Goal: Task Accomplishment & Management: Use online tool/utility

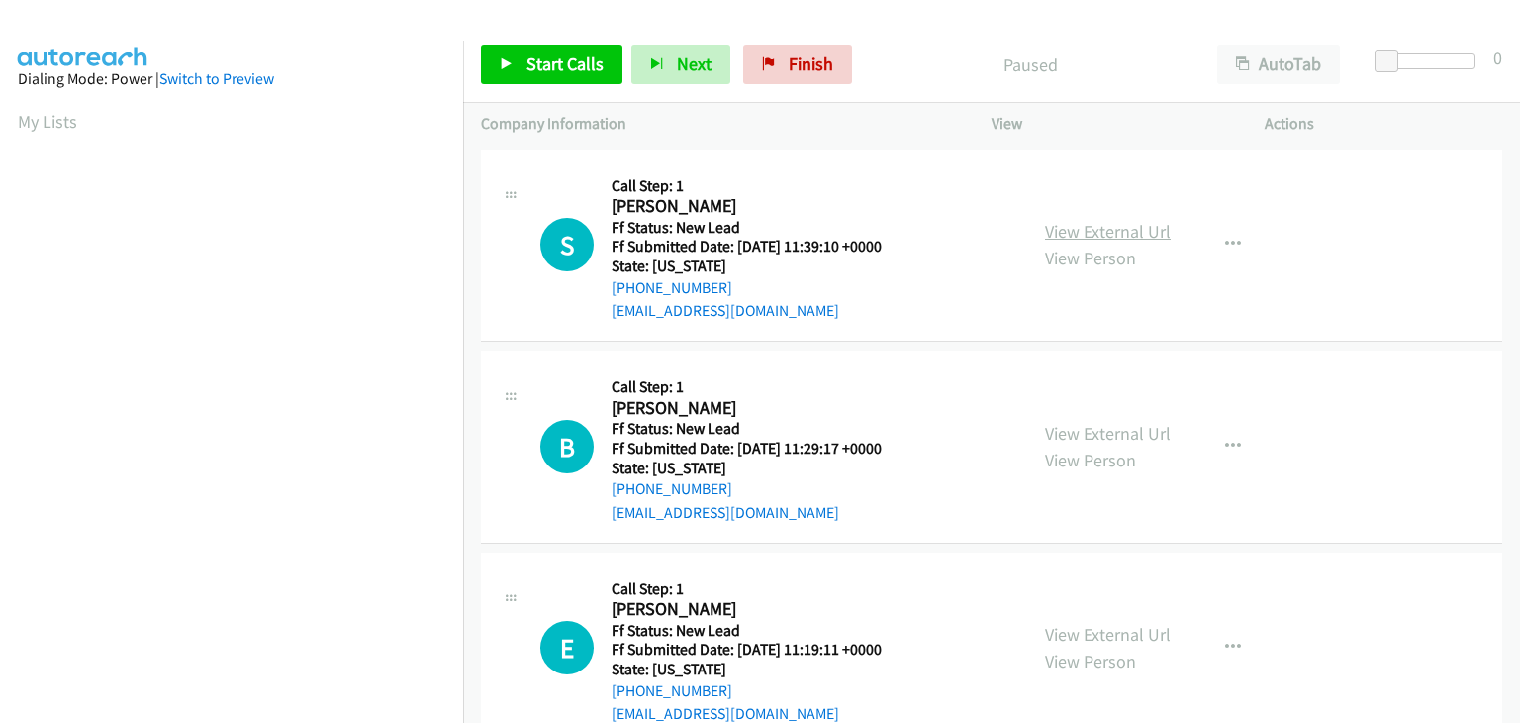
click at [1081, 223] on link "View External Url" at bounding box center [1108, 231] width 126 height 23
click at [523, 58] on link "Start Calls" at bounding box center [552, 65] width 142 height 40
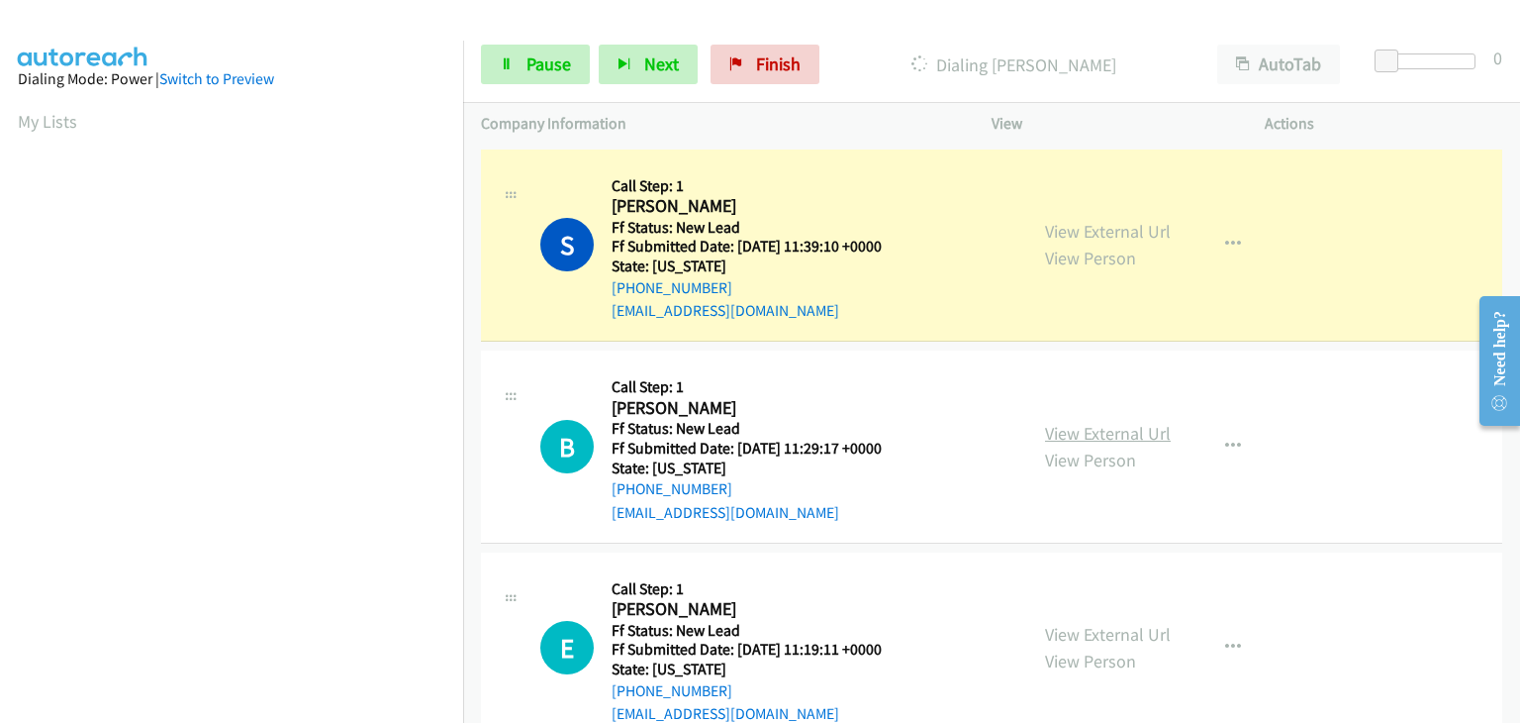
click at [1099, 426] on link "View External Url" at bounding box center [1108, 433] width 126 height 23
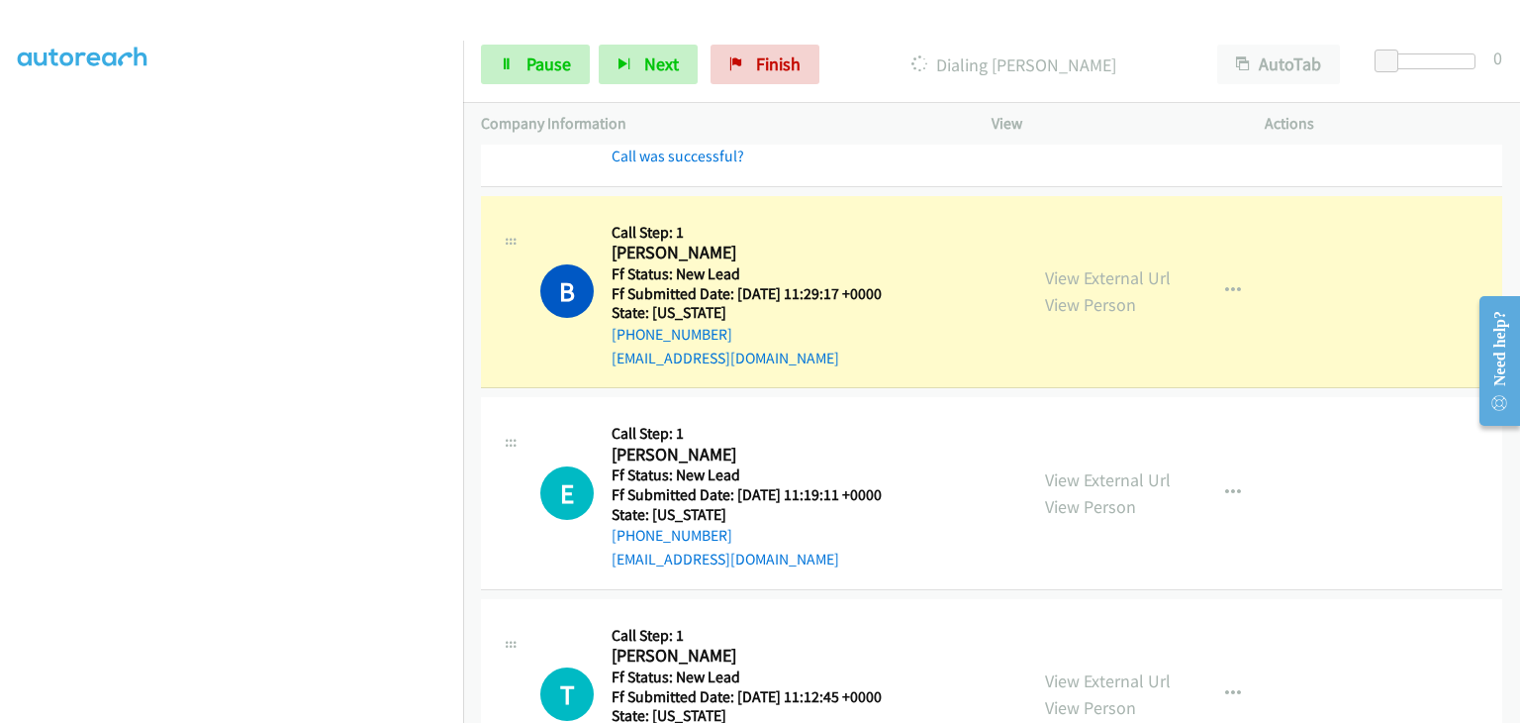
scroll to position [198, 0]
click at [1061, 475] on link "View External Url" at bounding box center [1108, 478] width 126 height 23
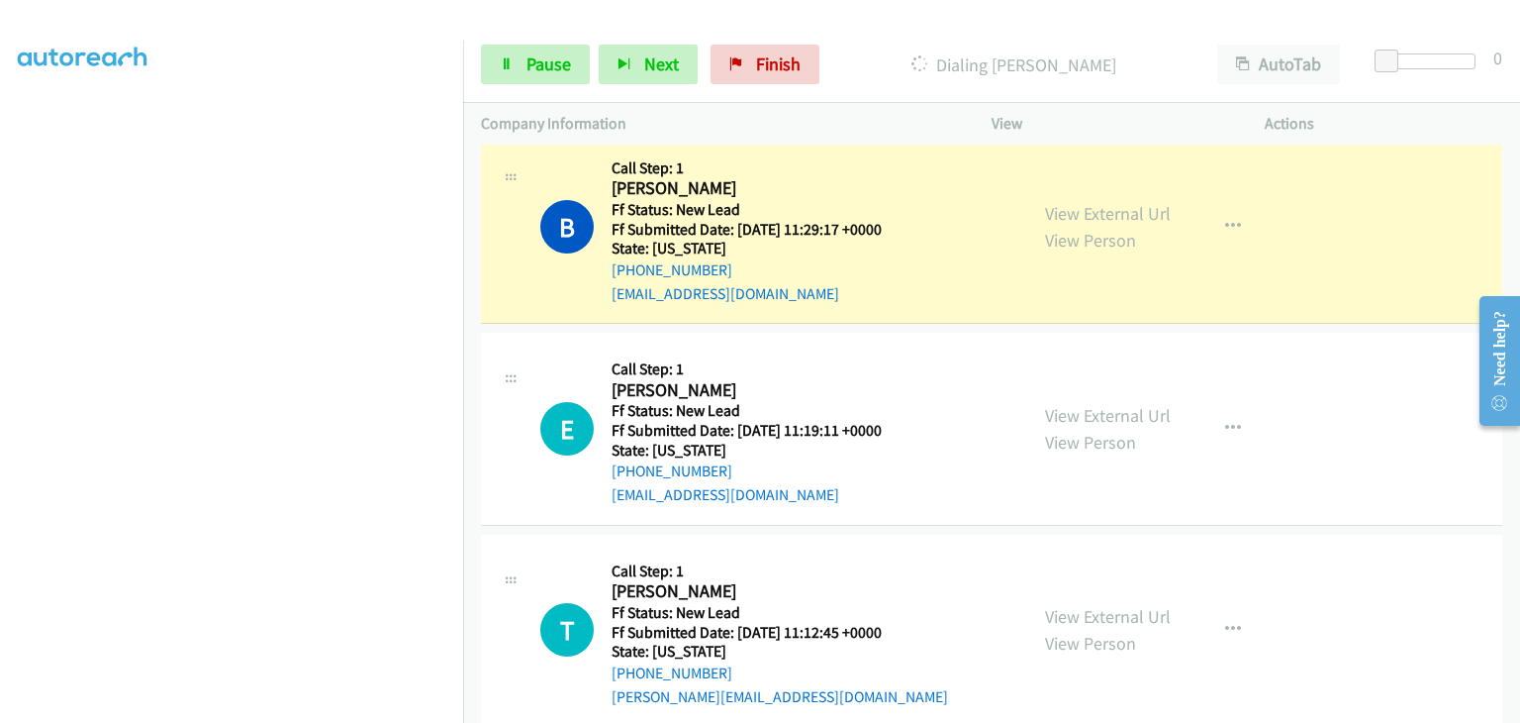
scroll to position [297, 0]
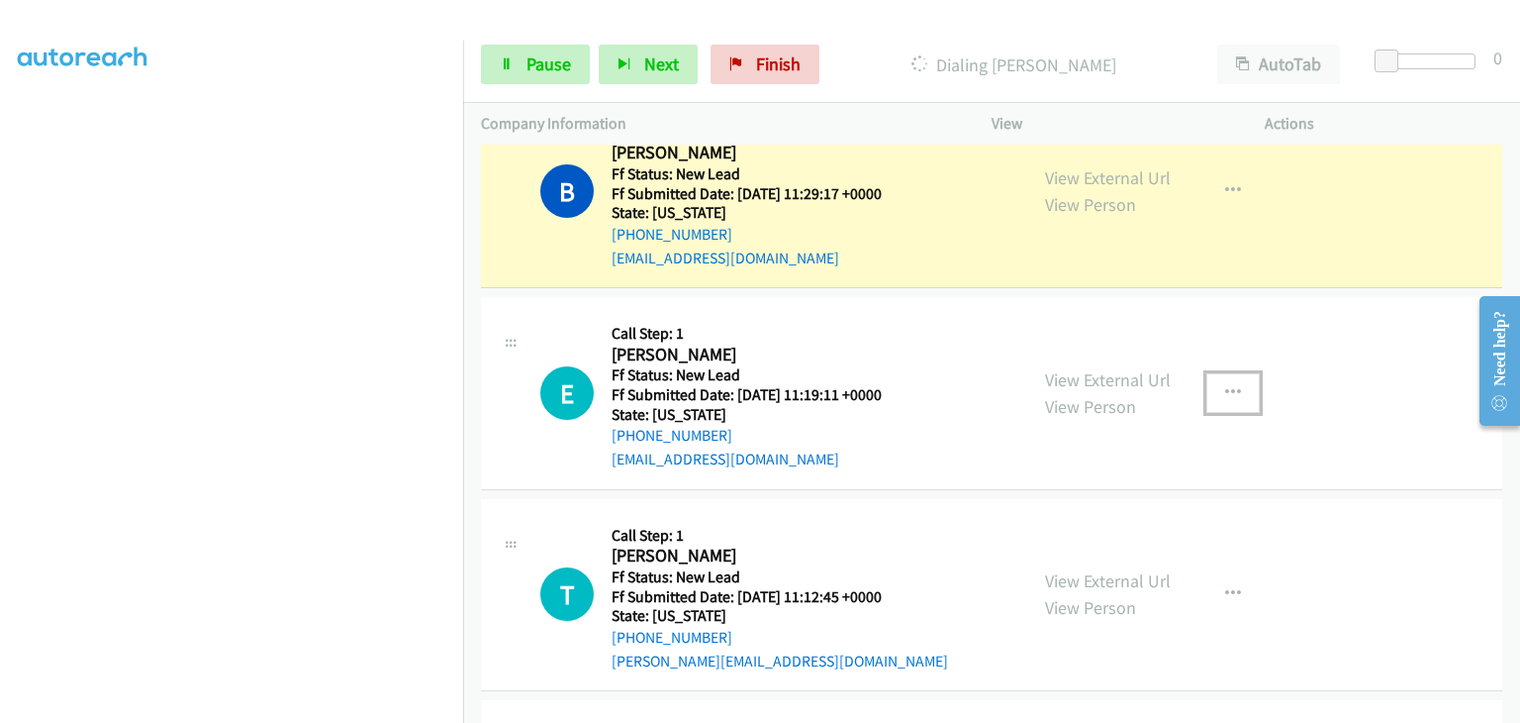
click at [1213, 389] on button "button" at bounding box center [1233, 393] width 53 height 40
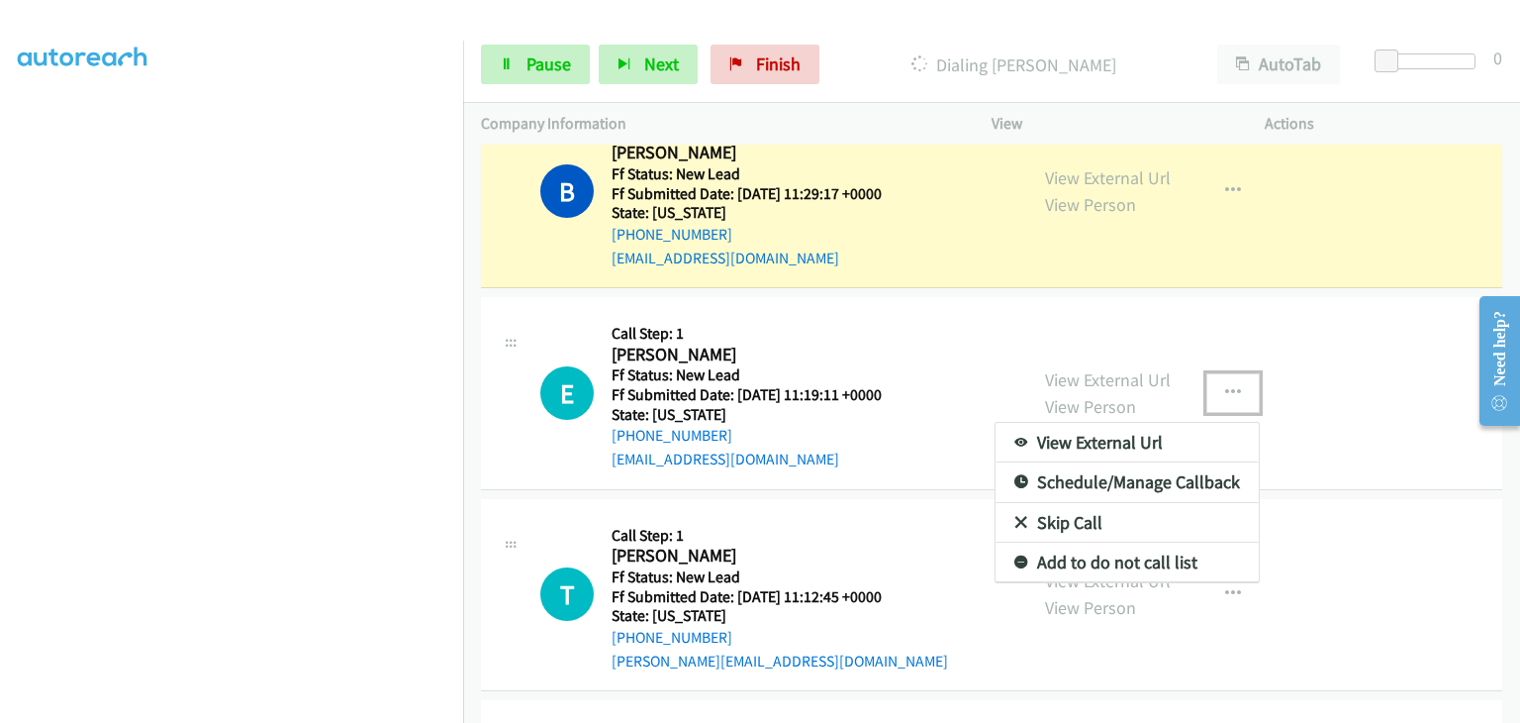
click at [1094, 524] on link "Skip Call" at bounding box center [1127, 523] width 263 height 40
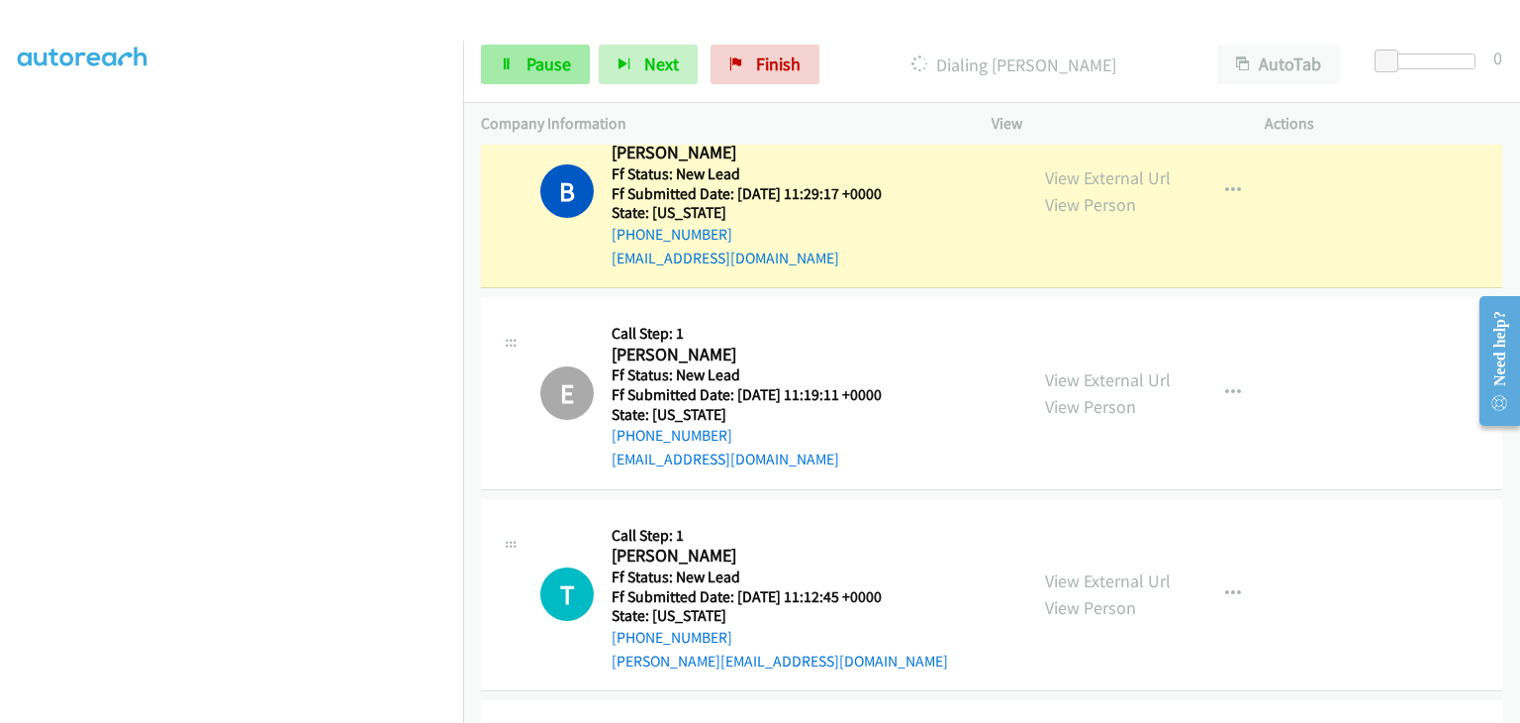
scroll to position [388, 0]
click at [570, 65] on link "Pause" at bounding box center [535, 65] width 109 height 40
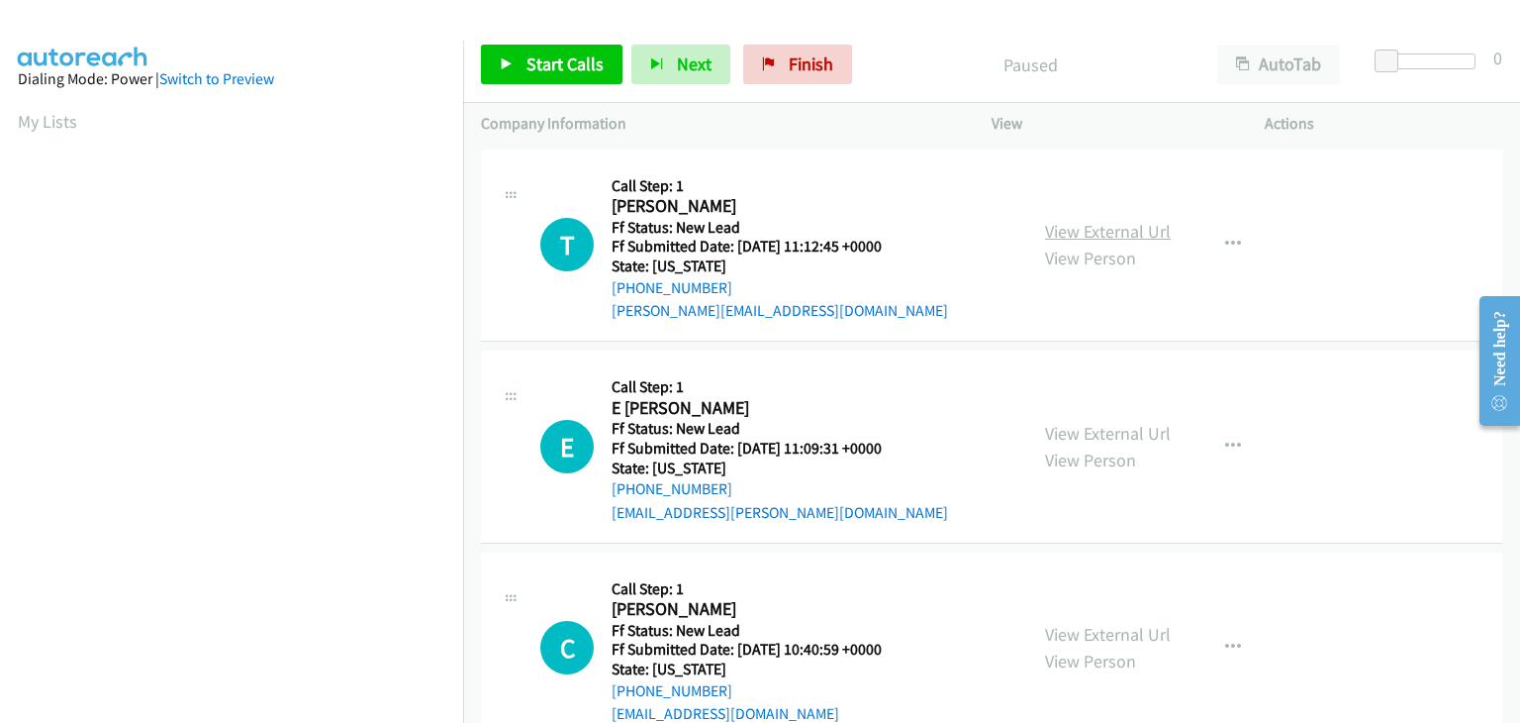
click at [1103, 233] on link "View External Url" at bounding box center [1108, 231] width 126 height 23
click at [528, 49] on link "Start Calls" at bounding box center [552, 65] width 142 height 40
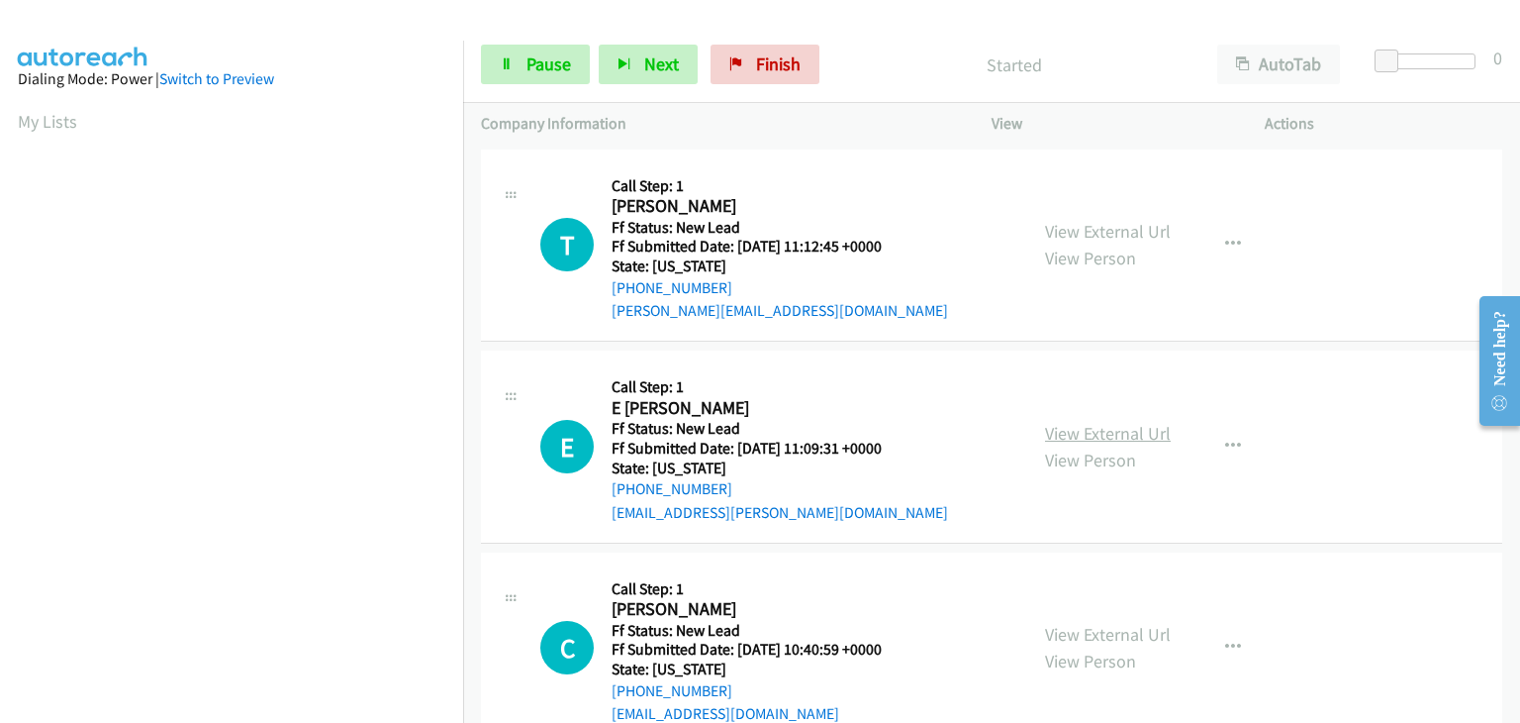
click at [1105, 439] on link "View External Url" at bounding box center [1108, 433] width 126 height 23
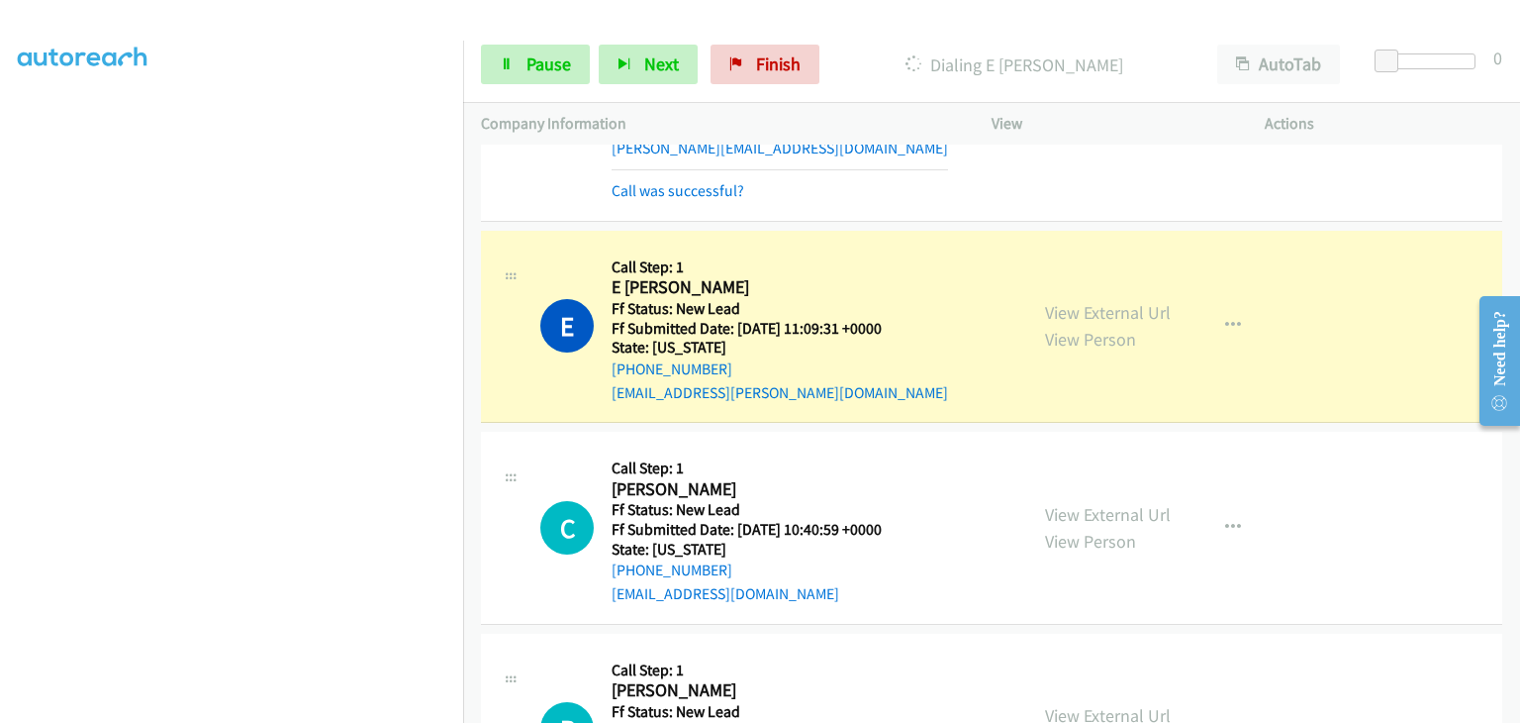
scroll to position [198, 0]
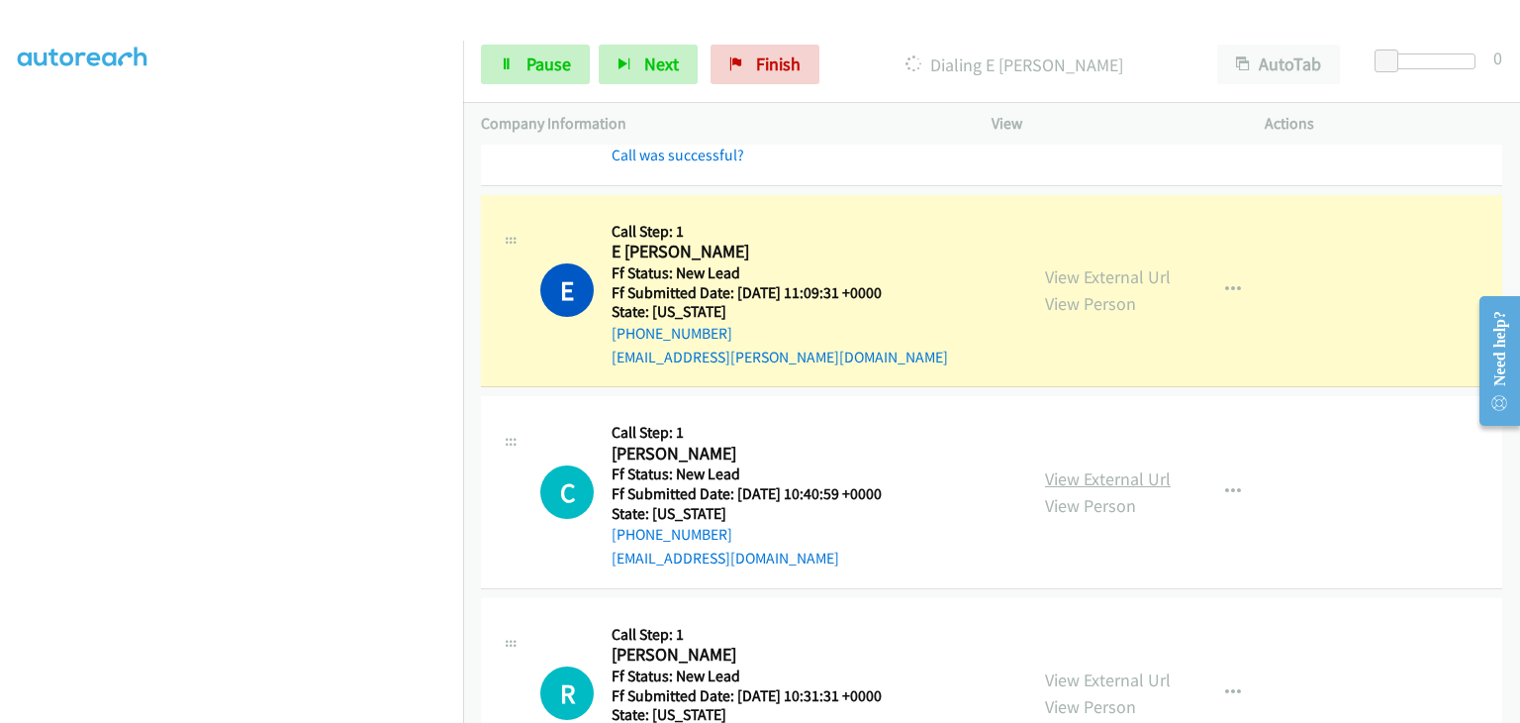
click at [1121, 472] on link "View External Url" at bounding box center [1108, 478] width 126 height 23
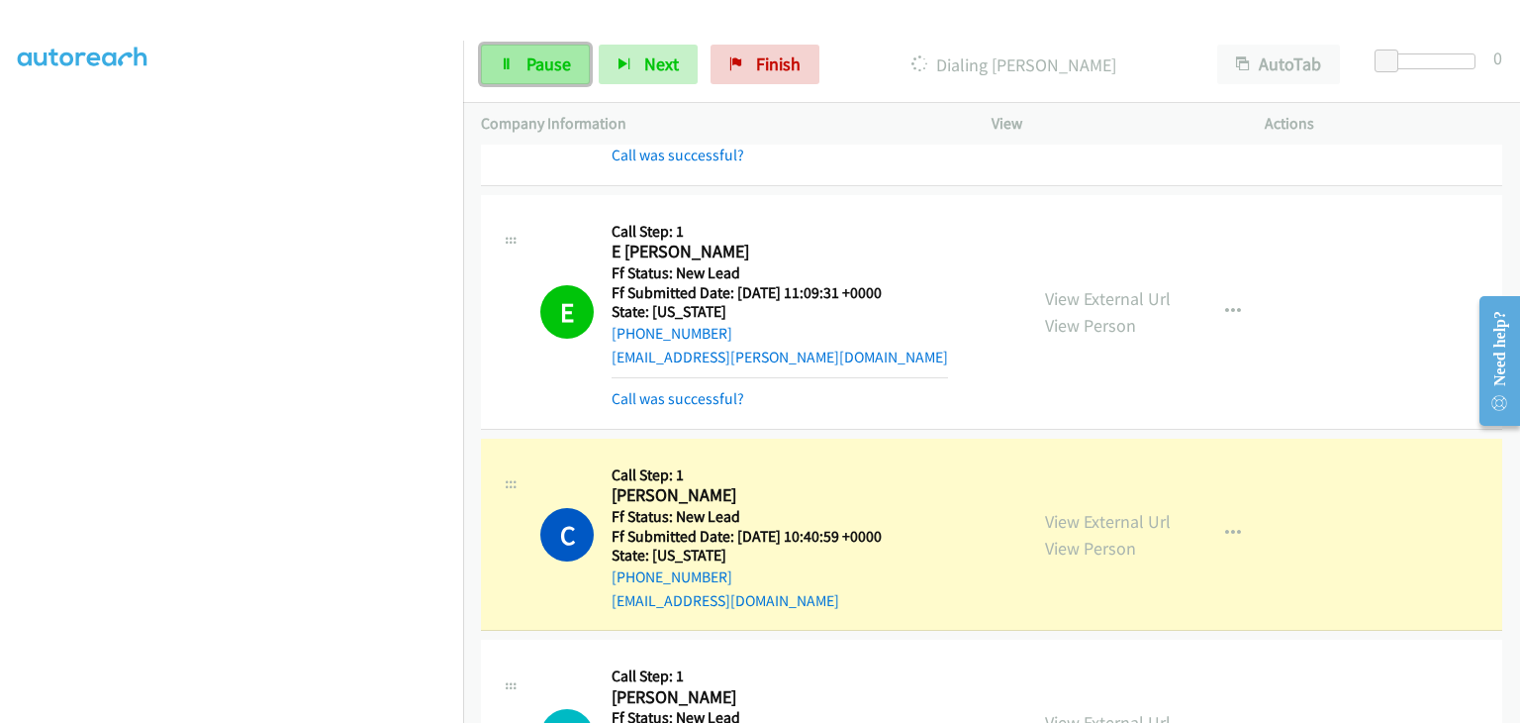
click at [535, 54] on span "Pause" at bounding box center [549, 63] width 45 height 23
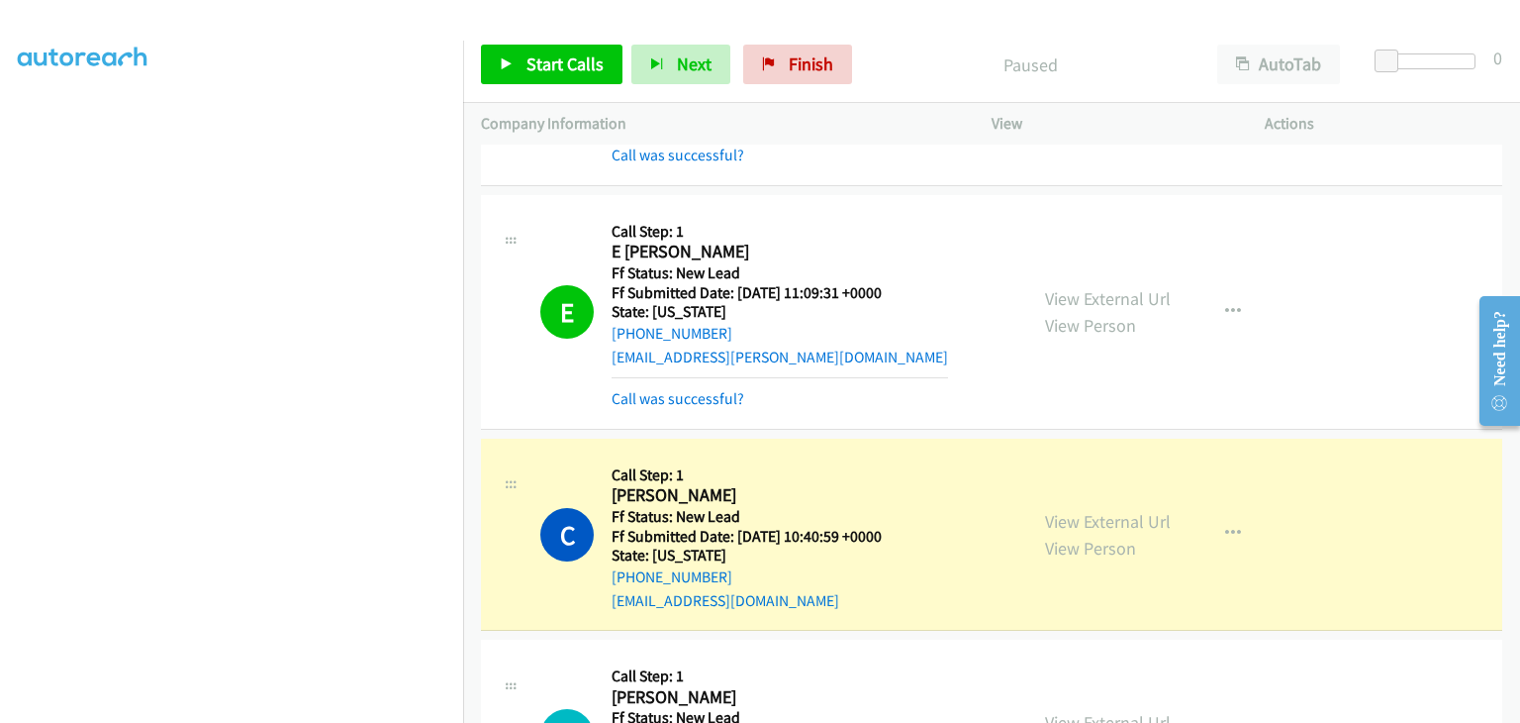
scroll to position [388, 0]
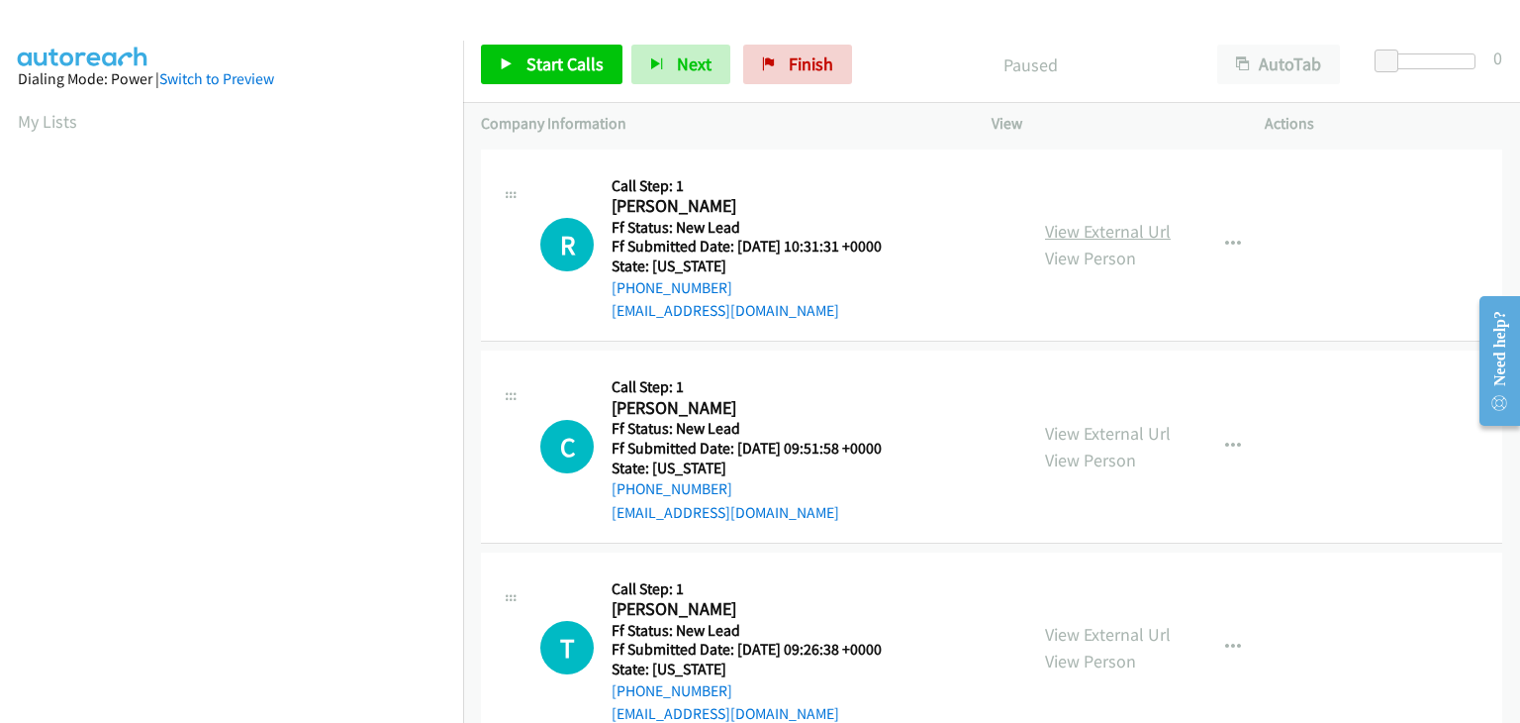
click at [1065, 235] on link "View External Url" at bounding box center [1108, 231] width 126 height 23
click at [585, 75] on link "Start Calls" at bounding box center [552, 65] width 142 height 40
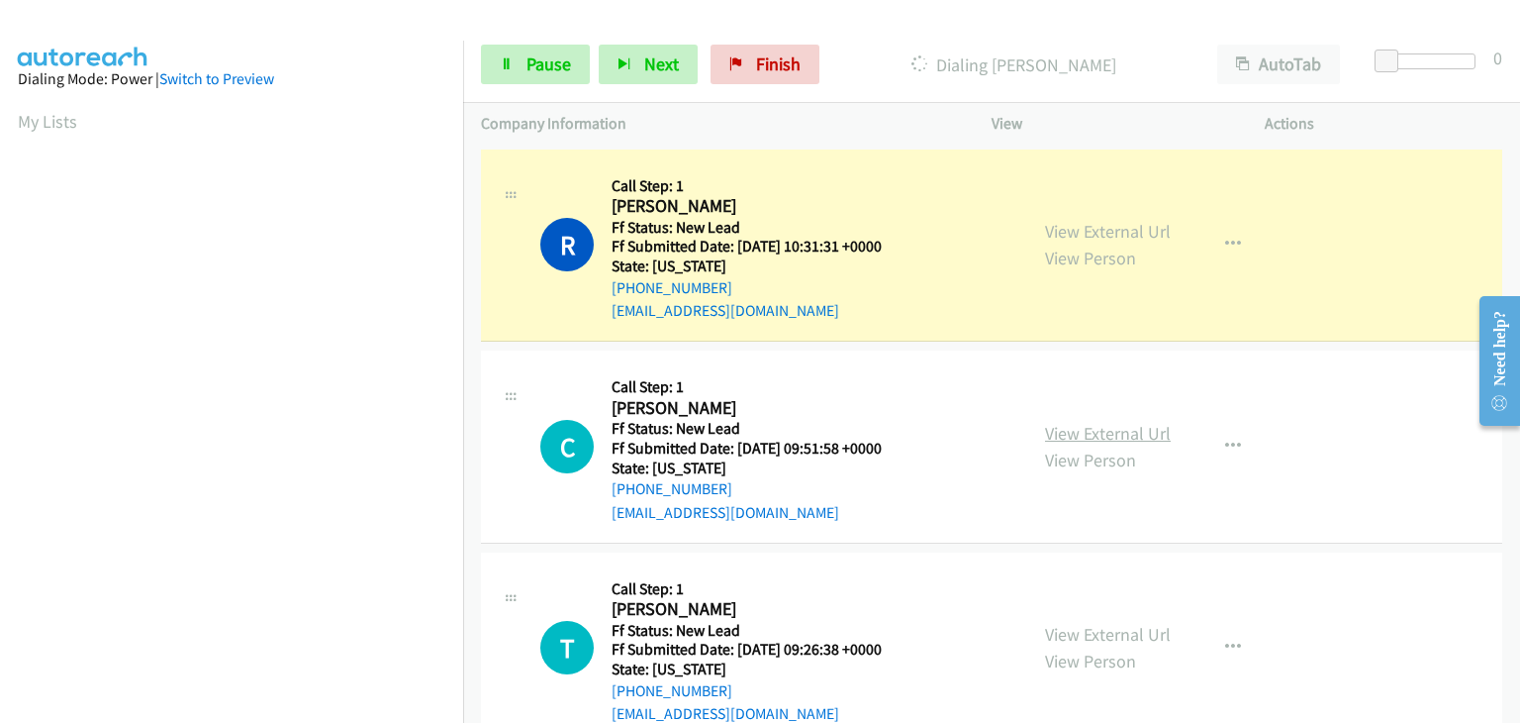
click at [1092, 425] on link "View External Url" at bounding box center [1108, 433] width 126 height 23
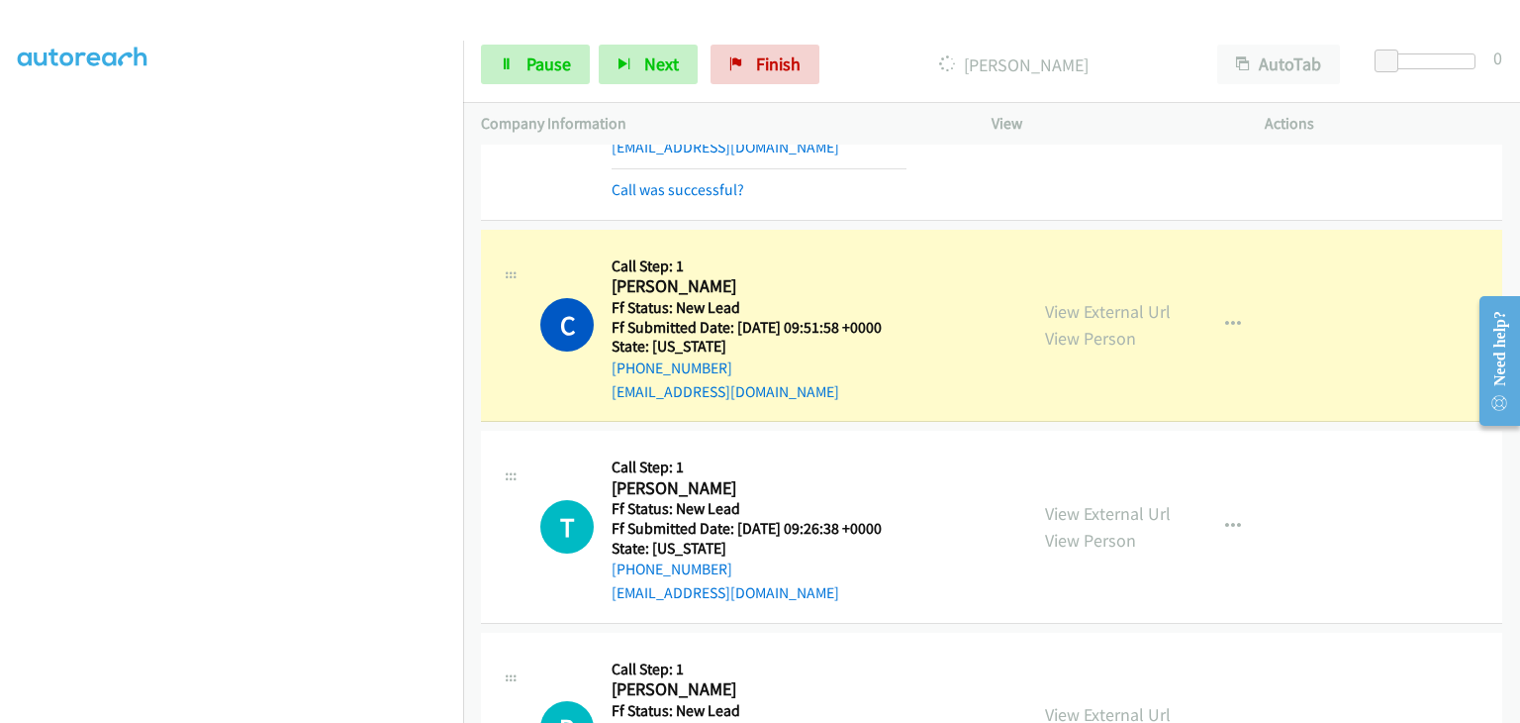
scroll to position [198, 0]
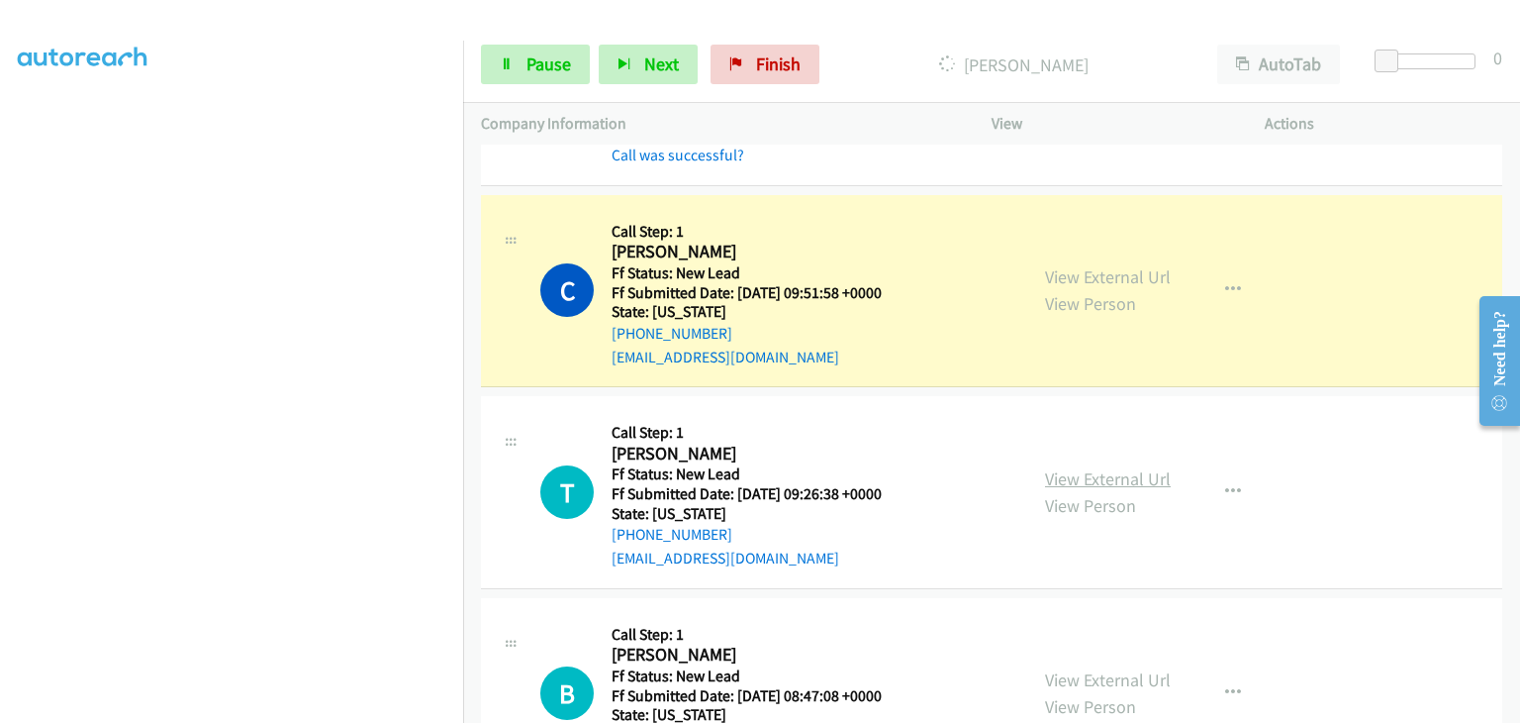
click at [1121, 472] on link "View External Url" at bounding box center [1108, 478] width 126 height 23
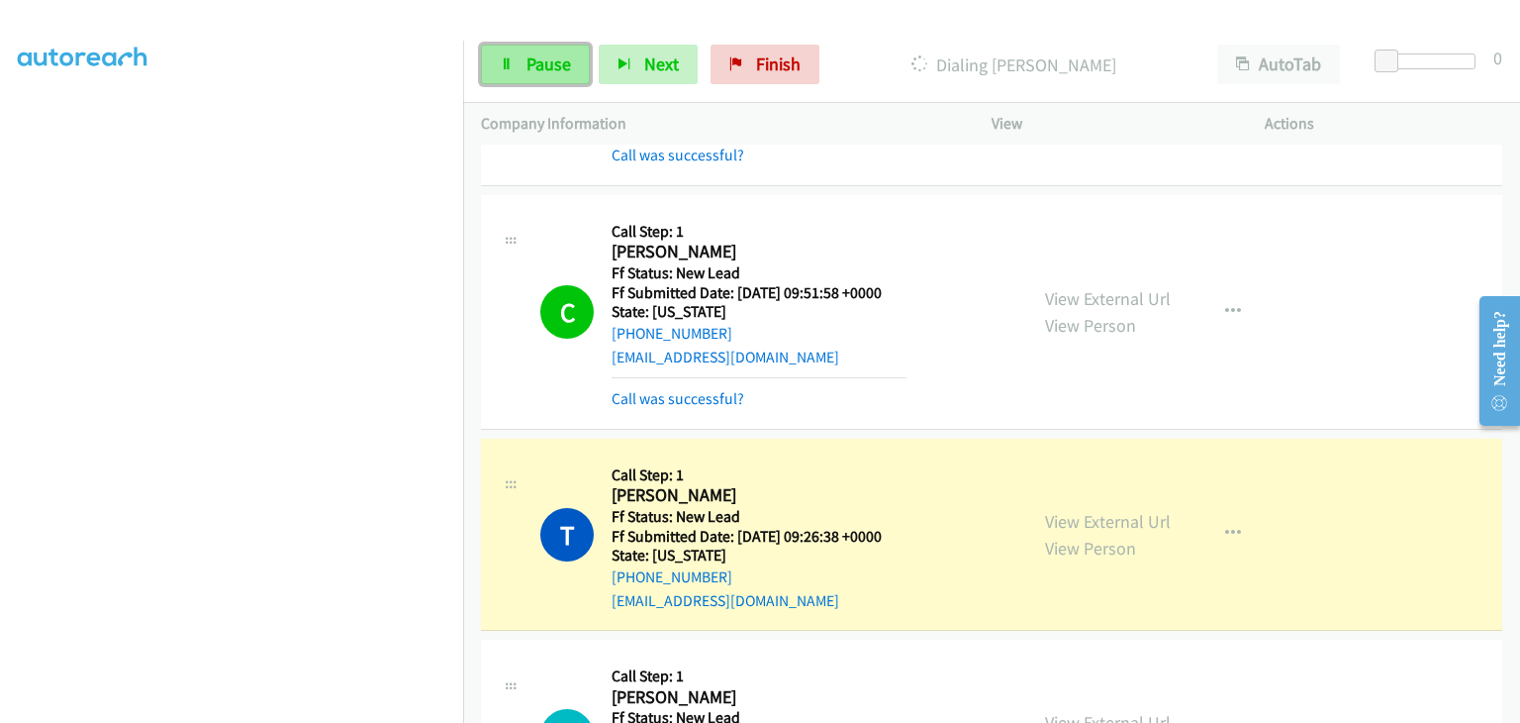
click at [584, 68] on link "Pause" at bounding box center [535, 65] width 109 height 40
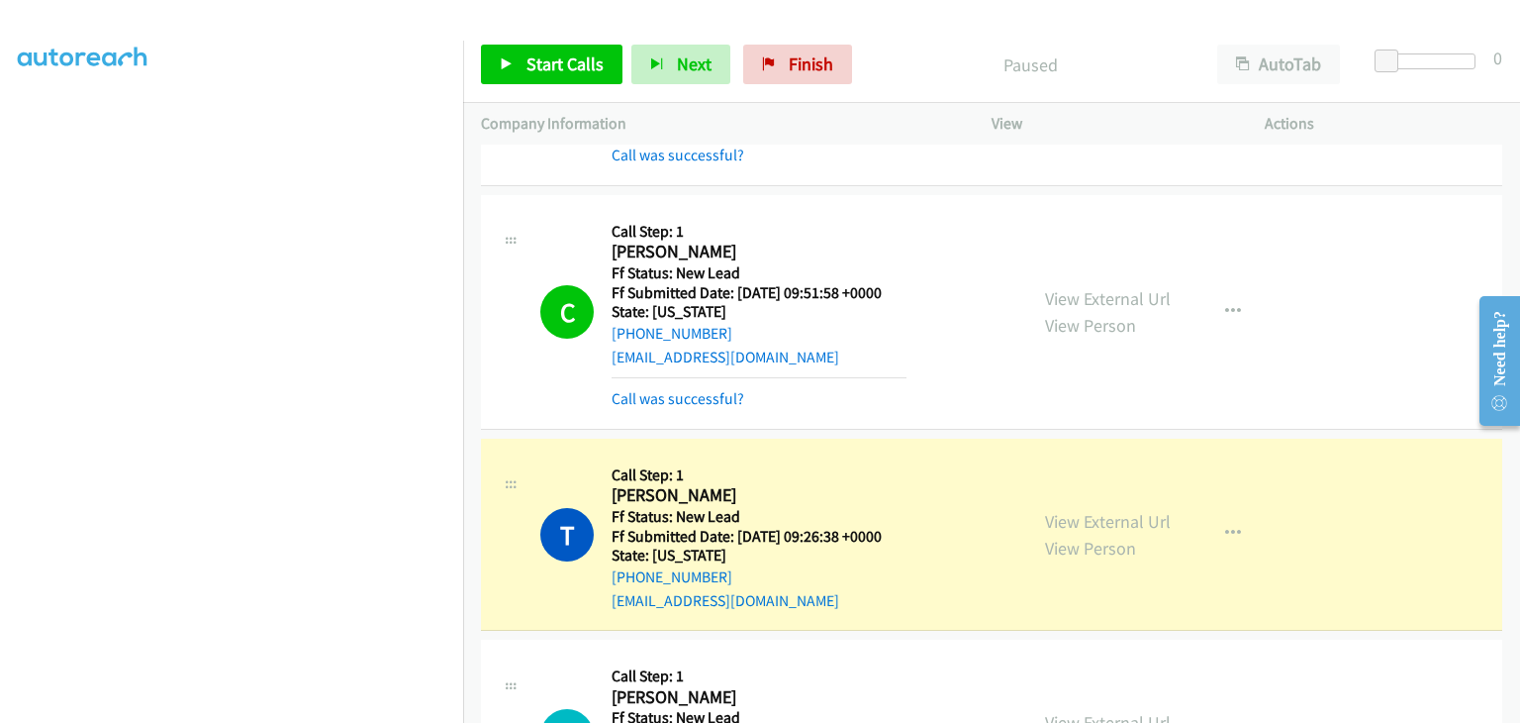
scroll to position [388, 0]
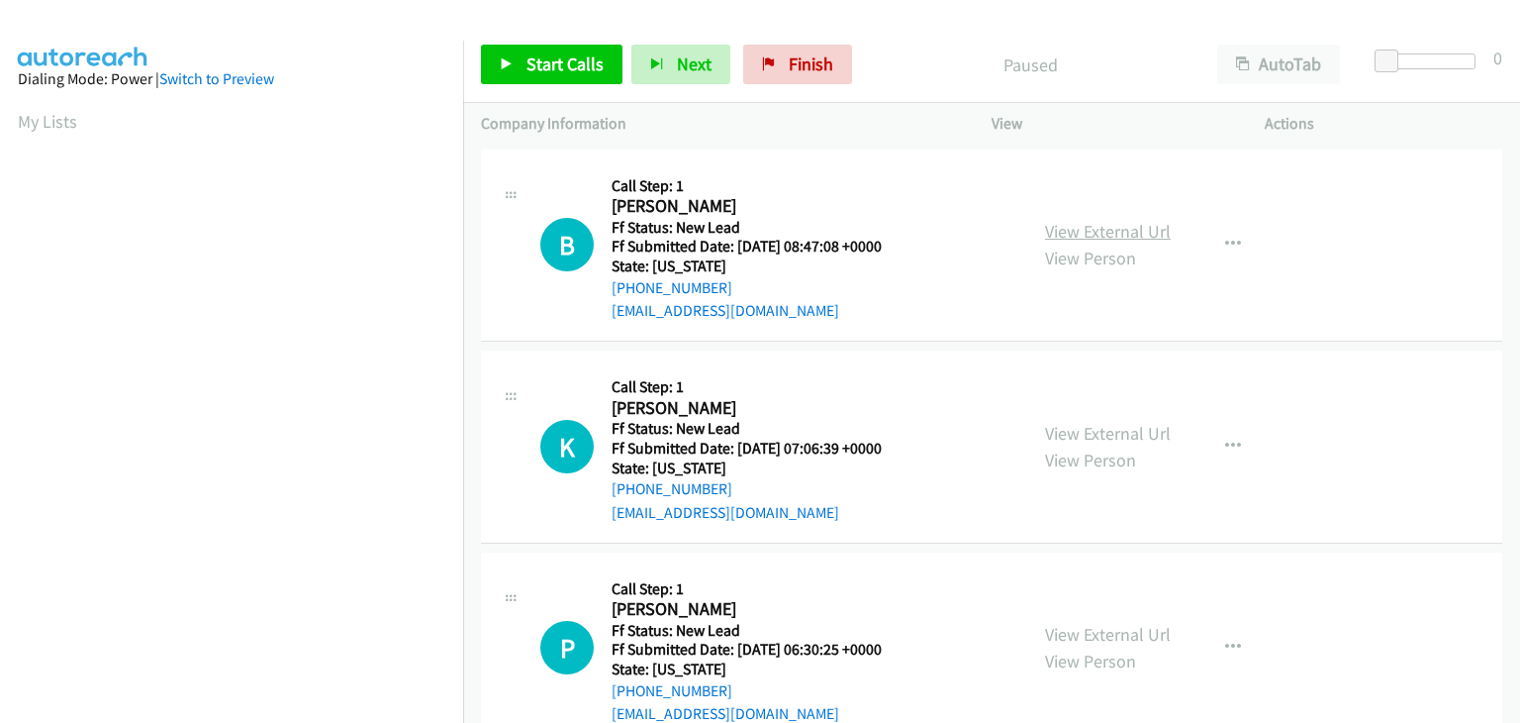
click at [1081, 227] on link "View External Url" at bounding box center [1108, 231] width 126 height 23
click at [562, 56] on span "Start Calls" at bounding box center [565, 63] width 77 height 23
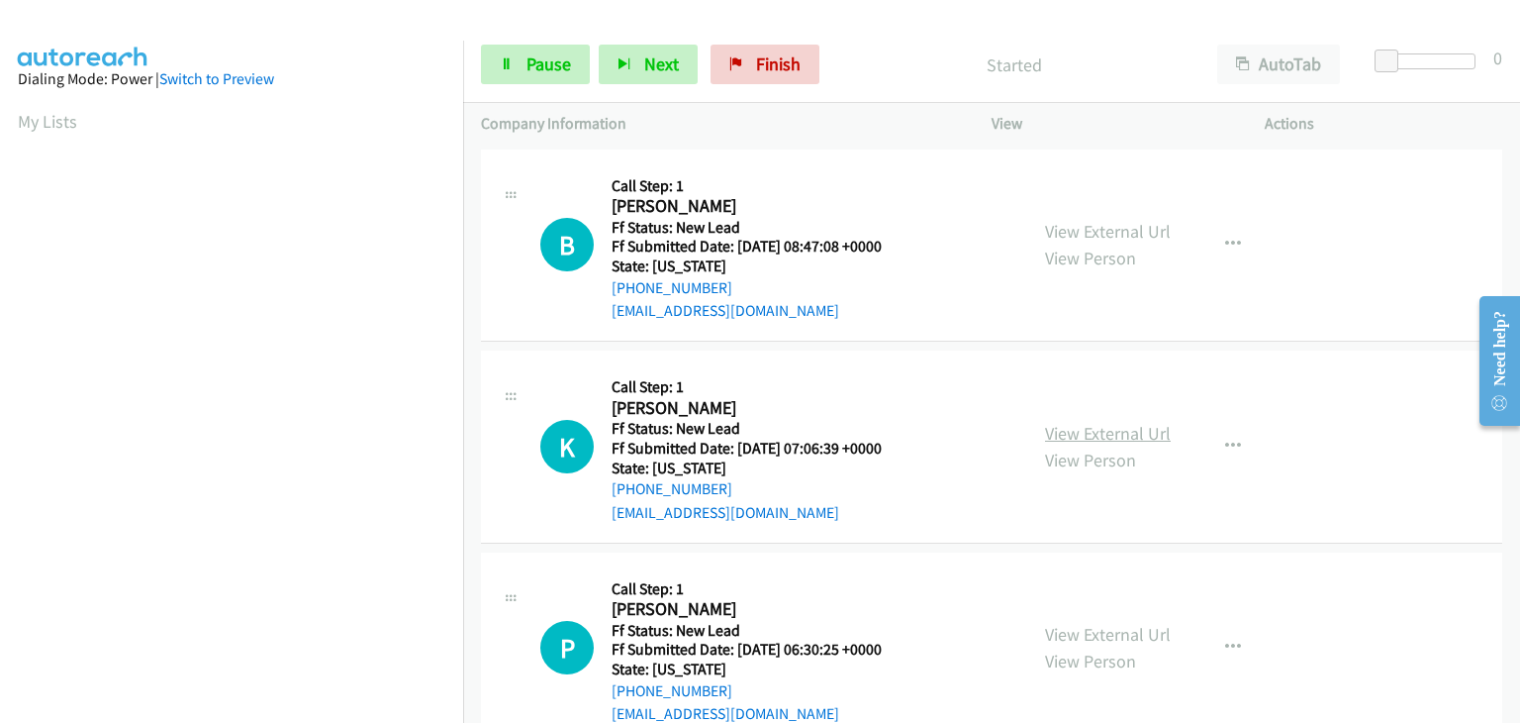
click at [1060, 436] on link "View External Url" at bounding box center [1108, 433] width 126 height 23
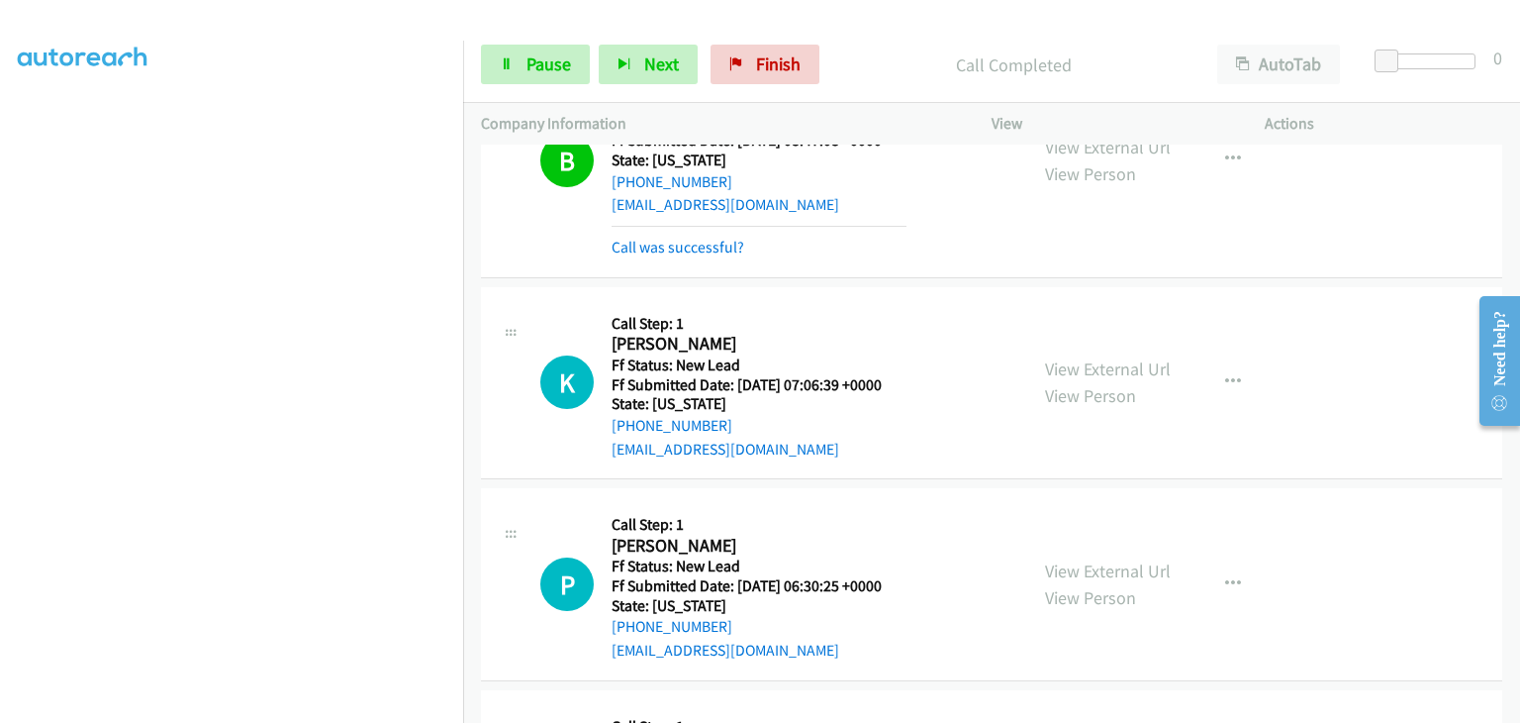
scroll to position [198, 0]
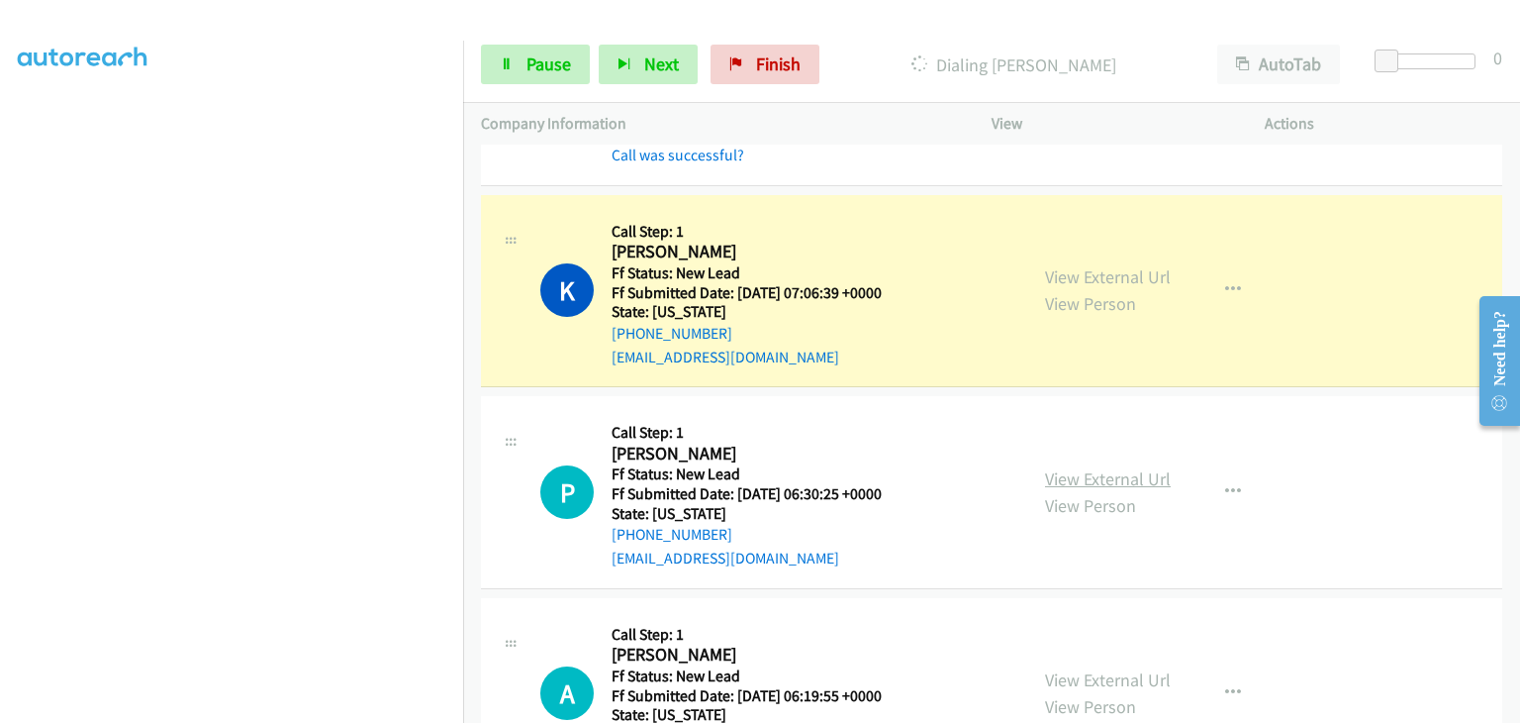
click at [1084, 482] on link "View External Url" at bounding box center [1108, 478] width 126 height 23
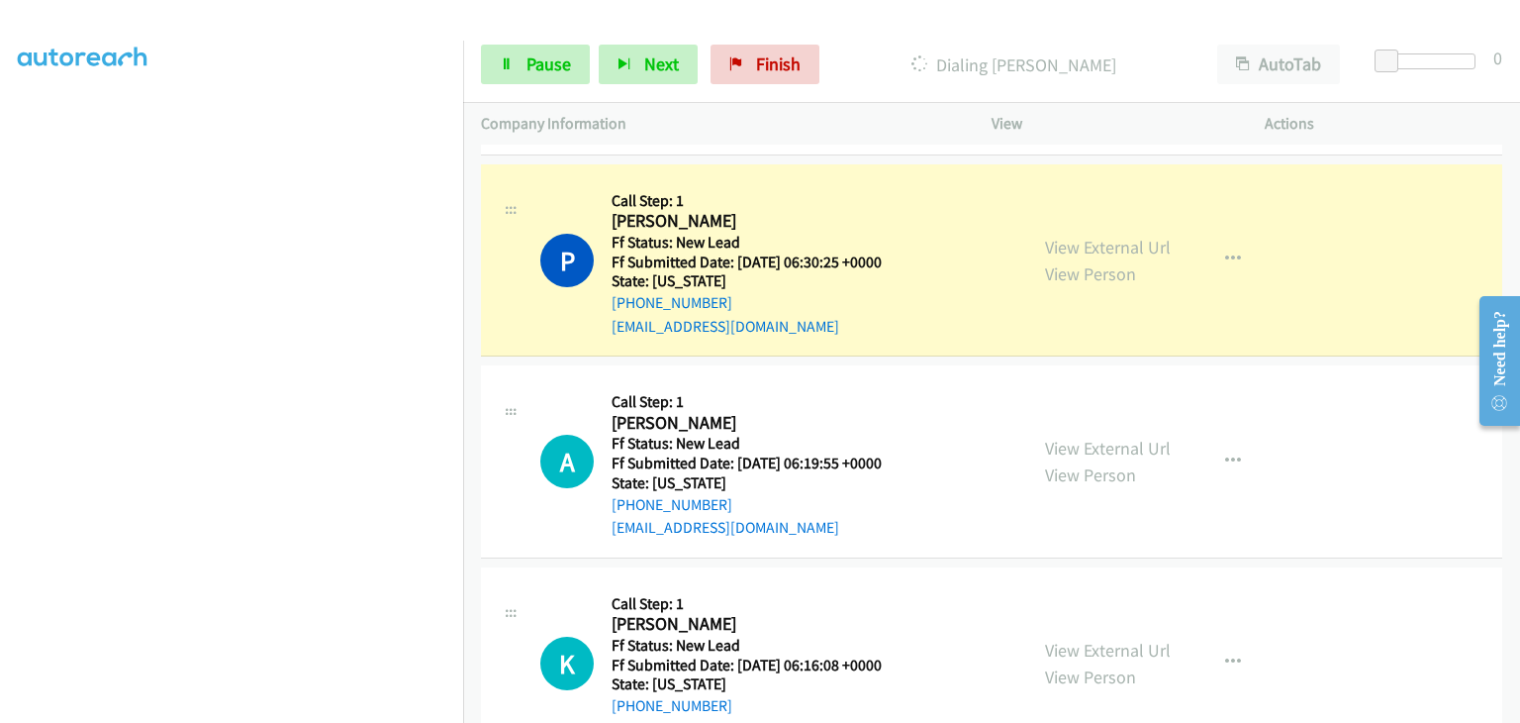
scroll to position [536, 0]
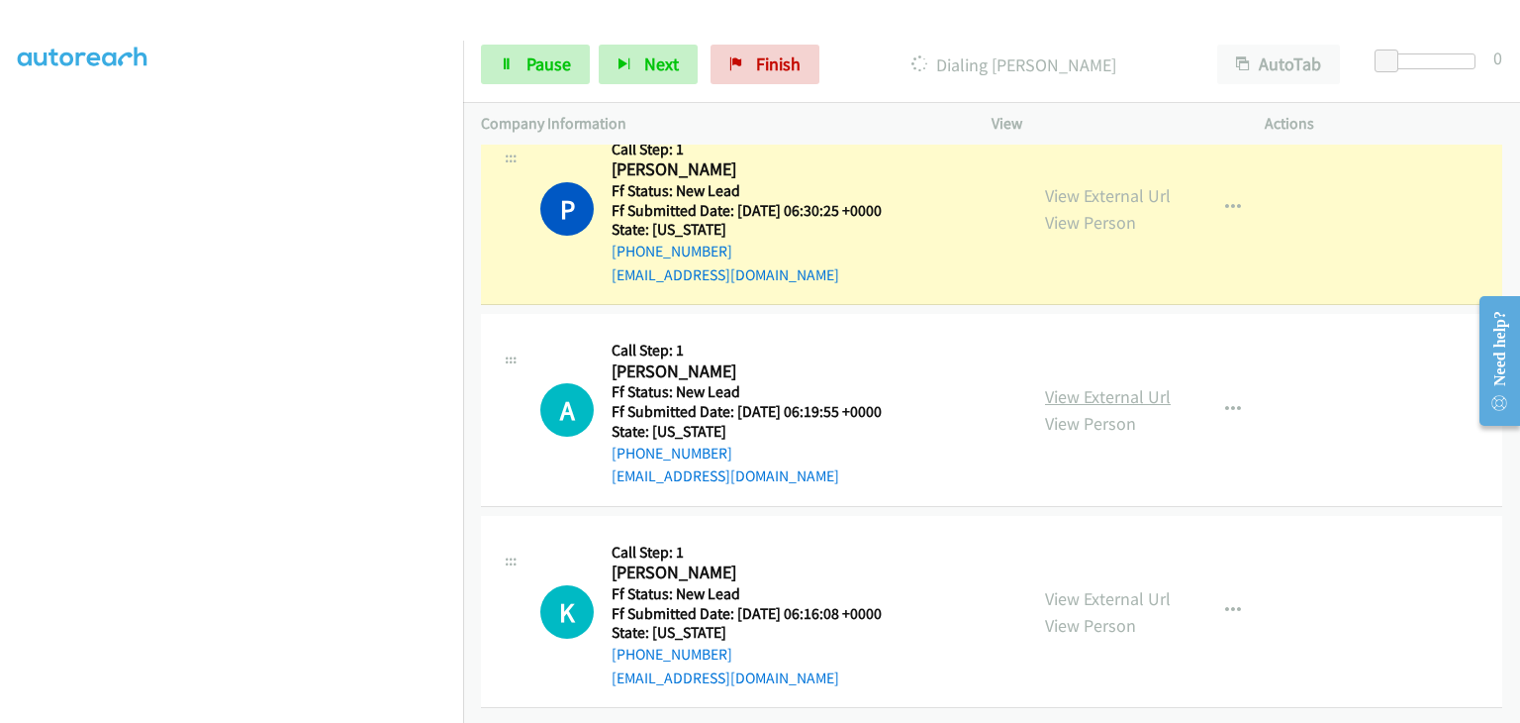
click at [1139, 385] on link "View External Url" at bounding box center [1108, 396] width 126 height 23
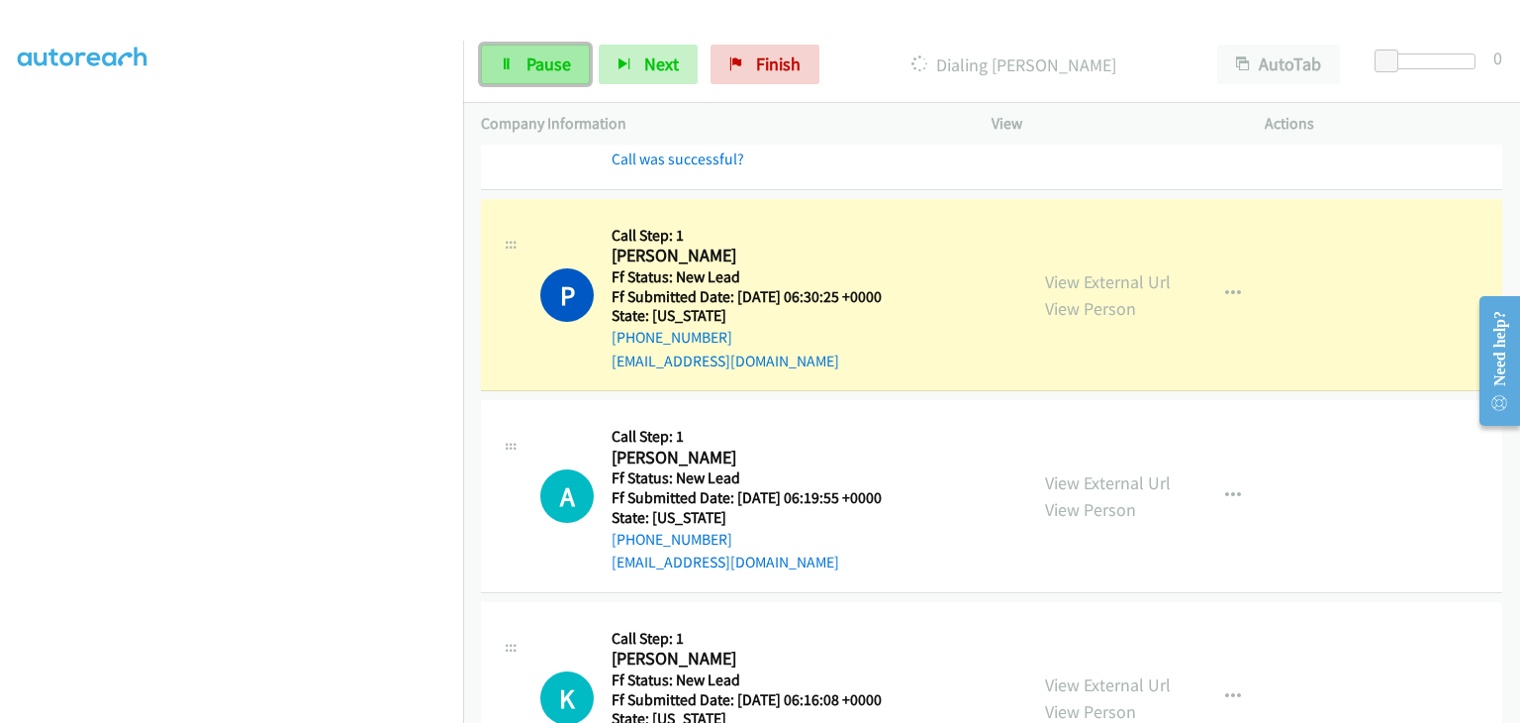
click at [561, 52] on span "Pause" at bounding box center [549, 63] width 45 height 23
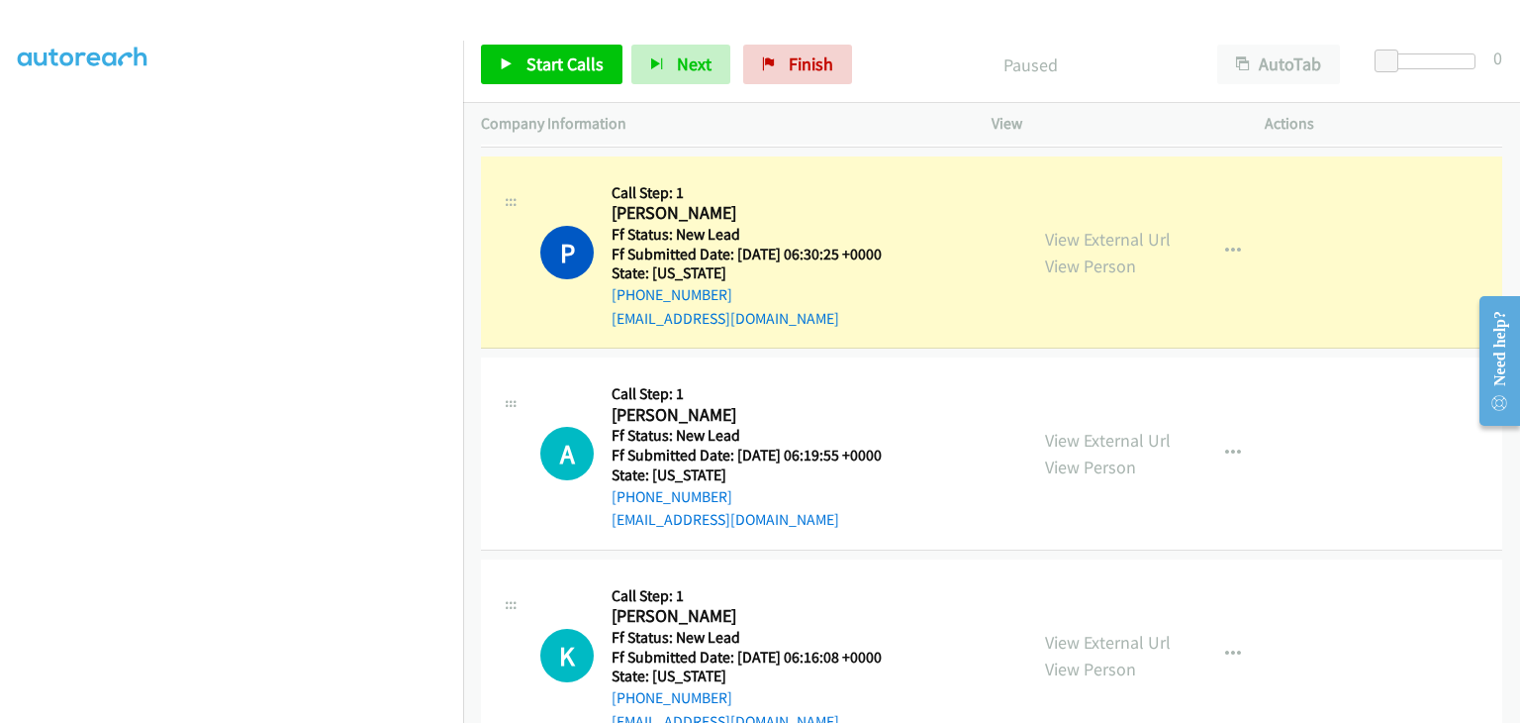
scroll to position [536, 0]
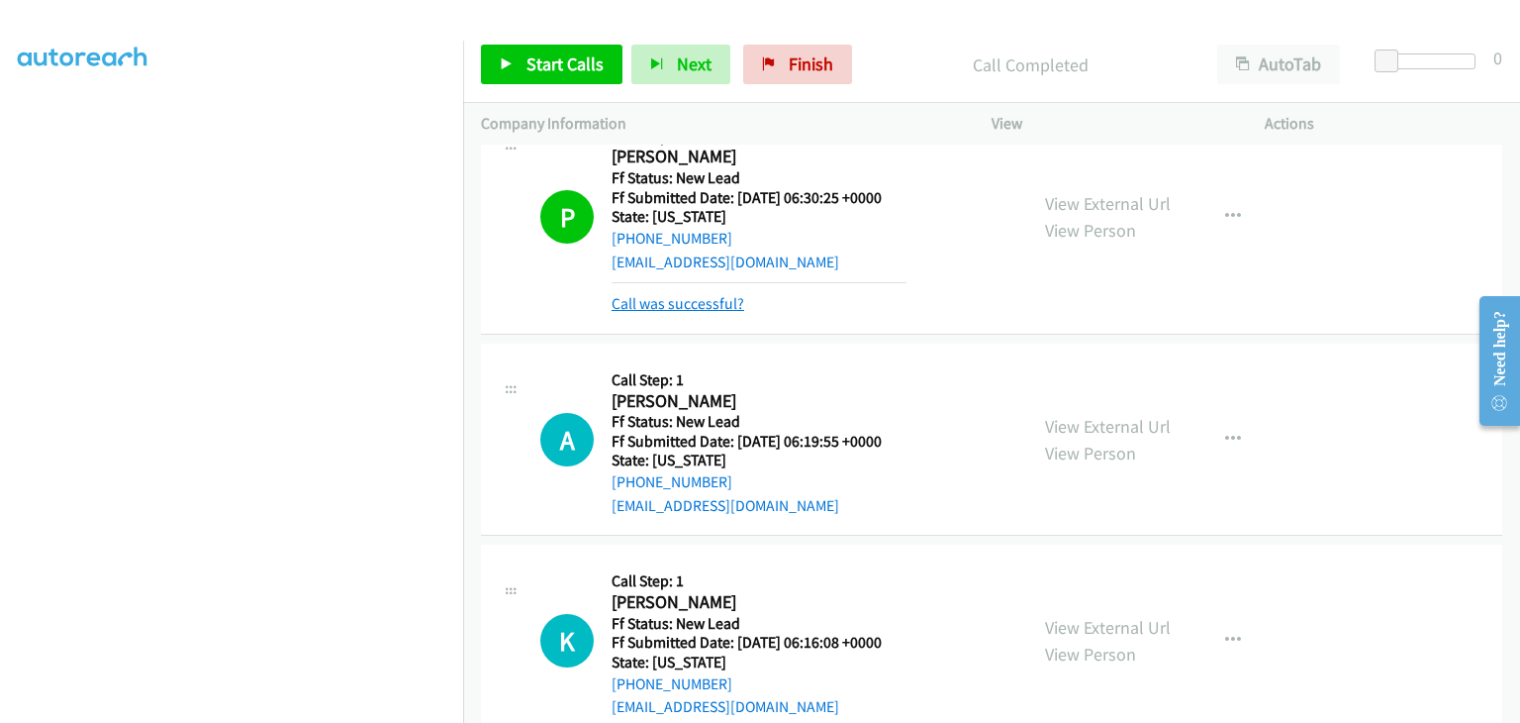
click at [687, 302] on link "Call was successful?" at bounding box center [678, 303] width 133 height 19
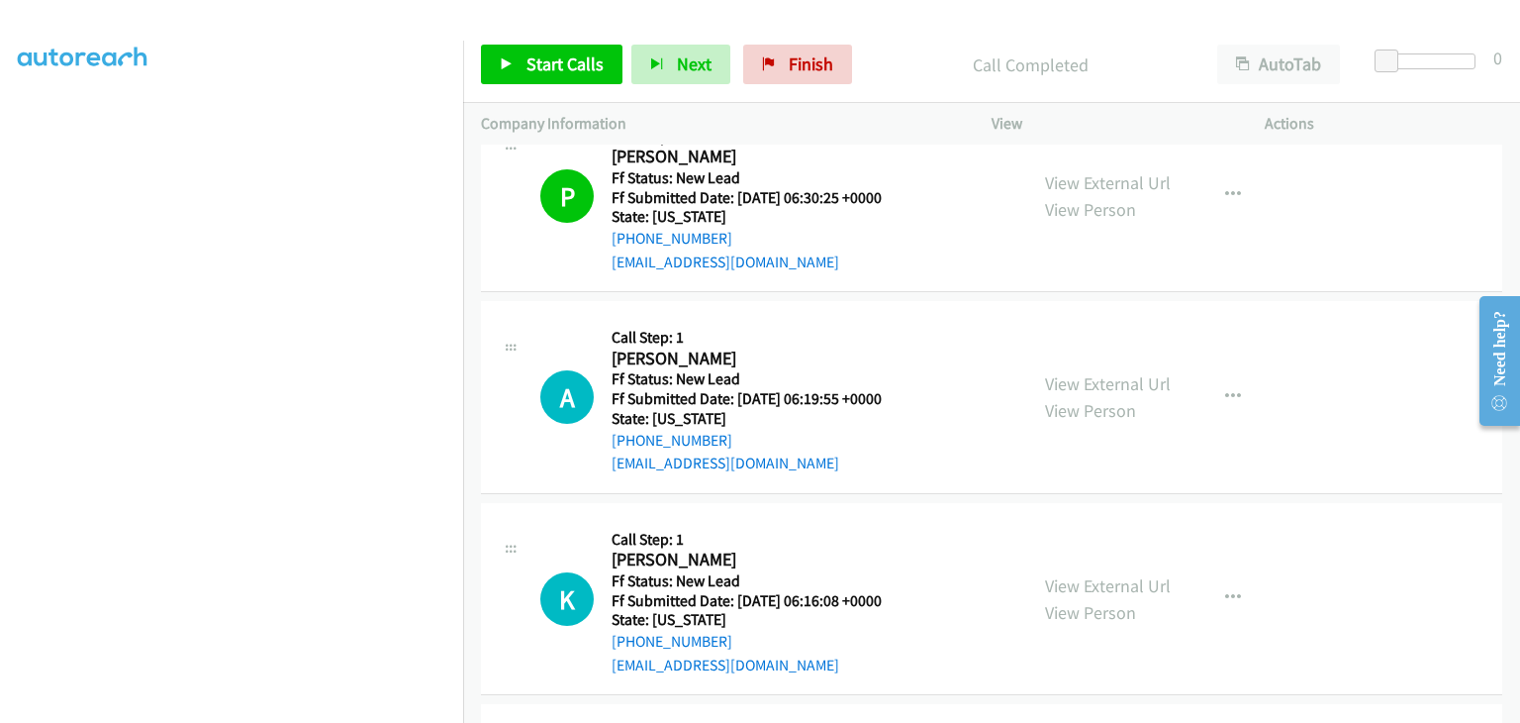
drag, startPoint x: 595, startPoint y: 84, endPoint x: 590, endPoint y: 75, distance: 10.2
click at [595, 84] on div "Start Calls Pause Next Finish Call Completed AutoTab AutoTab 0" at bounding box center [991, 65] width 1057 height 76
click at [590, 73] on span "Start Calls" at bounding box center [565, 63] width 77 height 23
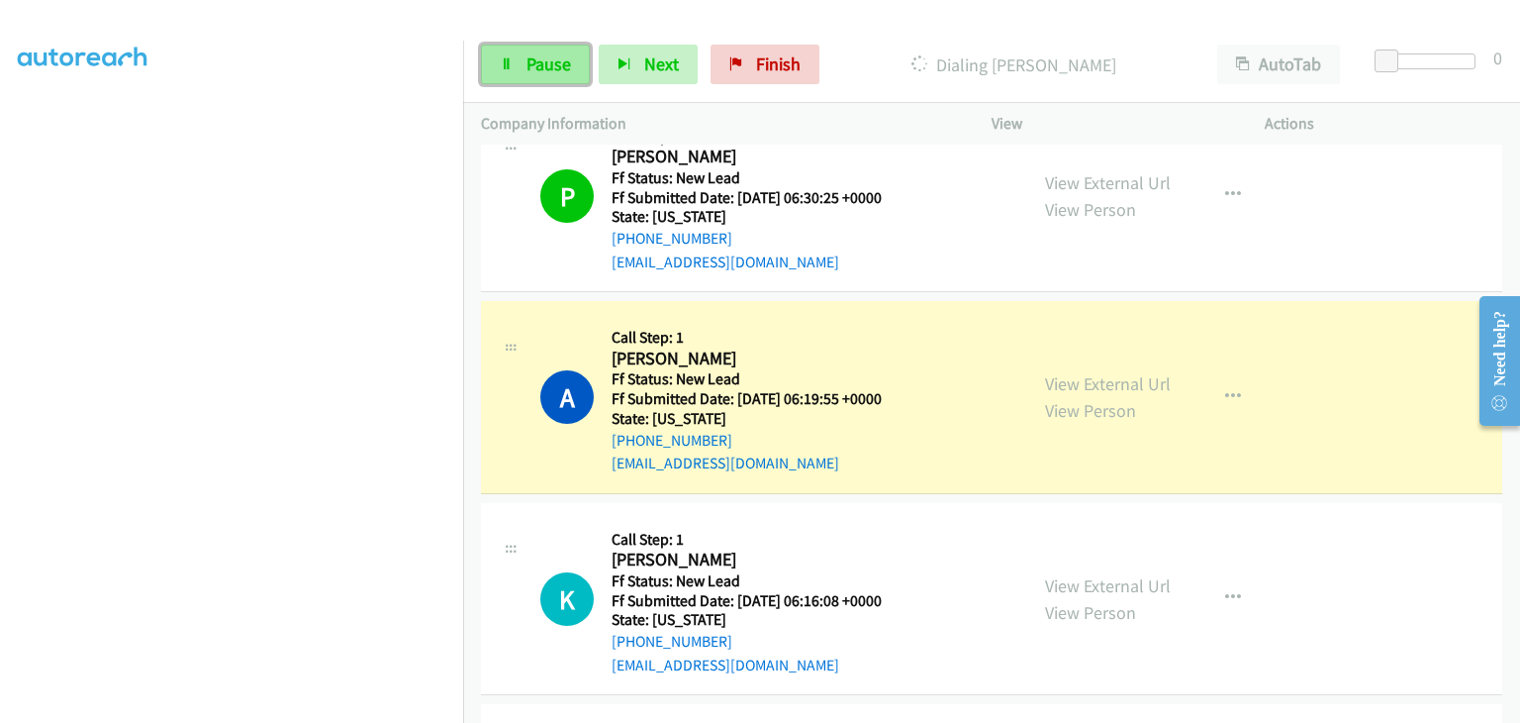
click at [542, 73] on span "Pause" at bounding box center [549, 63] width 45 height 23
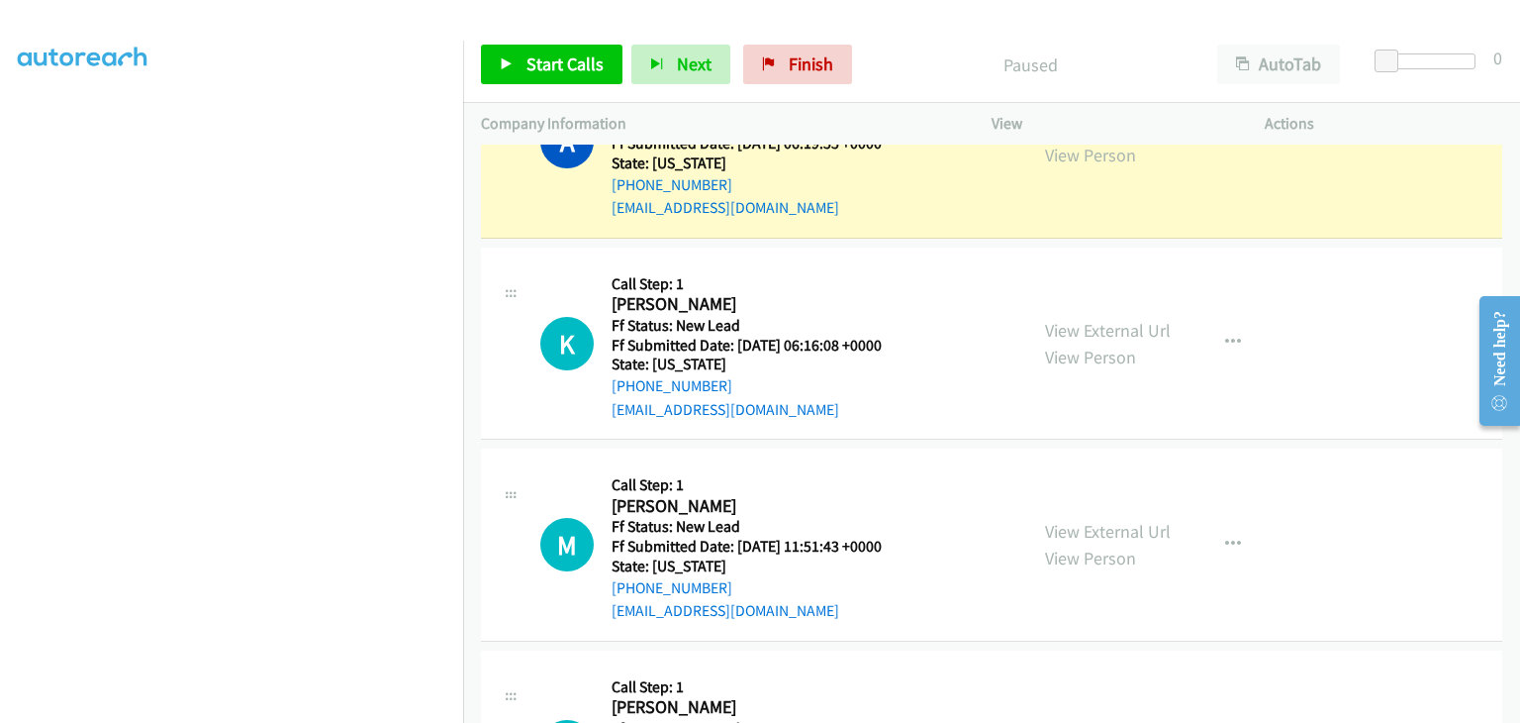
scroll to position [813, 0]
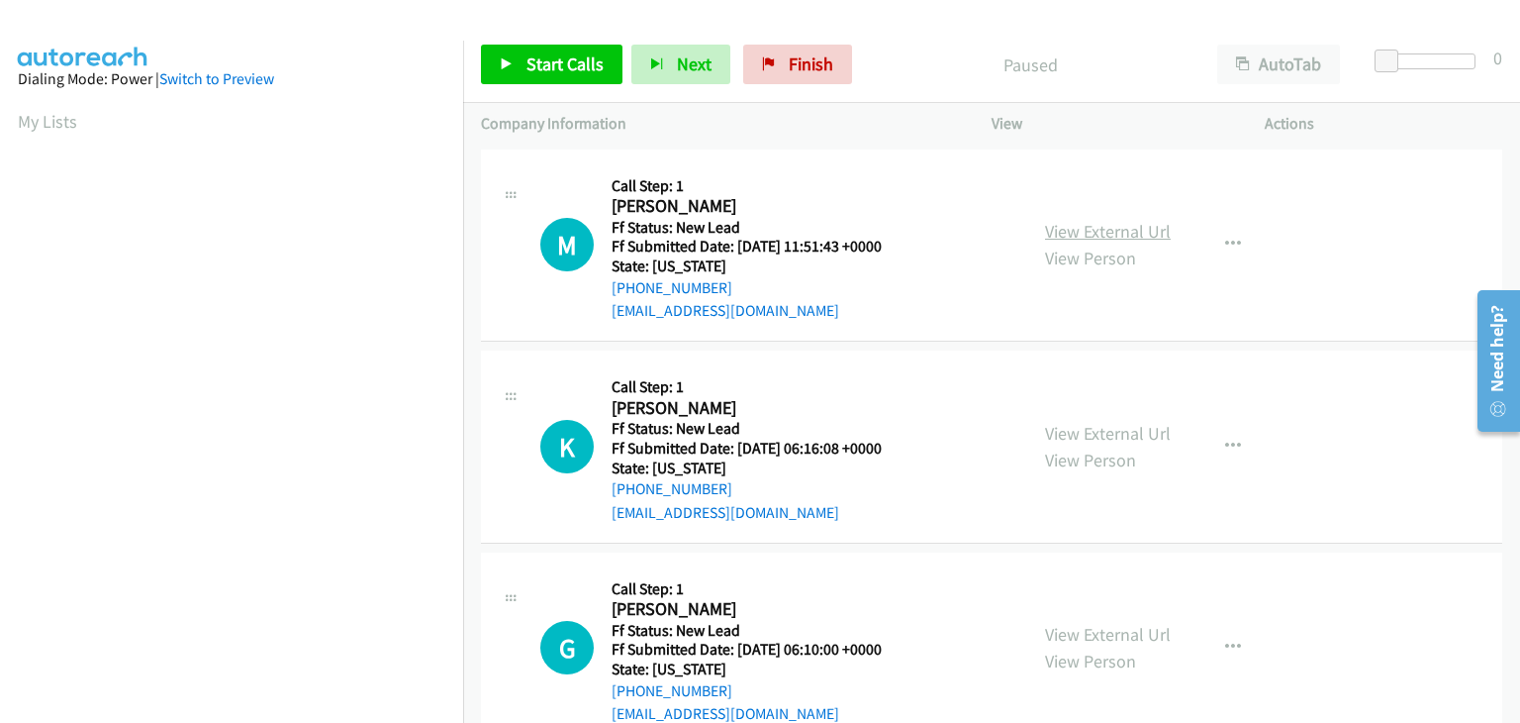
click at [1082, 231] on link "View External Url" at bounding box center [1108, 231] width 126 height 23
drag, startPoint x: 549, startPoint y: 52, endPoint x: 770, endPoint y: 156, distance: 244.0
click at [549, 52] on span "Start Calls" at bounding box center [565, 63] width 77 height 23
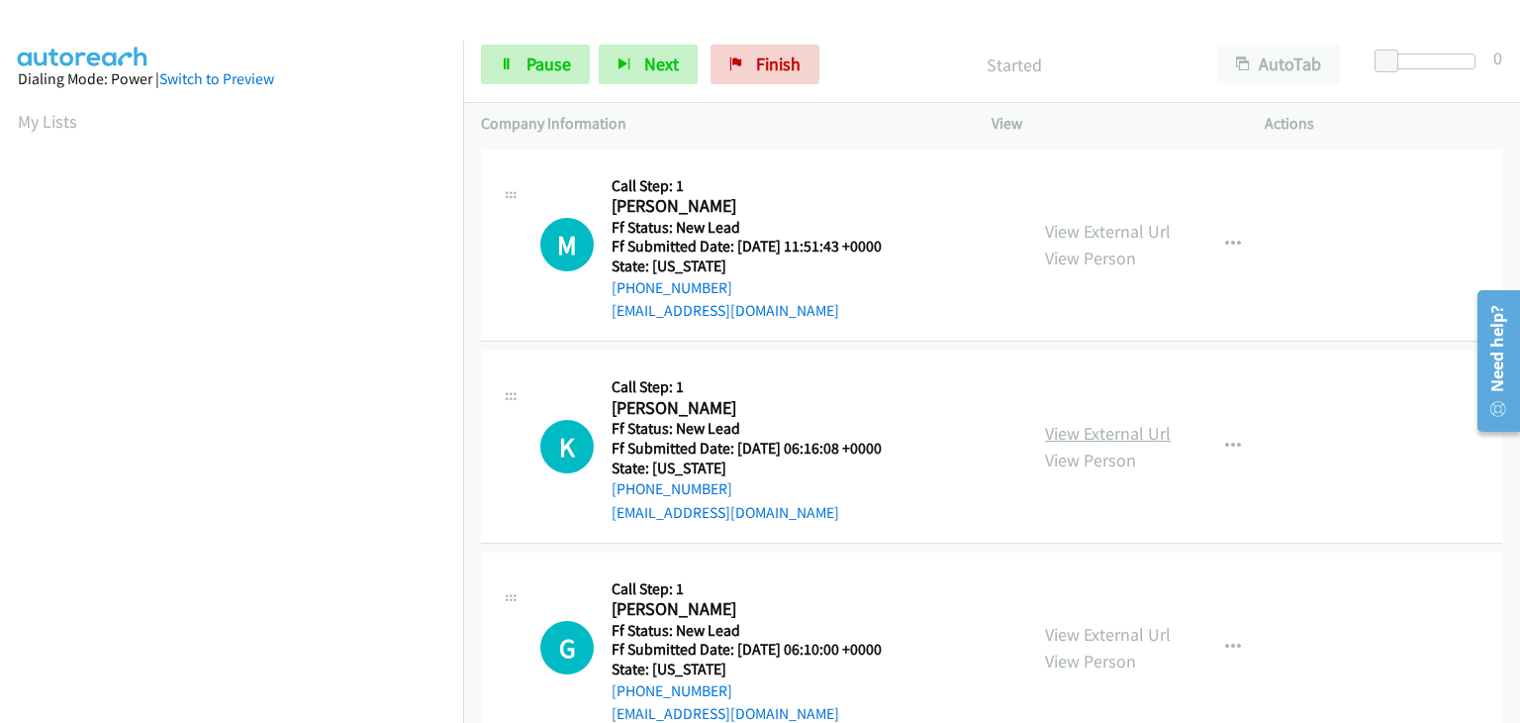
click at [1056, 422] on link "View External Url" at bounding box center [1108, 433] width 126 height 23
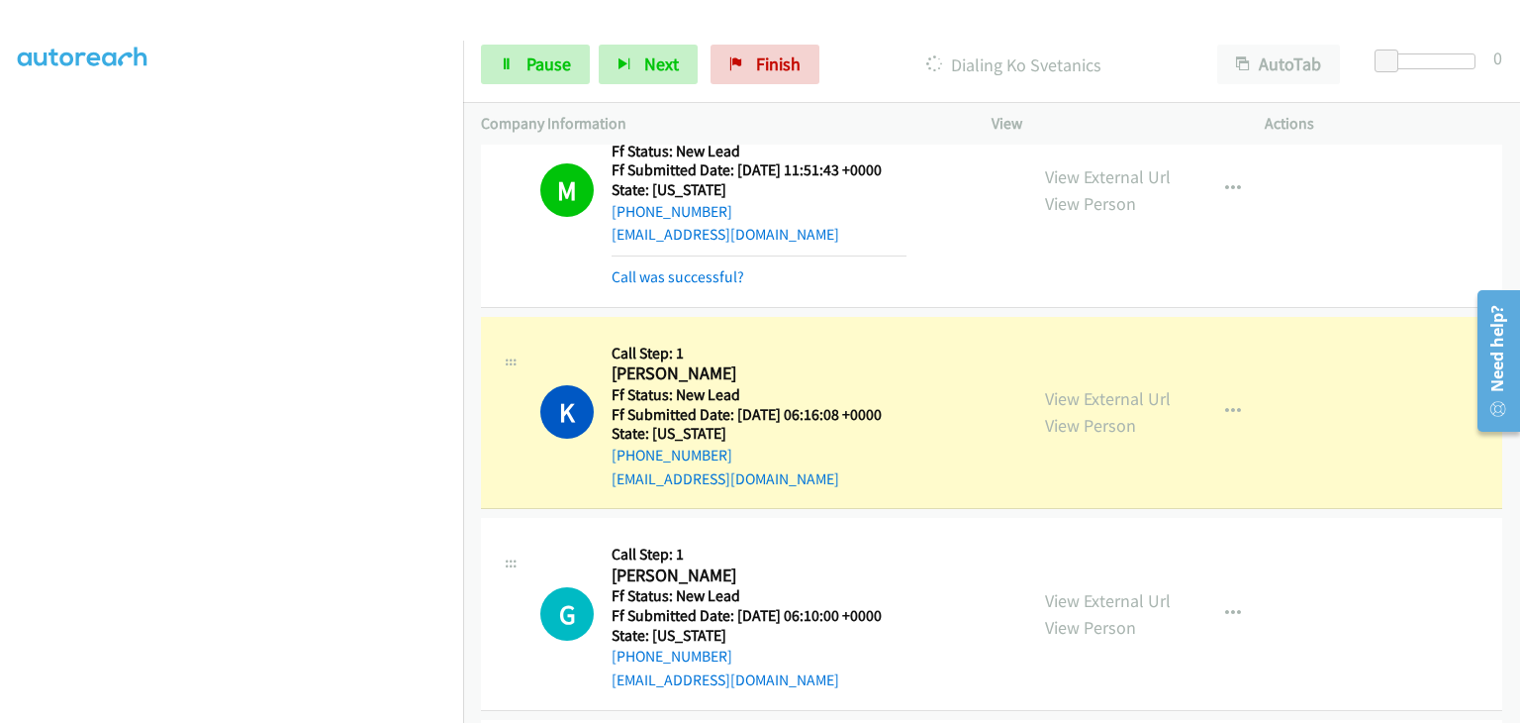
scroll to position [198, 0]
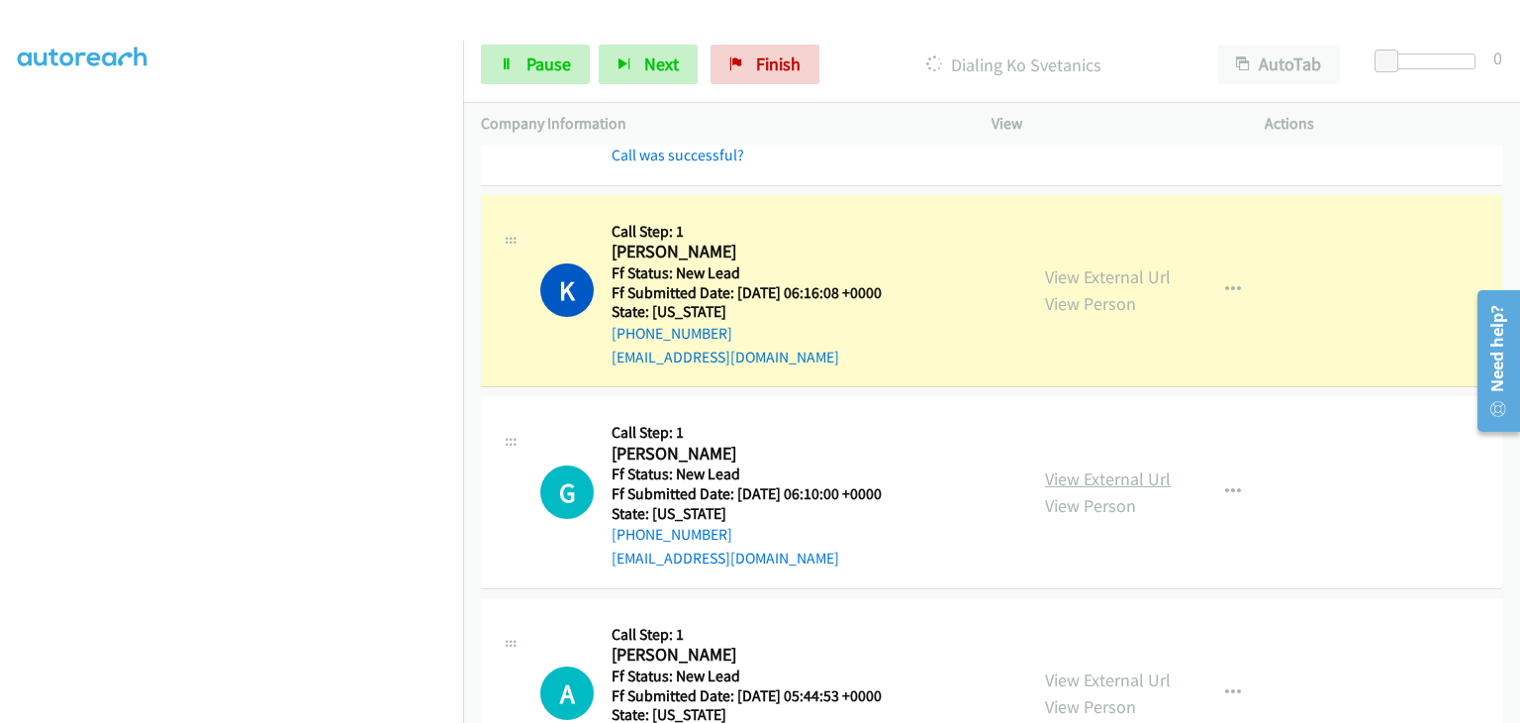
click at [1106, 476] on link "View External Url" at bounding box center [1108, 478] width 126 height 23
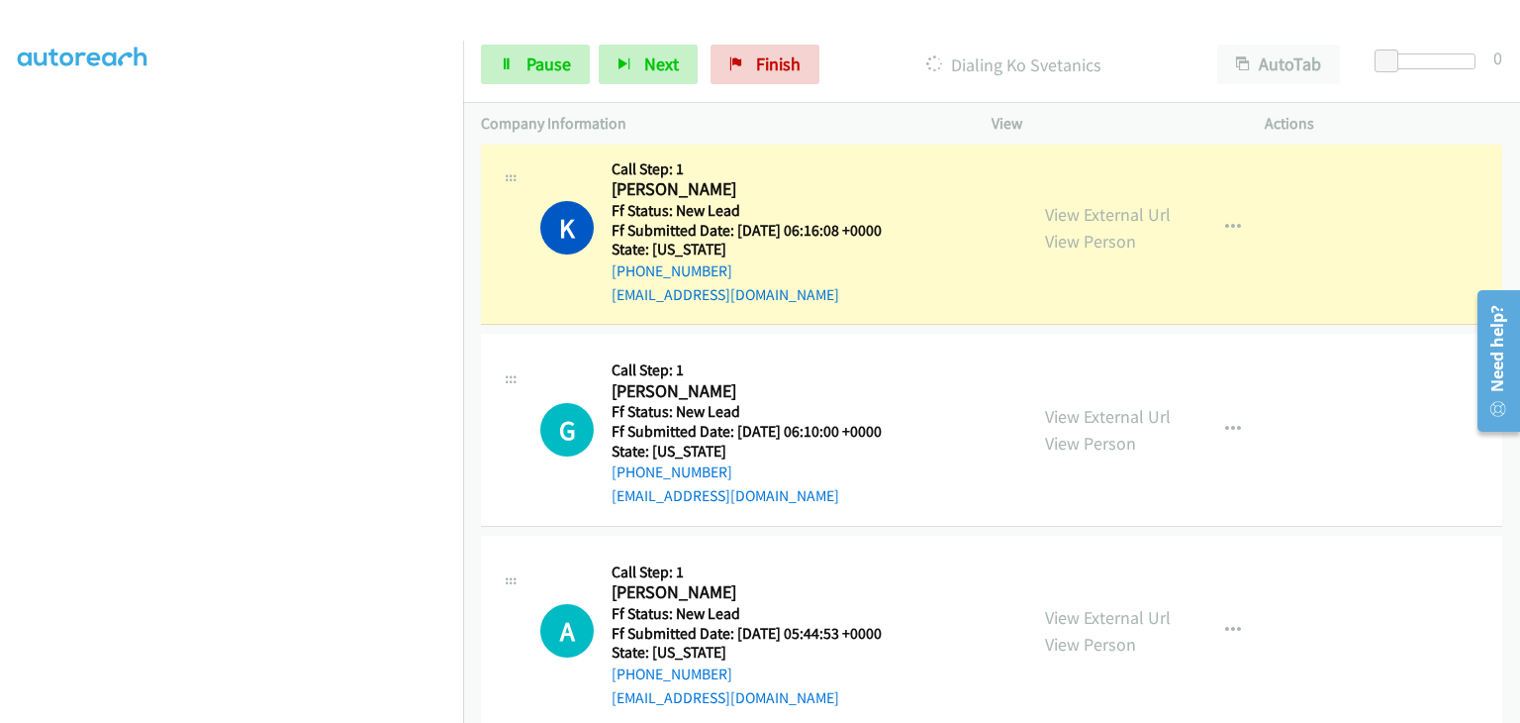
scroll to position [293, 0]
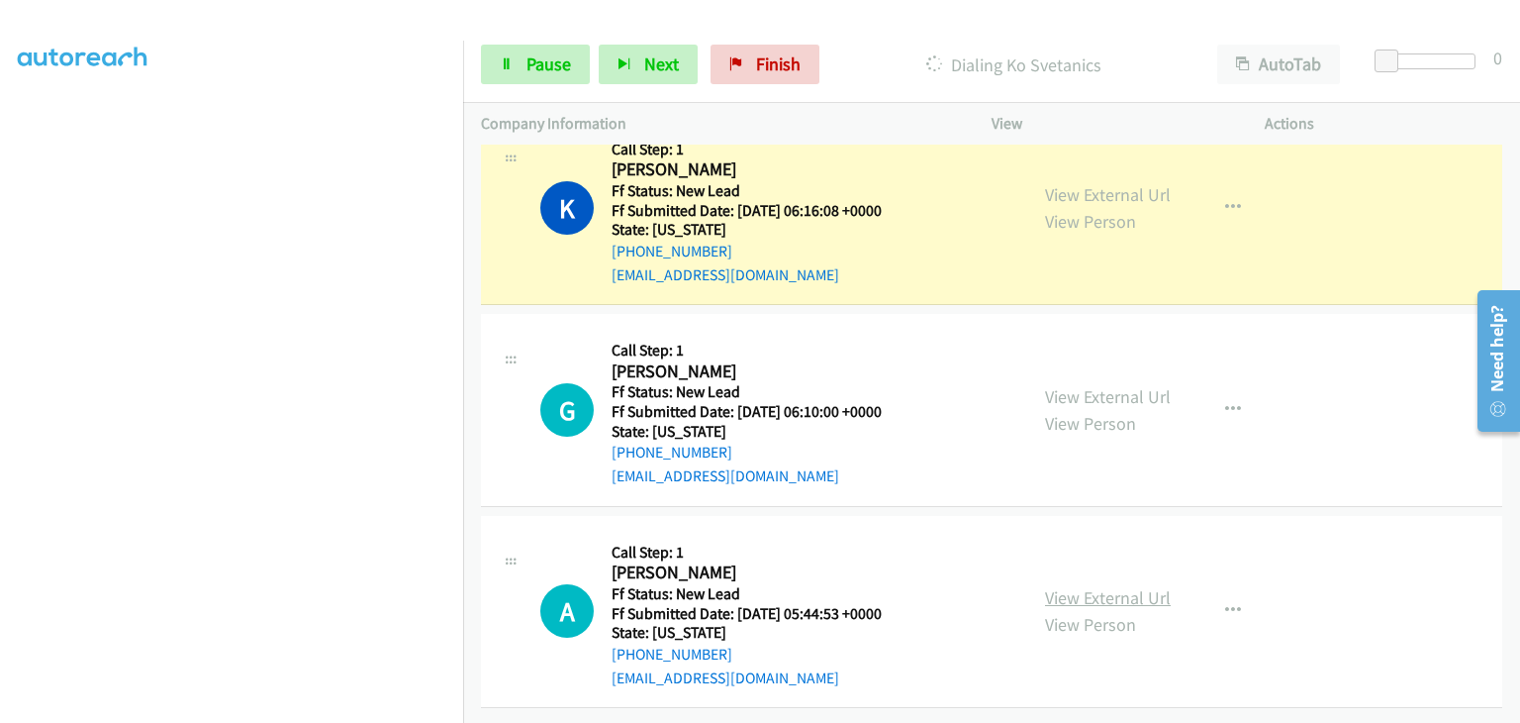
click at [1093, 586] on link "View External Url" at bounding box center [1108, 597] width 126 height 23
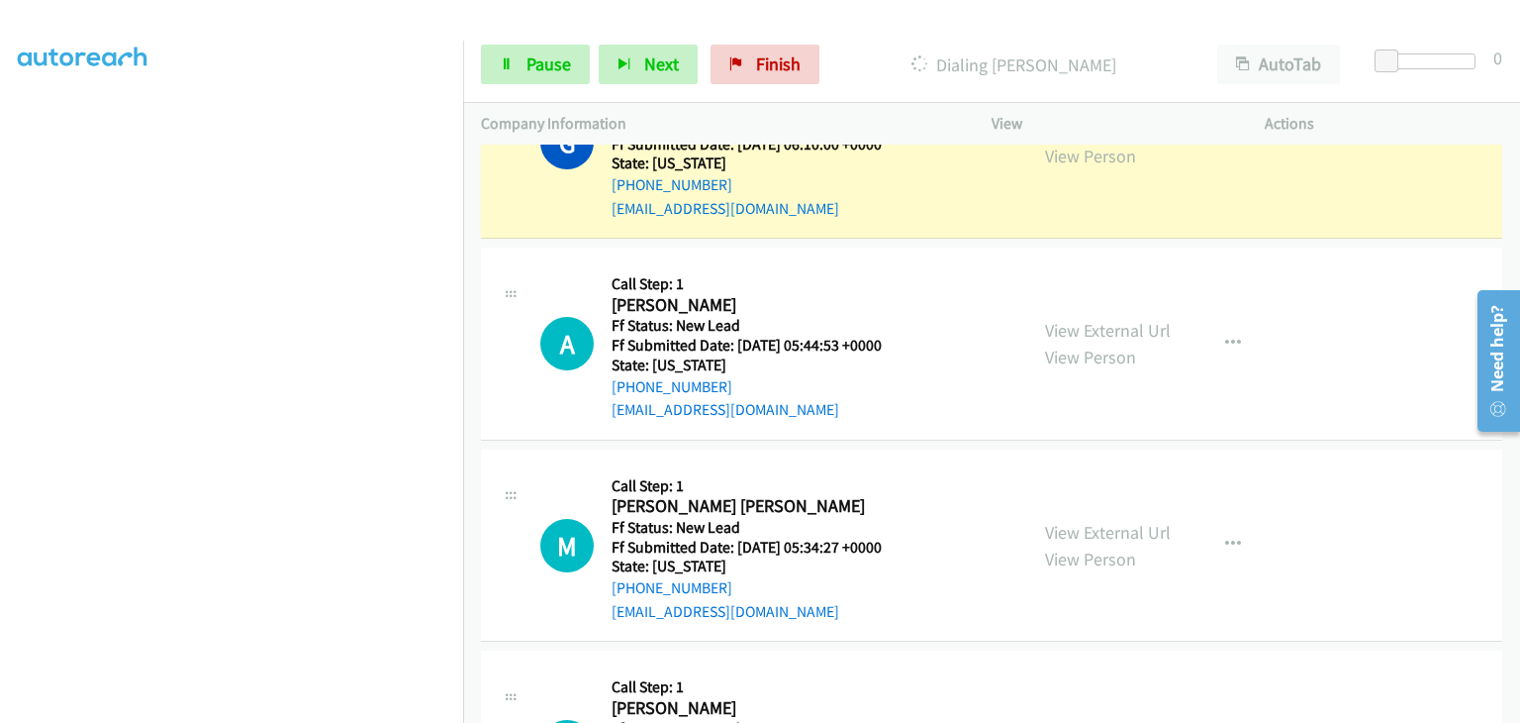
scroll to position [491, 0]
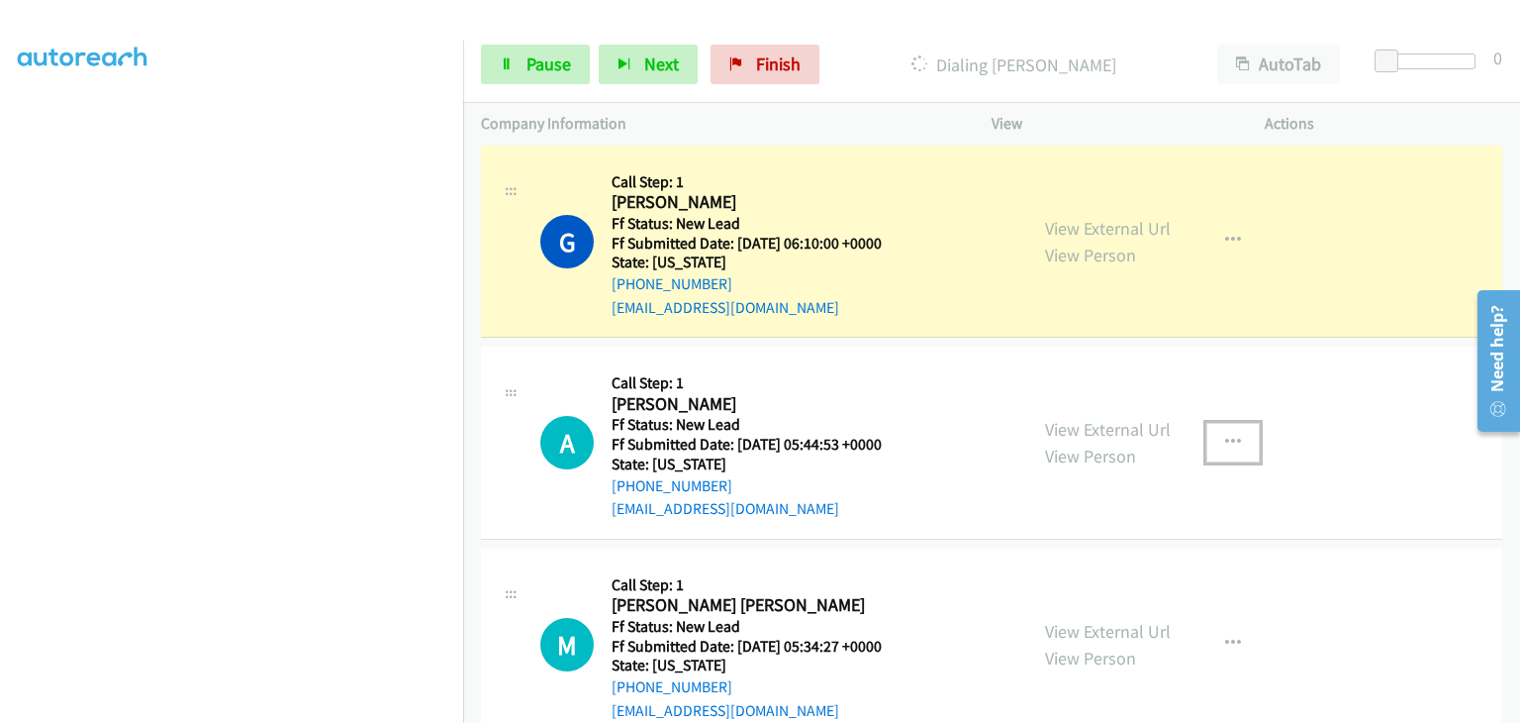
click at [1229, 440] on icon "button" at bounding box center [1233, 443] width 16 height 16
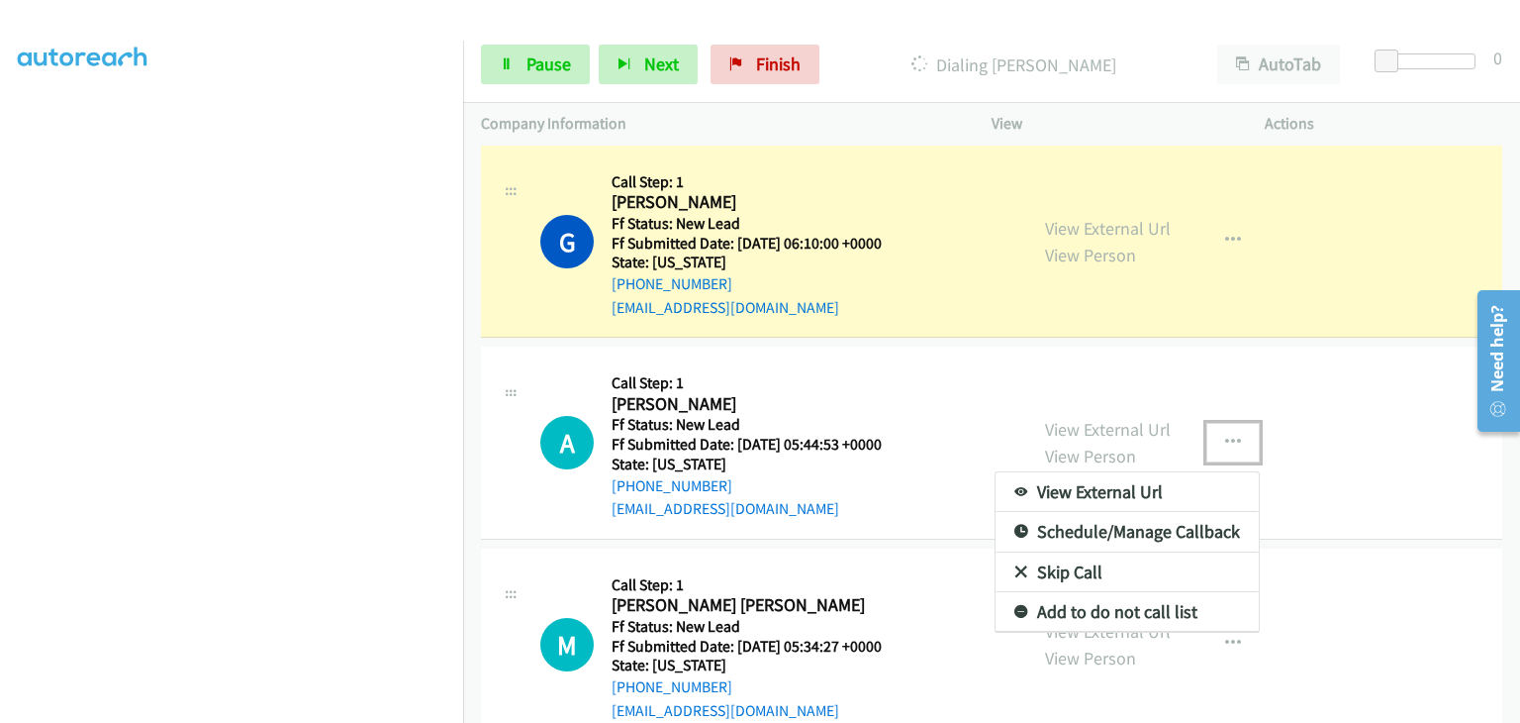
click at [1077, 558] on link "Skip Call" at bounding box center [1127, 572] width 263 height 40
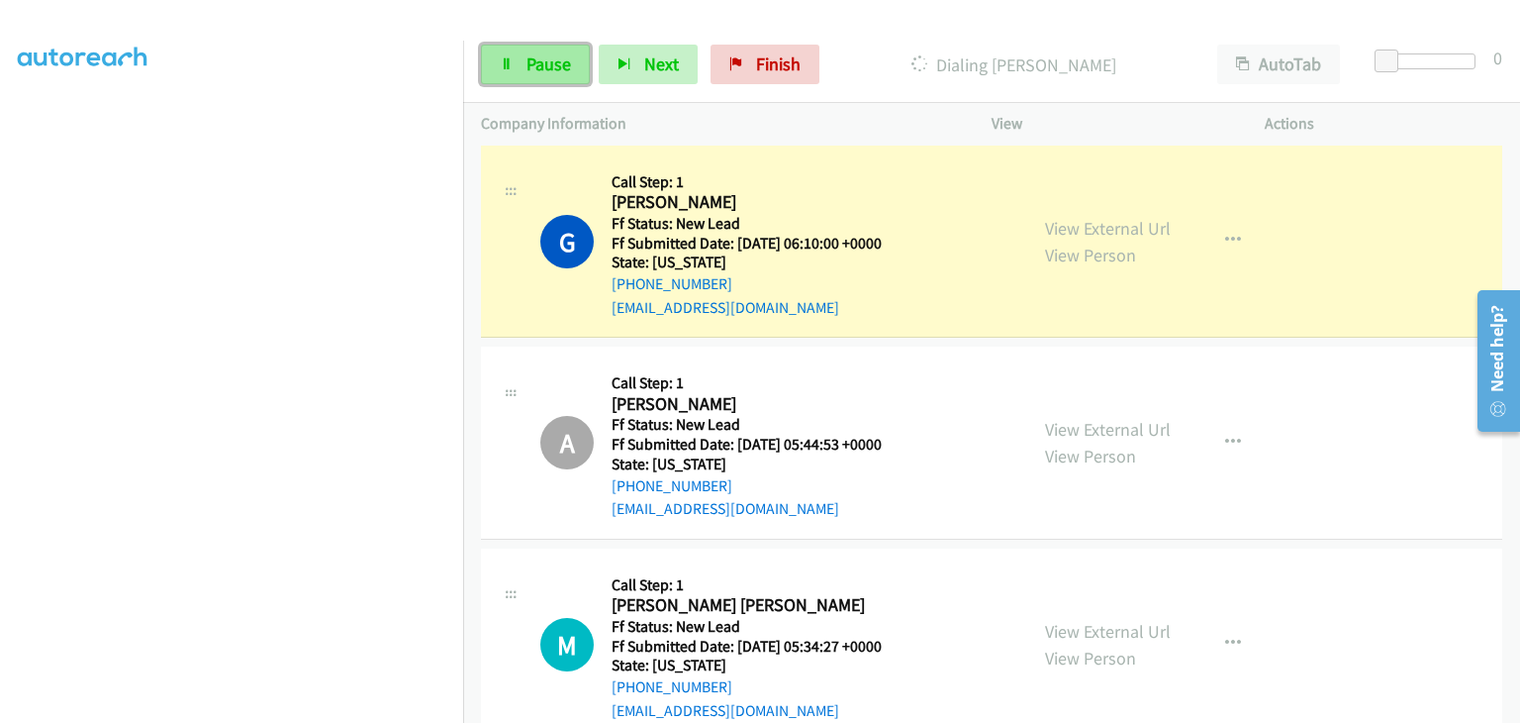
click at [556, 72] on span "Pause" at bounding box center [549, 63] width 45 height 23
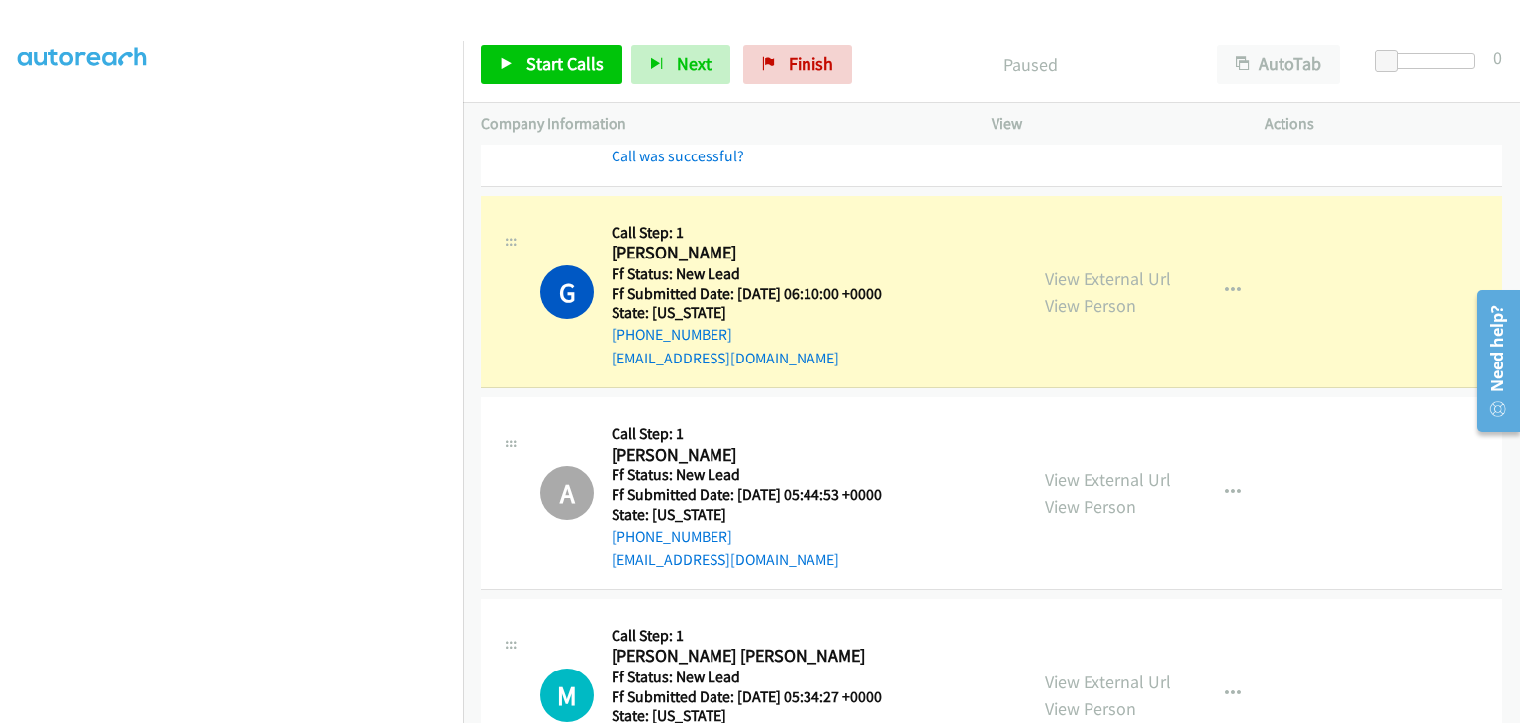
scroll to position [388, 0]
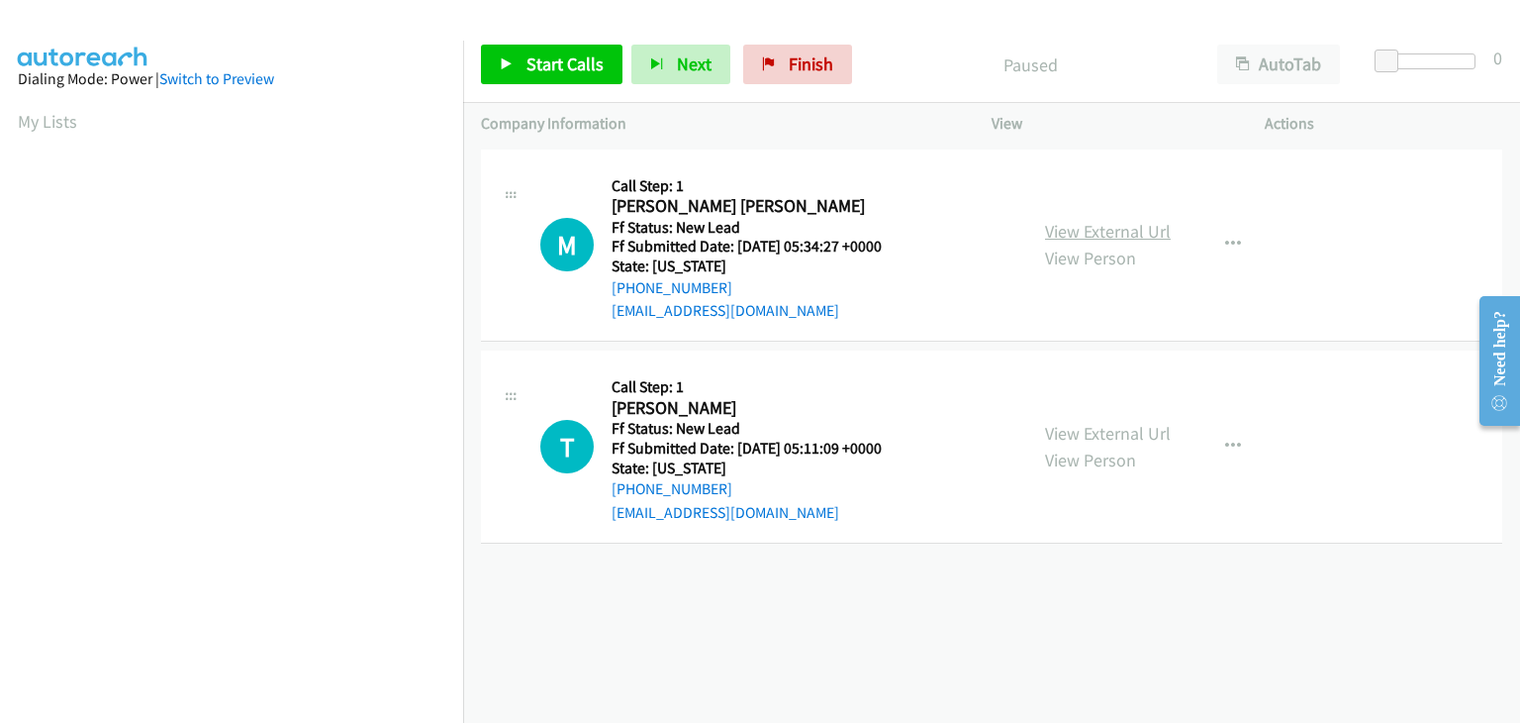
click at [1103, 236] on link "View External Url" at bounding box center [1108, 231] width 126 height 23
drag, startPoint x: 535, startPoint y: 63, endPoint x: 608, endPoint y: 74, distance: 74.1
click at [535, 63] on span "Start Calls" at bounding box center [565, 63] width 77 height 23
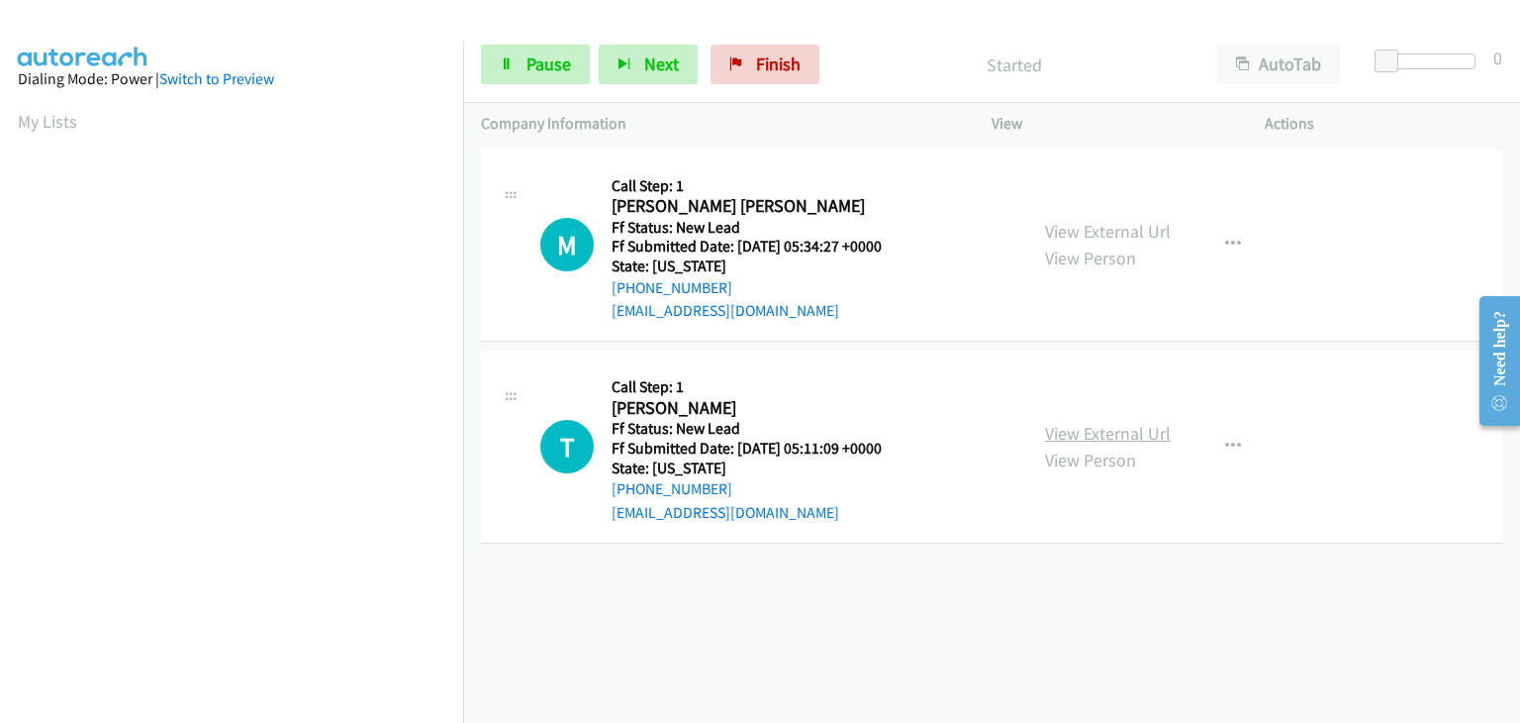
click at [1131, 433] on link "View External Url" at bounding box center [1108, 433] width 126 height 23
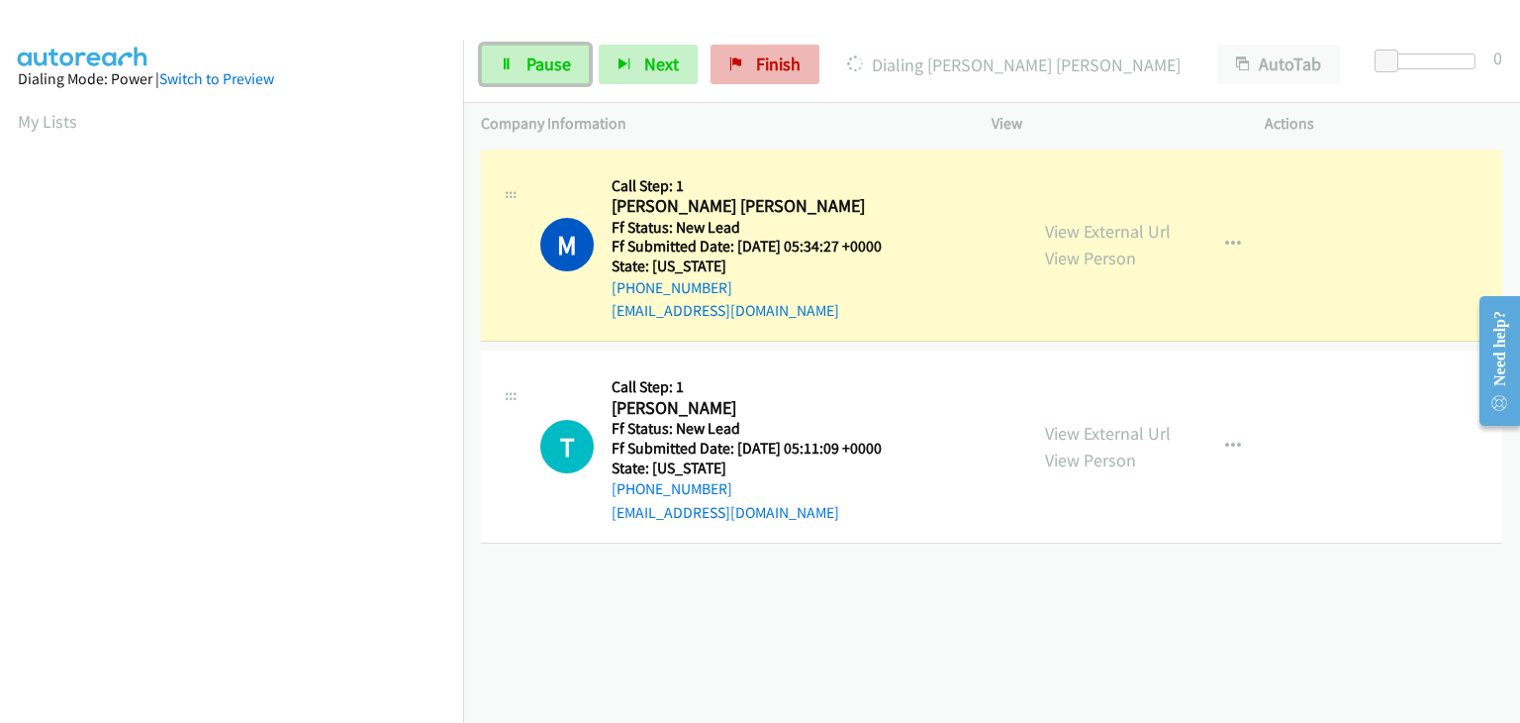
drag, startPoint x: 578, startPoint y: 67, endPoint x: 778, endPoint y: 71, distance: 200.0
click at [578, 67] on link "Pause" at bounding box center [535, 65] width 109 height 40
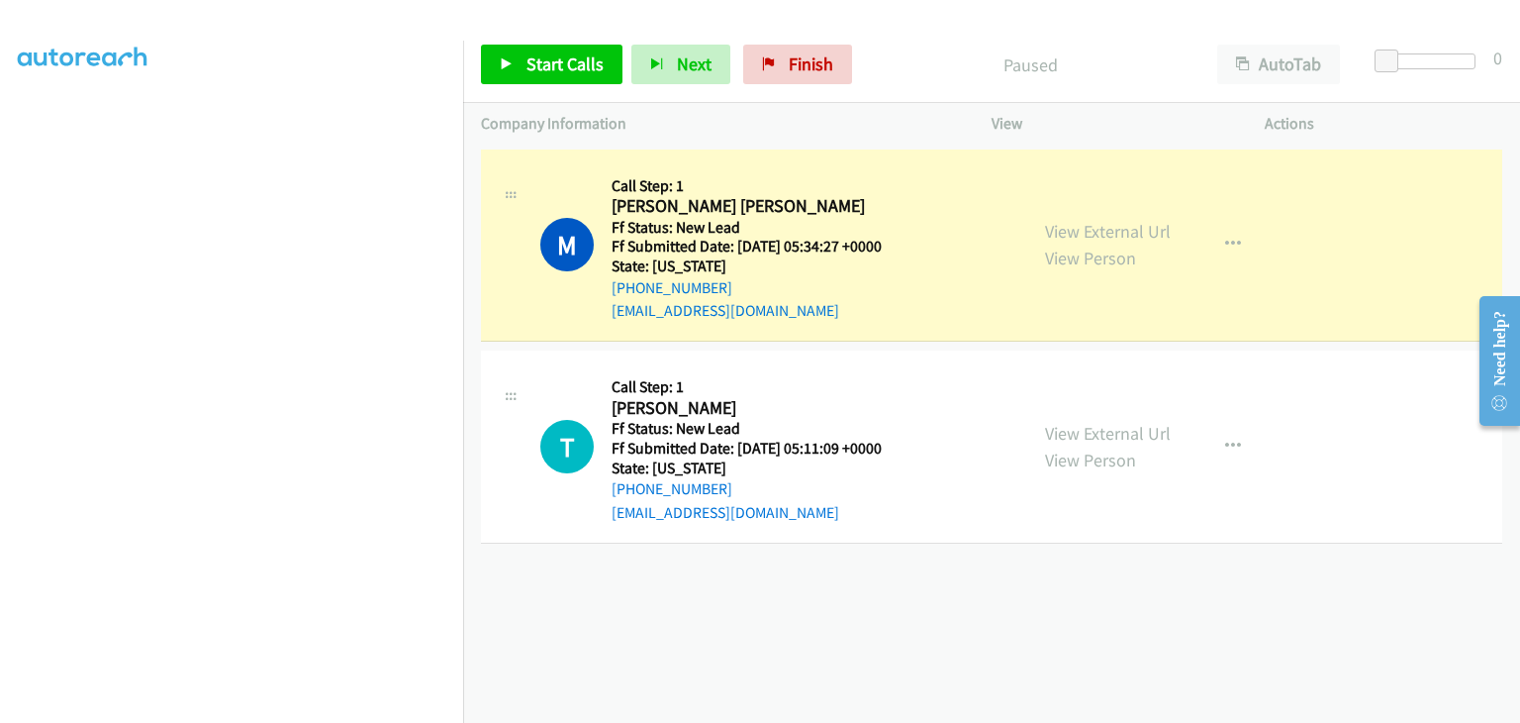
scroll to position [388, 0]
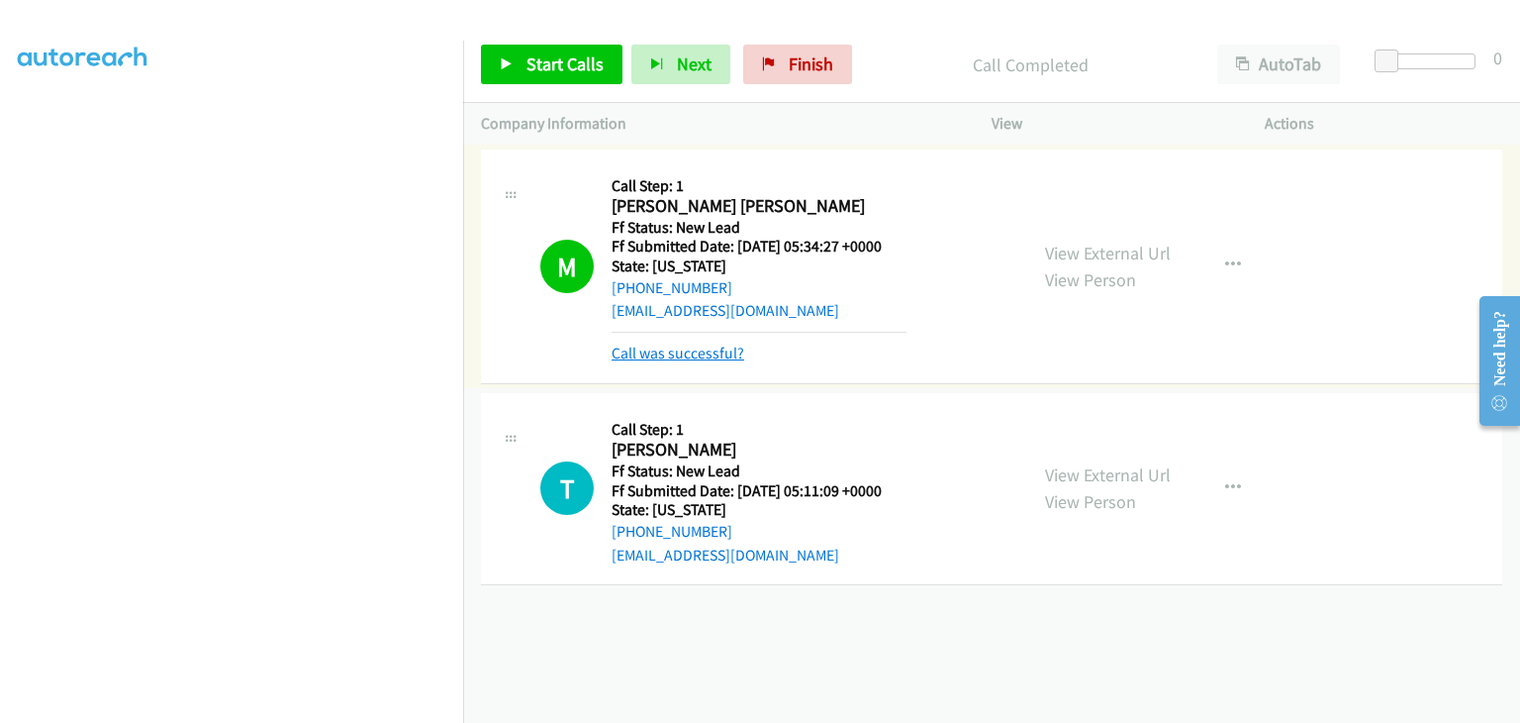
click at [709, 349] on link "Call was successful?" at bounding box center [678, 352] width 133 height 19
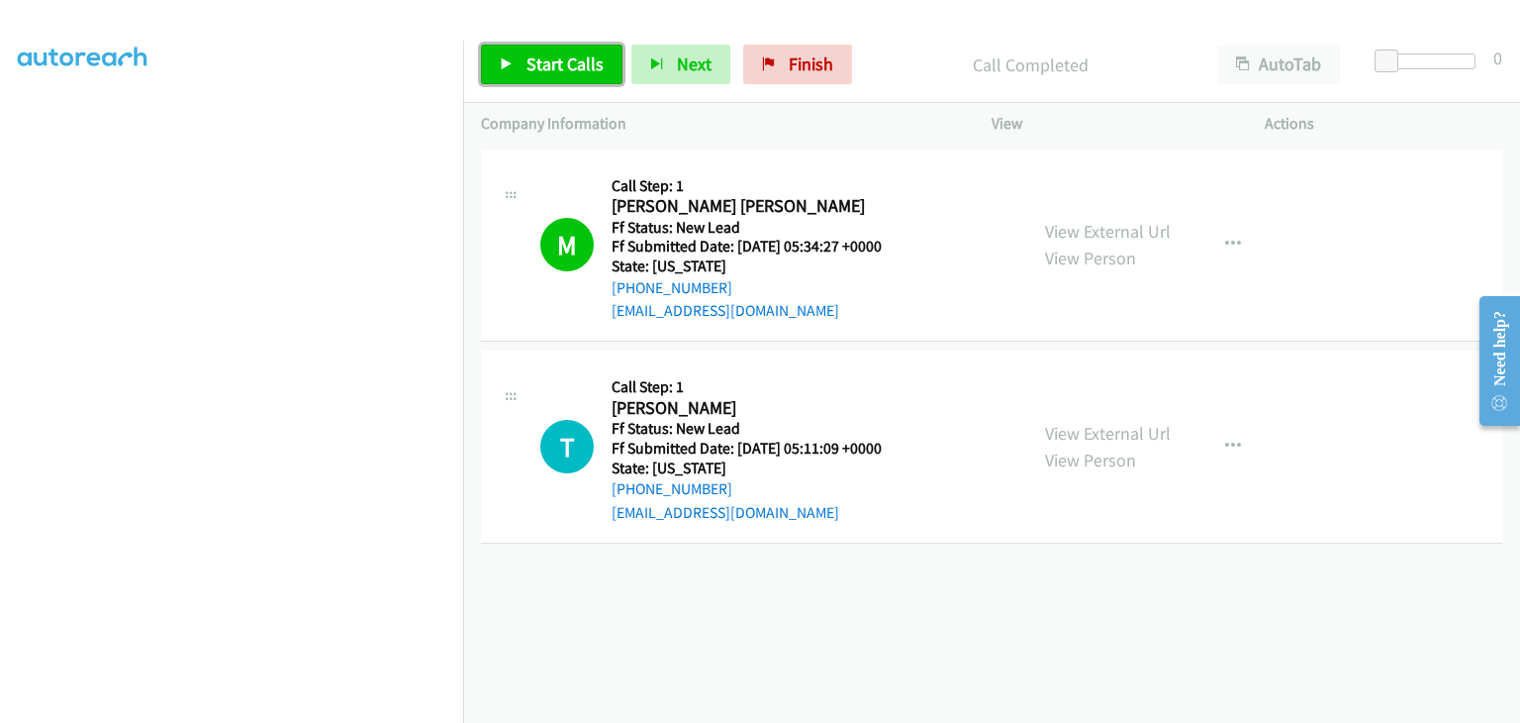
click at [600, 76] on link "Start Calls" at bounding box center [552, 65] width 142 height 40
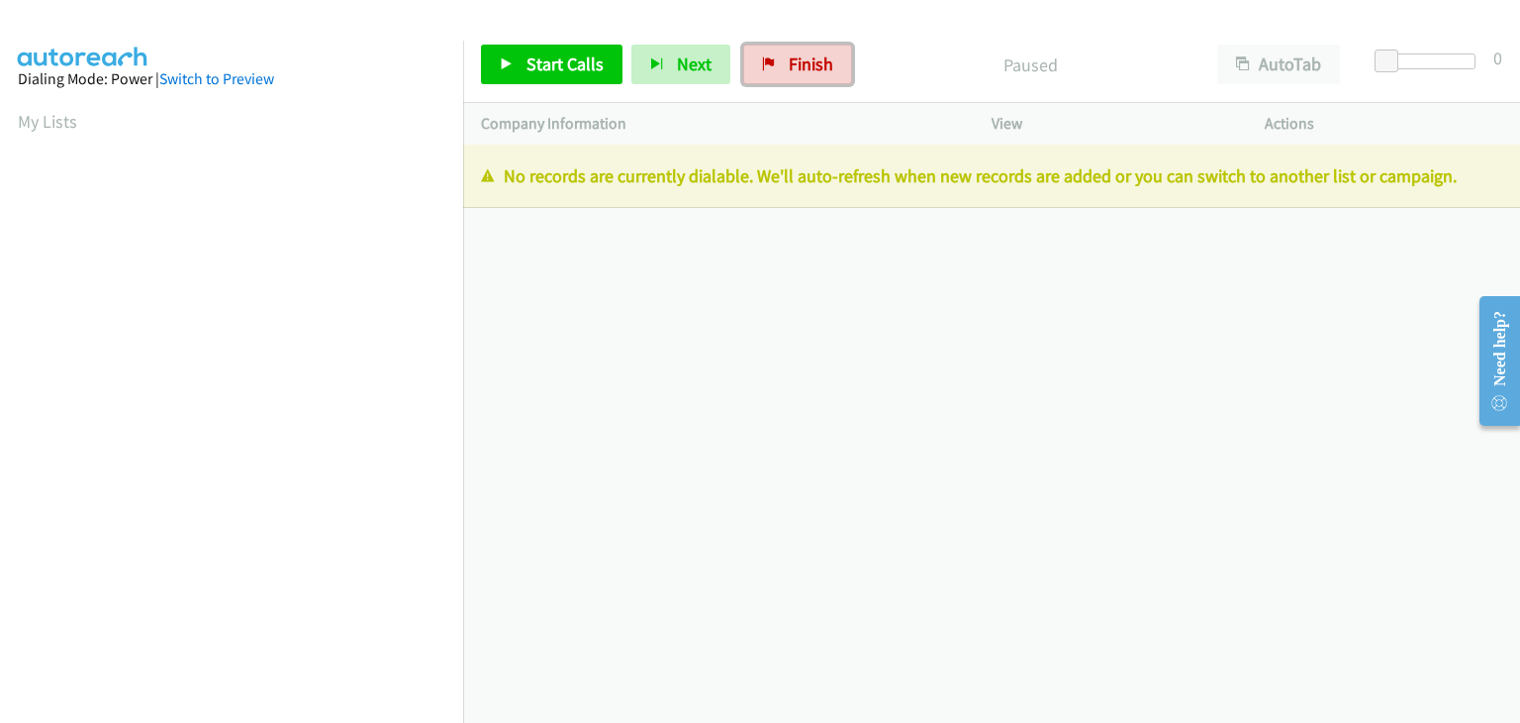
click at [786, 80] on link "Finish" at bounding box center [797, 65] width 109 height 40
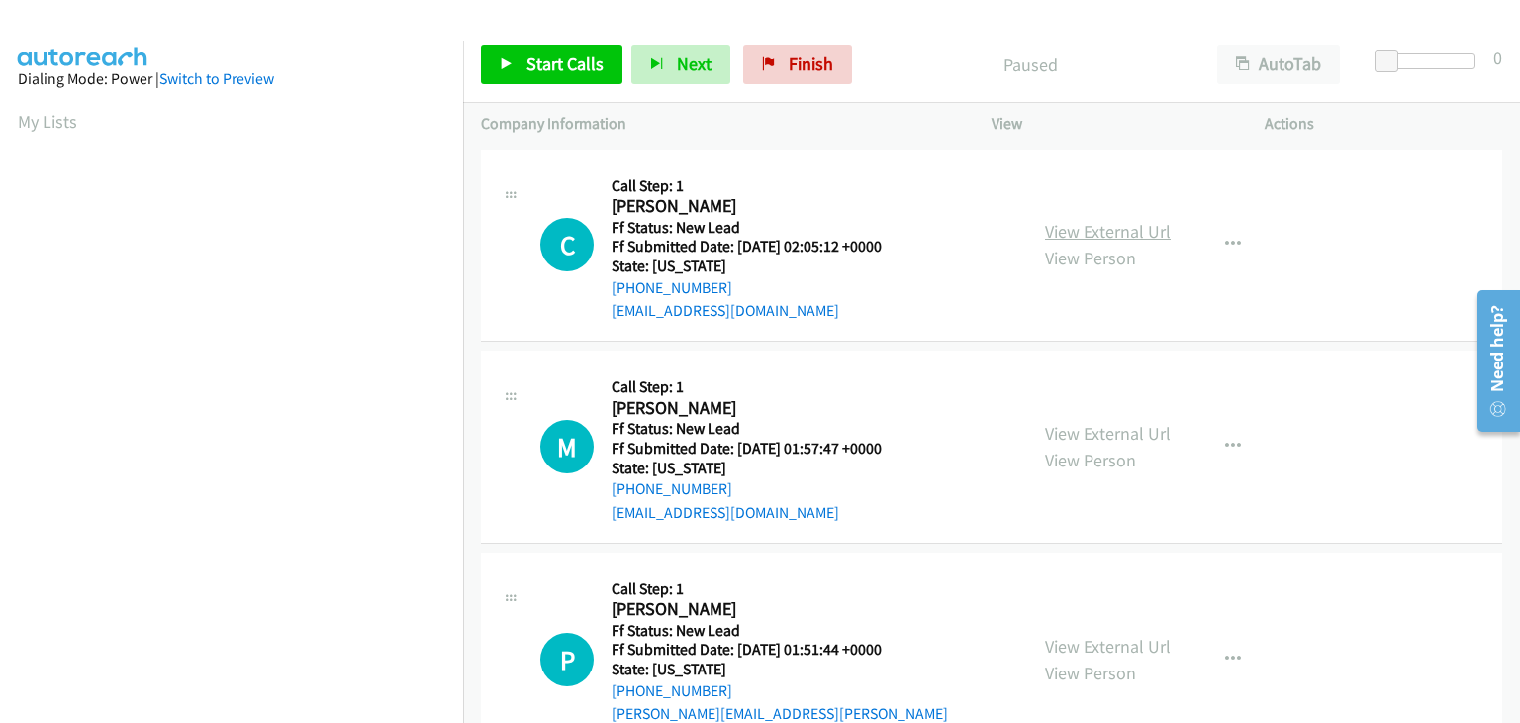
click at [1069, 233] on link "View External Url" at bounding box center [1108, 231] width 126 height 23
click at [540, 69] on span "Start Calls" at bounding box center [565, 63] width 77 height 23
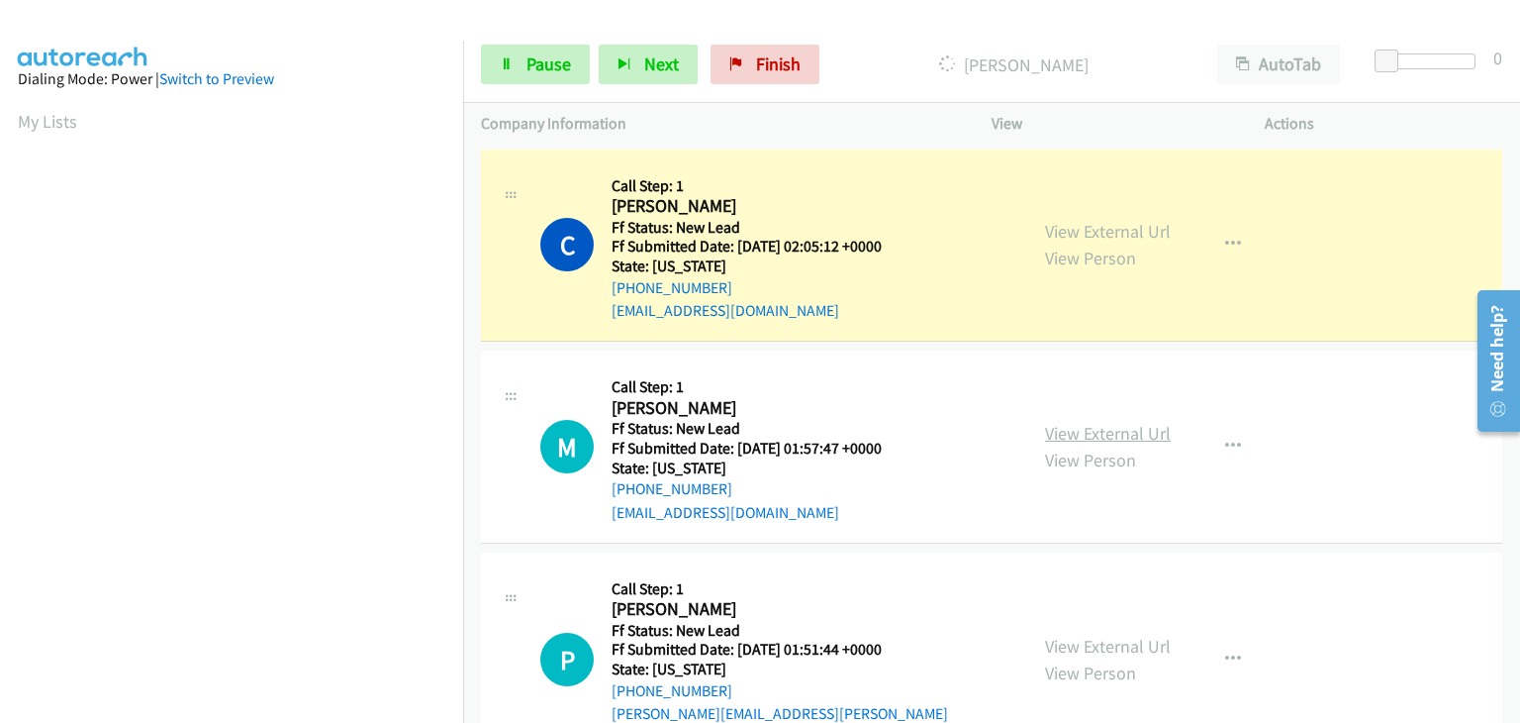
click at [1075, 437] on link "View External Url" at bounding box center [1108, 433] width 126 height 23
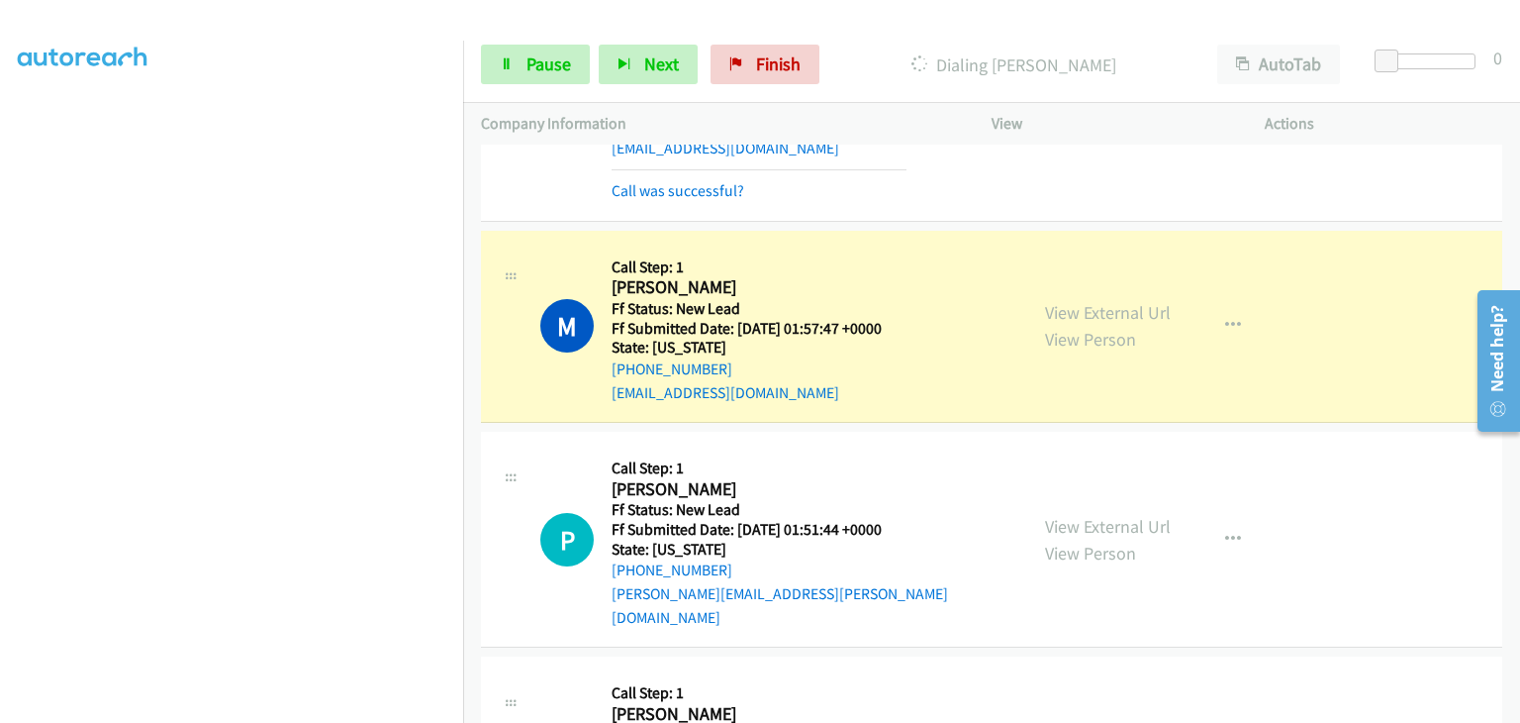
scroll to position [198, 0]
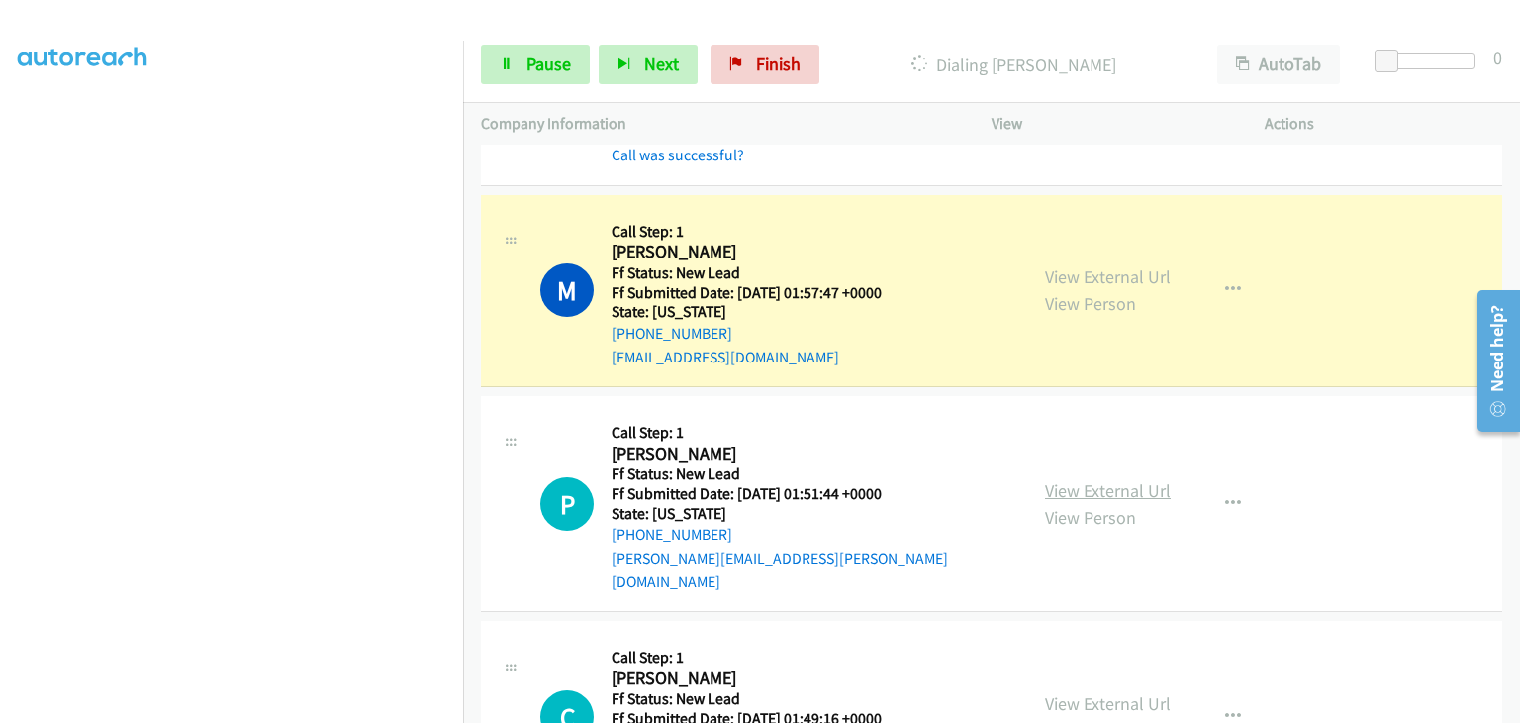
click at [1077, 479] on link "View External Url" at bounding box center [1108, 490] width 126 height 23
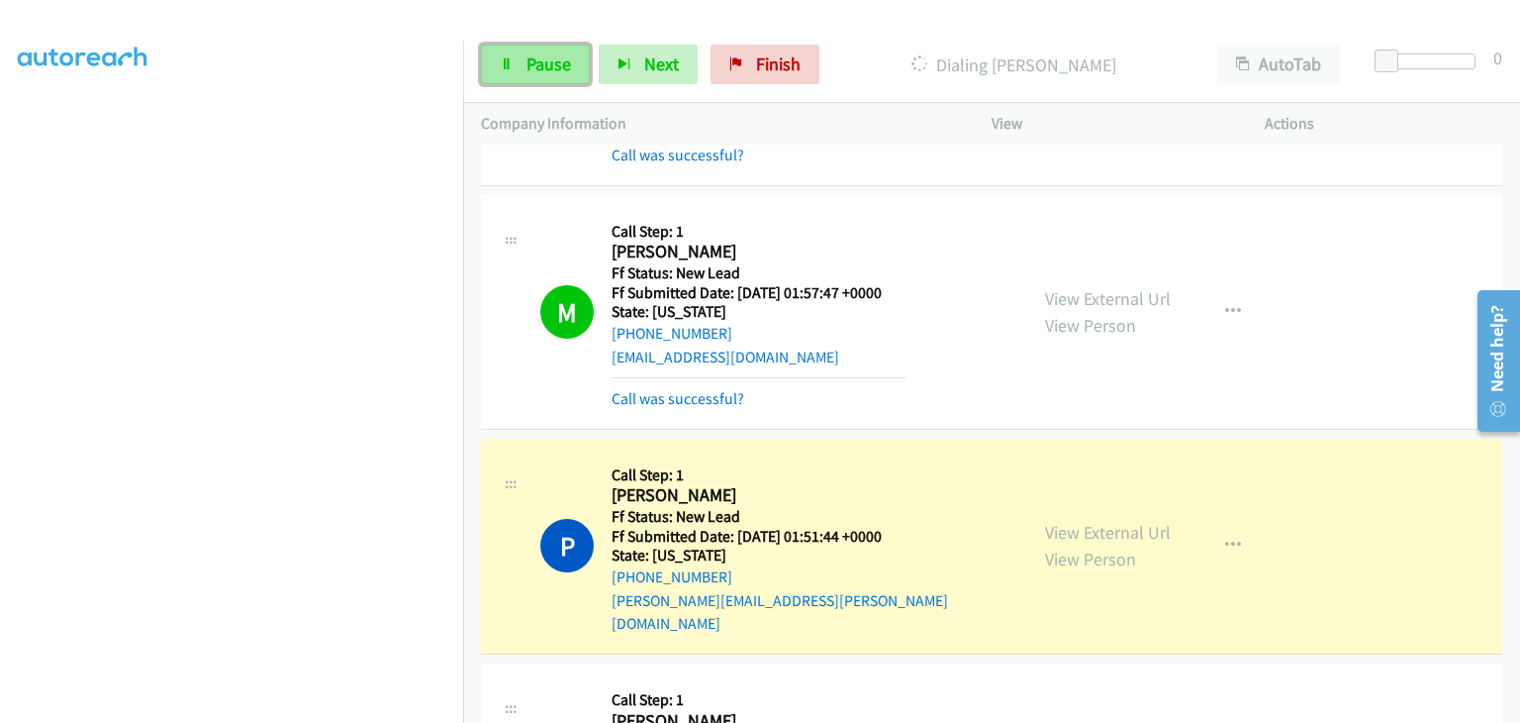
click at [523, 54] on link "Pause" at bounding box center [535, 65] width 109 height 40
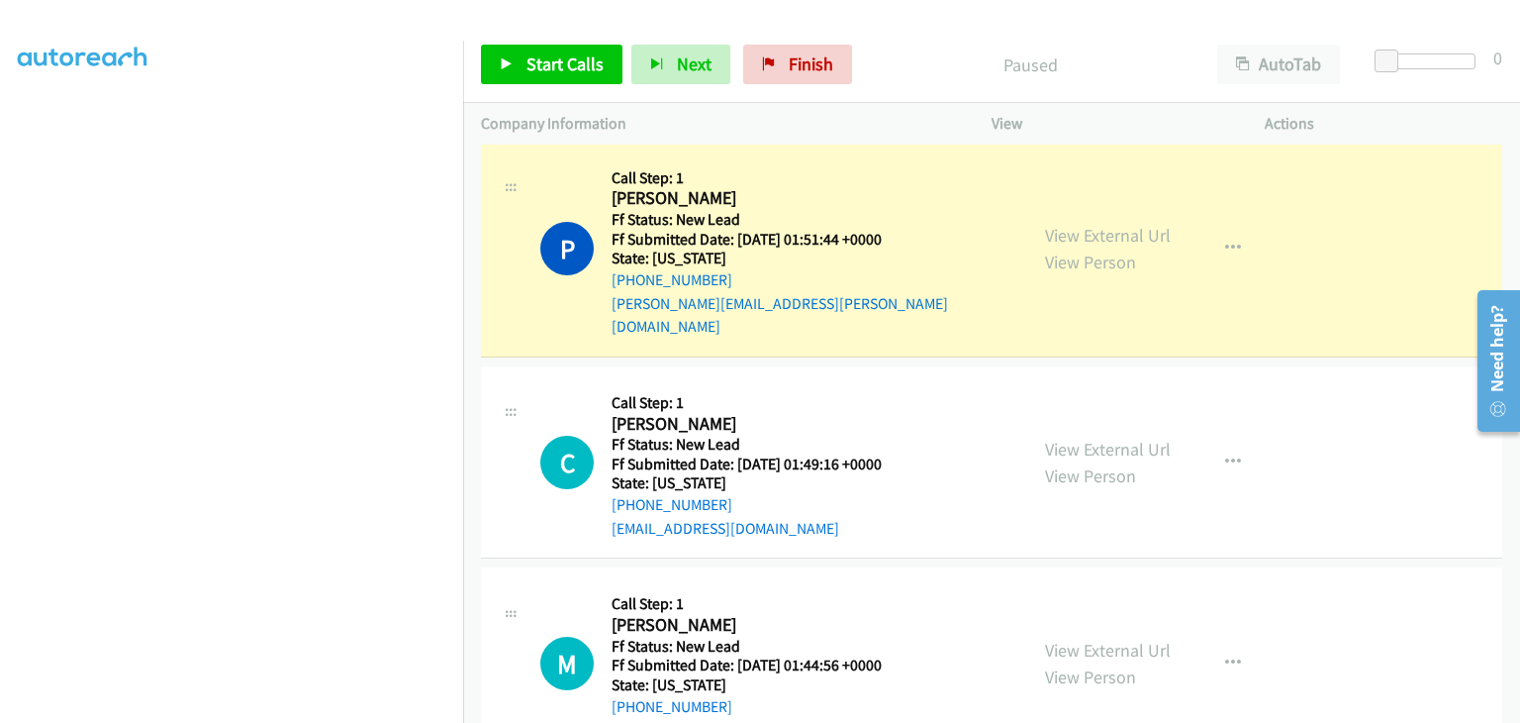
scroll to position [388, 0]
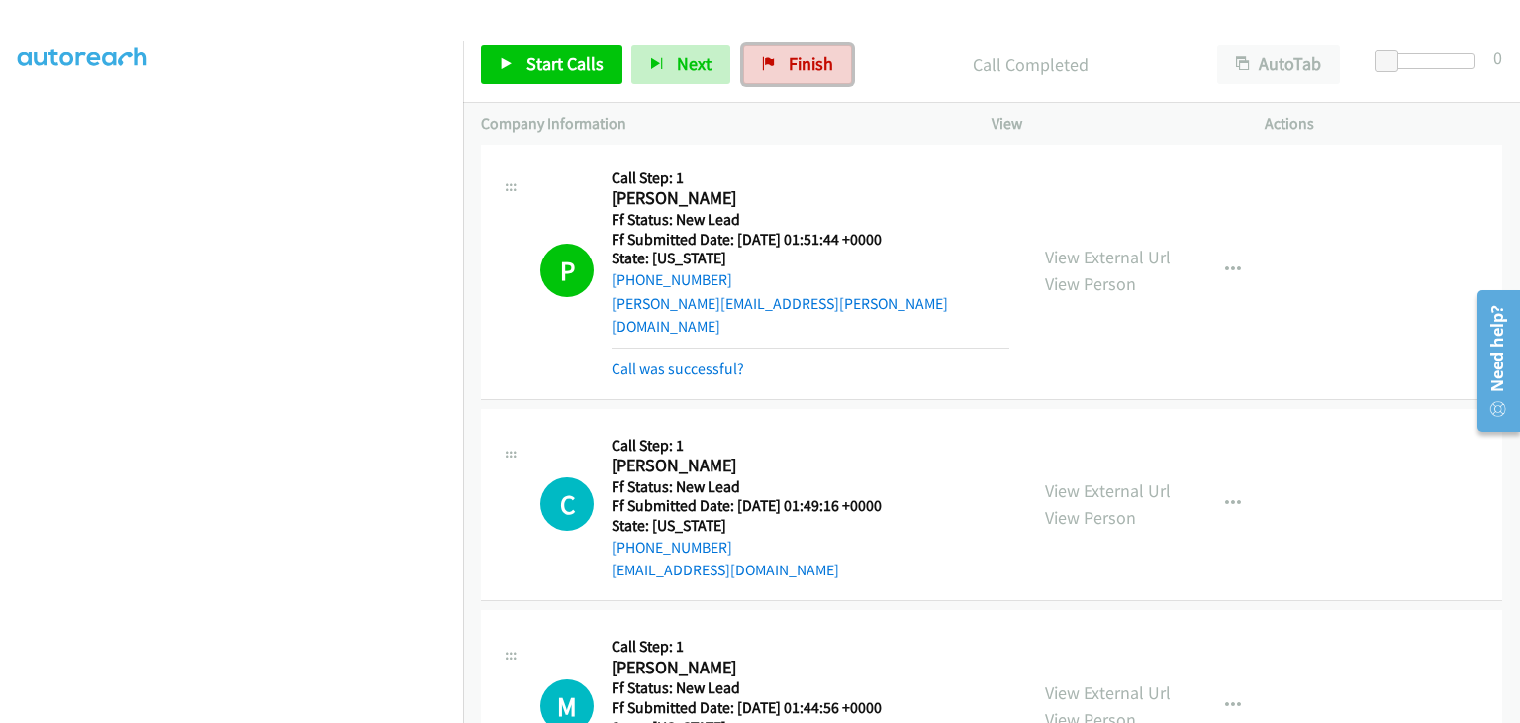
drag, startPoint x: 756, startPoint y: 73, endPoint x: 917, endPoint y: 108, distance: 164.1
click at [757, 73] on link "Finish" at bounding box center [797, 65] width 109 height 40
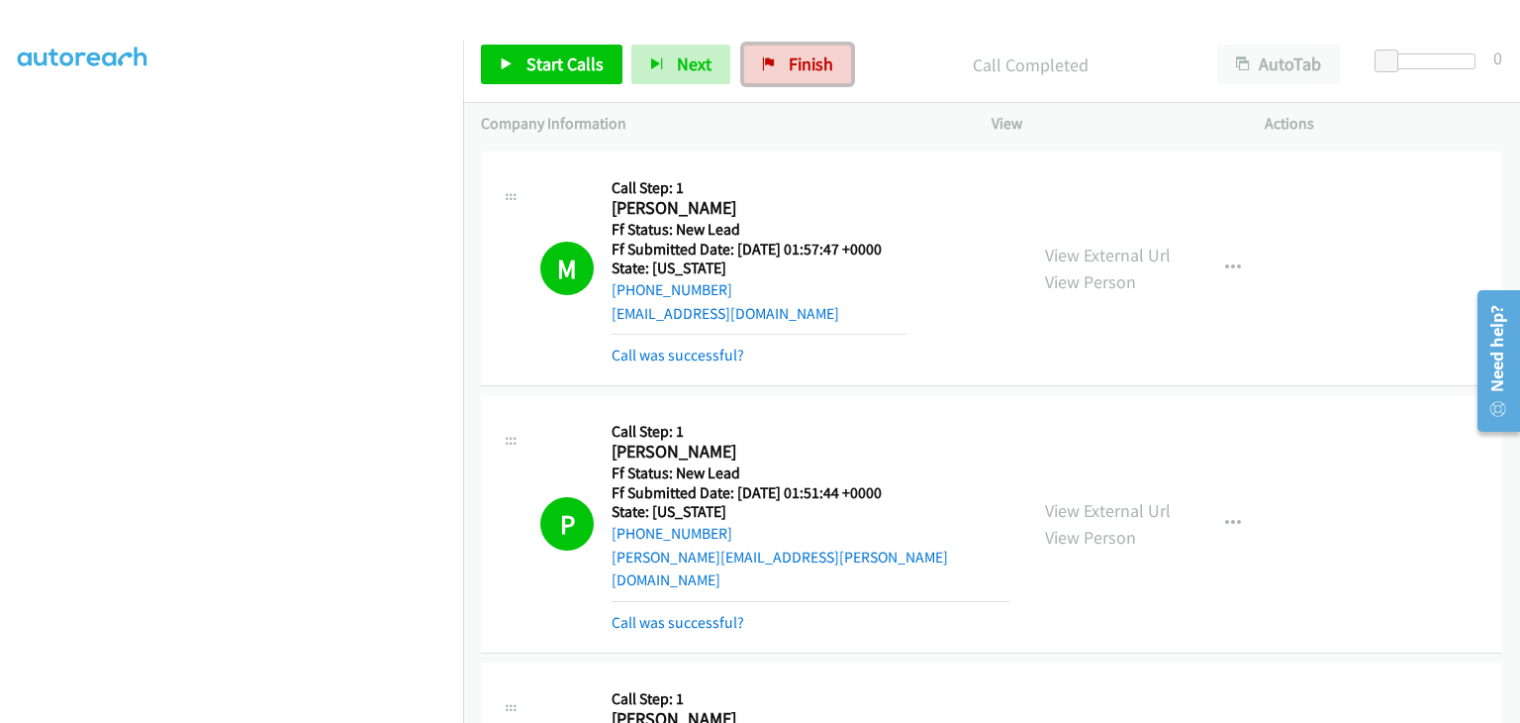
scroll to position [198, 0]
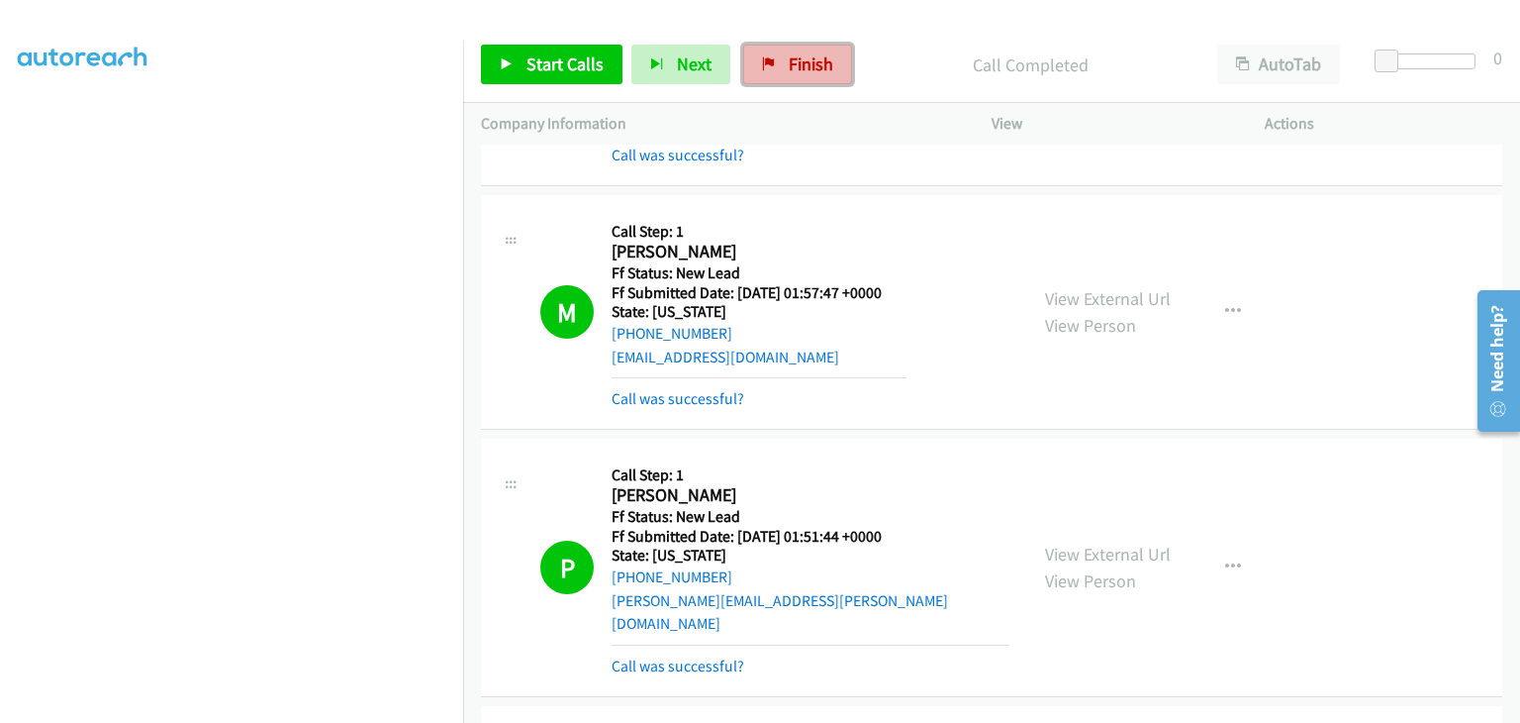
click at [780, 58] on link "Finish" at bounding box center [797, 65] width 109 height 40
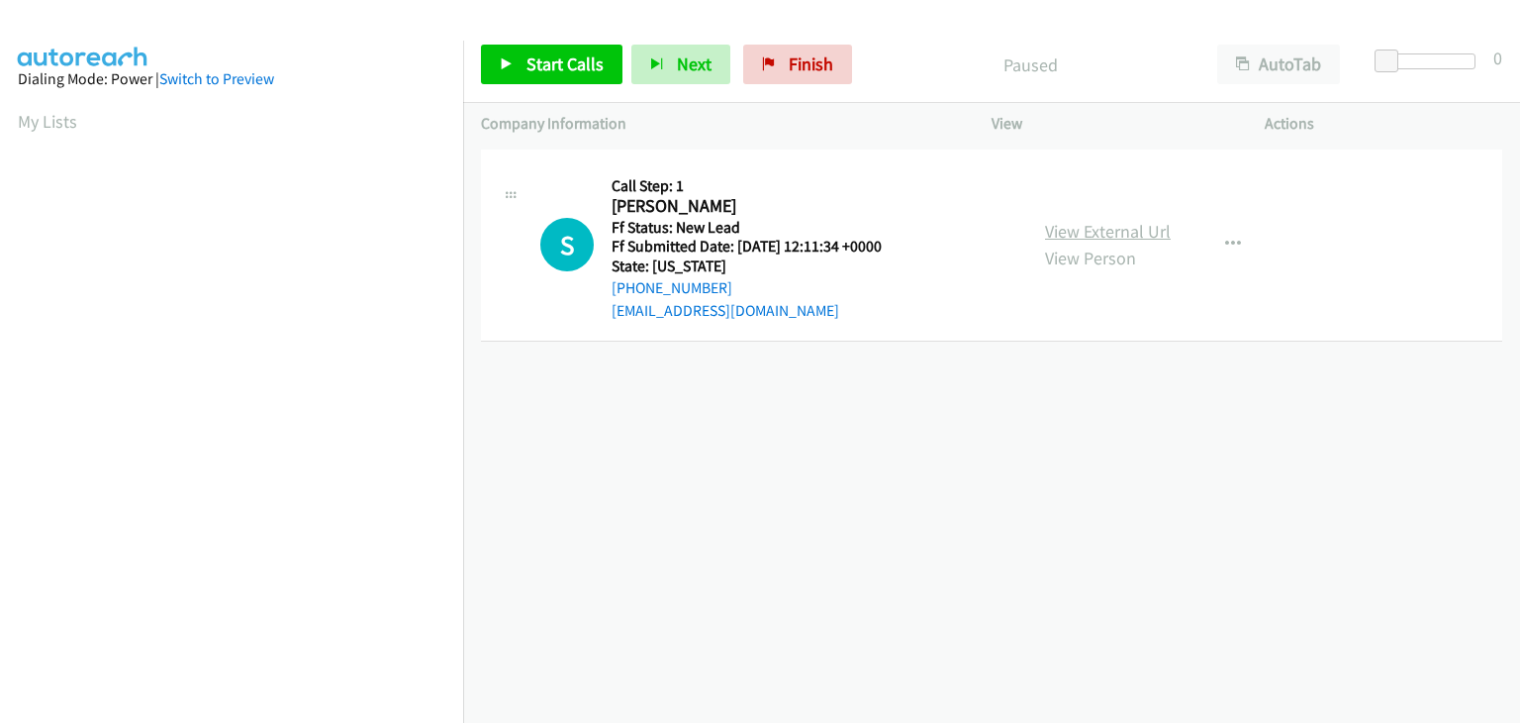
click at [1126, 231] on link "View External Url" at bounding box center [1108, 231] width 126 height 23
drag, startPoint x: 565, startPoint y: 55, endPoint x: 853, endPoint y: 109, distance: 293.0
click at [565, 55] on span "Start Calls" at bounding box center [565, 63] width 77 height 23
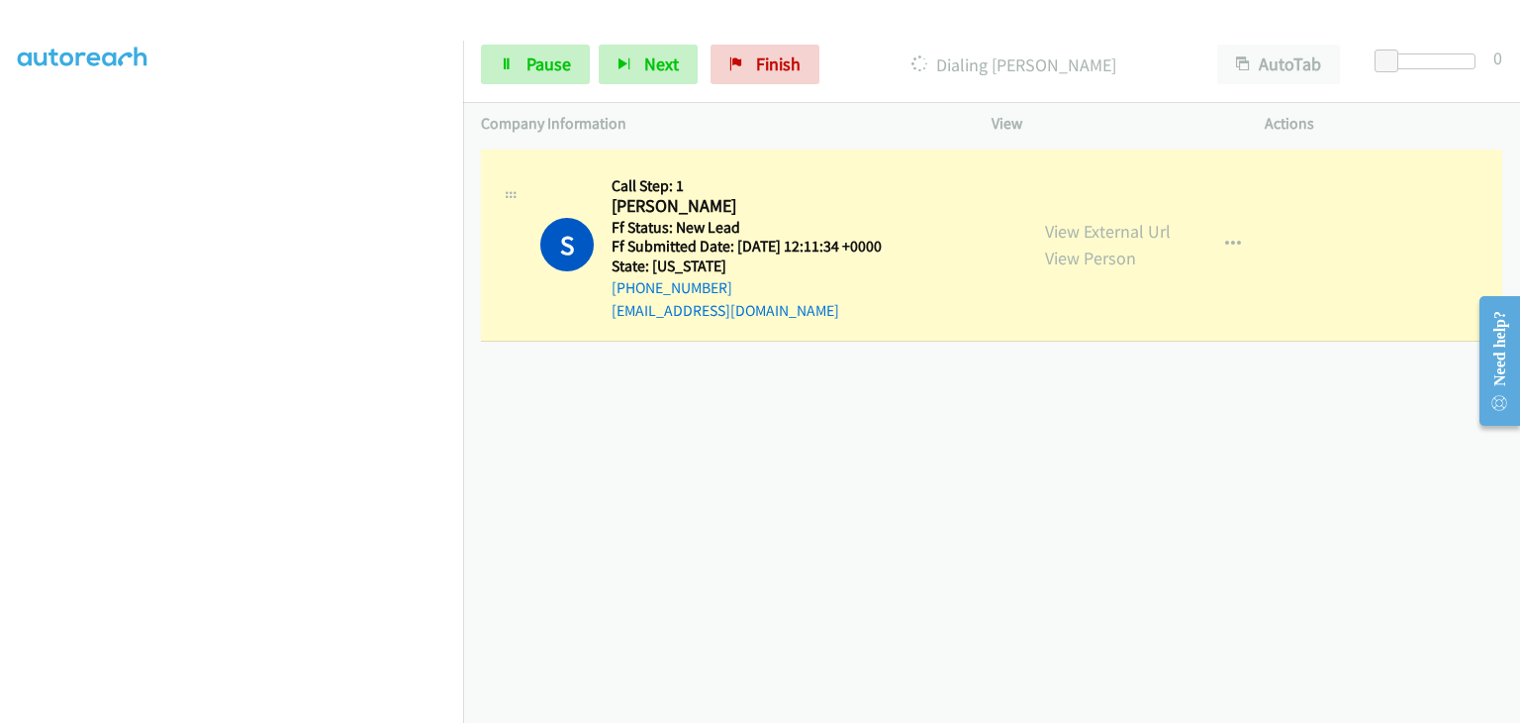
scroll to position [388, 0]
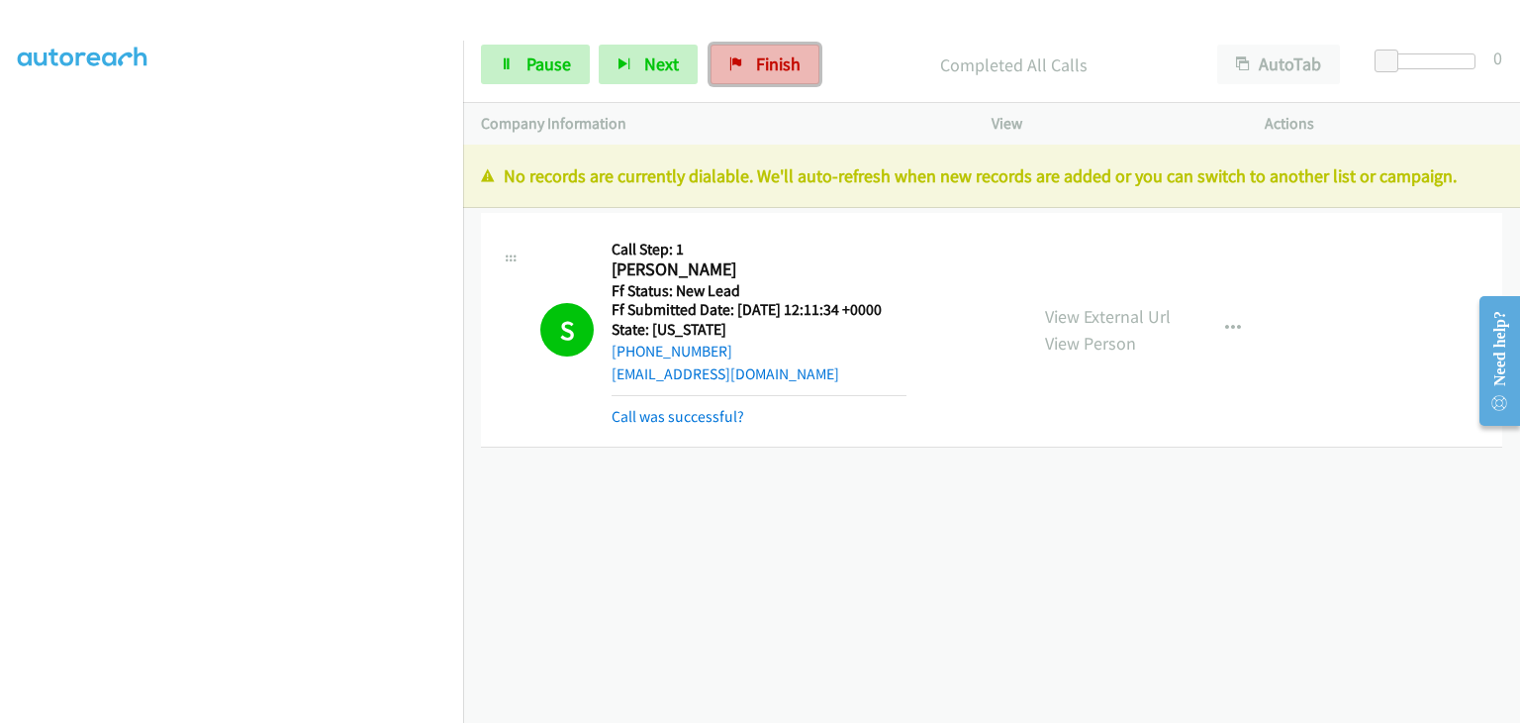
click at [749, 50] on link "Finish" at bounding box center [765, 65] width 109 height 40
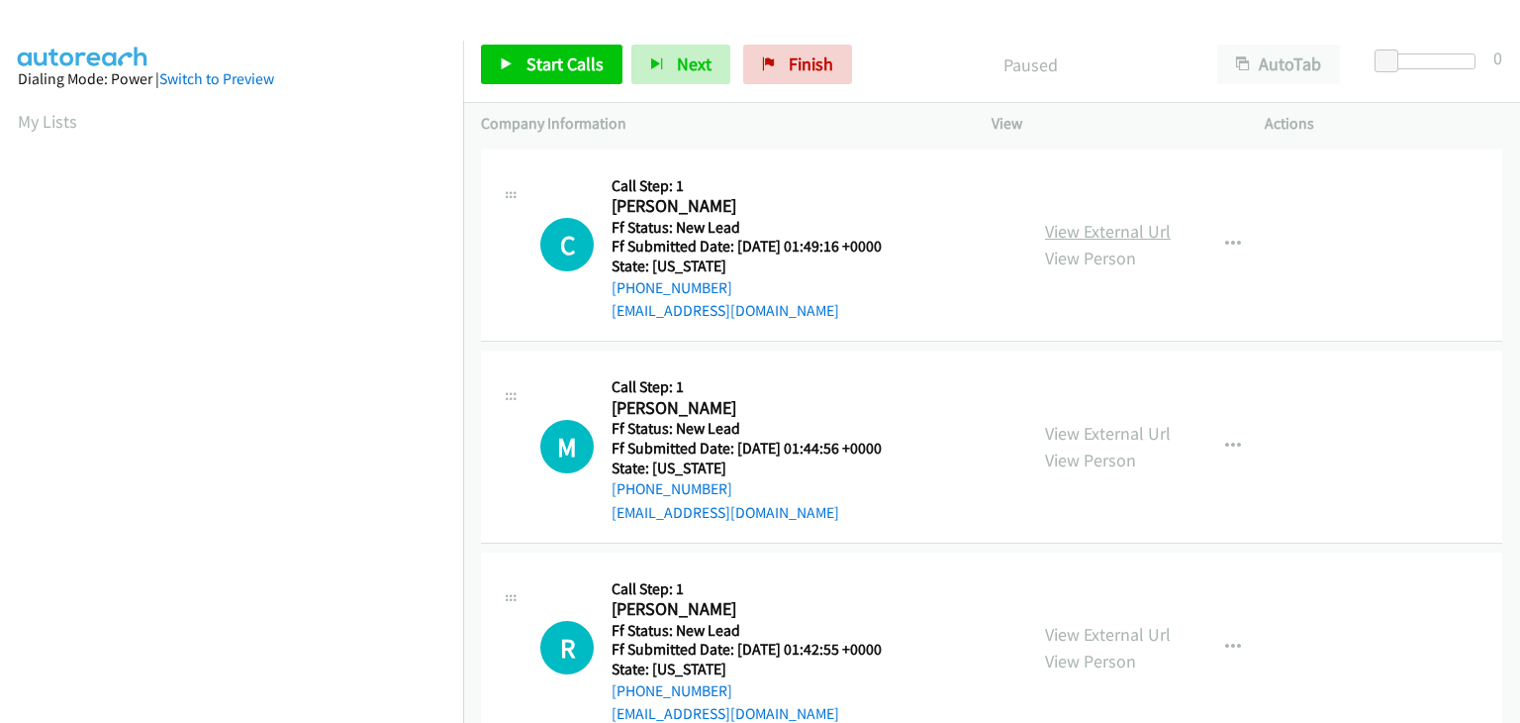
click at [1054, 227] on link "View External Url" at bounding box center [1108, 231] width 126 height 23
click at [528, 56] on span "Start Calls" at bounding box center [565, 63] width 77 height 23
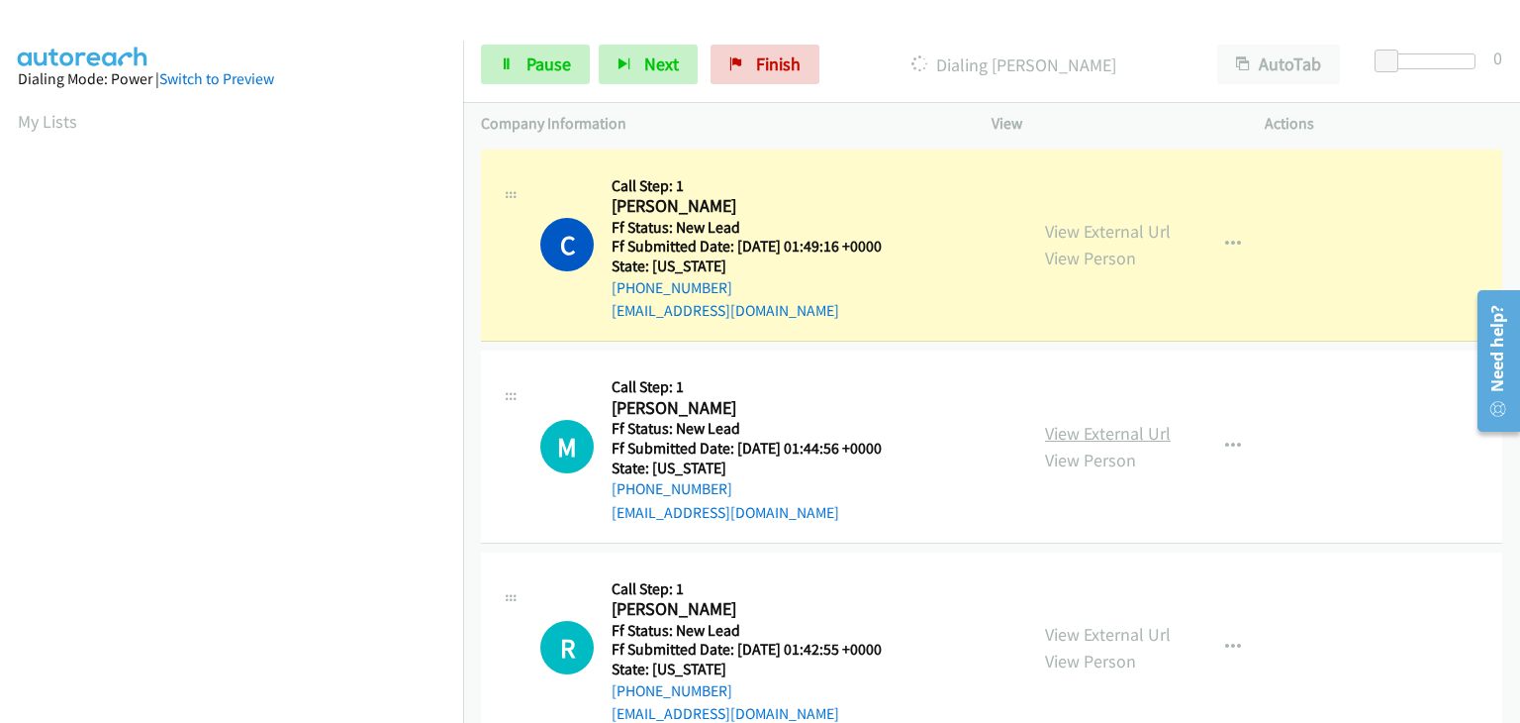
click at [1096, 432] on link "View External Url" at bounding box center [1108, 433] width 126 height 23
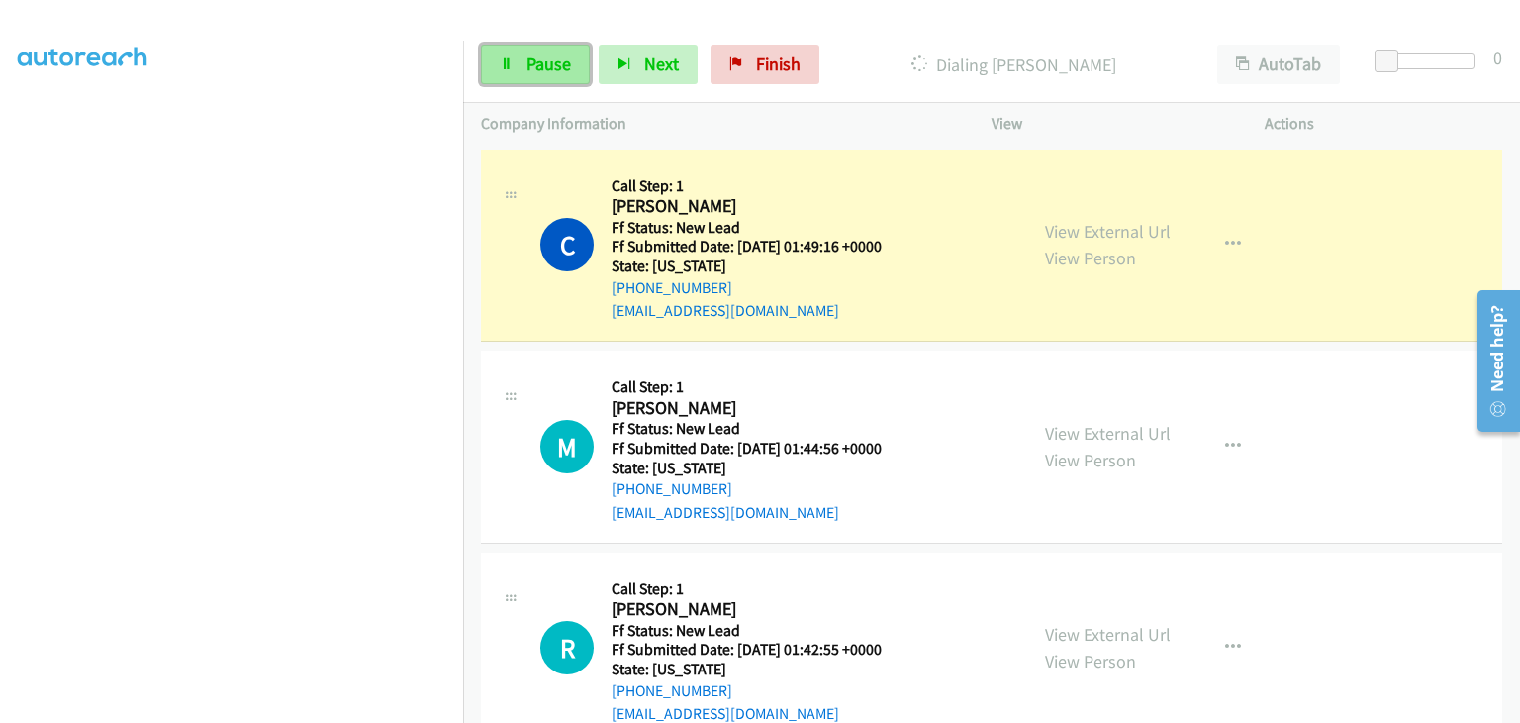
click at [550, 60] on span "Pause" at bounding box center [549, 63] width 45 height 23
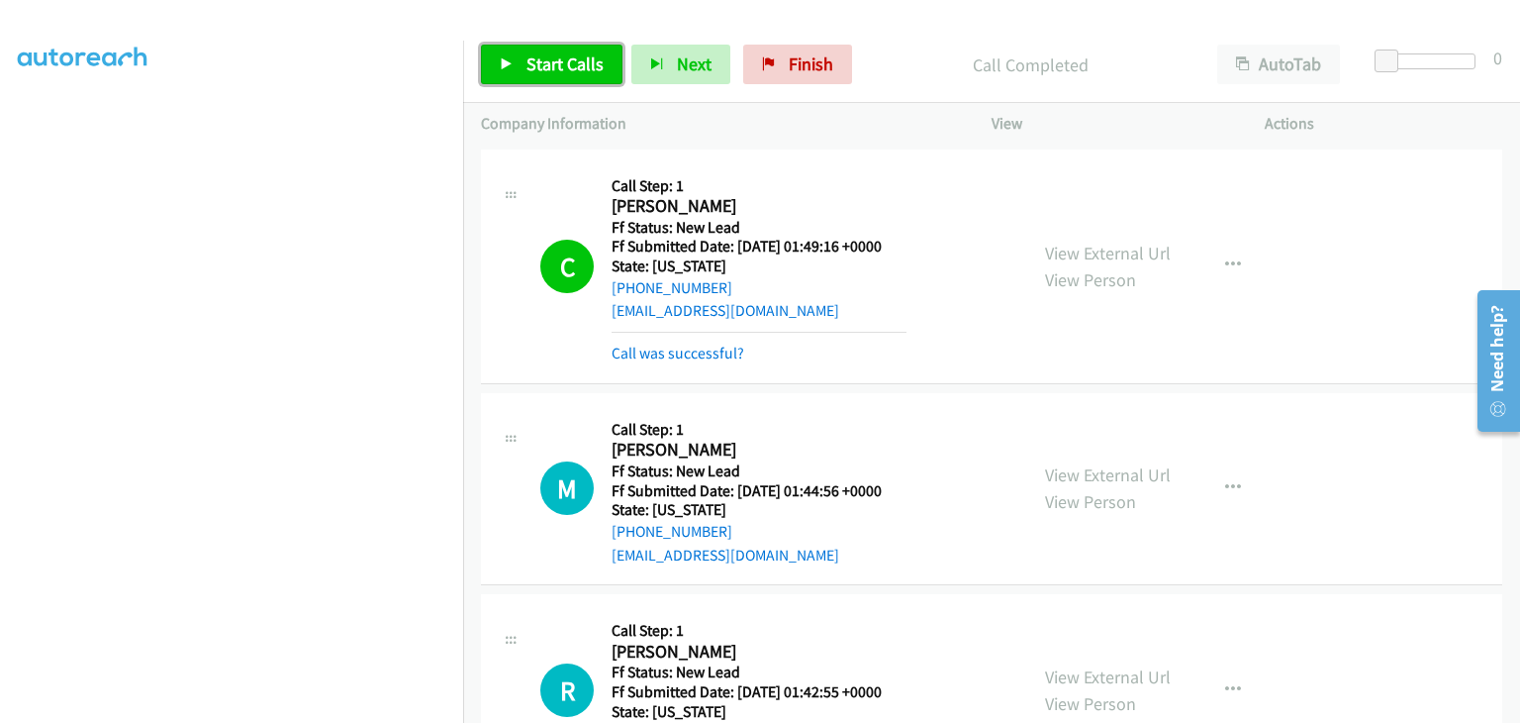
click at [580, 59] on span "Start Calls" at bounding box center [565, 63] width 77 height 23
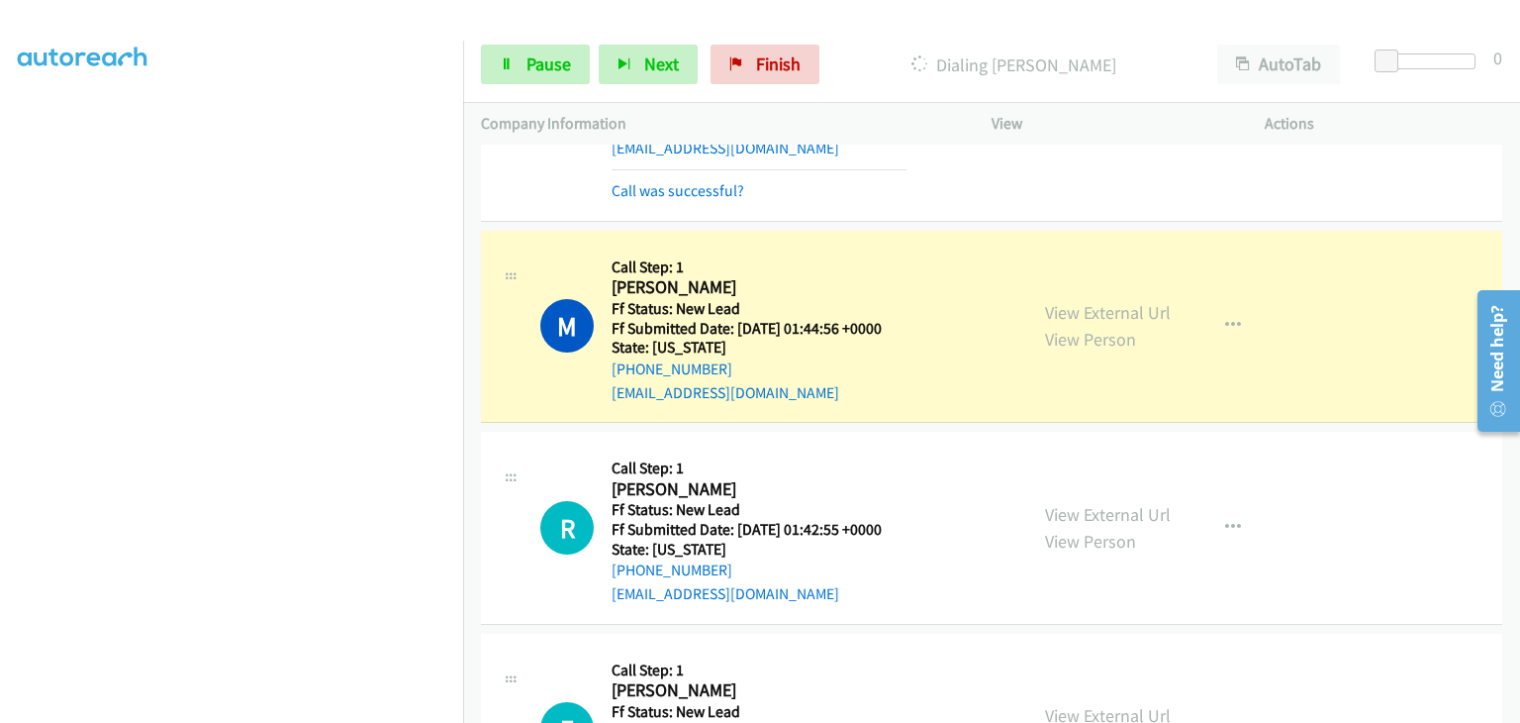
scroll to position [198, 0]
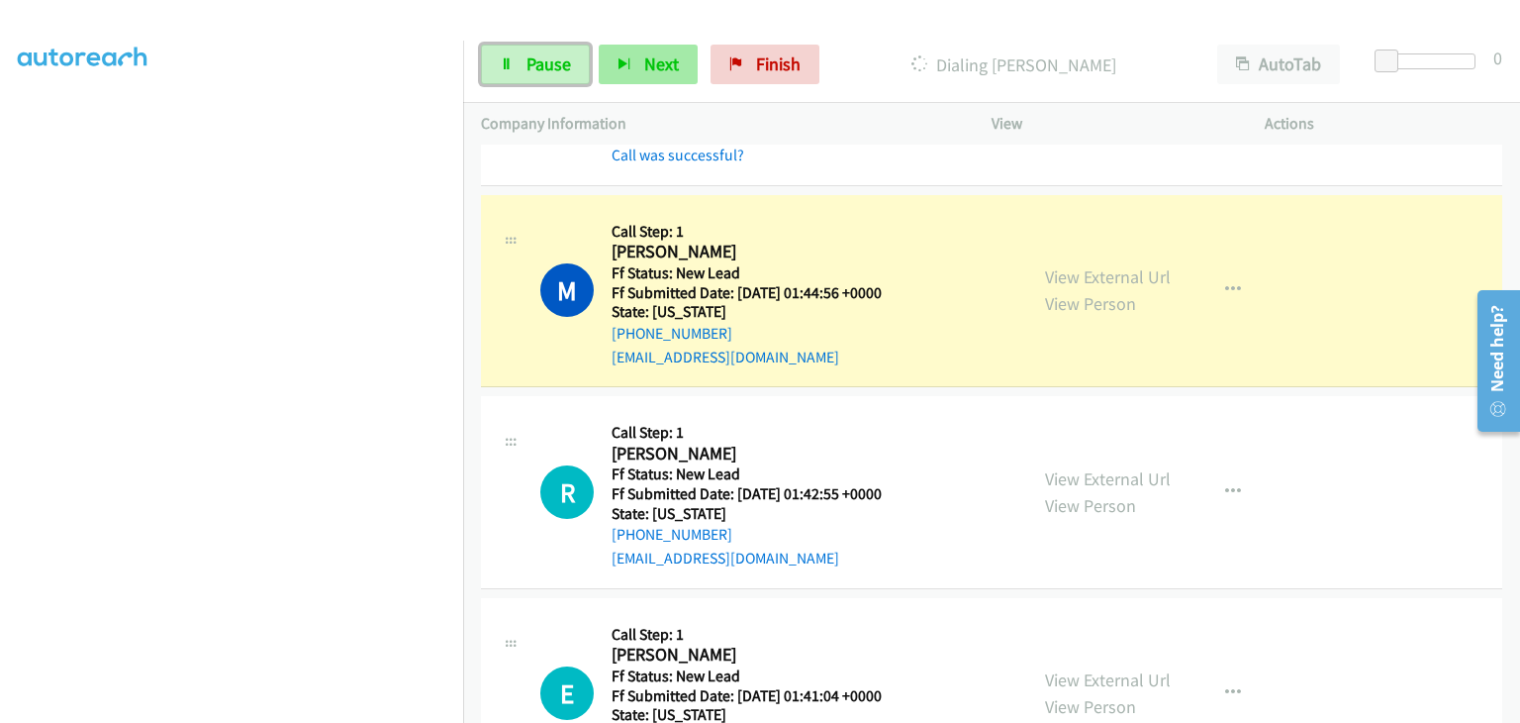
drag, startPoint x: 574, startPoint y: 75, endPoint x: 627, endPoint y: 75, distance: 52.5
click at [574, 75] on link "Pause" at bounding box center [535, 65] width 109 height 40
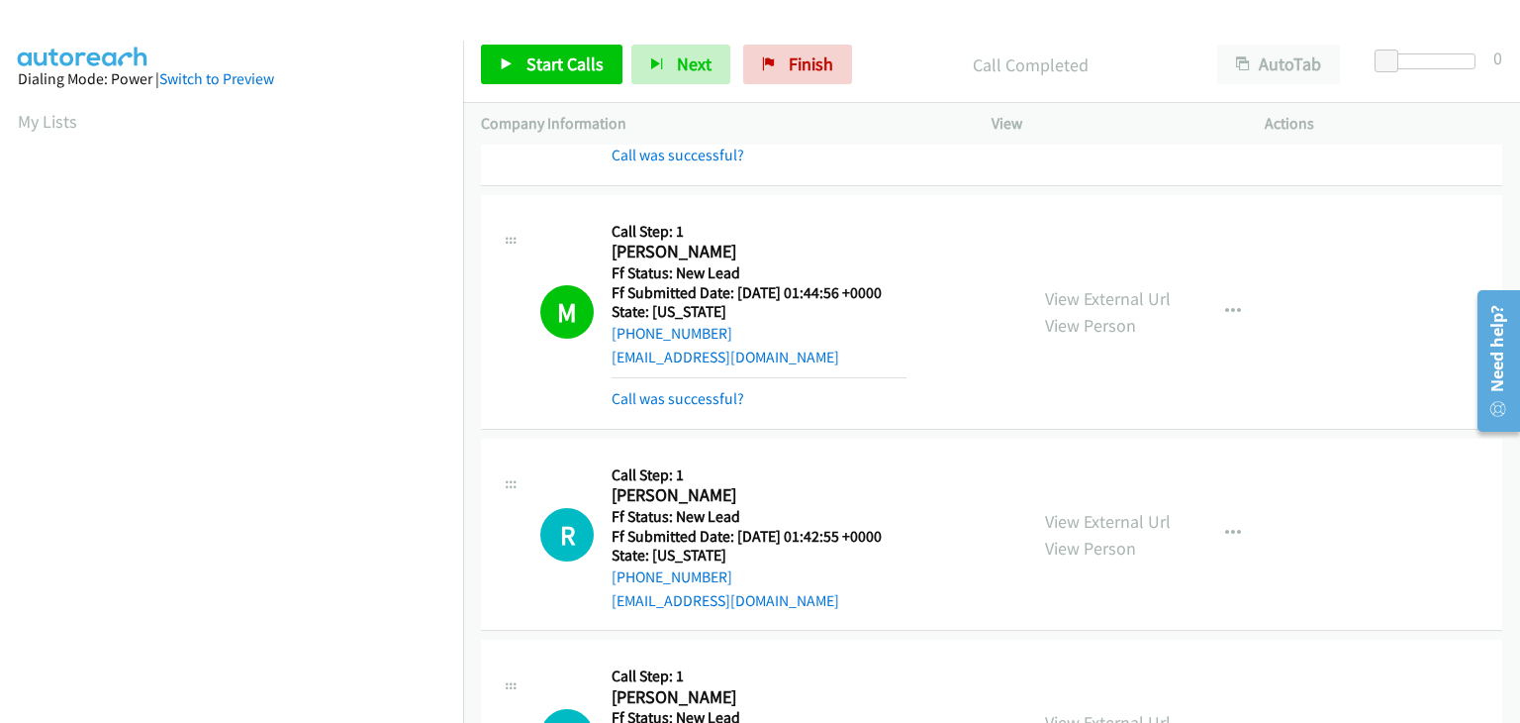
scroll to position [388, 0]
click at [716, 395] on link "Call was successful?" at bounding box center [678, 398] width 133 height 19
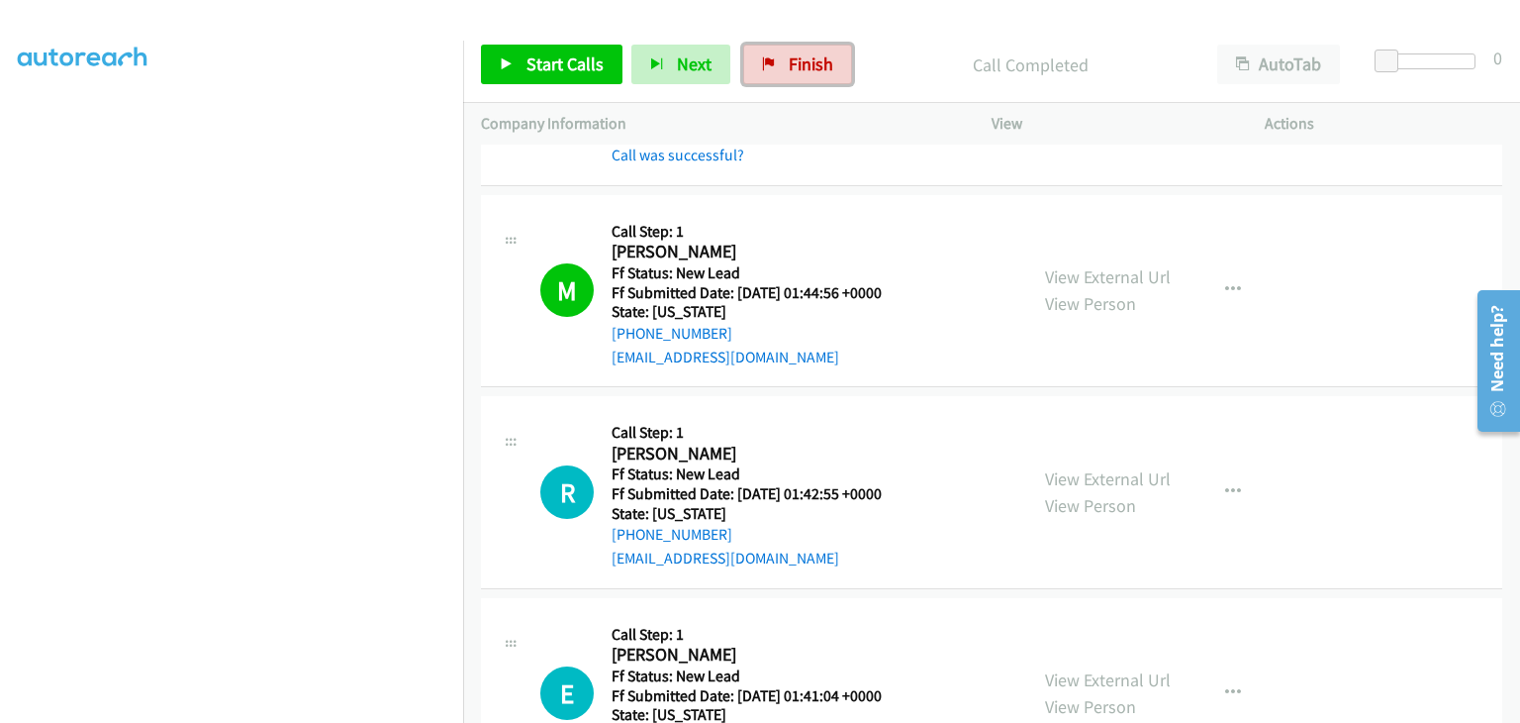
click at [792, 68] on span "Finish" at bounding box center [811, 63] width 45 height 23
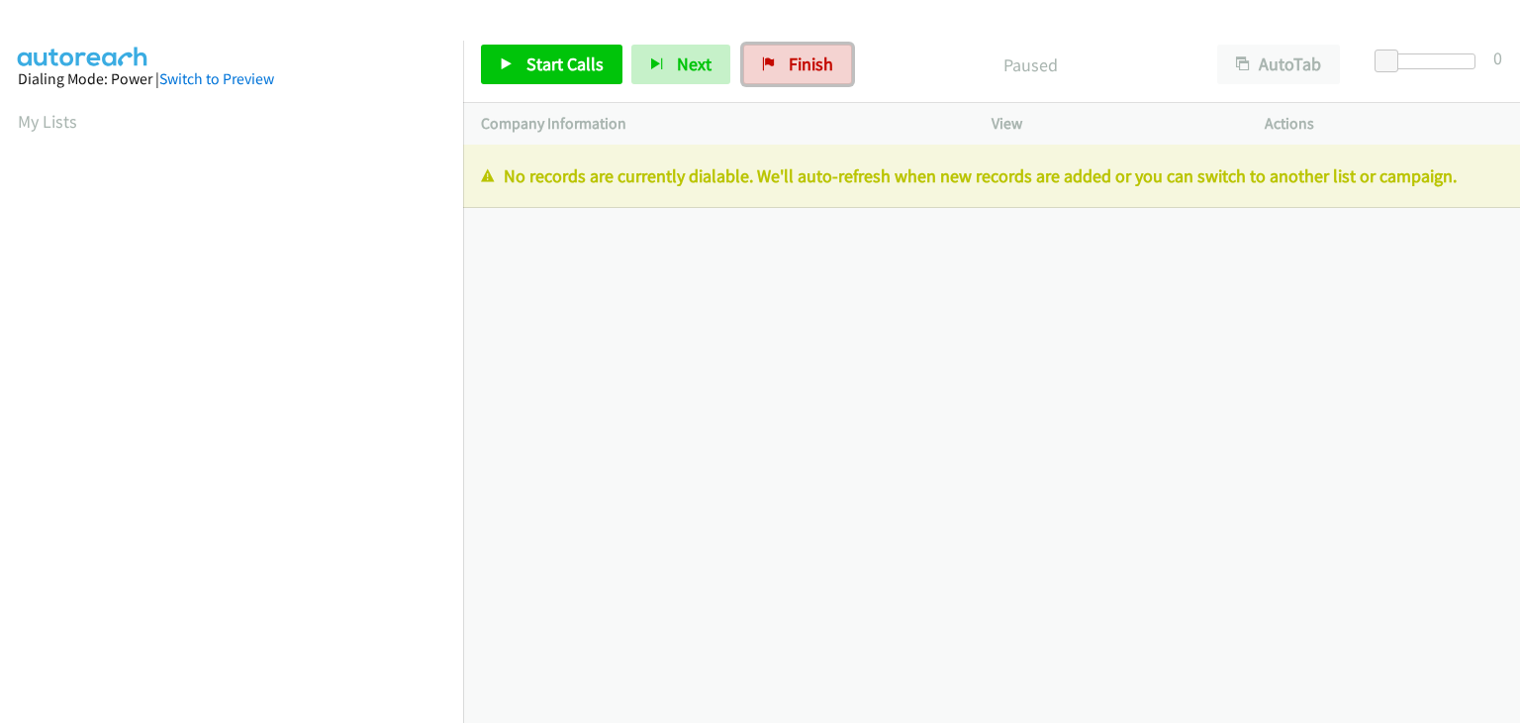
click at [800, 63] on span "Finish" at bounding box center [811, 63] width 45 height 23
drag, startPoint x: 798, startPoint y: 68, endPoint x: 833, endPoint y: 104, distance: 50.4
click at [799, 68] on span "Finish" at bounding box center [811, 63] width 45 height 23
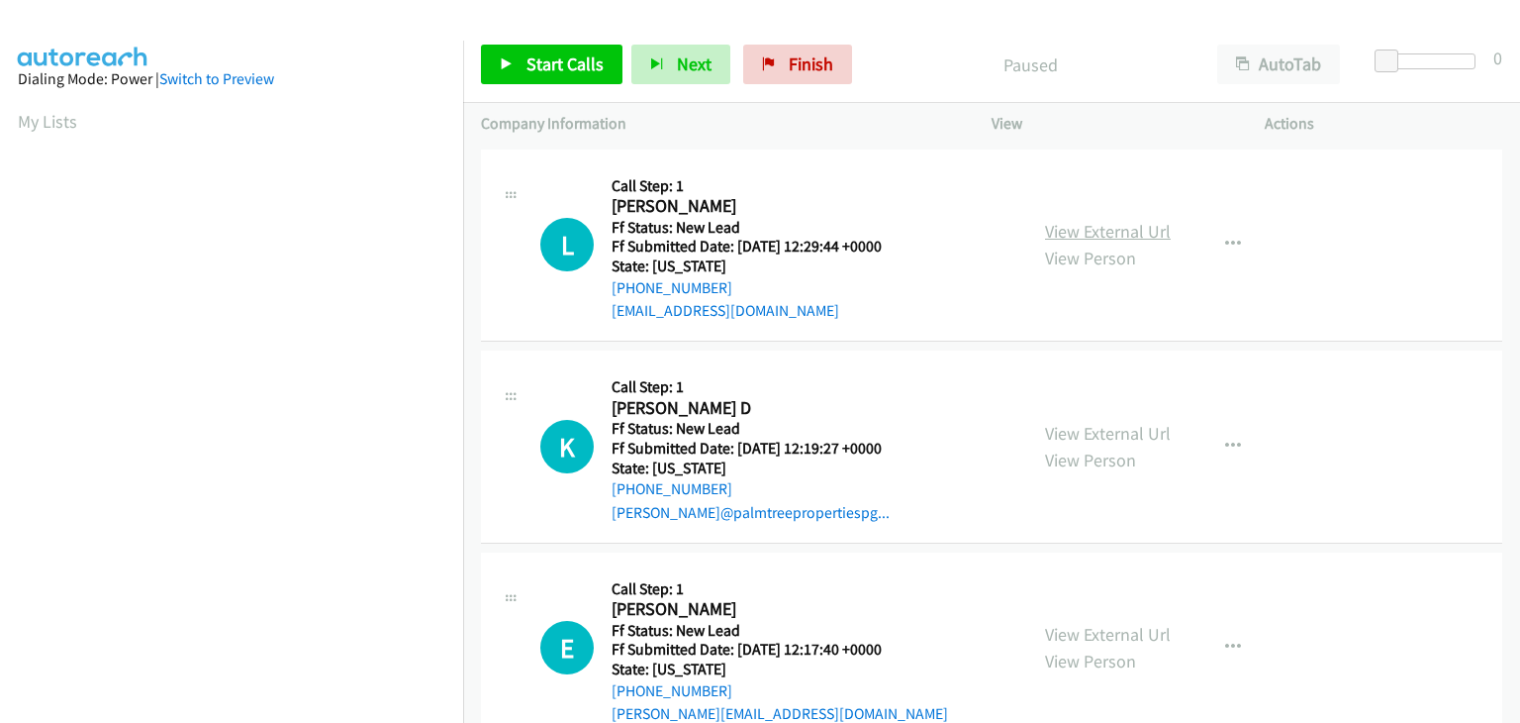
click at [1124, 240] on link "View External Url" at bounding box center [1108, 231] width 126 height 23
click at [523, 56] on link "Start Calls" at bounding box center [552, 65] width 142 height 40
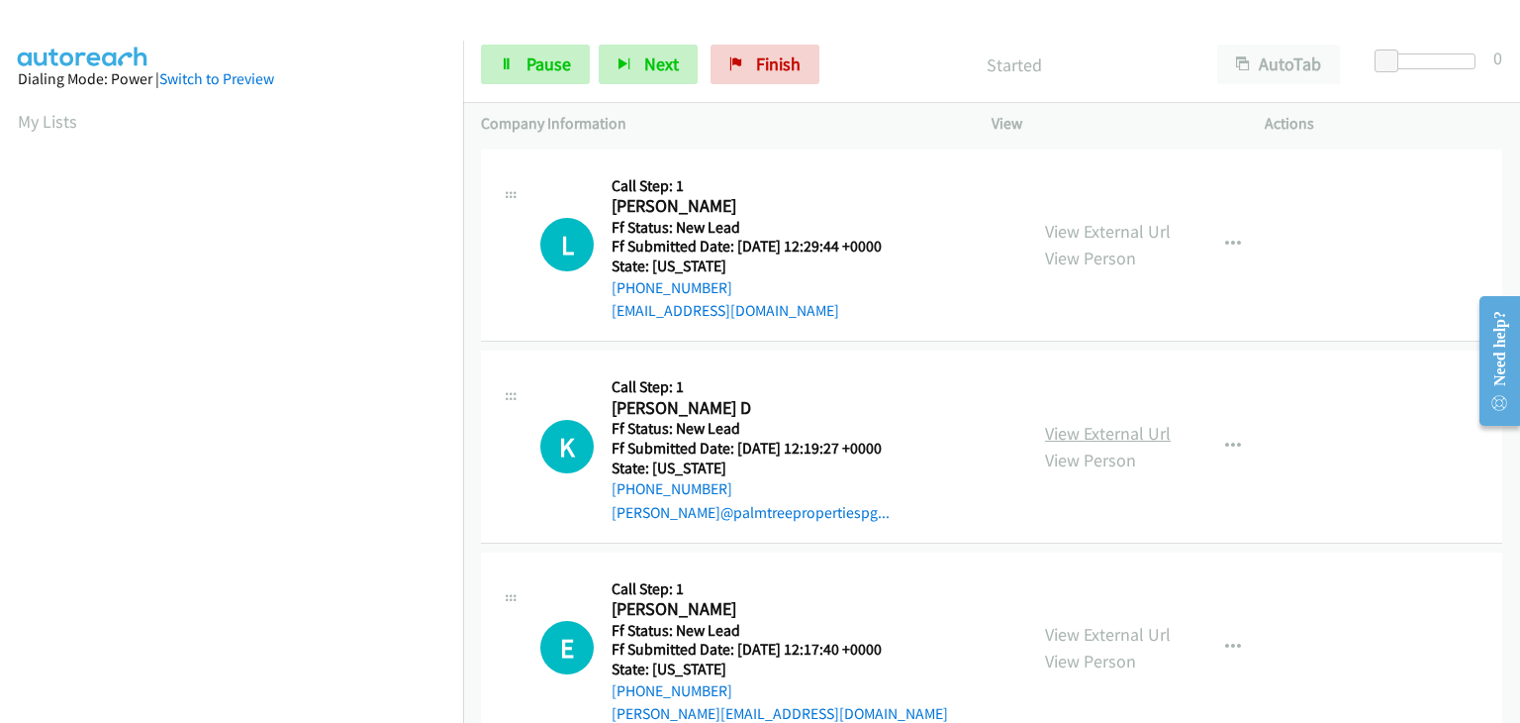
click at [1092, 433] on link "View External Url" at bounding box center [1108, 433] width 126 height 23
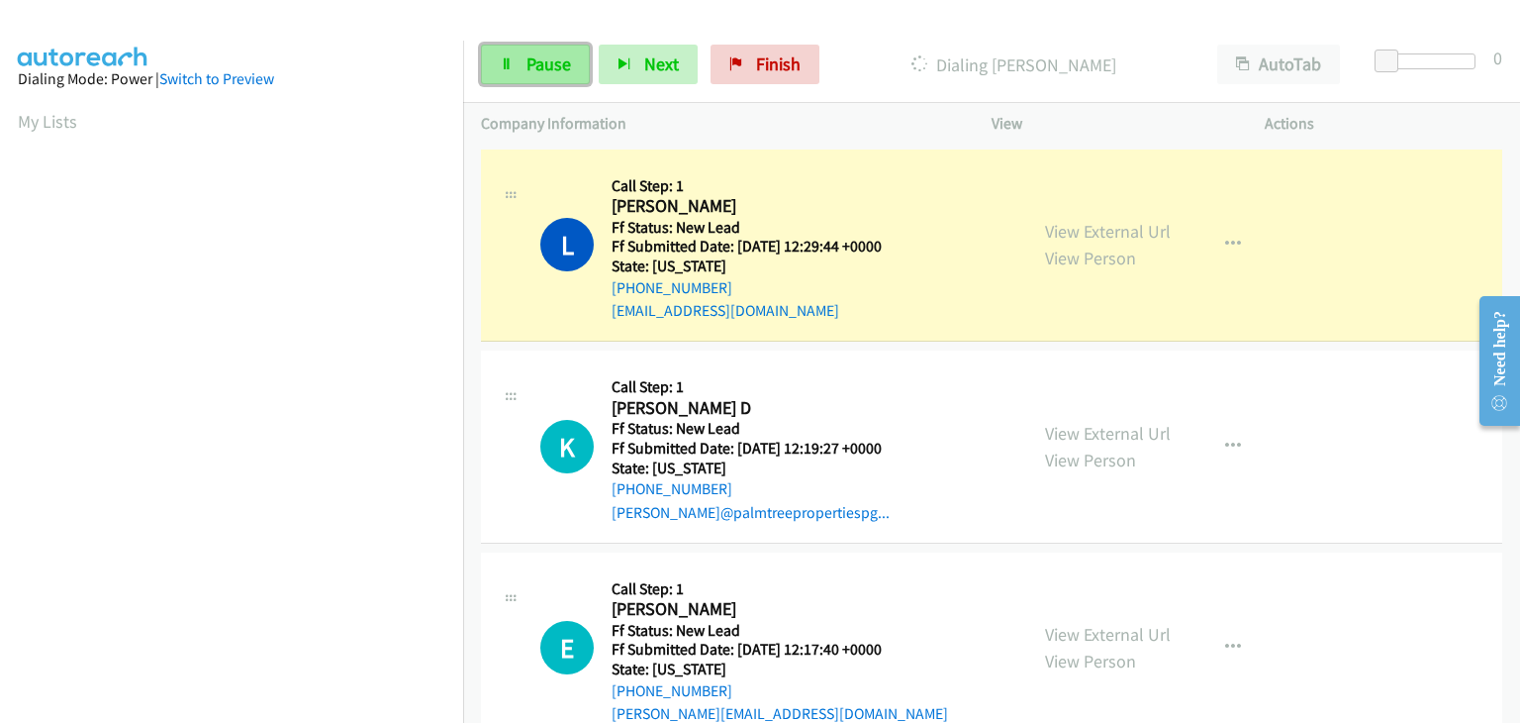
click at [566, 68] on span "Pause" at bounding box center [549, 63] width 45 height 23
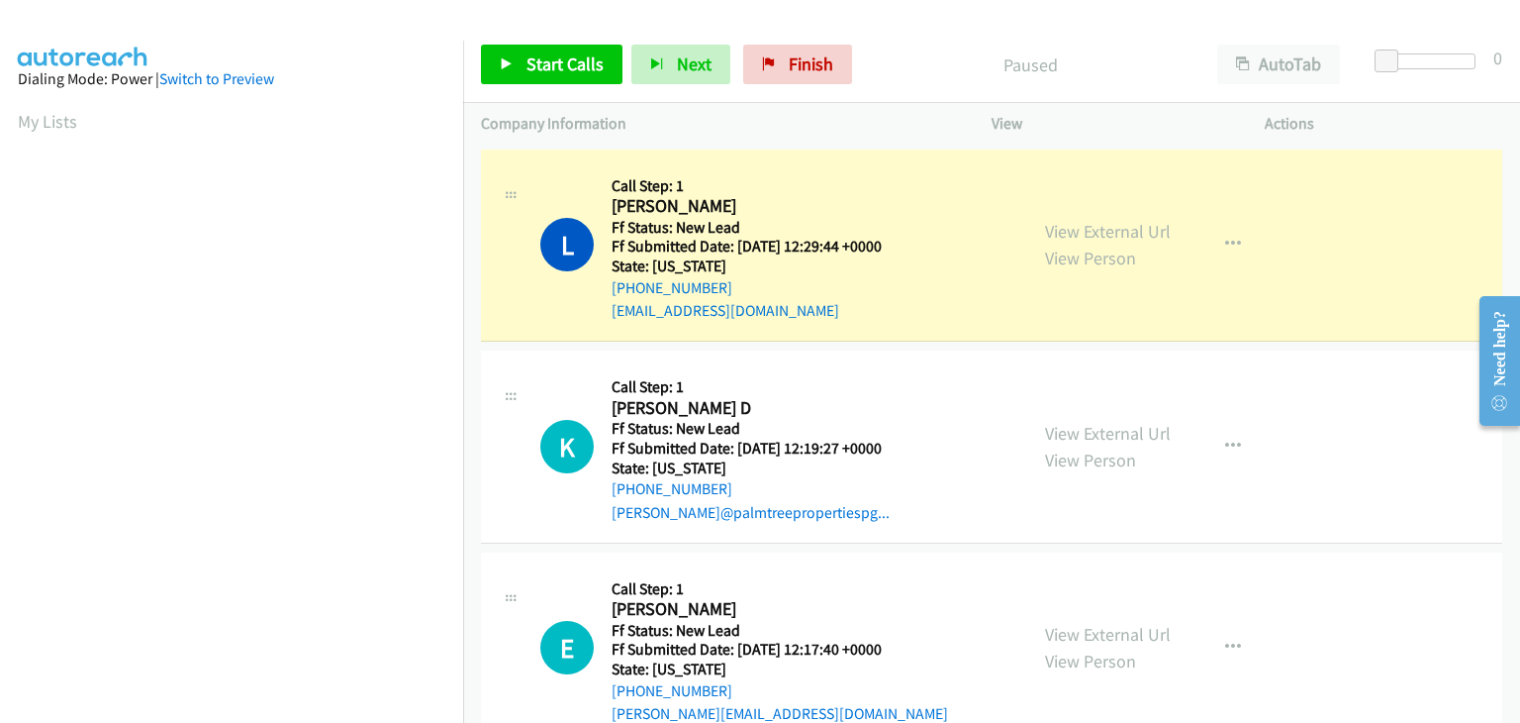
scroll to position [388, 0]
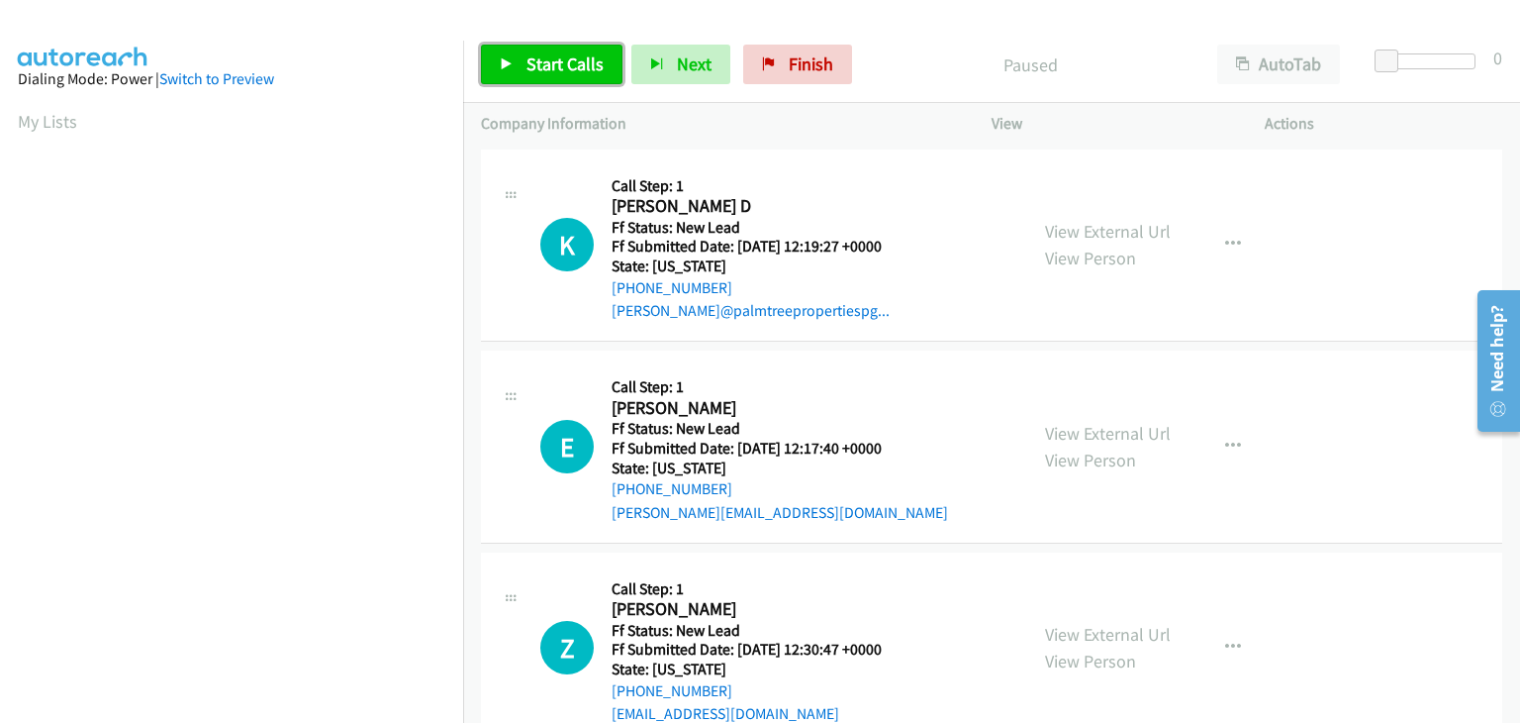
click at [556, 71] on span "Start Calls" at bounding box center [565, 63] width 77 height 23
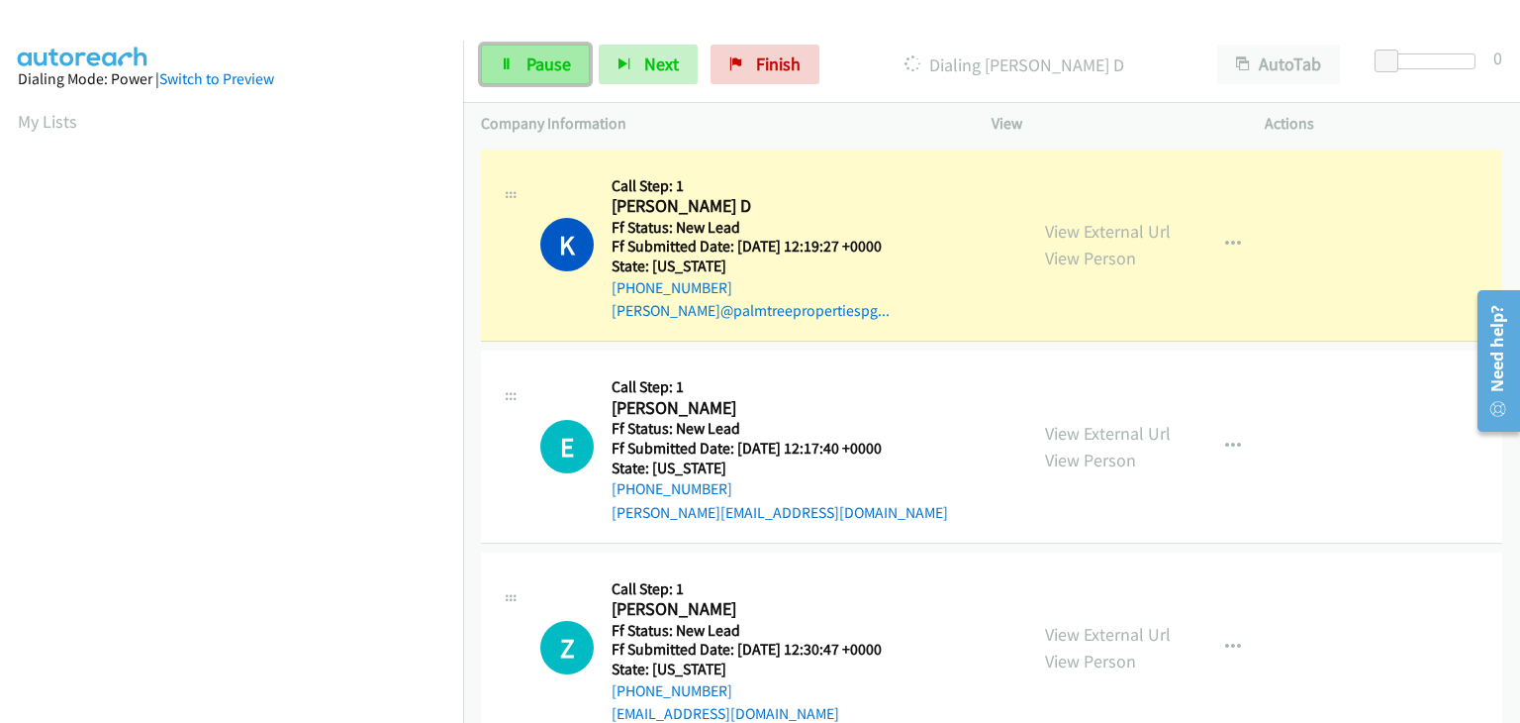
click at [564, 64] on span "Pause" at bounding box center [549, 63] width 45 height 23
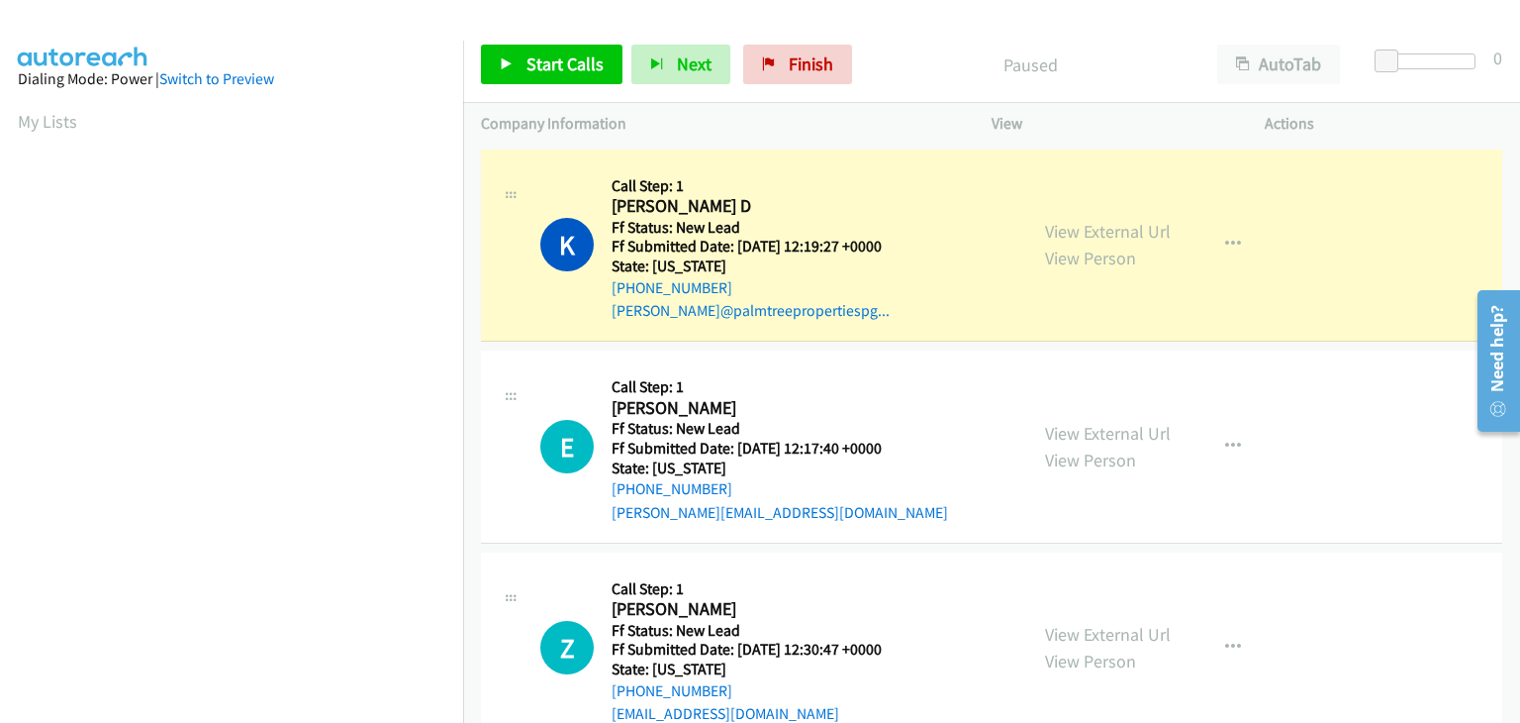
scroll to position [388, 0]
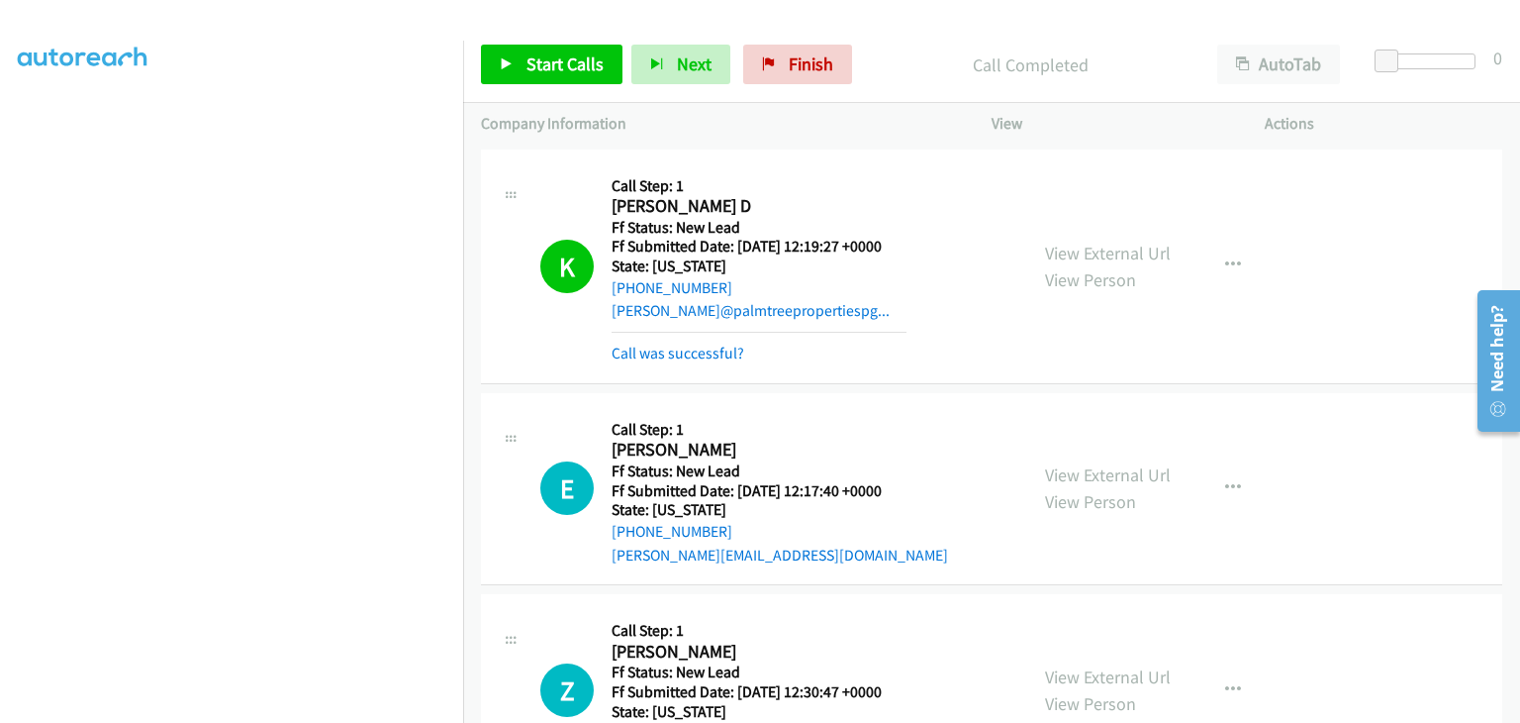
click at [674, 362] on div "Call was successful?" at bounding box center [759, 353] width 295 height 24
click at [681, 346] on link "Call was successful?" at bounding box center [678, 352] width 133 height 19
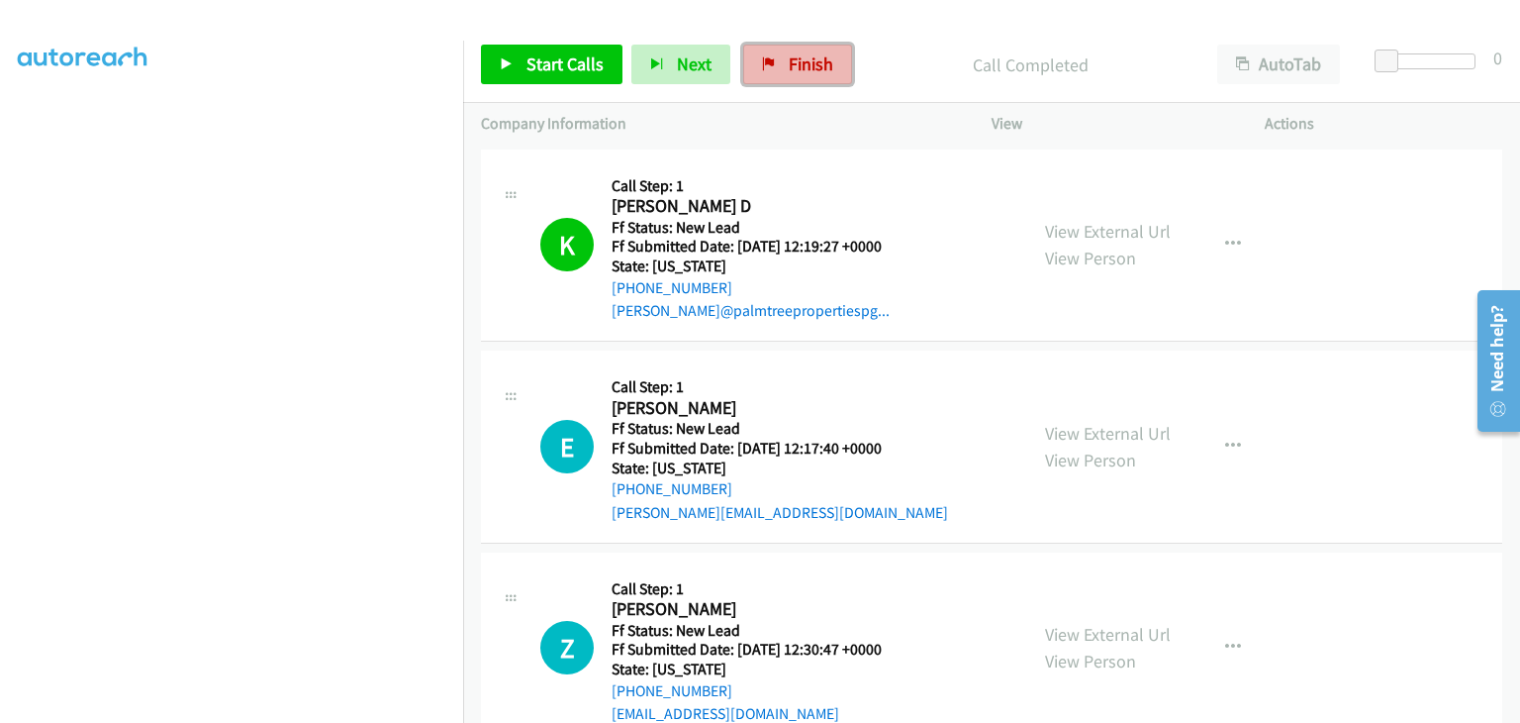
click at [800, 66] on span "Finish" at bounding box center [811, 63] width 45 height 23
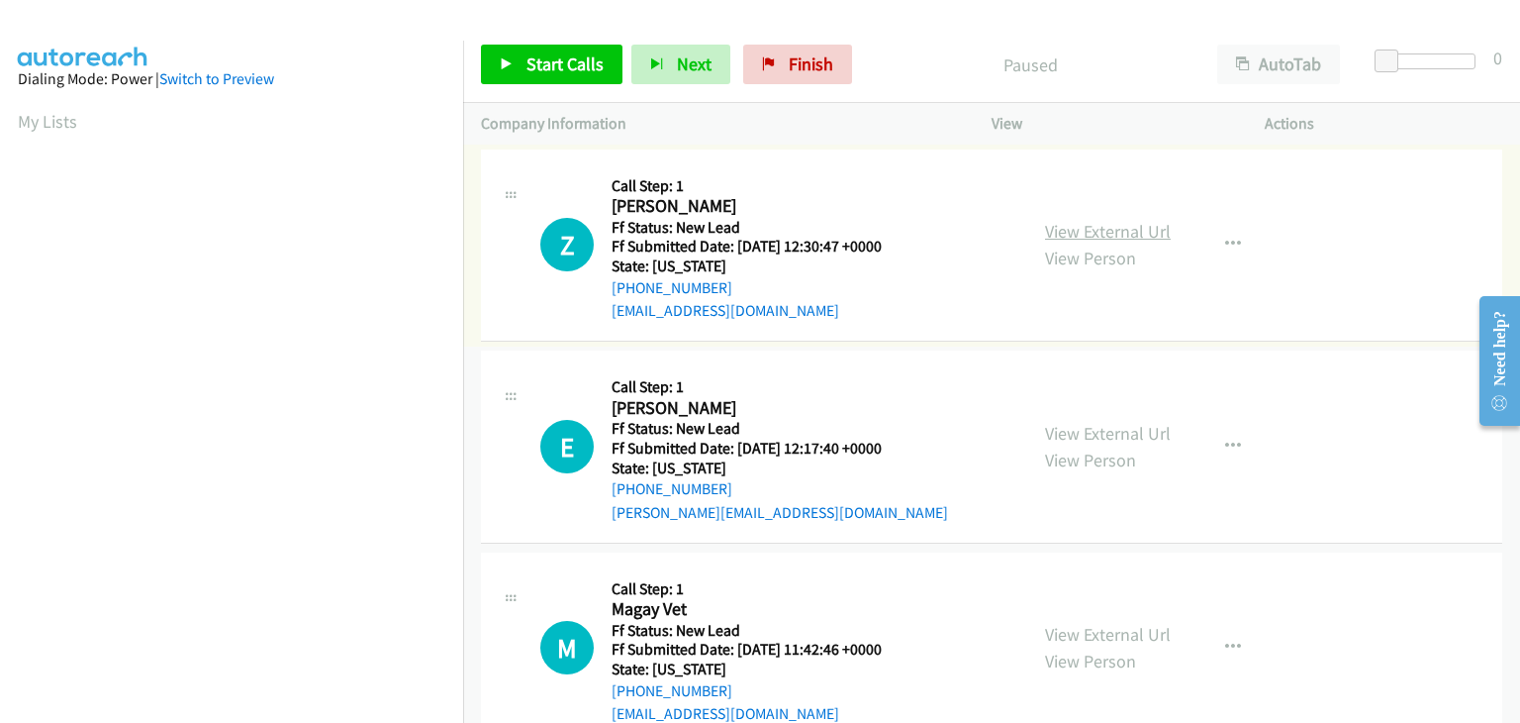
click at [1057, 232] on link "View External Url" at bounding box center [1108, 231] width 126 height 23
click at [555, 78] on link "Start Calls" at bounding box center [552, 65] width 142 height 40
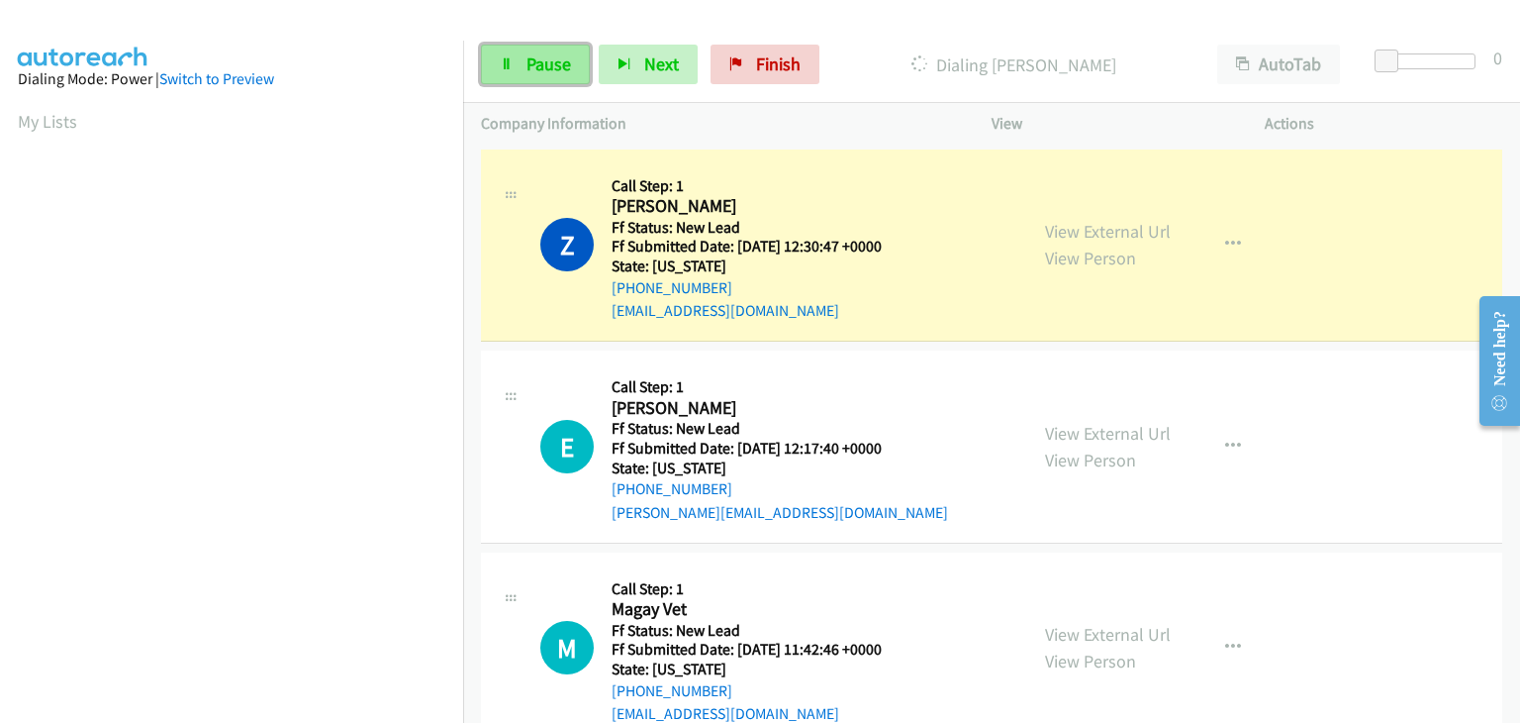
click at [548, 68] on span "Pause" at bounding box center [549, 63] width 45 height 23
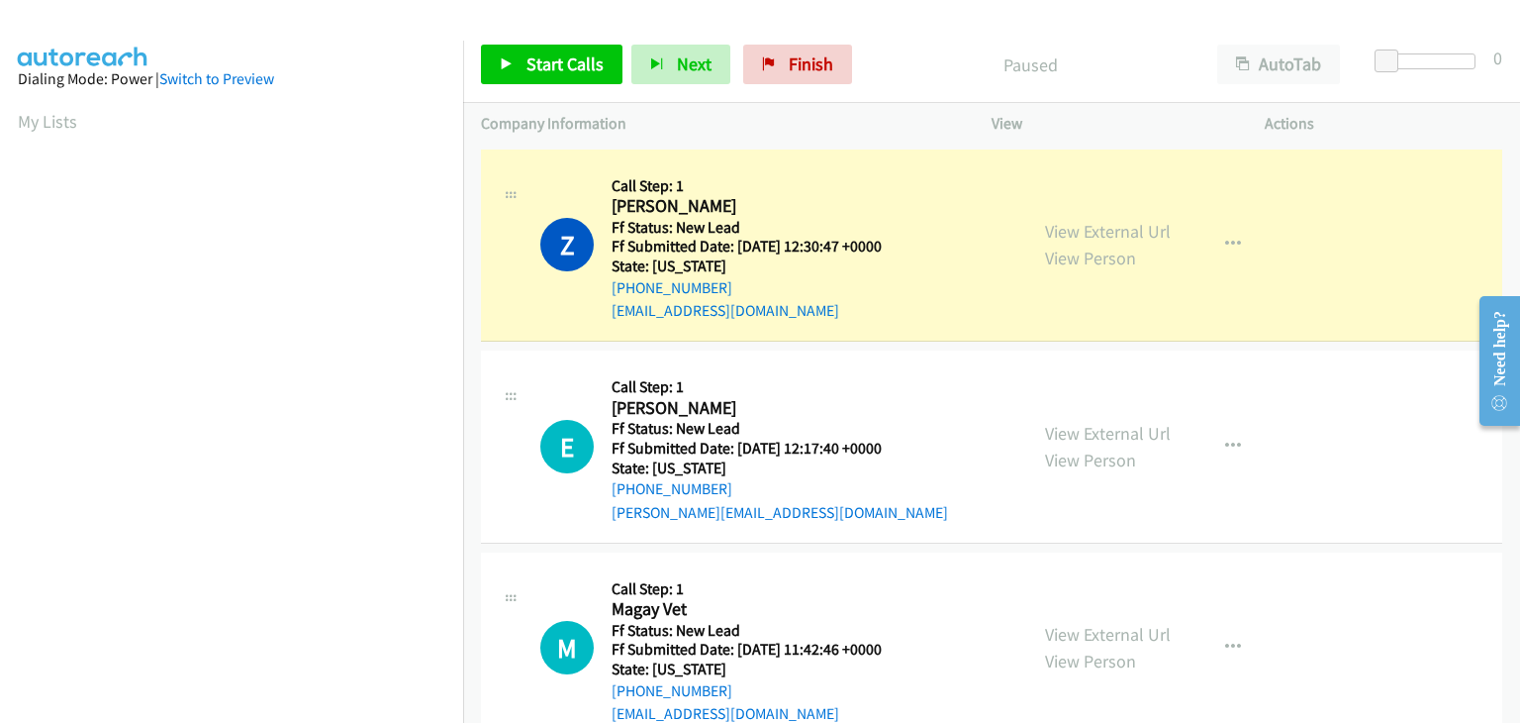
scroll to position [388, 0]
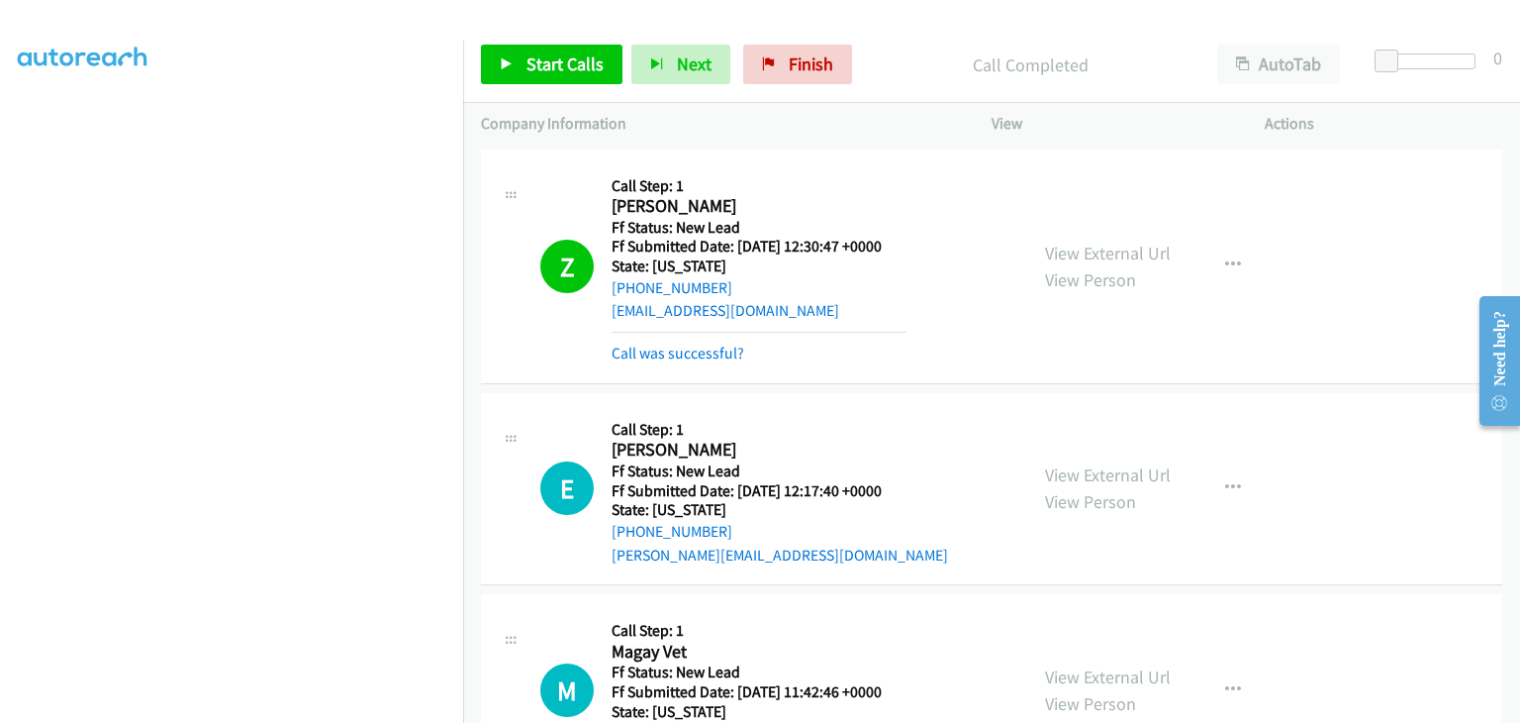
drag, startPoint x: 661, startPoint y: 347, endPoint x: 824, endPoint y: 345, distance: 162.3
click at [661, 347] on link "Call was successful?" at bounding box center [678, 352] width 133 height 19
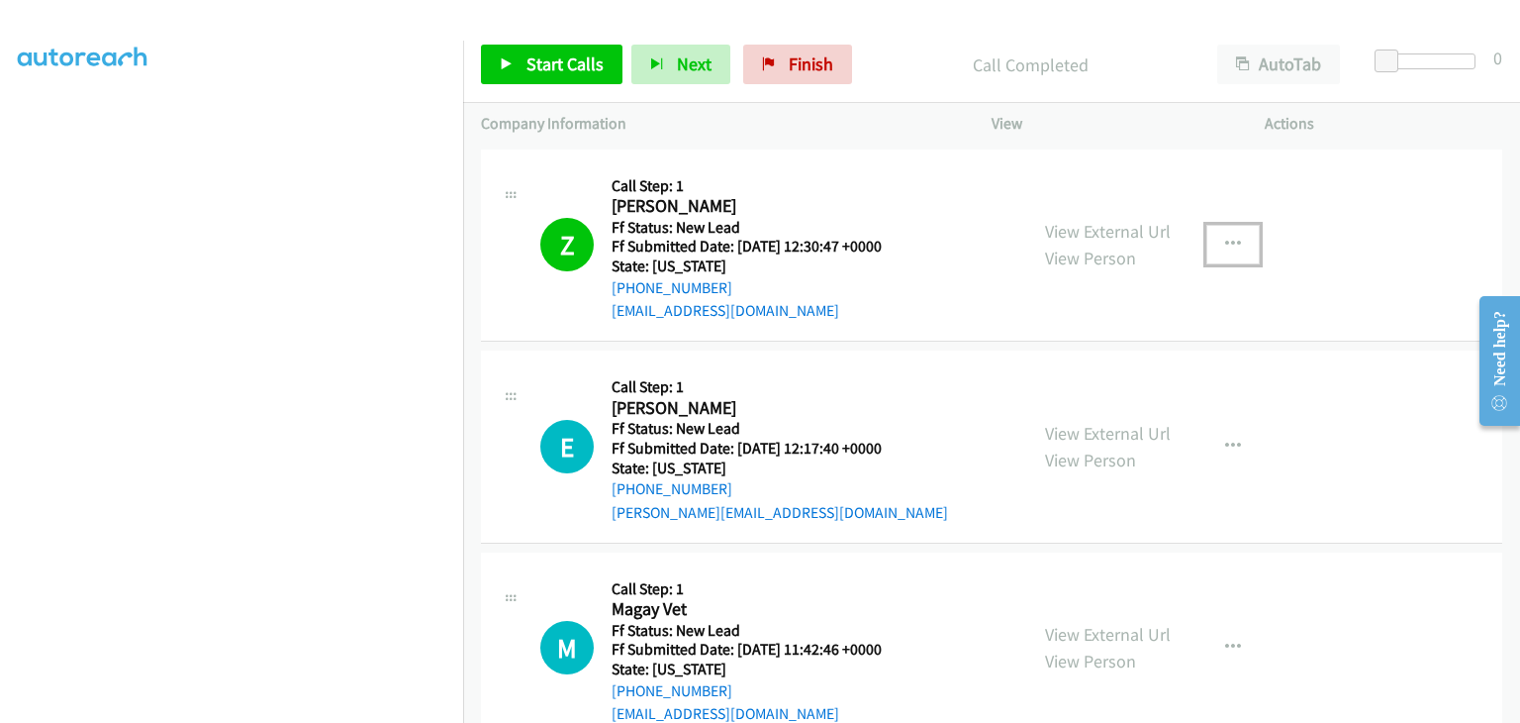
click at [1231, 262] on button "button" at bounding box center [1233, 245] width 53 height 40
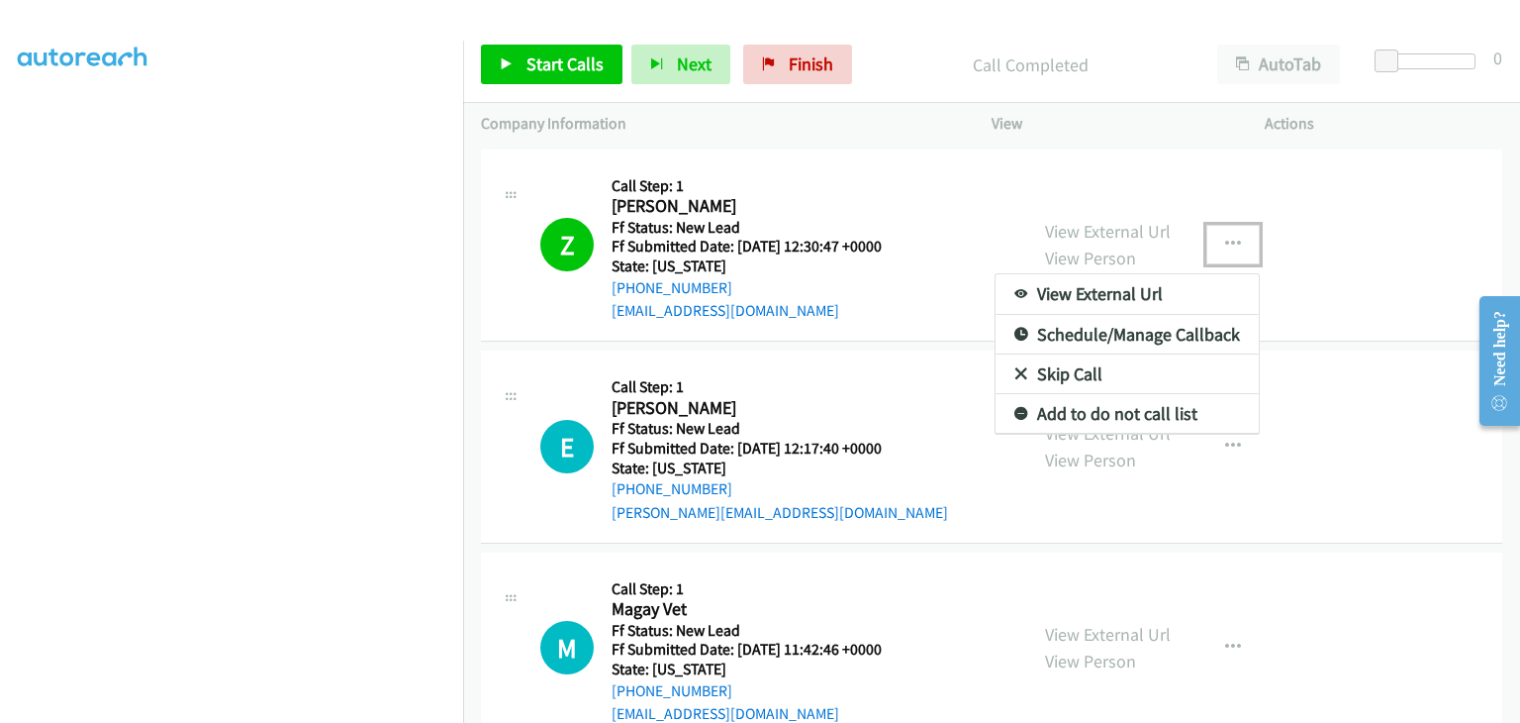
click at [1125, 414] on link "Add to do not call list" at bounding box center [1127, 414] width 263 height 40
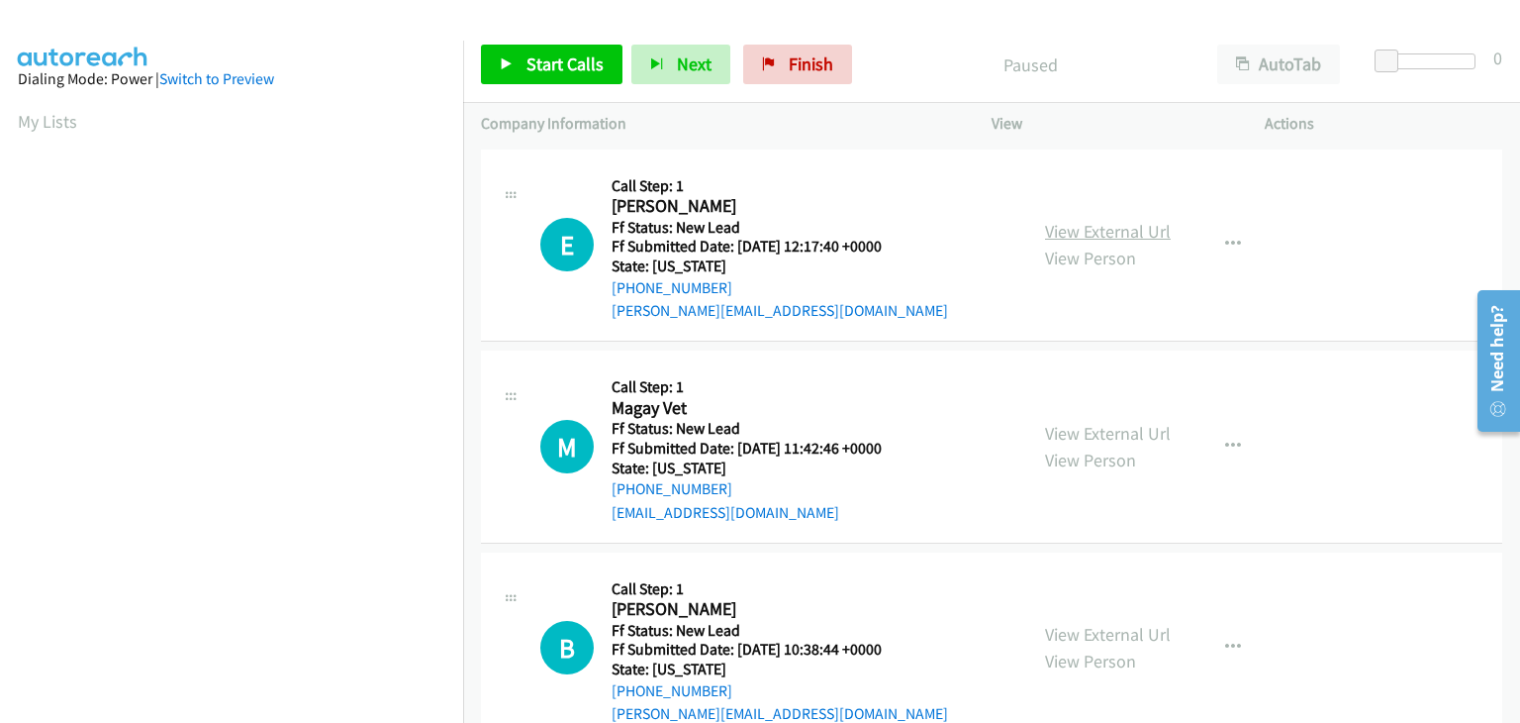
click at [1075, 236] on link "View External Url" at bounding box center [1108, 231] width 126 height 23
click at [573, 72] on span "Start Calls" at bounding box center [565, 63] width 77 height 23
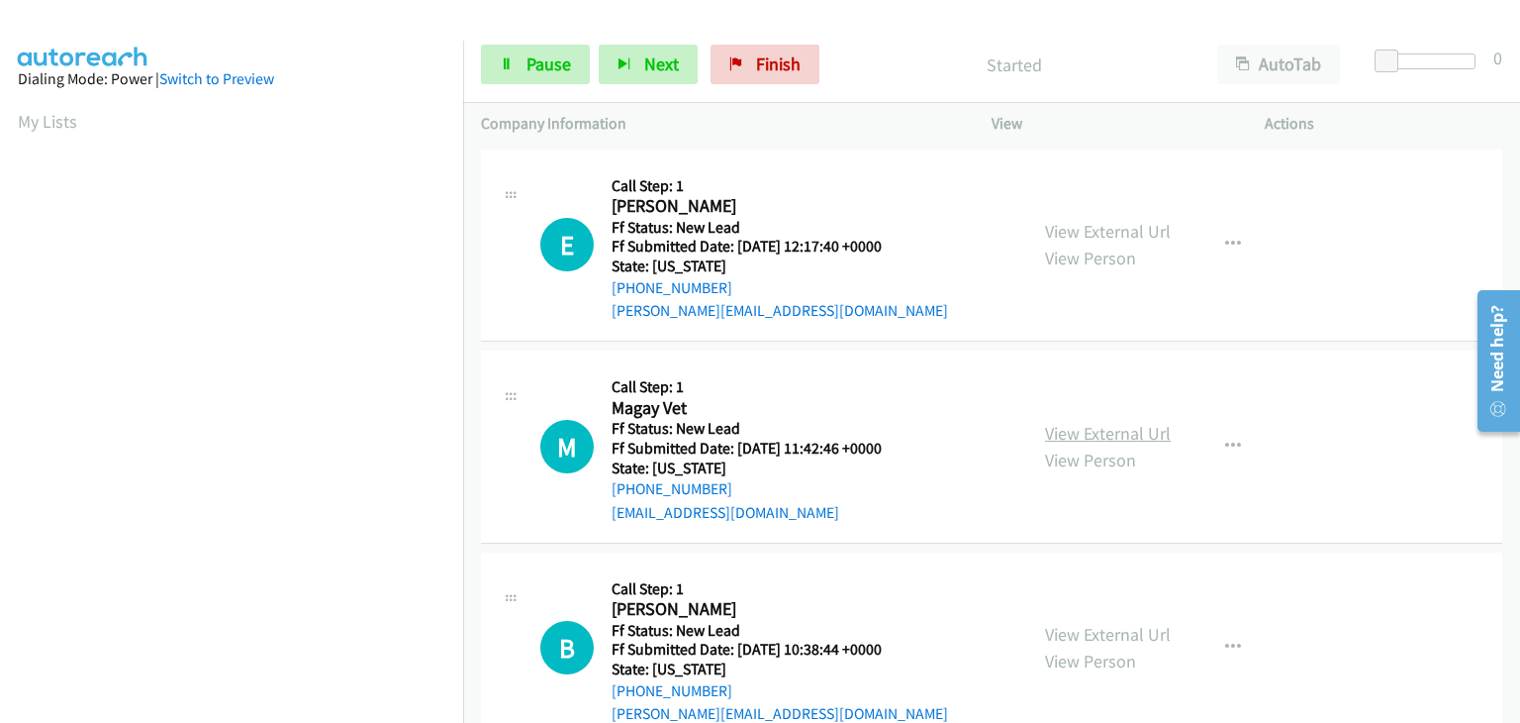
click at [1098, 438] on link "View External Url" at bounding box center [1108, 433] width 126 height 23
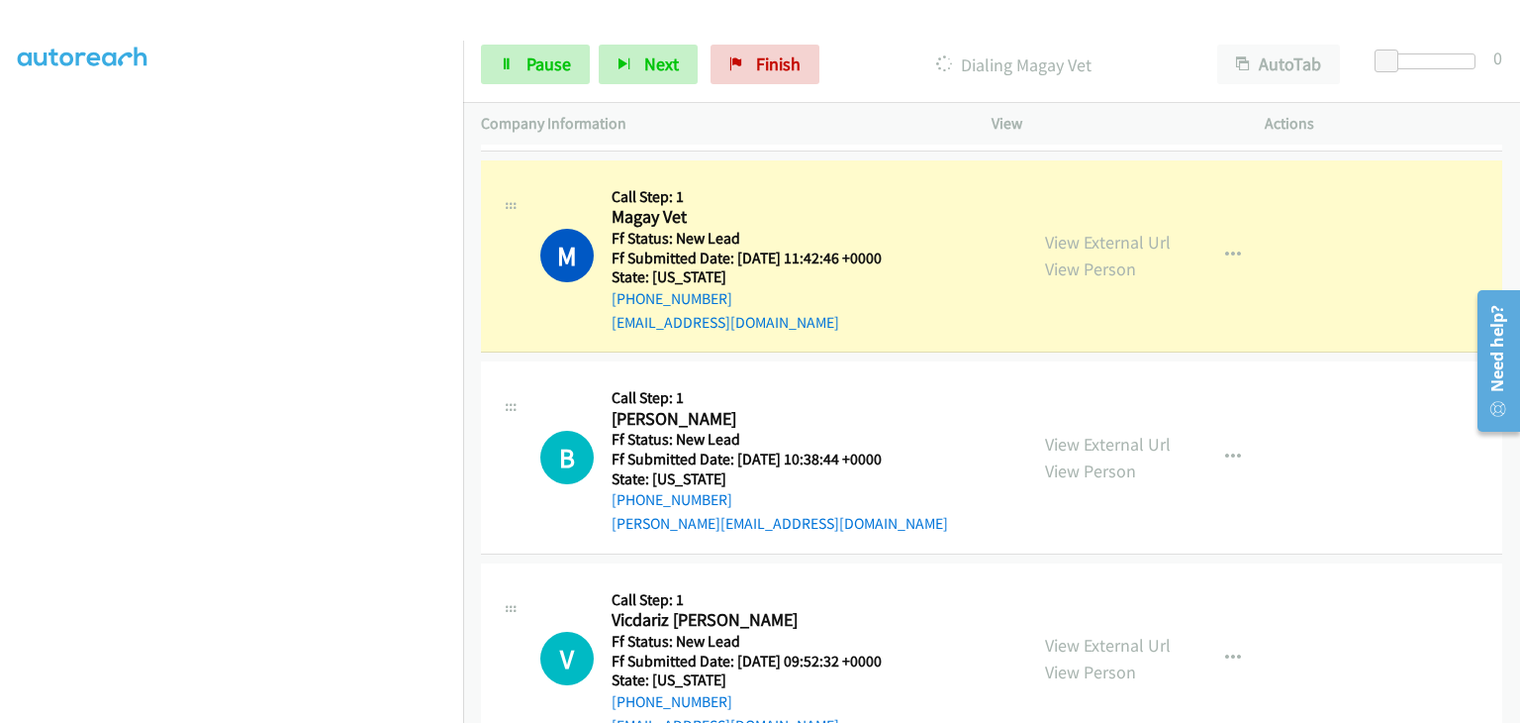
scroll to position [293, 0]
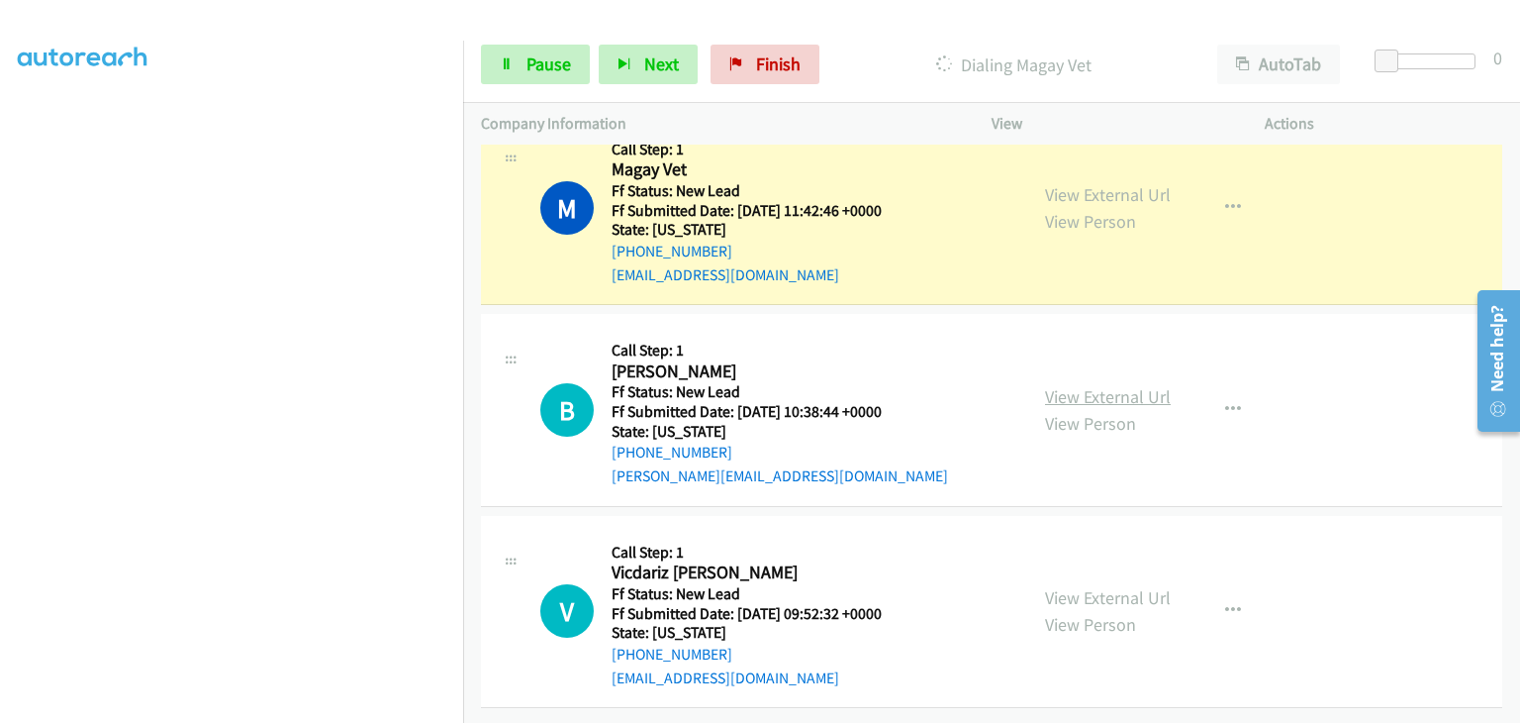
click at [1090, 385] on link "View External Url" at bounding box center [1108, 396] width 126 height 23
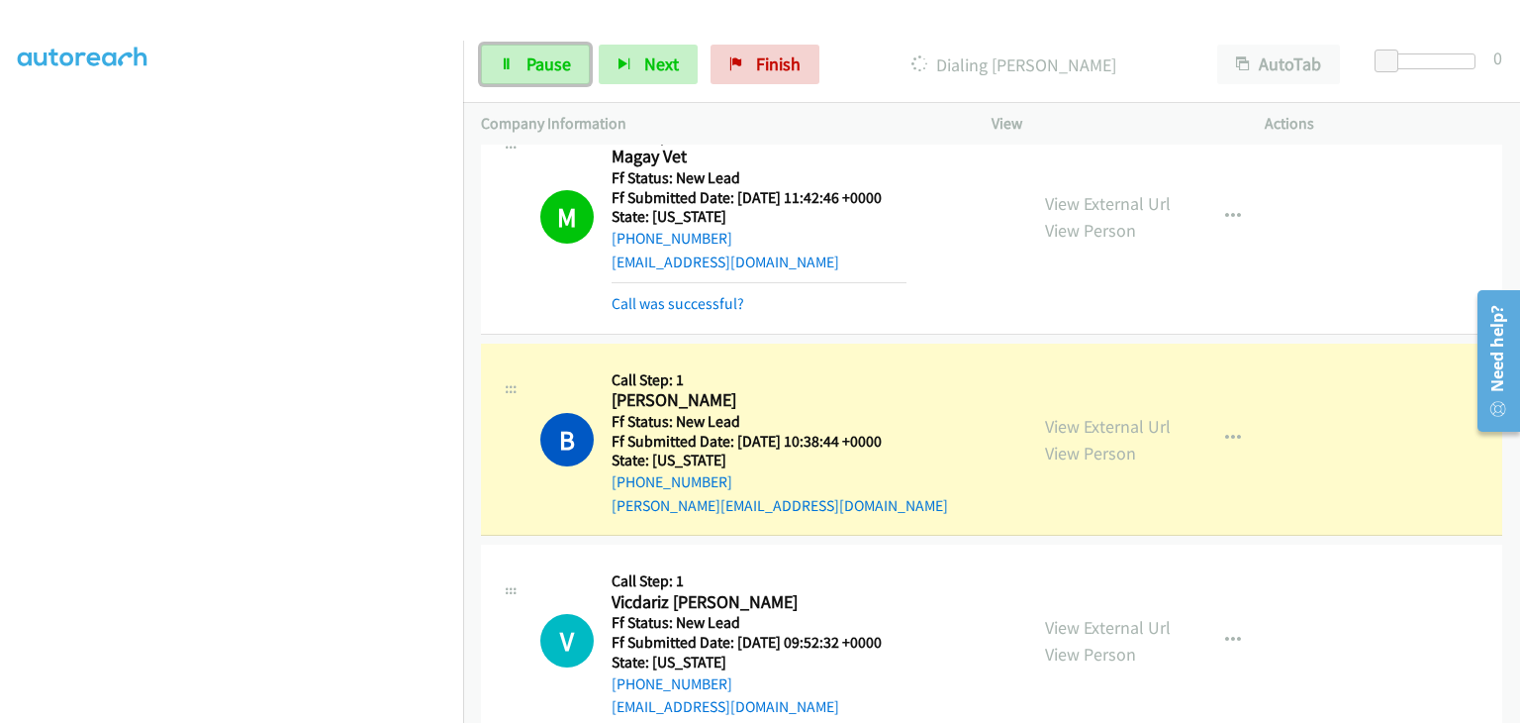
drag, startPoint x: 505, startPoint y: 59, endPoint x: 445, endPoint y: 148, distance: 107.1
click at [505, 59] on icon at bounding box center [507, 65] width 14 height 14
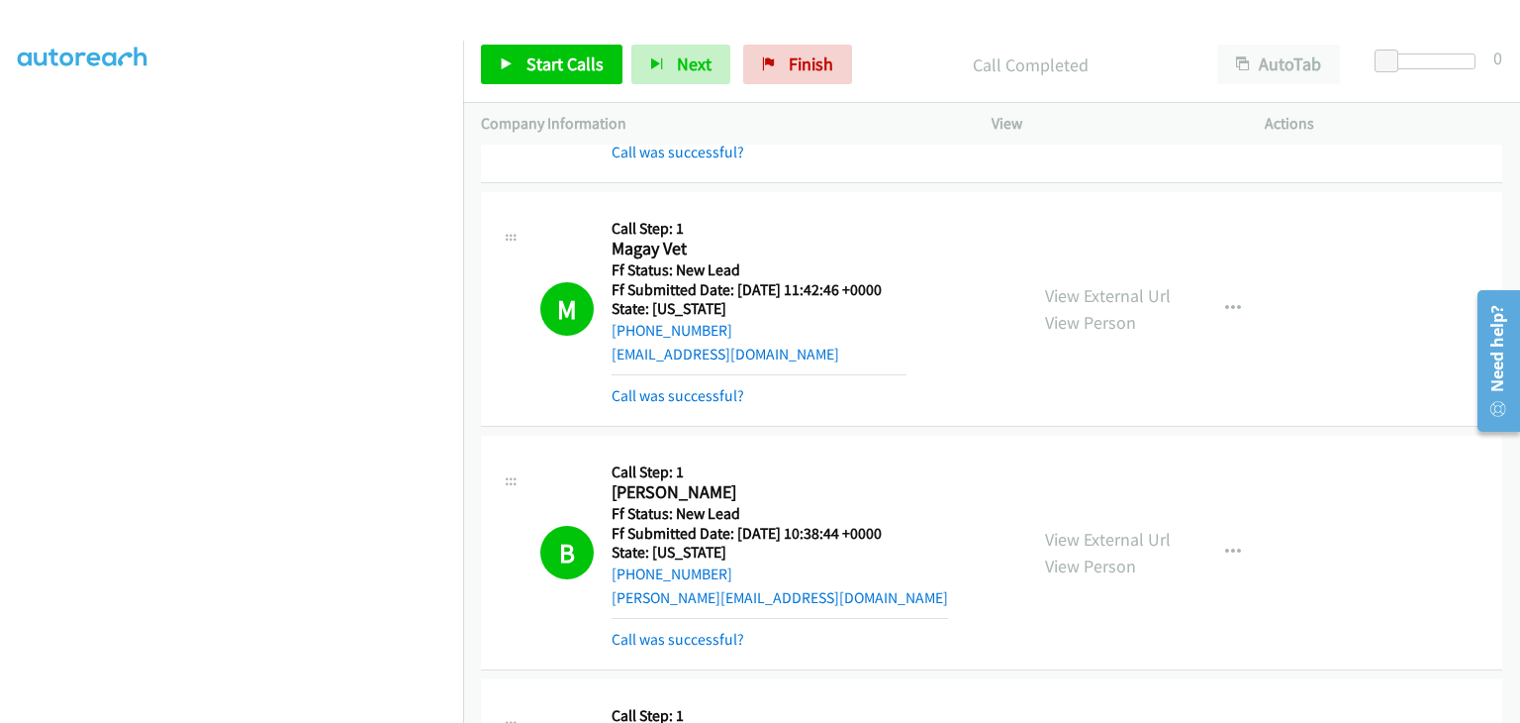
scroll to position [0, 0]
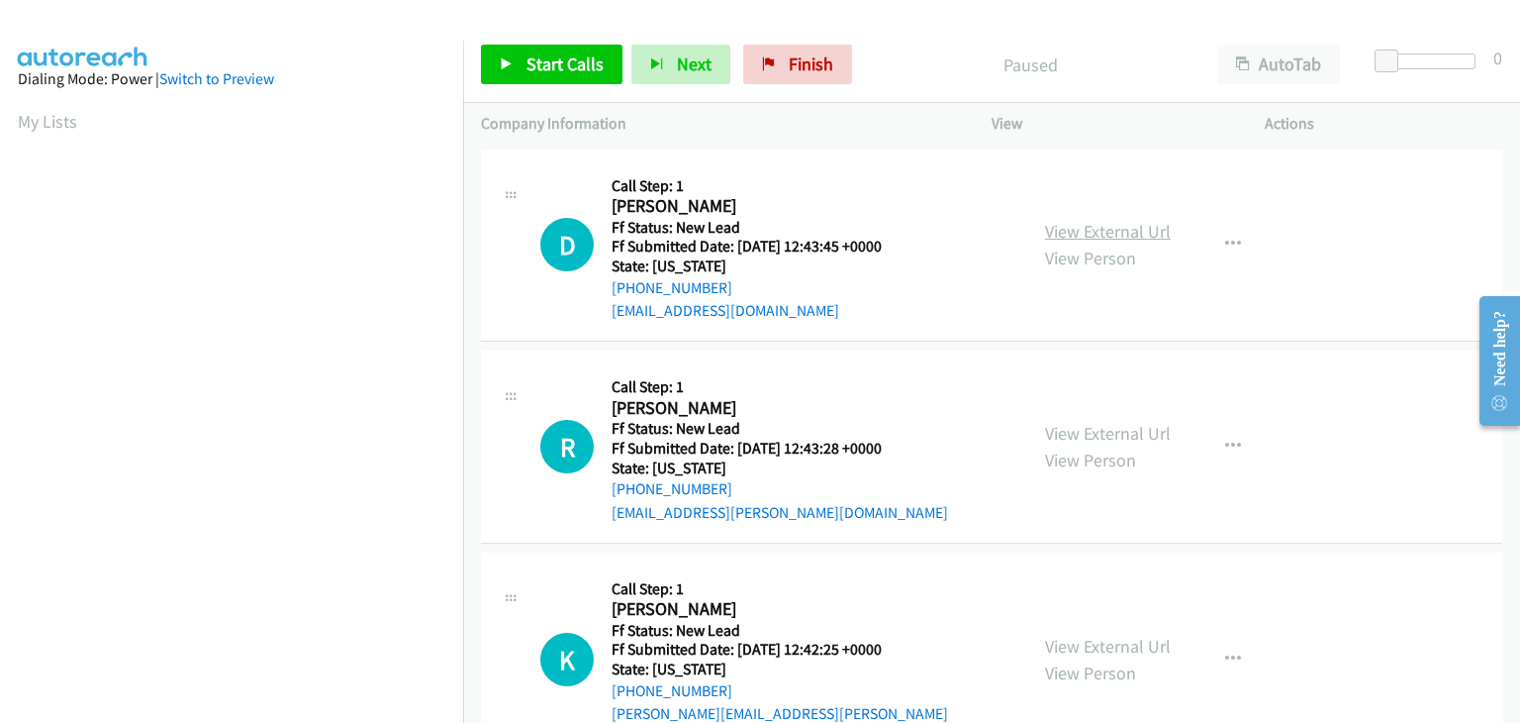
click at [1057, 231] on link "View External Url" at bounding box center [1108, 231] width 126 height 23
click at [579, 59] on span "Start Calls" at bounding box center [565, 63] width 77 height 23
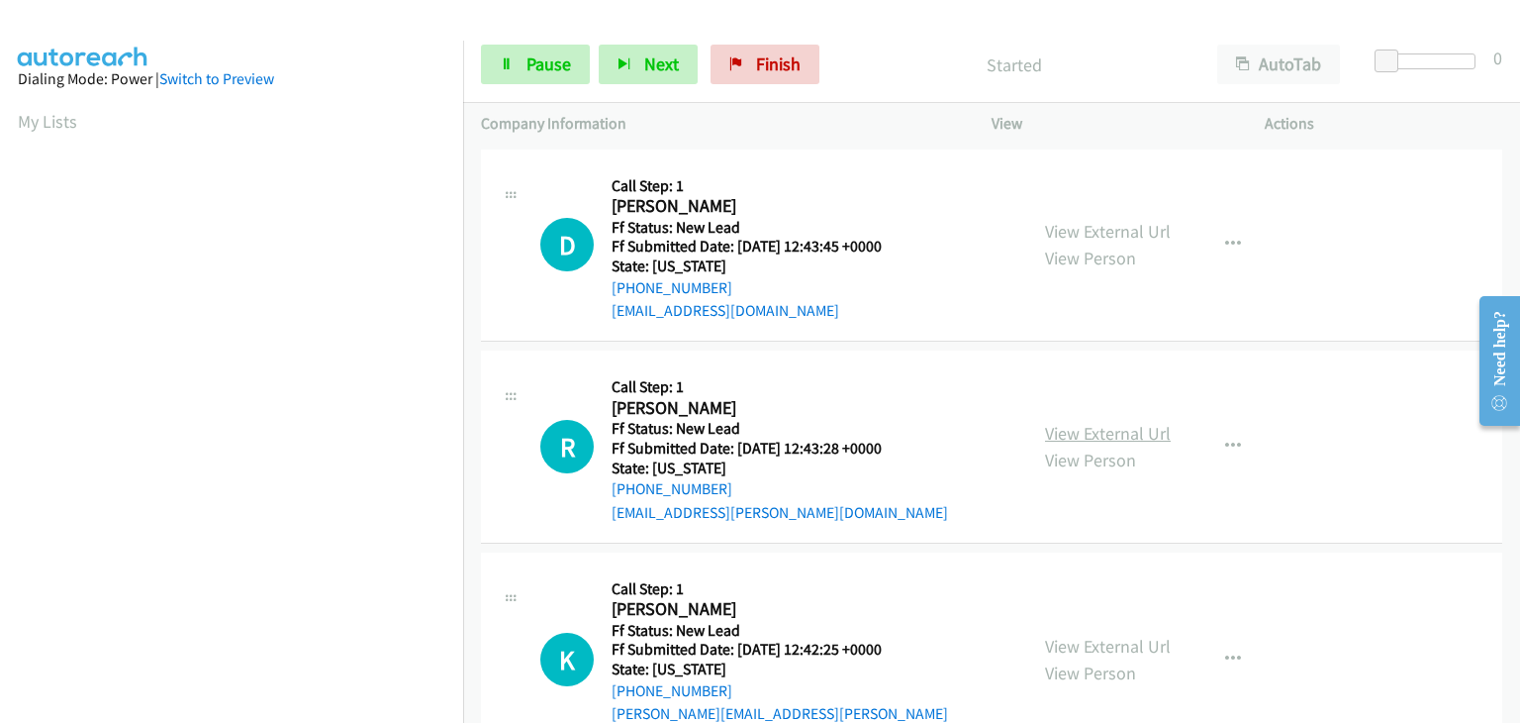
click at [1109, 422] on link "View External Url" at bounding box center [1108, 433] width 126 height 23
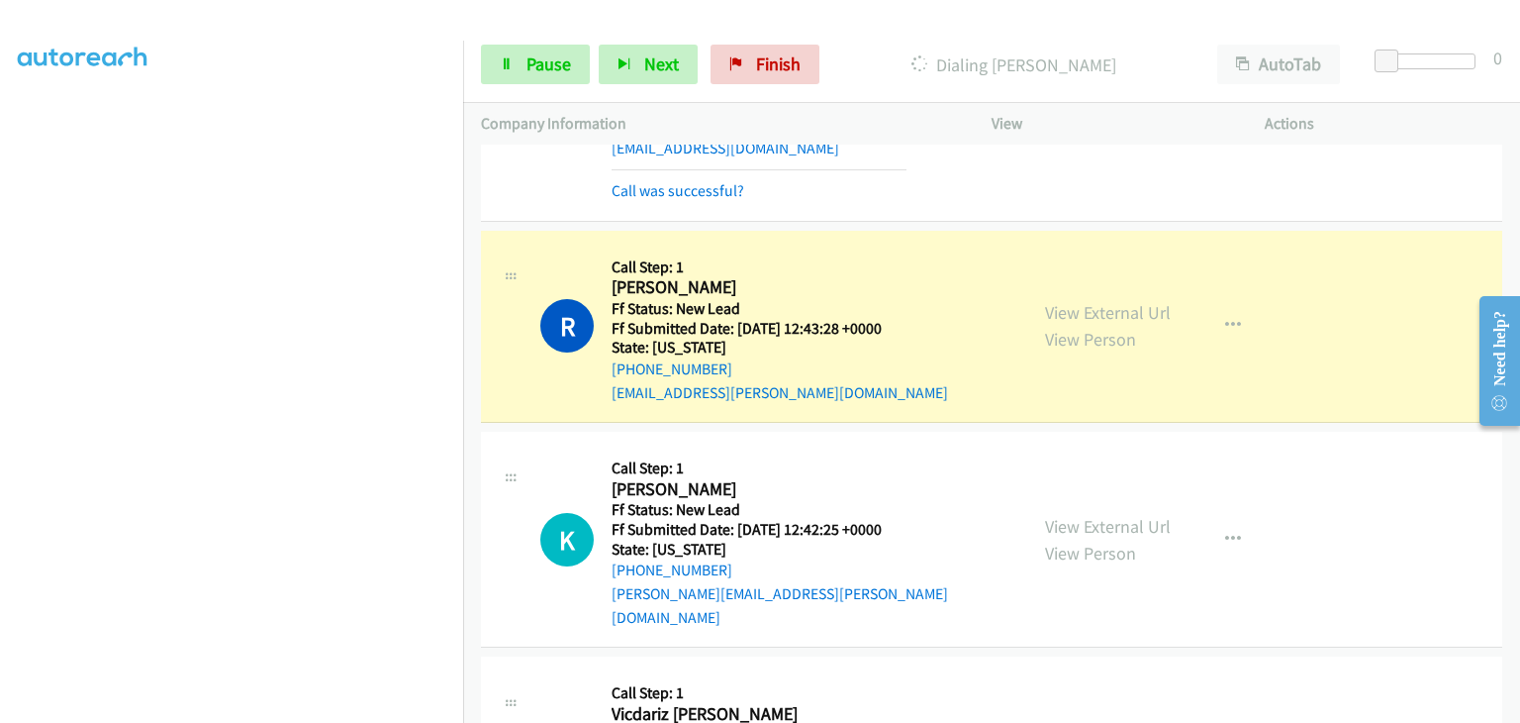
scroll to position [198, 0]
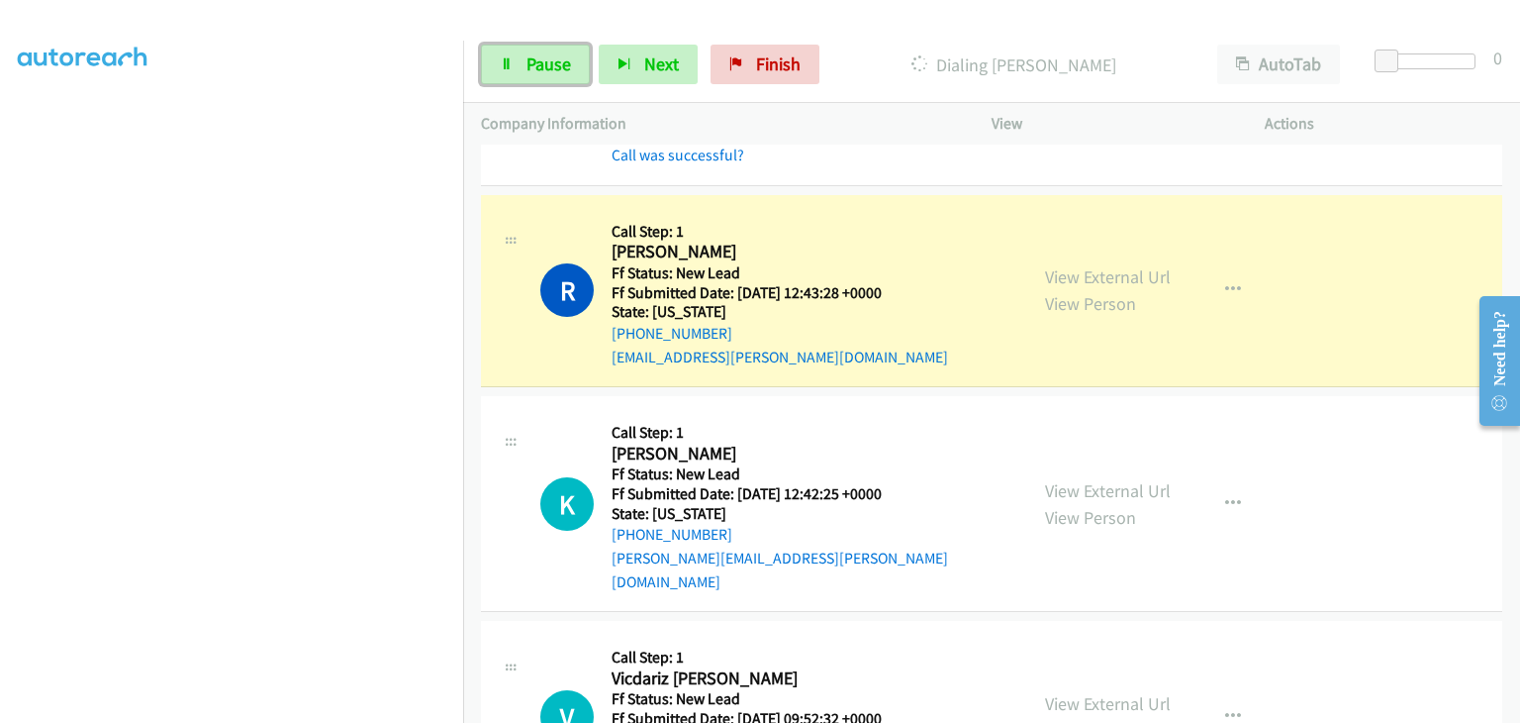
drag, startPoint x: 546, startPoint y: 64, endPoint x: 786, endPoint y: 87, distance: 240.6
click at [546, 64] on span "Pause" at bounding box center [549, 63] width 45 height 23
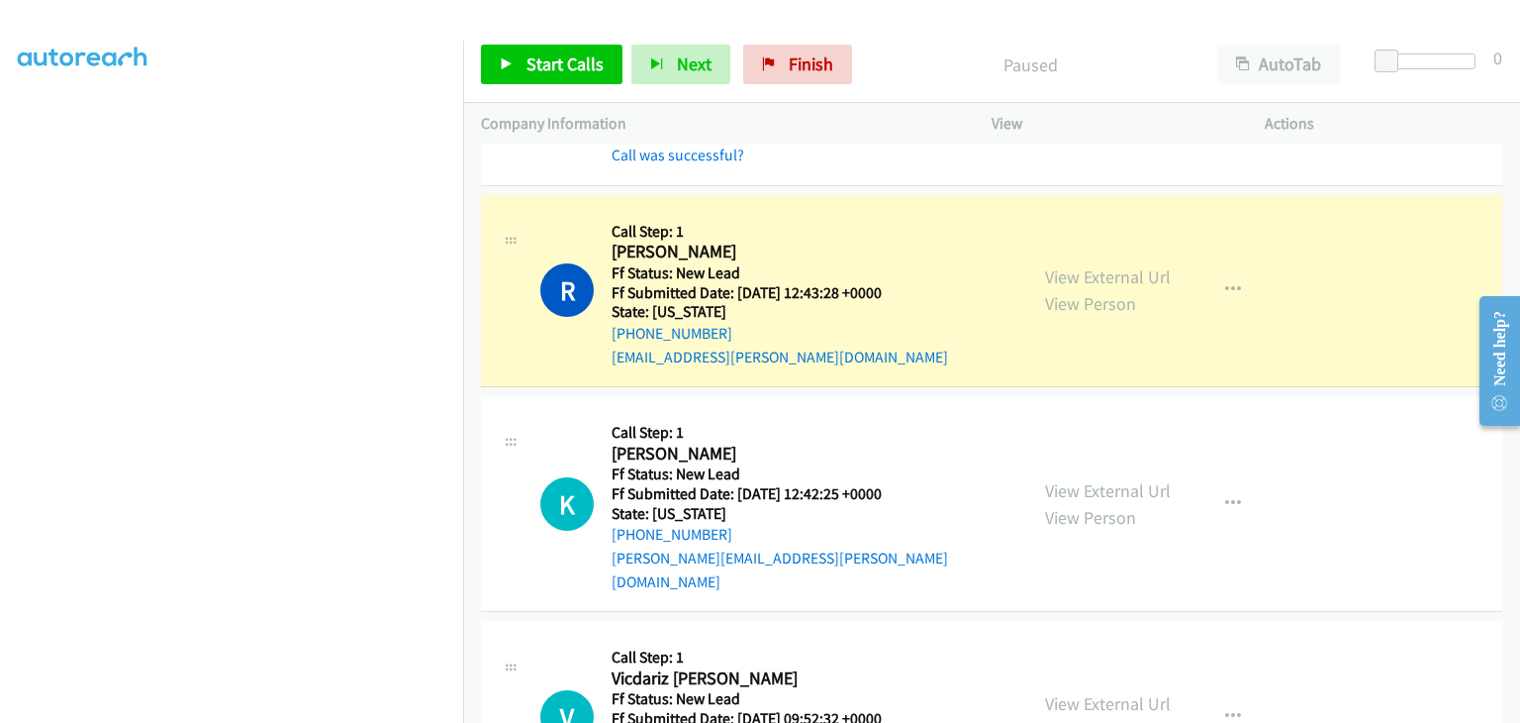
scroll to position [388, 0]
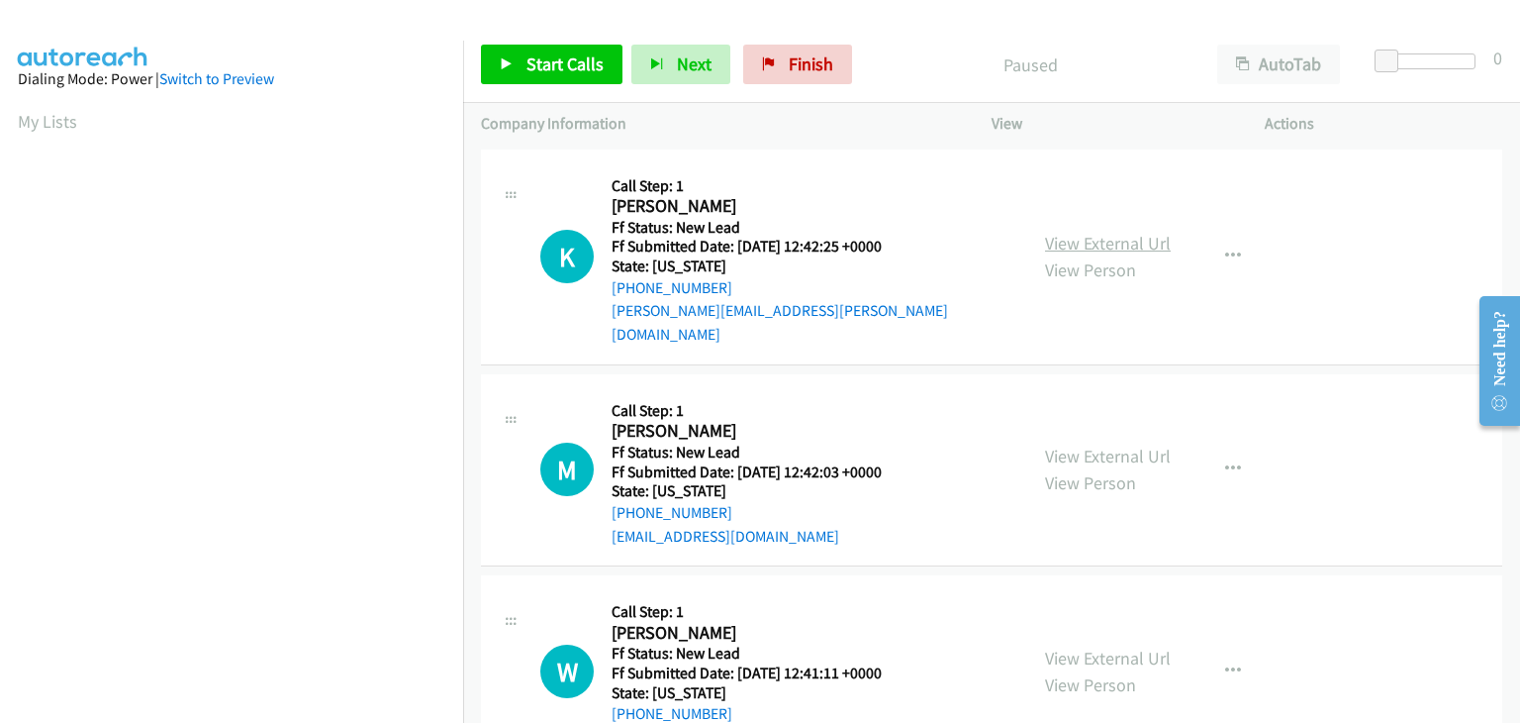
click at [1113, 235] on link "View External Url" at bounding box center [1108, 243] width 126 height 23
click at [535, 60] on span "Start Calls" at bounding box center [565, 63] width 77 height 23
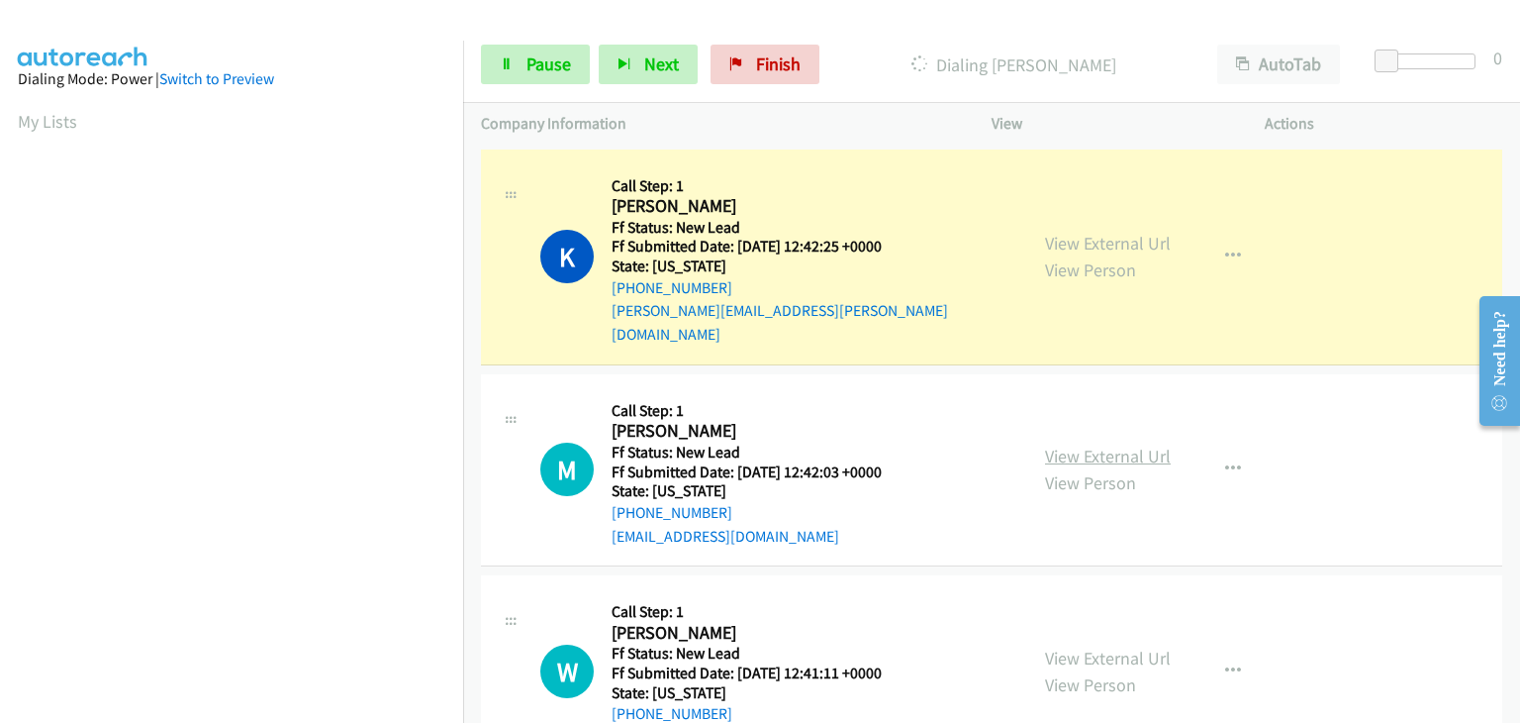
click at [1067, 444] on link "View External Url" at bounding box center [1108, 455] width 126 height 23
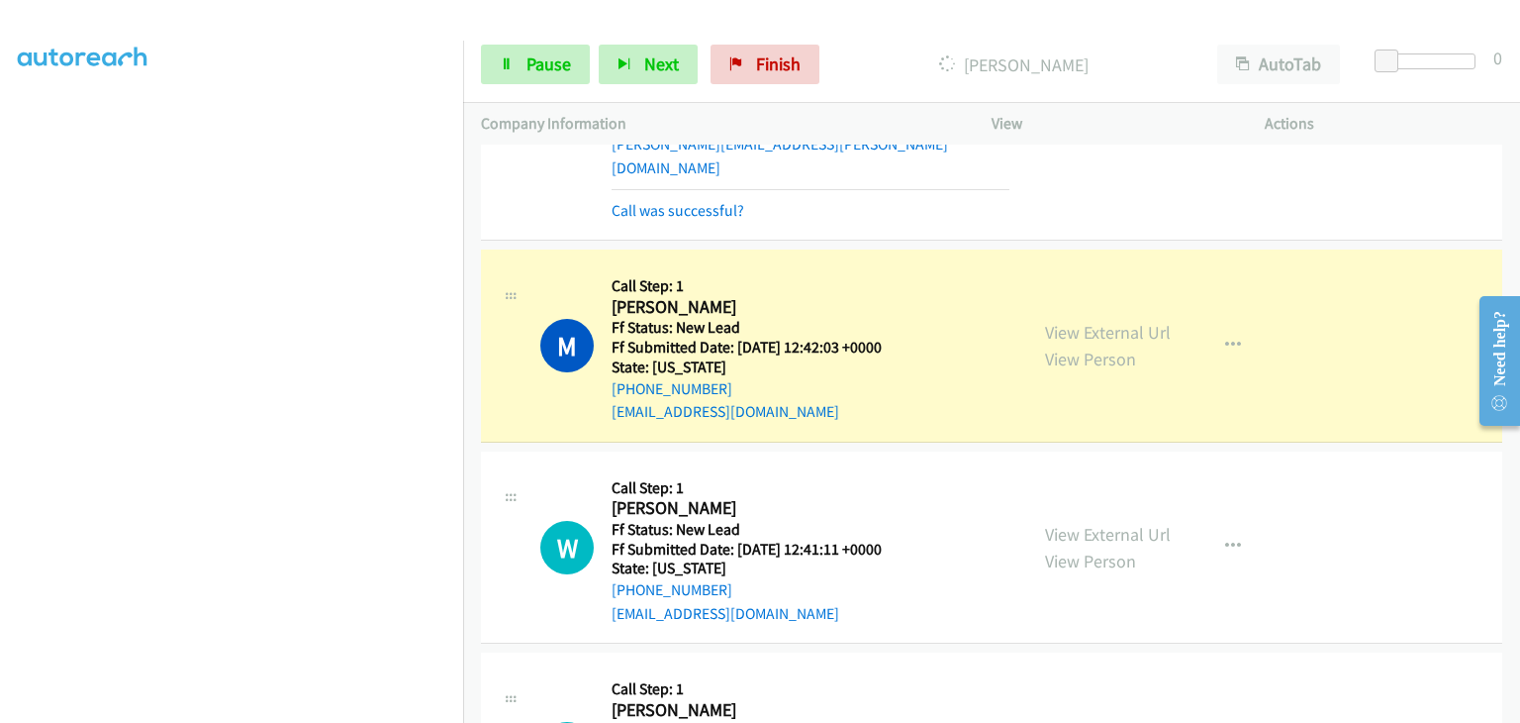
scroll to position [198, 0]
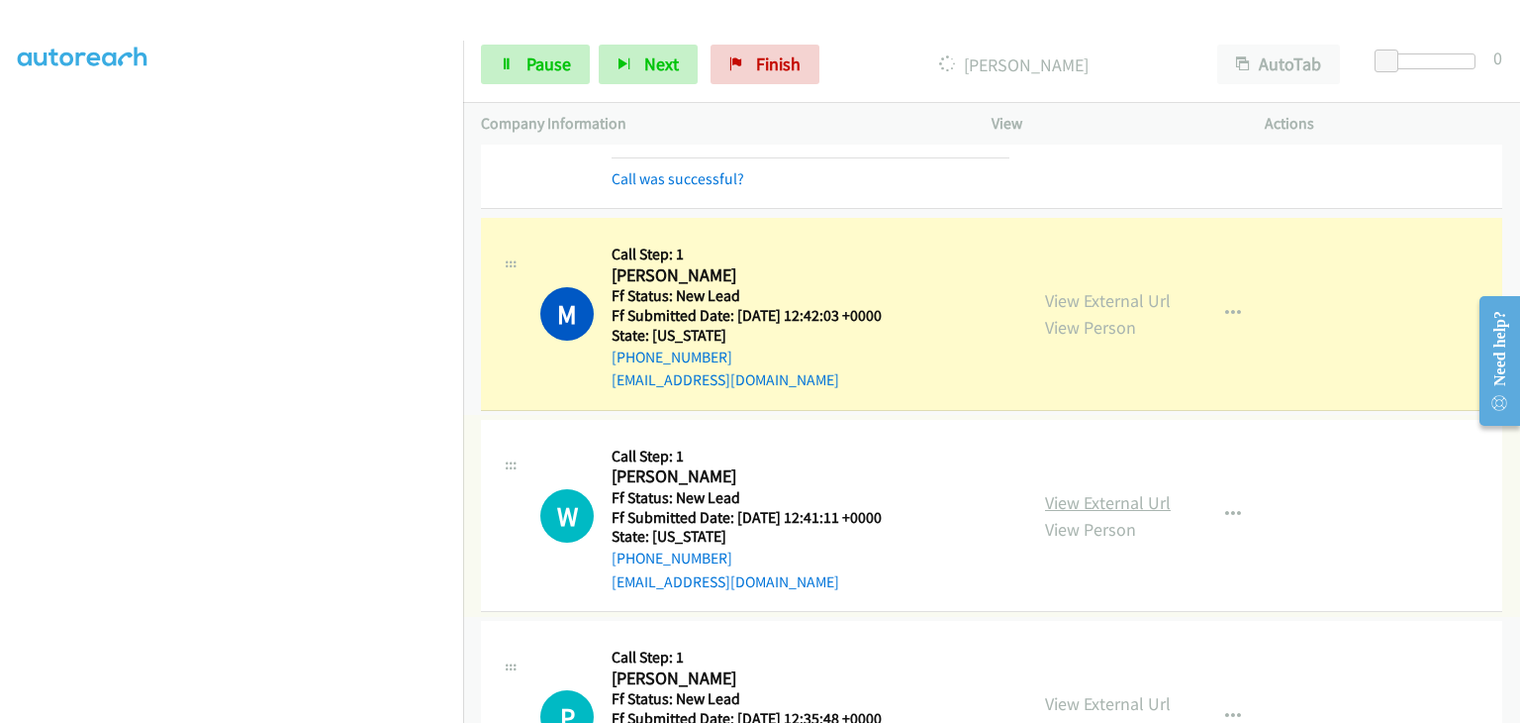
click at [1067, 491] on link "View External Url" at bounding box center [1108, 502] width 126 height 23
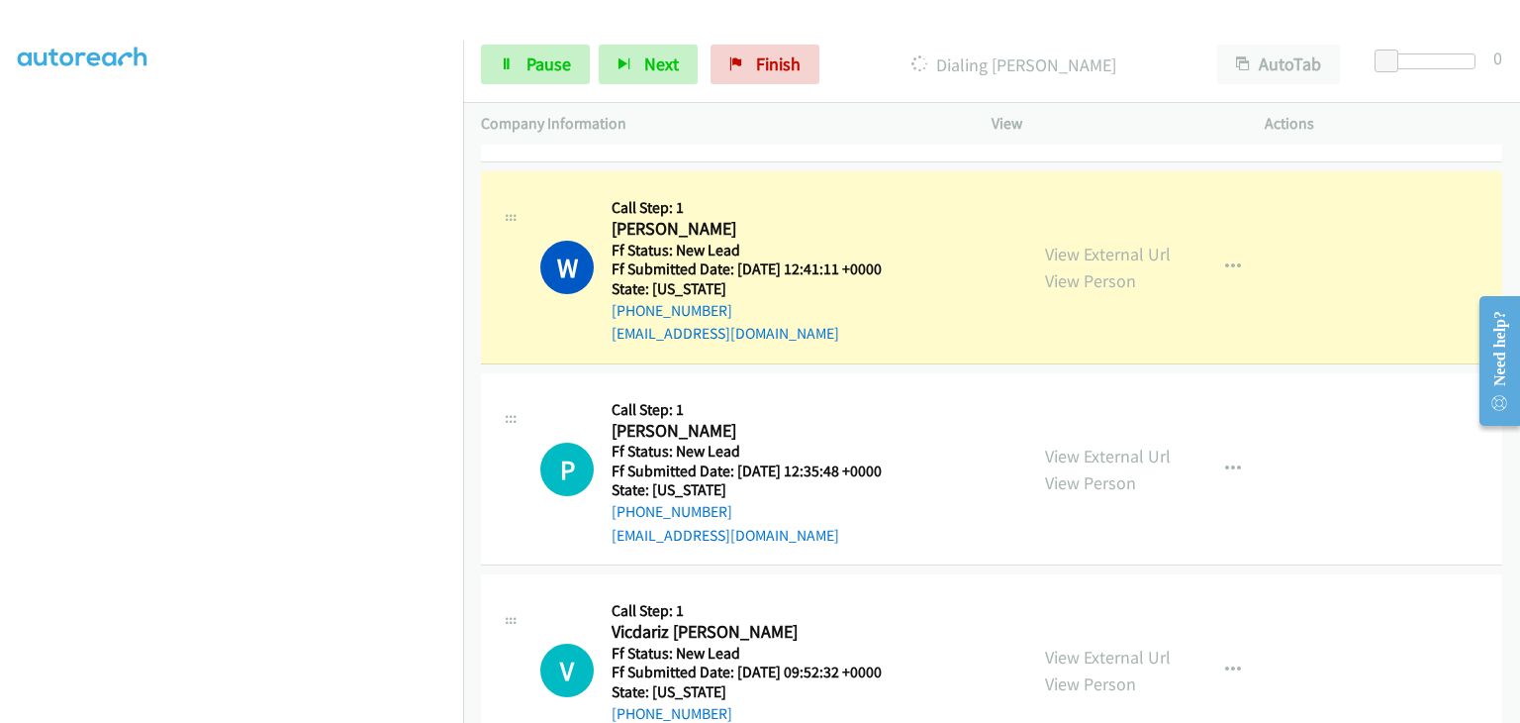
scroll to position [495, 0]
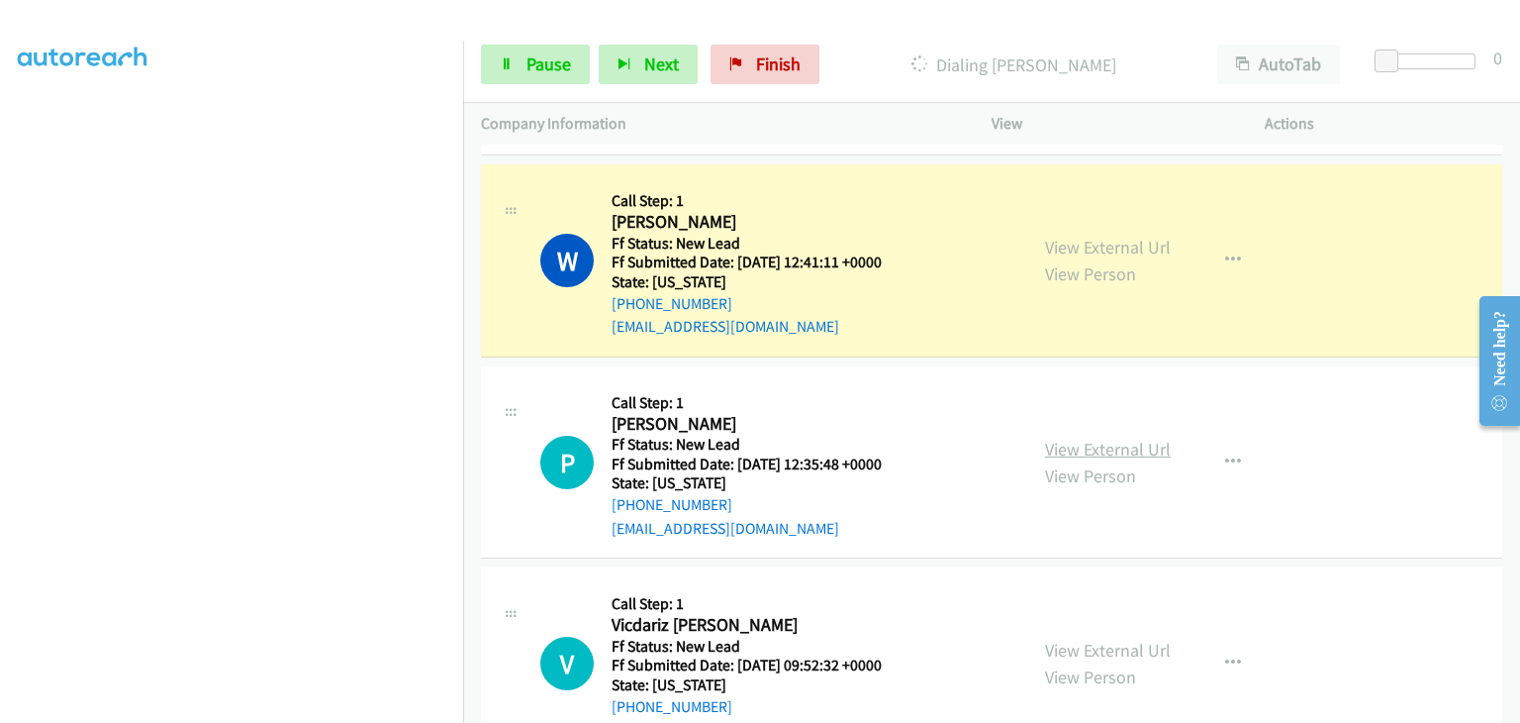
click at [1063, 438] on link "View External Url" at bounding box center [1108, 449] width 126 height 23
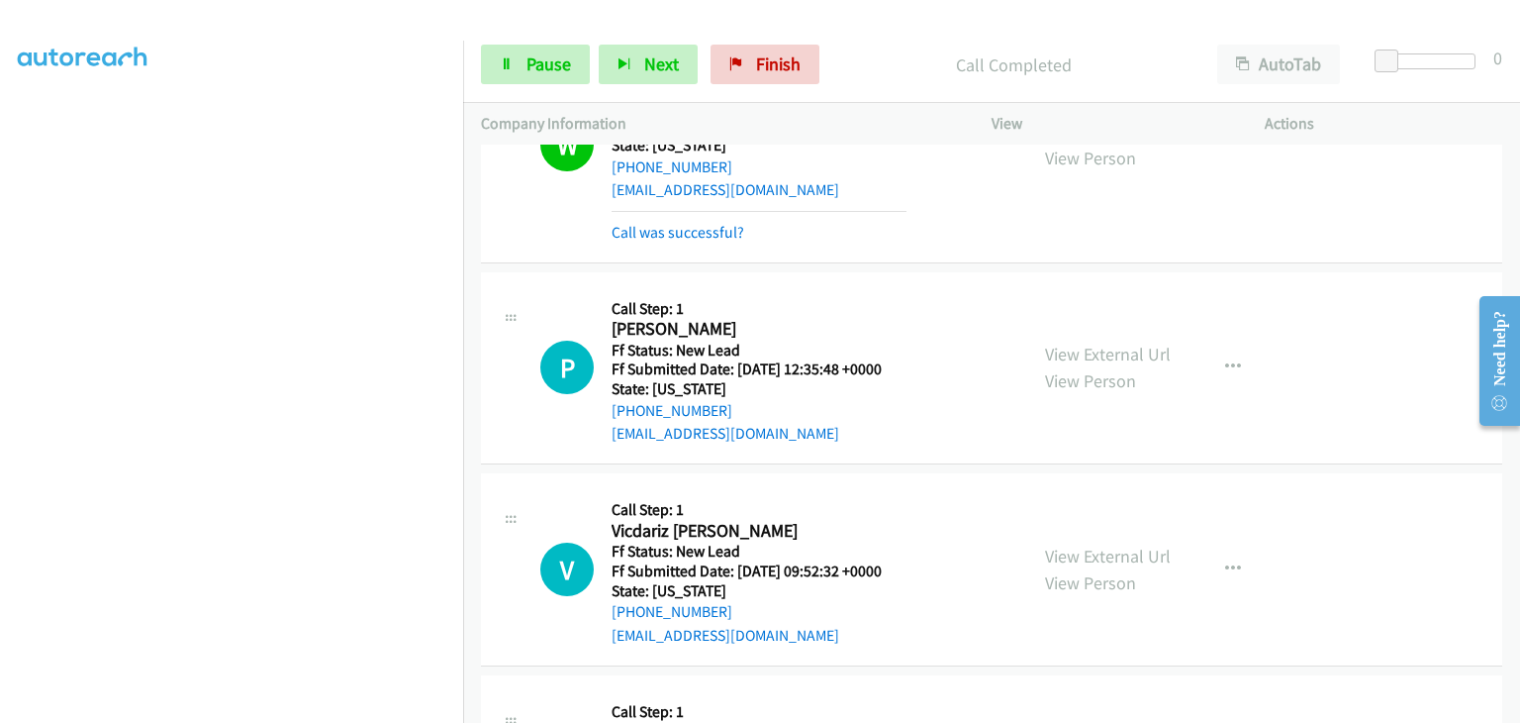
scroll to position [677, 0]
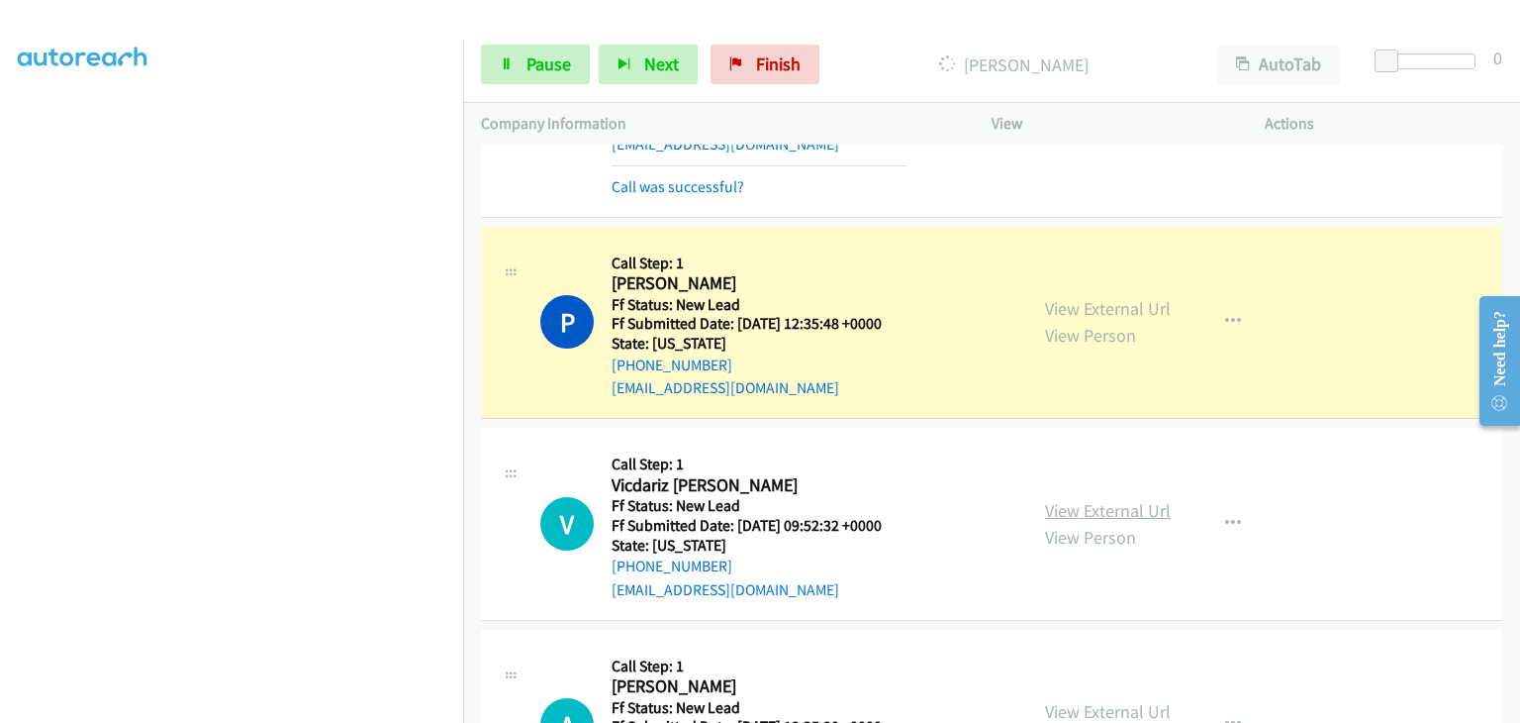
click at [1080, 499] on link "View External Url" at bounding box center [1108, 510] width 126 height 23
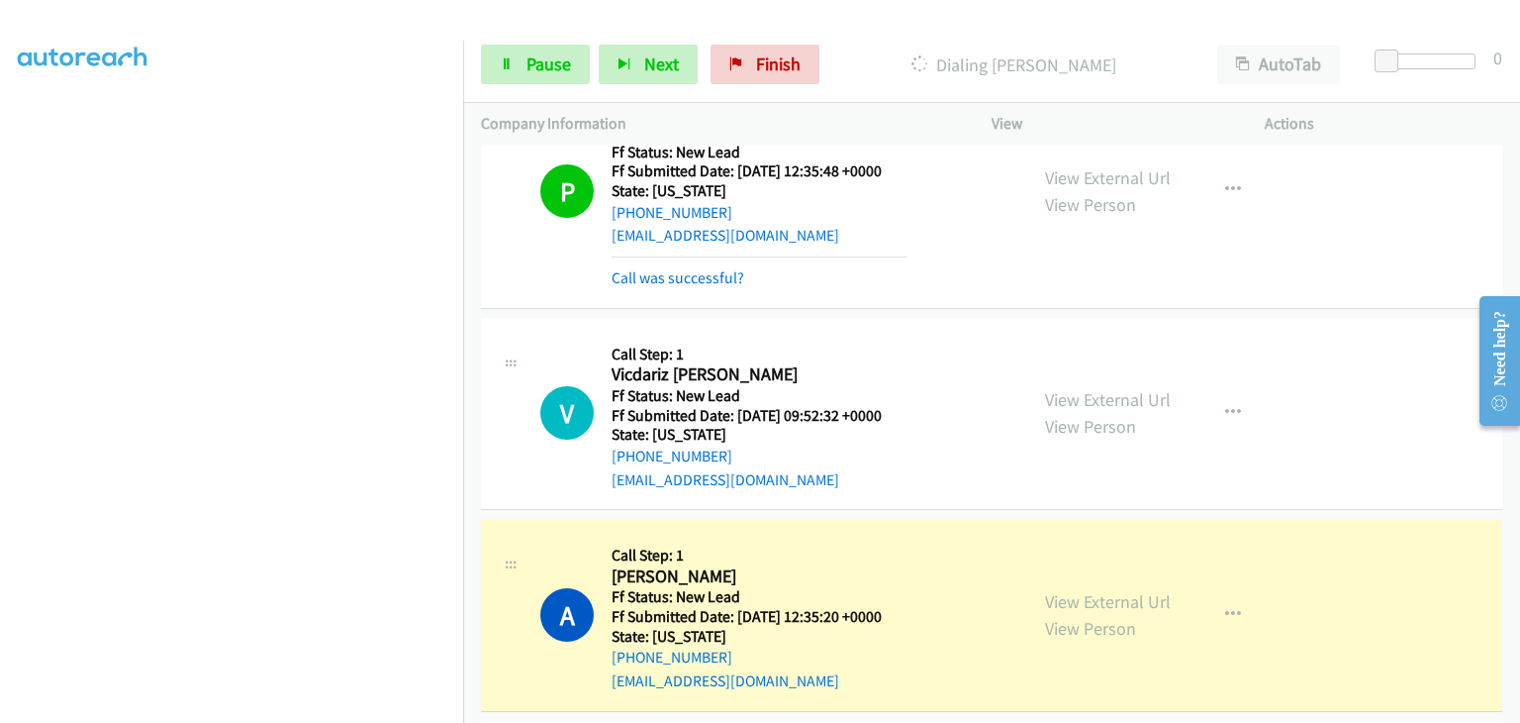
scroll to position [875, 0]
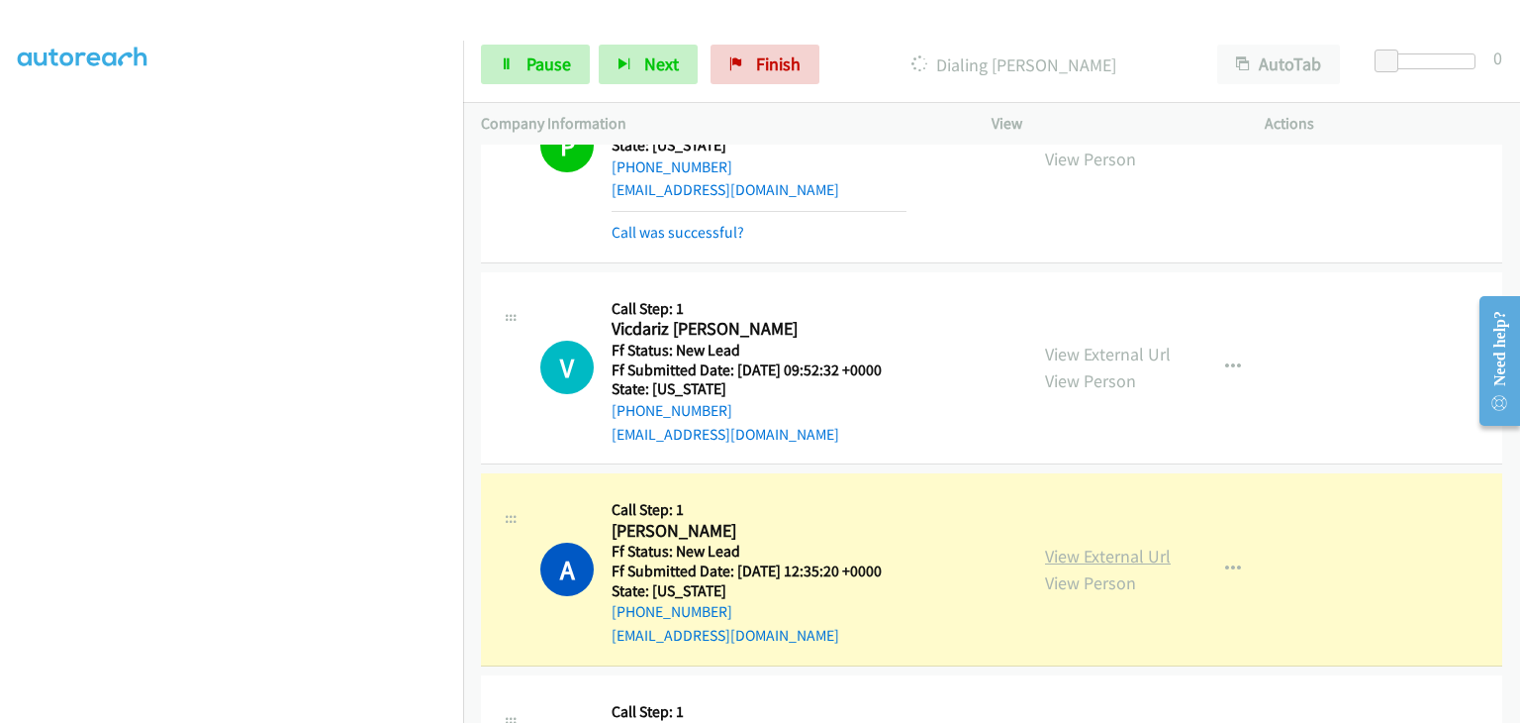
click at [1115, 544] on link "View External Url" at bounding box center [1108, 555] width 126 height 23
click at [516, 63] on link "Pause" at bounding box center [535, 65] width 109 height 40
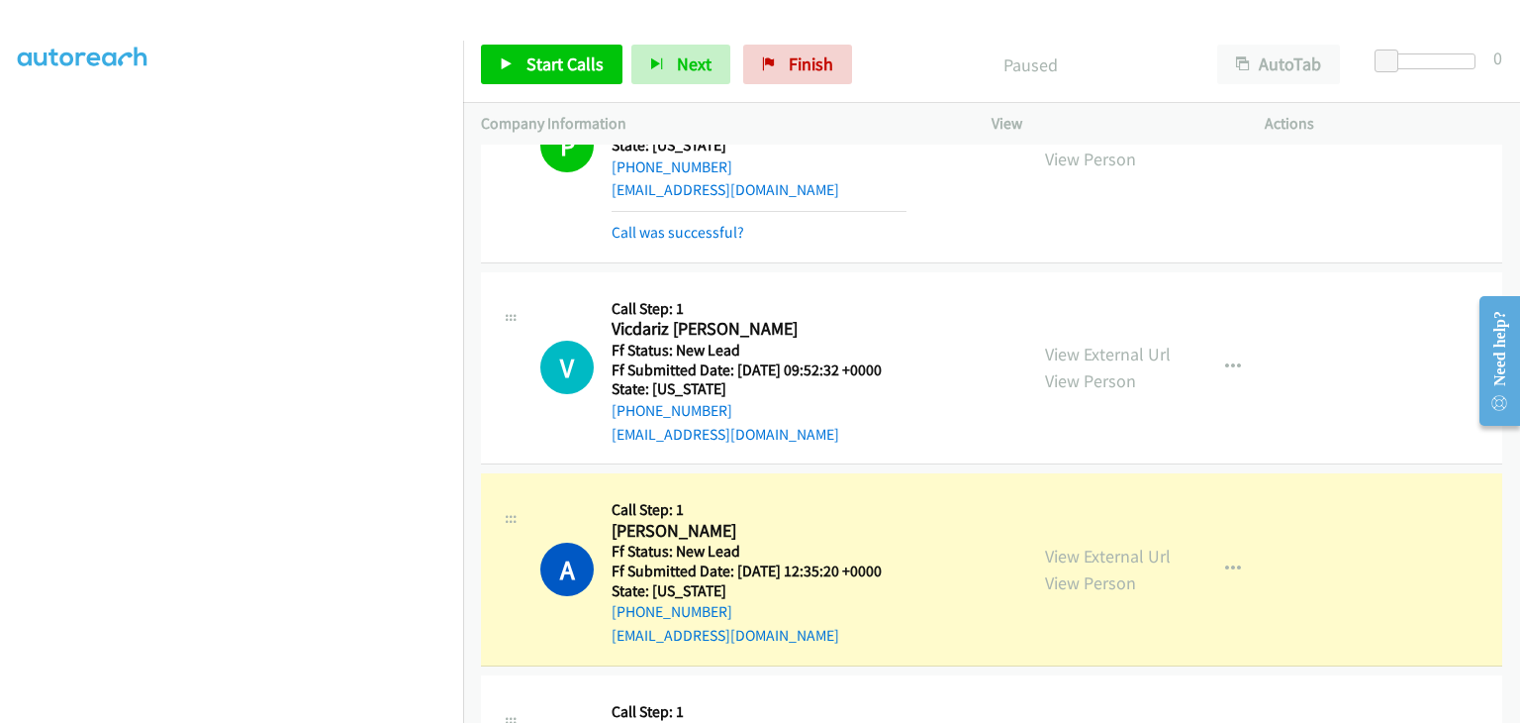
scroll to position [388, 0]
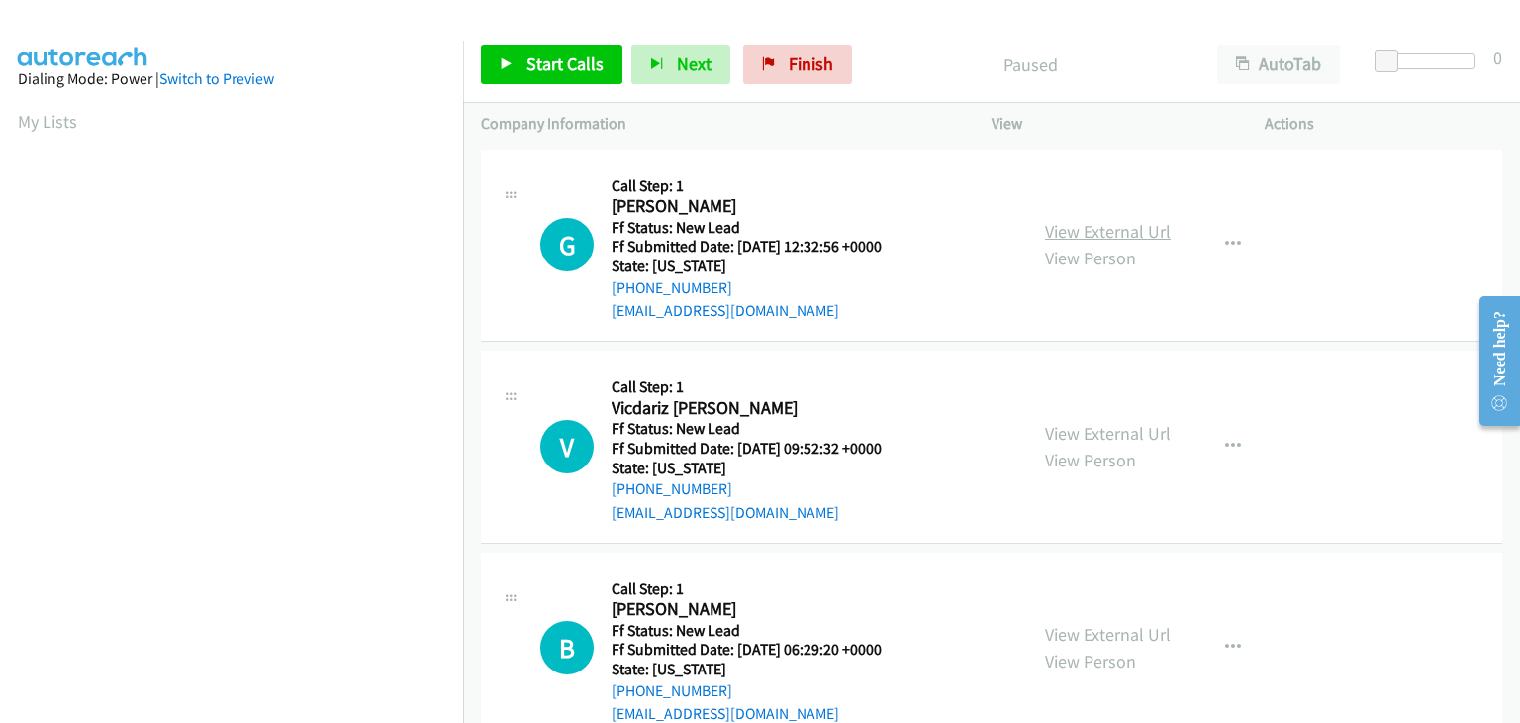
click at [1125, 220] on link "View External Url" at bounding box center [1108, 231] width 126 height 23
click at [574, 65] on span "Start Calls" at bounding box center [565, 63] width 77 height 23
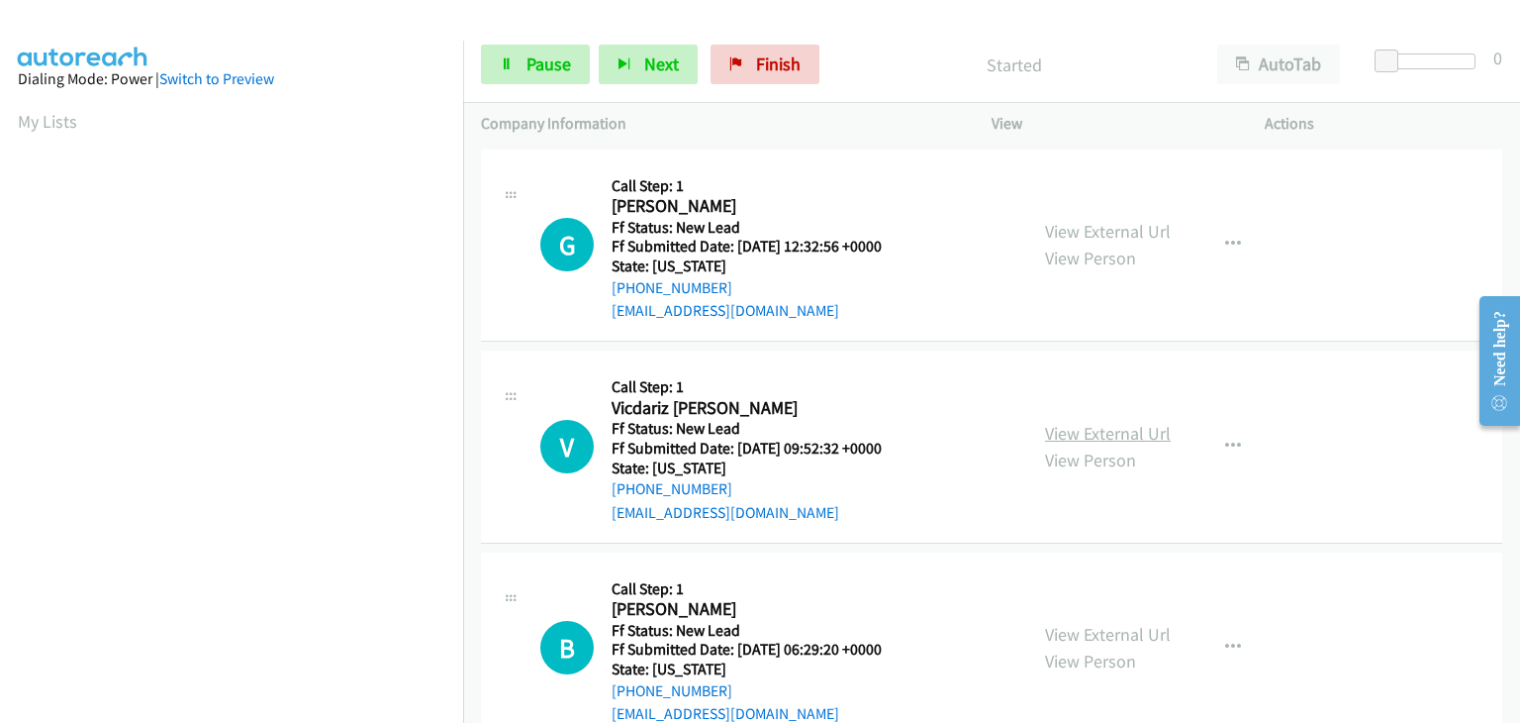
click at [1081, 429] on link "View External Url" at bounding box center [1108, 433] width 126 height 23
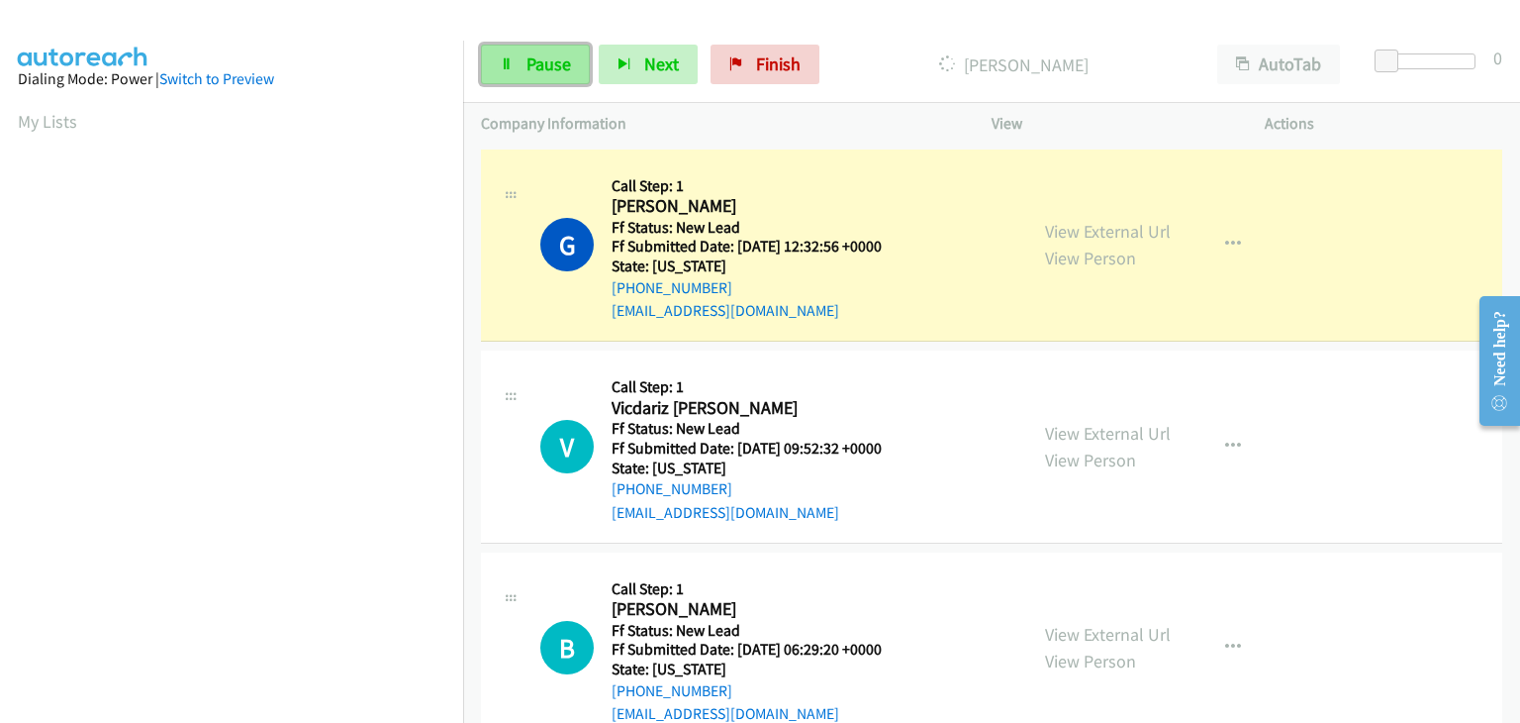
drag, startPoint x: 515, startPoint y: 66, endPoint x: 812, endPoint y: 72, distance: 297.0
click at [515, 66] on link "Pause" at bounding box center [535, 65] width 109 height 40
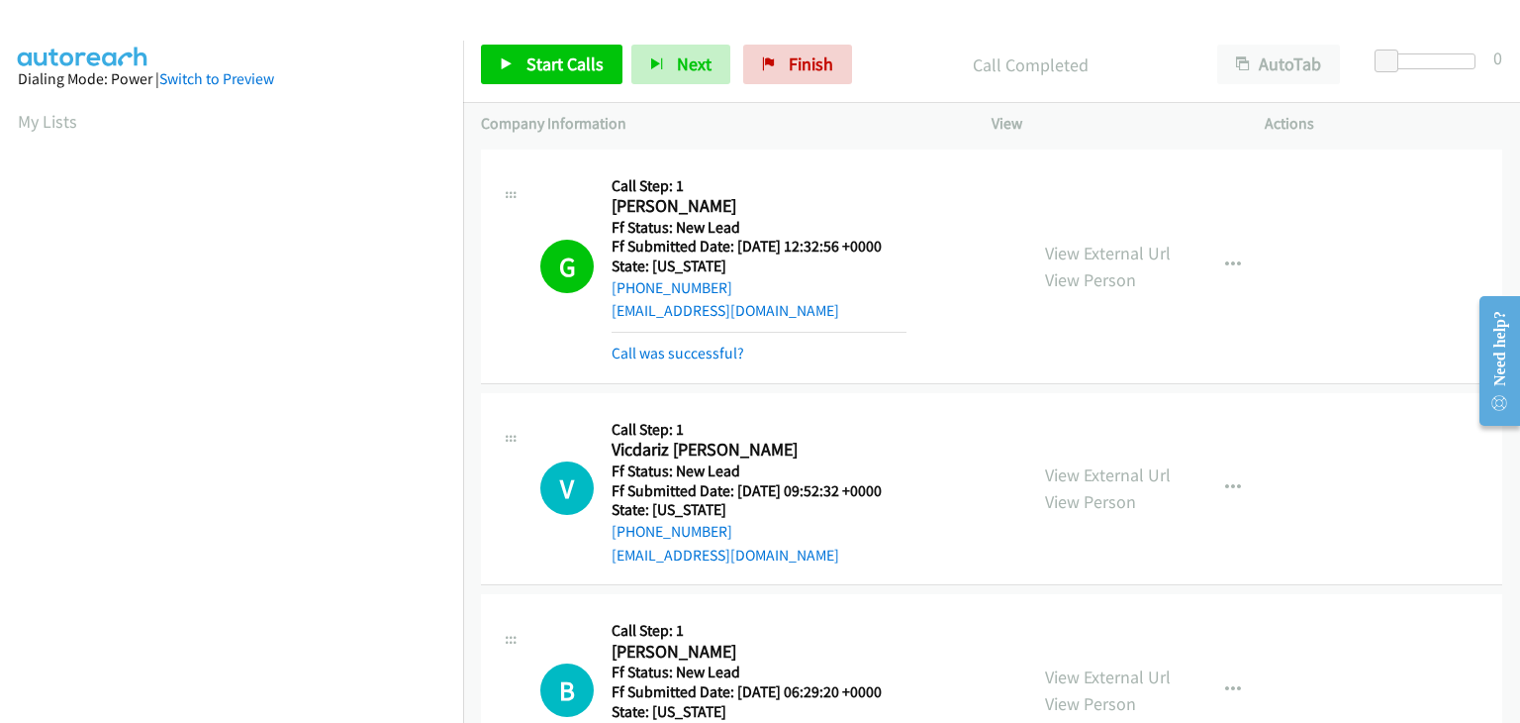
scroll to position [388, 0]
click at [653, 357] on link "Call was successful?" at bounding box center [678, 352] width 133 height 19
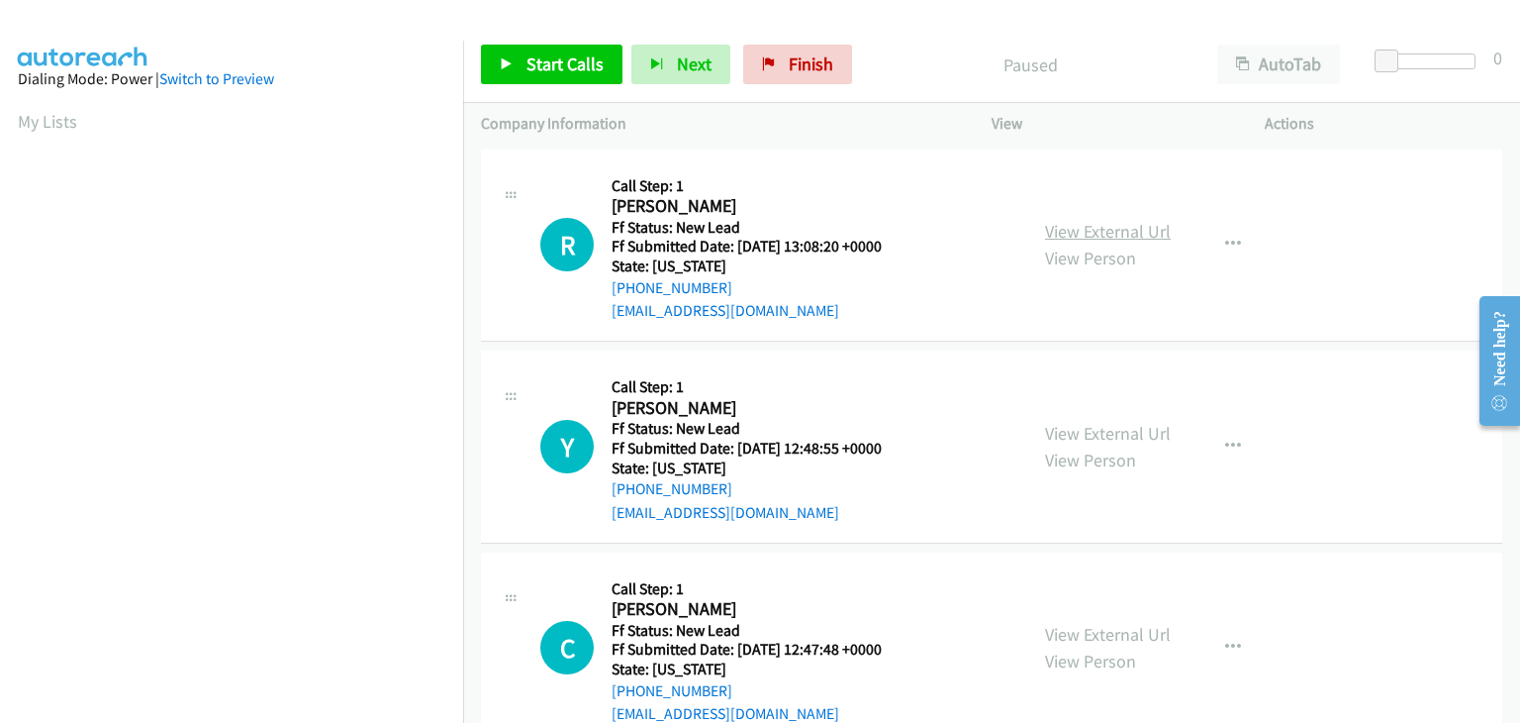
click at [1107, 230] on link "View External Url" at bounding box center [1108, 231] width 126 height 23
drag, startPoint x: 568, startPoint y: 59, endPoint x: 718, endPoint y: 84, distance: 151.5
click at [567, 58] on span "Start Calls" at bounding box center [565, 63] width 77 height 23
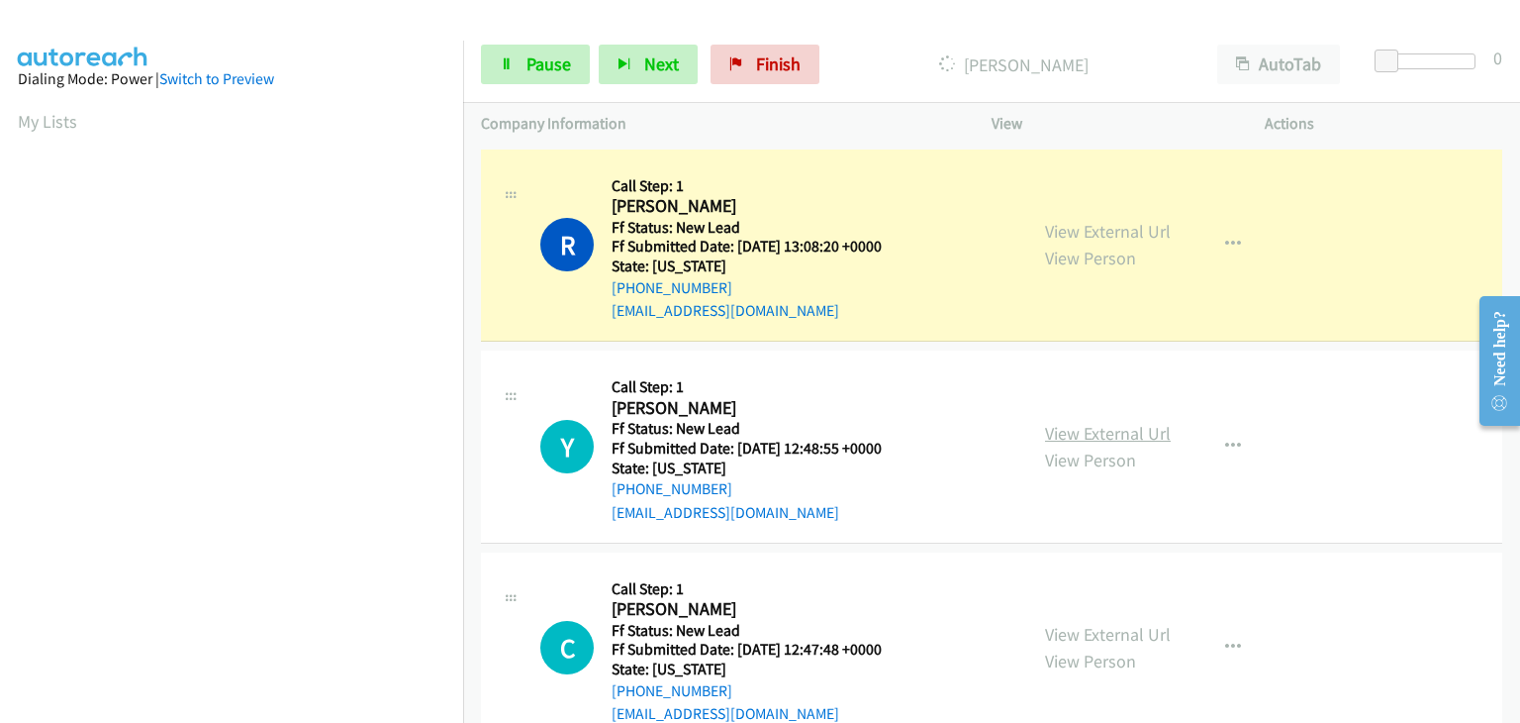
click at [1096, 437] on link "View External Url" at bounding box center [1108, 433] width 126 height 23
drag, startPoint x: 515, startPoint y: 65, endPoint x: 747, endPoint y: 101, distance: 235.3
click at [515, 65] on link "Pause" at bounding box center [535, 65] width 109 height 40
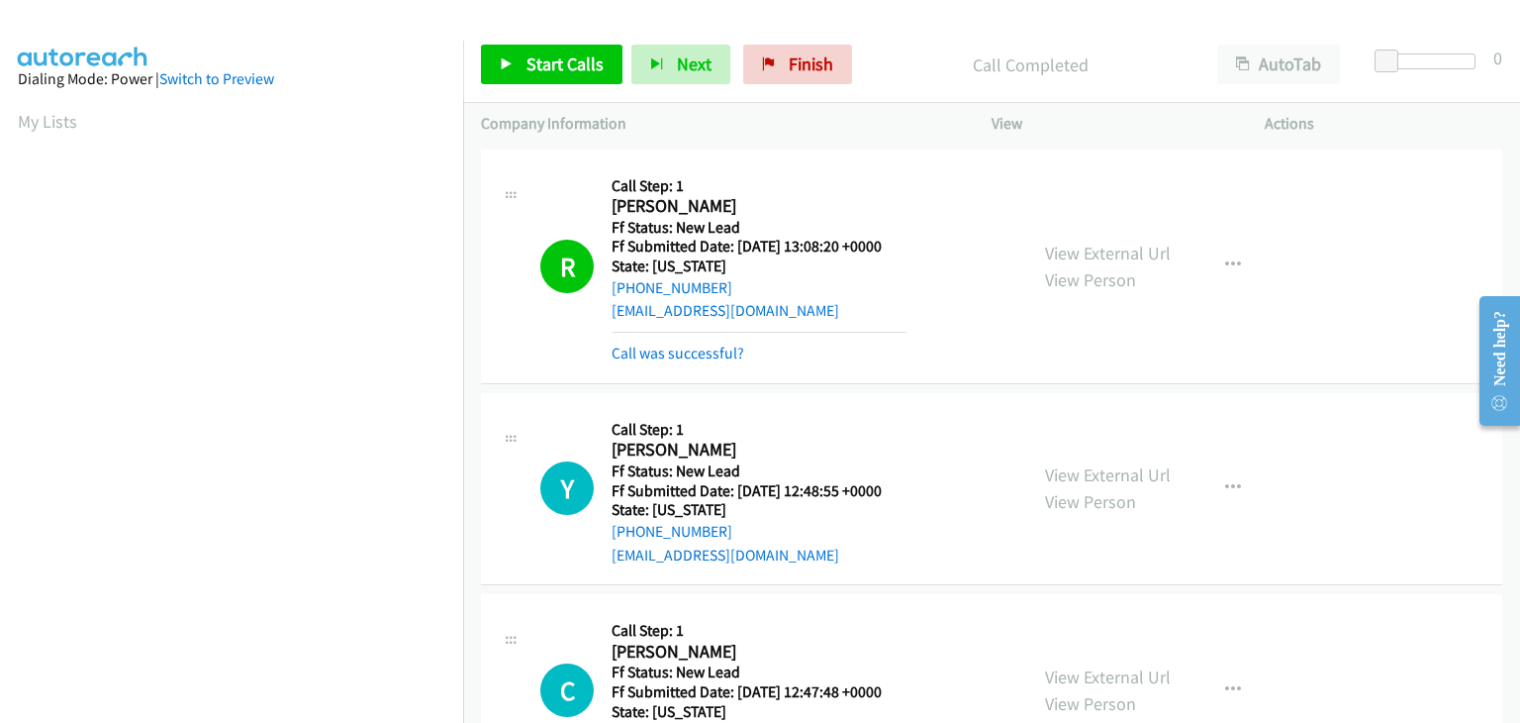
scroll to position [388, 0]
drag, startPoint x: 690, startPoint y: 353, endPoint x: 719, endPoint y: 352, distance: 28.7
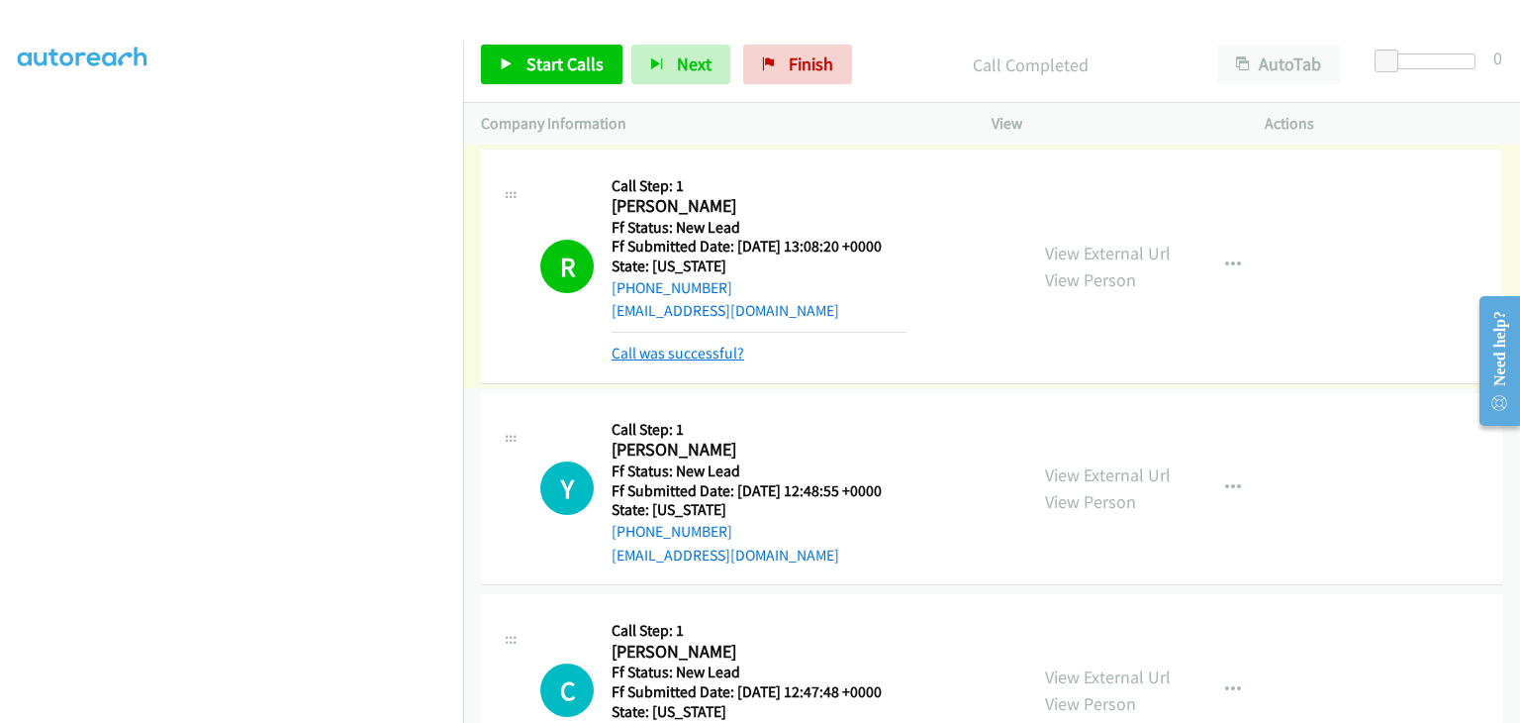
click at [732, 351] on link "Call was successful?" at bounding box center [678, 352] width 133 height 19
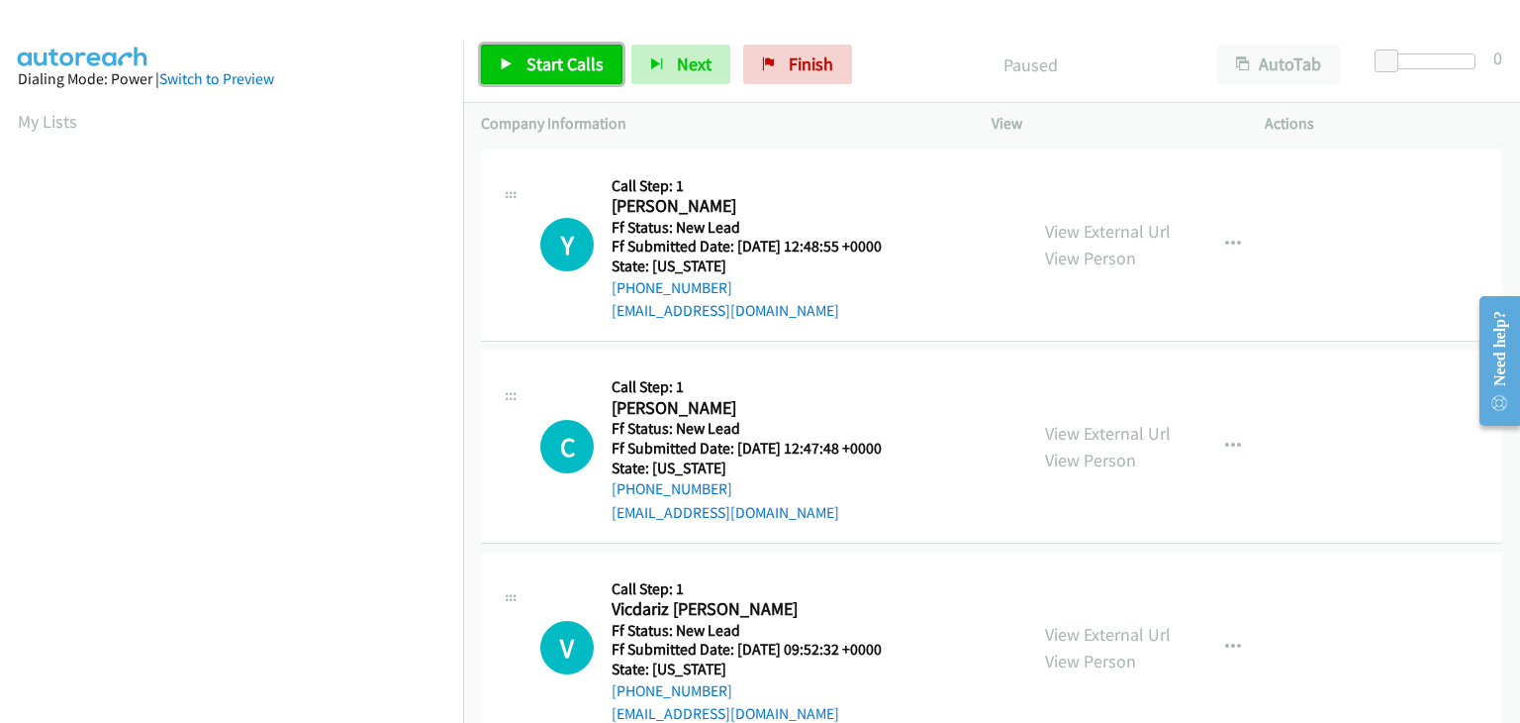
click at [538, 64] on span "Start Calls" at bounding box center [565, 63] width 77 height 23
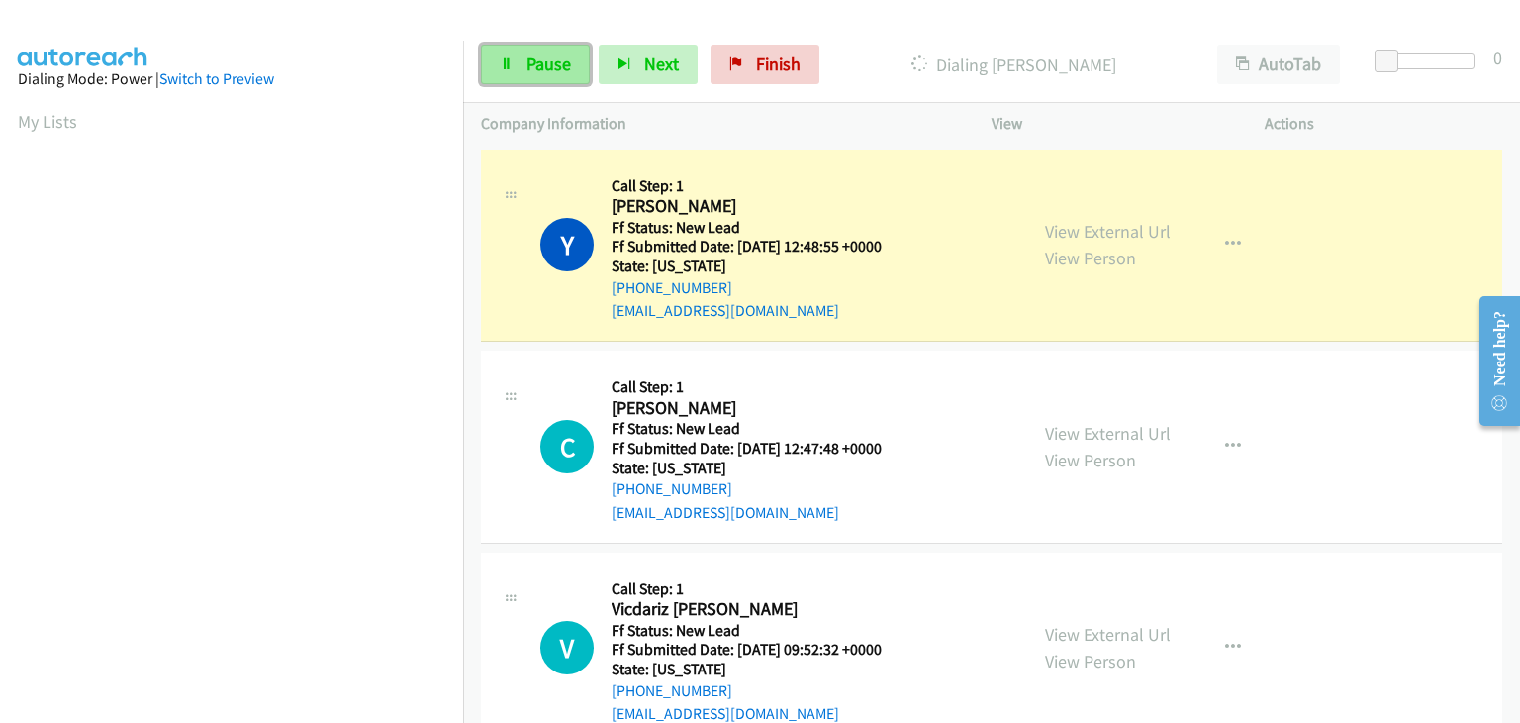
click at [550, 70] on span "Pause" at bounding box center [549, 63] width 45 height 23
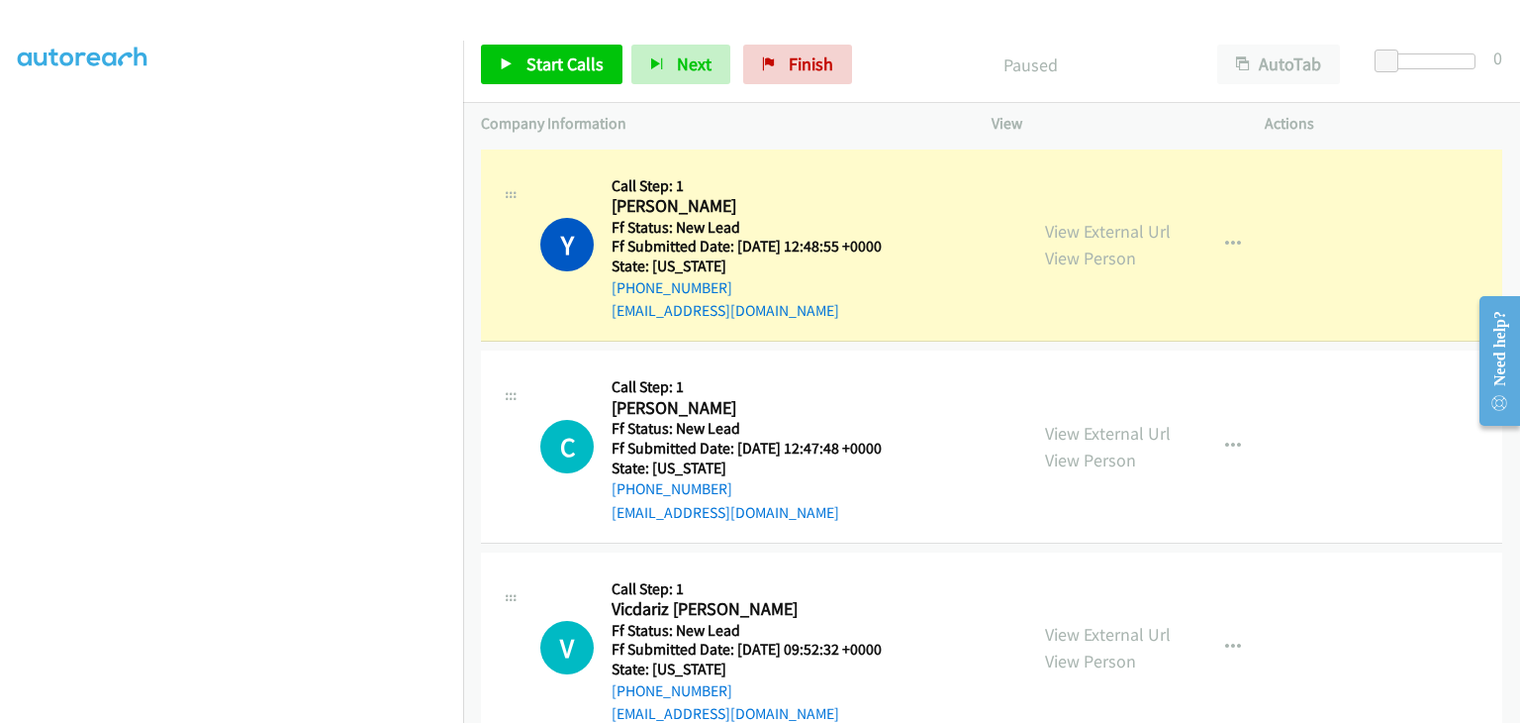
scroll to position [388, 0]
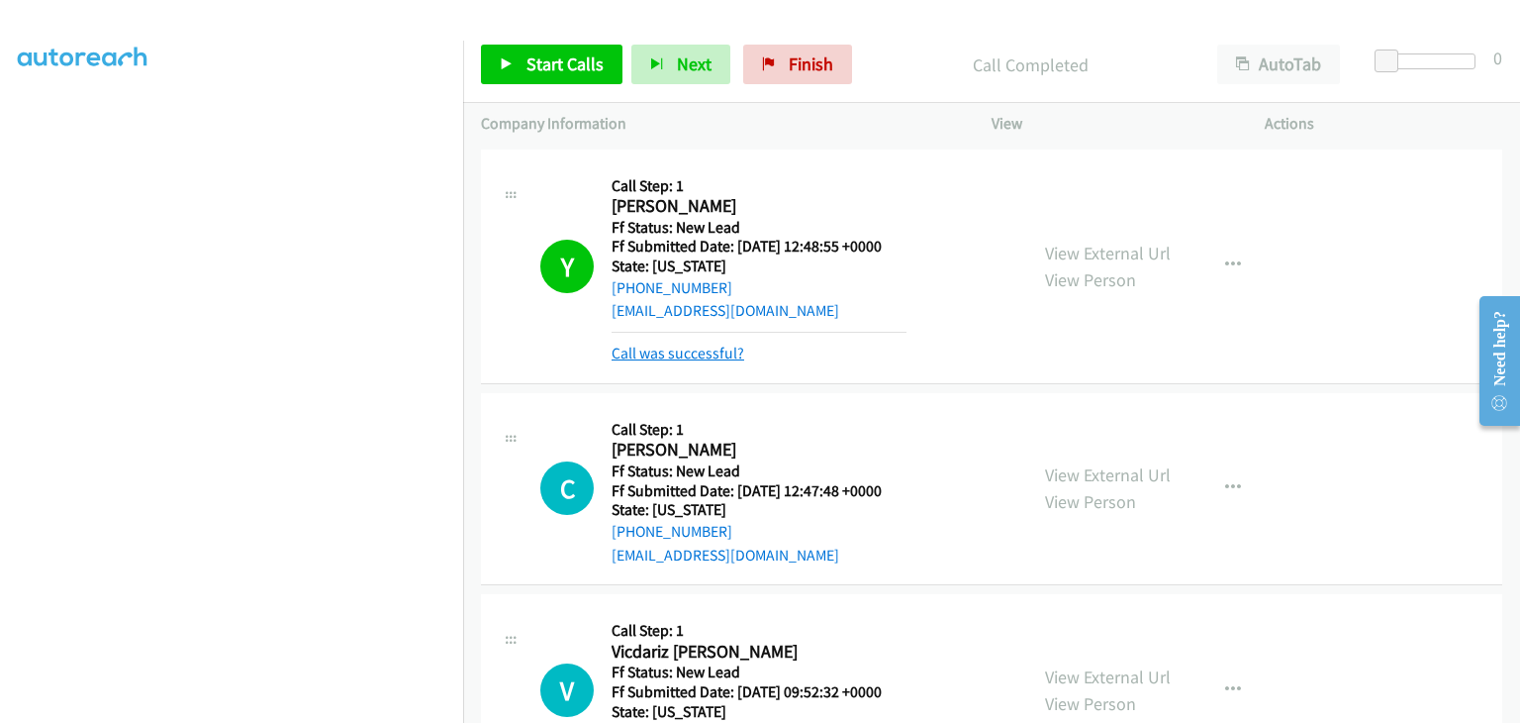
click at [677, 351] on link "Call was successful?" at bounding box center [678, 352] width 133 height 19
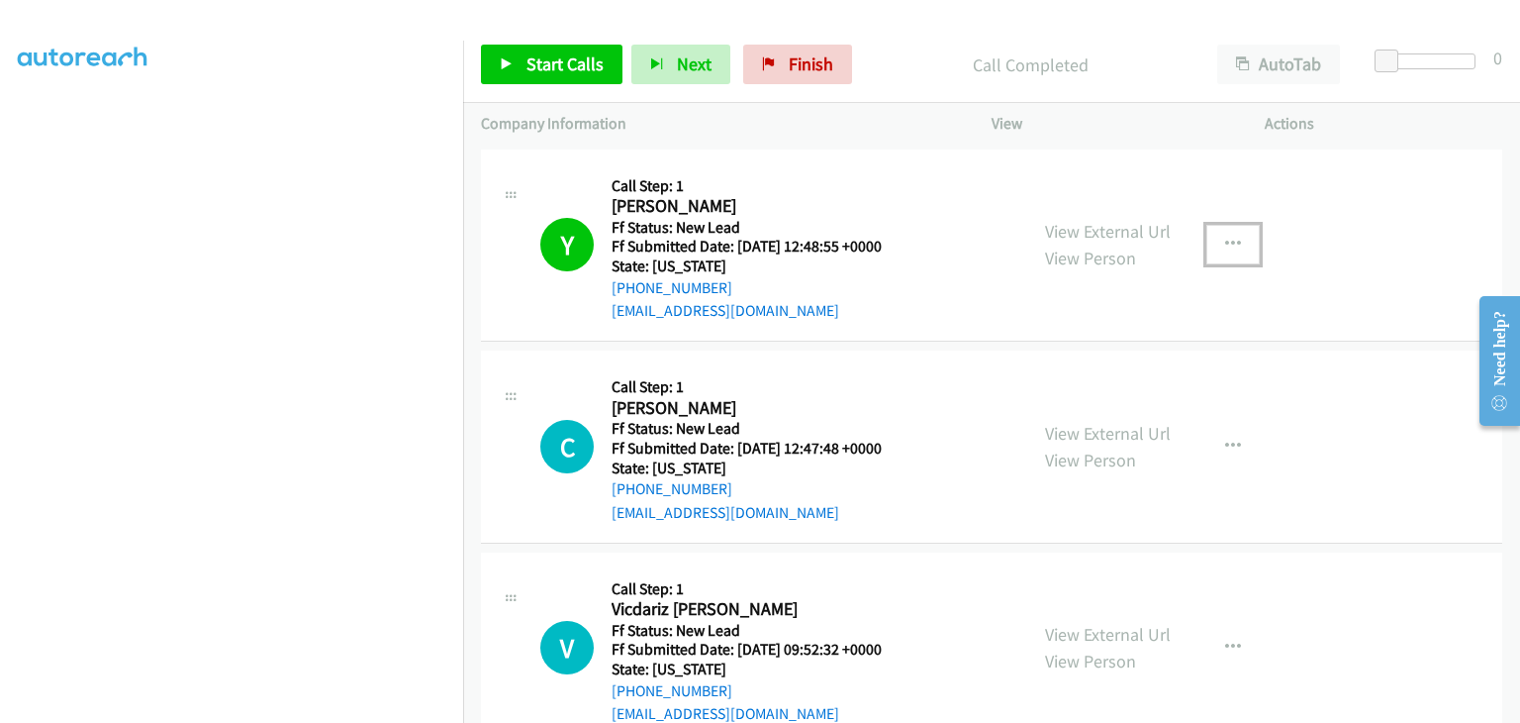
click at [1234, 246] on button "button" at bounding box center [1233, 245] width 53 height 40
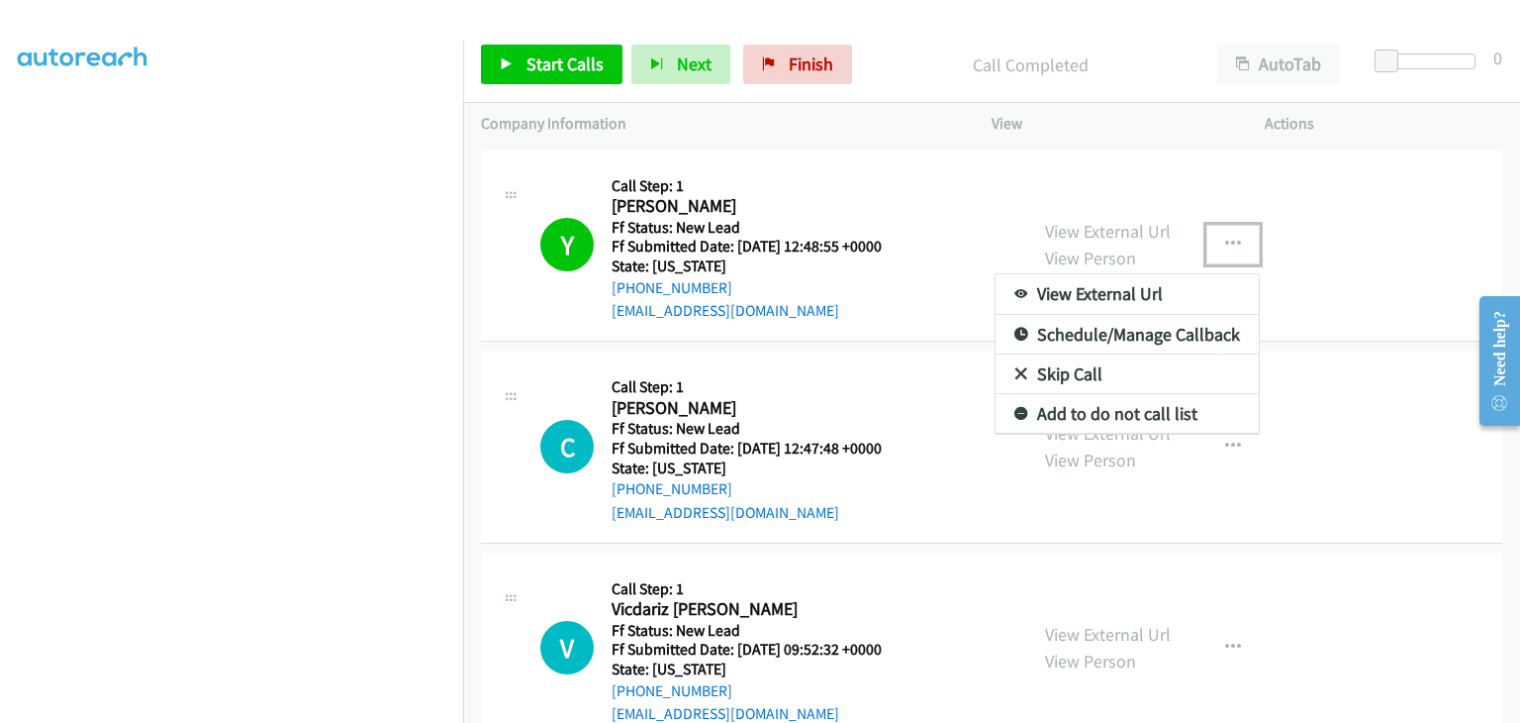
drag, startPoint x: 1095, startPoint y: 405, endPoint x: 1054, endPoint y: 395, distance: 41.8
click at [1080, 414] on link "Add to do not call list" at bounding box center [1127, 414] width 263 height 40
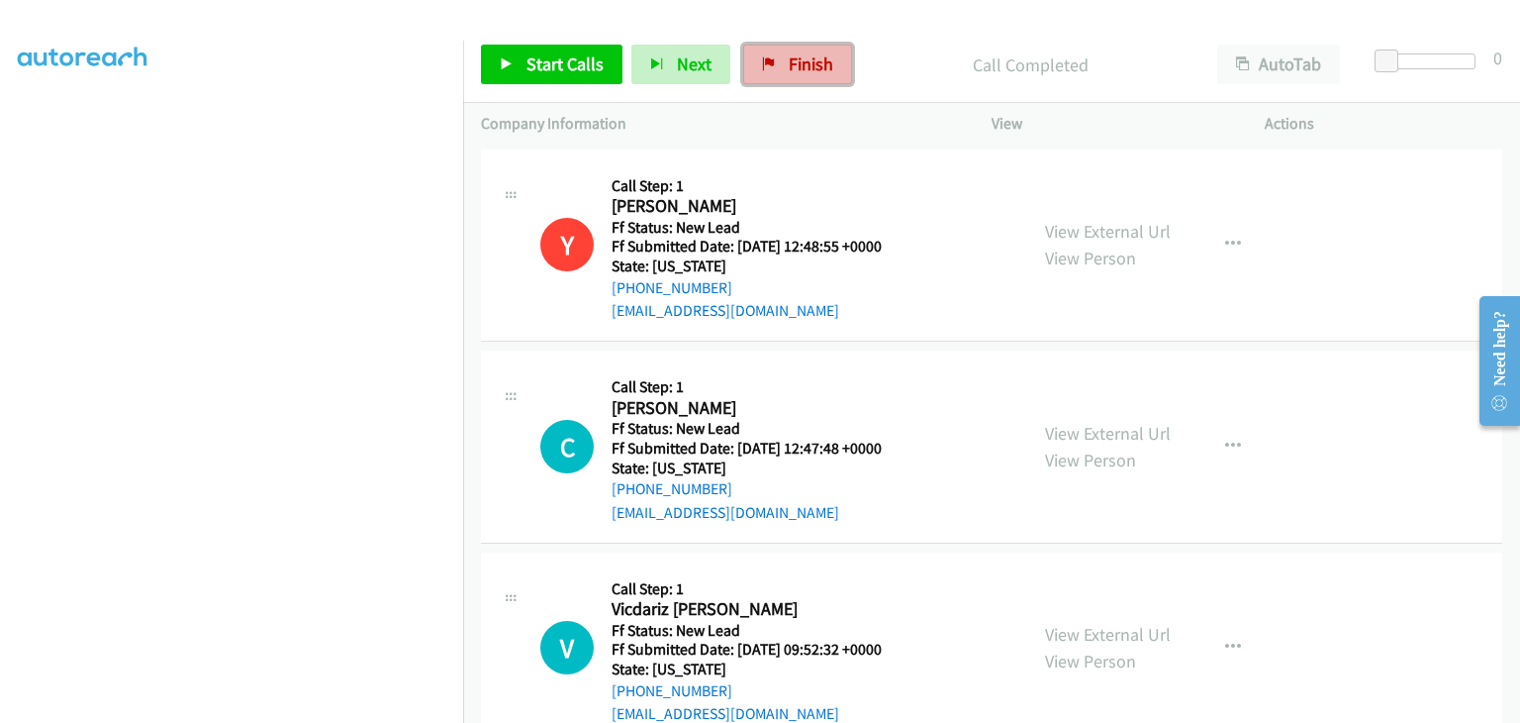
click at [794, 57] on span "Finish" at bounding box center [811, 63] width 45 height 23
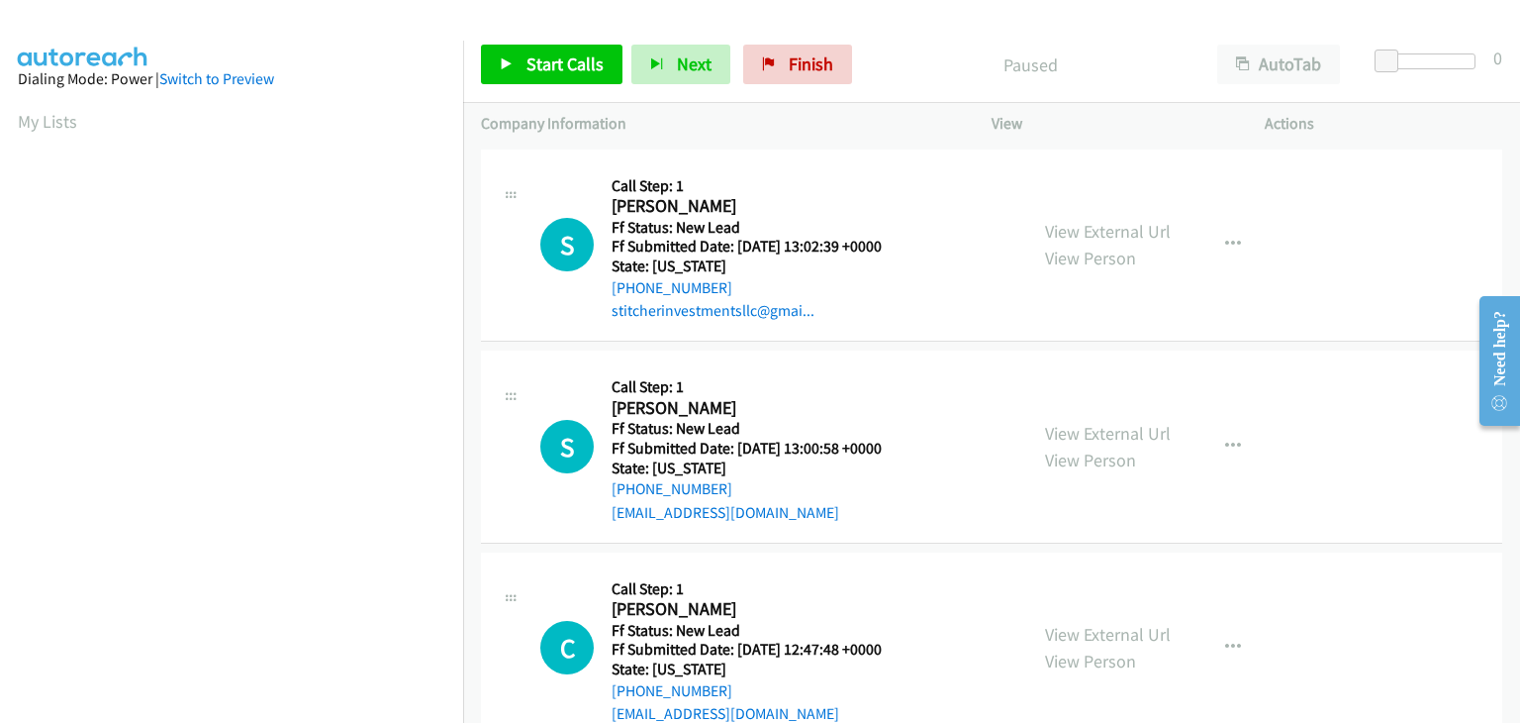
click at [1112, 218] on div "View External Url View Person" at bounding box center [1108, 244] width 126 height 53
click at [1111, 238] on link "View External Url" at bounding box center [1108, 231] width 126 height 23
click at [507, 52] on link "Start Calls" at bounding box center [552, 65] width 142 height 40
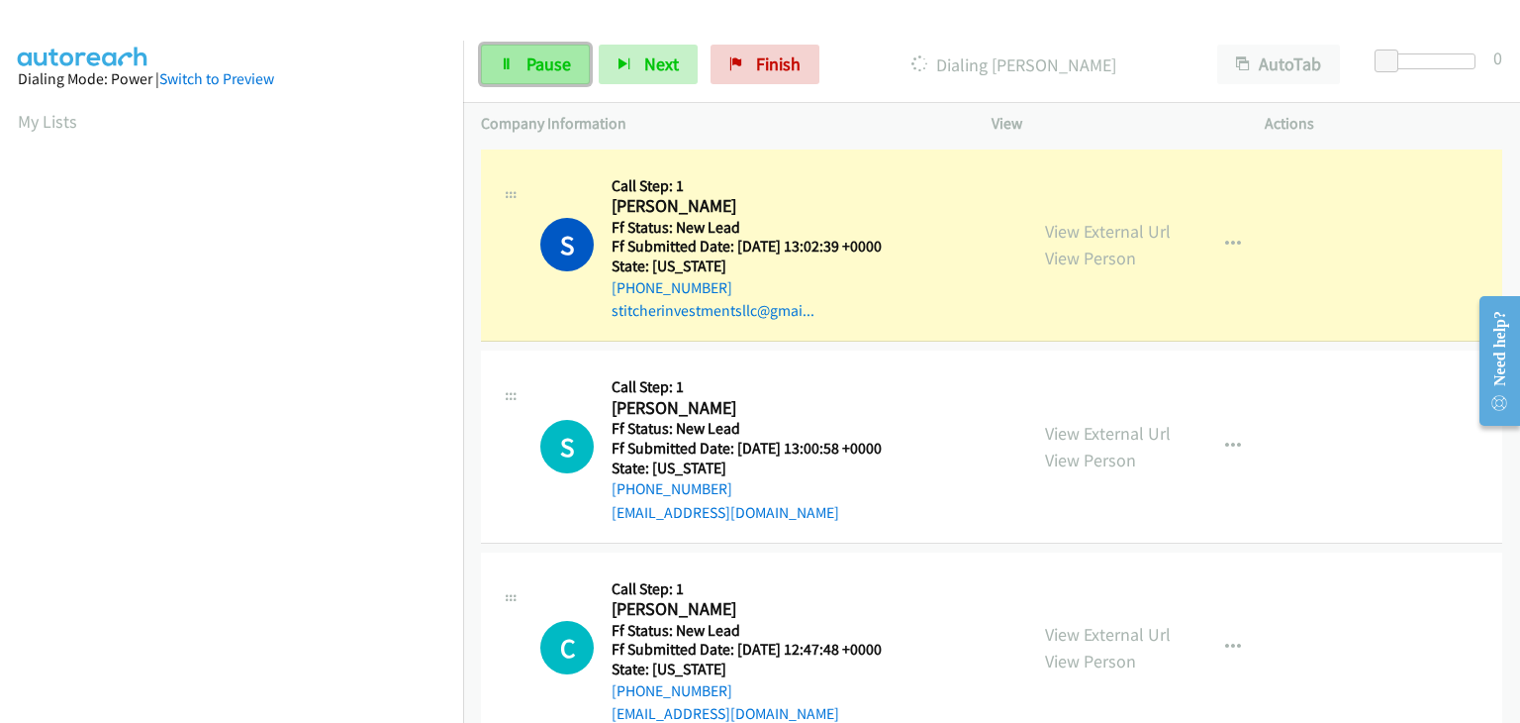
click at [530, 49] on link "Pause" at bounding box center [535, 65] width 109 height 40
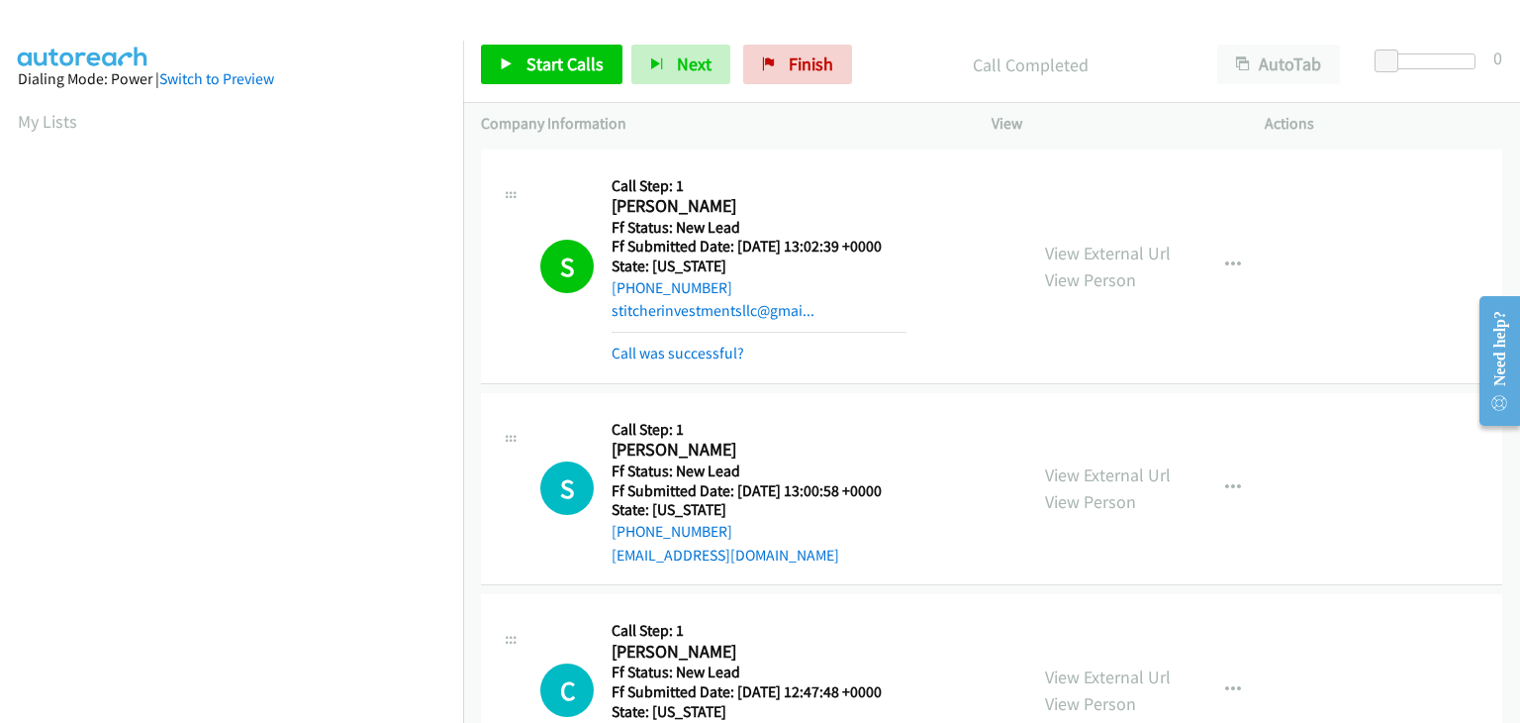
scroll to position [388, 0]
click at [681, 343] on link "Call was successful?" at bounding box center [678, 352] width 133 height 19
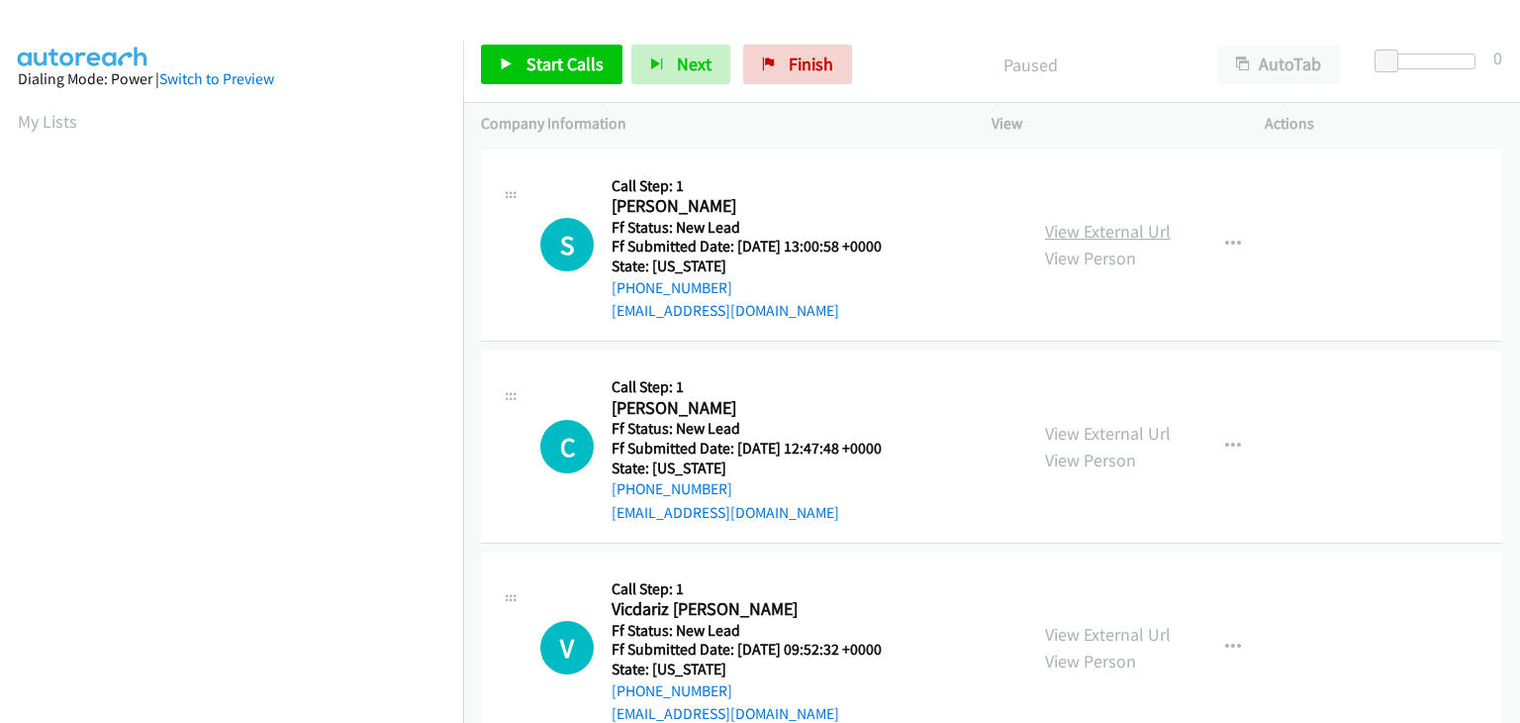
click at [1090, 233] on link "View External Url" at bounding box center [1108, 231] width 126 height 23
click at [567, 64] on span "Start Calls" at bounding box center [565, 63] width 77 height 23
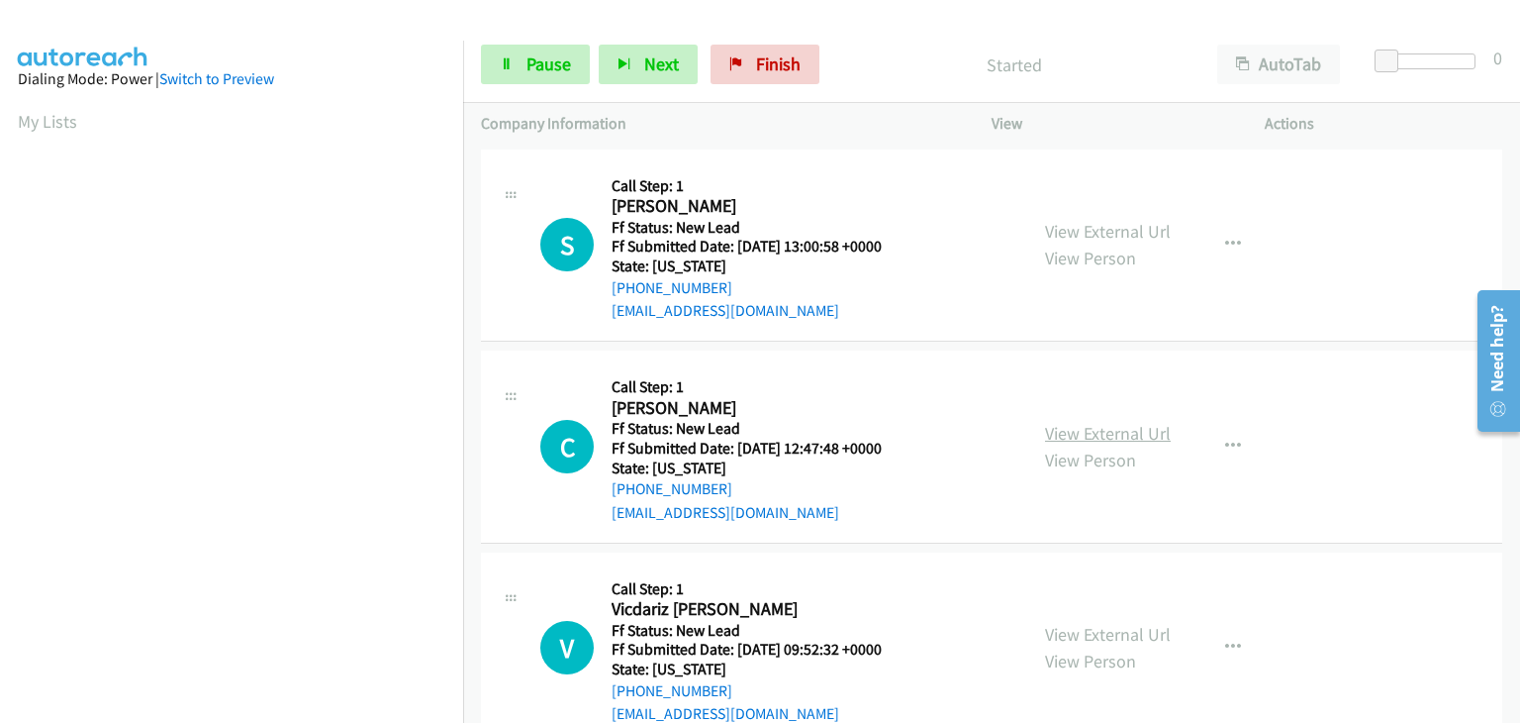
click at [1098, 424] on link "View External Url" at bounding box center [1108, 433] width 126 height 23
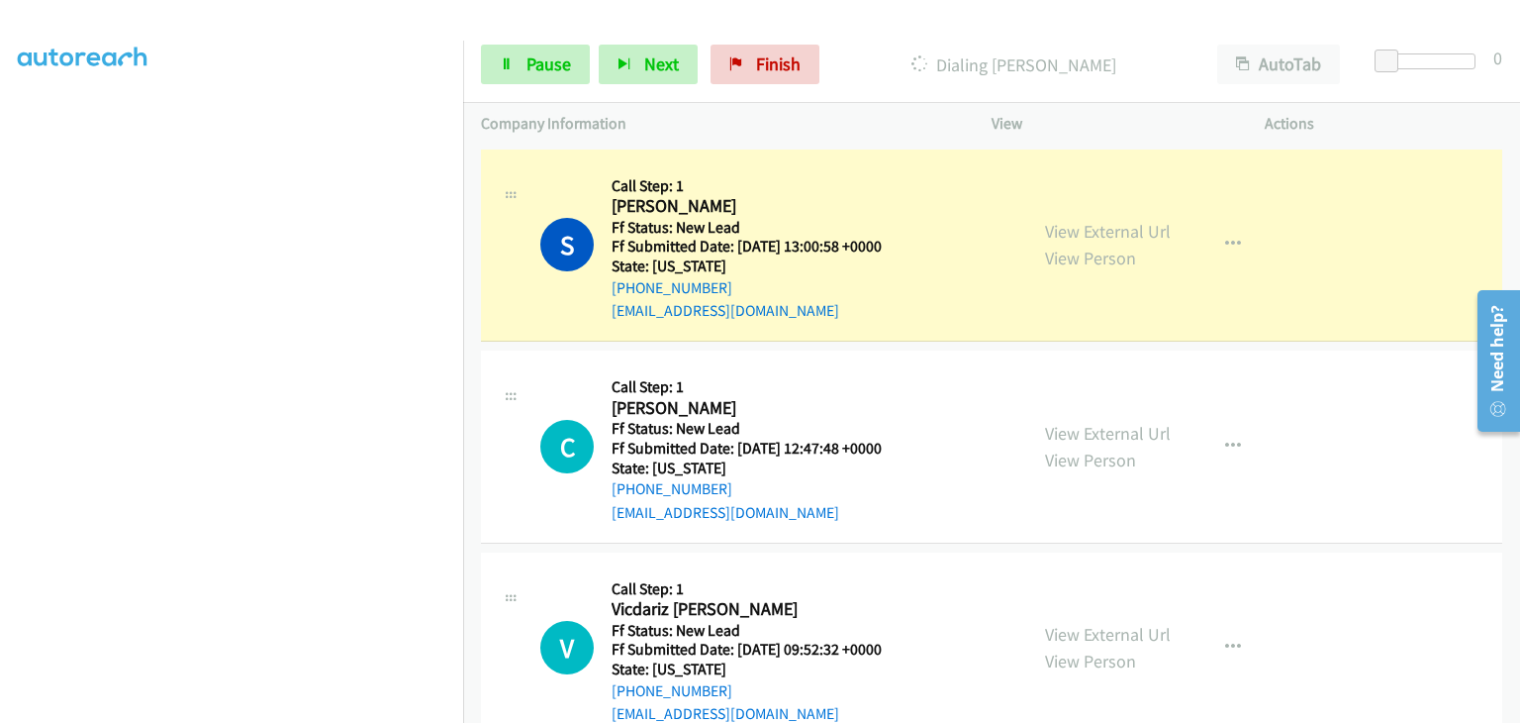
scroll to position [388, 0]
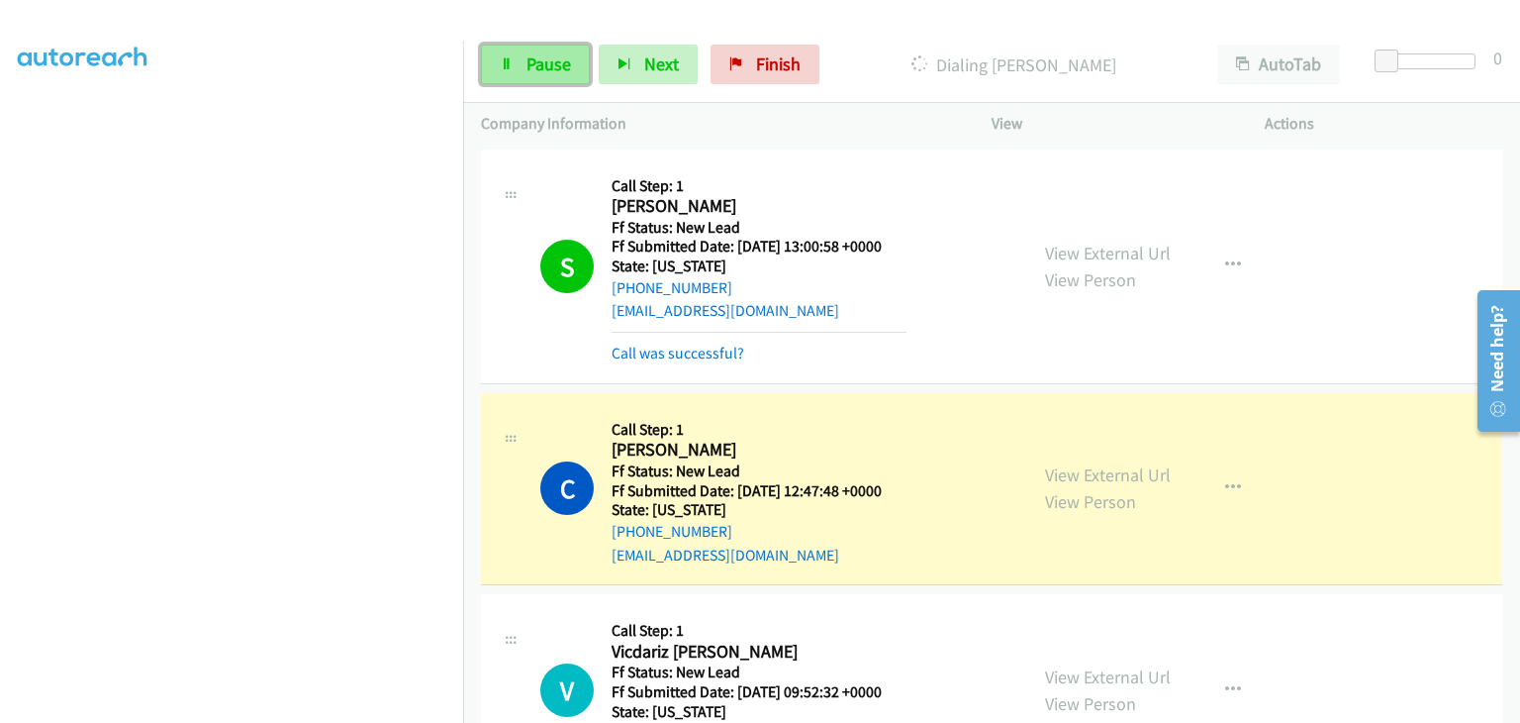
click at [576, 71] on link "Pause" at bounding box center [535, 65] width 109 height 40
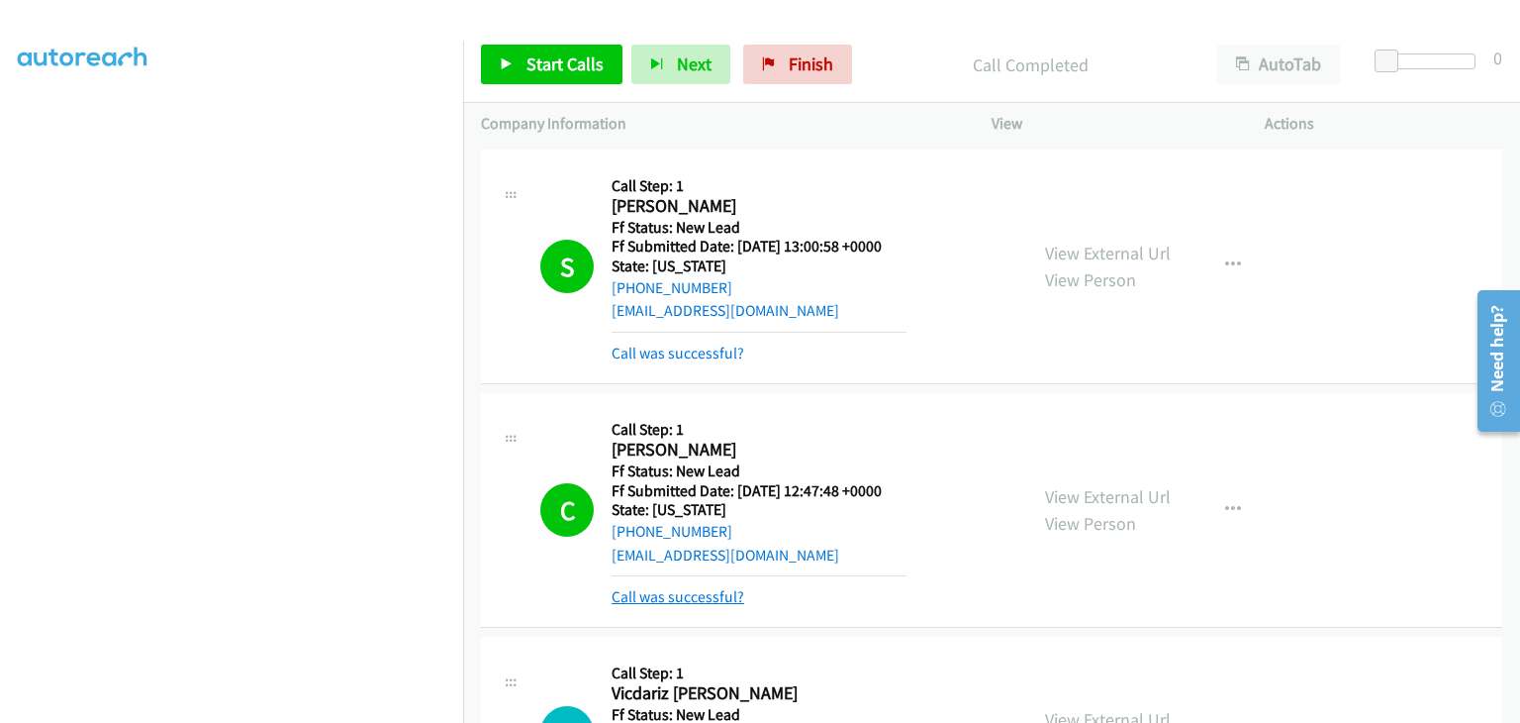
click at [717, 600] on link "Call was successful?" at bounding box center [678, 596] width 133 height 19
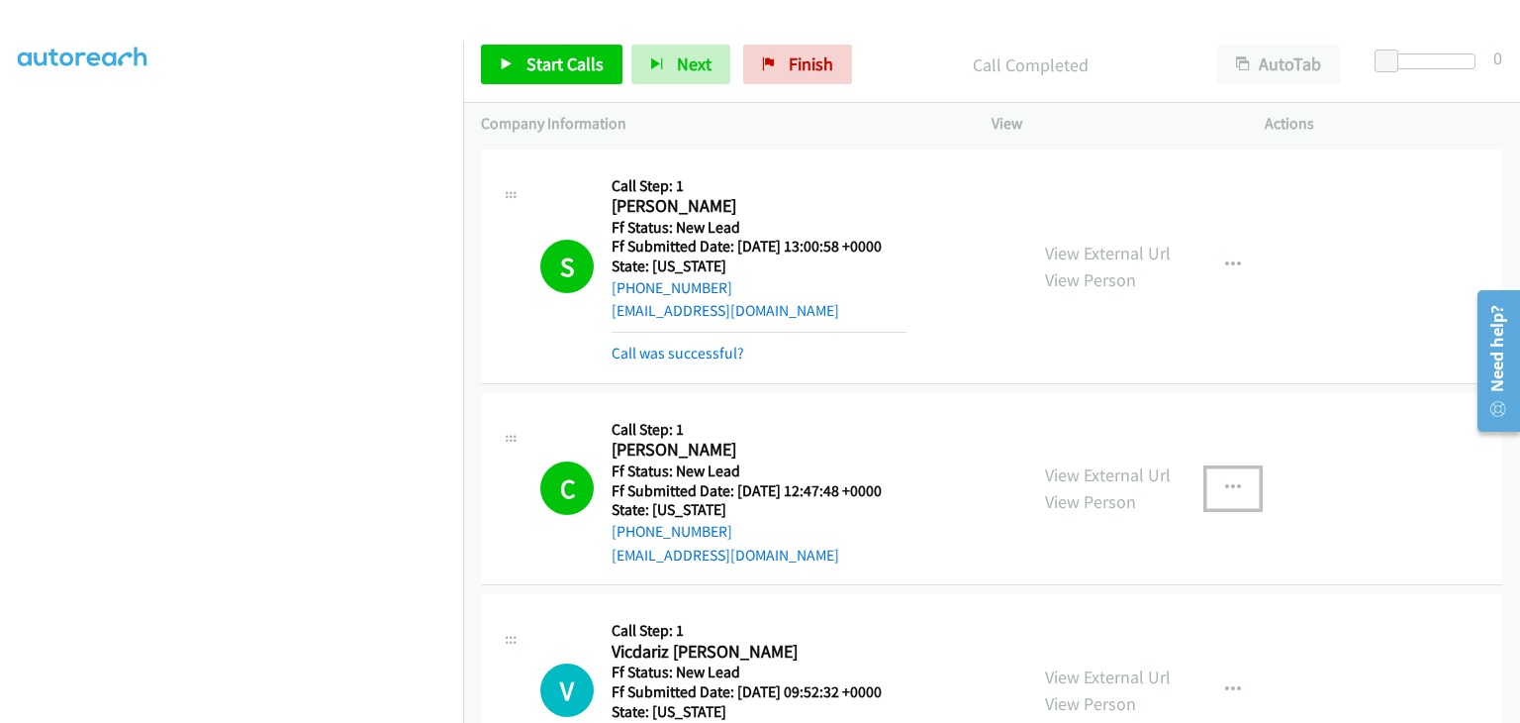
click at [1225, 493] on icon "button" at bounding box center [1233, 488] width 16 height 16
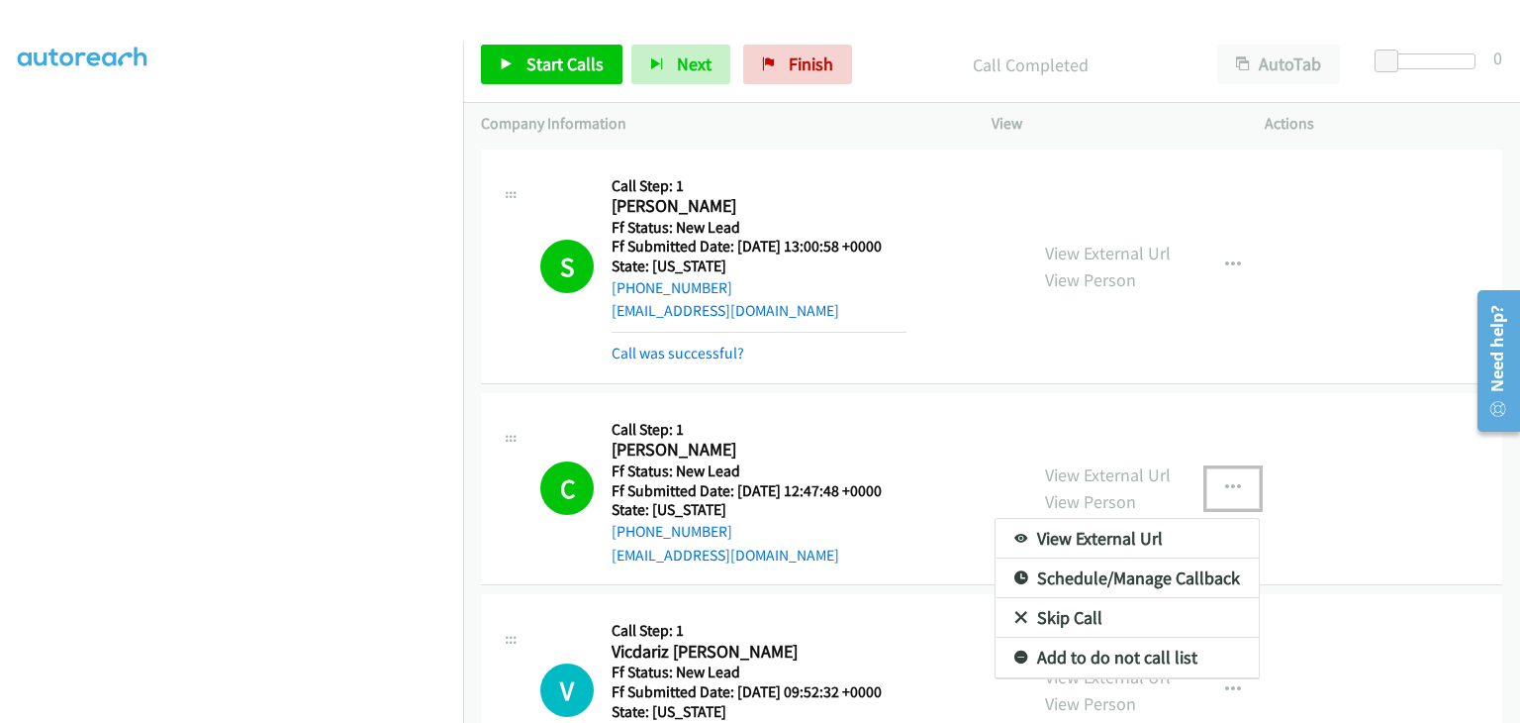
click at [1069, 648] on link "Add to do not call list" at bounding box center [1127, 657] width 263 height 40
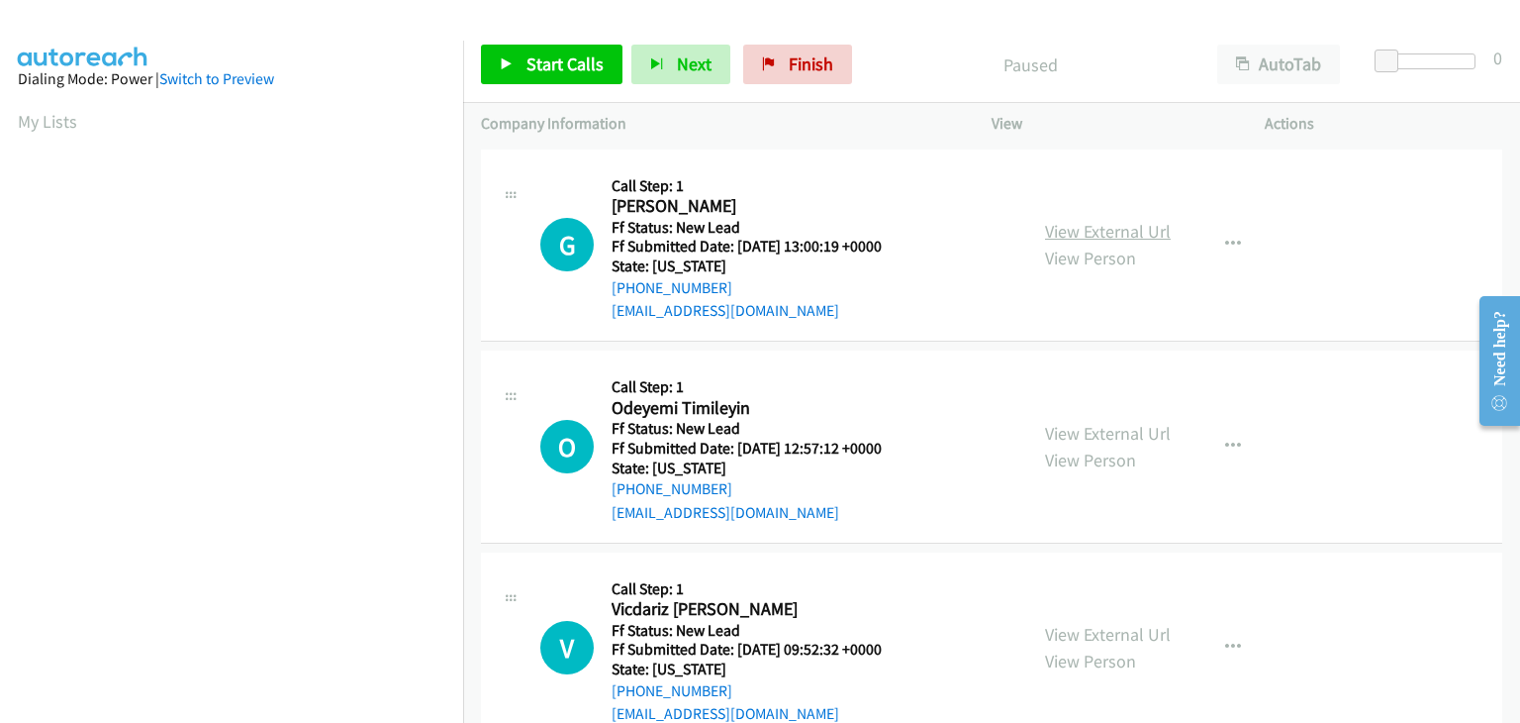
click at [1084, 231] on link "View External Url" at bounding box center [1108, 231] width 126 height 23
click at [581, 81] on link "Start Calls" at bounding box center [552, 65] width 142 height 40
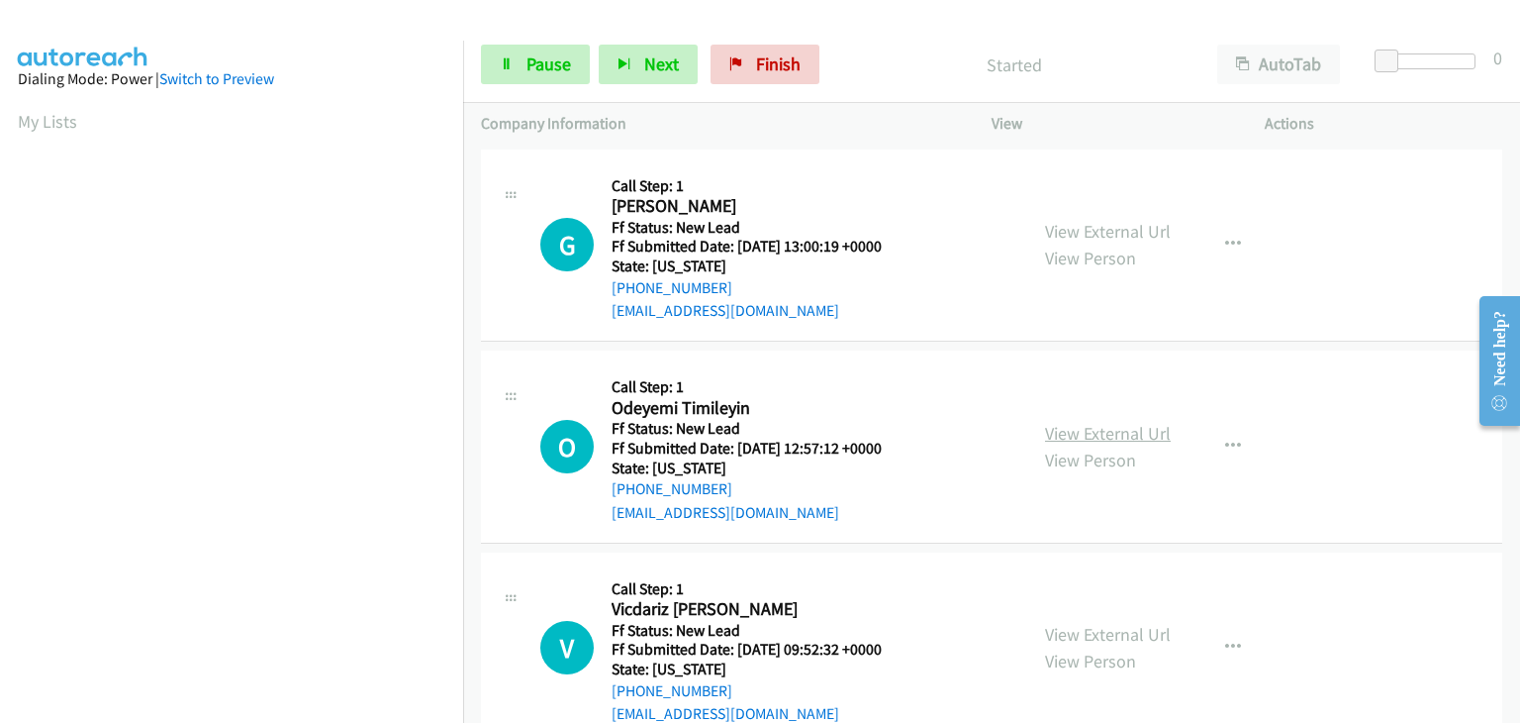
click at [1093, 429] on link "View External Url" at bounding box center [1108, 433] width 126 height 23
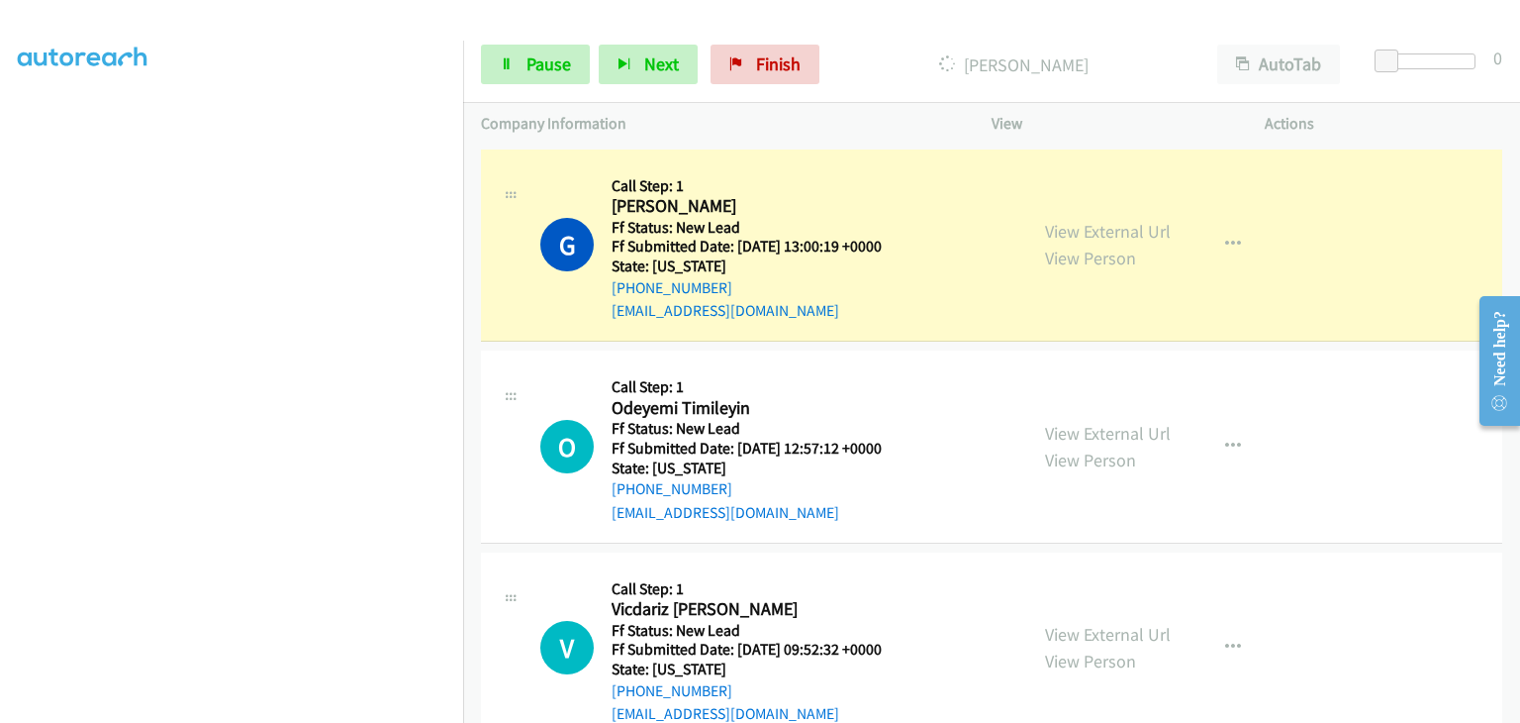
scroll to position [388, 0]
drag, startPoint x: 554, startPoint y: 74, endPoint x: 471, endPoint y: 151, distance: 113.5
click at [554, 74] on span "Pause" at bounding box center [549, 63] width 45 height 23
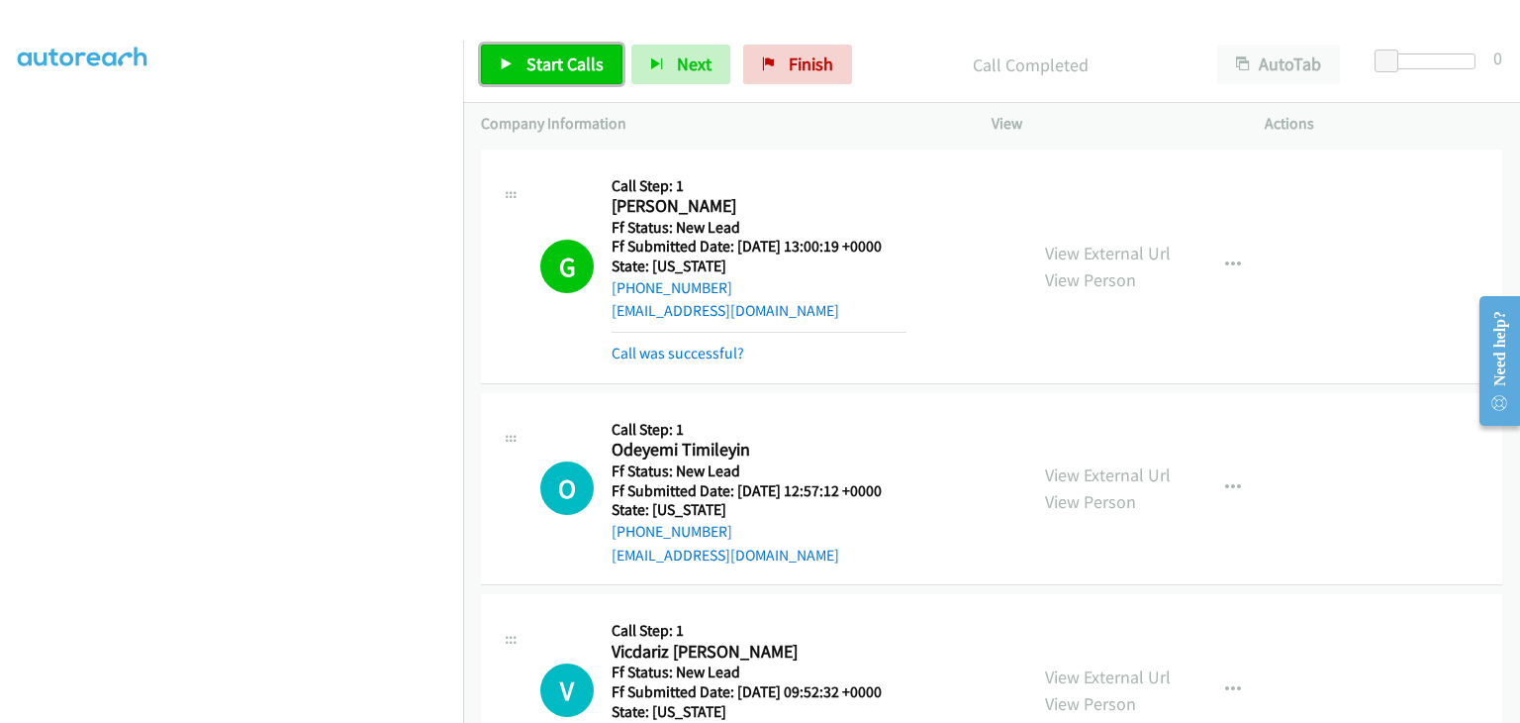
click at [521, 49] on link "Start Calls" at bounding box center [552, 65] width 142 height 40
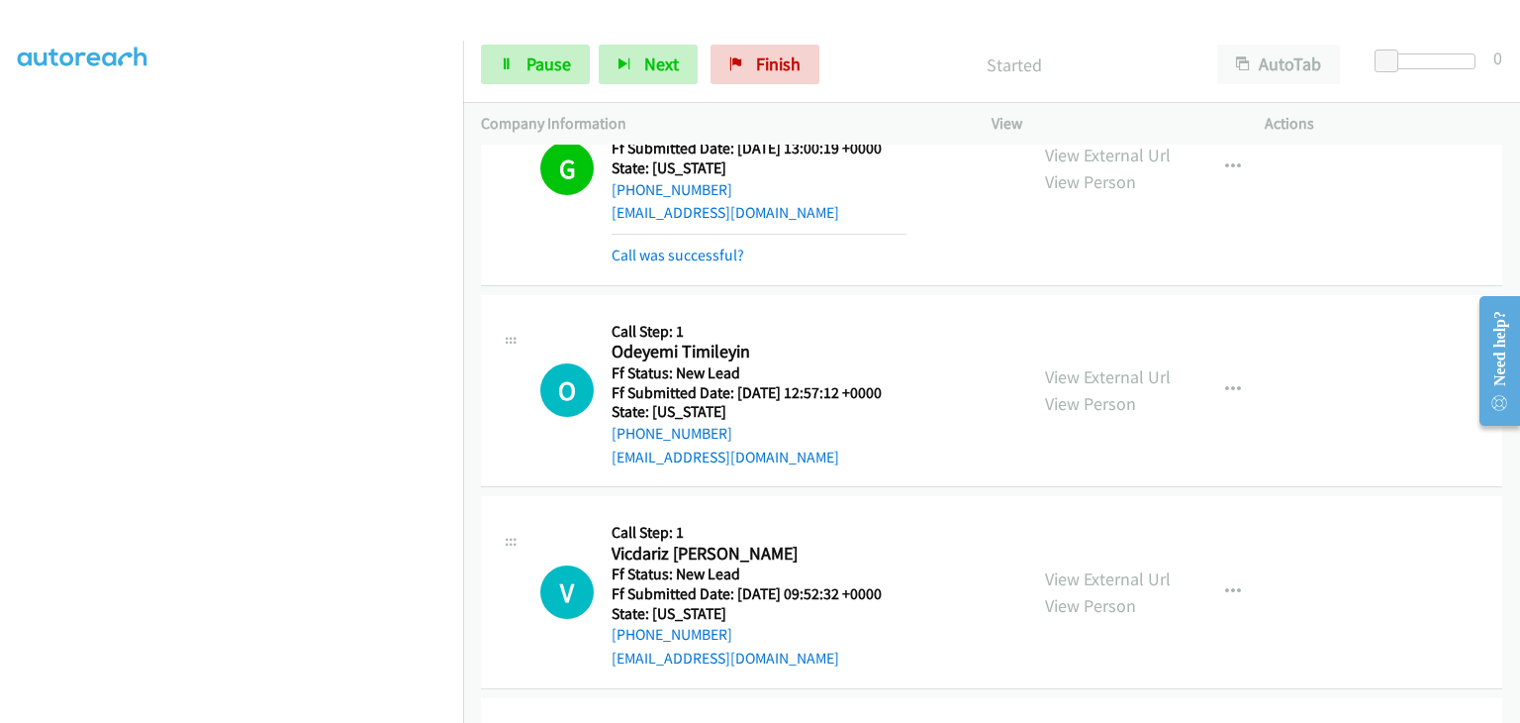
scroll to position [198, 0]
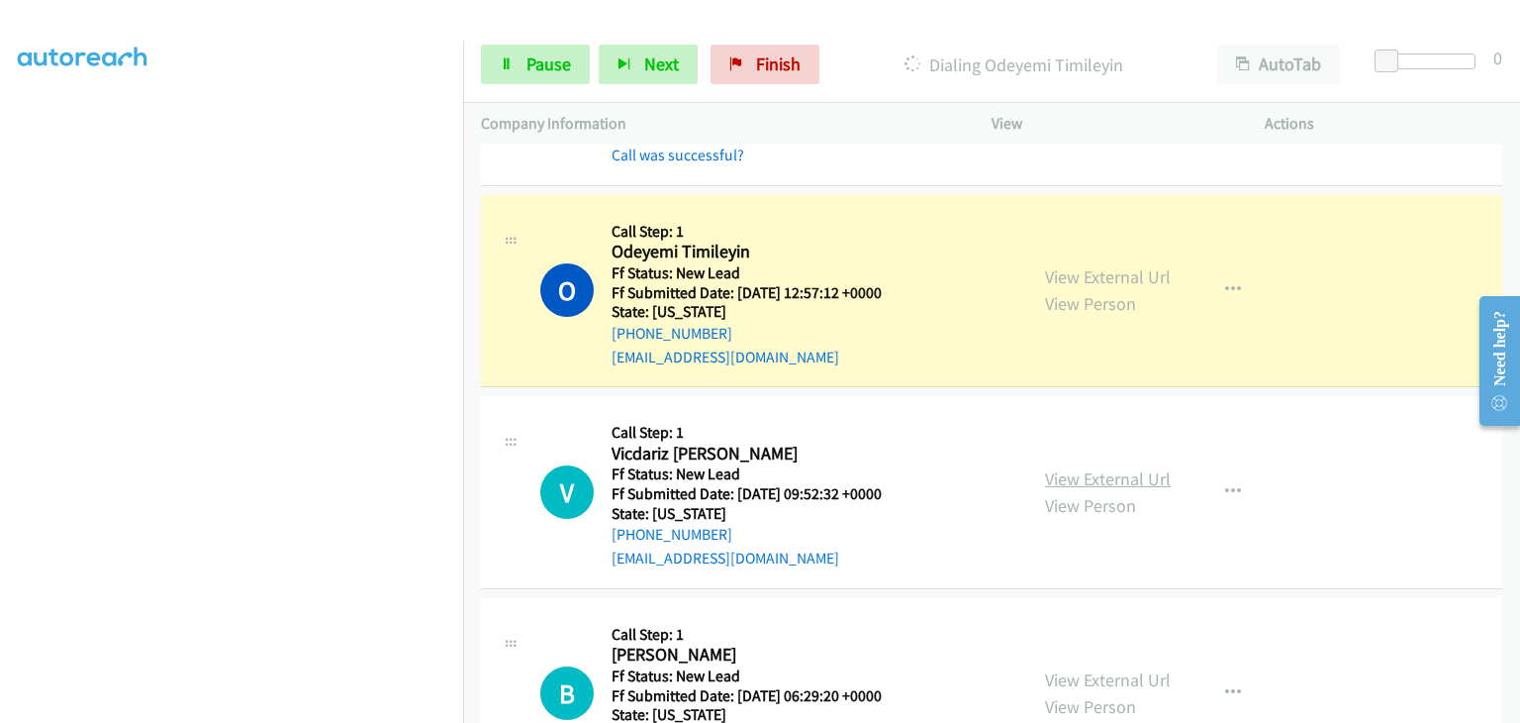
click at [1102, 476] on link "View External Url" at bounding box center [1108, 478] width 126 height 23
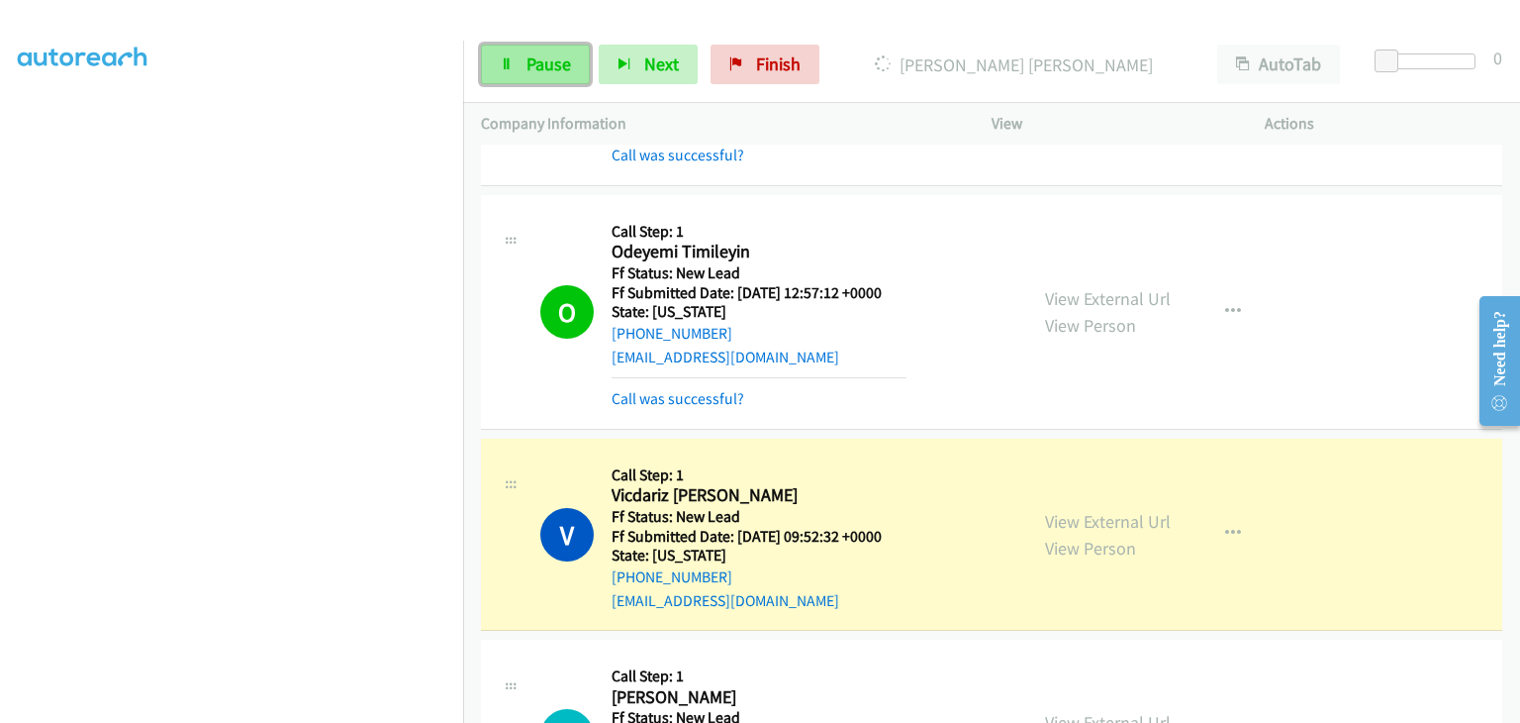
click at [570, 72] on link "Pause" at bounding box center [535, 65] width 109 height 40
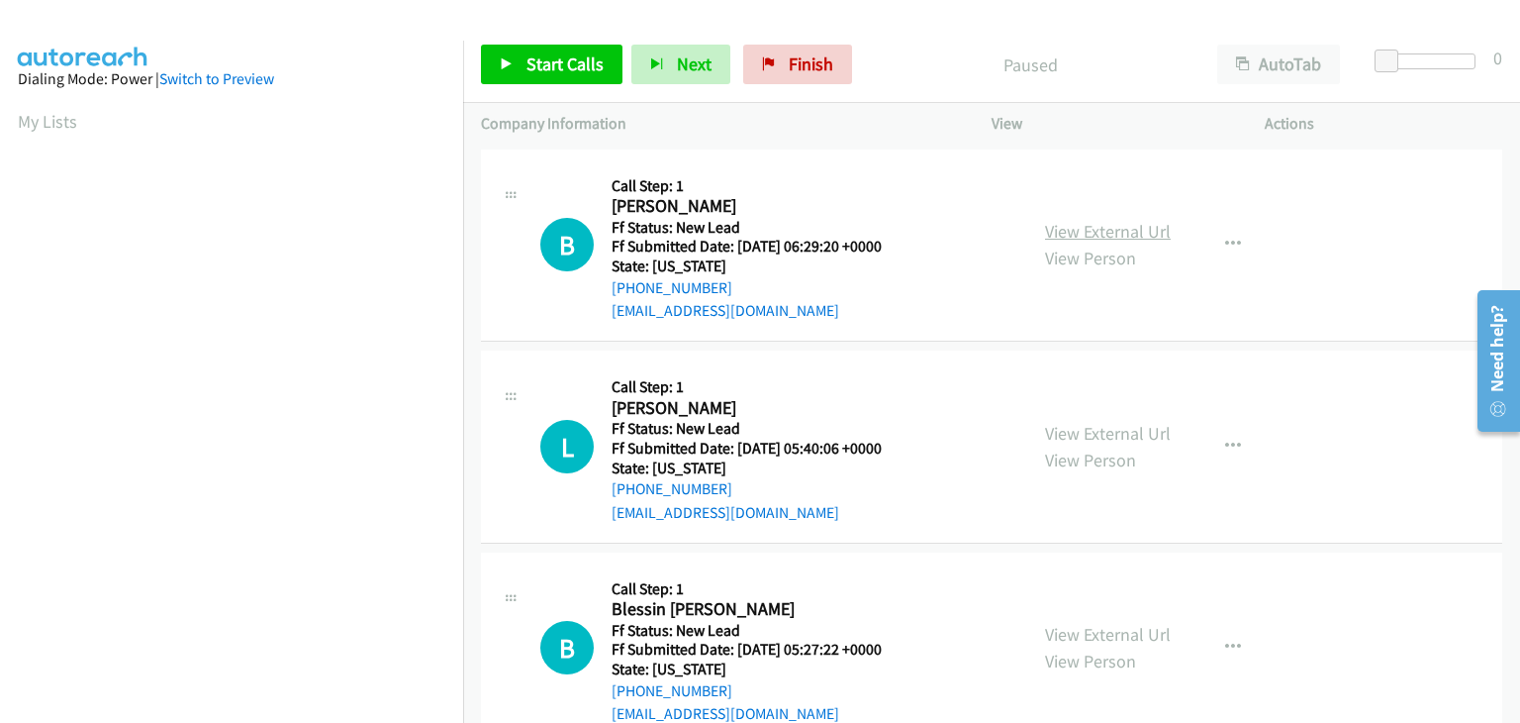
click at [1093, 235] on link "View External Url" at bounding box center [1108, 231] width 126 height 23
drag, startPoint x: 559, startPoint y: 61, endPoint x: 570, endPoint y: 64, distance: 11.3
click at [561, 61] on span "Start Calls" at bounding box center [565, 63] width 77 height 23
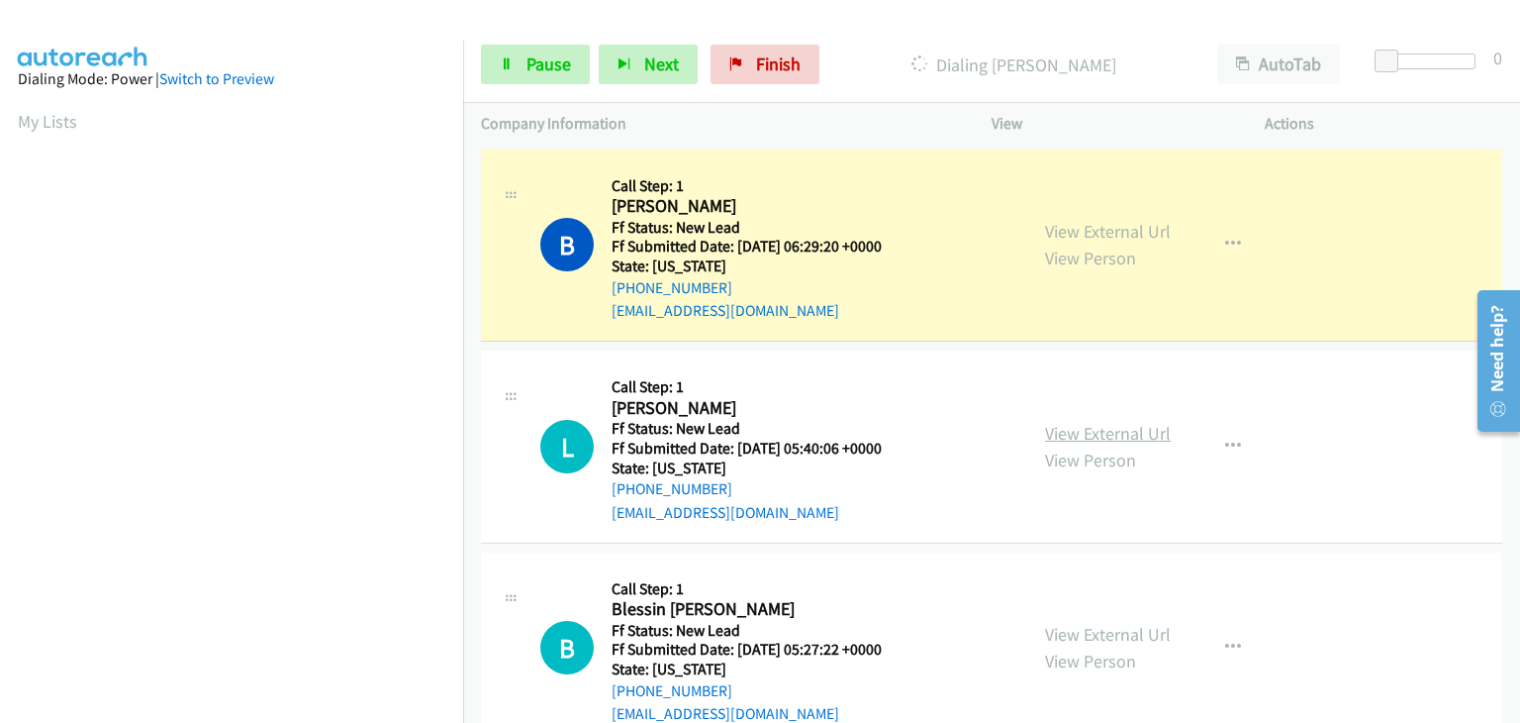
drag, startPoint x: 1081, startPoint y: 417, endPoint x: 1116, endPoint y: 425, distance: 35.5
click at [1075, 434] on link "View External Url" at bounding box center [1108, 433] width 126 height 23
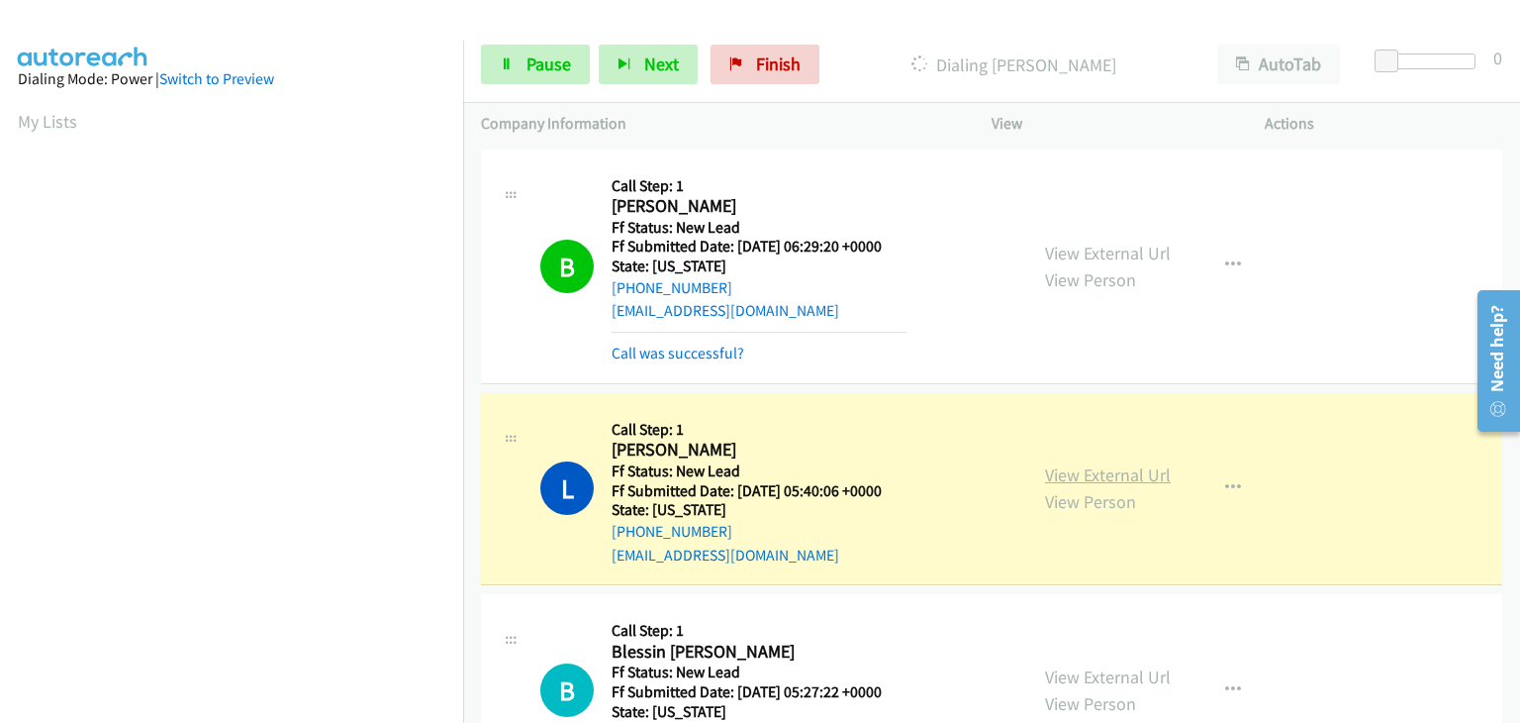
scroll to position [388, 0]
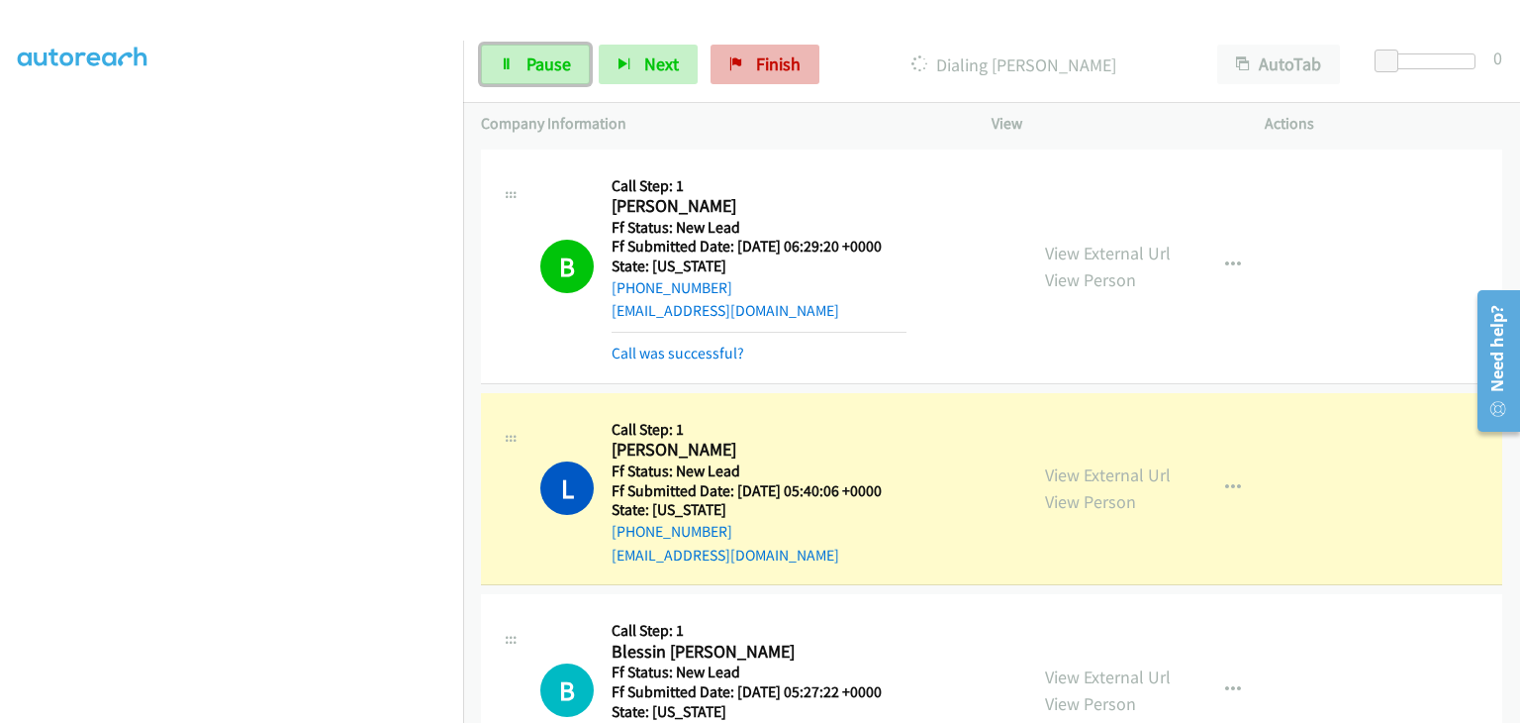
click at [538, 65] on span "Pause" at bounding box center [549, 63] width 45 height 23
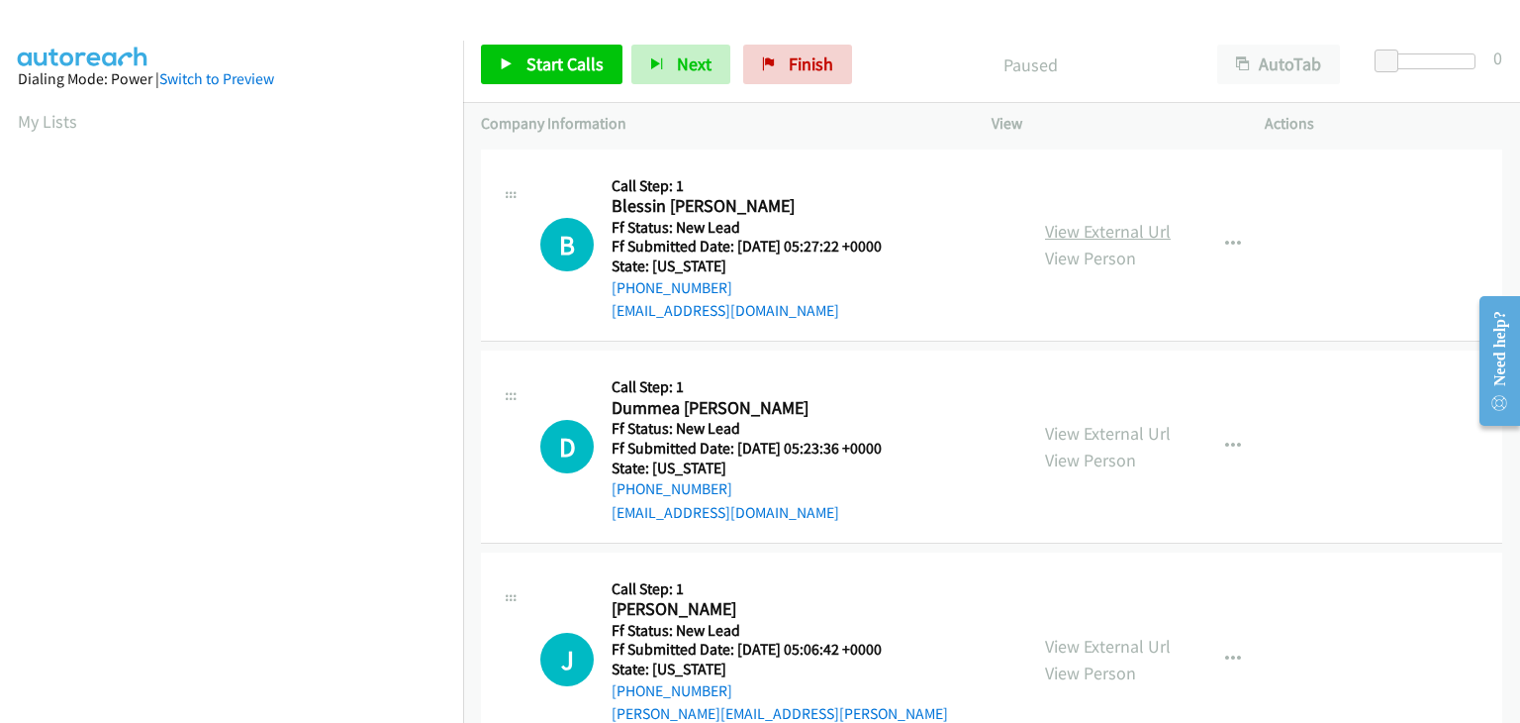
click at [1118, 227] on link "View External Url" at bounding box center [1108, 231] width 126 height 23
click at [532, 63] on span "Start Calls" at bounding box center [565, 63] width 77 height 23
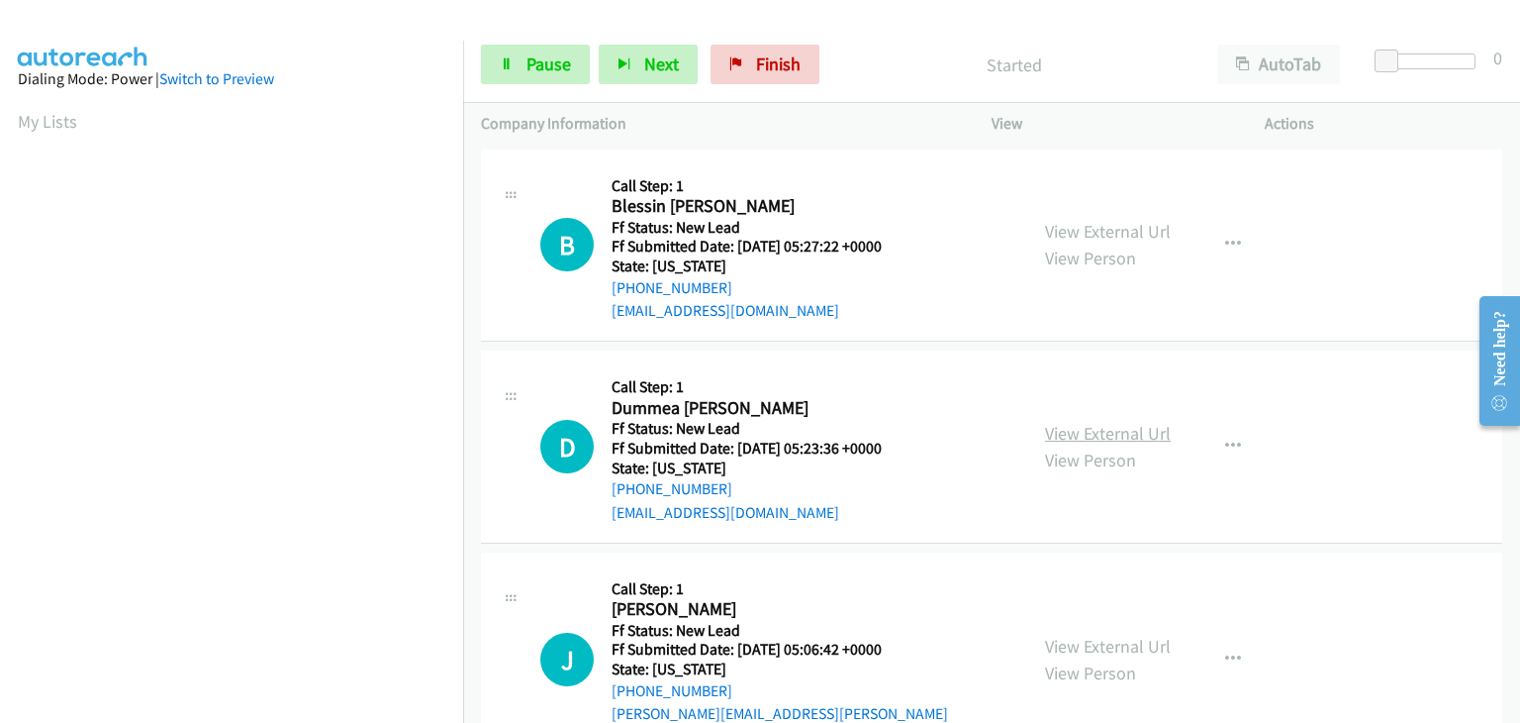
click at [1127, 427] on link "View External Url" at bounding box center [1108, 433] width 126 height 23
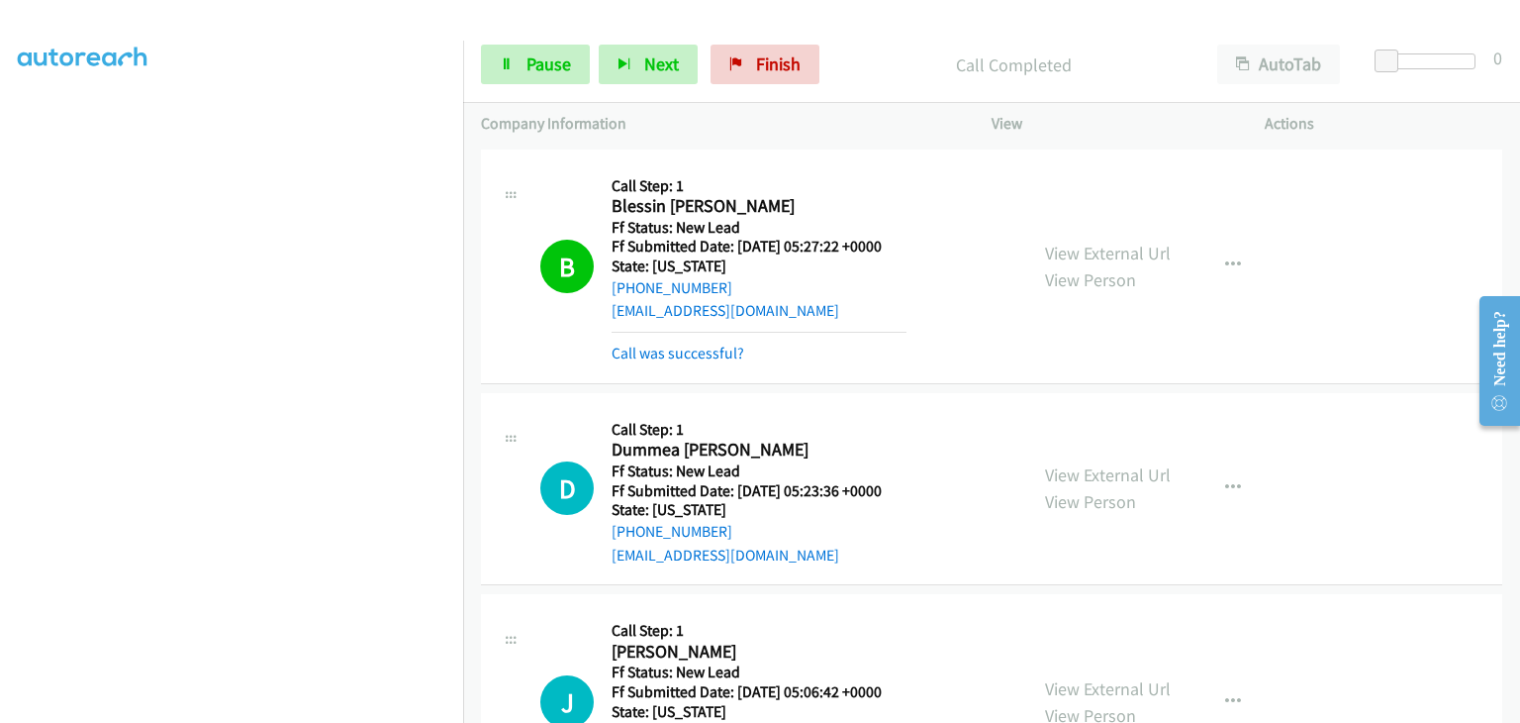
scroll to position [92, 0]
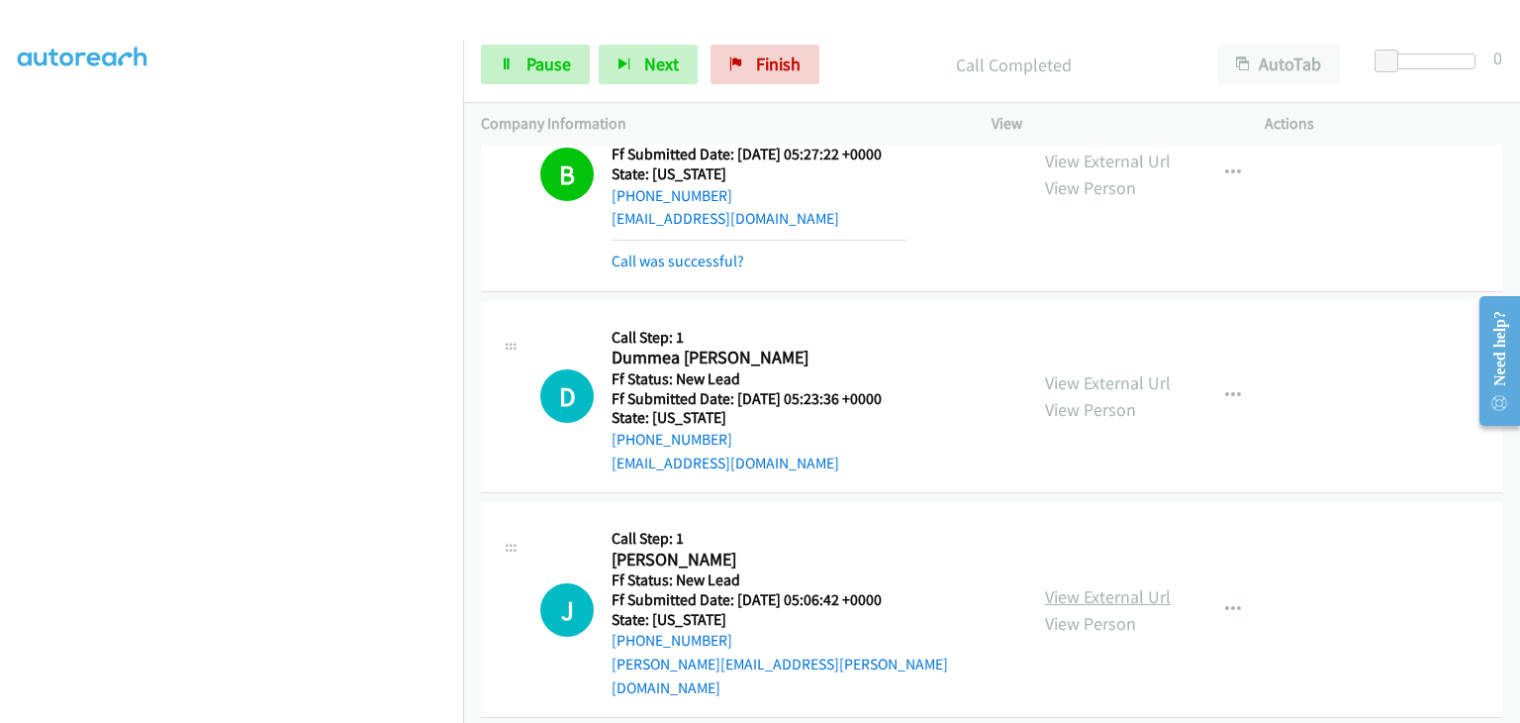
click at [1095, 585] on link "View External Url" at bounding box center [1108, 596] width 126 height 23
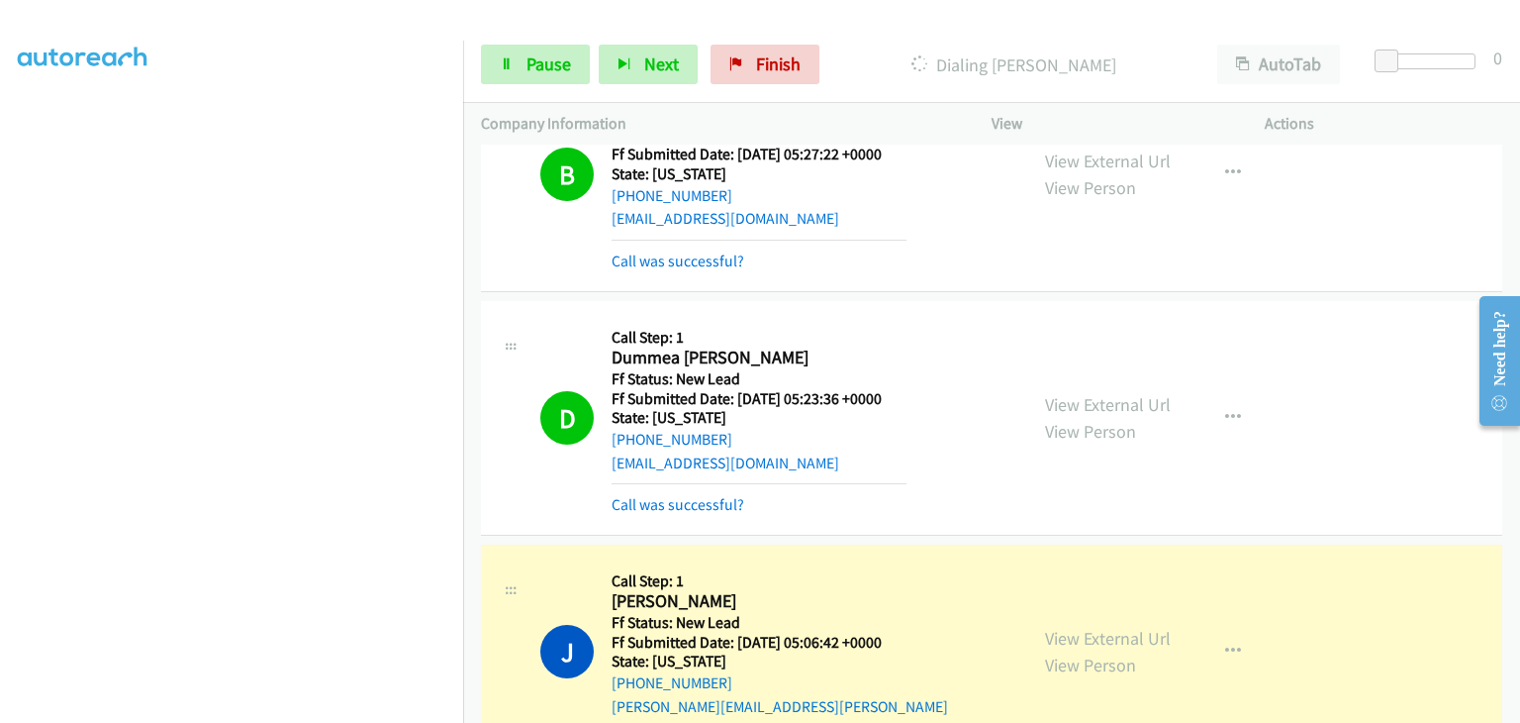
scroll to position [135, 0]
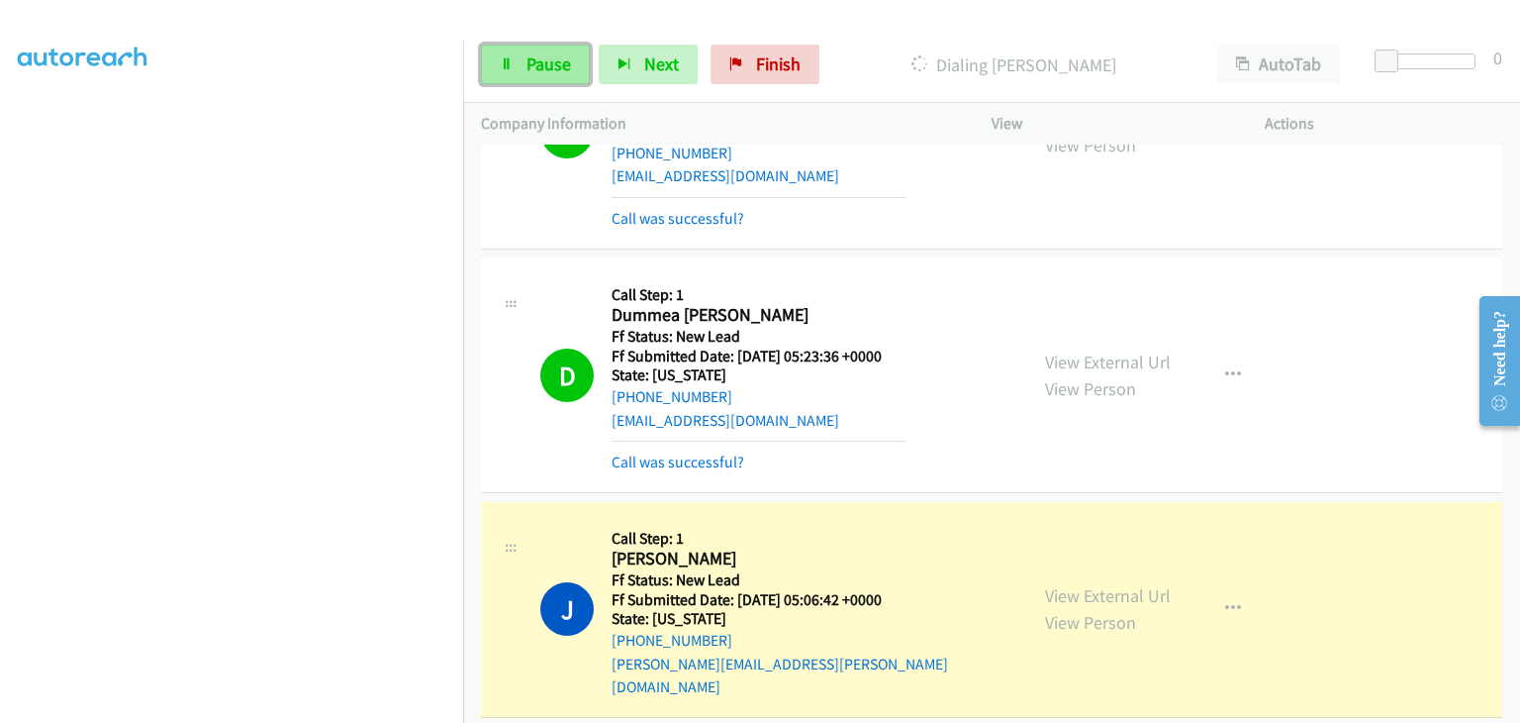
click at [536, 59] on span "Pause" at bounding box center [549, 63] width 45 height 23
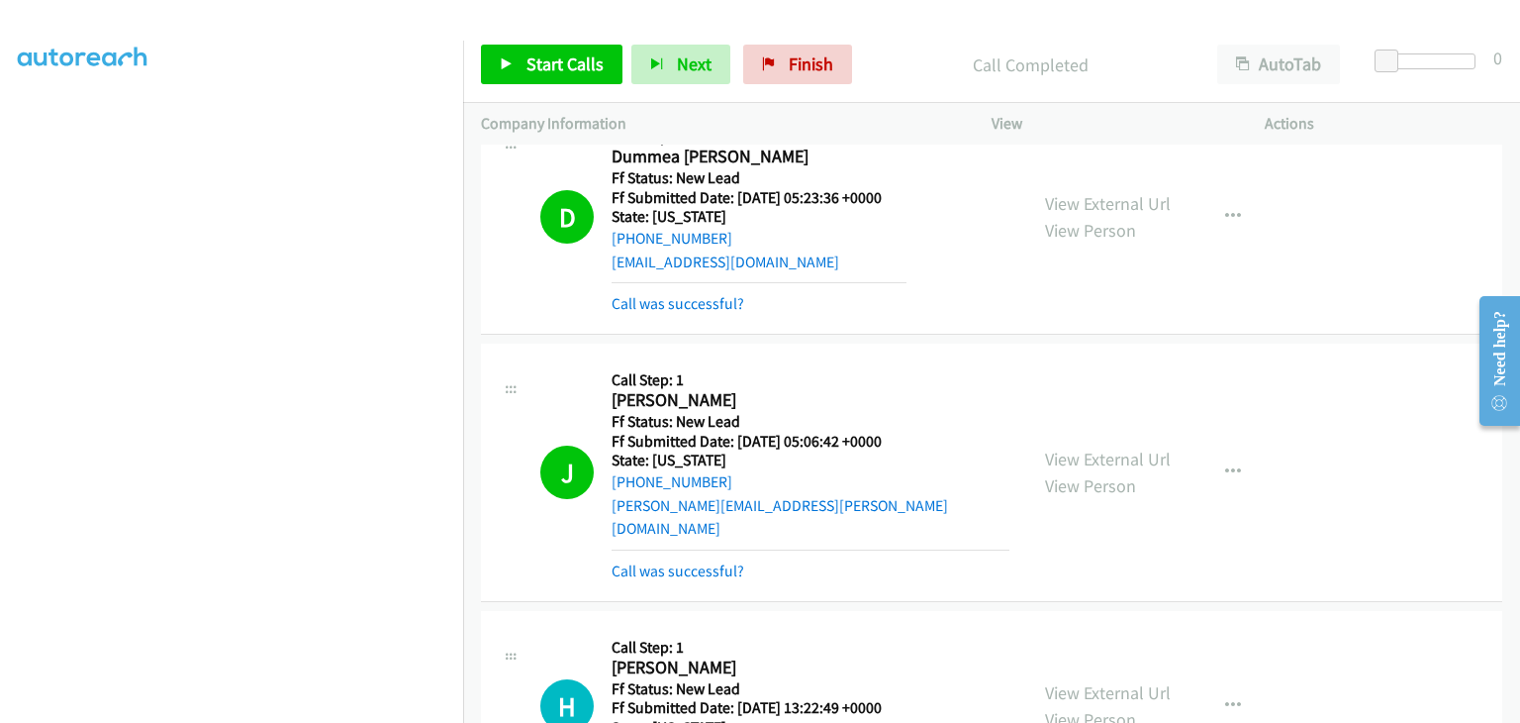
scroll to position [377, 0]
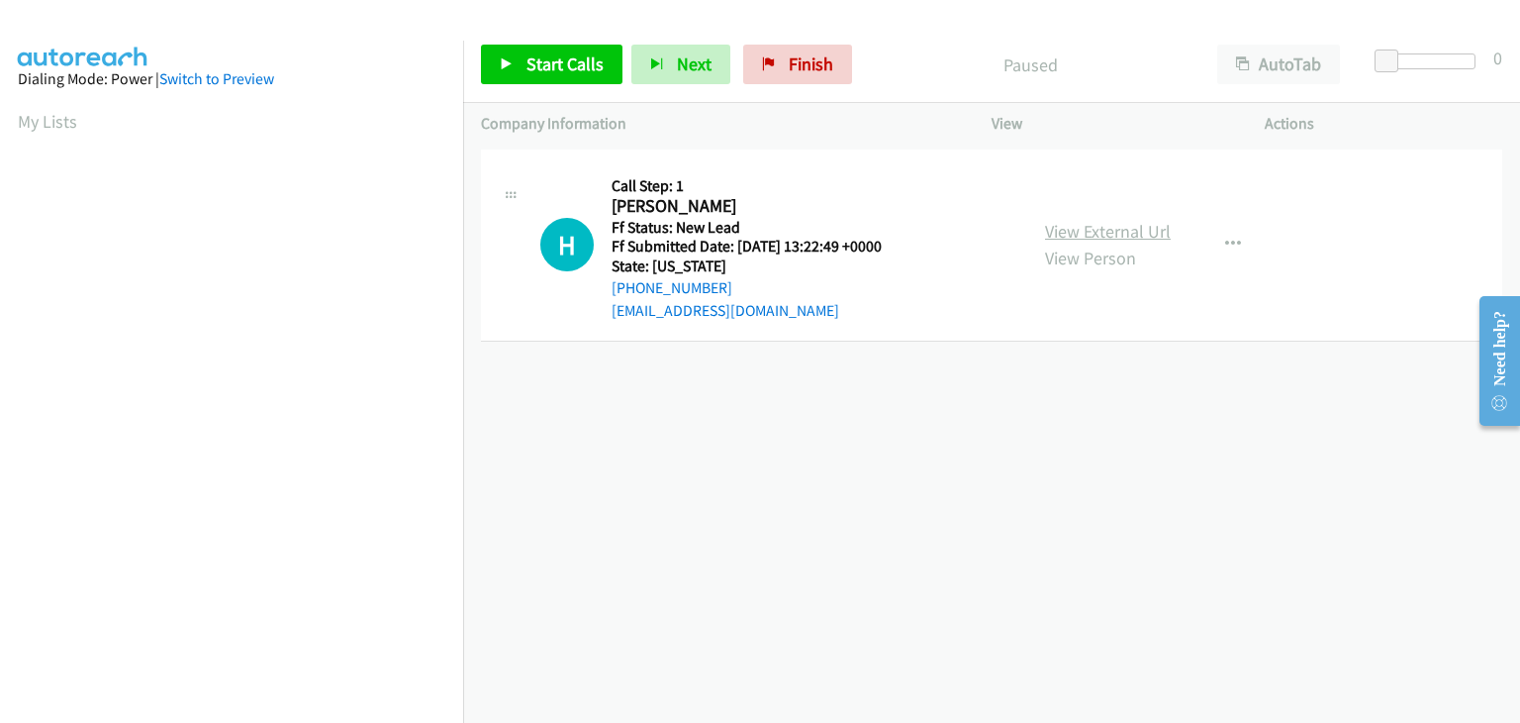
click at [1064, 228] on link "View External Url" at bounding box center [1108, 231] width 126 height 23
drag, startPoint x: 539, startPoint y: 69, endPoint x: 855, endPoint y: 151, distance: 326.3
click at [539, 69] on span "Start Calls" at bounding box center [565, 63] width 77 height 23
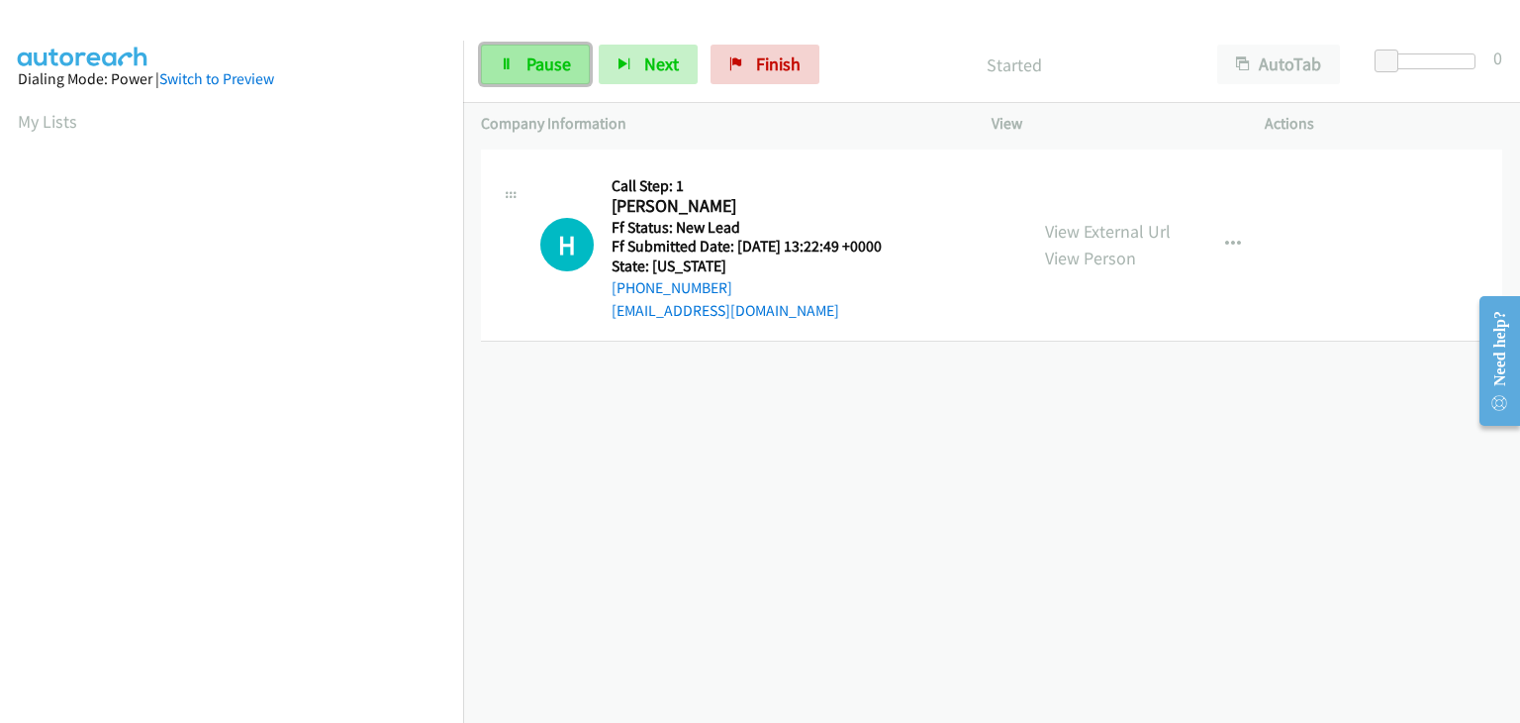
click at [527, 55] on span "Pause" at bounding box center [549, 63] width 45 height 23
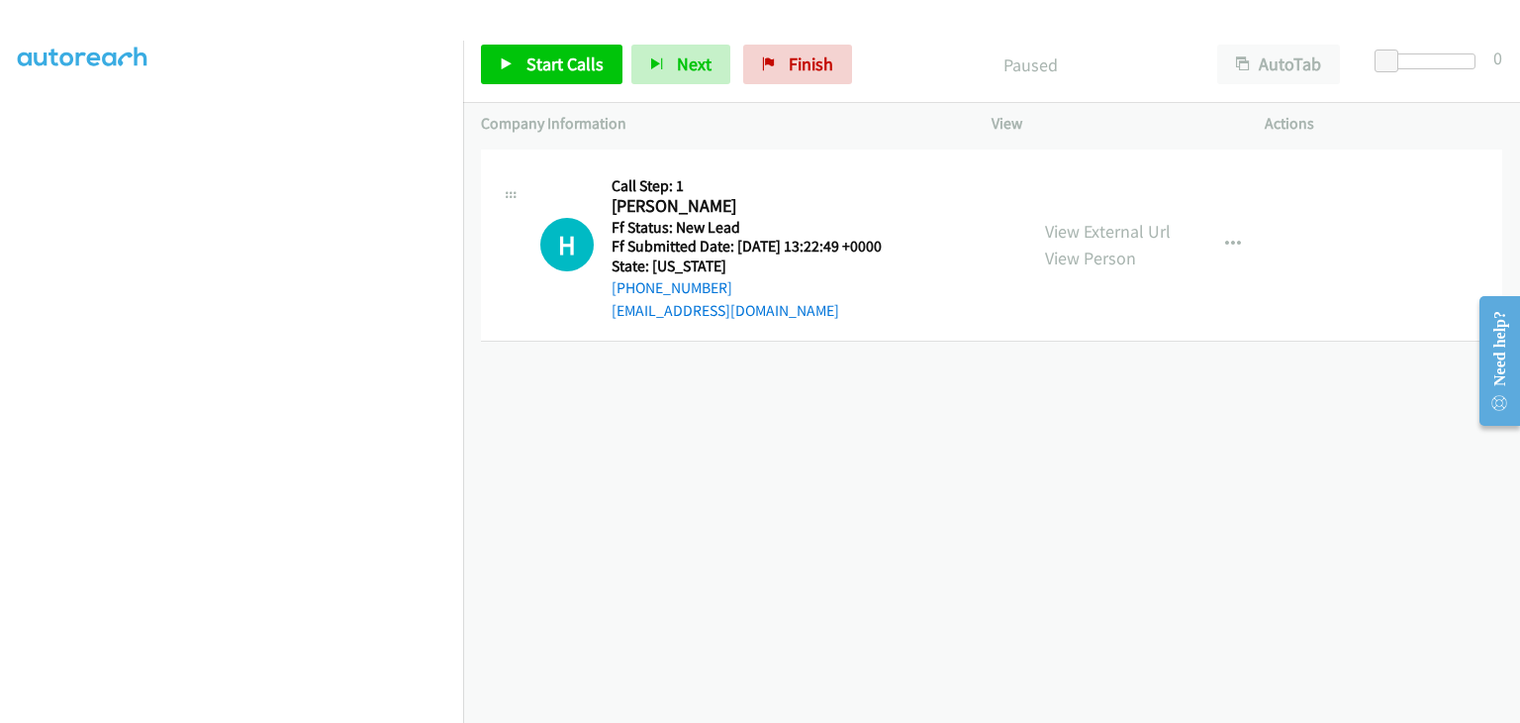
scroll to position [388, 0]
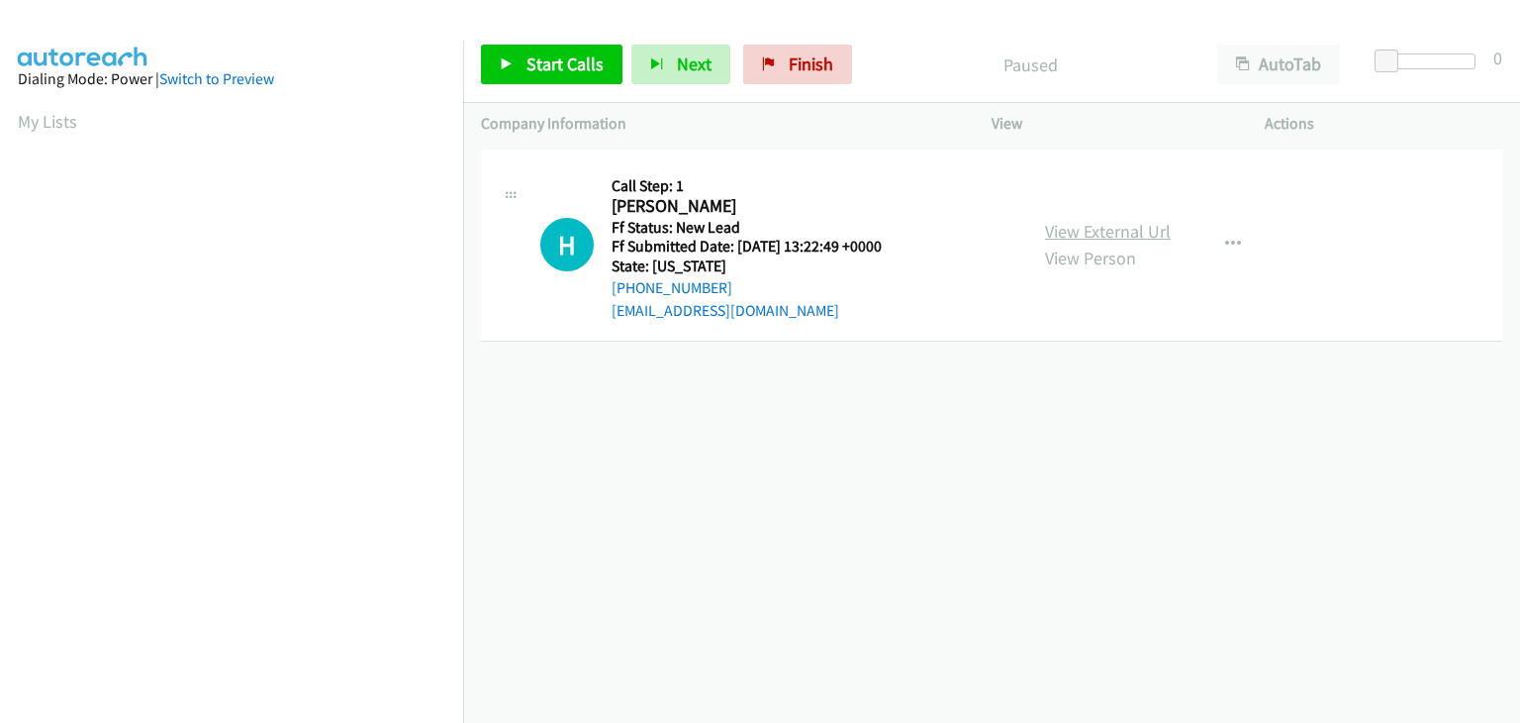
click at [1105, 234] on link "View External Url" at bounding box center [1108, 231] width 126 height 23
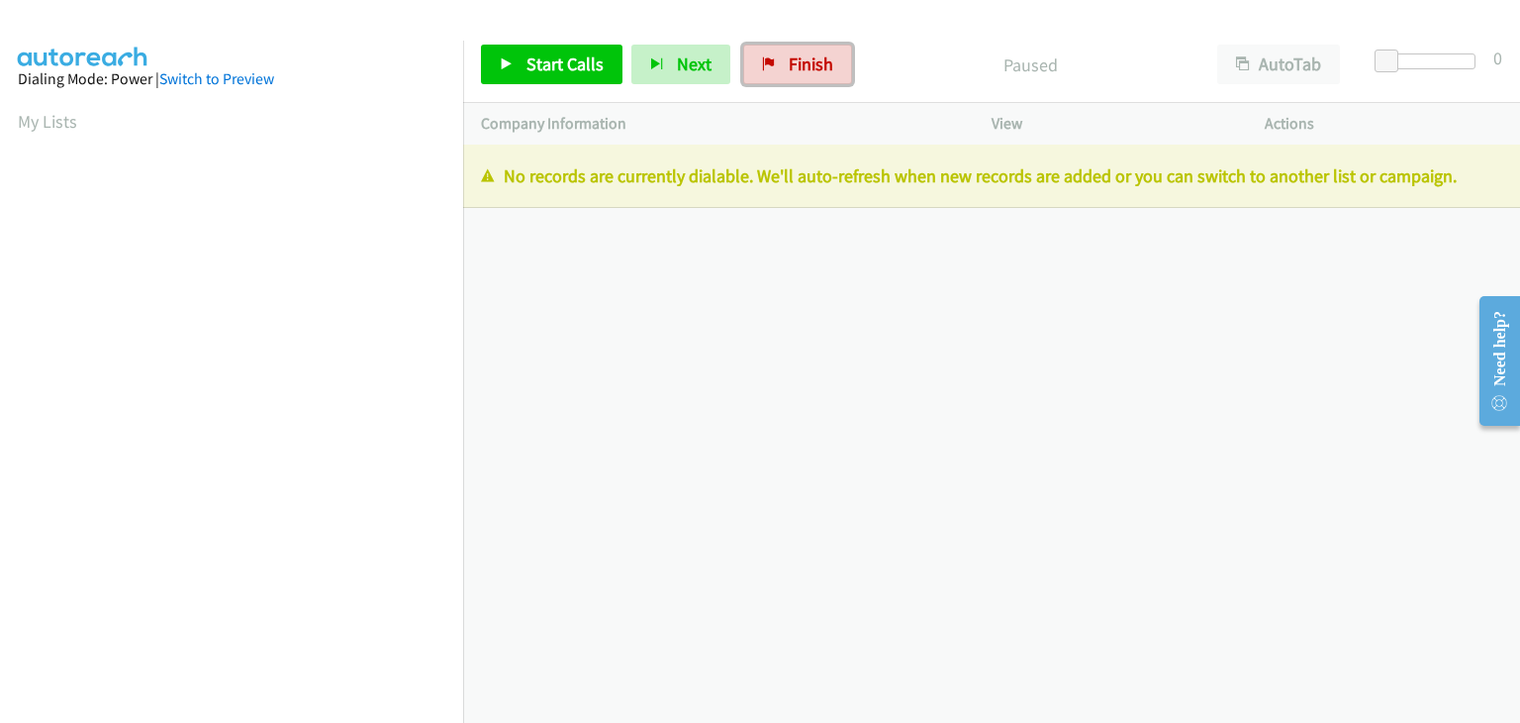
drag, startPoint x: 773, startPoint y: 72, endPoint x: 816, endPoint y: 106, distance: 54.3
click at [773, 72] on link "Finish" at bounding box center [797, 65] width 109 height 40
click at [791, 56] on span "Finish" at bounding box center [811, 63] width 45 height 23
click at [826, 69] on span "Finish" at bounding box center [811, 63] width 45 height 23
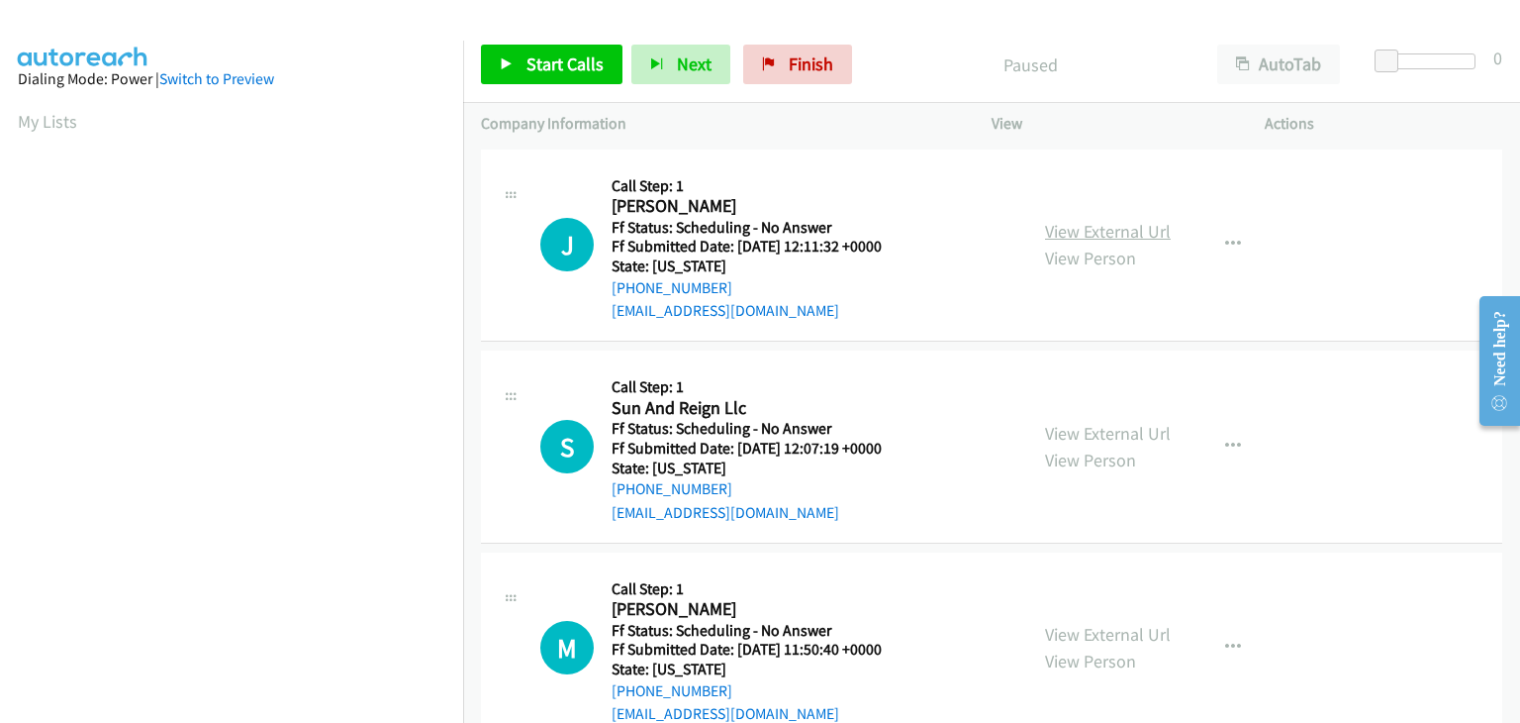
click at [1053, 227] on link "View External Url" at bounding box center [1108, 231] width 126 height 23
drag, startPoint x: 503, startPoint y: 47, endPoint x: 513, endPoint y: 49, distance: 10.3
click at [504, 47] on link "Start Calls" at bounding box center [552, 65] width 142 height 40
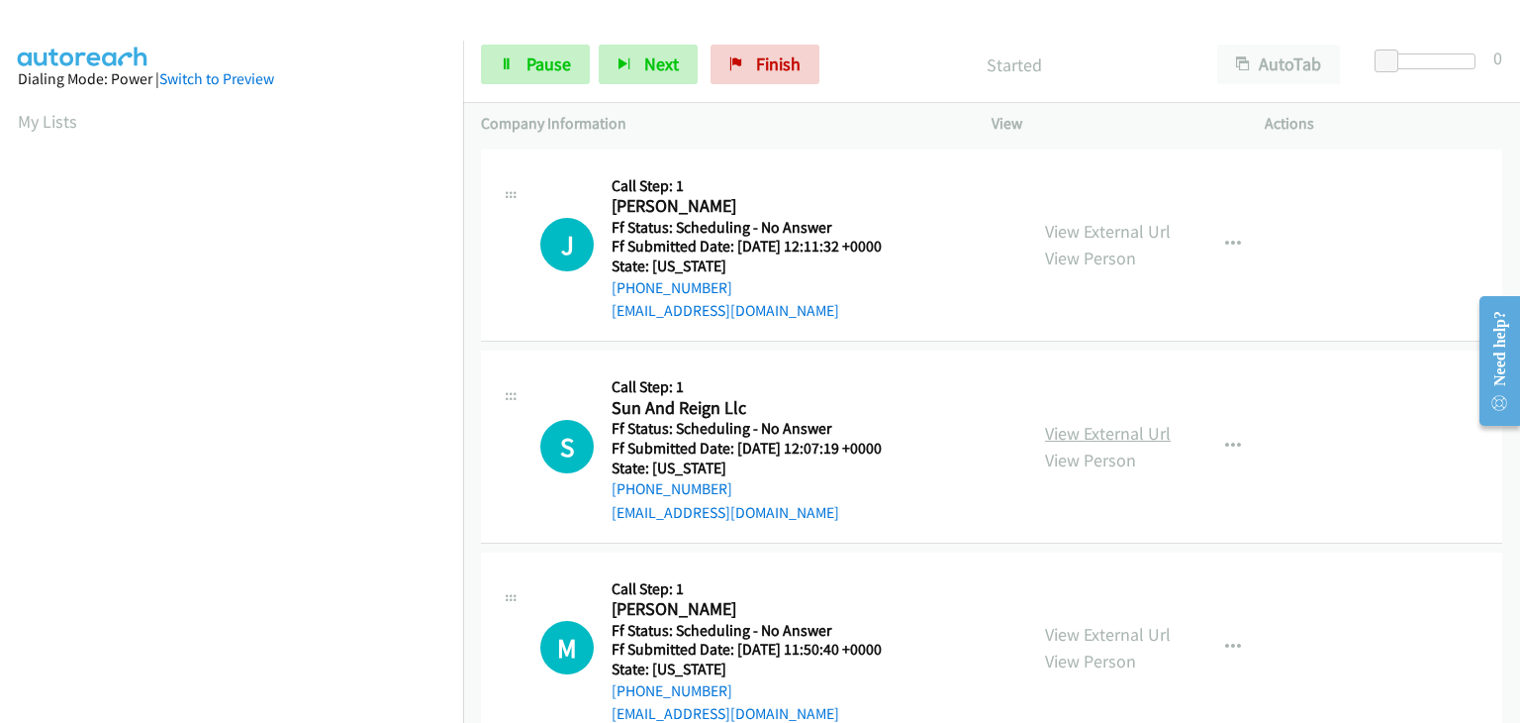
click at [1092, 424] on link "View External Url" at bounding box center [1108, 433] width 126 height 23
click at [1072, 629] on link "View External Url" at bounding box center [1108, 634] width 126 height 23
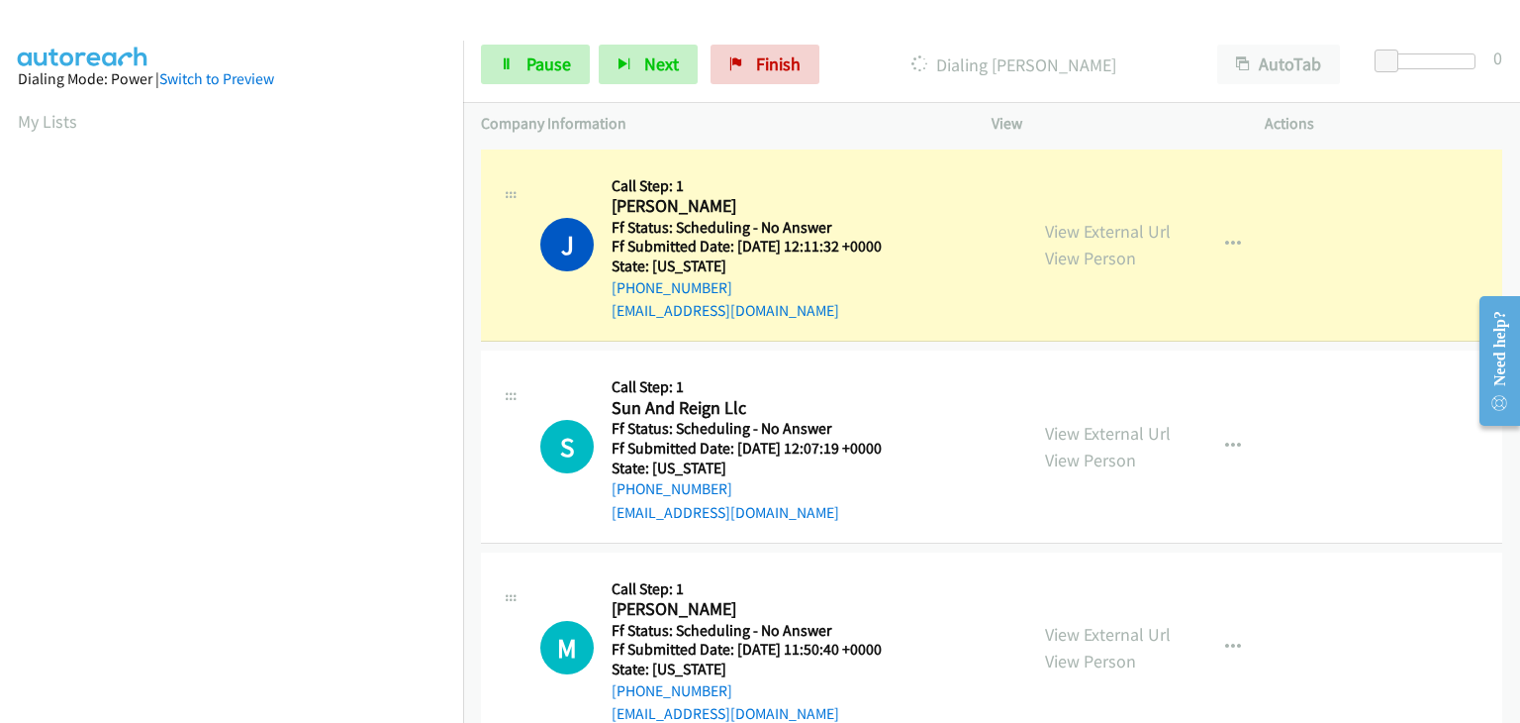
click at [503, 41] on div "Start Calls Pause Next Finish Dialing [PERSON_NAME] AutoTab AutoTab 0" at bounding box center [991, 65] width 1057 height 76
click at [549, 64] on span "Pause" at bounding box center [549, 63] width 45 height 23
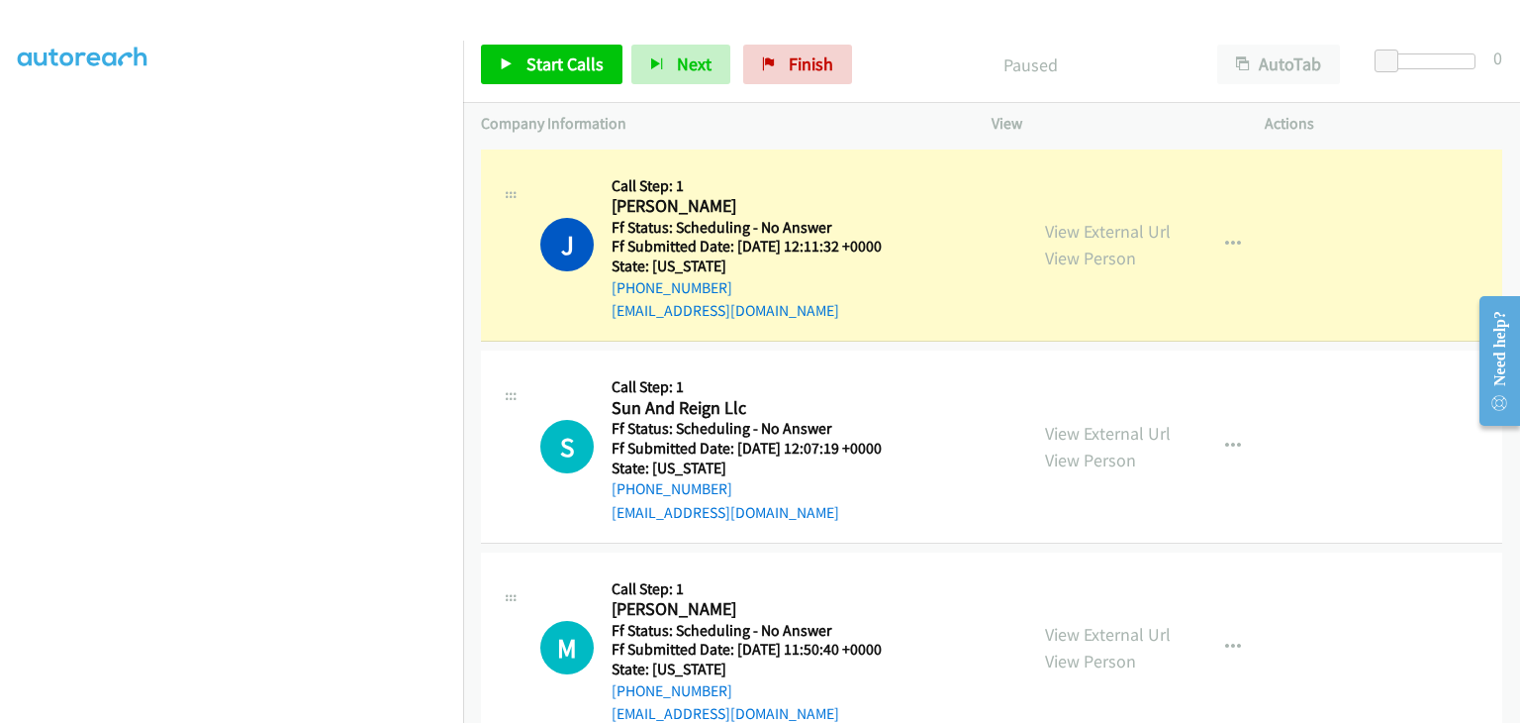
scroll to position [388, 0]
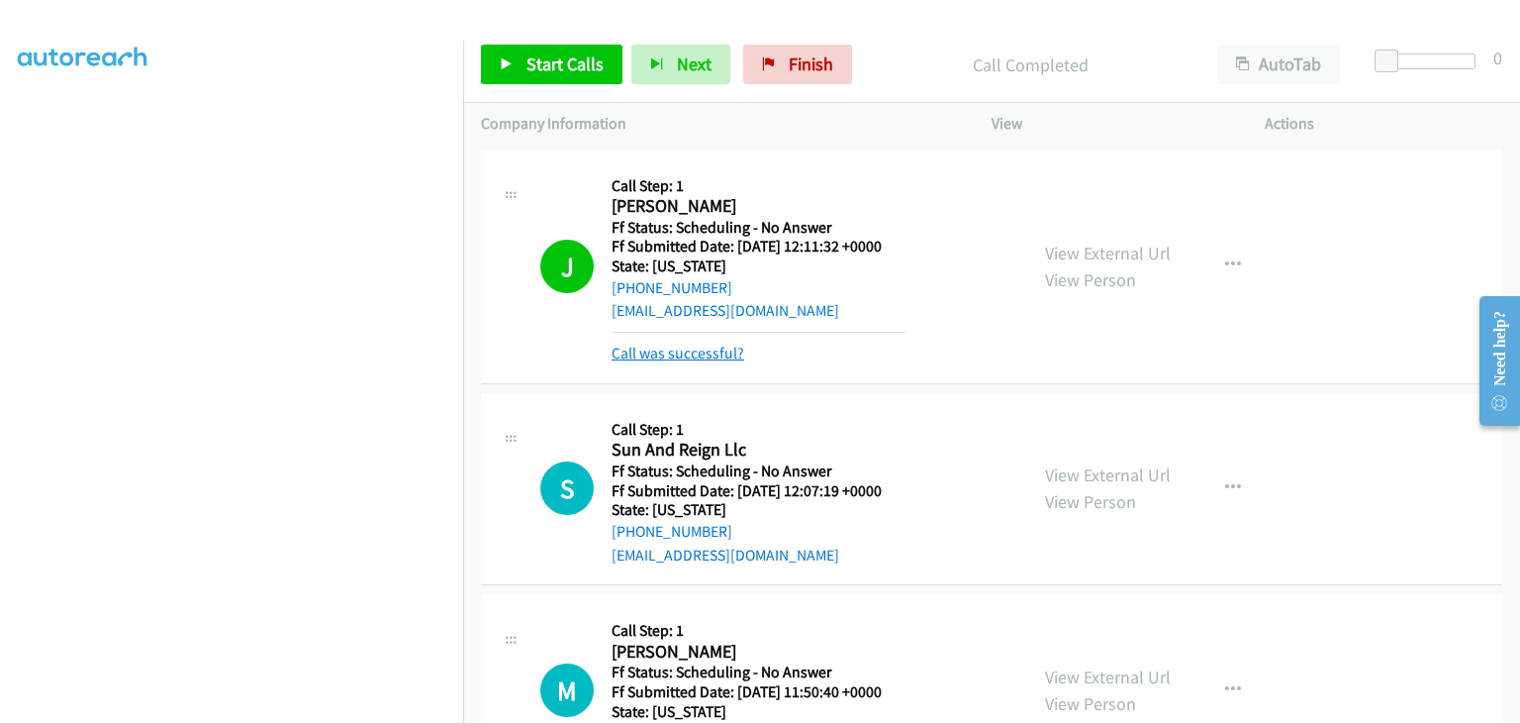
click at [712, 355] on link "Call was successful?" at bounding box center [678, 352] width 133 height 19
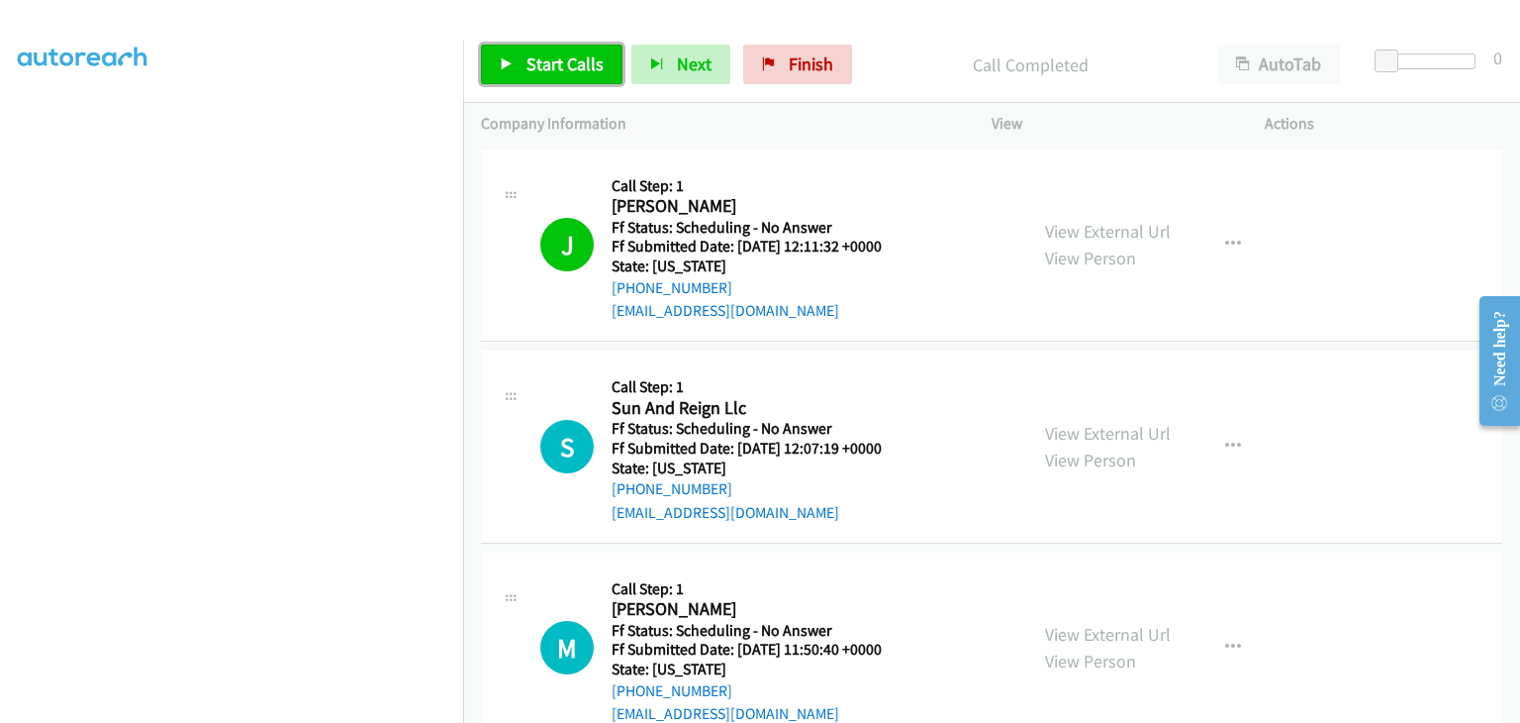
click at [562, 60] on span "Start Calls" at bounding box center [565, 63] width 77 height 23
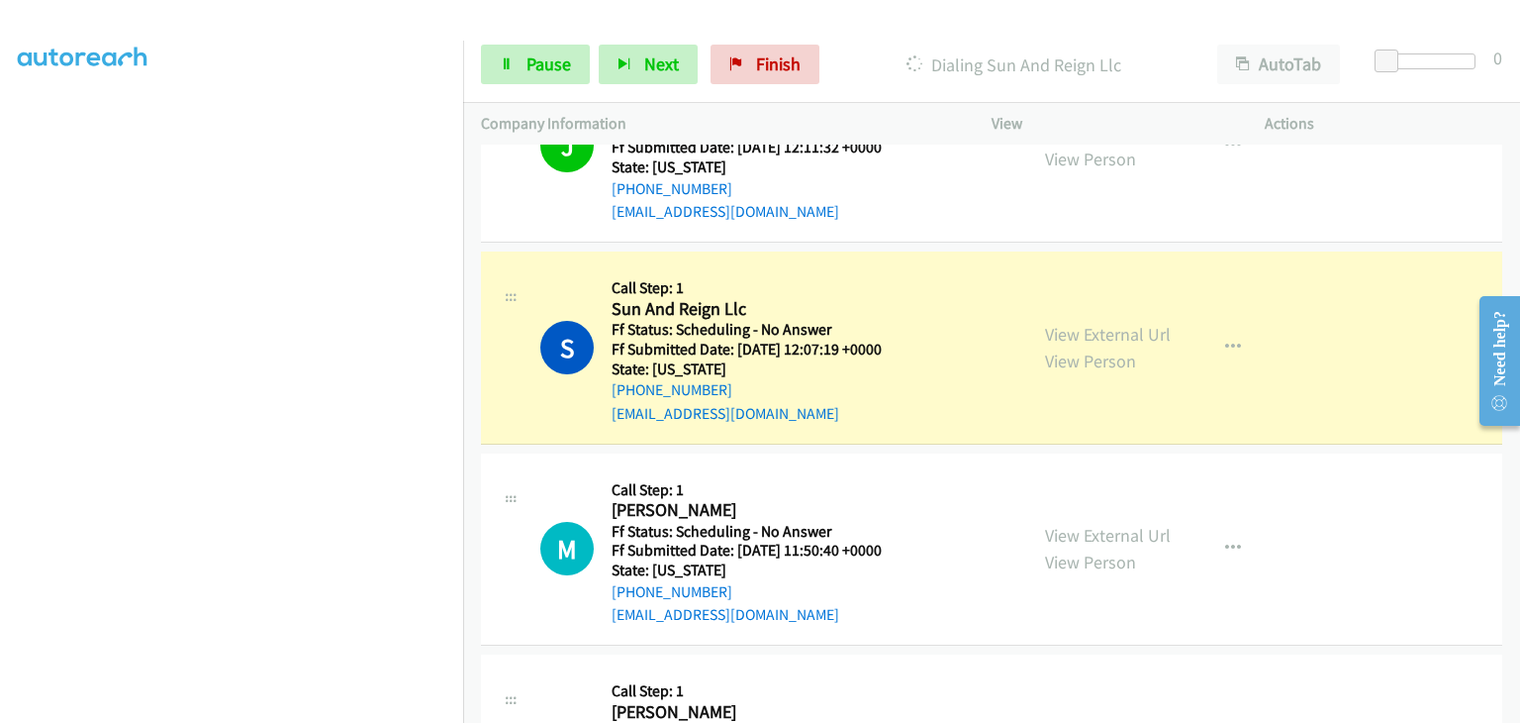
scroll to position [198, 0]
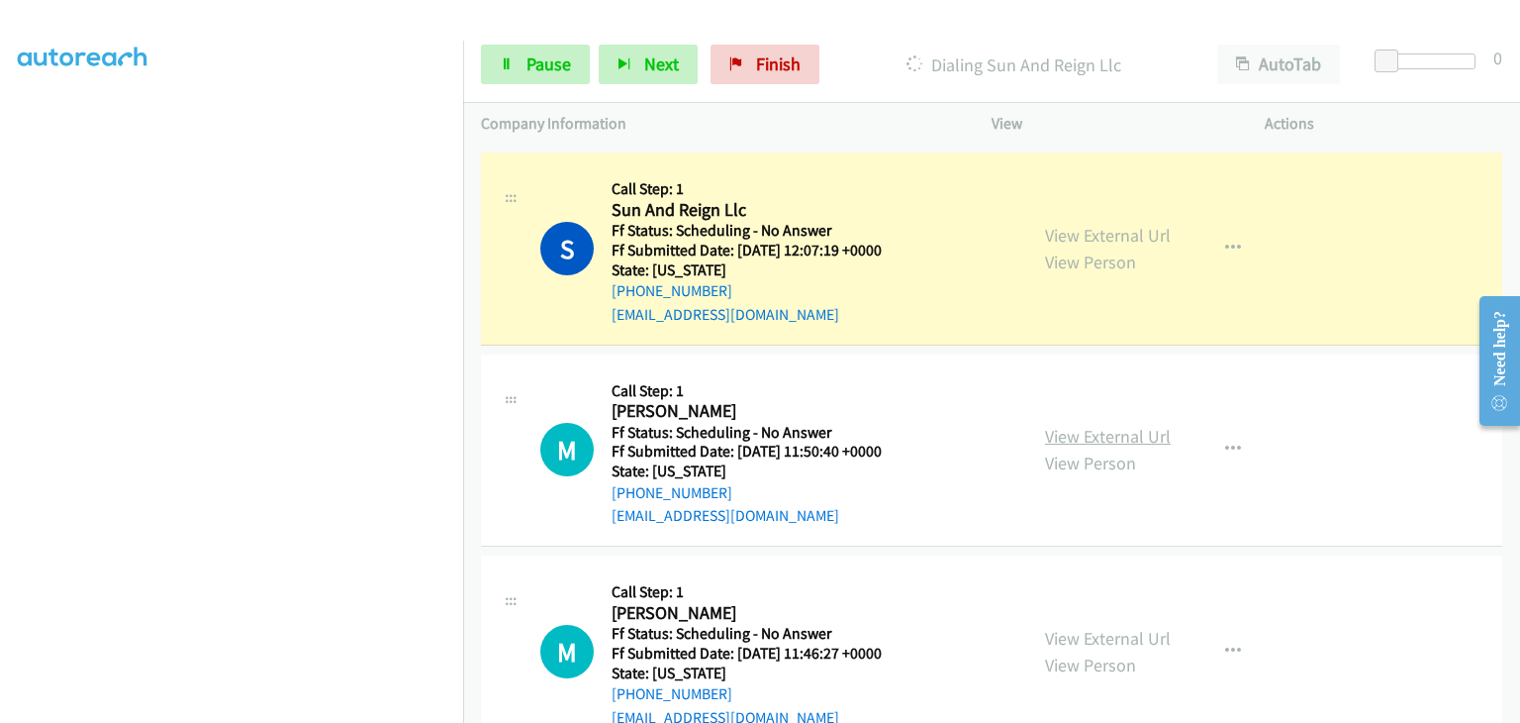
click at [1090, 440] on link "View External Url" at bounding box center [1108, 436] width 126 height 23
click at [1097, 628] on link "View External Url" at bounding box center [1108, 638] width 126 height 23
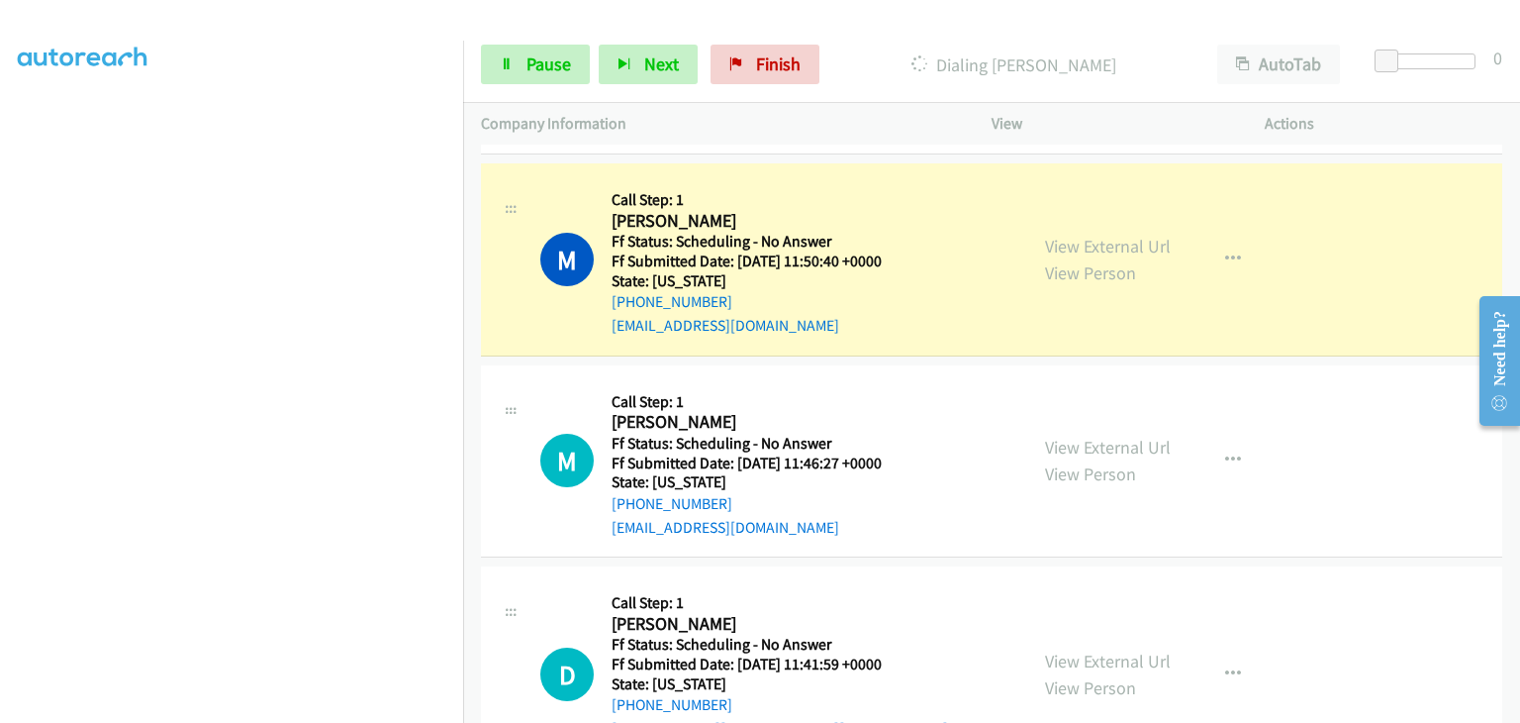
scroll to position [396, 0]
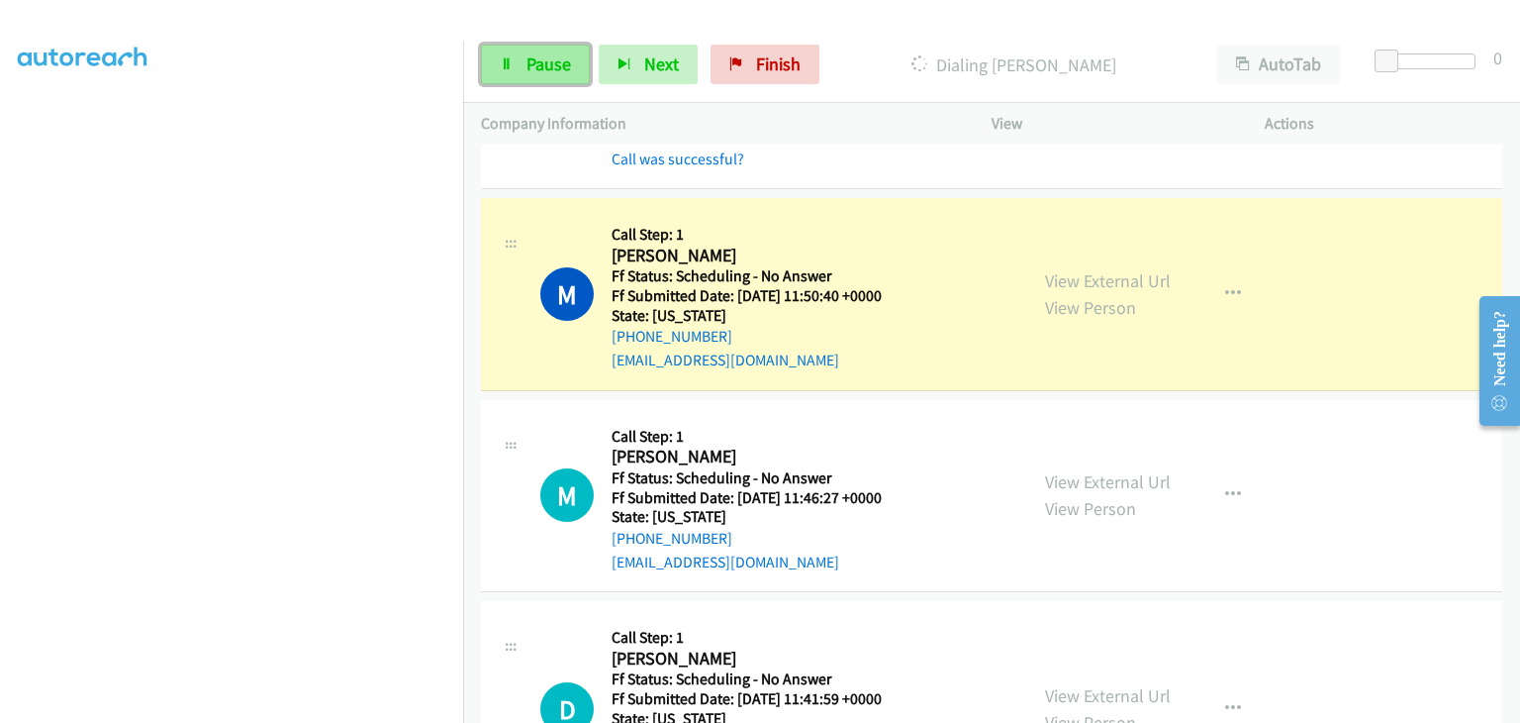
click at [557, 73] on span "Pause" at bounding box center [549, 63] width 45 height 23
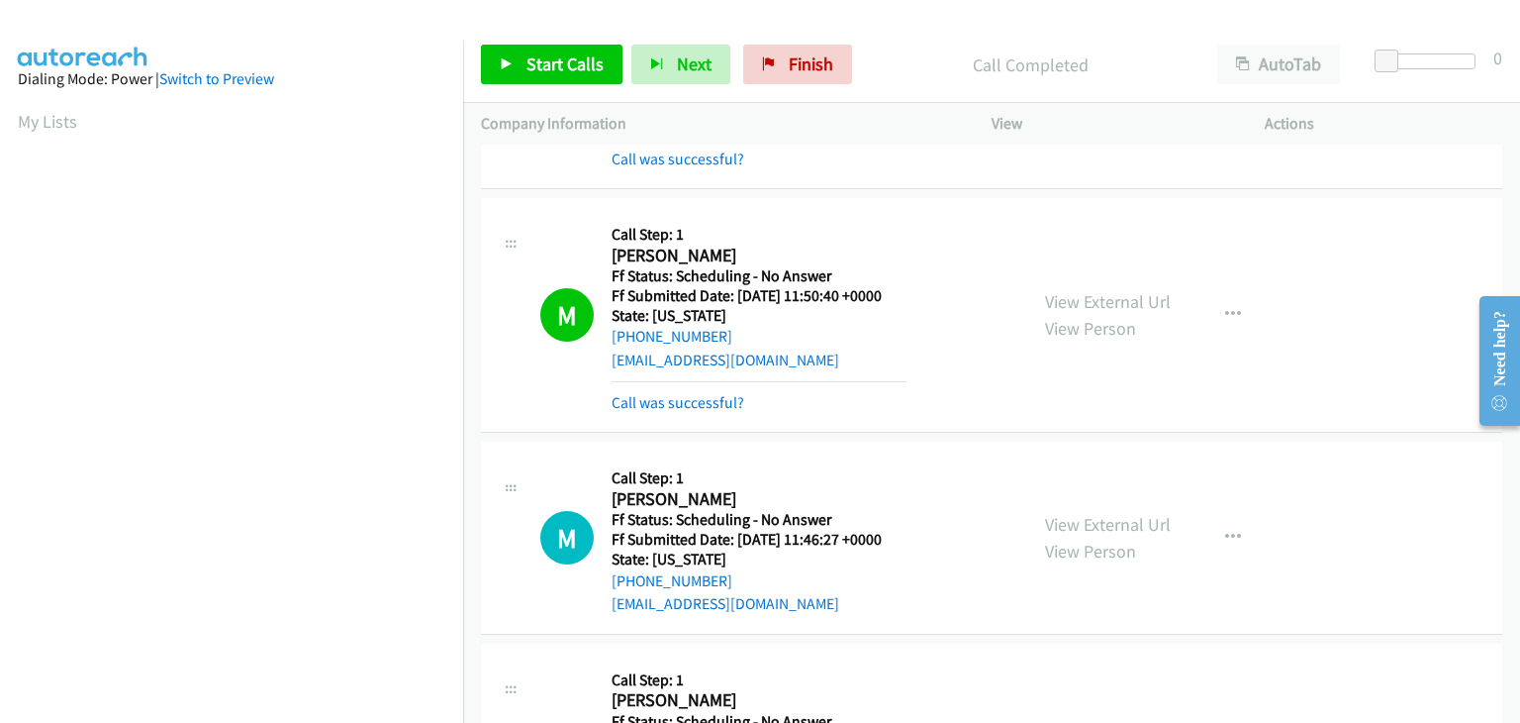
scroll to position [388, 0]
click at [708, 398] on link "Call was successful?" at bounding box center [678, 402] width 133 height 19
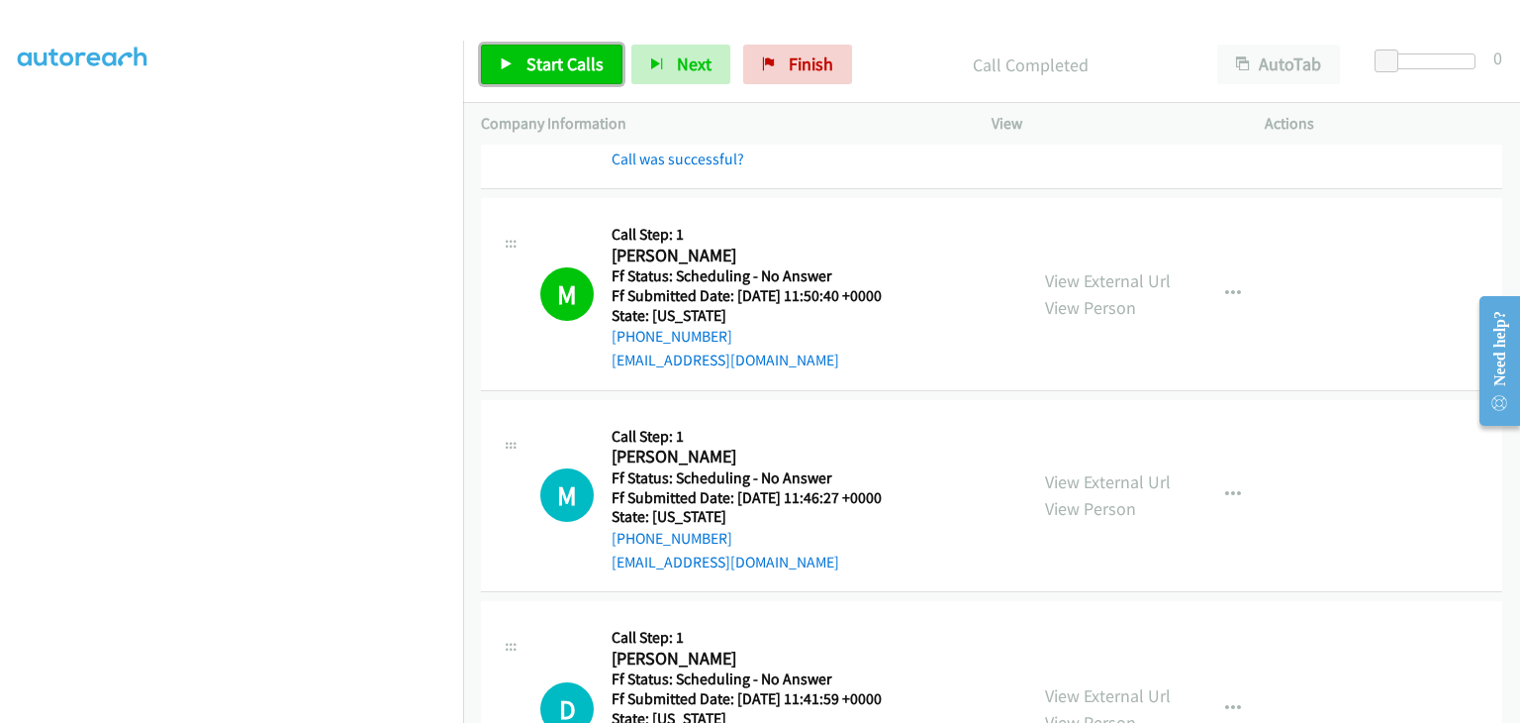
click at [568, 74] on span "Start Calls" at bounding box center [565, 63] width 77 height 23
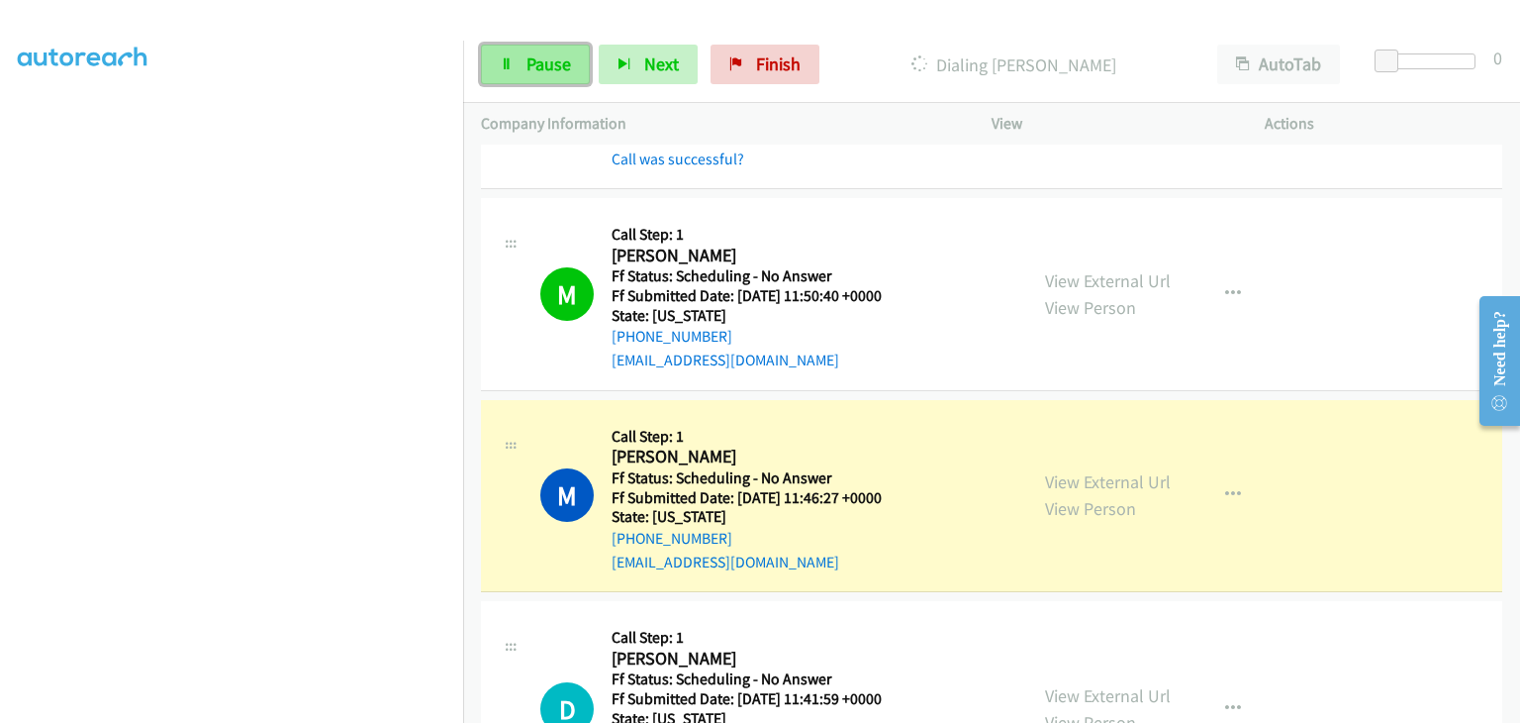
click at [523, 57] on link "Pause" at bounding box center [535, 65] width 109 height 40
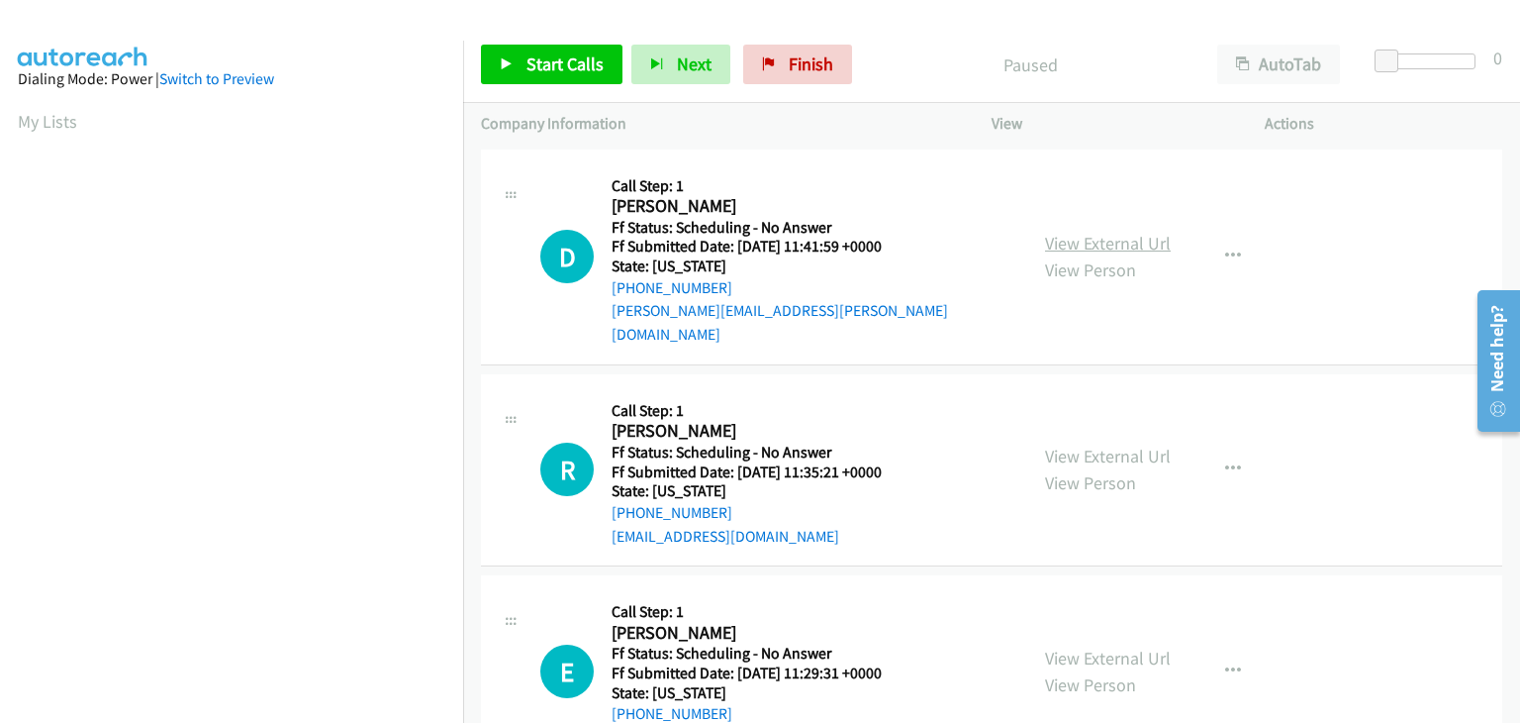
click at [1074, 232] on link "View External Url" at bounding box center [1108, 243] width 126 height 23
click at [532, 61] on span "Start Calls" at bounding box center [565, 63] width 77 height 23
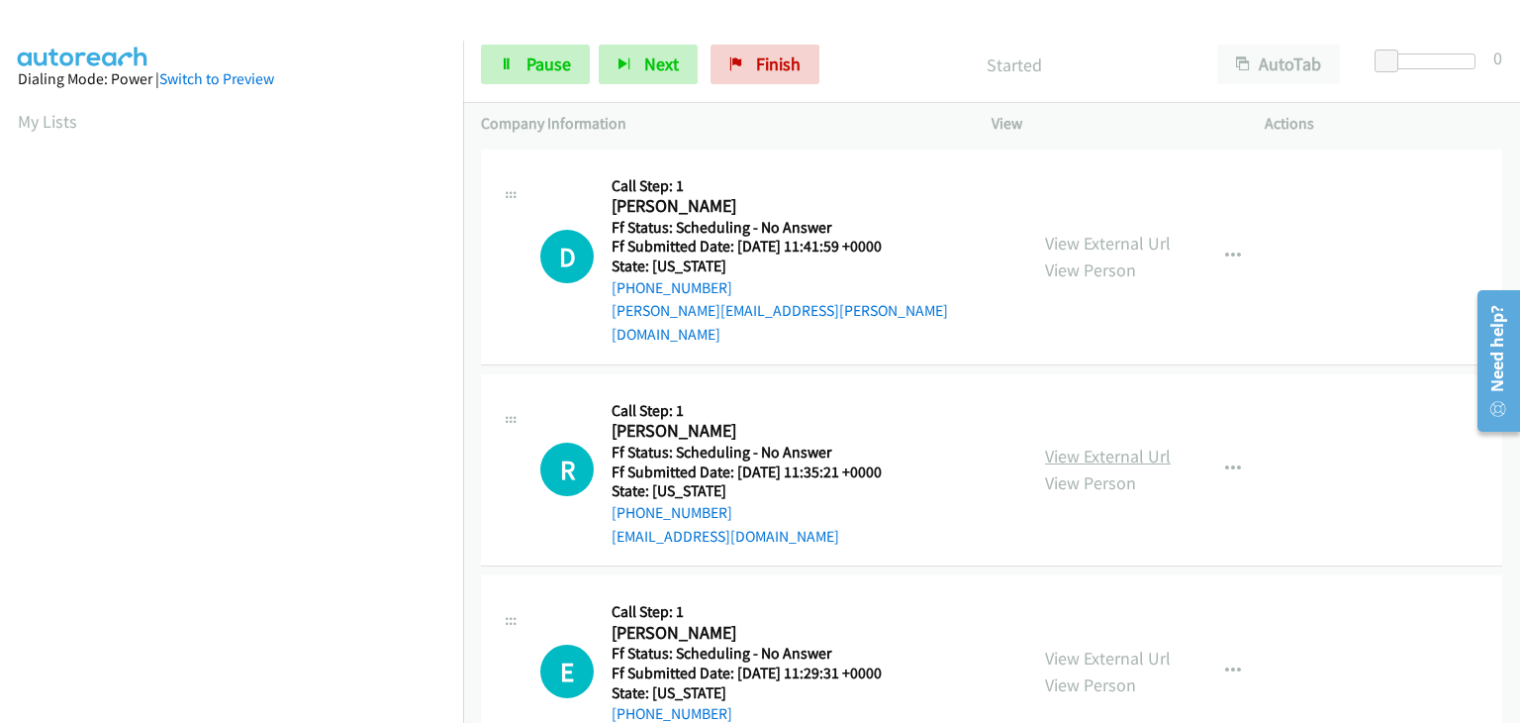
click at [1071, 444] on link "View External Url" at bounding box center [1108, 455] width 126 height 23
click at [1112, 646] on link "View External Url" at bounding box center [1108, 657] width 126 height 23
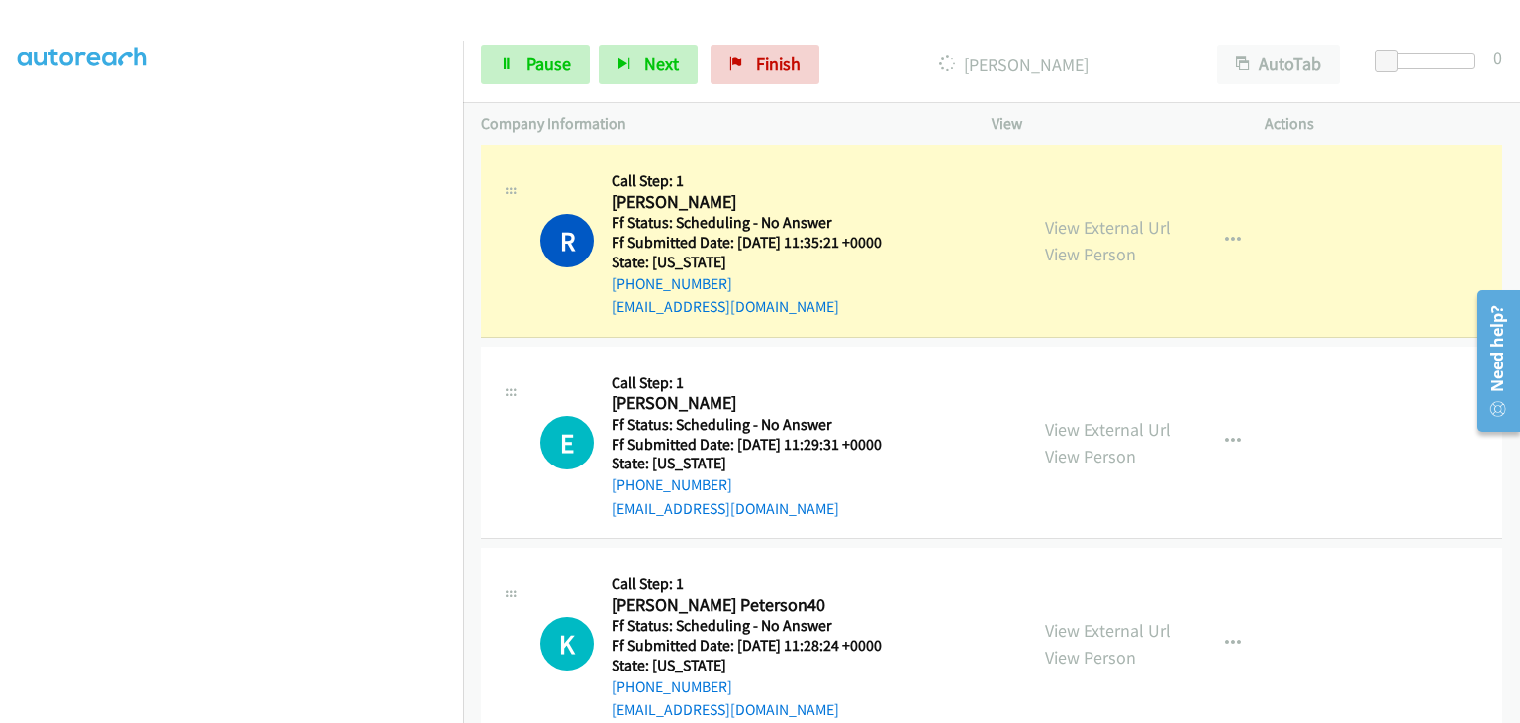
scroll to position [297, 0]
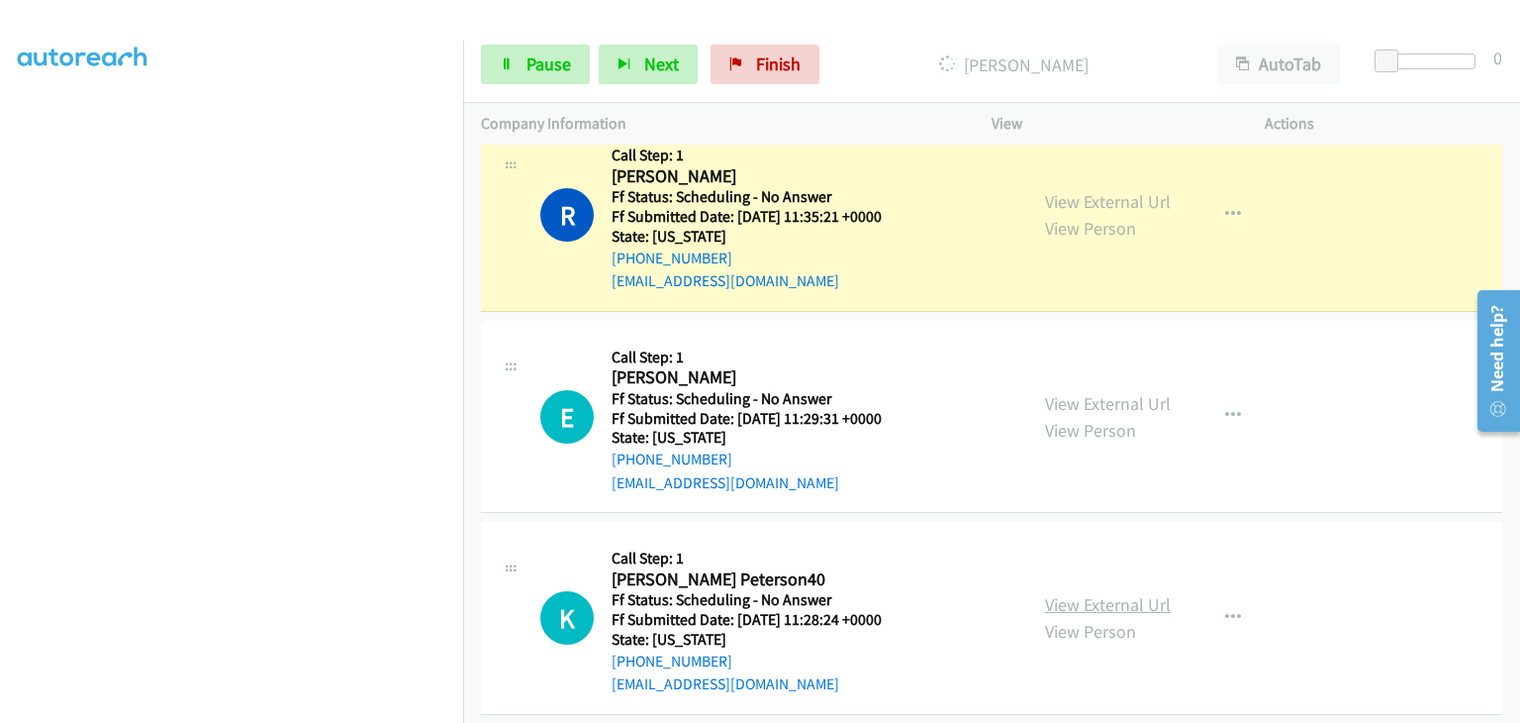
click at [1073, 593] on link "View External Url" at bounding box center [1108, 604] width 126 height 23
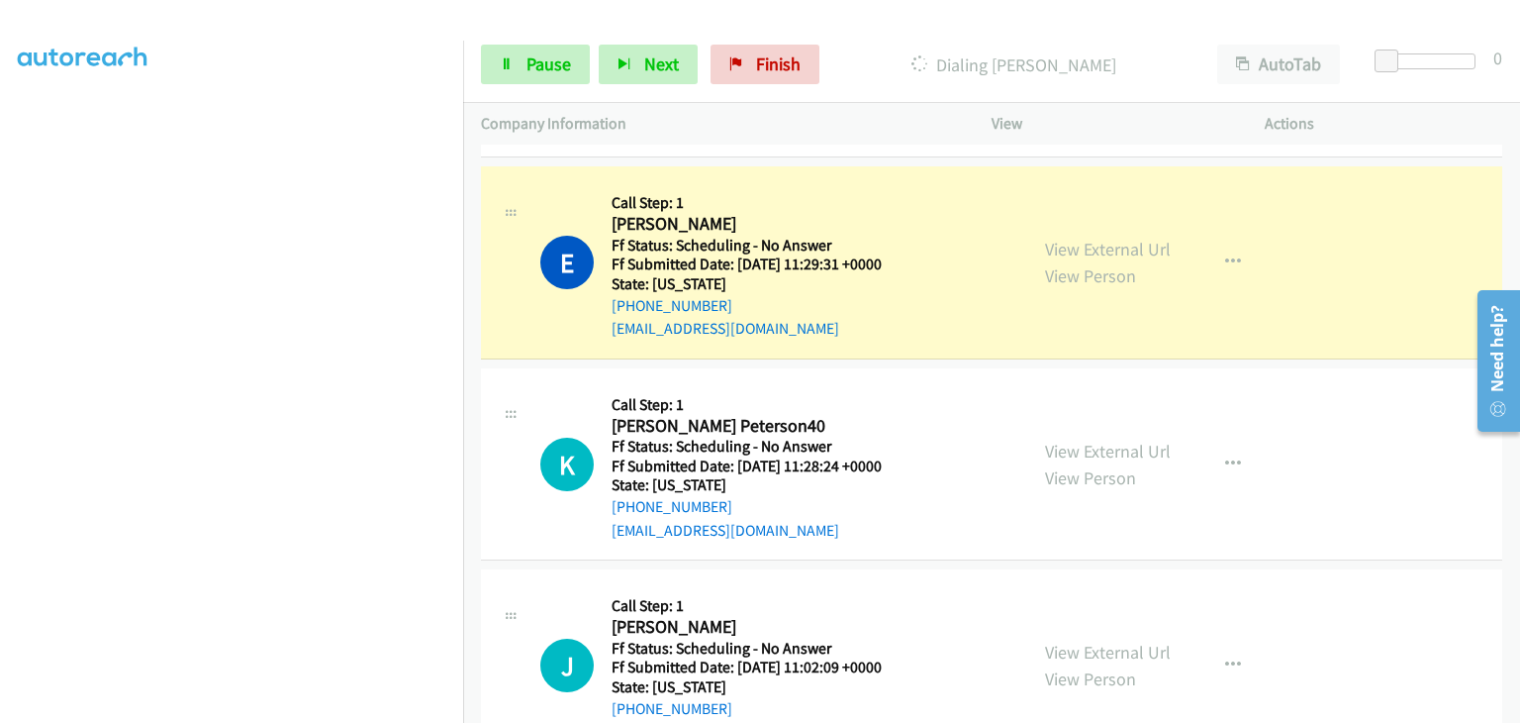
scroll to position [495, 0]
click at [1124, 638] on link "View External Url" at bounding box center [1108, 649] width 126 height 23
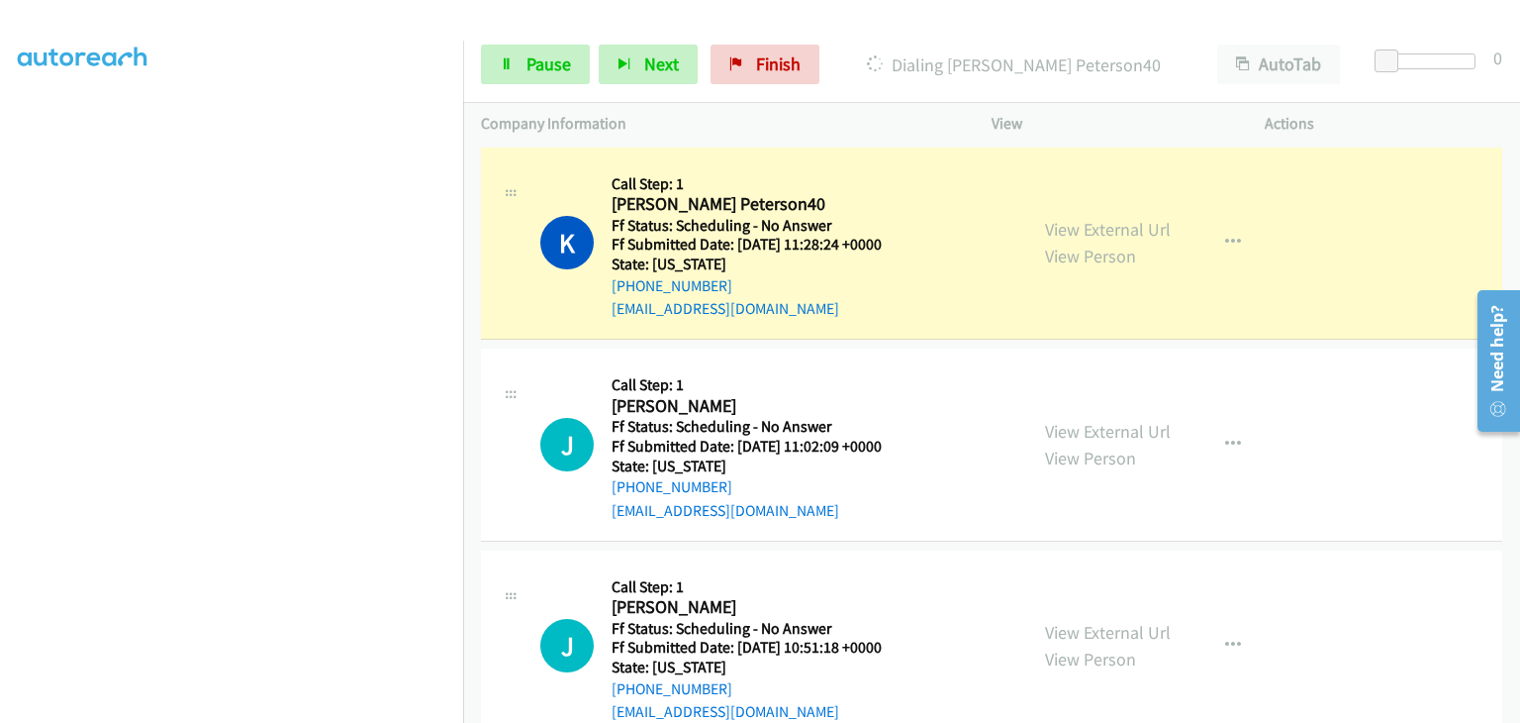
scroll to position [792, 0]
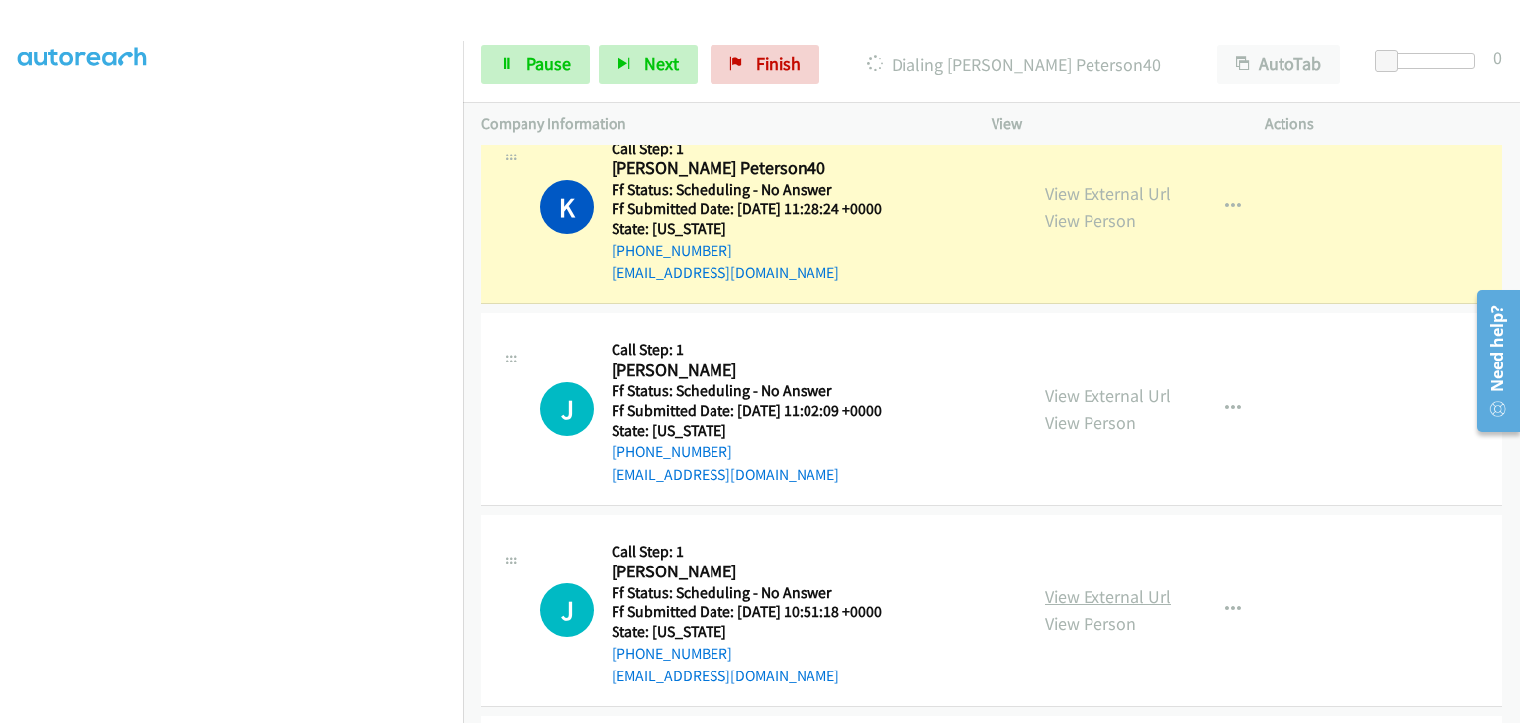
click at [1097, 585] on link "View External Url" at bounding box center [1108, 596] width 126 height 23
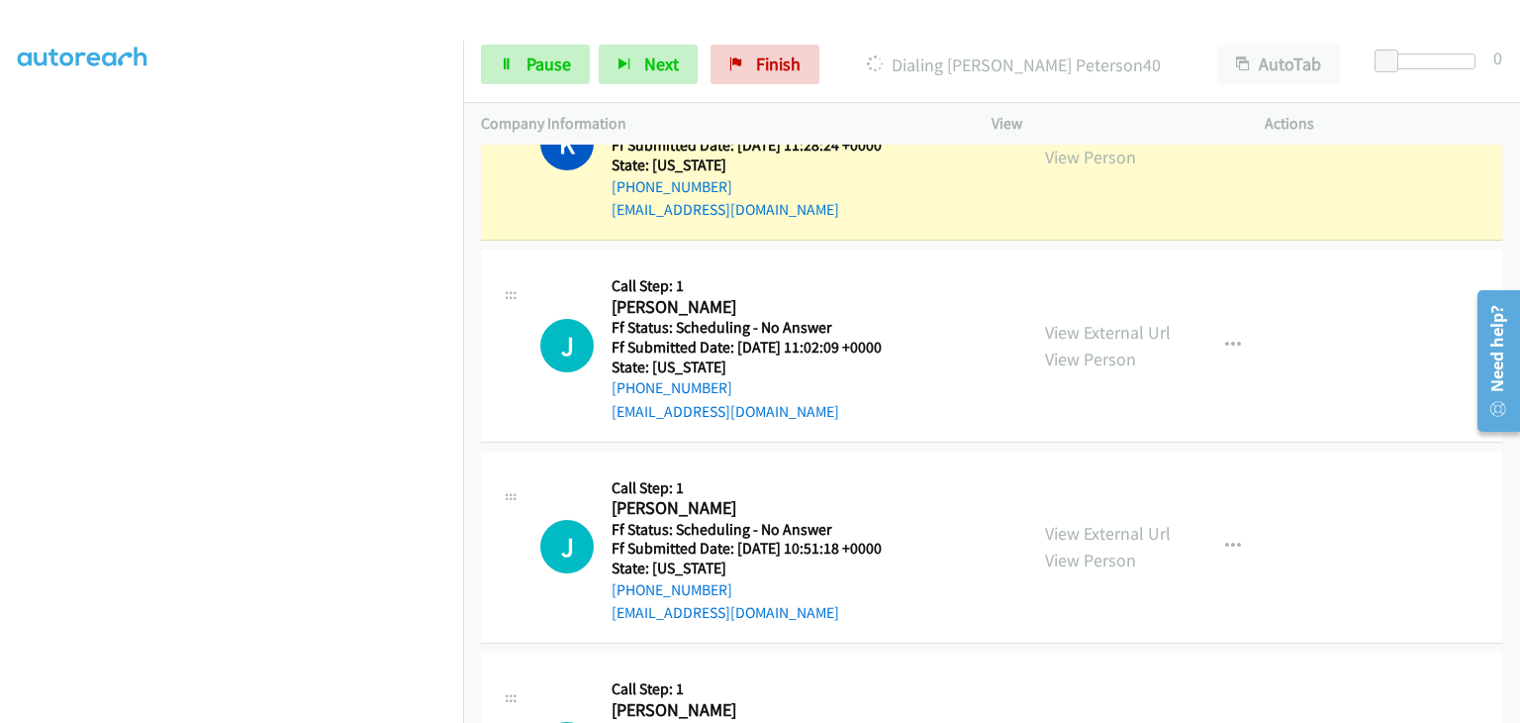
scroll to position [891, 0]
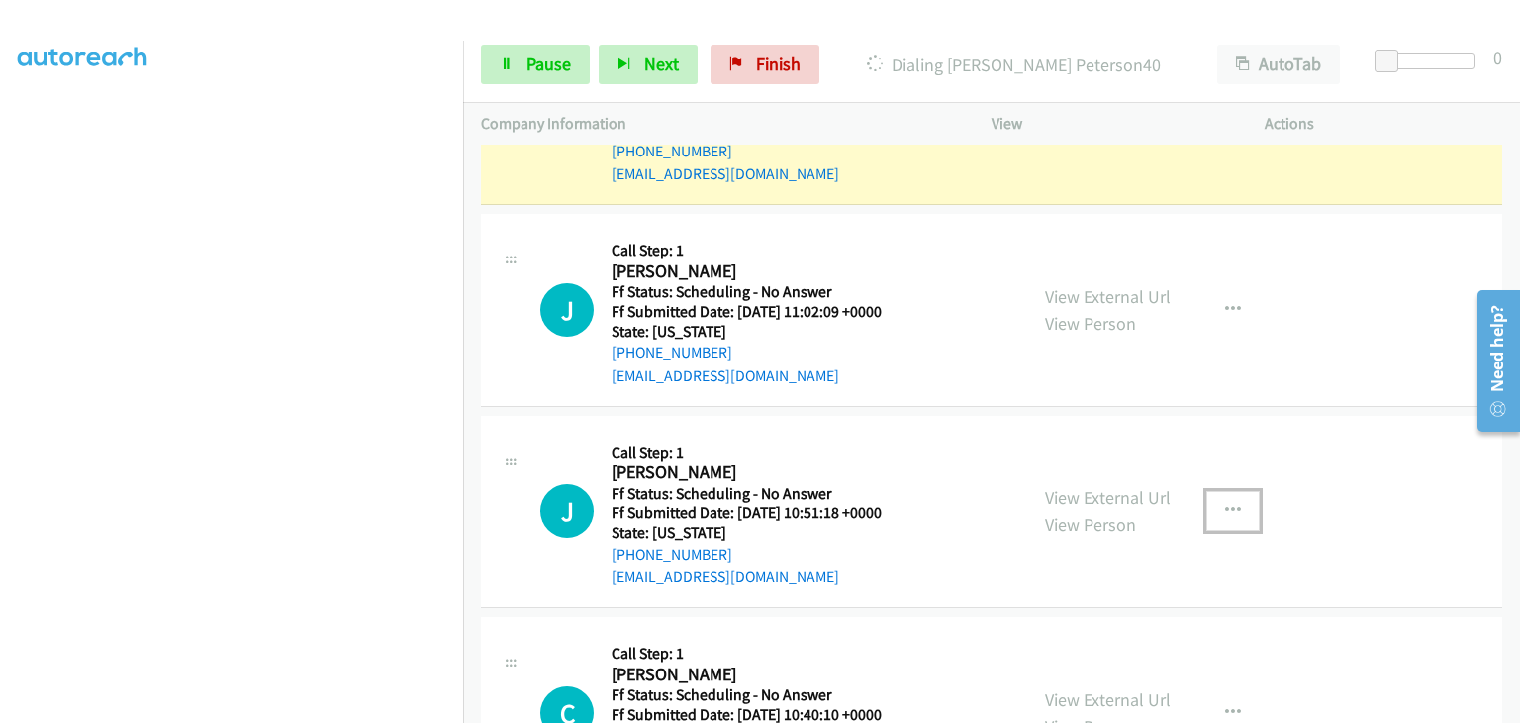
click at [1223, 500] on button "button" at bounding box center [1233, 511] width 53 height 40
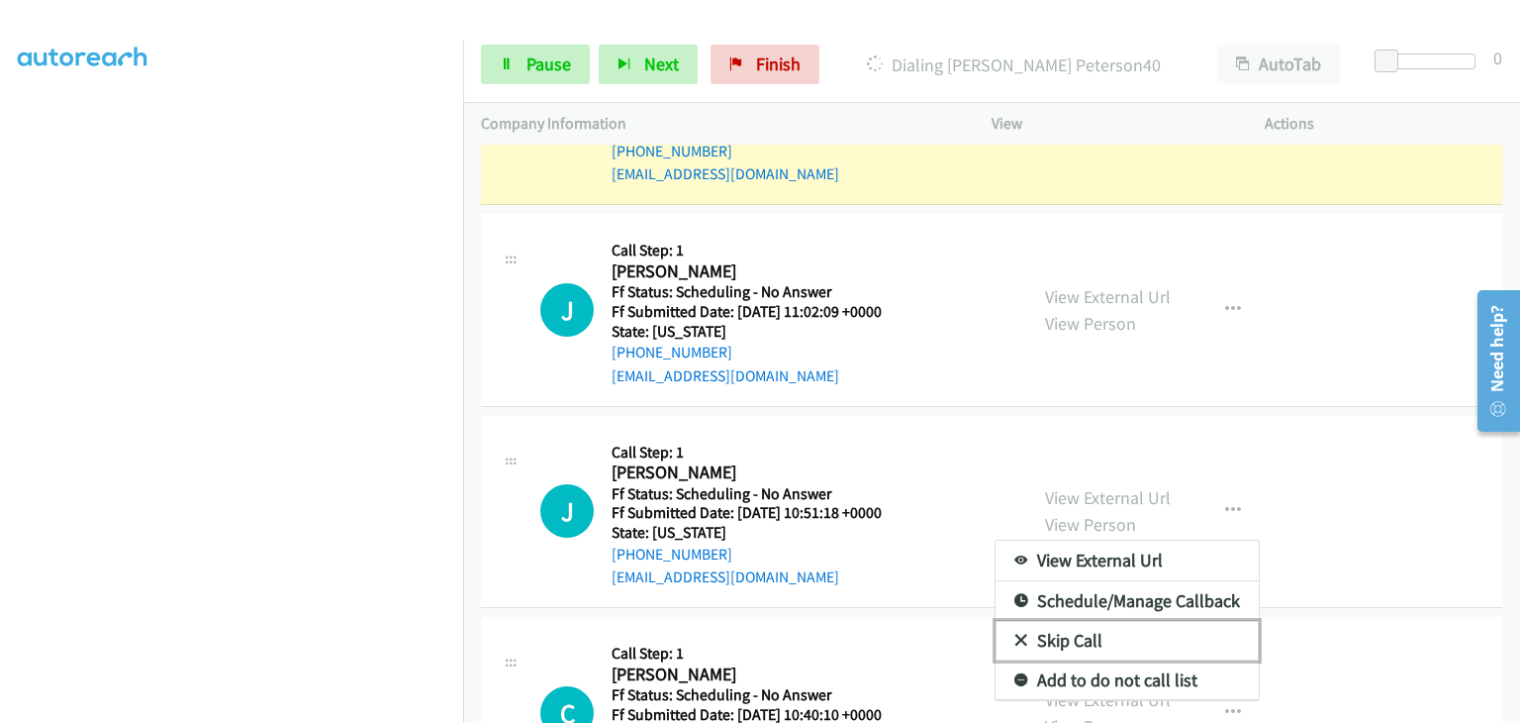
click at [1127, 621] on link "Skip Call" at bounding box center [1127, 641] width 263 height 40
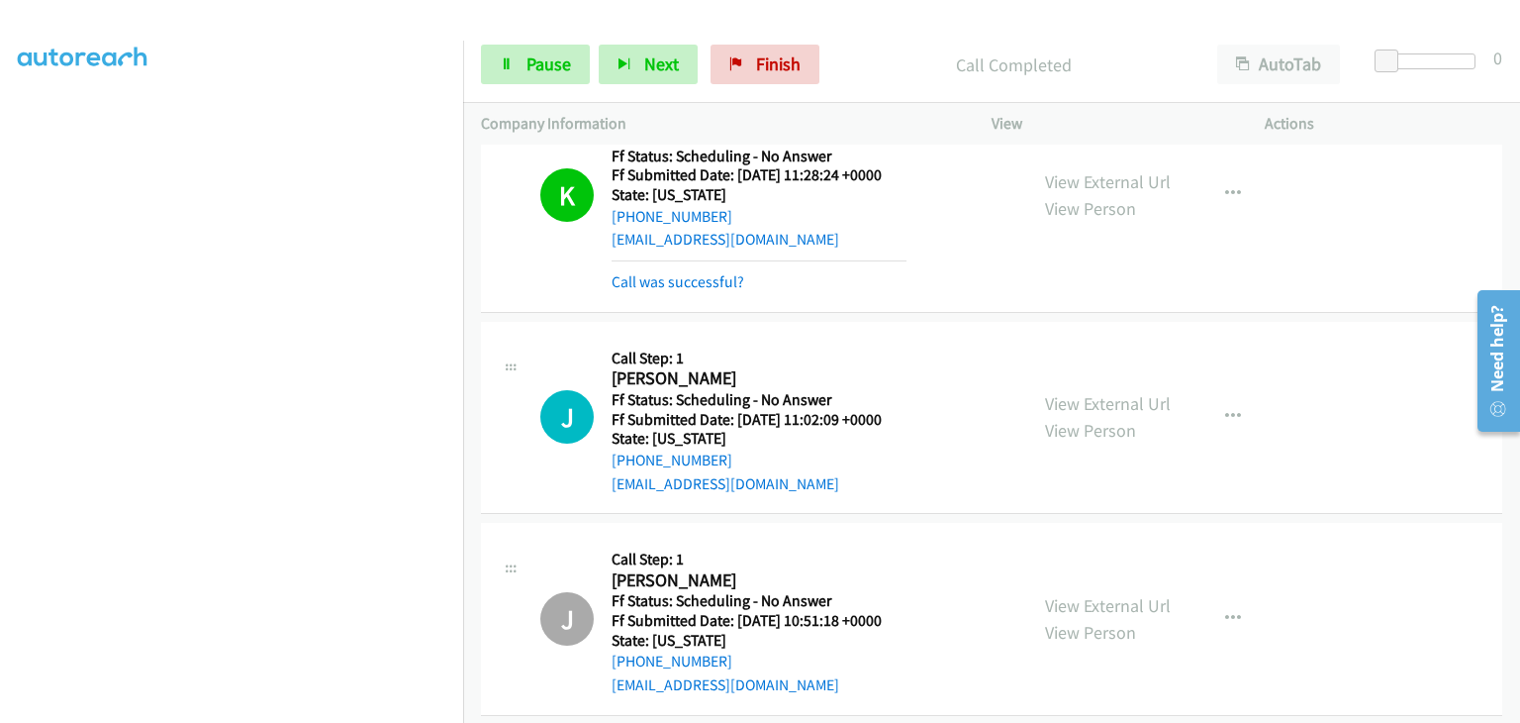
scroll to position [792, 0]
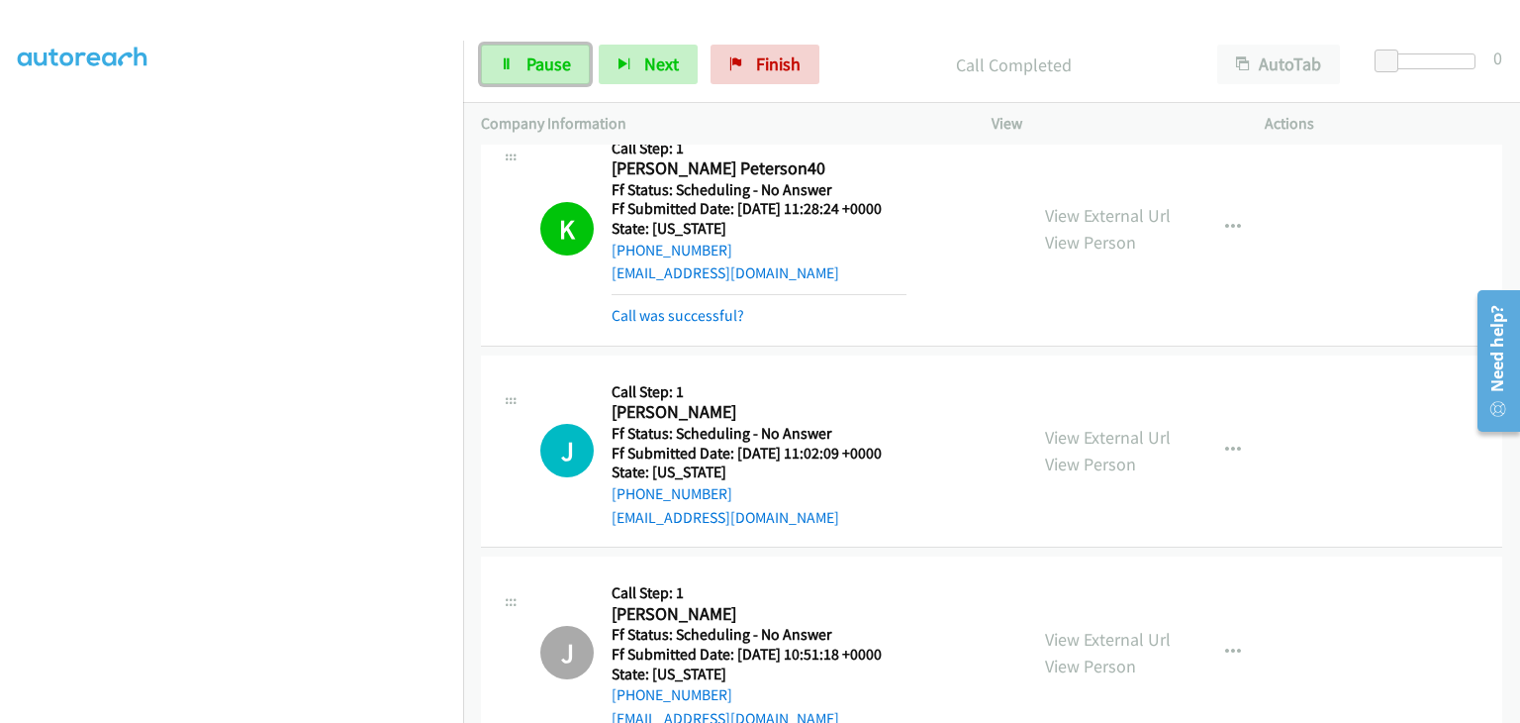
drag, startPoint x: 560, startPoint y: 66, endPoint x: 522, endPoint y: 54, distance: 40.4
click at [560, 66] on span "Pause" at bounding box center [549, 63] width 45 height 23
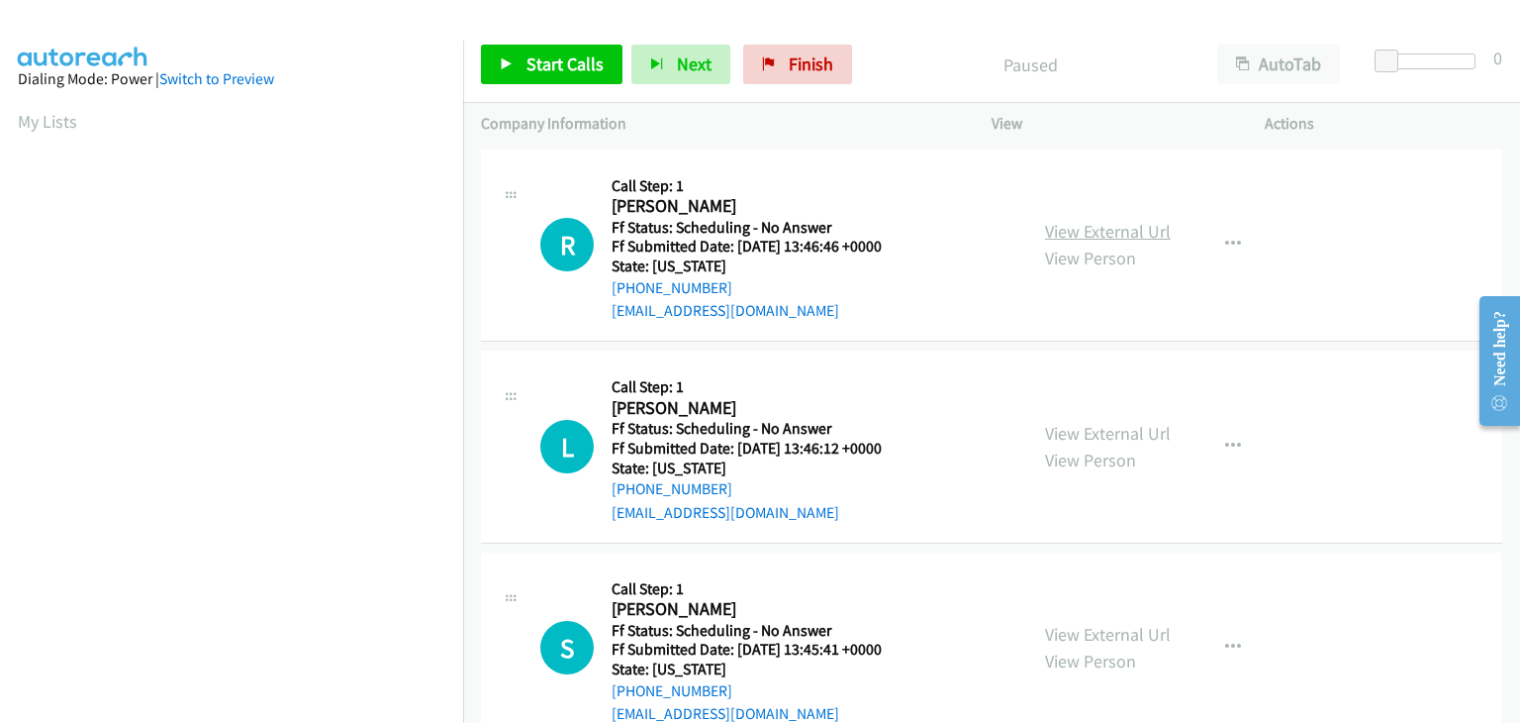
click at [1057, 227] on link "View External Url" at bounding box center [1108, 231] width 126 height 23
click at [1079, 444] on div "View External Url View Person" at bounding box center [1108, 446] width 126 height 53
click at [1077, 434] on link "View External Url" at bounding box center [1108, 433] width 126 height 23
drag, startPoint x: 528, startPoint y: 69, endPoint x: 666, endPoint y: 78, distance: 138.9
click at [528, 69] on span "Start Calls" at bounding box center [565, 63] width 77 height 23
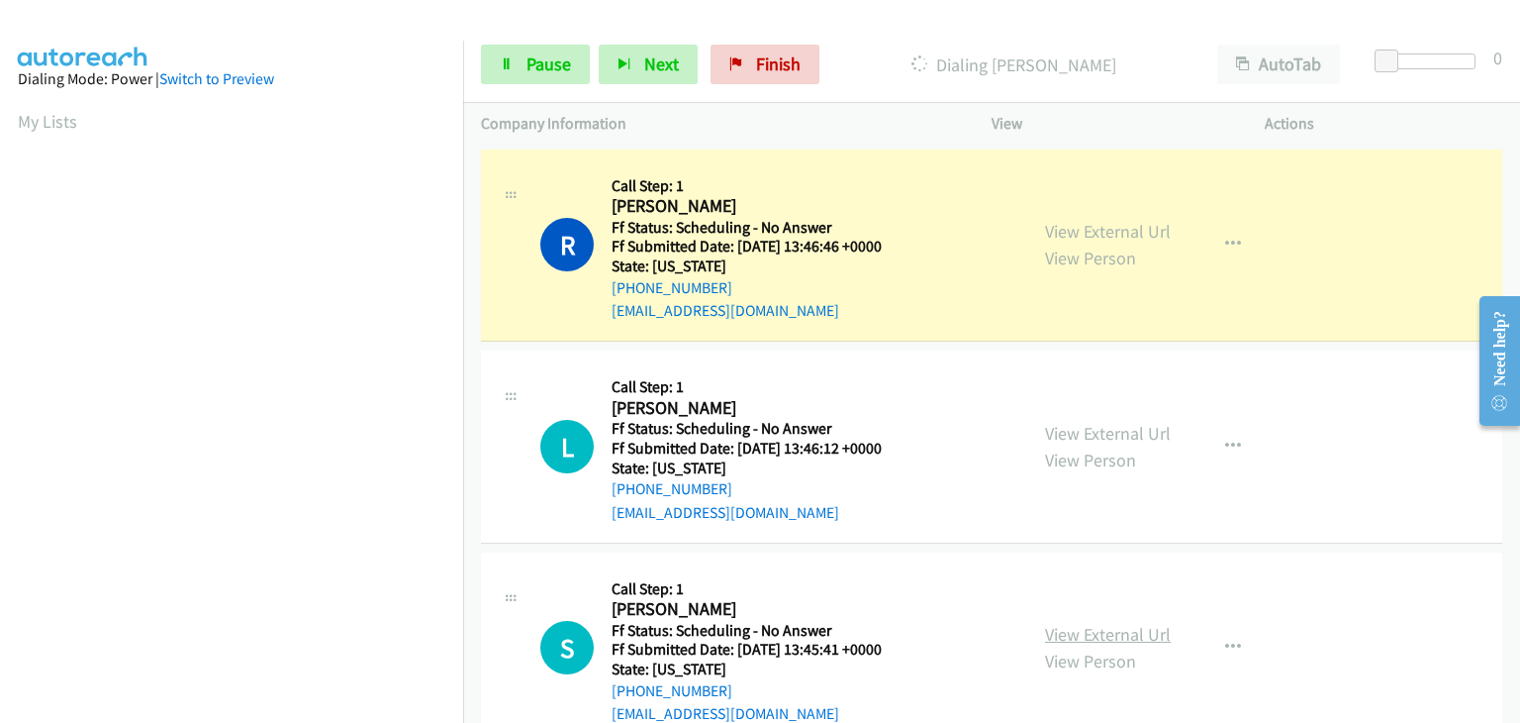
click at [1126, 633] on link "View External Url" at bounding box center [1108, 634] width 126 height 23
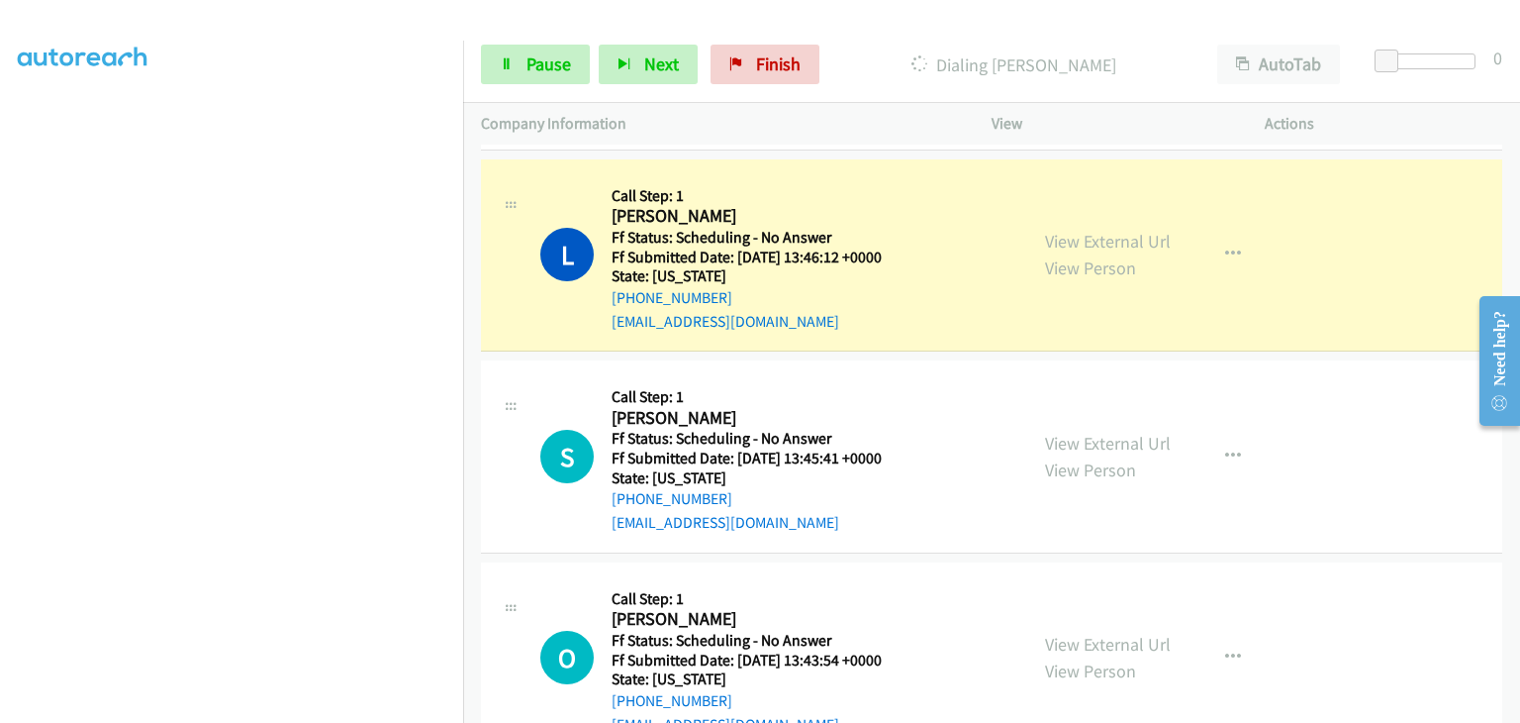
scroll to position [297, 0]
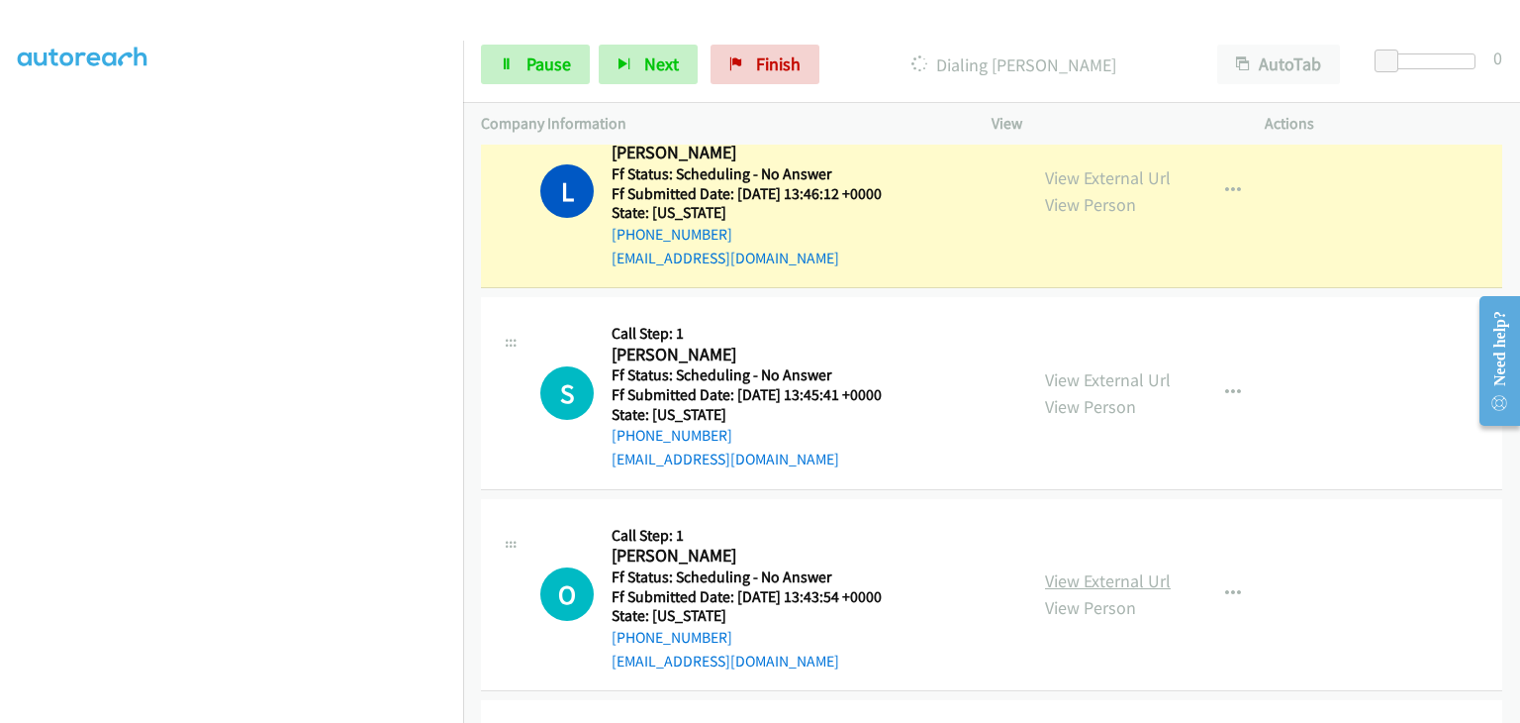
click at [1148, 576] on link "View External Url" at bounding box center [1108, 580] width 126 height 23
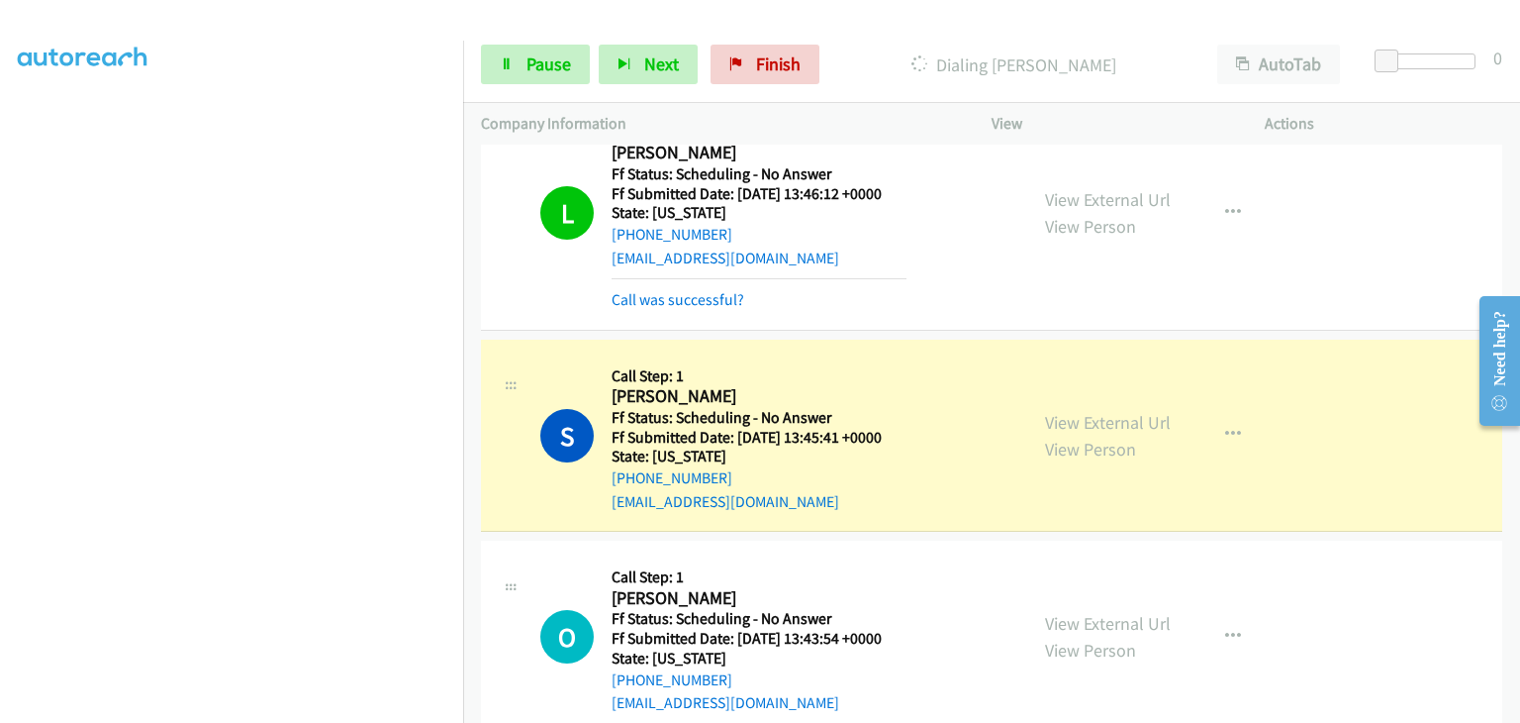
scroll to position [91, 0]
drag, startPoint x: 563, startPoint y: 71, endPoint x: 764, endPoint y: 108, distance: 204.2
click at [563, 70] on span "Pause" at bounding box center [549, 63] width 45 height 23
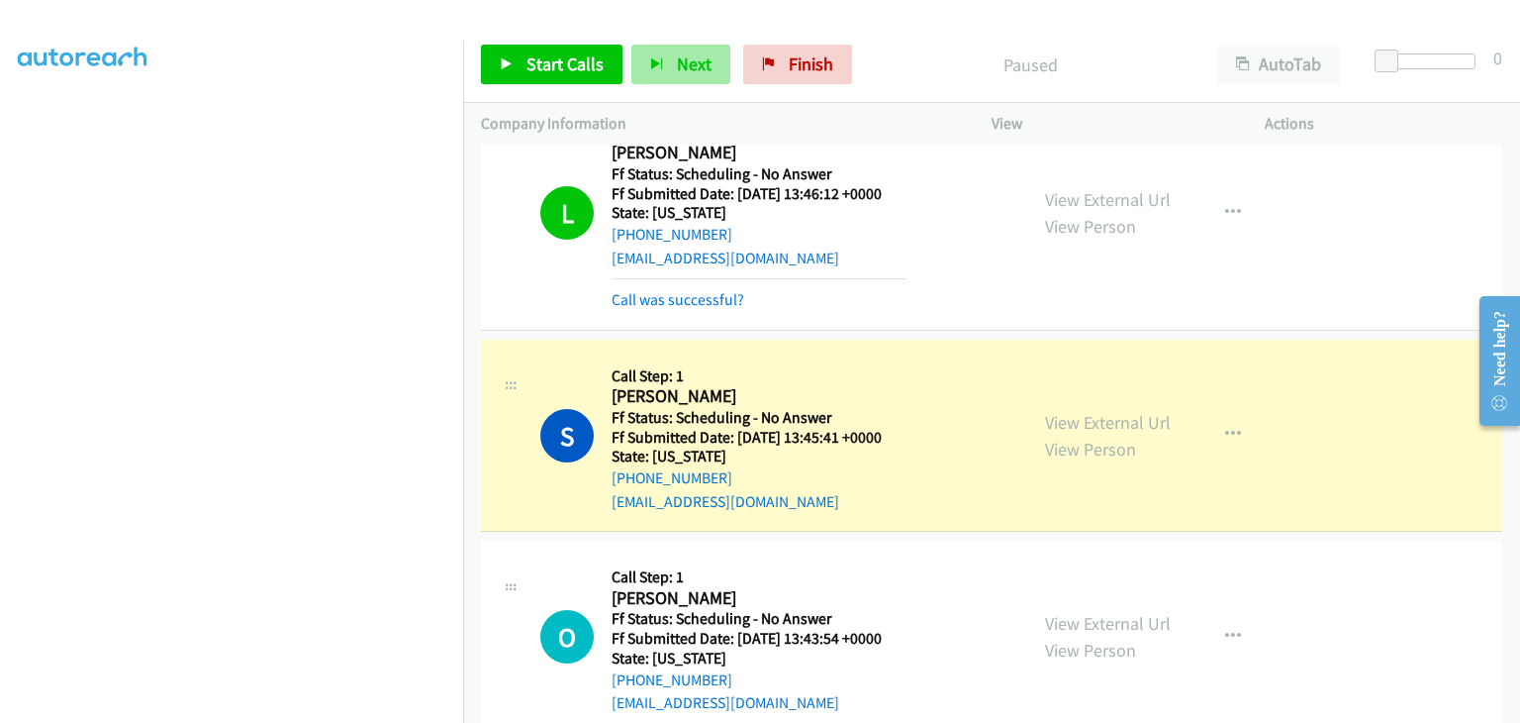
scroll to position [388, 0]
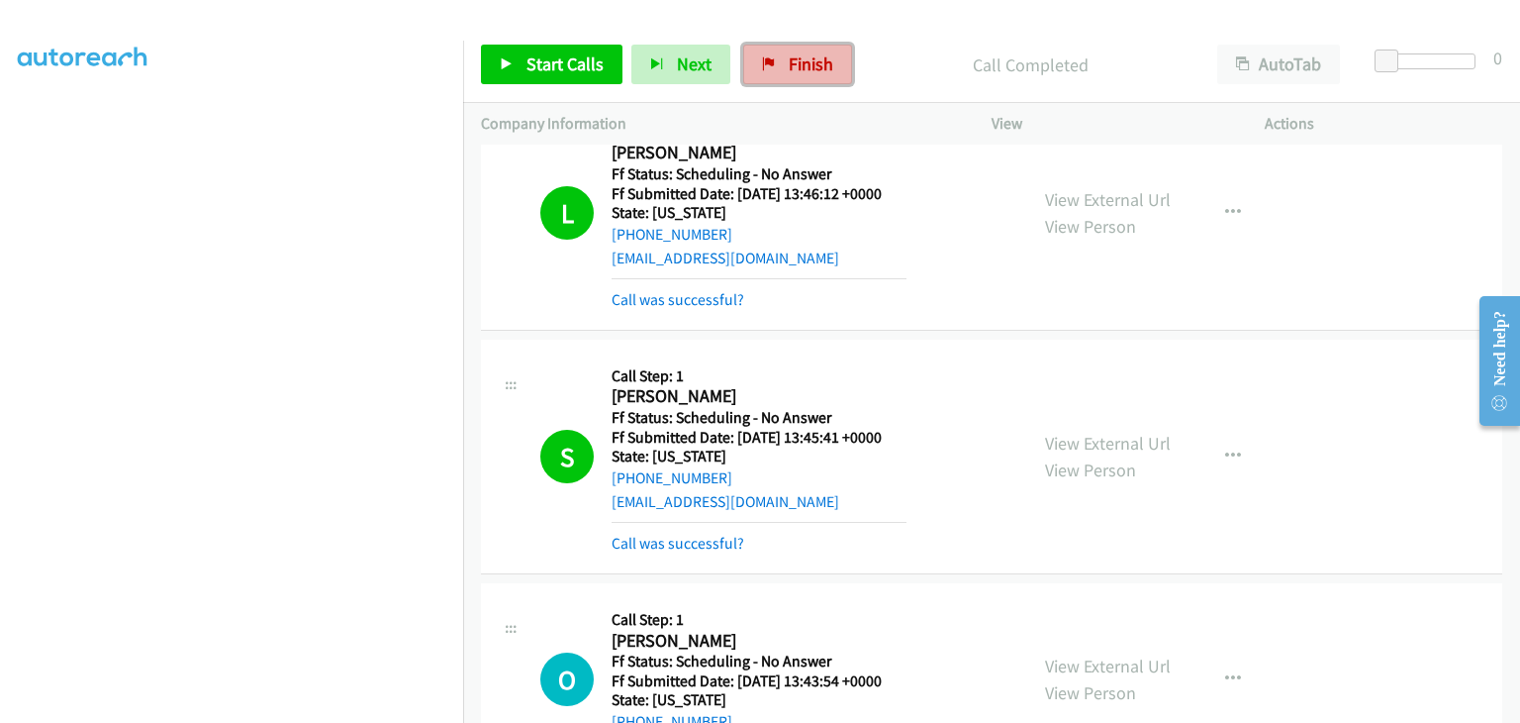
click at [767, 71] on link "Finish" at bounding box center [797, 65] width 109 height 40
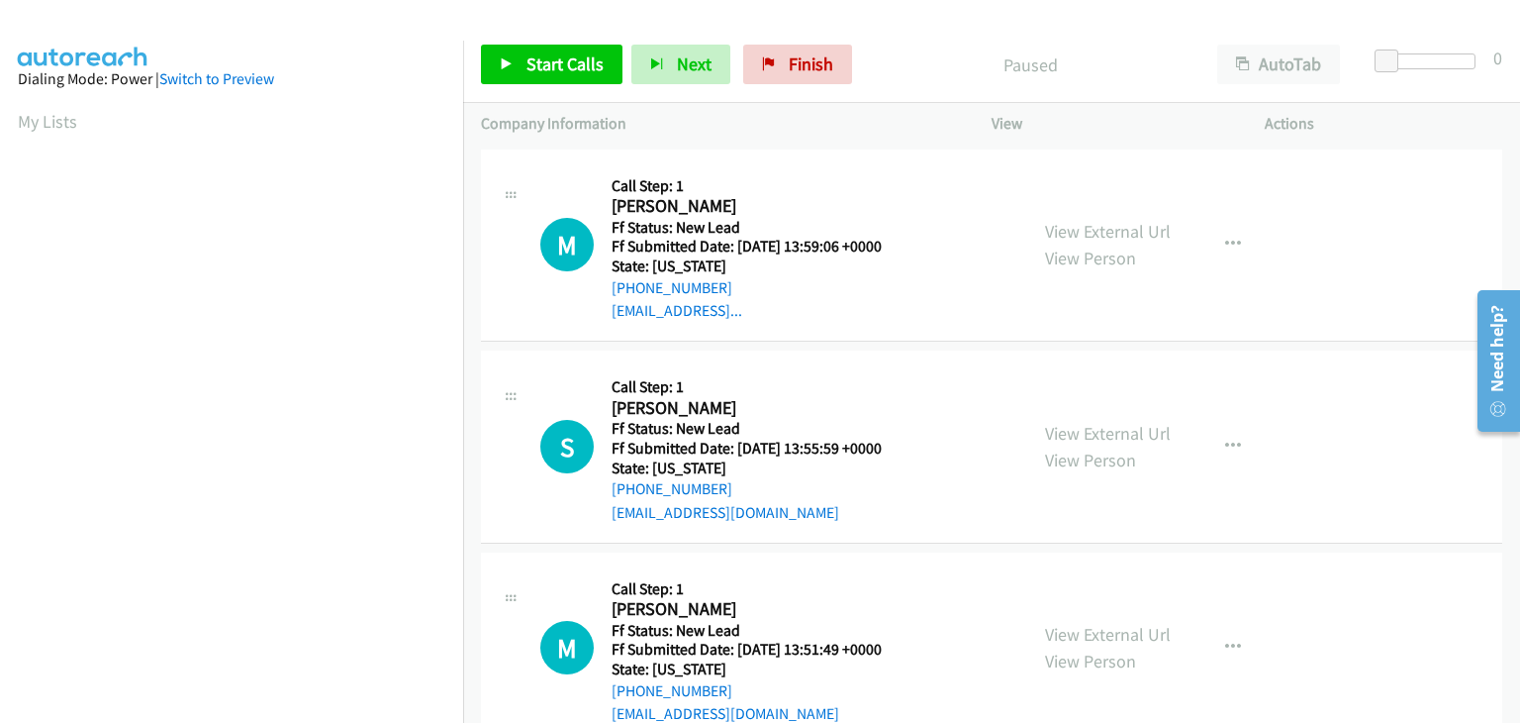
scroll to position [388, 0]
click link "View External Url"
click at [1113, 223] on link "View External Url" at bounding box center [1108, 231] width 126 height 23
click at [532, 68] on span "Start Calls" at bounding box center [565, 63] width 77 height 23
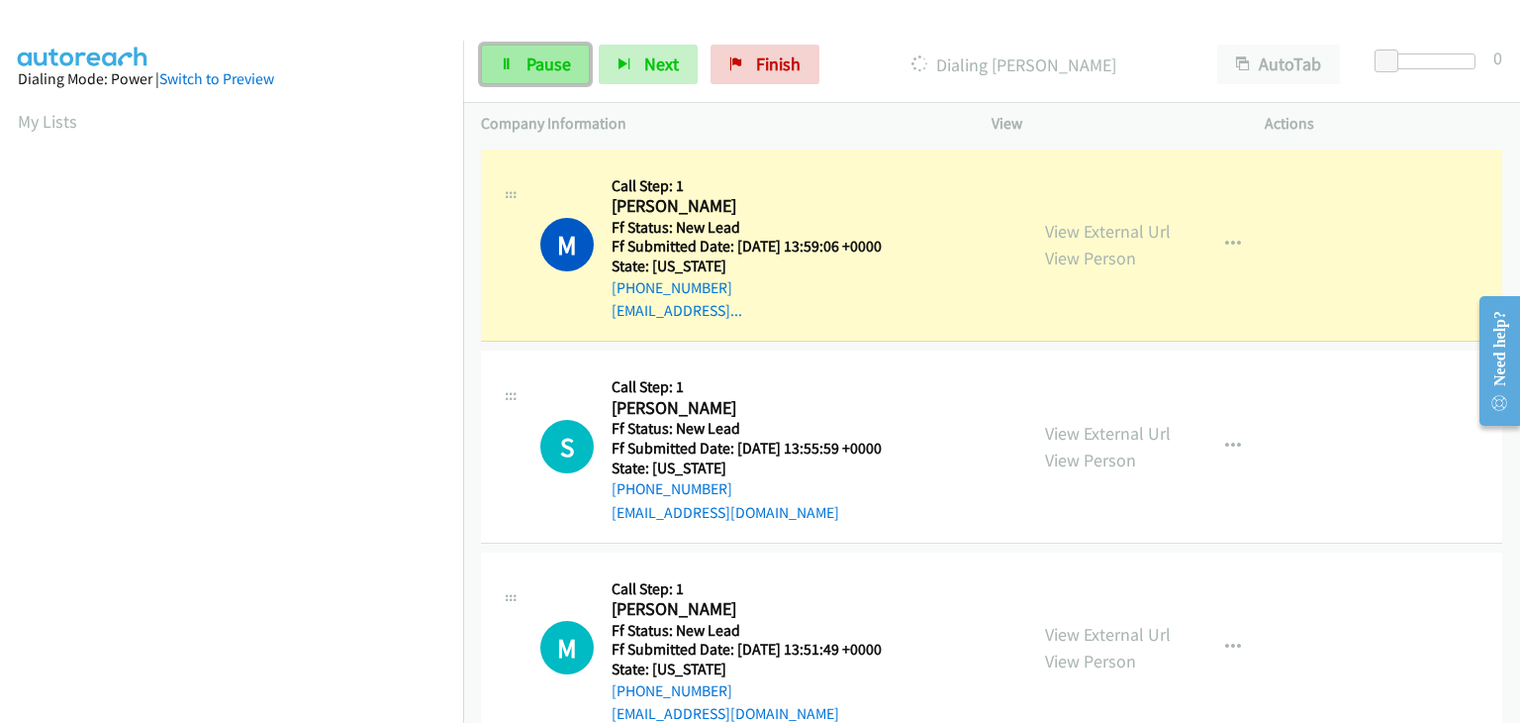
click at [523, 58] on link "Pause" at bounding box center [535, 65] width 109 height 40
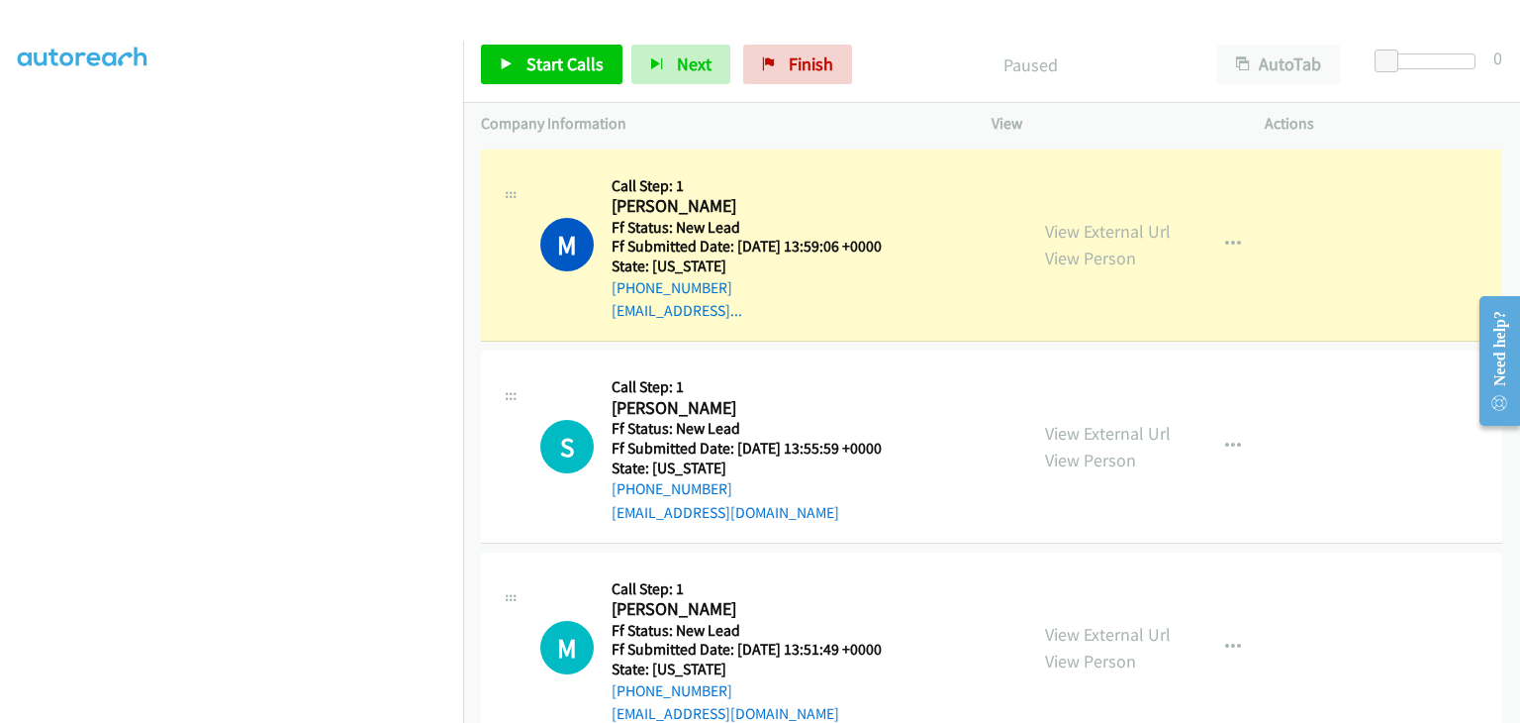
scroll to position [388, 0]
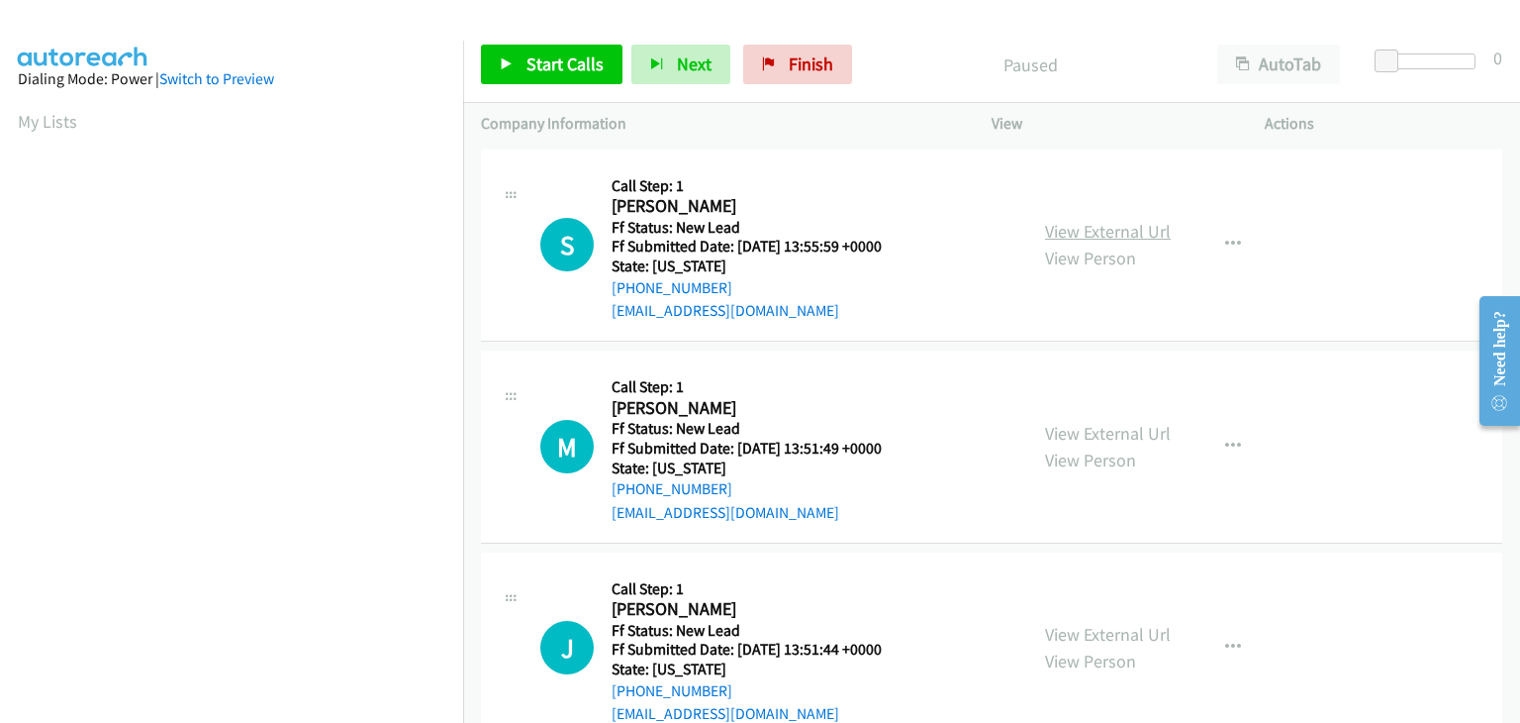
click at [1064, 232] on link "View External Url" at bounding box center [1108, 231] width 126 height 23
click at [599, 62] on span "Start Calls" at bounding box center [565, 63] width 77 height 23
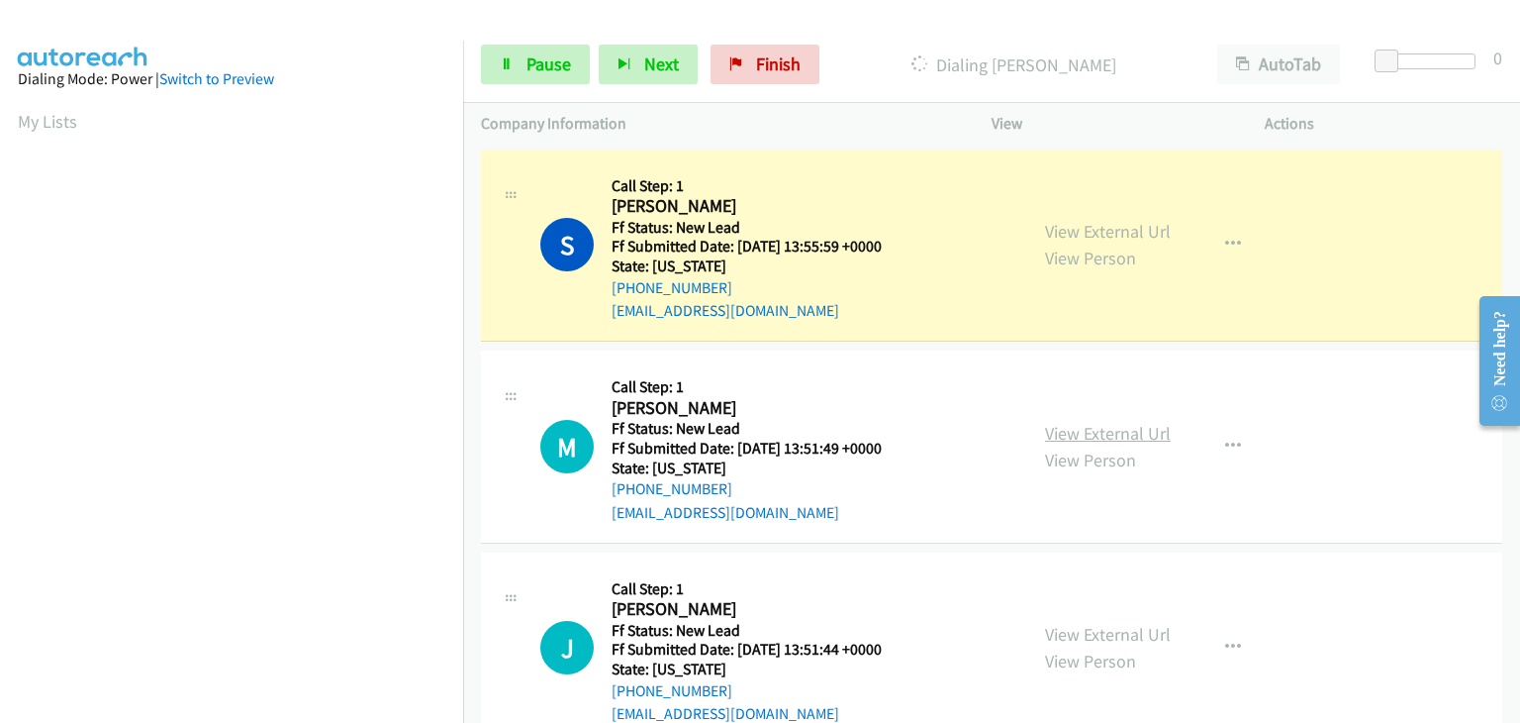
click at [1093, 424] on link "View External Url" at bounding box center [1108, 433] width 126 height 23
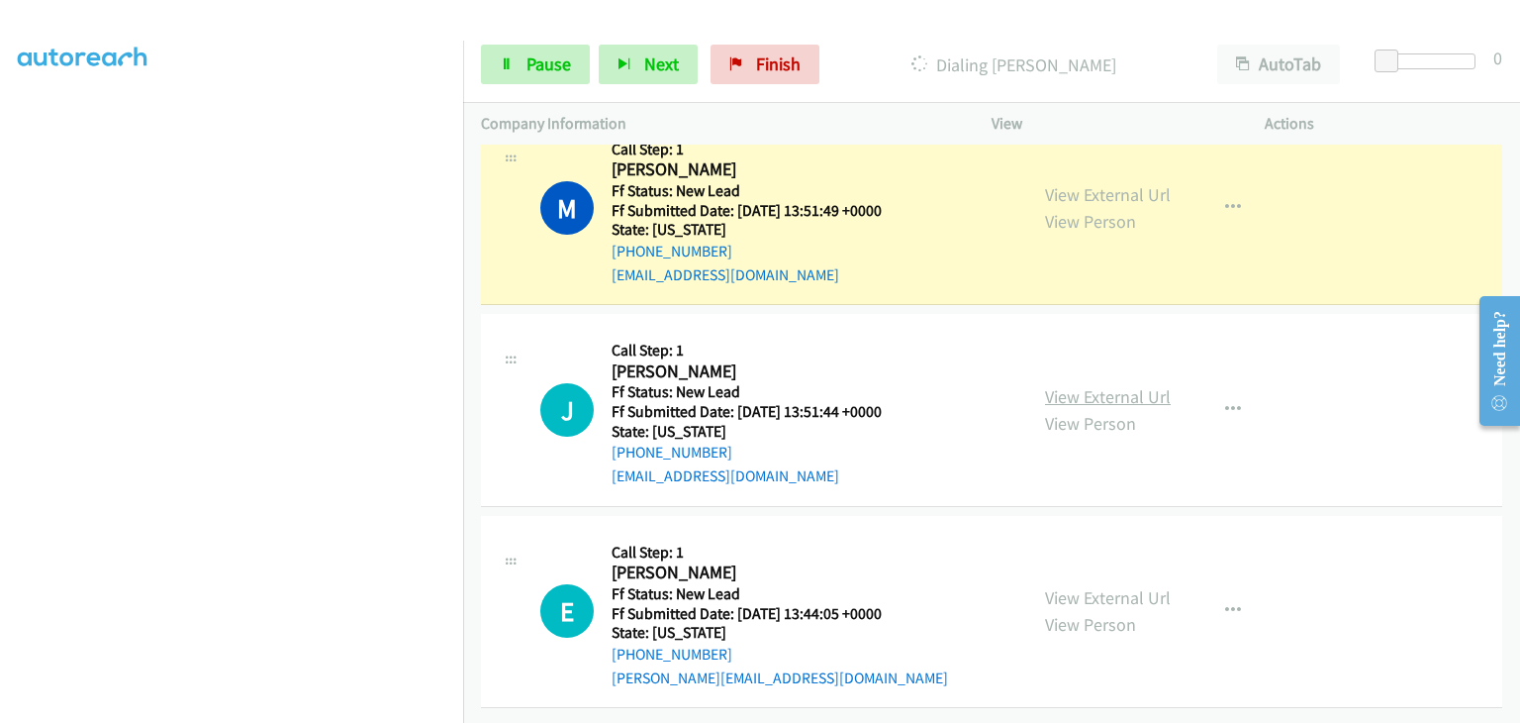
scroll to position [293, 0]
click at [1118, 385] on link "View External Url" at bounding box center [1108, 396] width 126 height 23
drag, startPoint x: 537, startPoint y: 61, endPoint x: 433, endPoint y: 187, distance: 163.7
click at [537, 61] on span "Pause" at bounding box center [549, 63] width 45 height 23
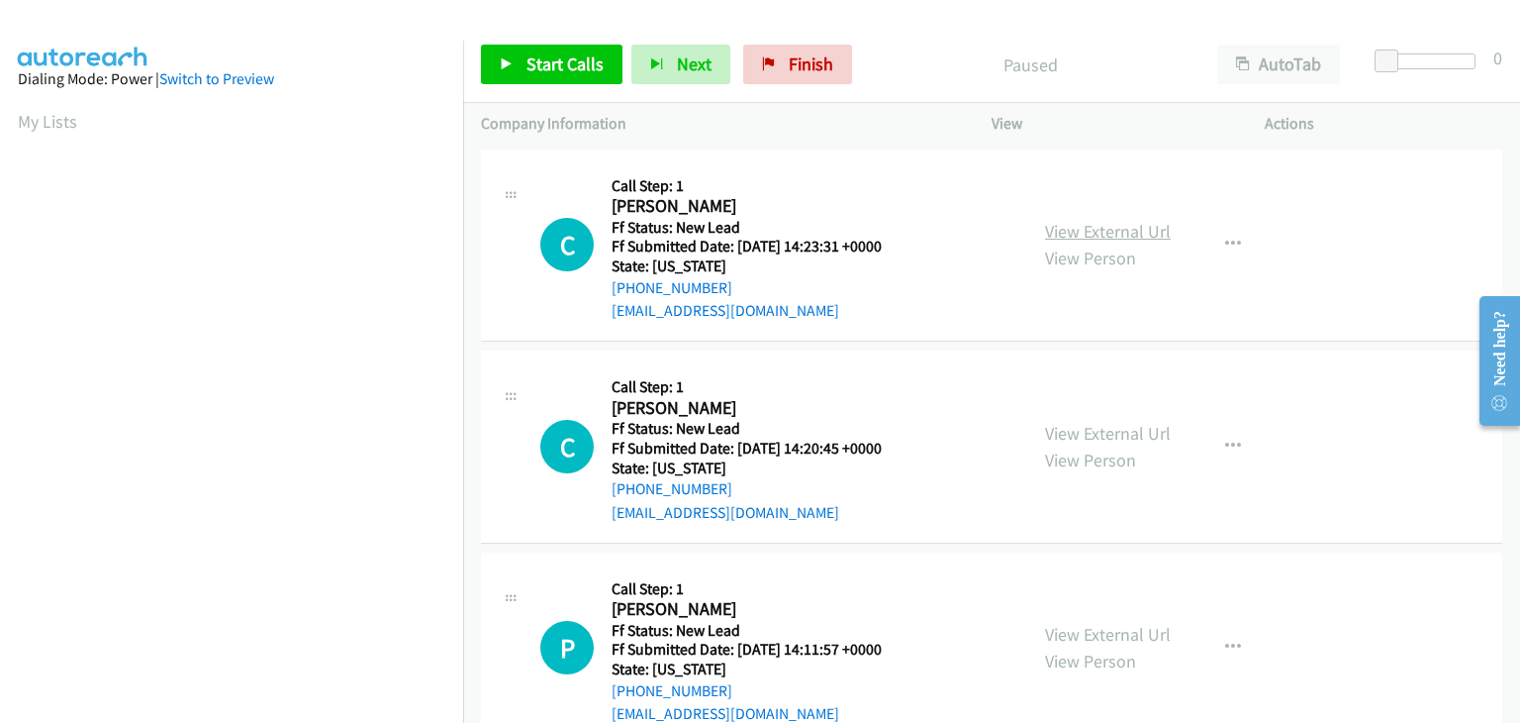
click at [1069, 234] on link "View External Url" at bounding box center [1108, 231] width 126 height 23
click at [531, 49] on link "Start Calls" at bounding box center [552, 65] width 142 height 40
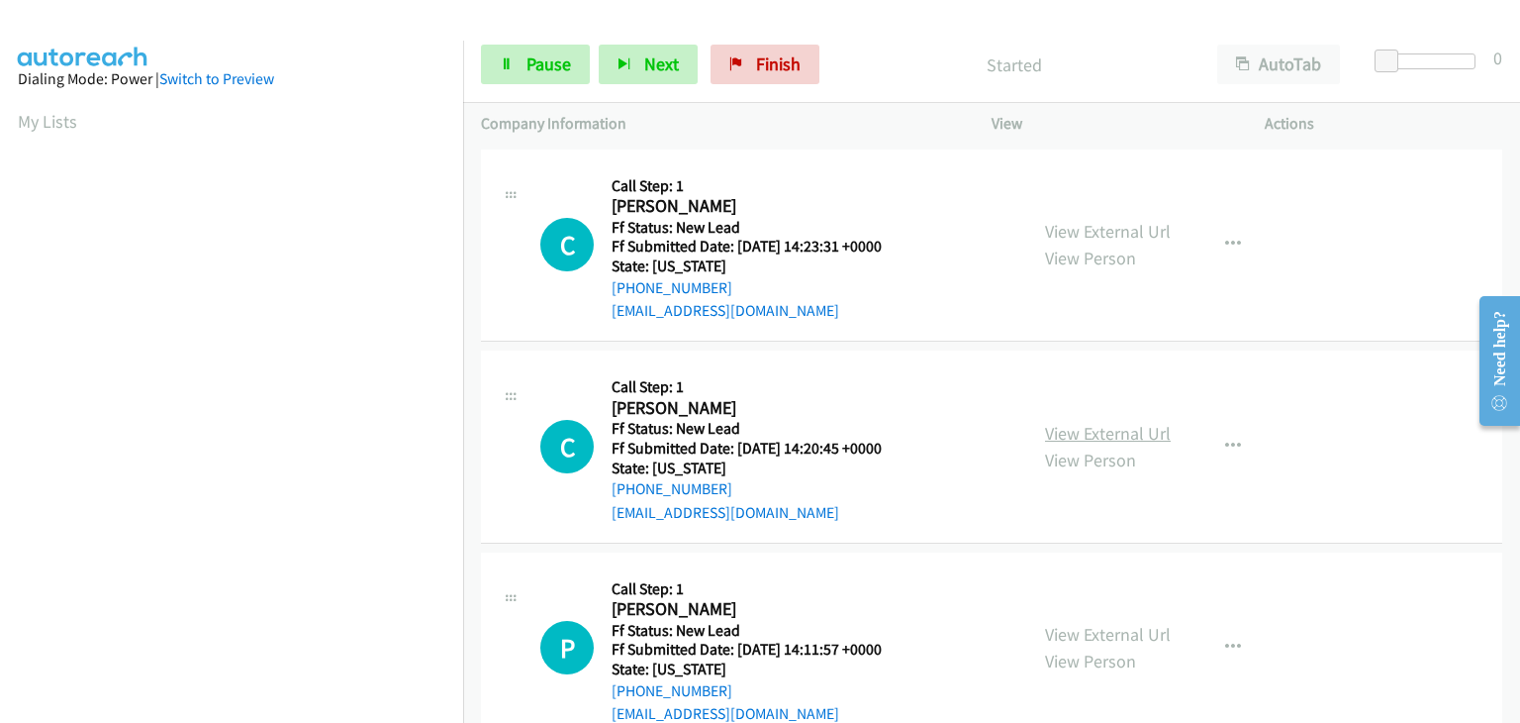
click at [1072, 425] on link "View External Url" at bounding box center [1108, 433] width 126 height 23
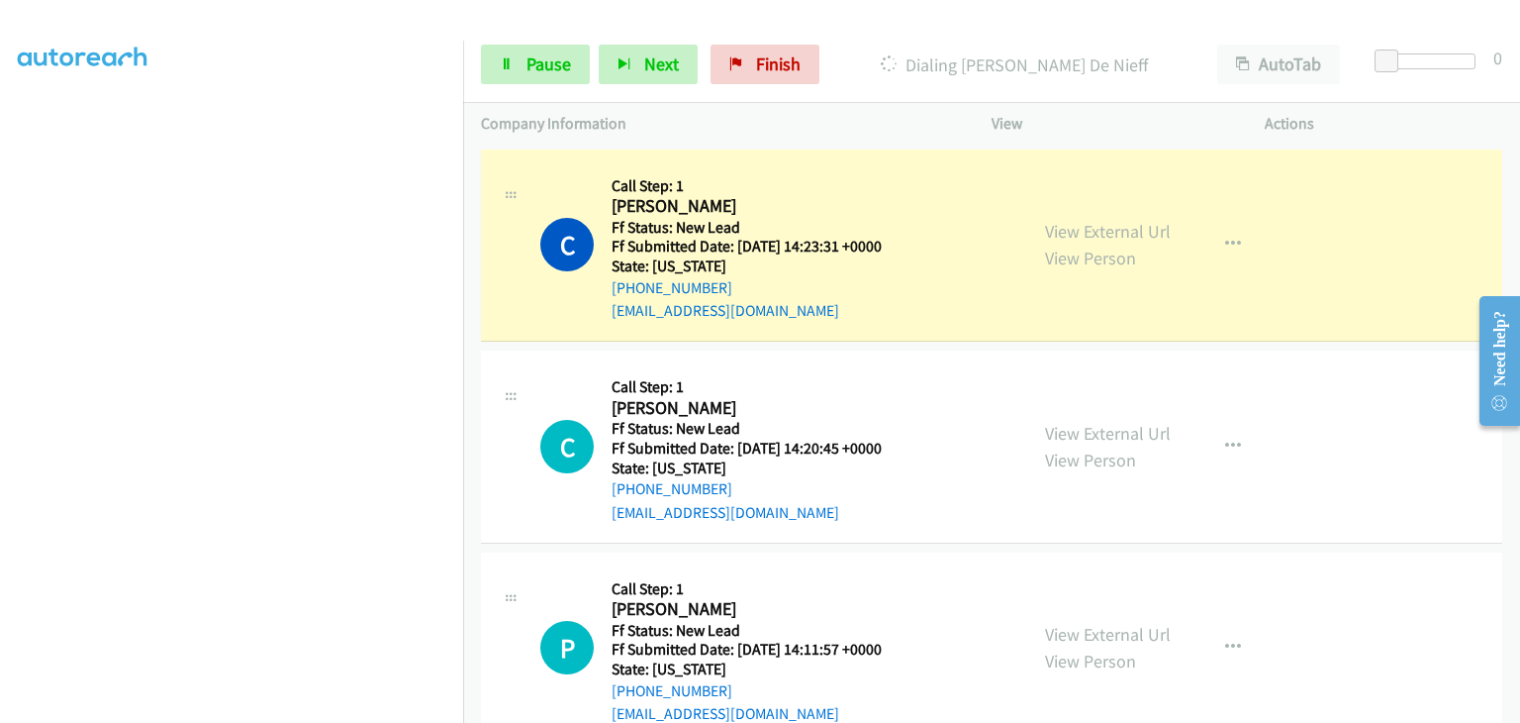
scroll to position [388, 0]
click at [323, 705] on section at bounding box center [232, 252] width 428 height 947
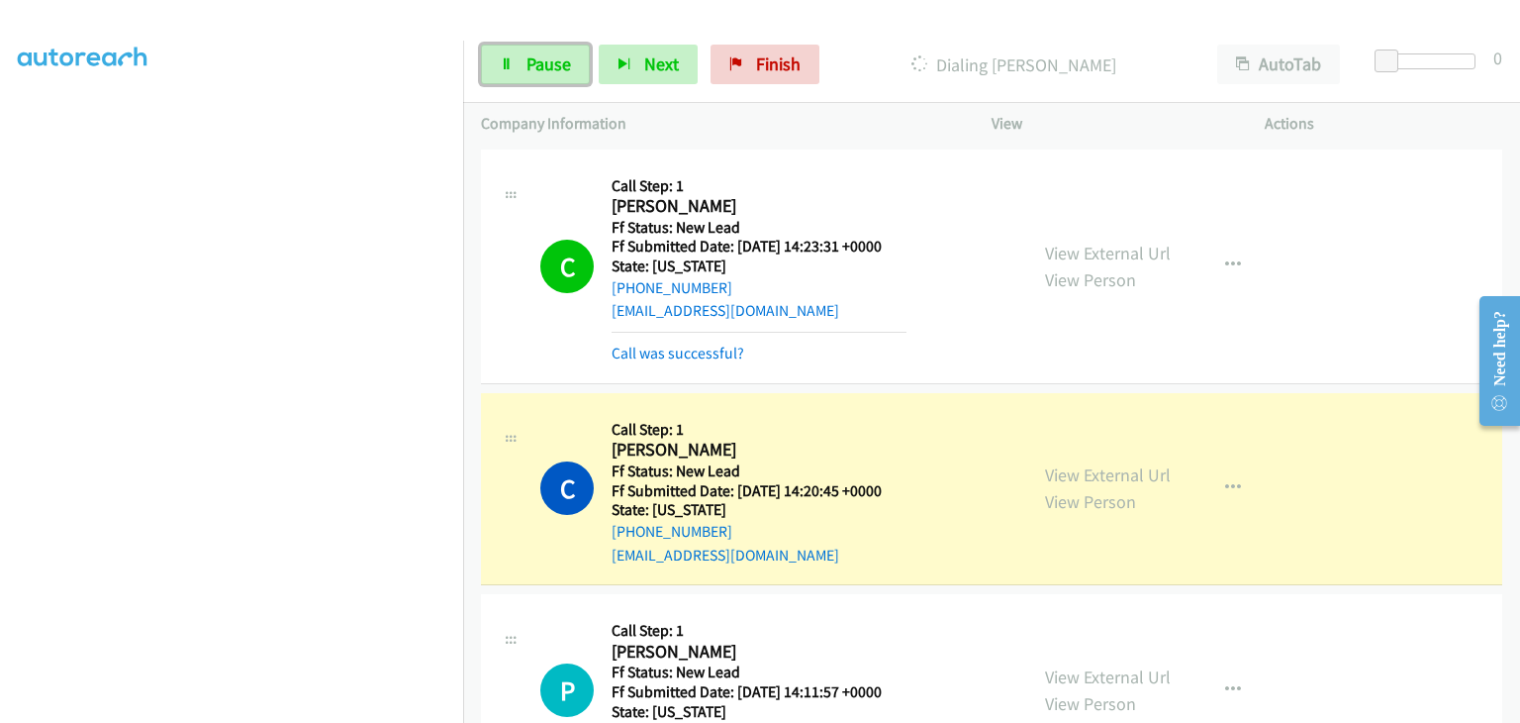
drag, startPoint x: 565, startPoint y: 70, endPoint x: 894, endPoint y: 68, distance: 328.6
click at [565, 70] on span "Pause" at bounding box center [549, 63] width 45 height 23
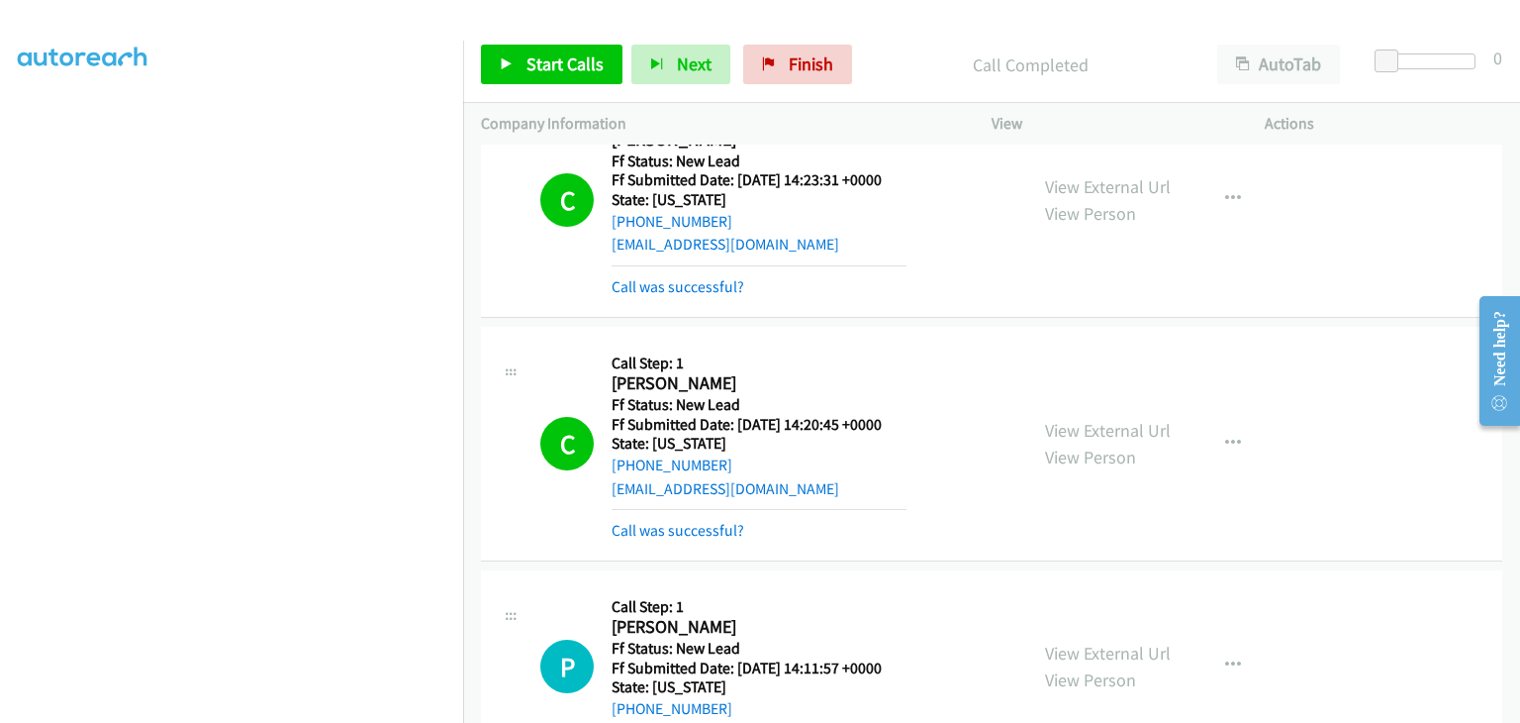
scroll to position [99, 0]
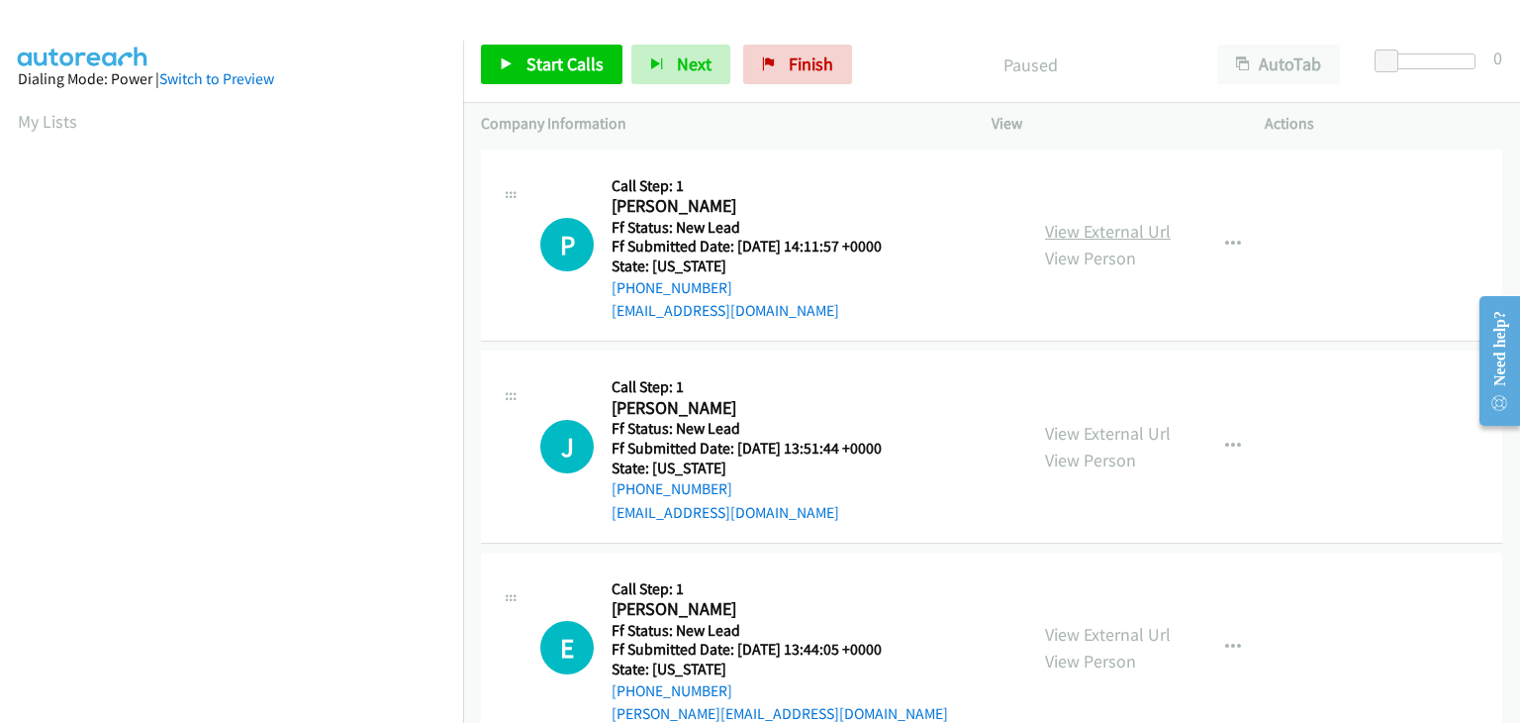
click at [1136, 224] on link "View External Url" at bounding box center [1108, 231] width 126 height 23
click at [590, 64] on span "Start Calls" at bounding box center [565, 63] width 77 height 23
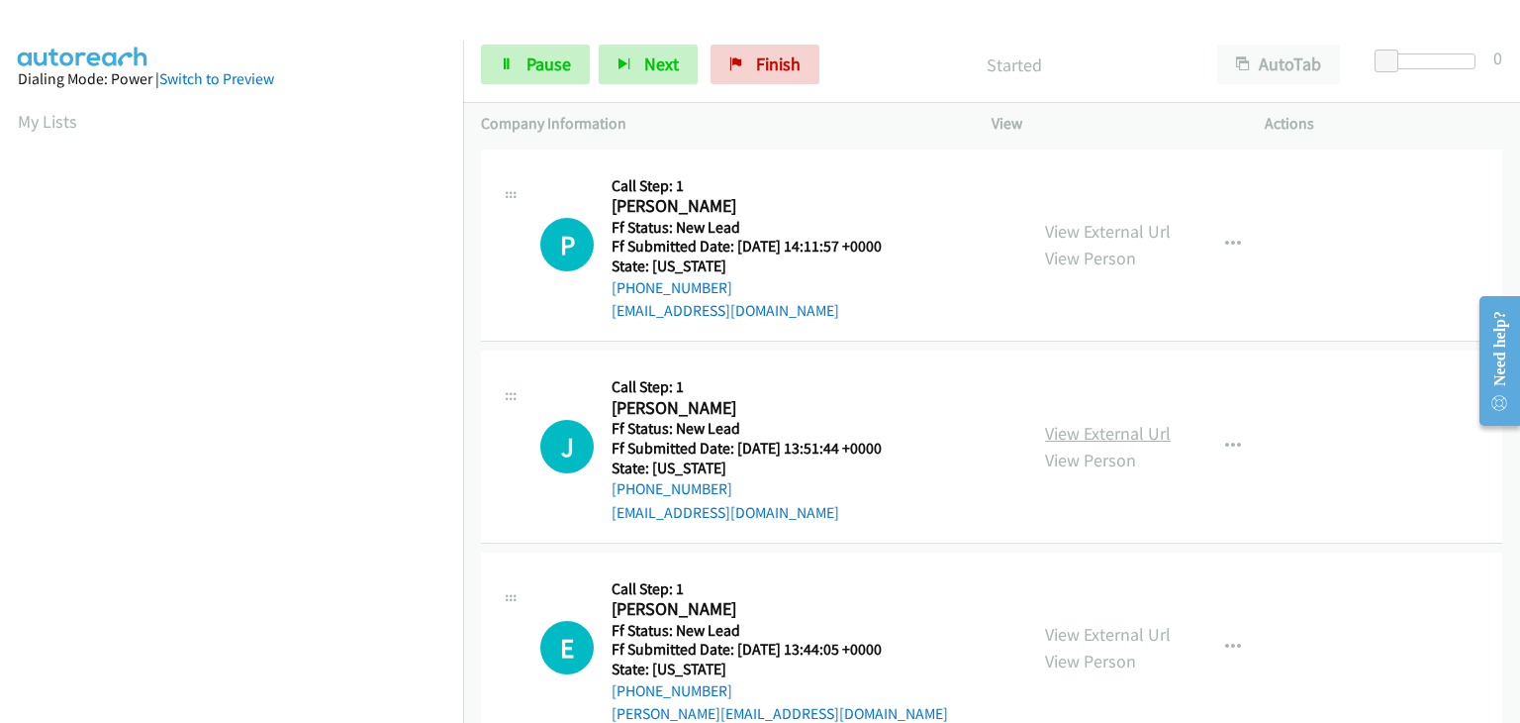
click at [1121, 429] on link "View External Url" at bounding box center [1108, 433] width 126 height 23
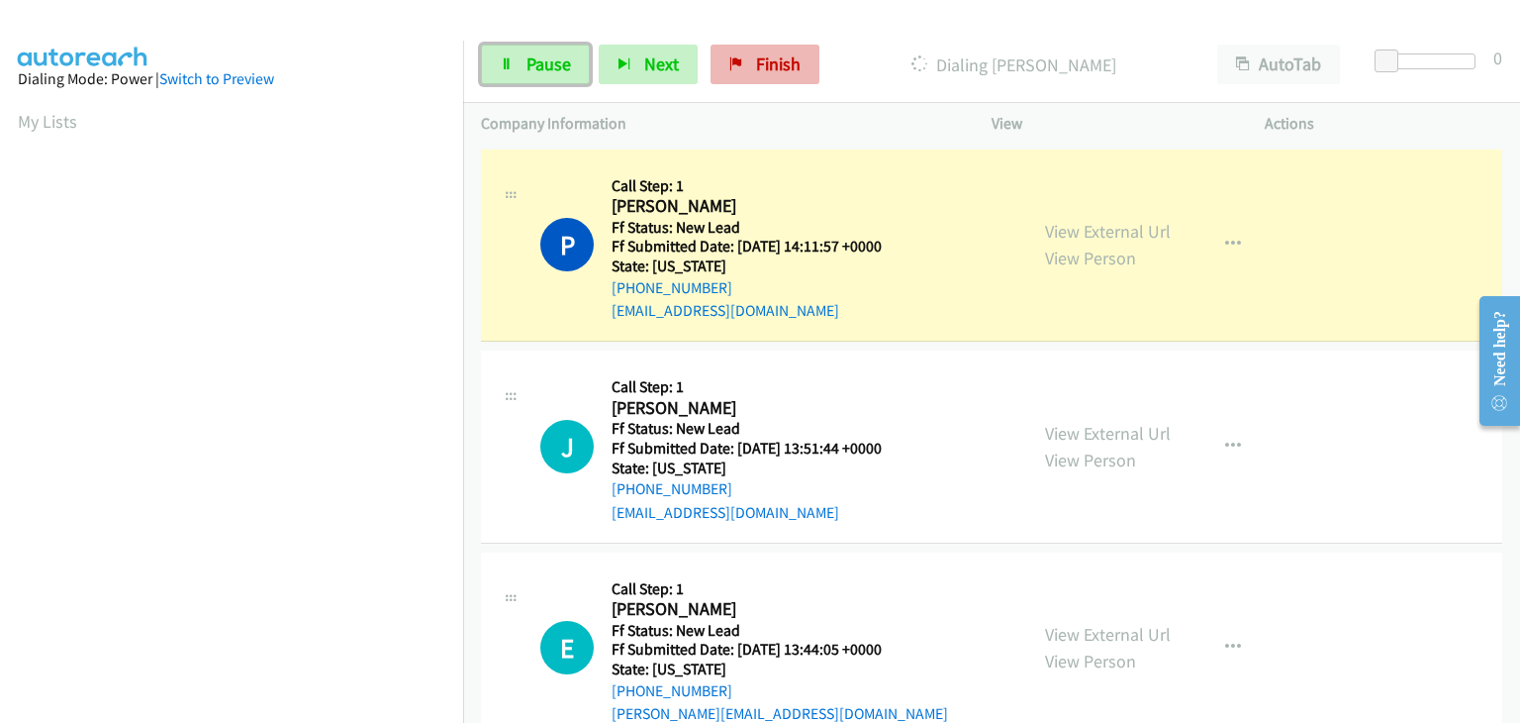
drag, startPoint x: 558, startPoint y: 68, endPoint x: 738, endPoint y: 79, distance: 180.5
click at [558, 68] on span "Pause" at bounding box center [549, 63] width 45 height 23
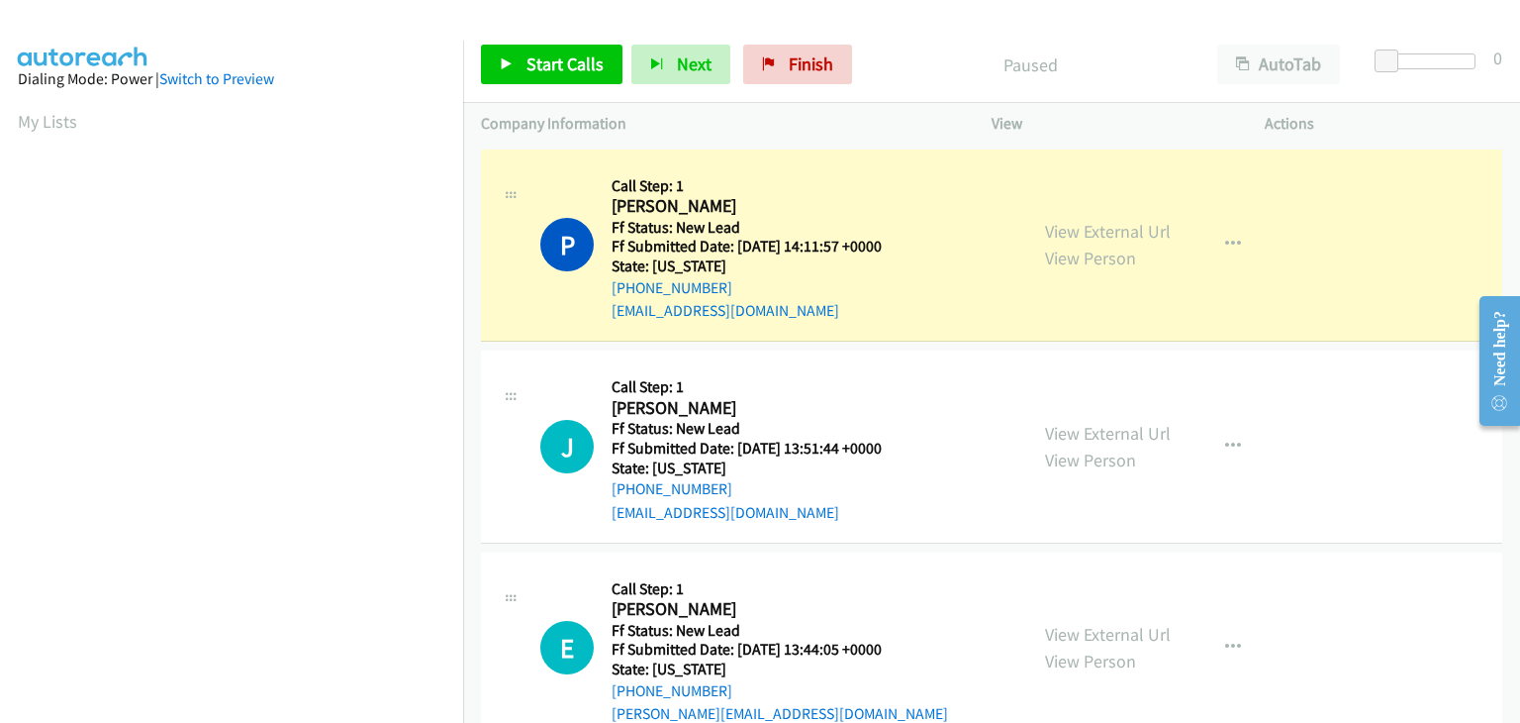
scroll to position [388, 0]
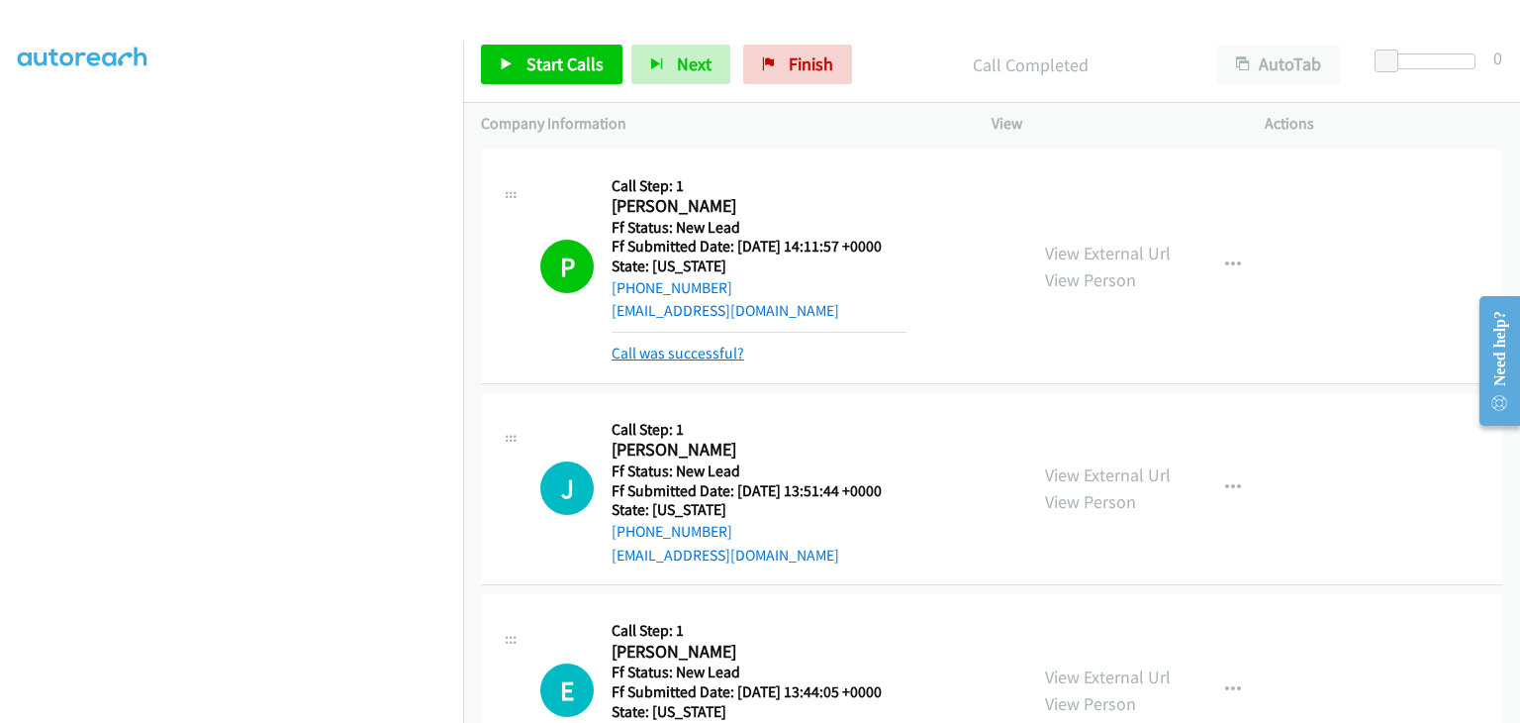
click at [702, 345] on link "Call was successful?" at bounding box center [678, 352] width 133 height 19
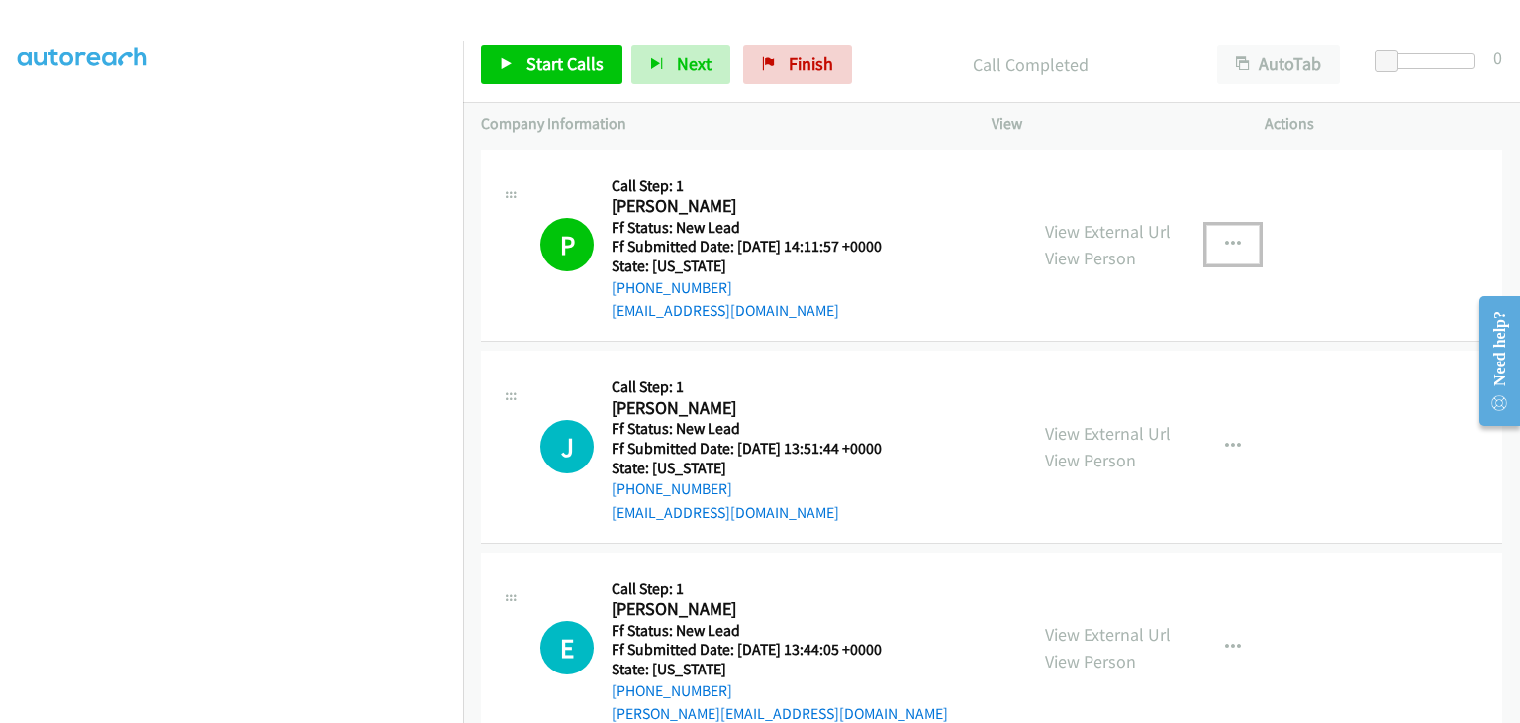
click at [1222, 255] on button "button" at bounding box center [1233, 245] width 53 height 40
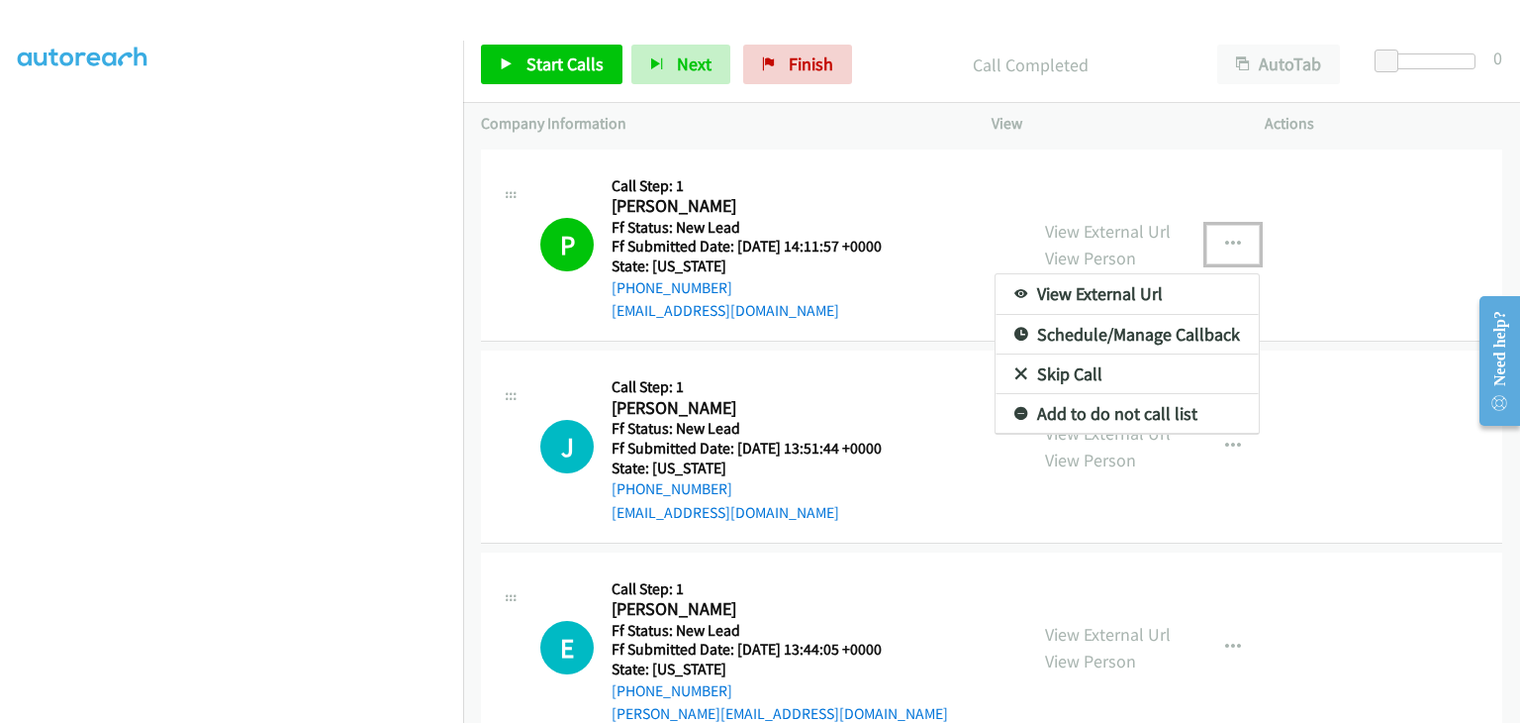
click at [1097, 409] on link "Add to do not call list" at bounding box center [1127, 414] width 263 height 40
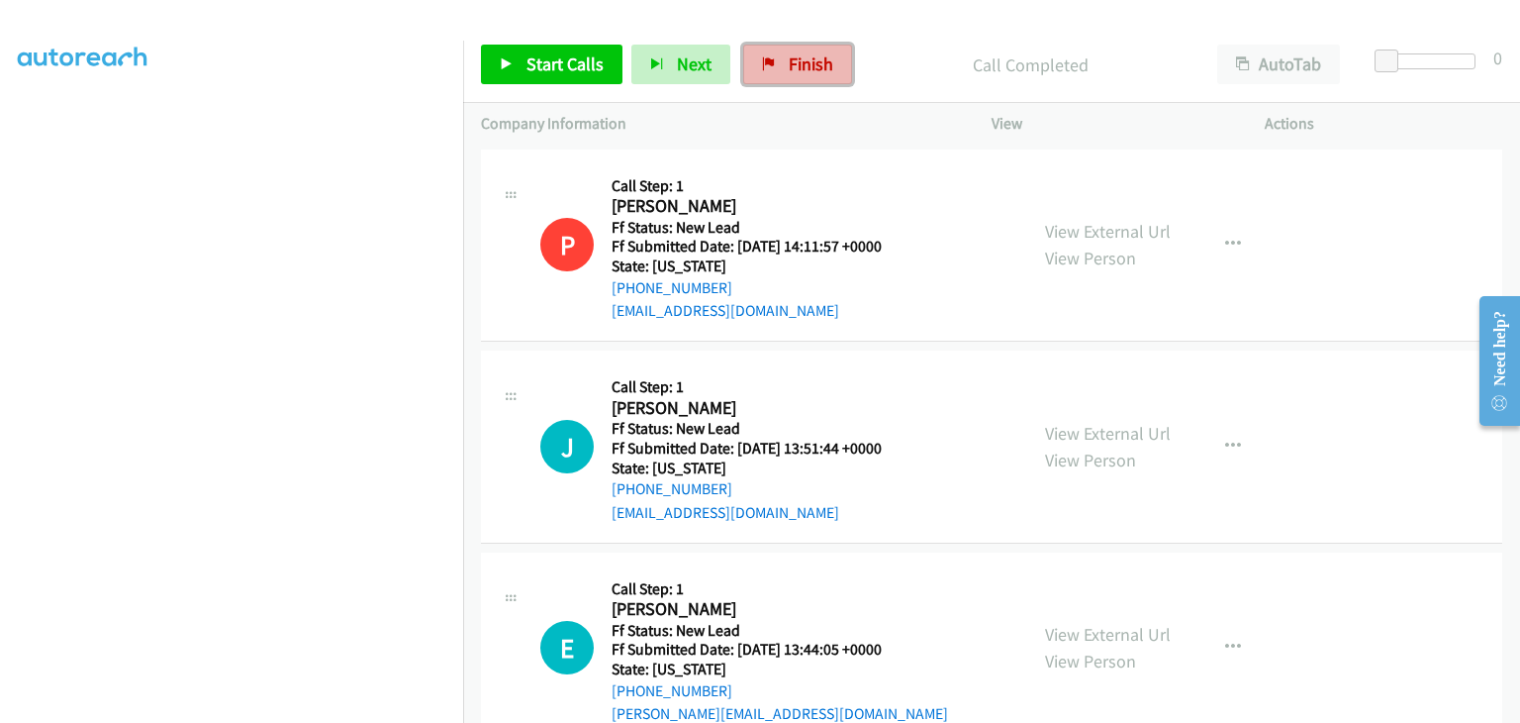
click at [803, 61] on span "Finish" at bounding box center [811, 63] width 45 height 23
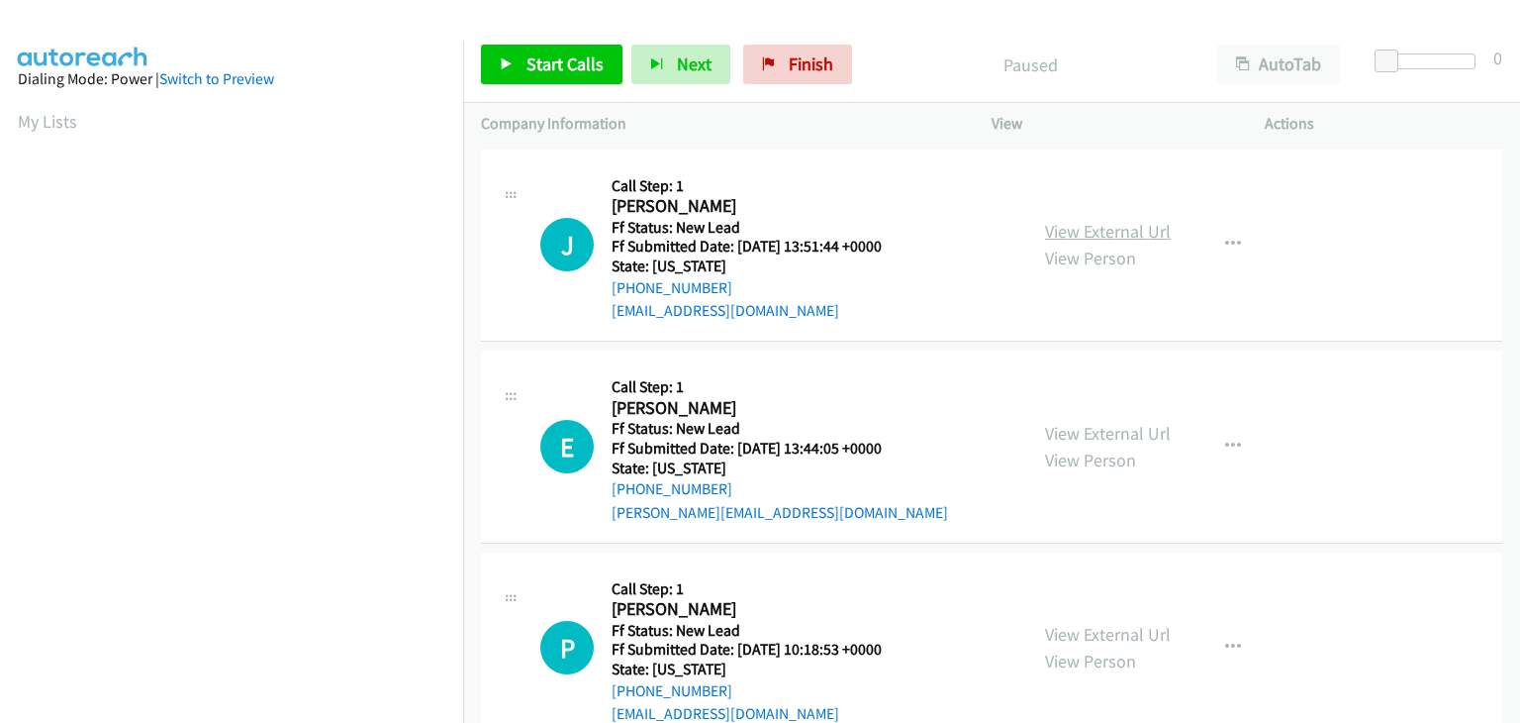
click at [1111, 229] on link "View External Url" at bounding box center [1108, 231] width 126 height 23
click at [553, 58] on span "Start Calls" at bounding box center [565, 63] width 77 height 23
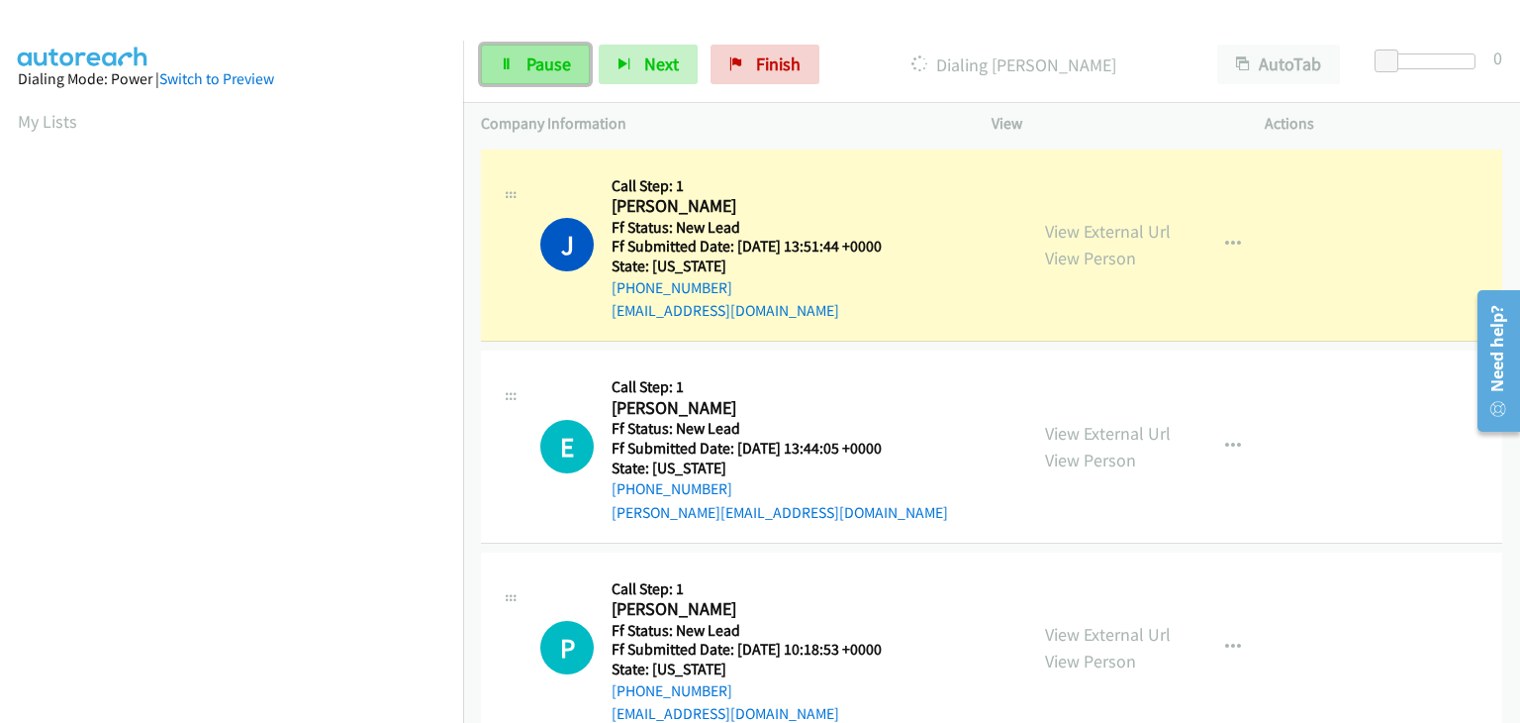
click at [537, 62] on span "Pause" at bounding box center [549, 63] width 45 height 23
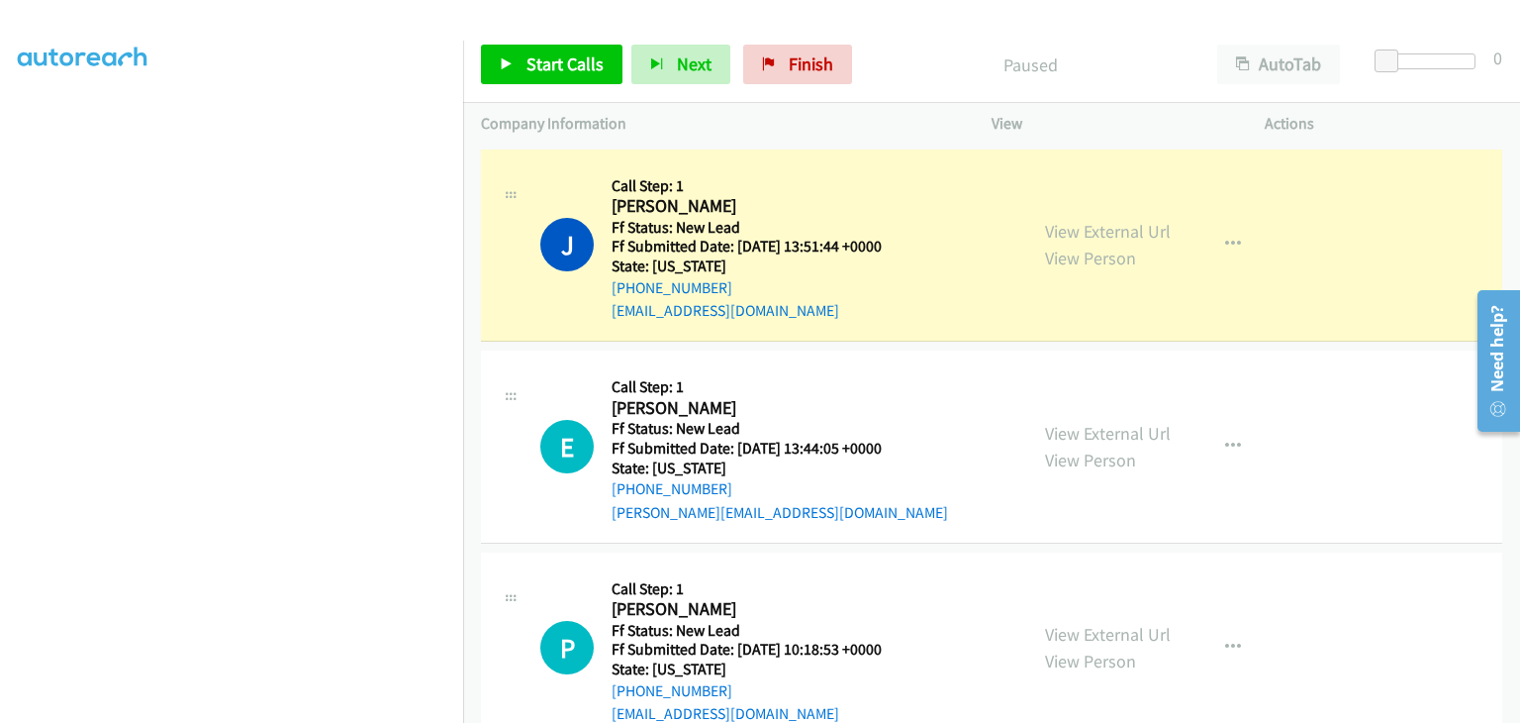
scroll to position [388, 0]
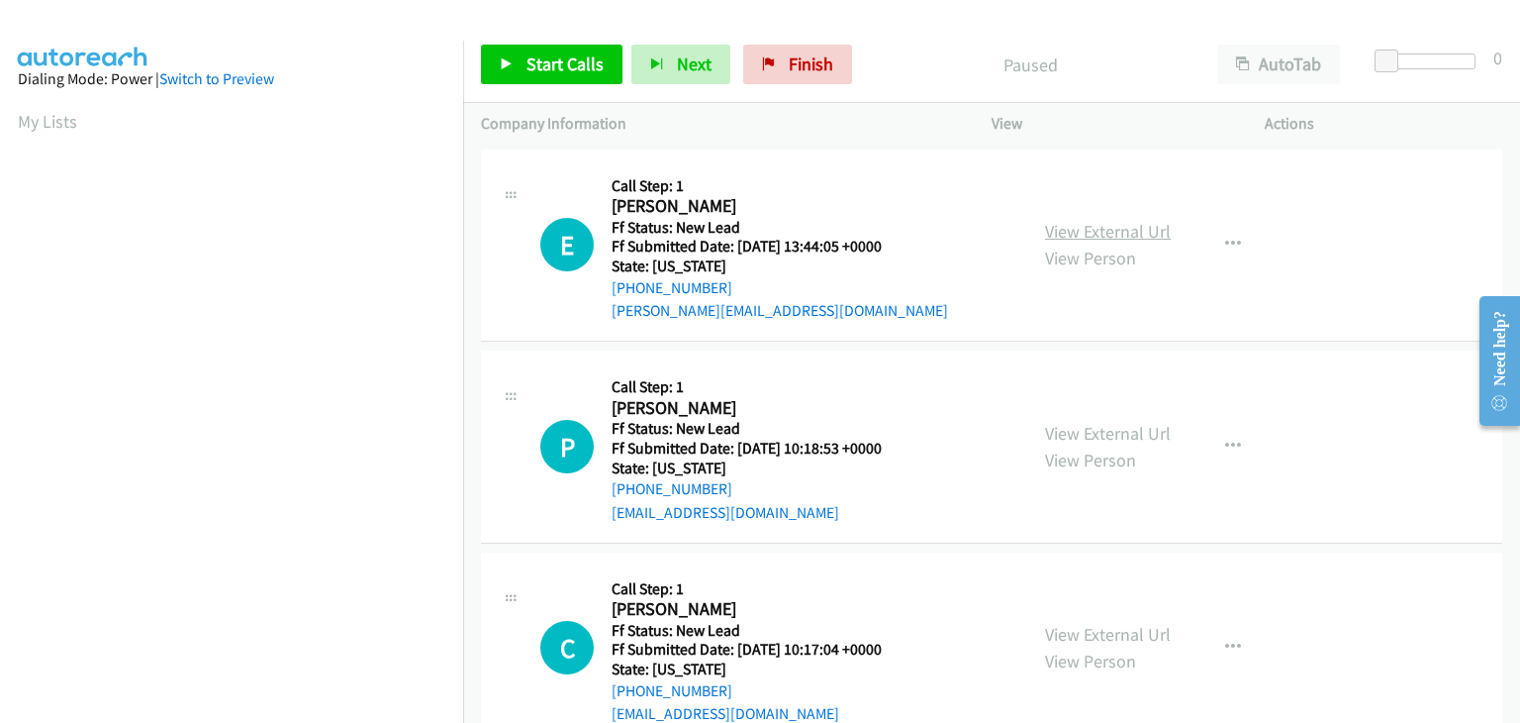
click at [1091, 229] on link "View External Url" at bounding box center [1108, 231] width 126 height 23
click at [518, 42] on div "Start Calls Pause Next Finish Paused AutoTab AutoTab 0" at bounding box center [991, 65] width 1057 height 76
click at [562, 58] on span "Start Calls" at bounding box center [565, 63] width 77 height 23
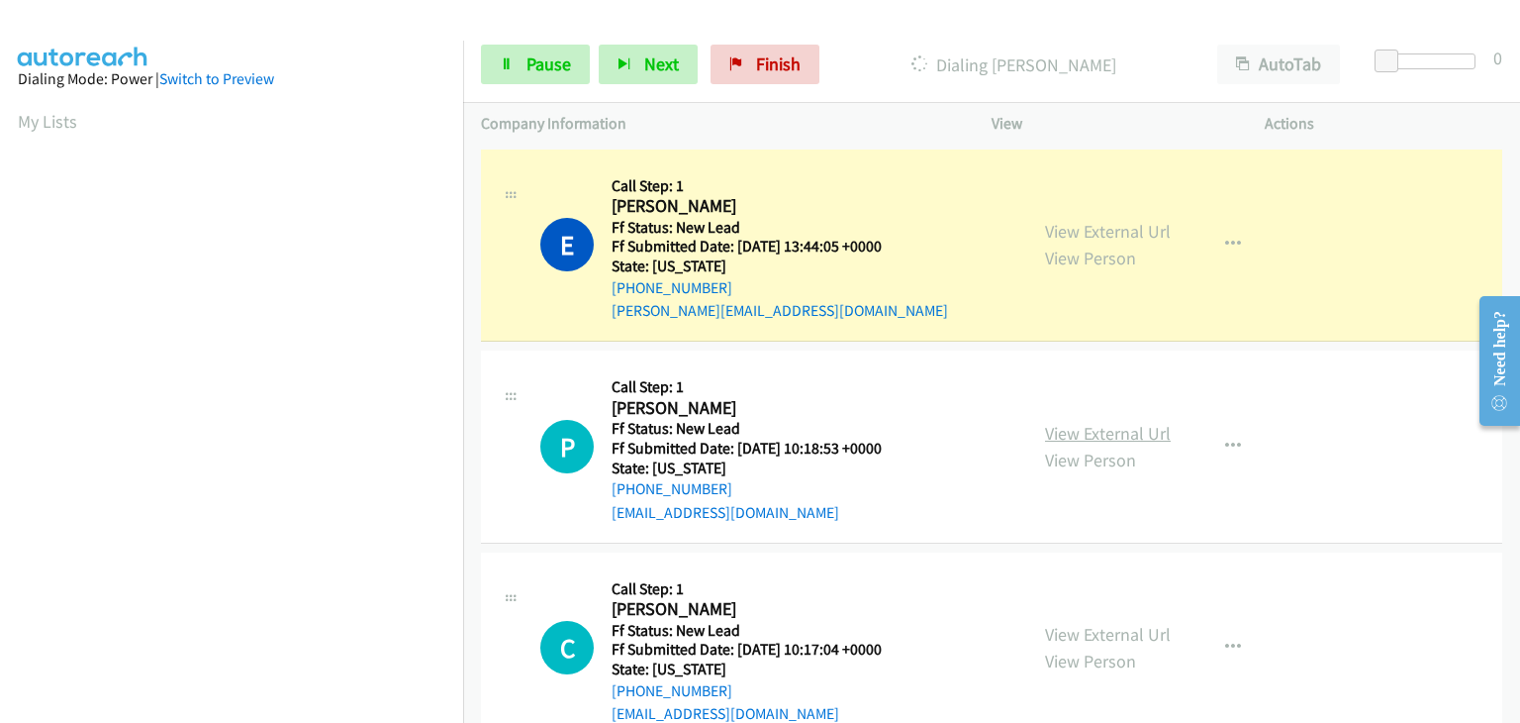
click at [1124, 431] on link "View External Url" at bounding box center [1108, 433] width 126 height 23
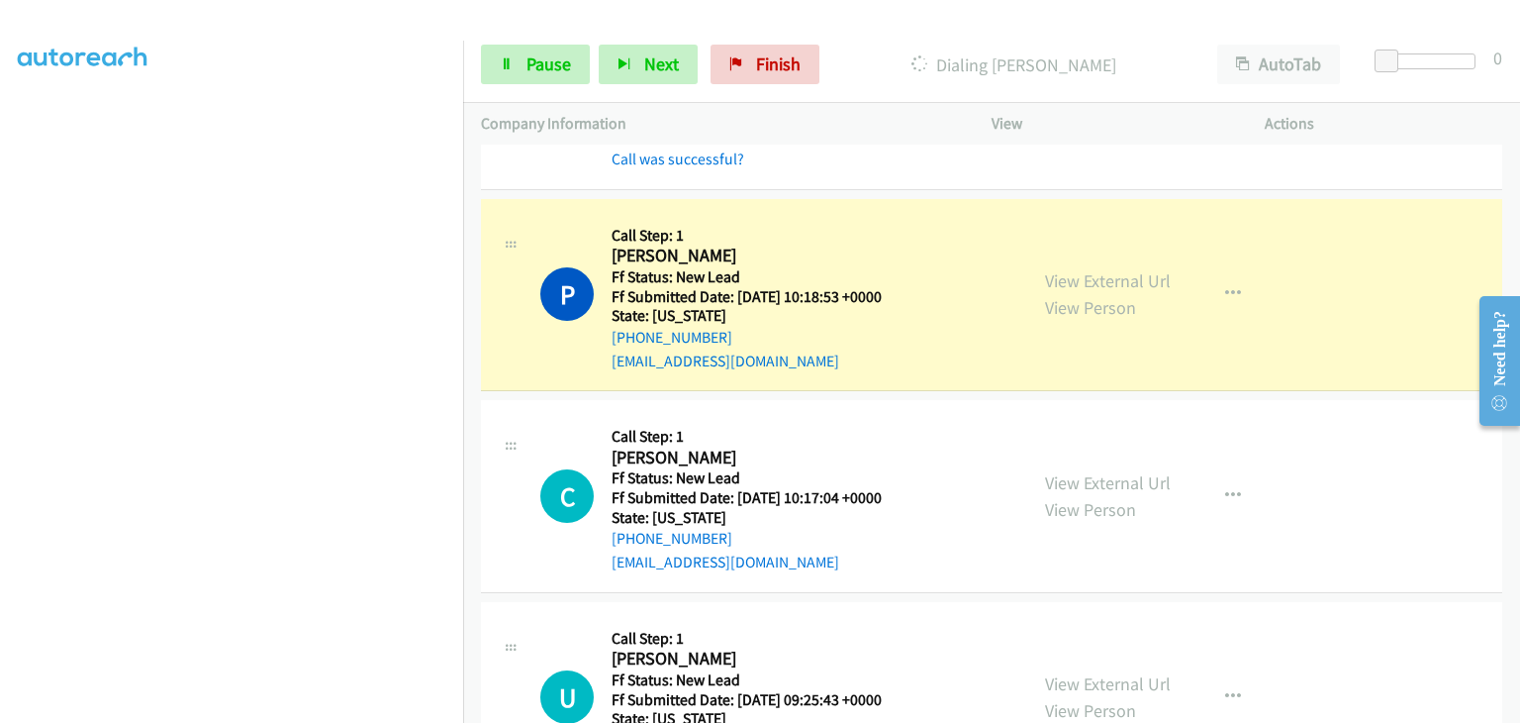
scroll to position [198, 0]
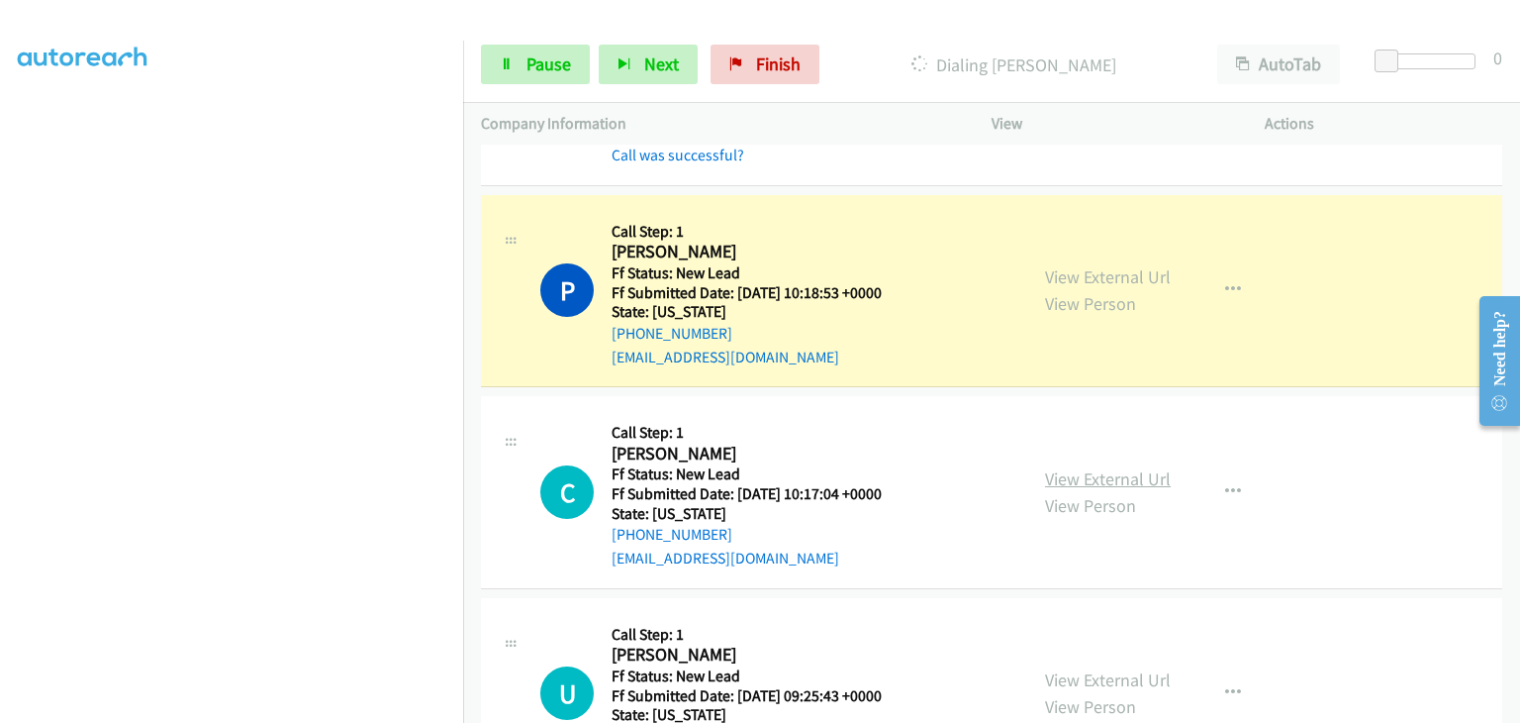
click at [1088, 472] on link "View External Url" at bounding box center [1108, 478] width 126 height 23
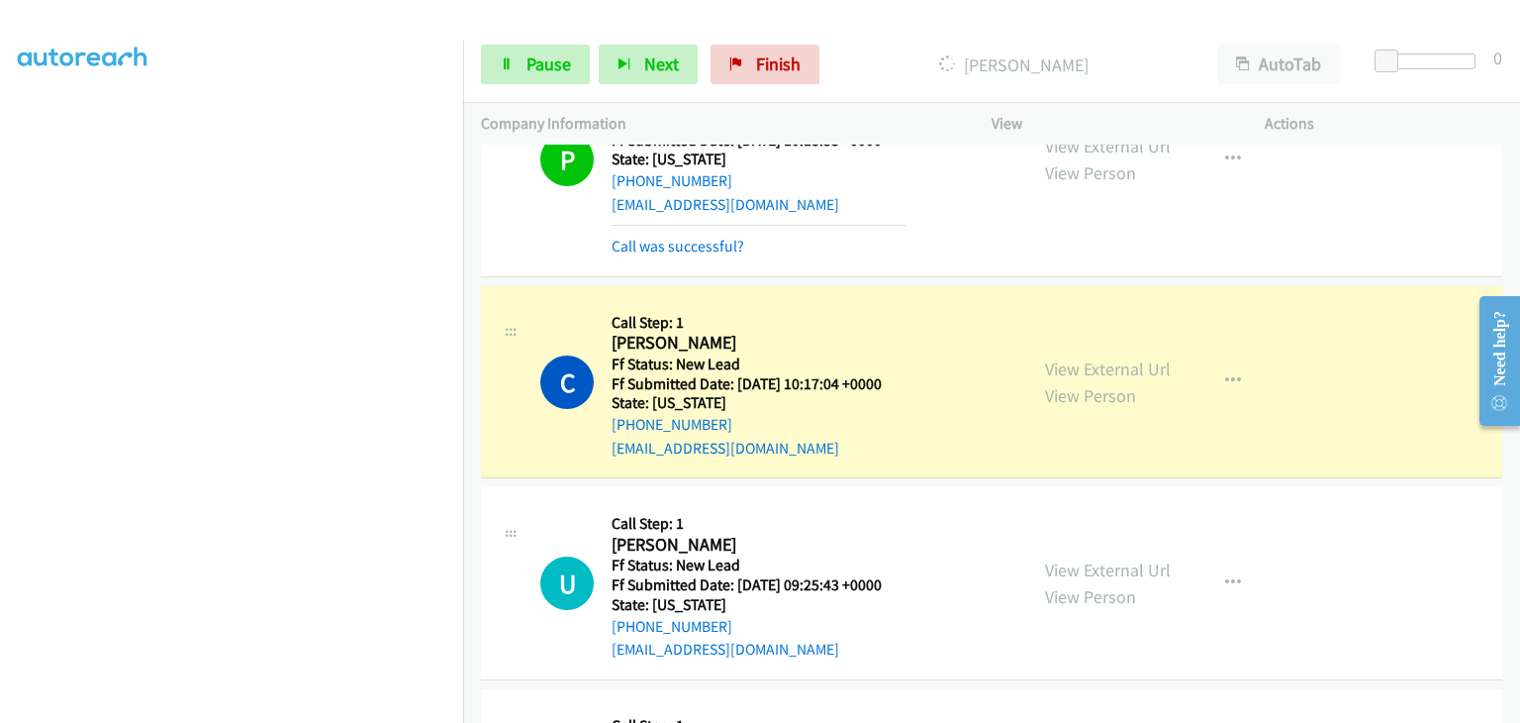
scroll to position [396, 0]
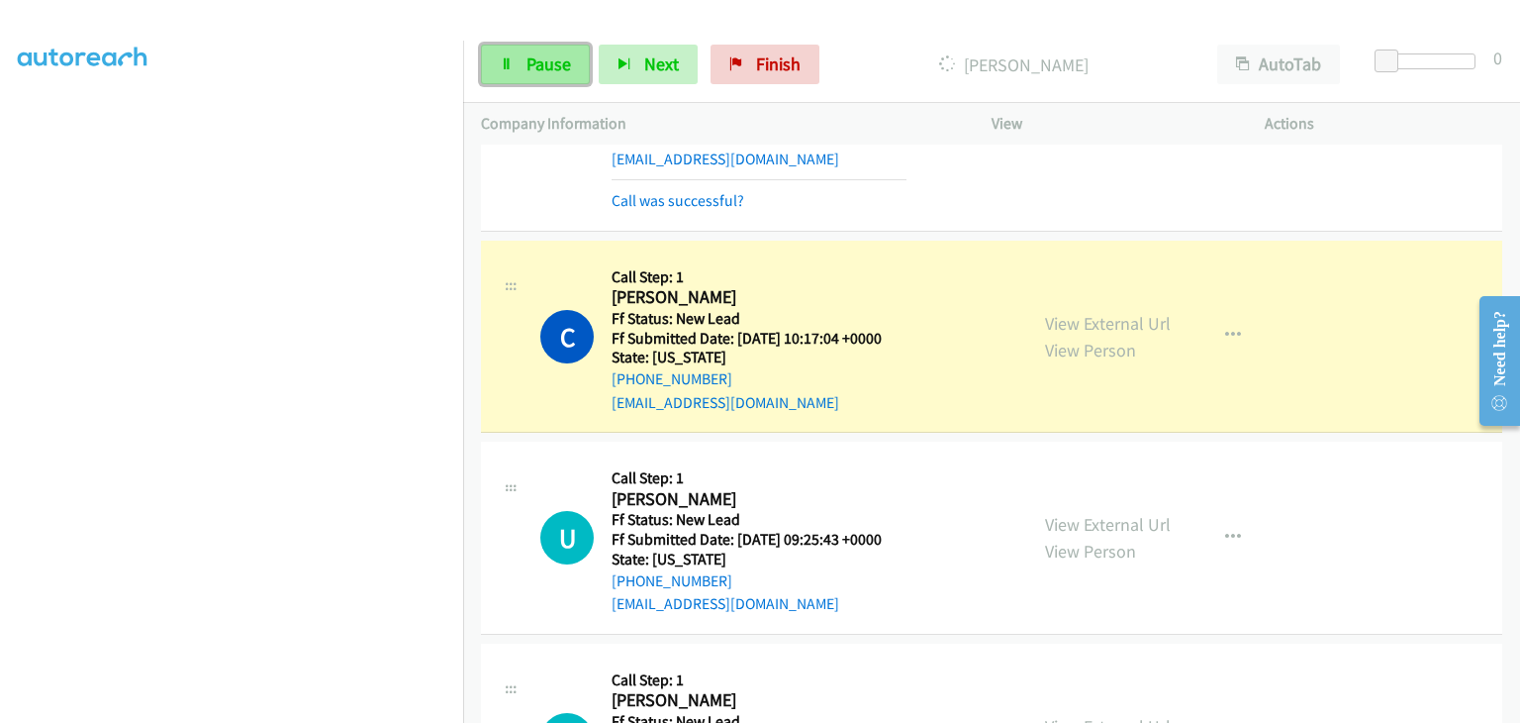
click at [550, 68] on span "Pause" at bounding box center [549, 63] width 45 height 23
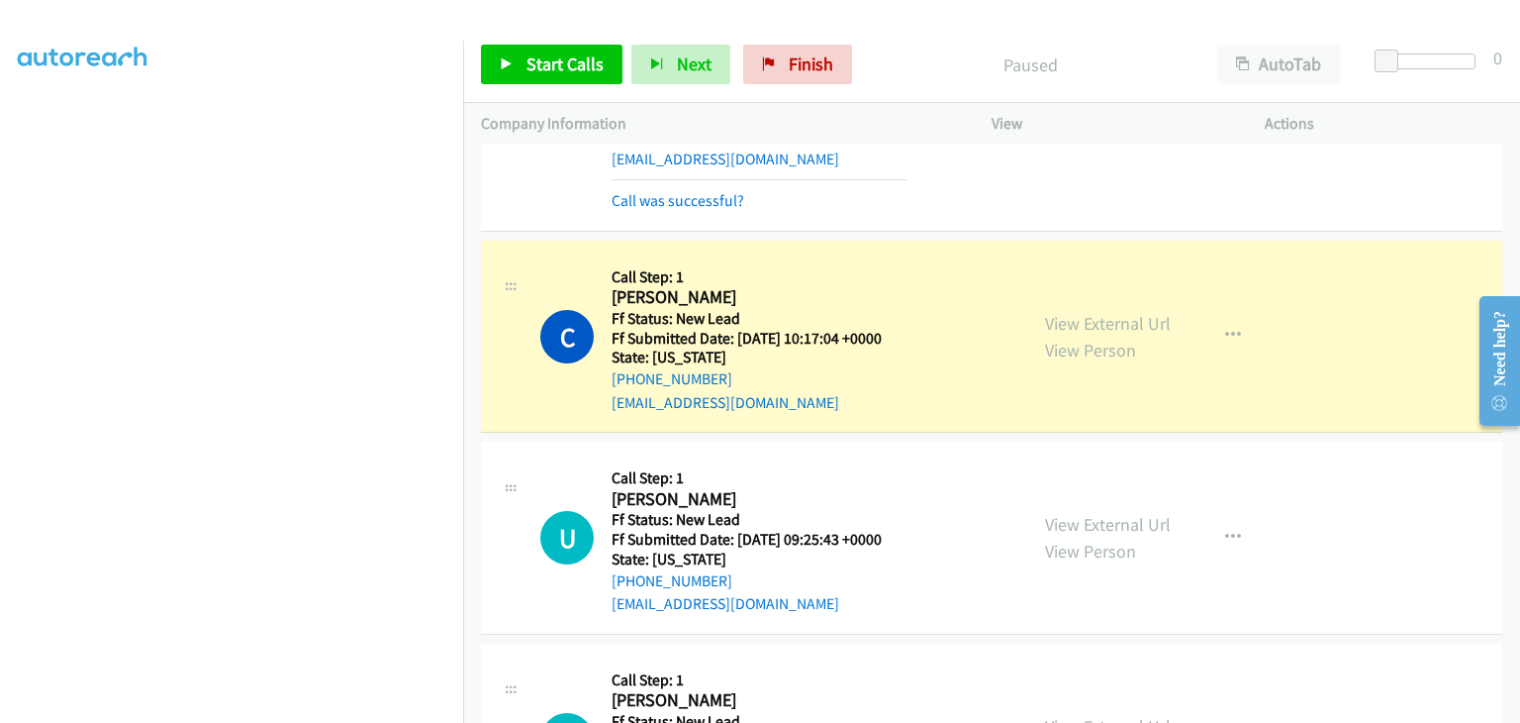
scroll to position [388, 0]
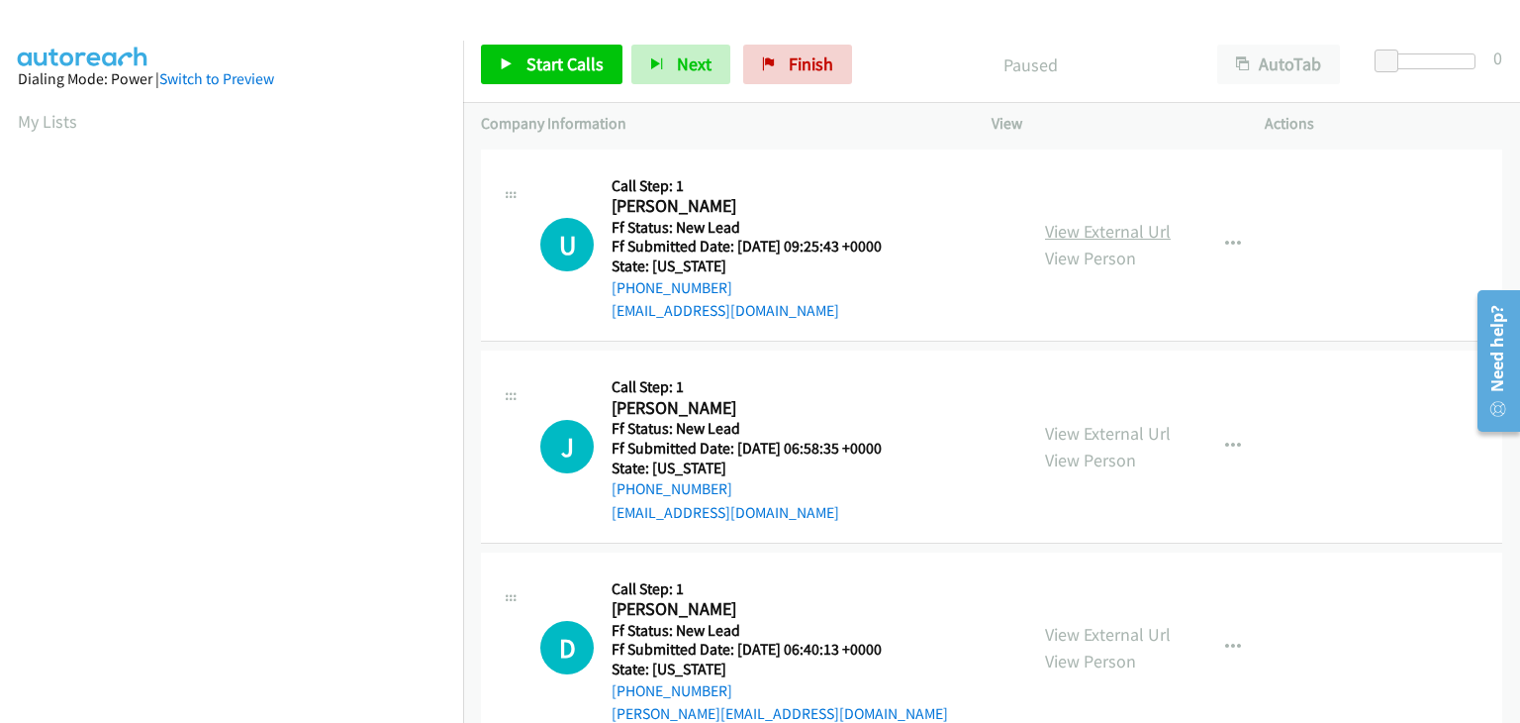
click at [1114, 227] on link "View External Url" at bounding box center [1108, 231] width 126 height 23
click at [592, 60] on span "Start Calls" at bounding box center [565, 63] width 77 height 23
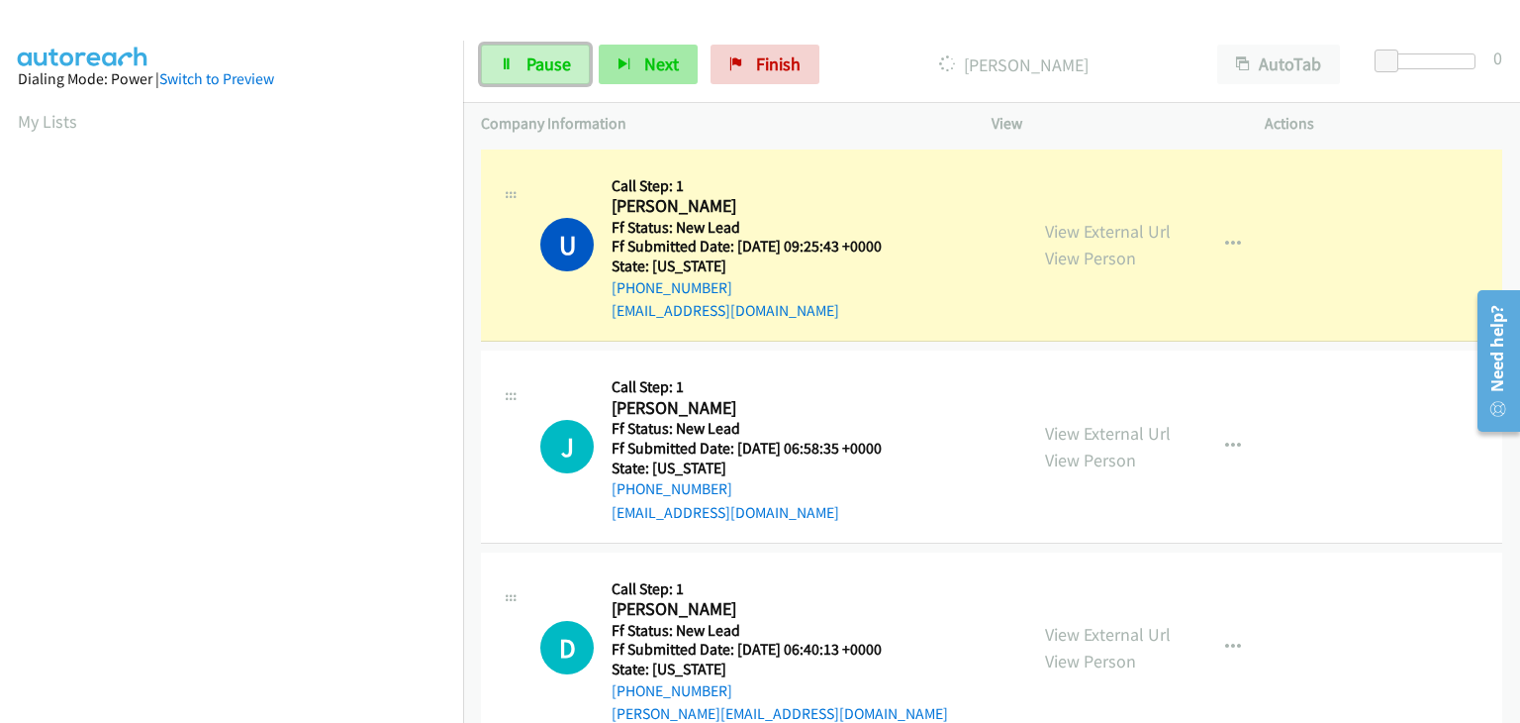
click at [534, 72] on span "Pause" at bounding box center [549, 63] width 45 height 23
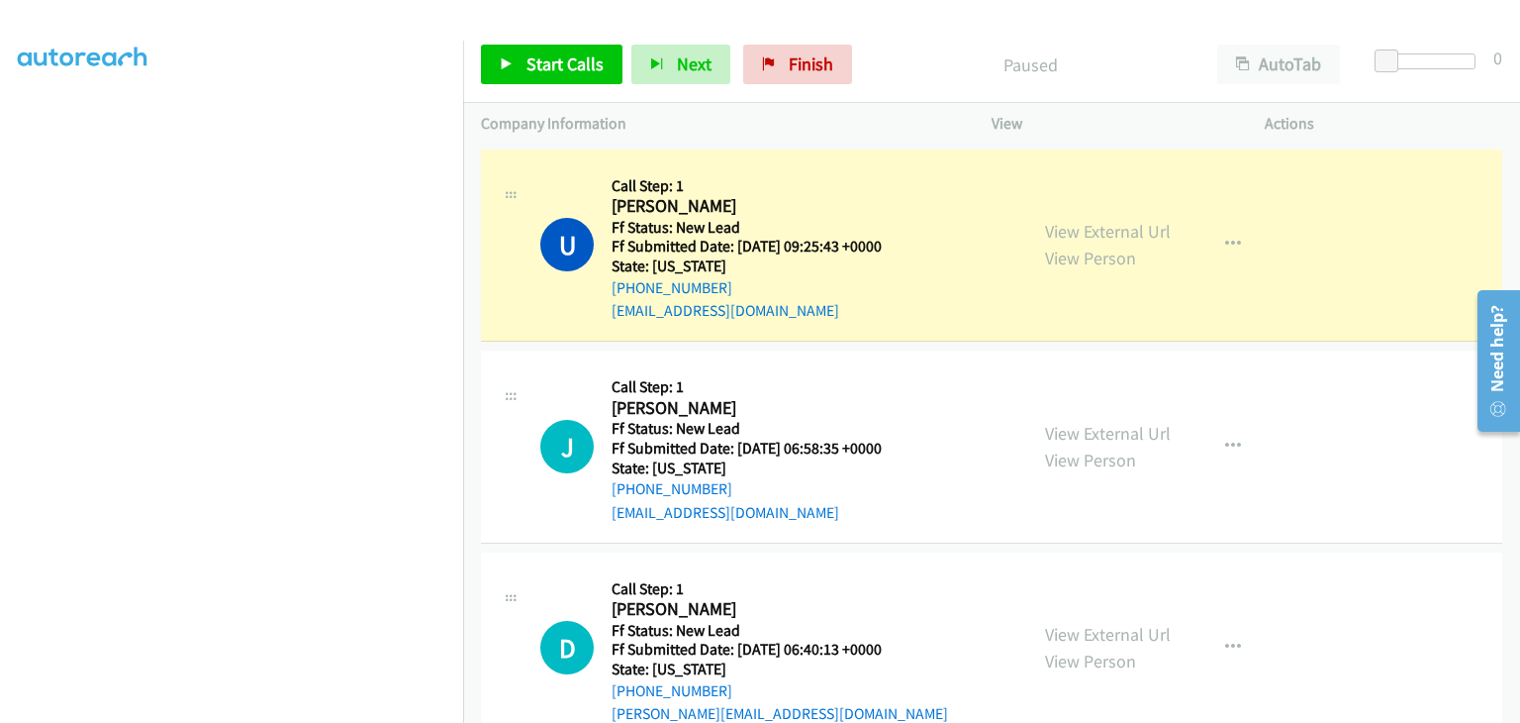
scroll to position [388, 0]
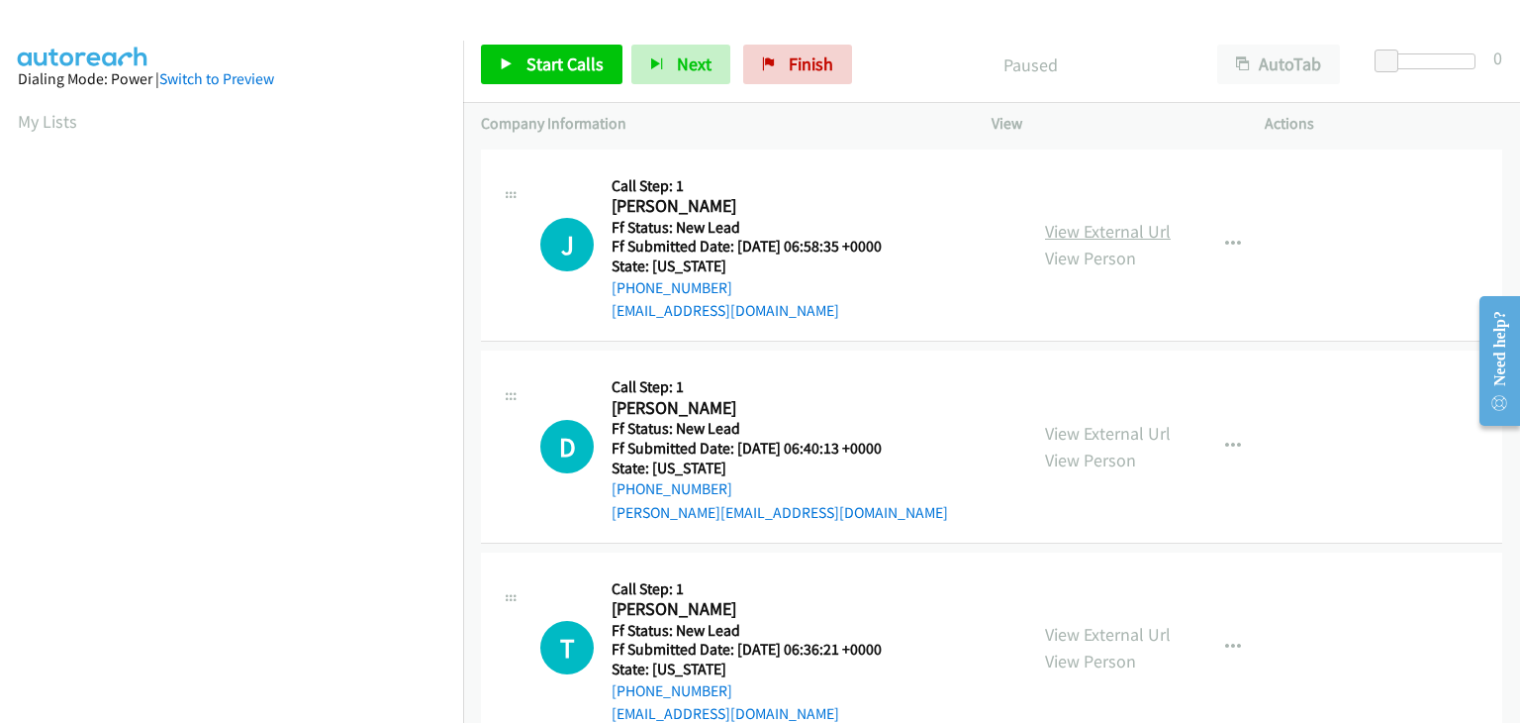
click at [1075, 240] on link "View External Url" at bounding box center [1108, 231] width 126 height 23
click at [527, 58] on span "Start Calls" at bounding box center [565, 63] width 77 height 23
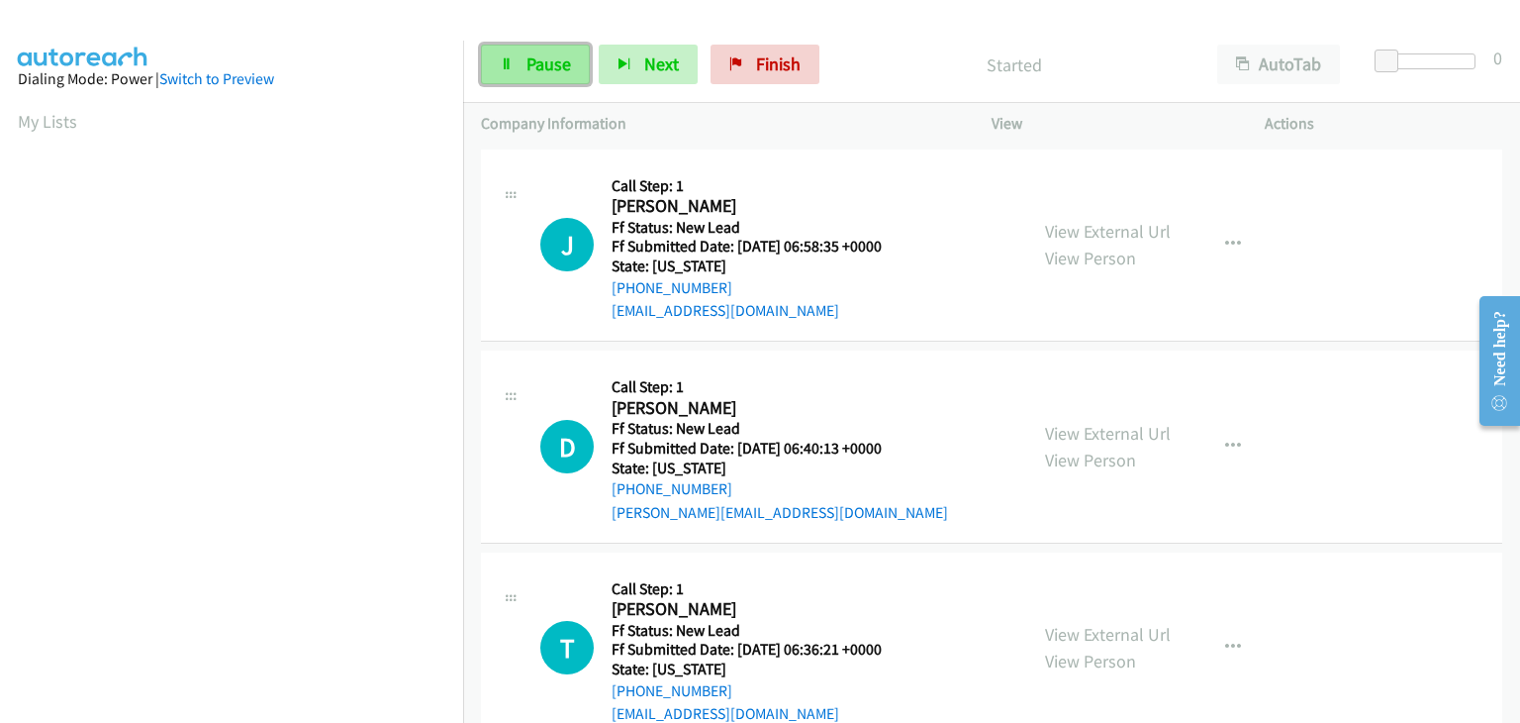
click at [527, 52] on span "Pause" at bounding box center [549, 63] width 45 height 23
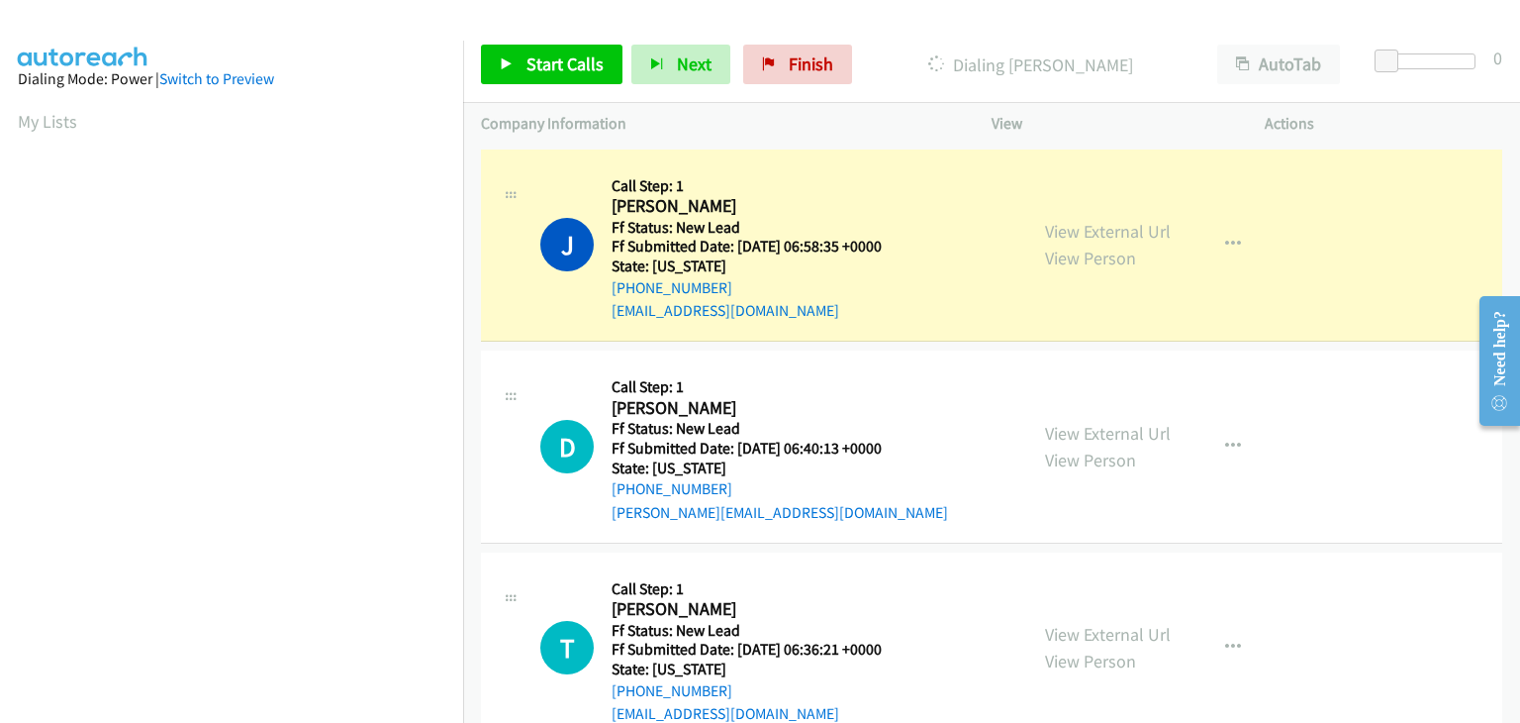
scroll to position [388, 0]
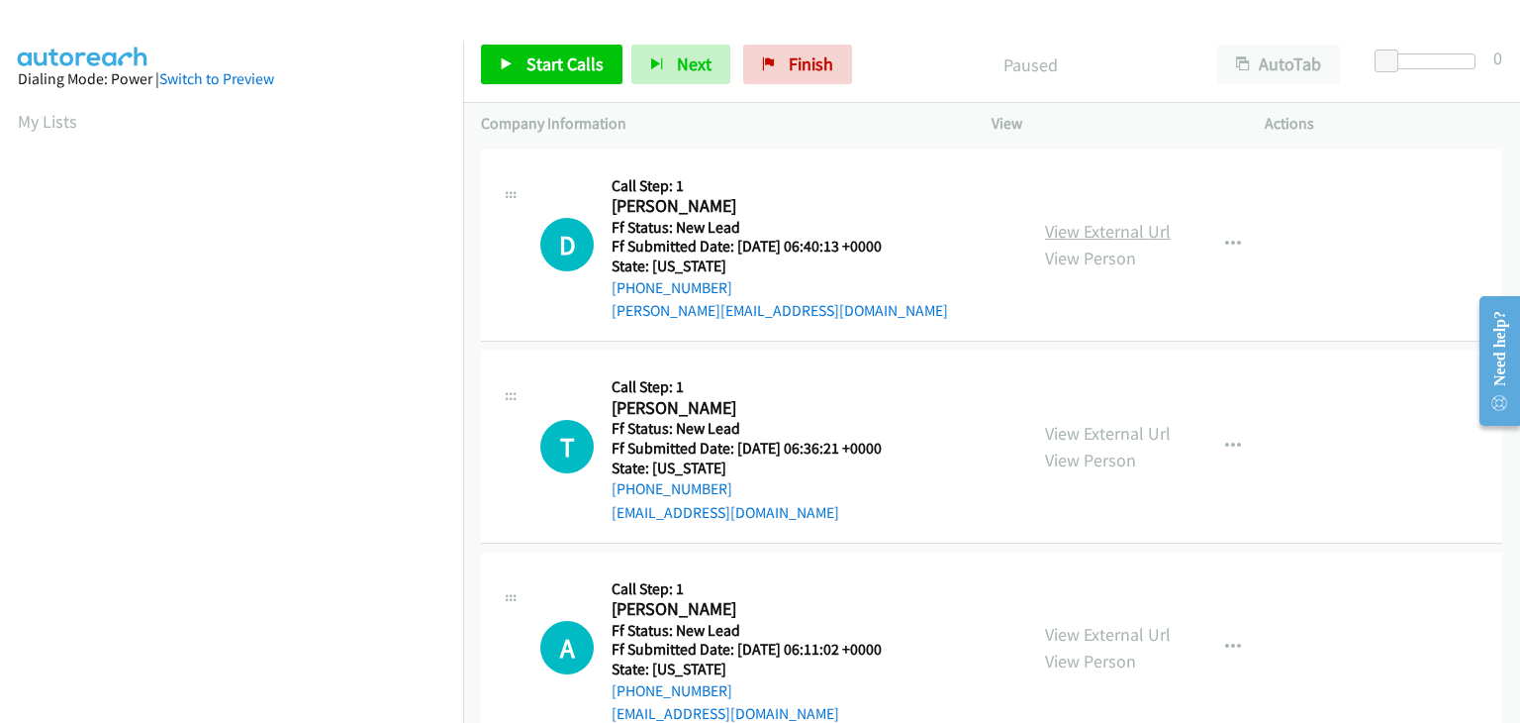
click at [1093, 227] on link "View External Url" at bounding box center [1108, 231] width 126 height 23
drag, startPoint x: 554, startPoint y: 76, endPoint x: 649, endPoint y: 112, distance: 101.5
click at [554, 76] on link "Start Calls" at bounding box center [552, 65] width 142 height 40
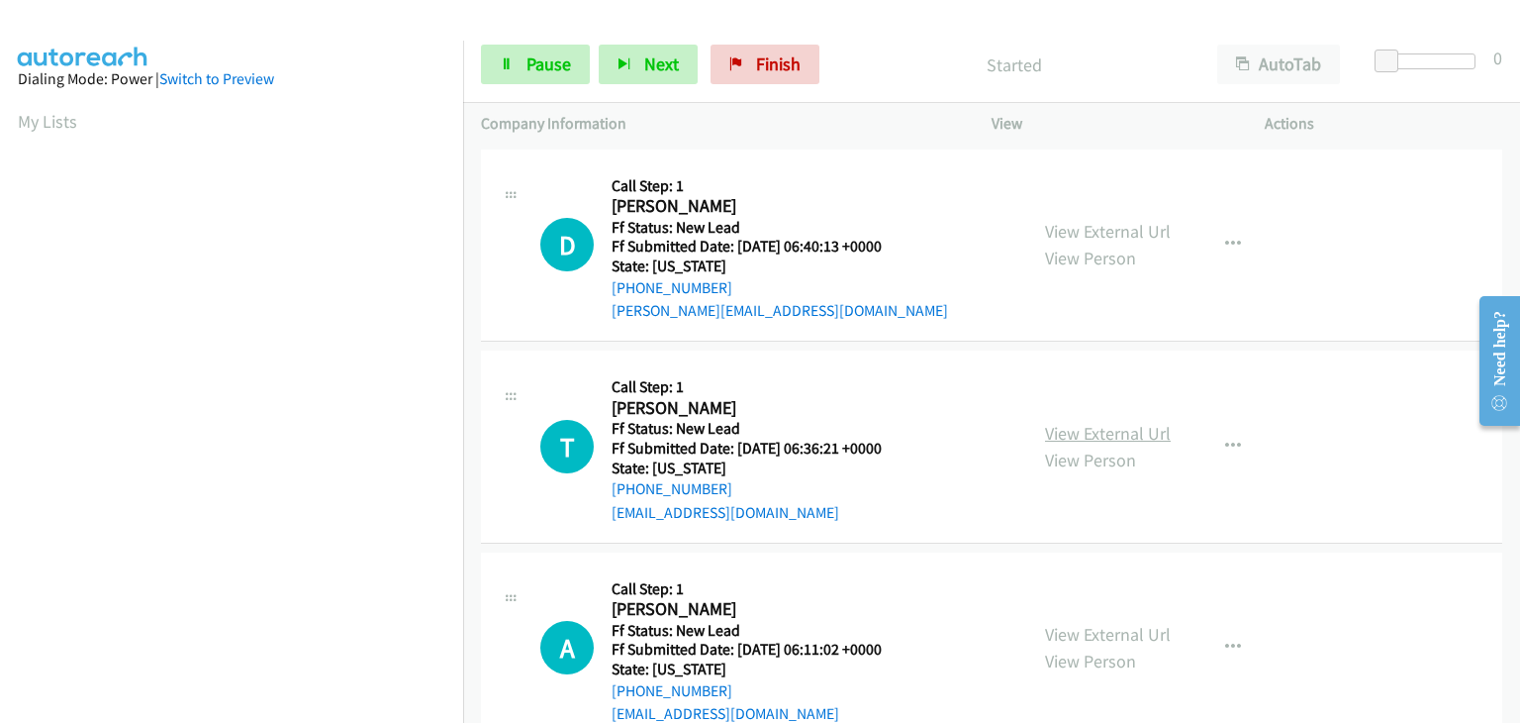
click at [1072, 439] on link "View External Url" at bounding box center [1108, 433] width 126 height 23
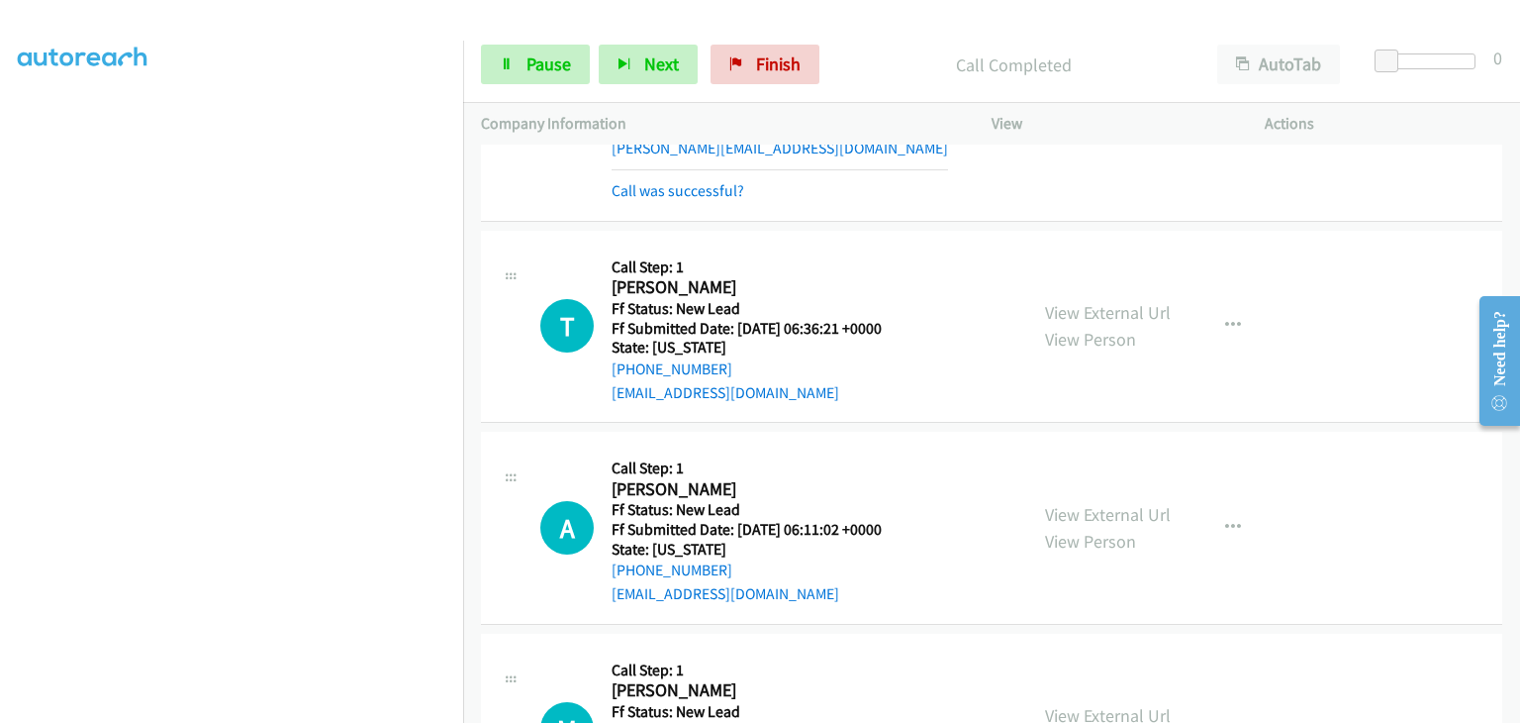
scroll to position [198, 0]
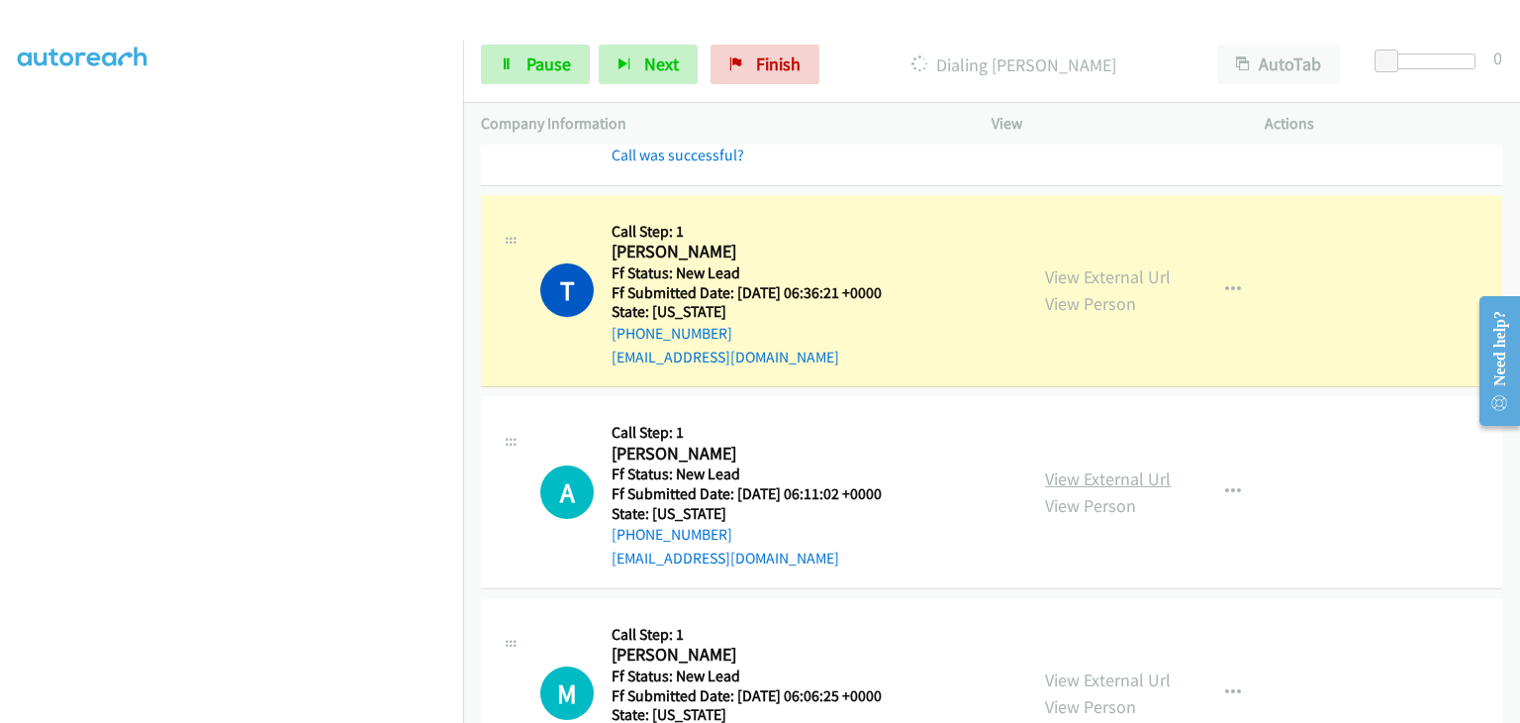
click at [1077, 483] on link "View External Url" at bounding box center [1108, 478] width 126 height 23
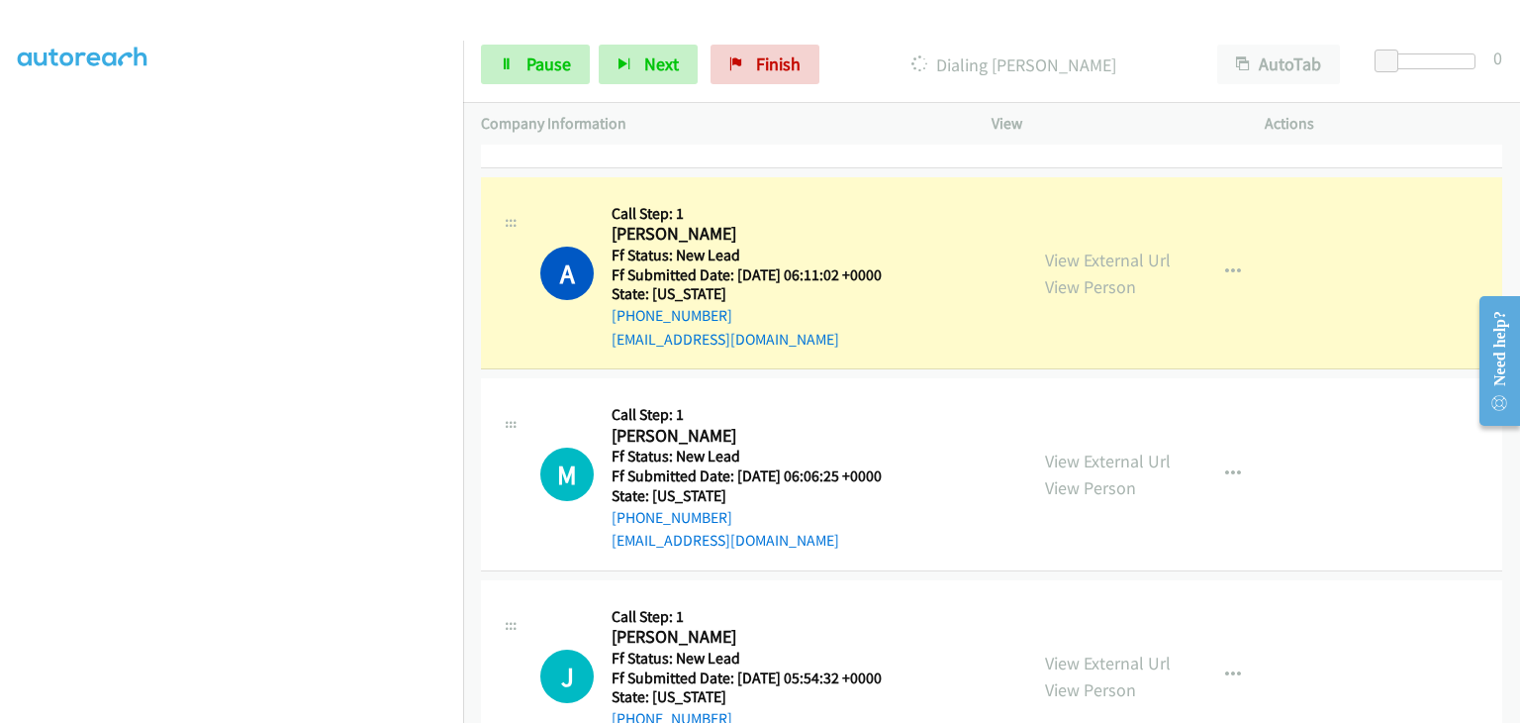
scroll to position [495, 0]
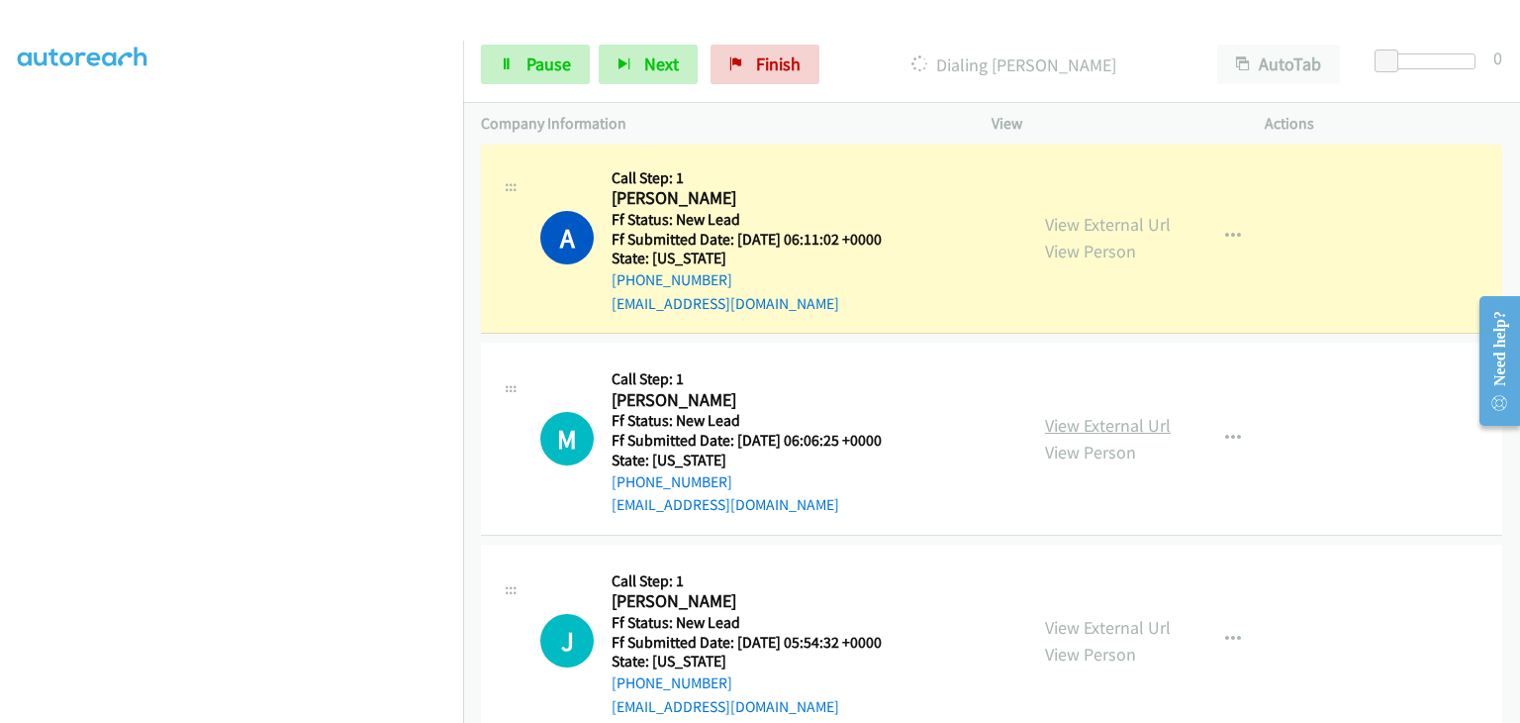
click at [1074, 414] on link "View External Url" at bounding box center [1108, 425] width 126 height 23
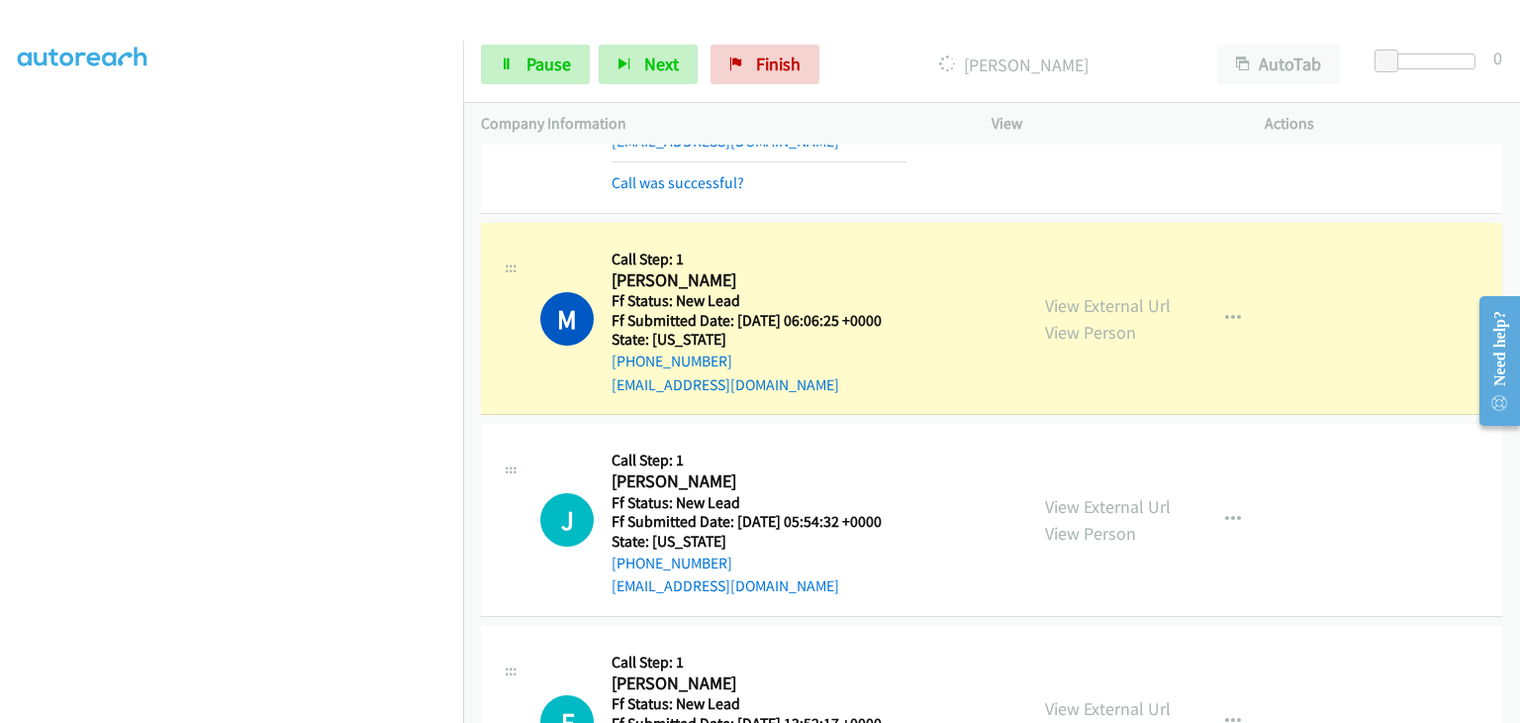
scroll to position [693, 0]
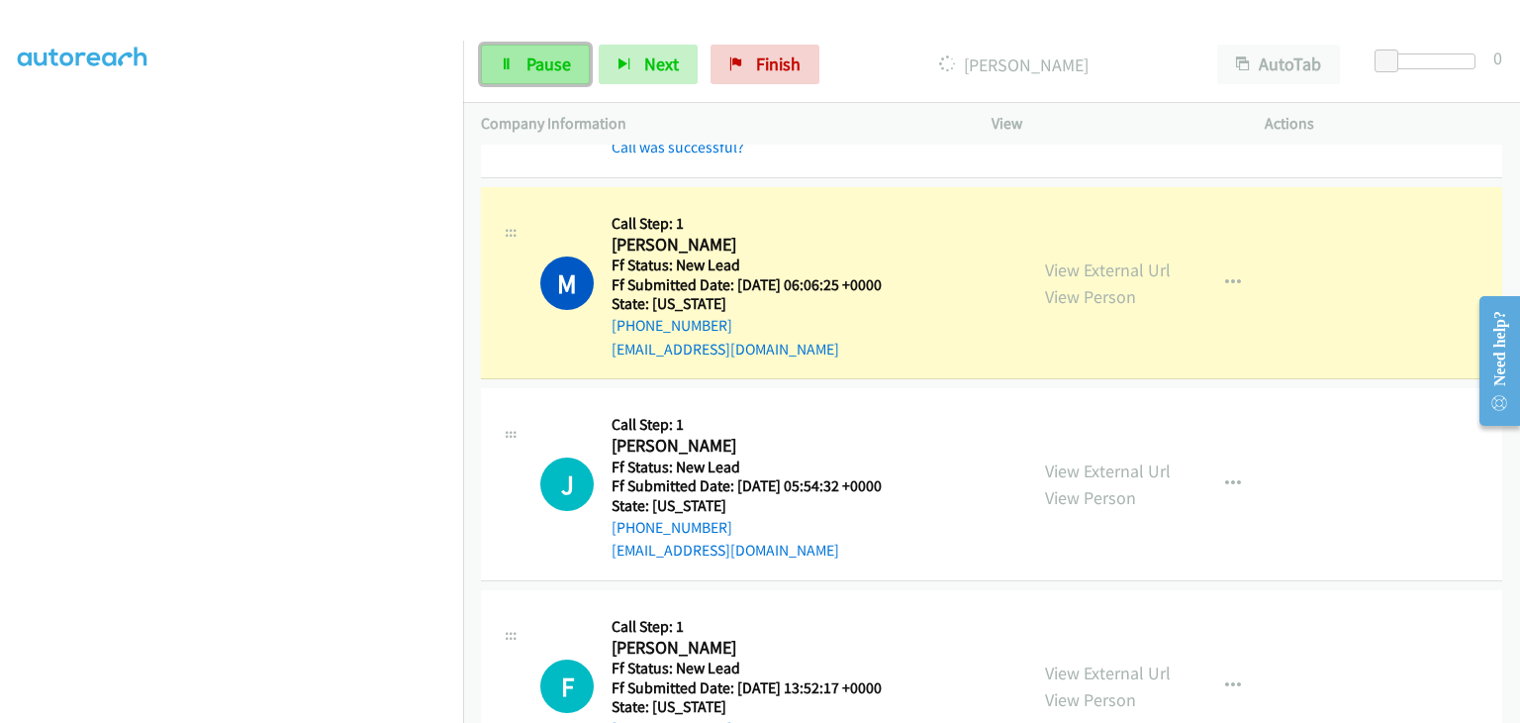
click at [568, 61] on span "Pause" at bounding box center [549, 63] width 45 height 23
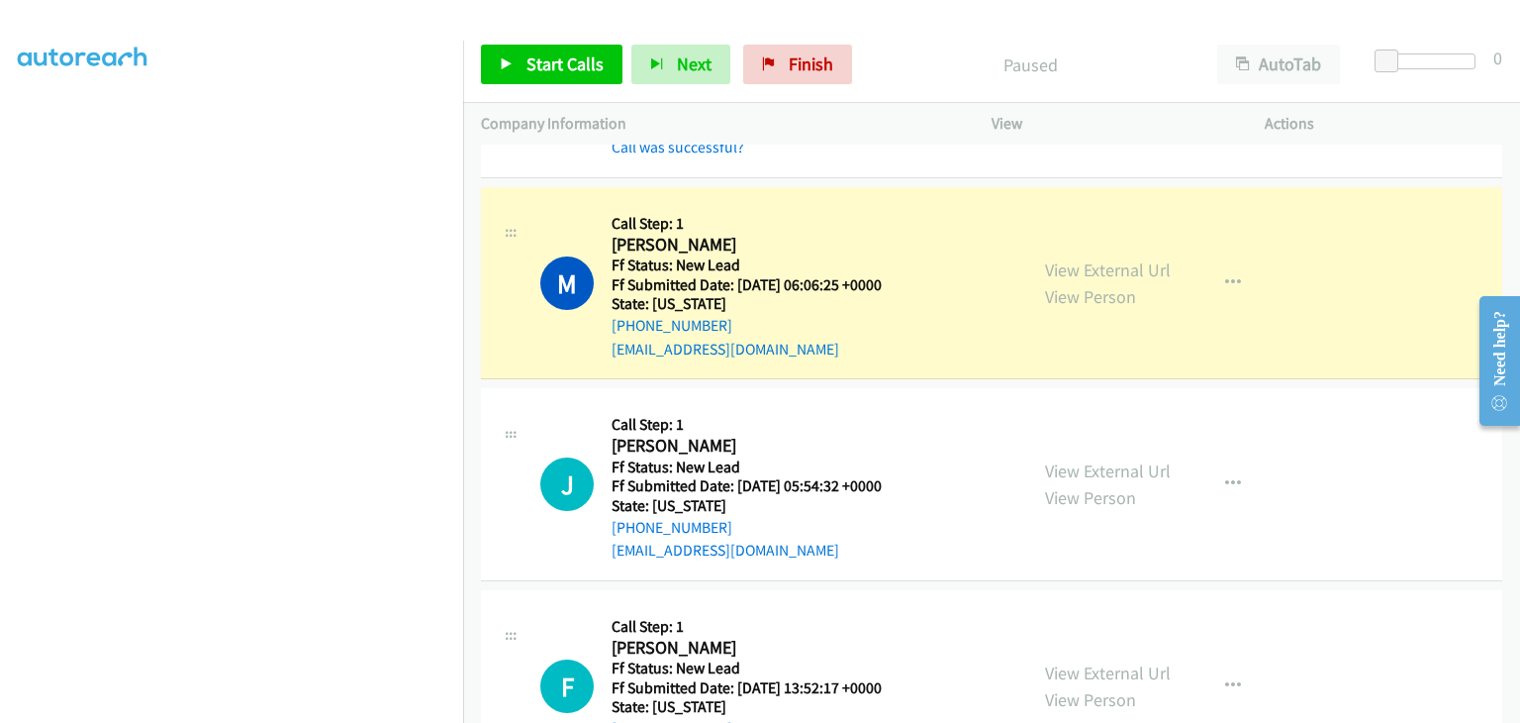
scroll to position [388, 0]
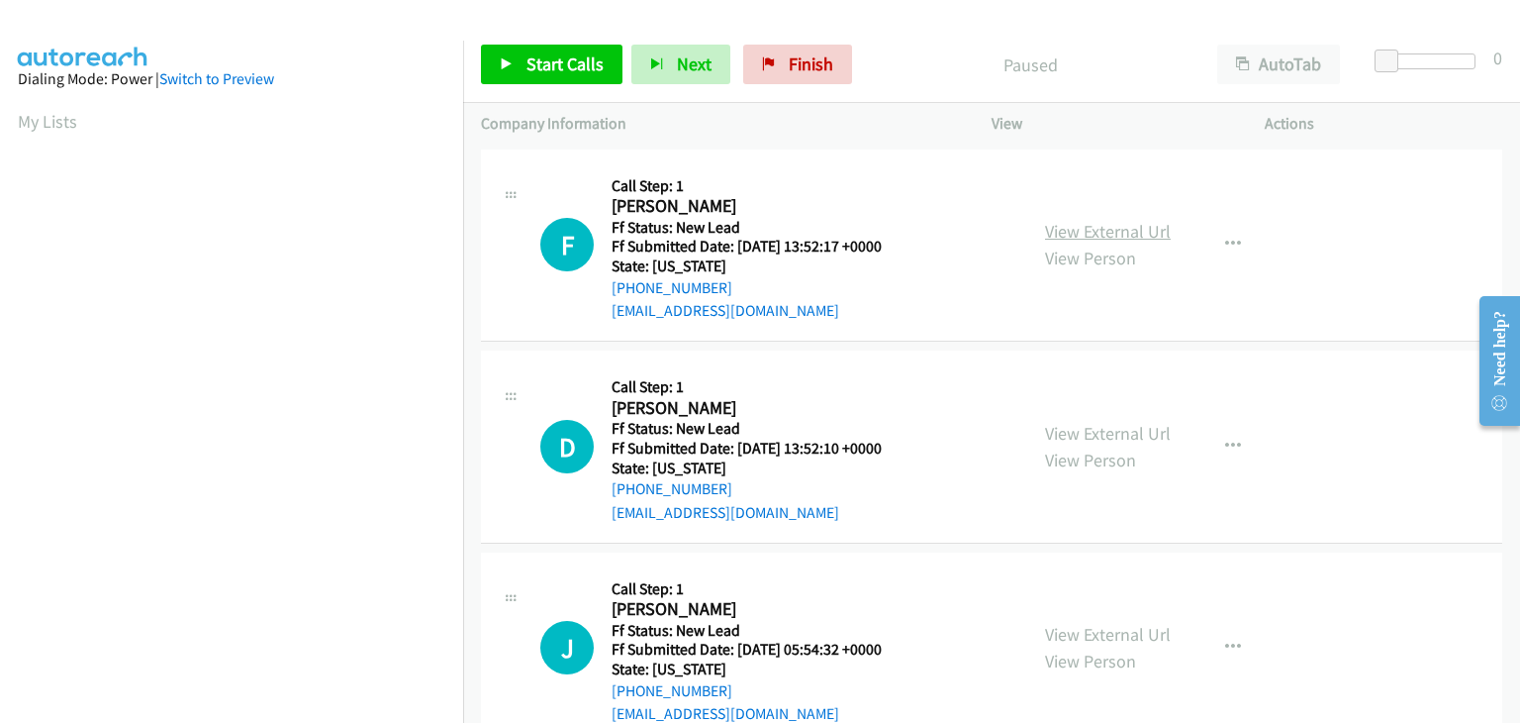
click at [1060, 241] on link "View External Url" at bounding box center [1108, 231] width 126 height 23
drag, startPoint x: 544, startPoint y: 67, endPoint x: 581, endPoint y: 52, distance: 39.5
click at [544, 67] on span "Start Calls" at bounding box center [565, 63] width 77 height 23
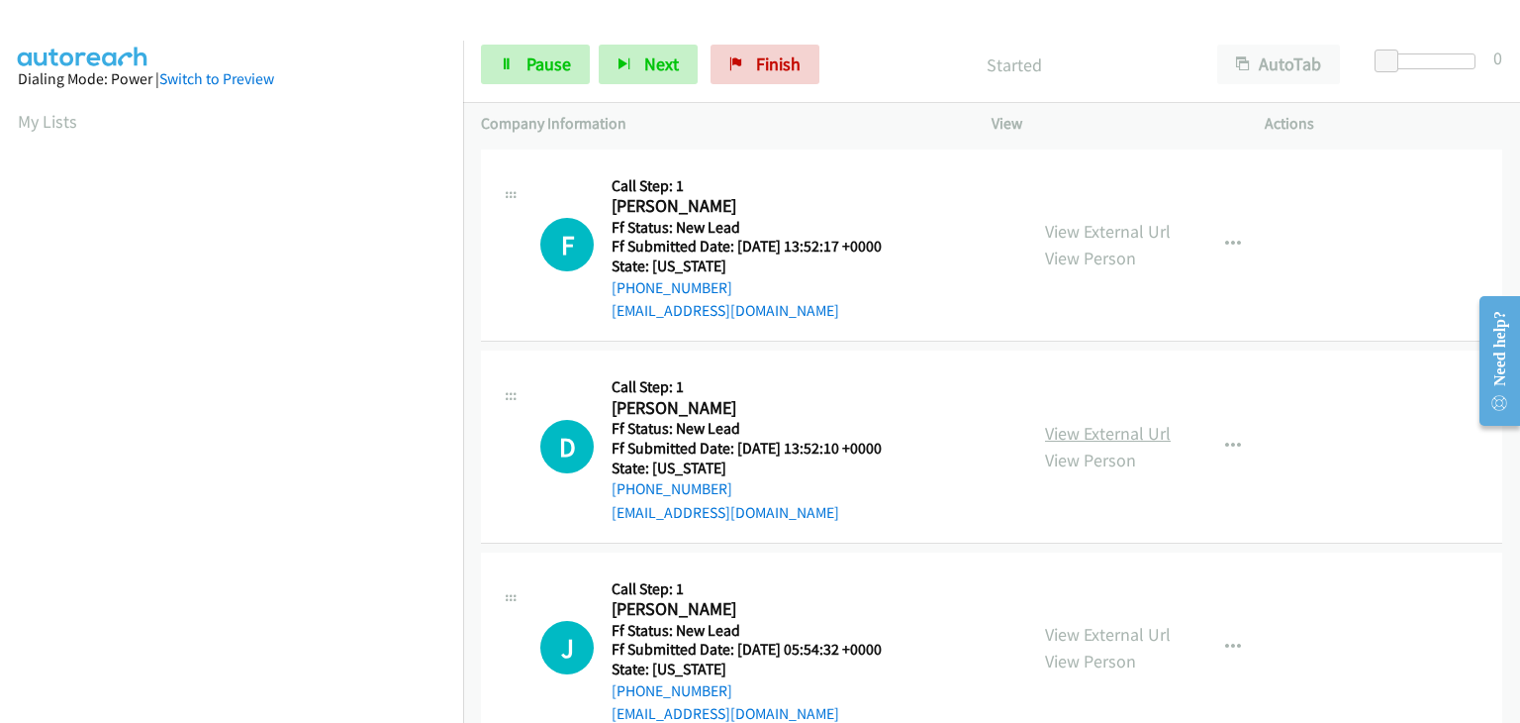
click at [1098, 433] on link "View External Url" at bounding box center [1108, 433] width 126 height 23
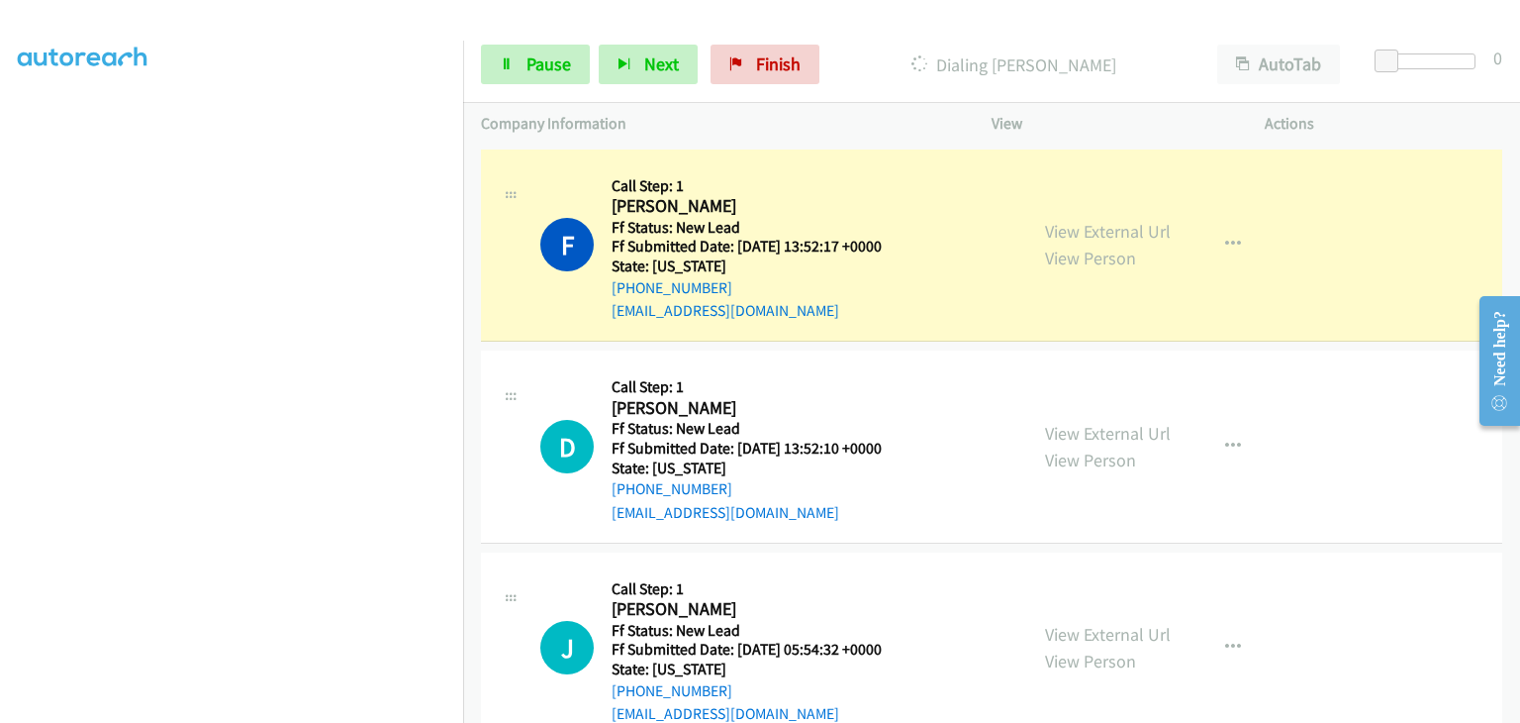
scroll to position [388, 0]
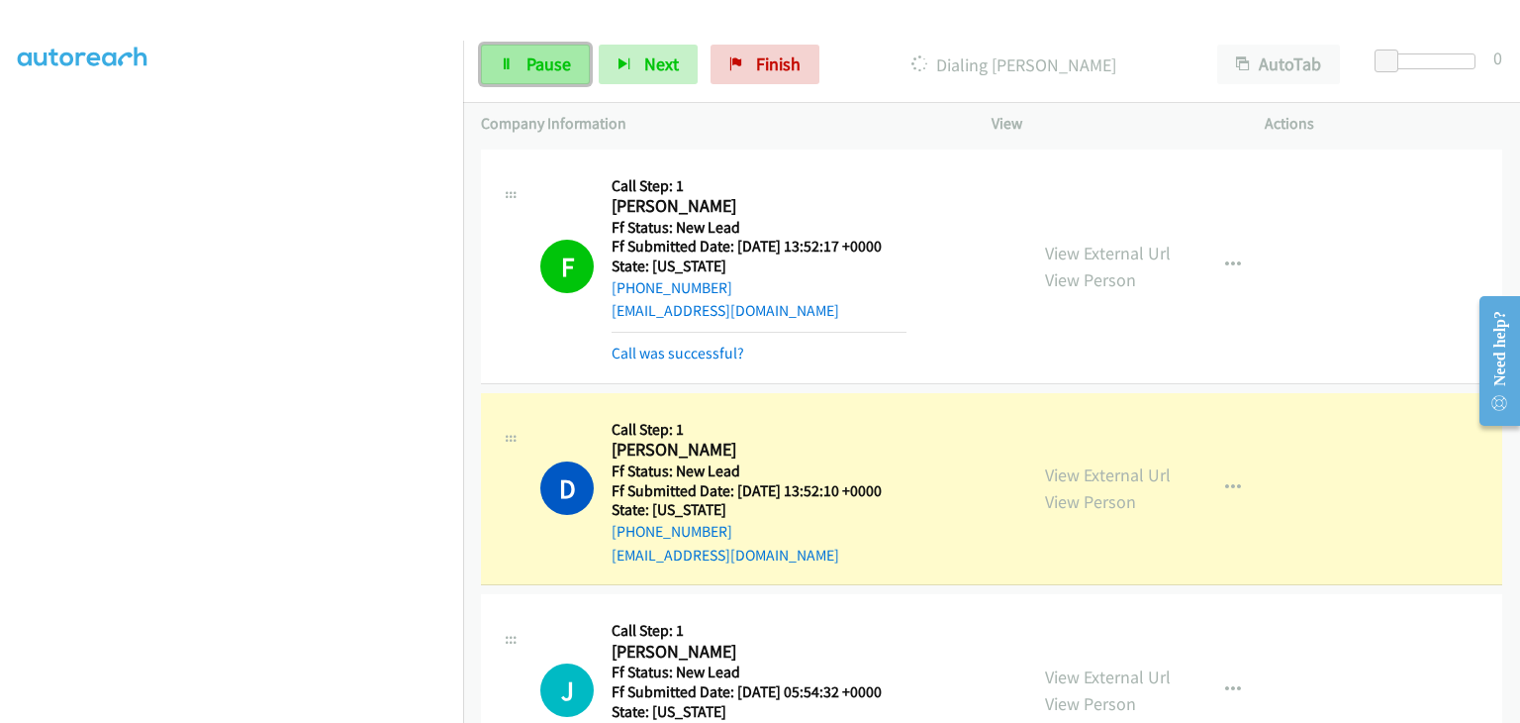
click at [520, 60] on link "Pause" at bounding box center [535, 65] width 109 height 40
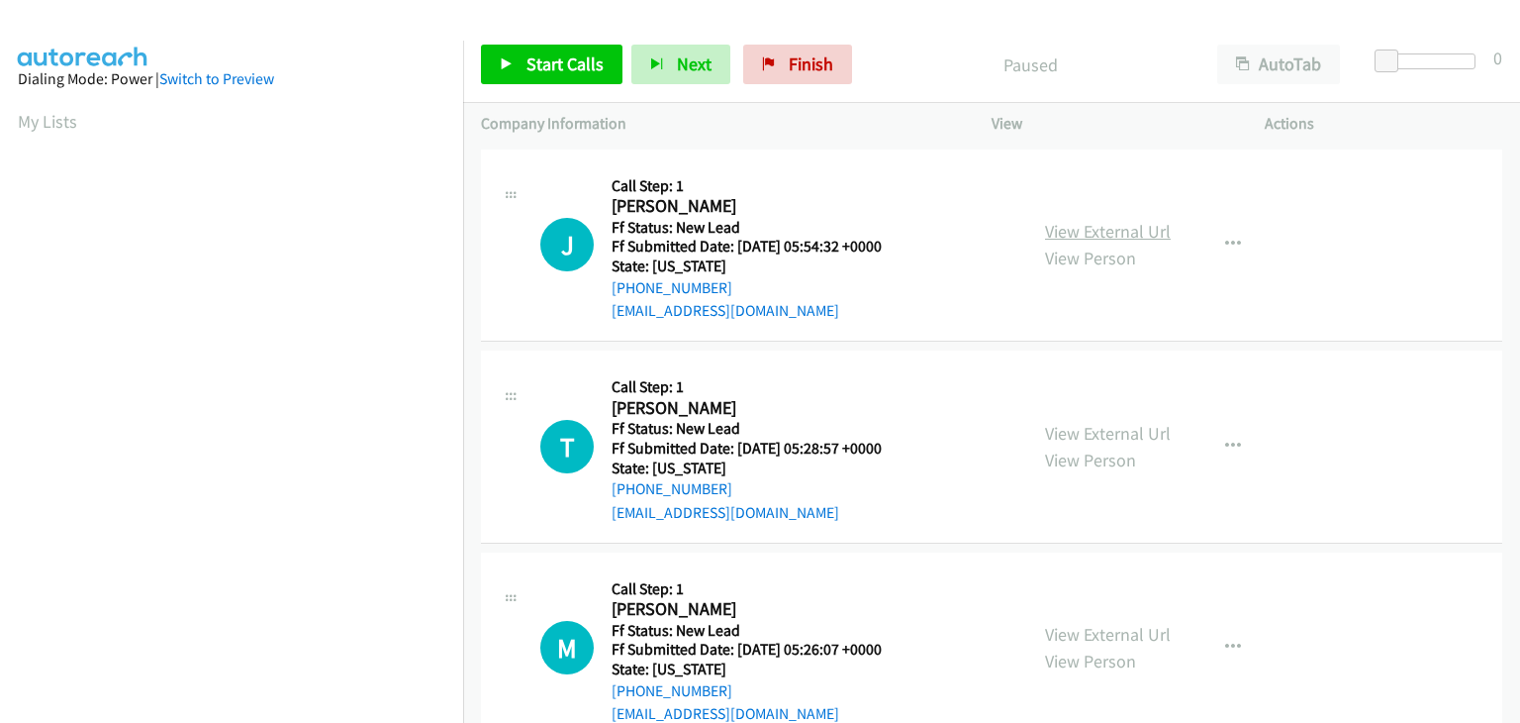
click at [1077, 226] on link "View External Url" at bounding box center [1108, 231] width 126 height 23
click at [527, 52] on span "Start Calls" at bounding box center [565, 63] width 77 height 23
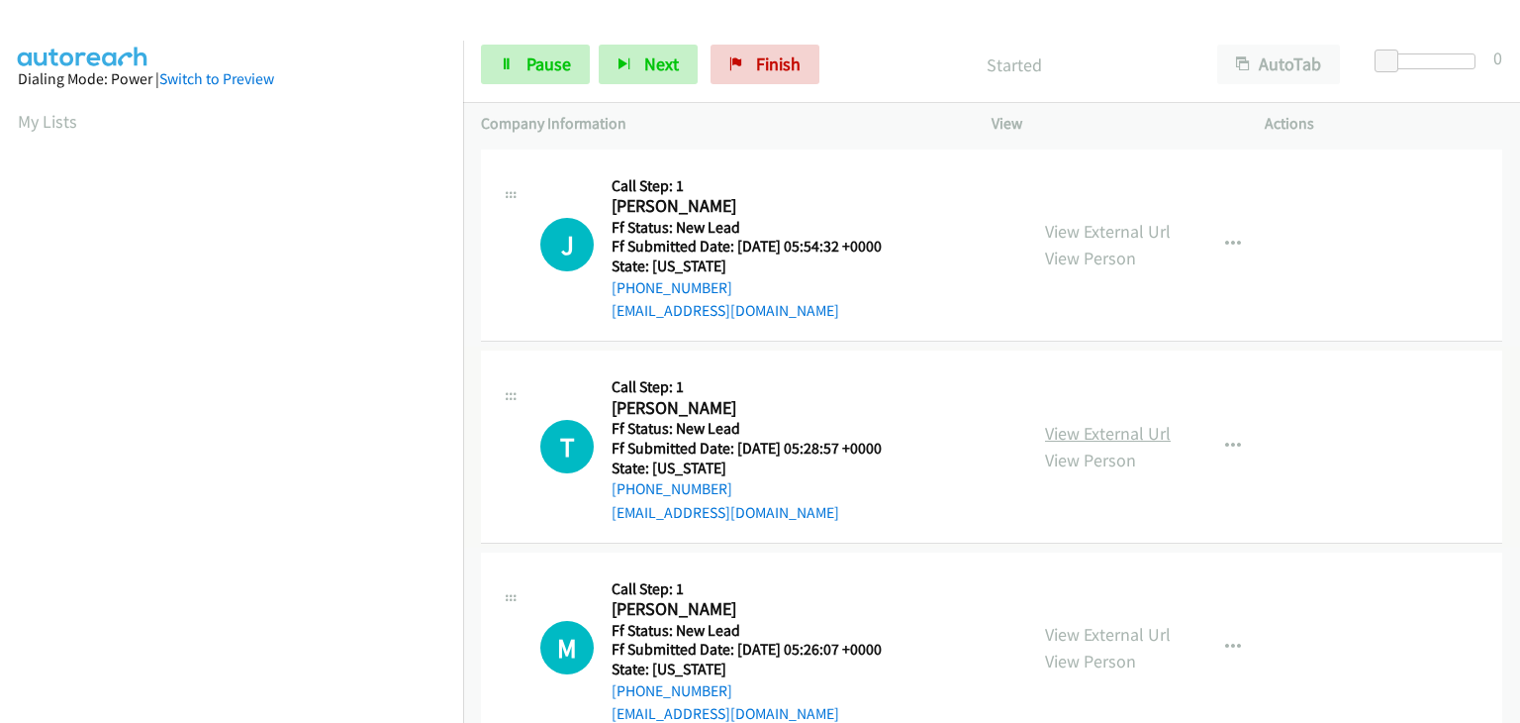
click at [1095, 425] on link "View External Url" at bounding box center [1108, 433] width 126 height 23
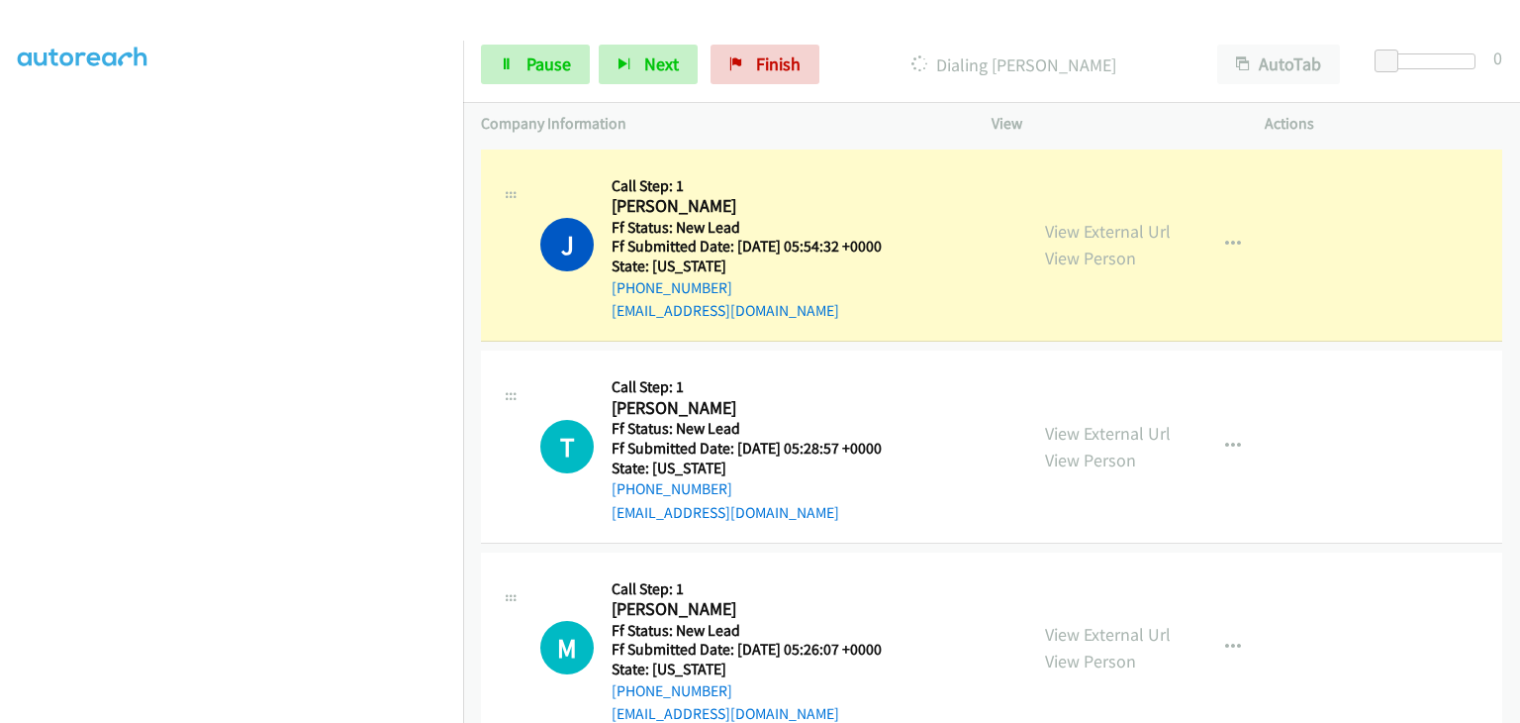
scroll to position [388, 0]
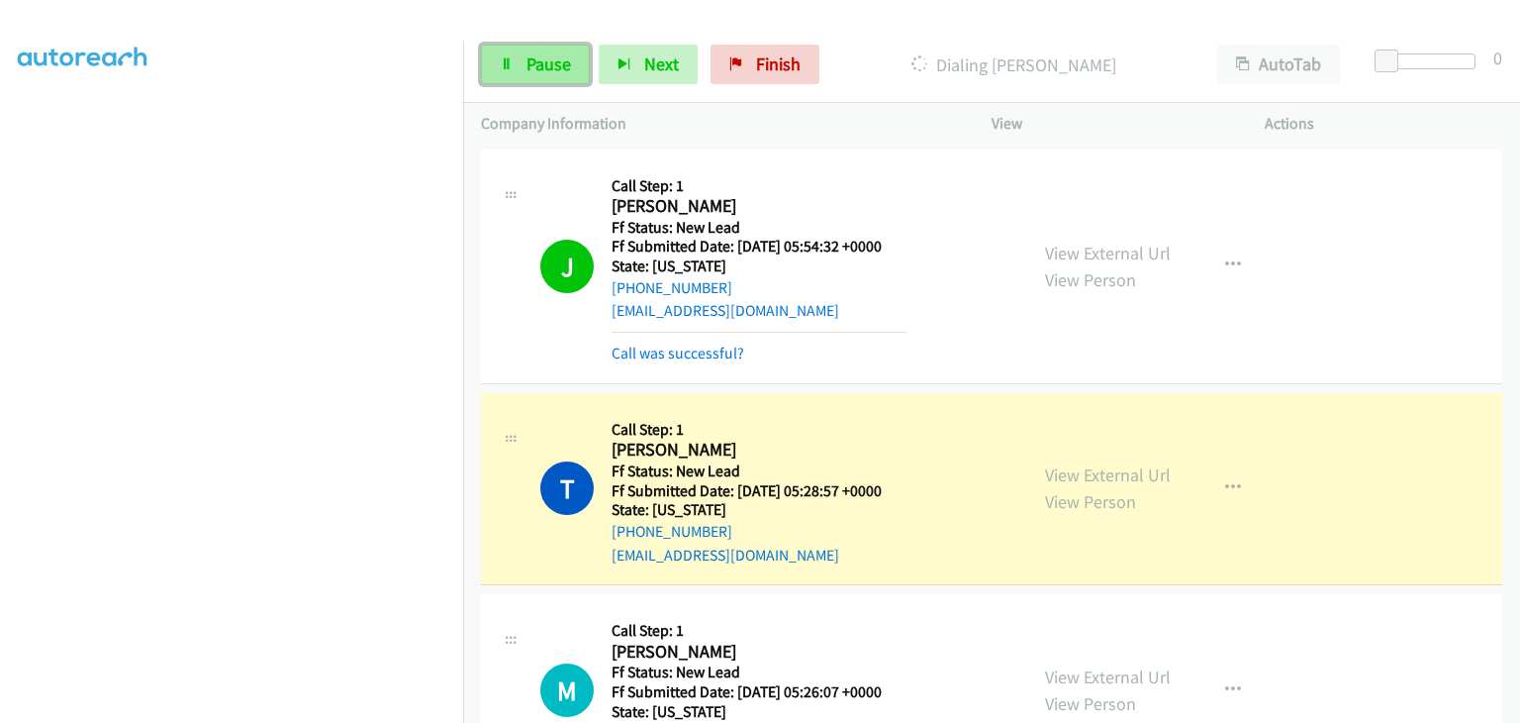
click at [551, 56] on span "Pause" at bounding box center [549, 63] width 45 height 23
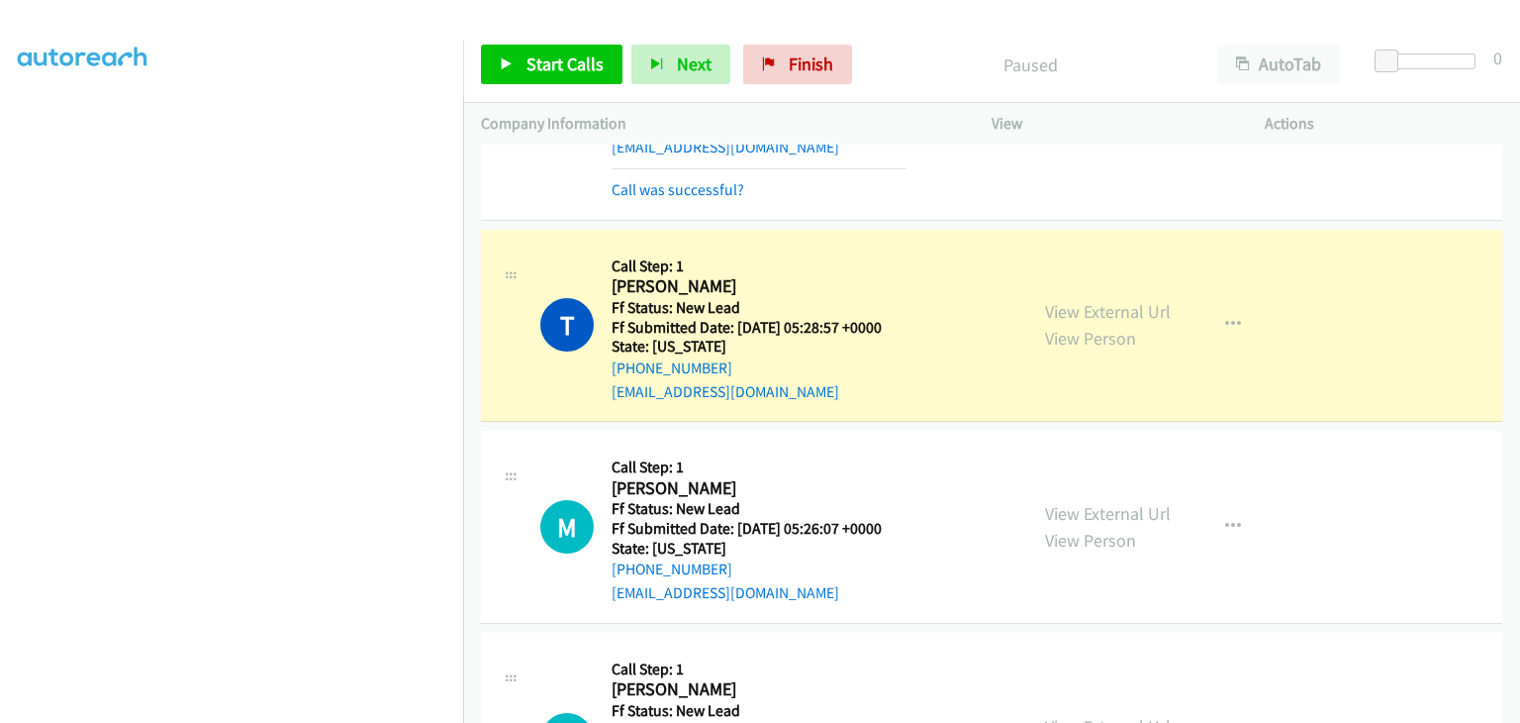
scroll to position [198, 0]
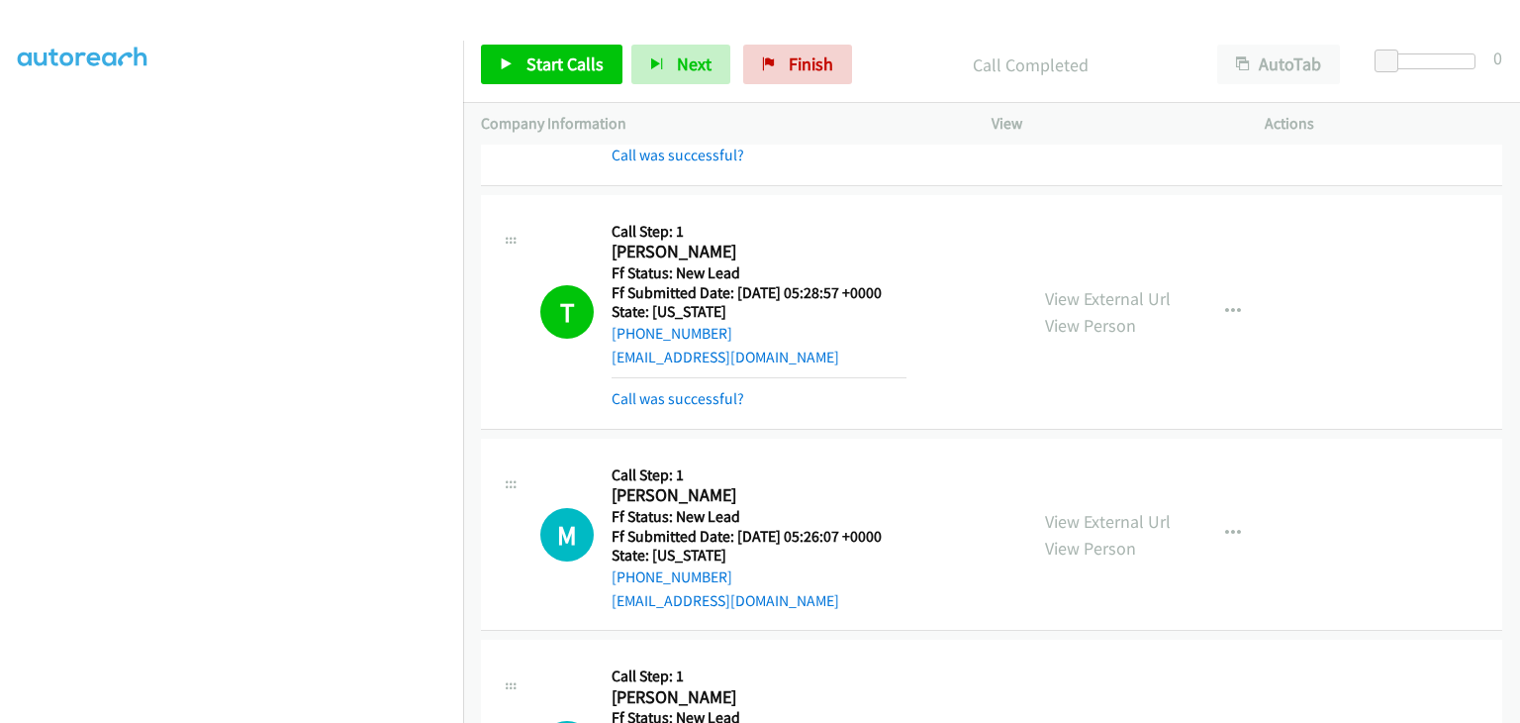
drag, startPoint x: 692, startPoint y: 397, endPoint x: 823, endPoint y: 389, distance: 130.9
click at [692, 397] on link "Call was successful?" at bounding box center [678, 398] width 133 height 19
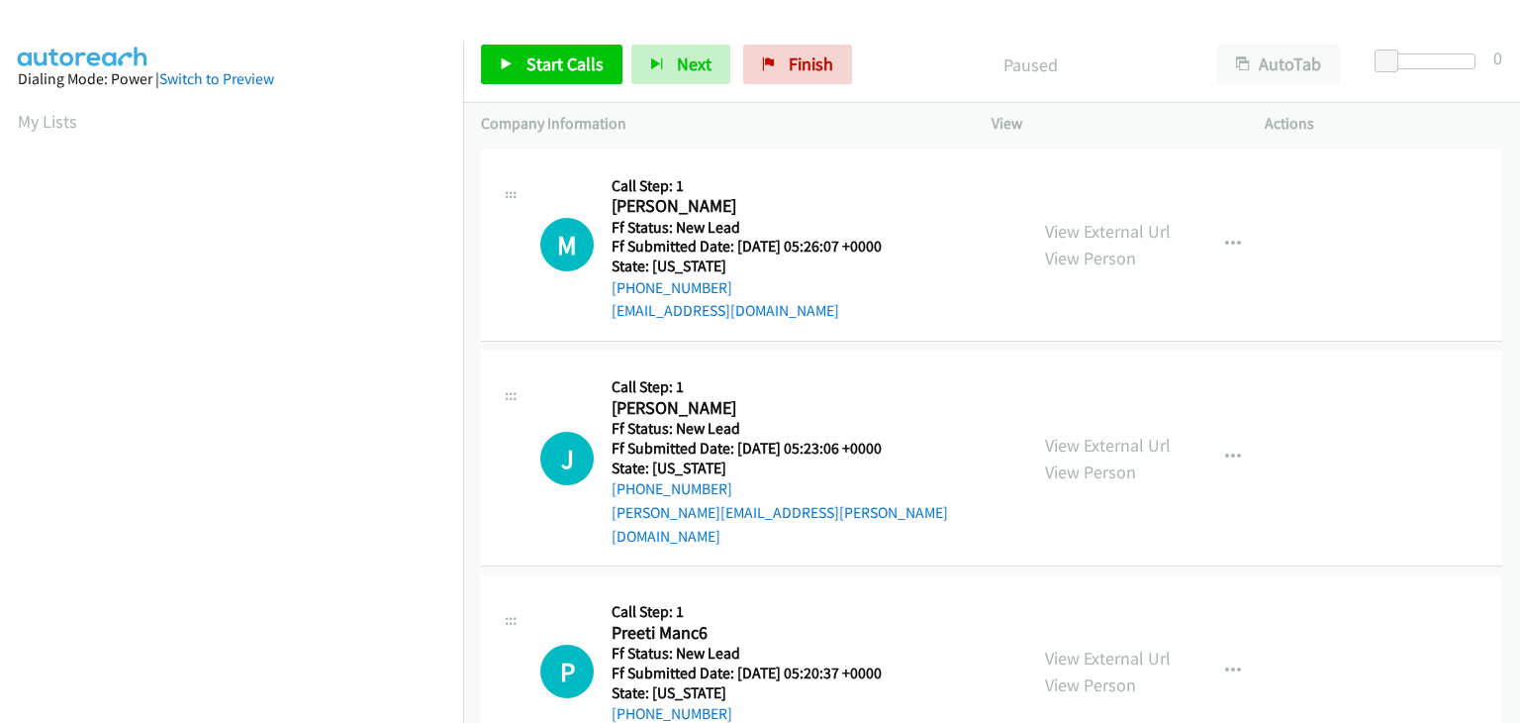
click at [1086, 218] on div "View External Url View Person" at bounding box center [1108, 244] width 126 height 53
click at [1085, 225] on link "View External Url" at bounding box center [1108, 231] width 126 height 23
click at [558, 60] on span "Start Calls" at bounding box center [565, 63] width 77 height 23
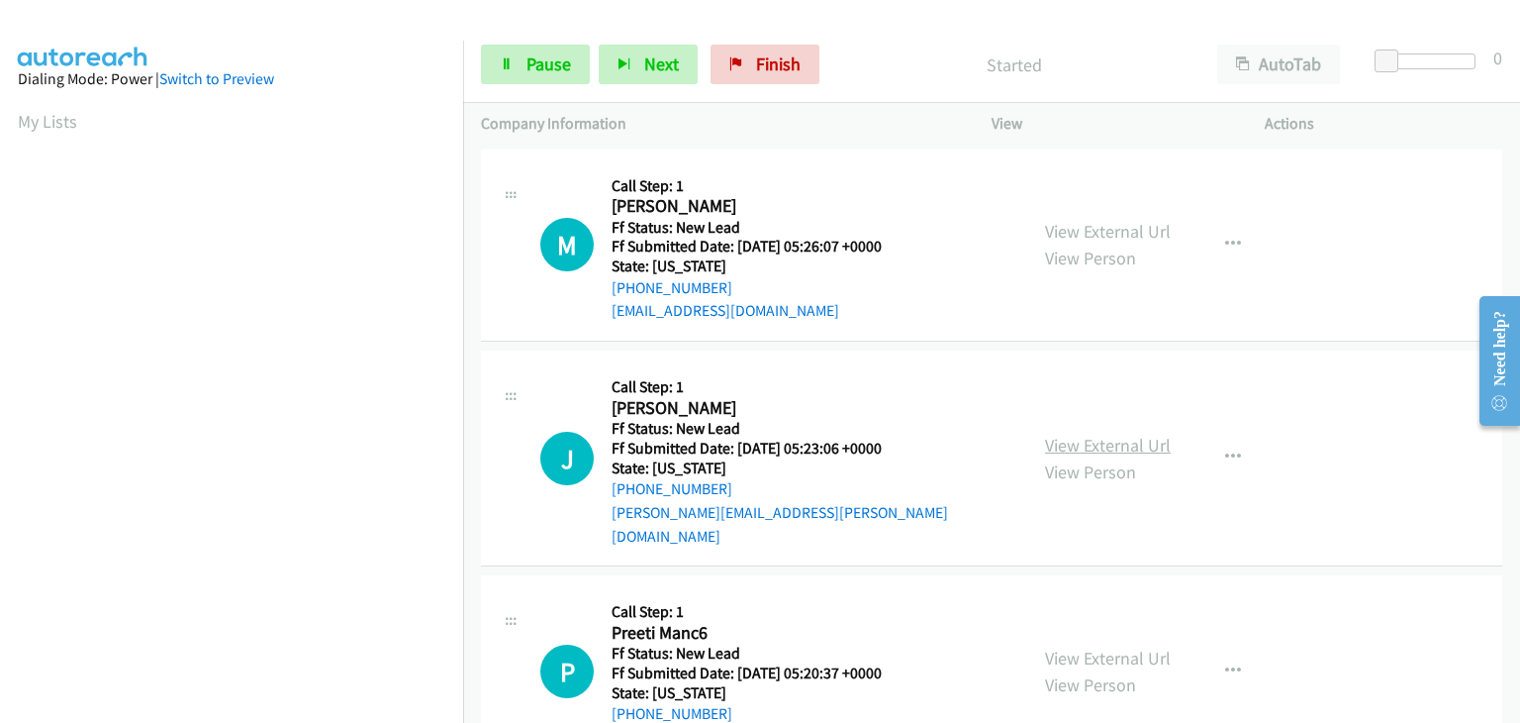
click at [1138, 434] on link "View External Url" at bounding box center [1108, 445] width 126 height 23
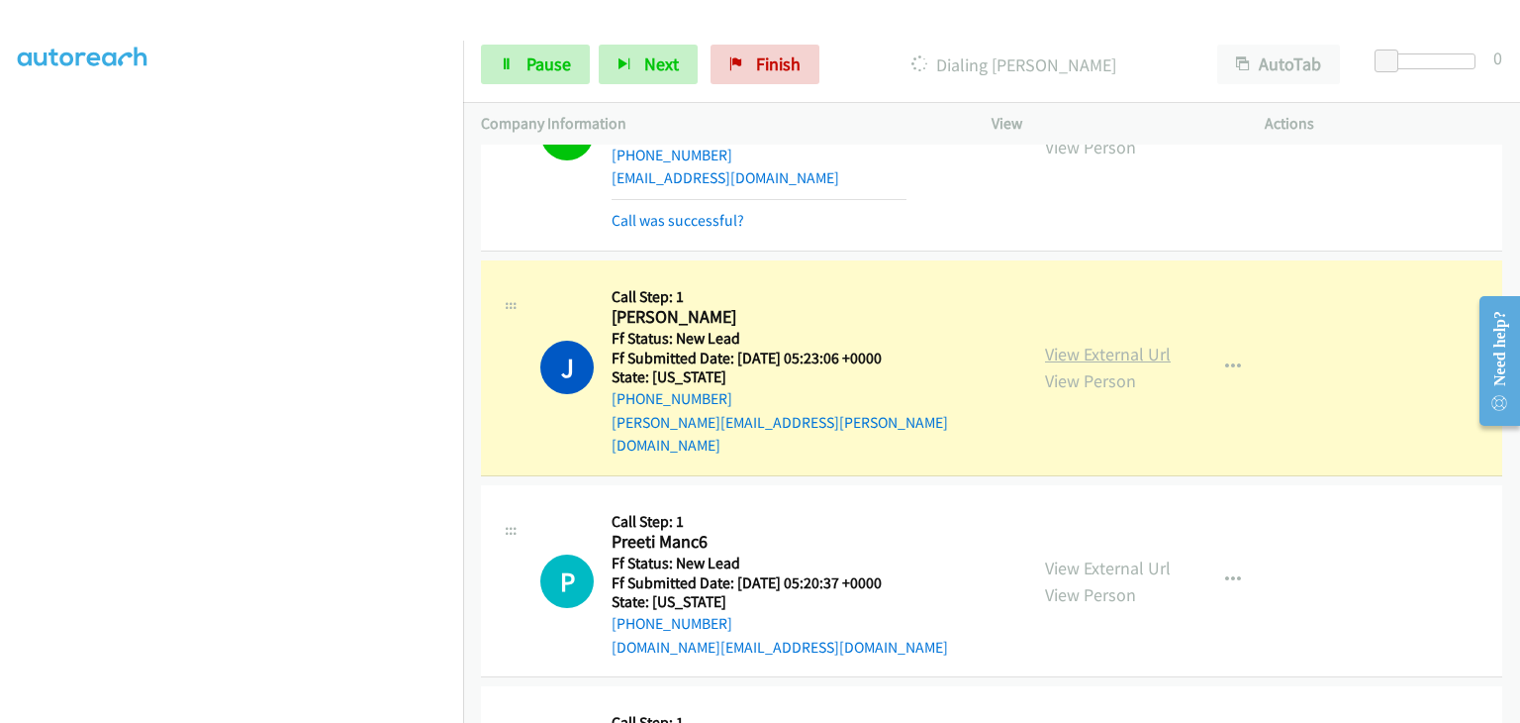
scroll to position [198, 0]
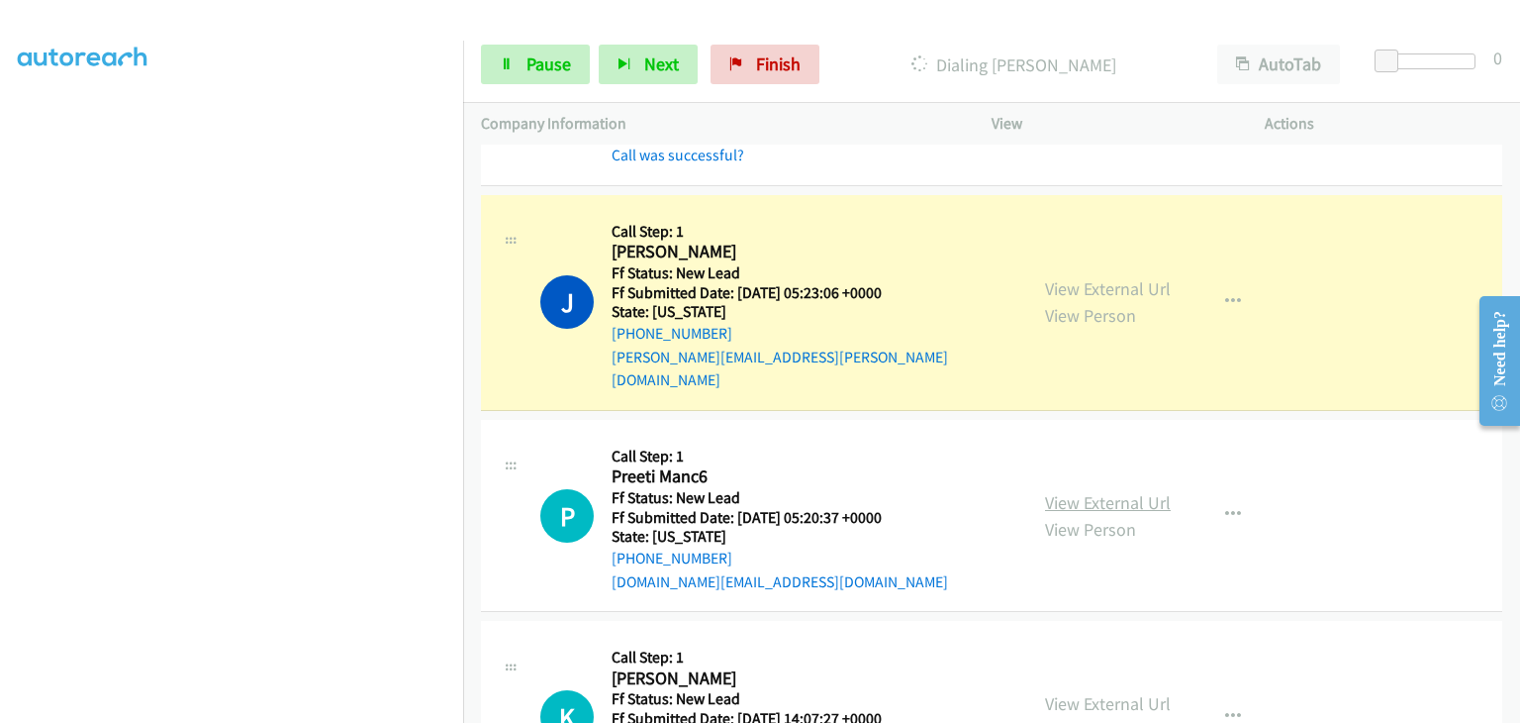
click at [1118, 491] on link "View External Url" at bounding box center [1108, 502] width 126 height 23
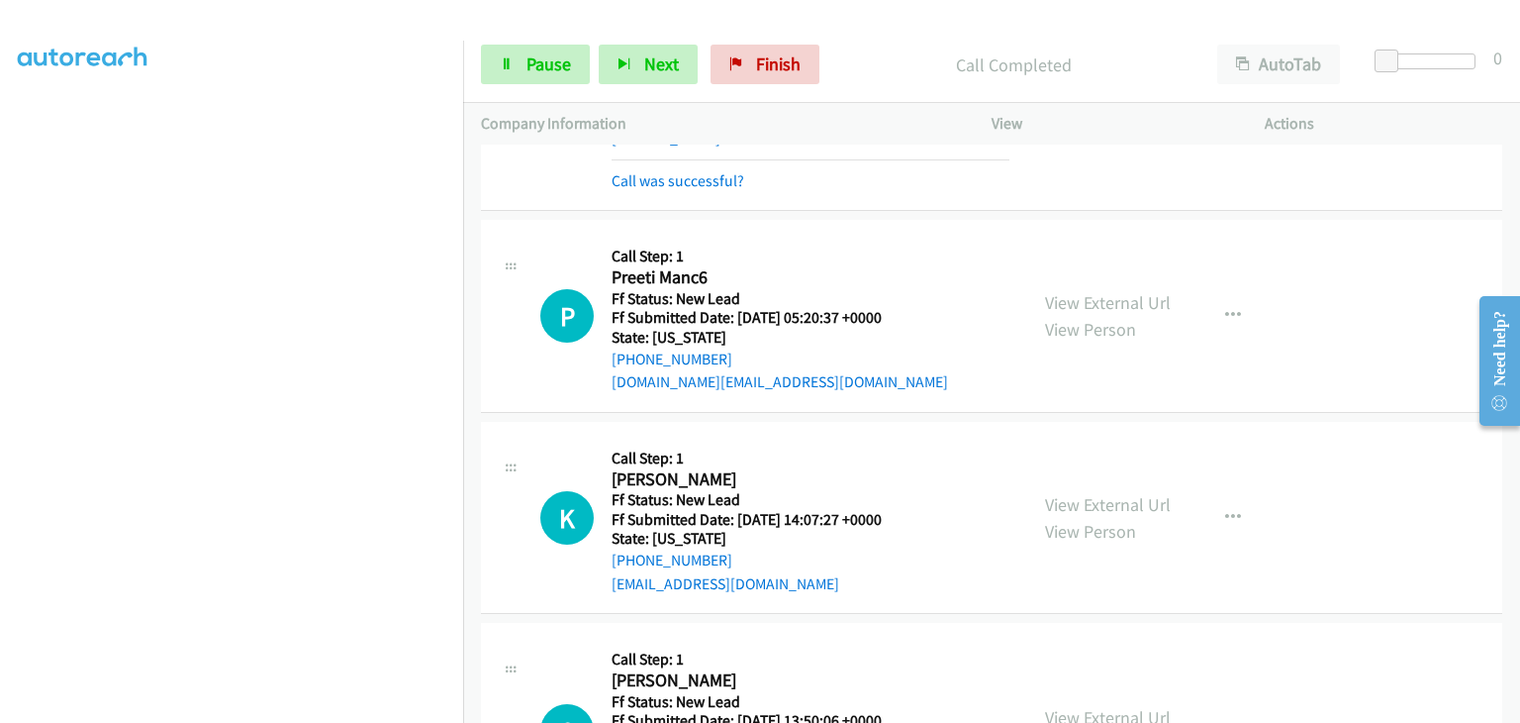
scroll to position [396, 0]
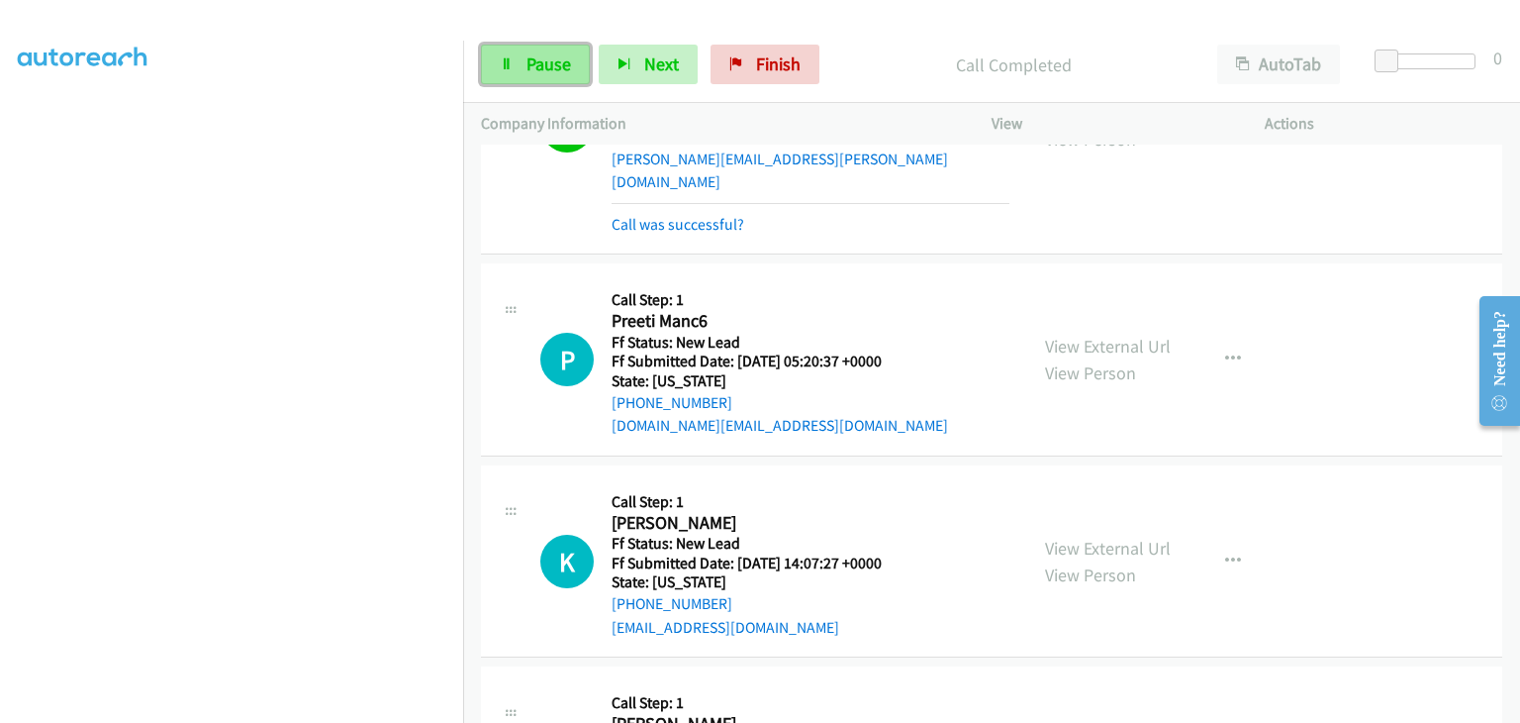
click at [520, 50] on link "Pause" at bounding box center [535, 65] width 109 height 40
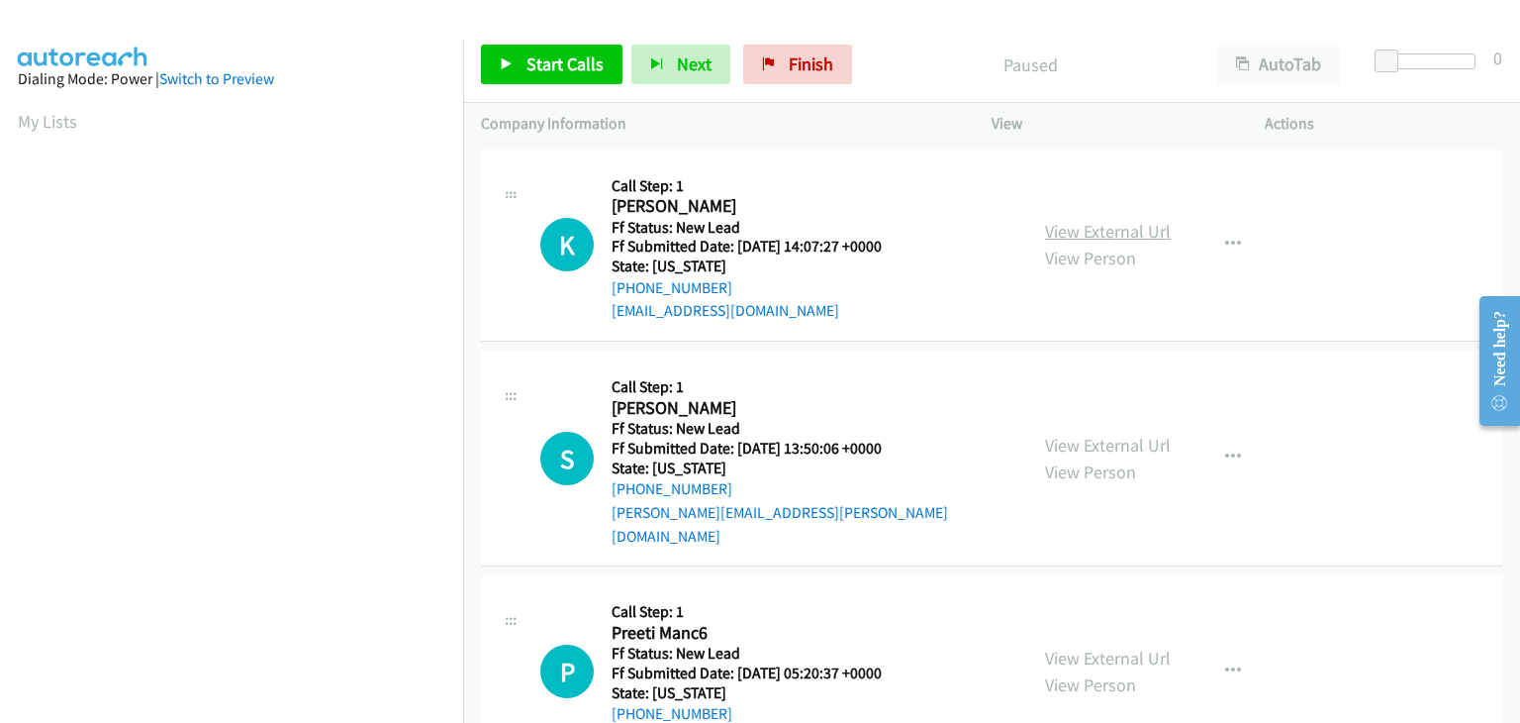
click at [1068, 227] on link "View External Url" at bounding box center [1108, 231] width 126 height 23
click at [499, 51] on link "Start Calls" at bounding box center [552, 65] width 142 height 40
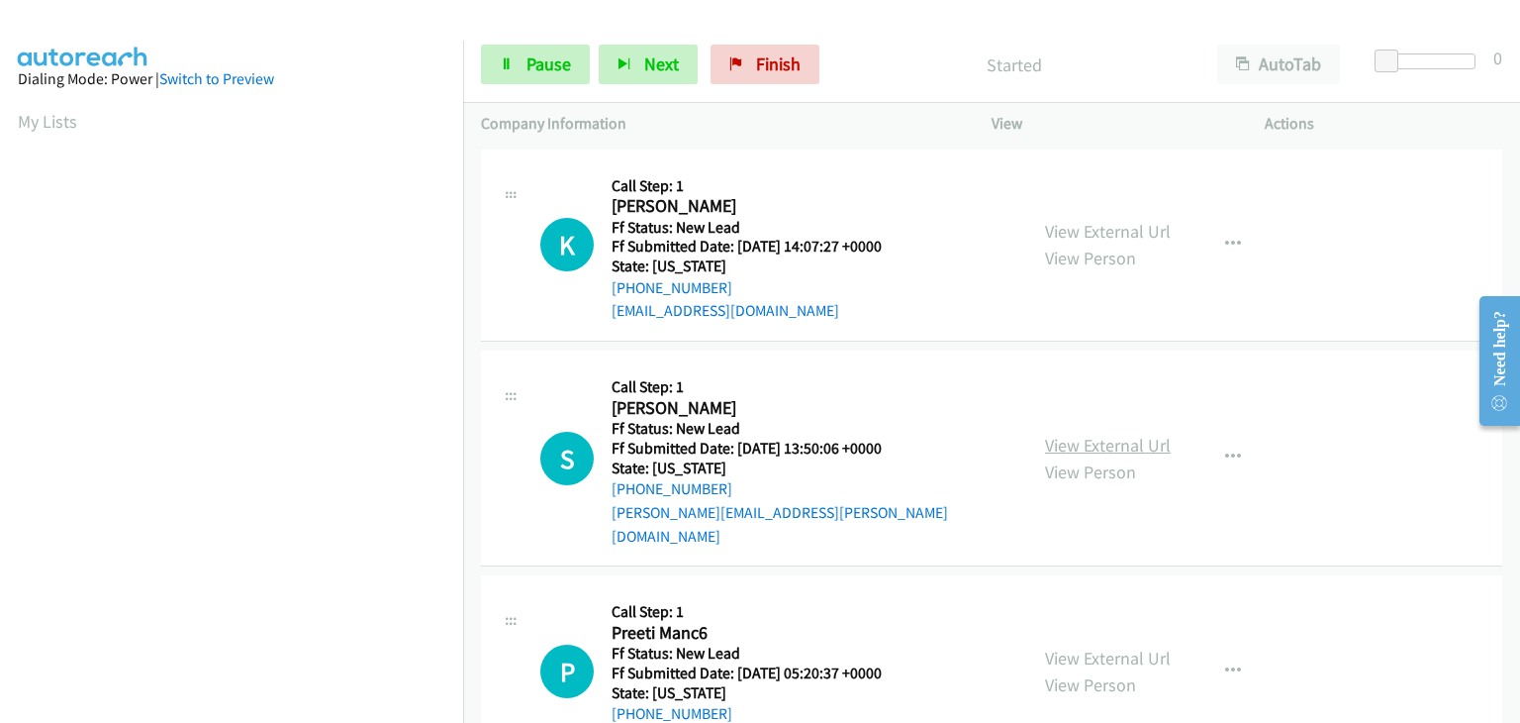
click at [1132, 434] on link "View External Url" at bounding box center [1108, 445] width 126 height 23
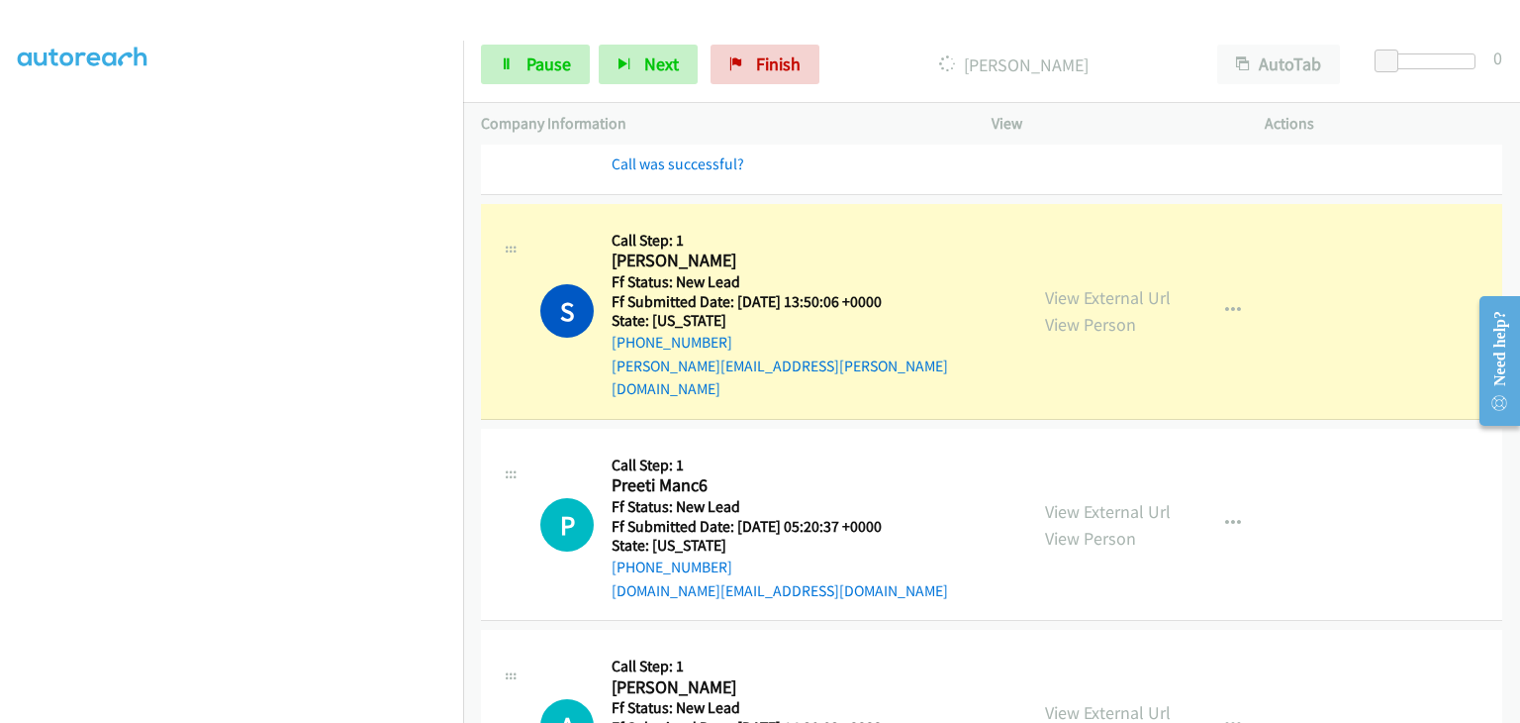
scroll to position [198, 0]
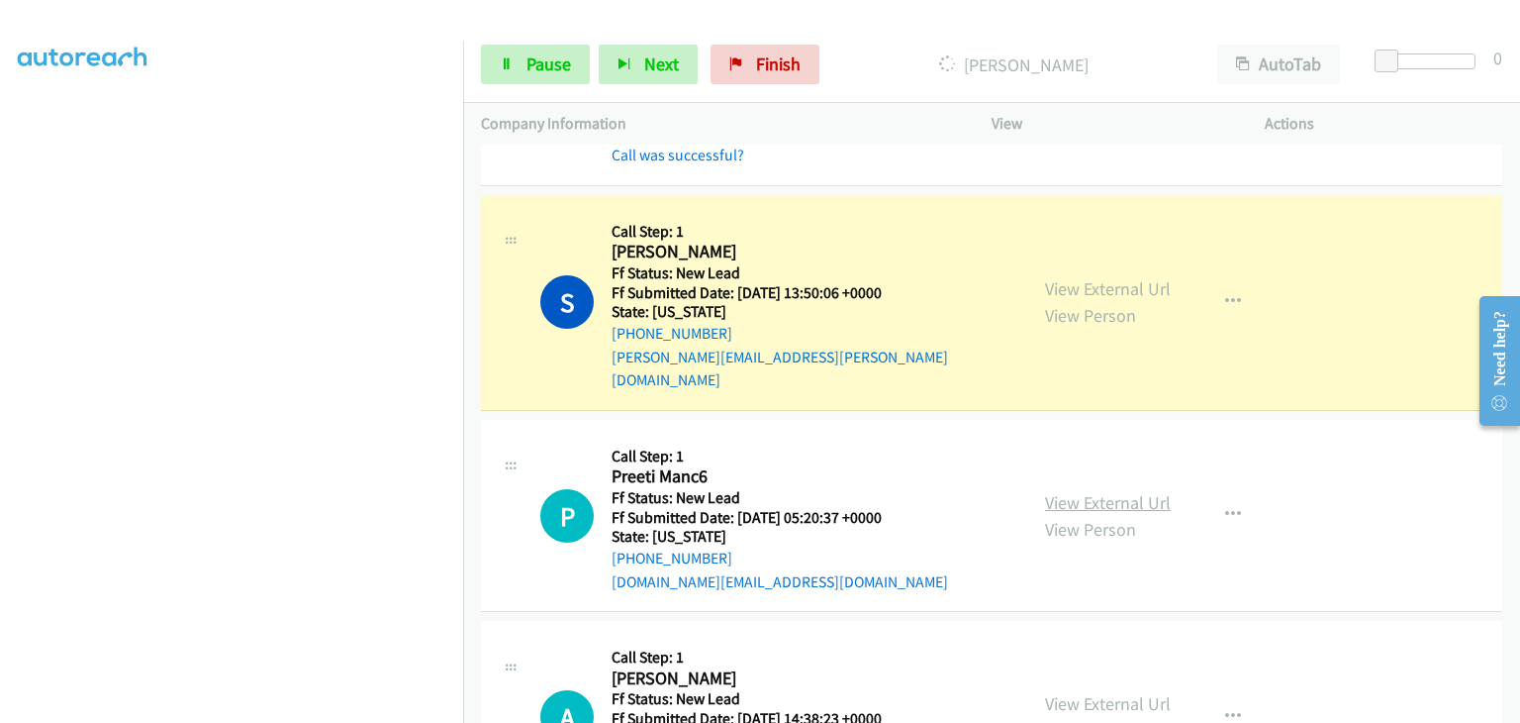
click at [1097, 491] on link "View External Url" at bounding box center [1108, 502] width 126 height 23
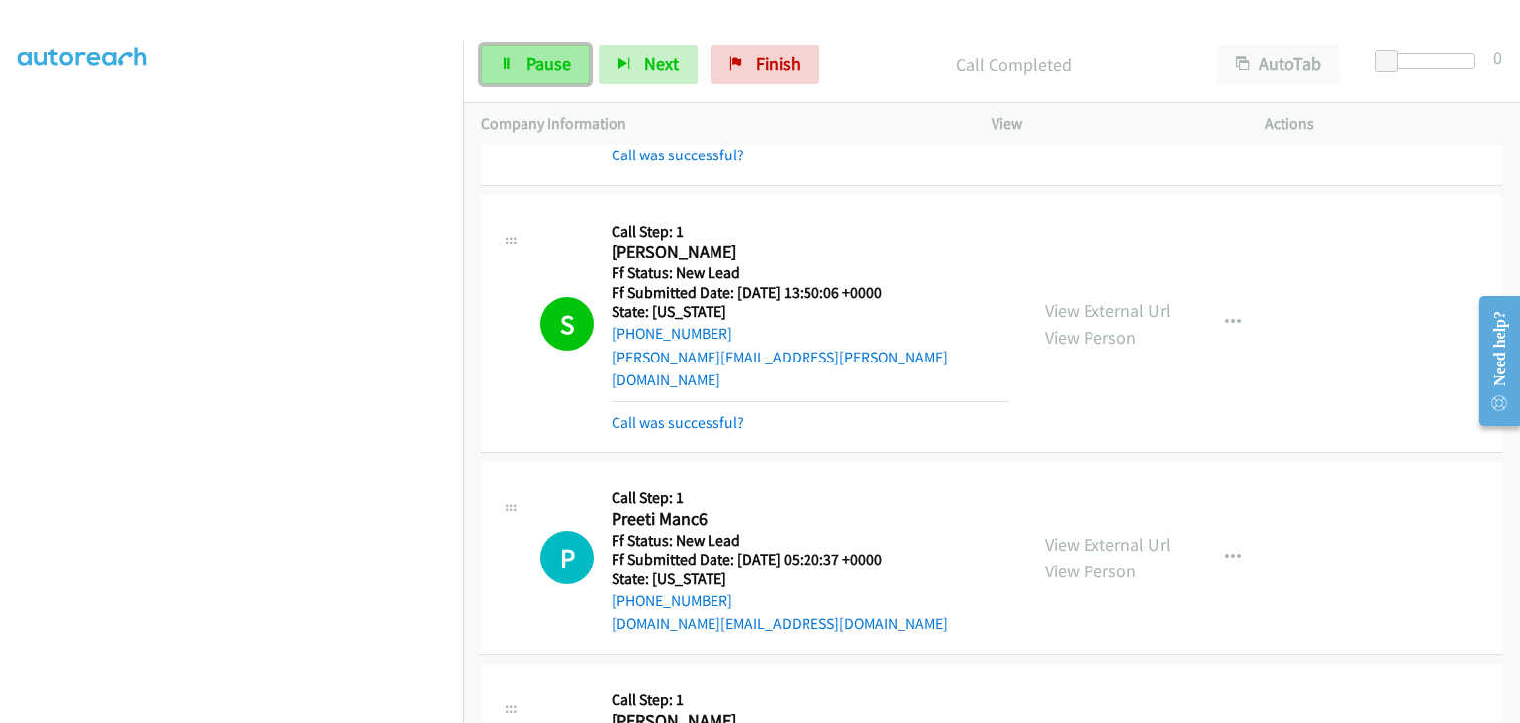
click at [540, 70] on span "Pause" at bounding box center [549, 63] width 45 height 23
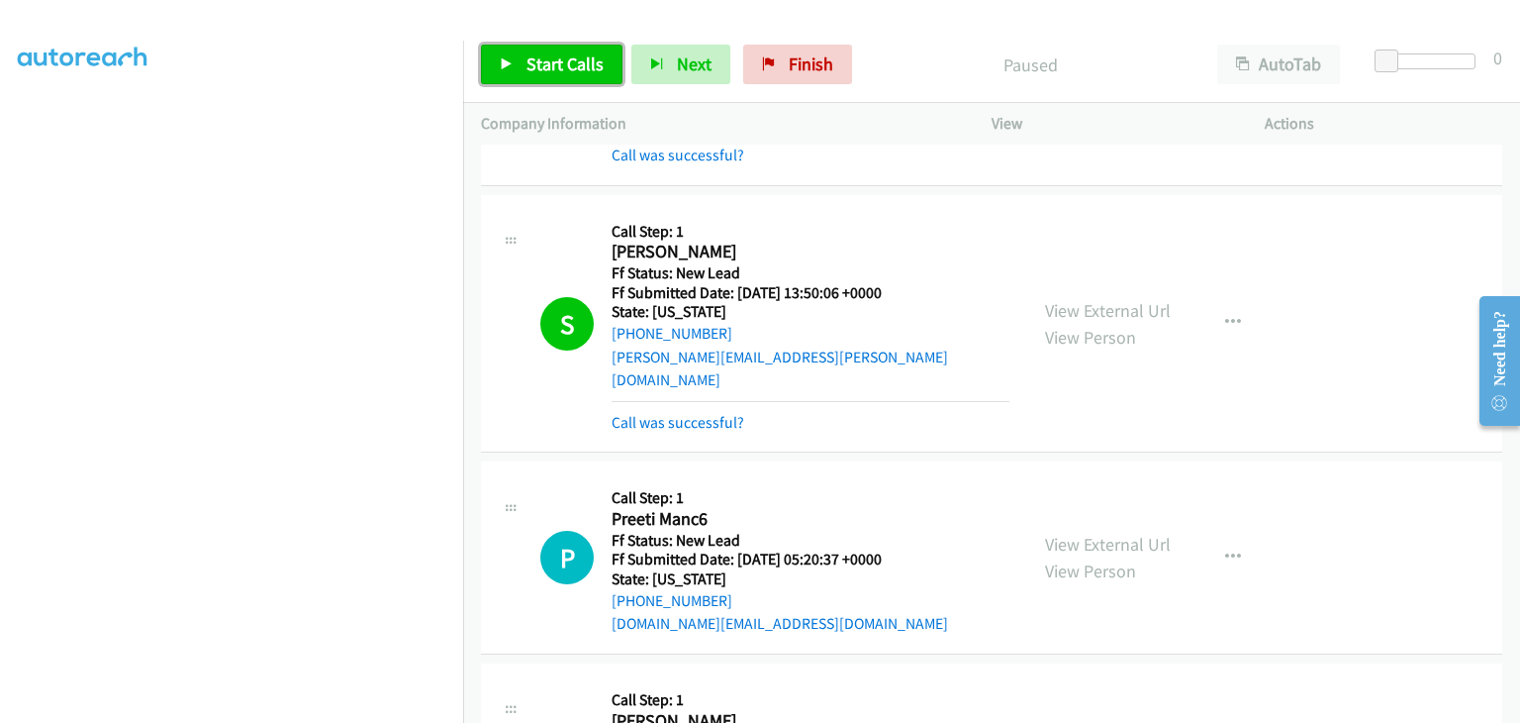
click at [571, 69] on span "Start Calls" at bounding box center [565, 63] width 77 height 23
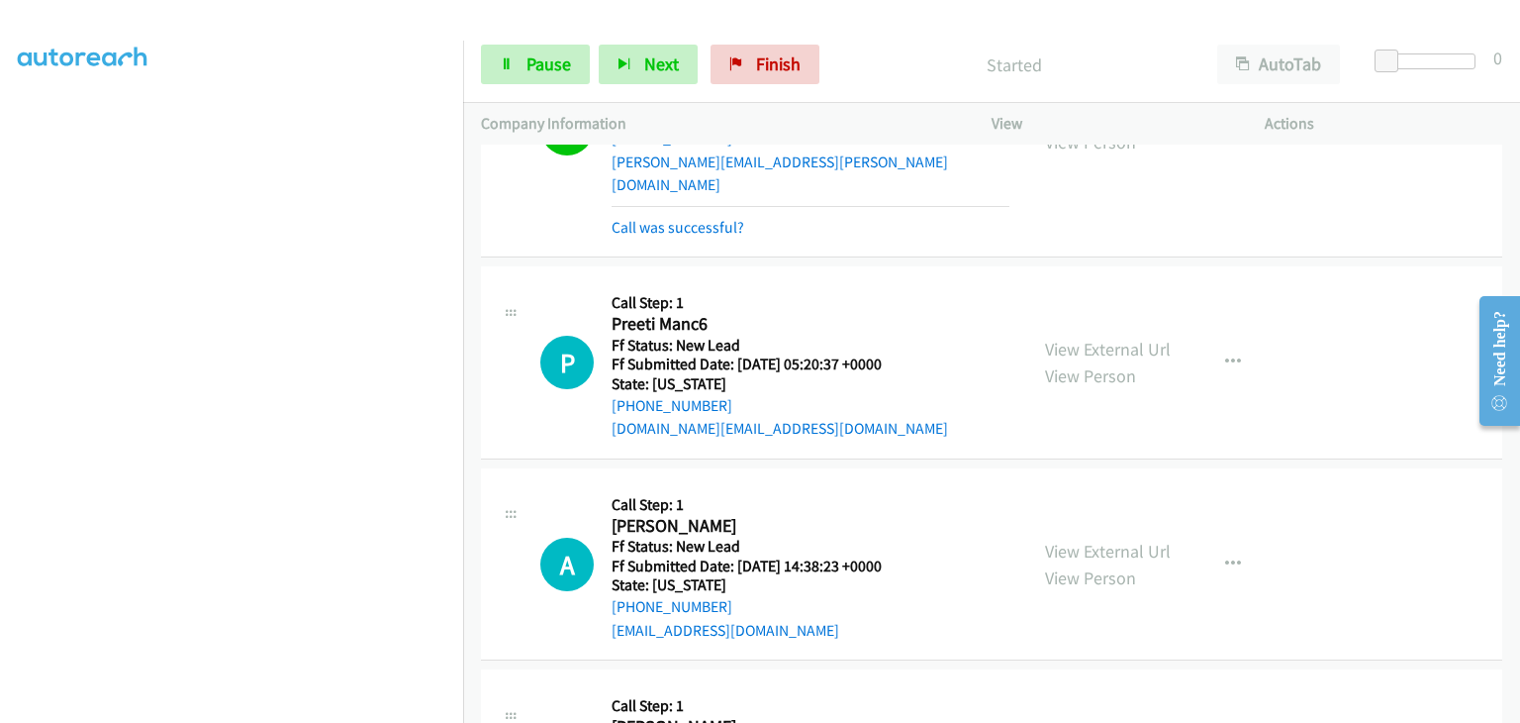
scroll to position [396, 0]
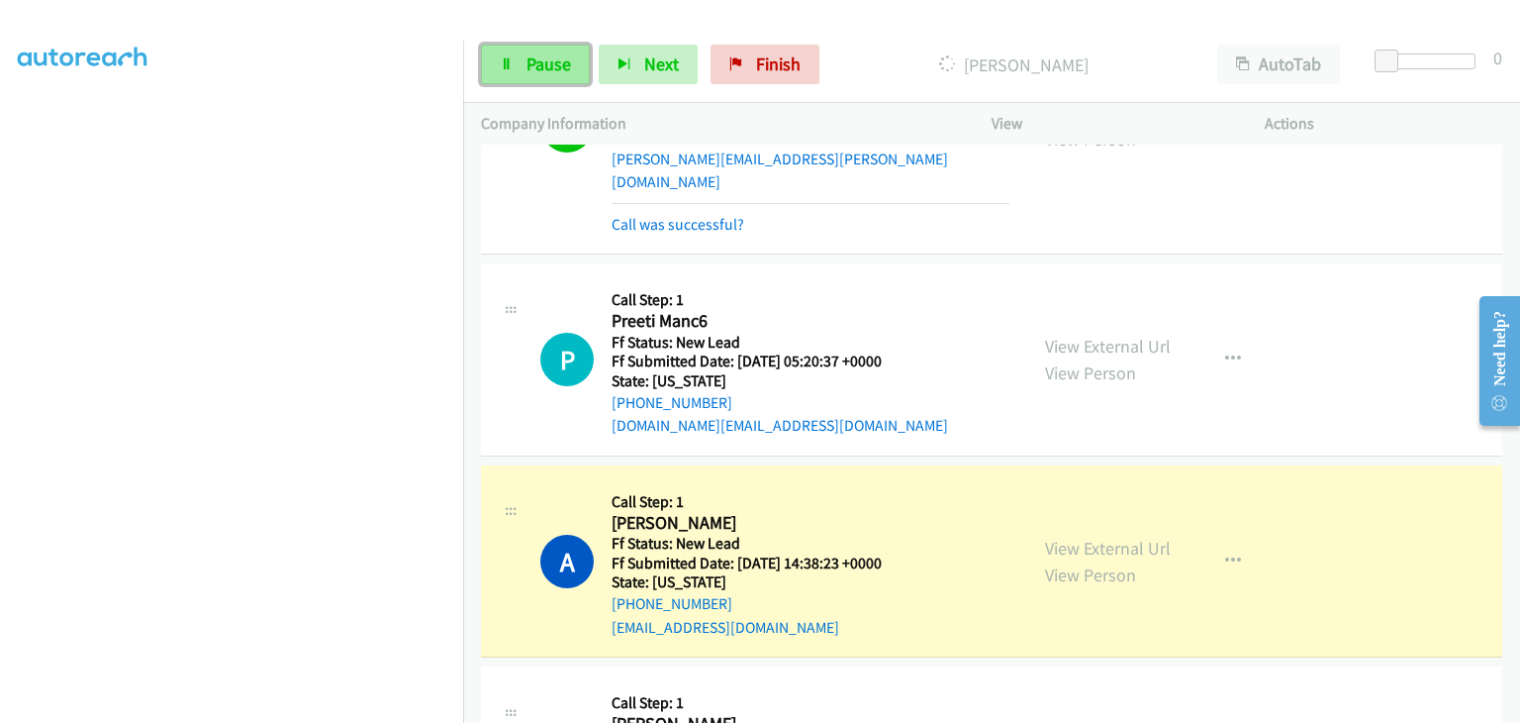
click at [538, 72] on span "Pause" at bounding box center [549, 63] width 45 height 23
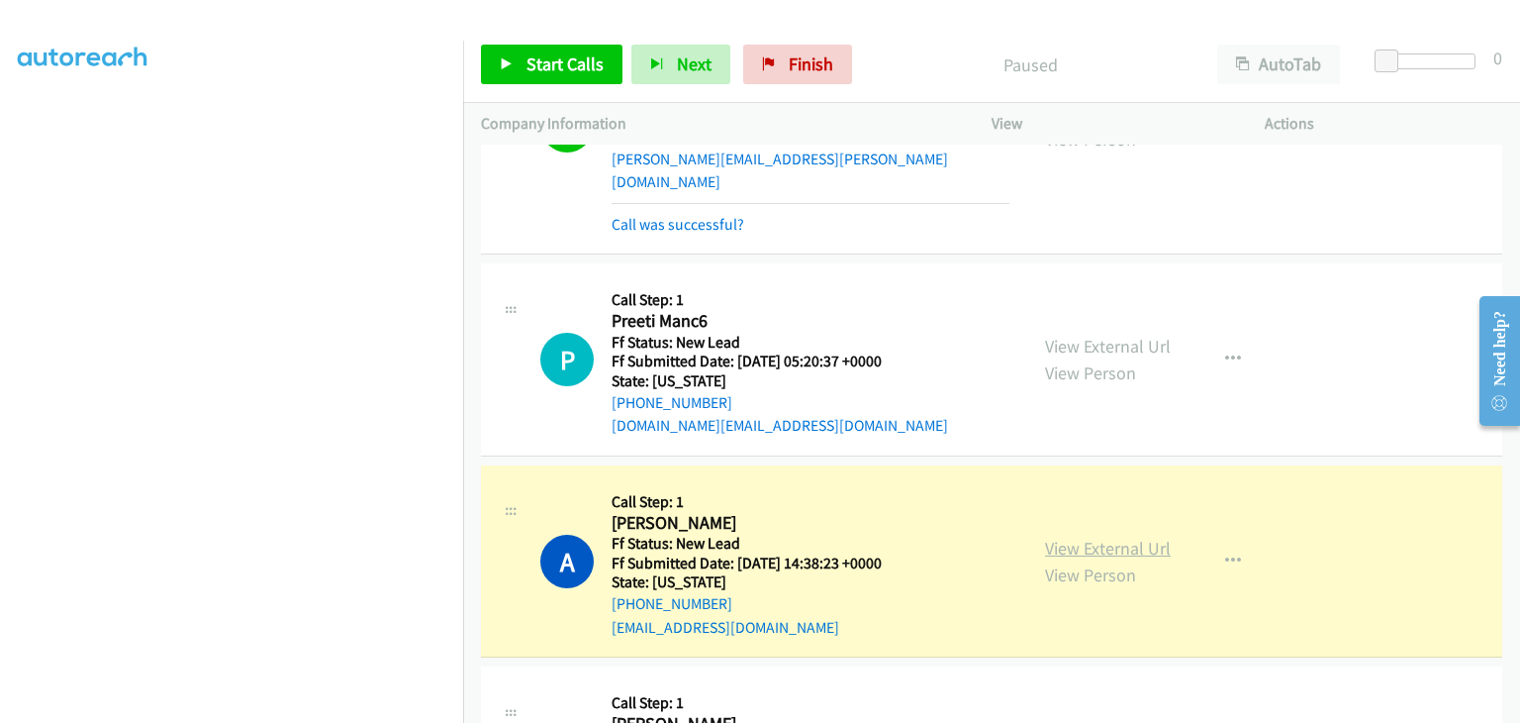
click at [1128, 536] on link "View External Url" at bounding box center [1108, 547] width 126 height 23
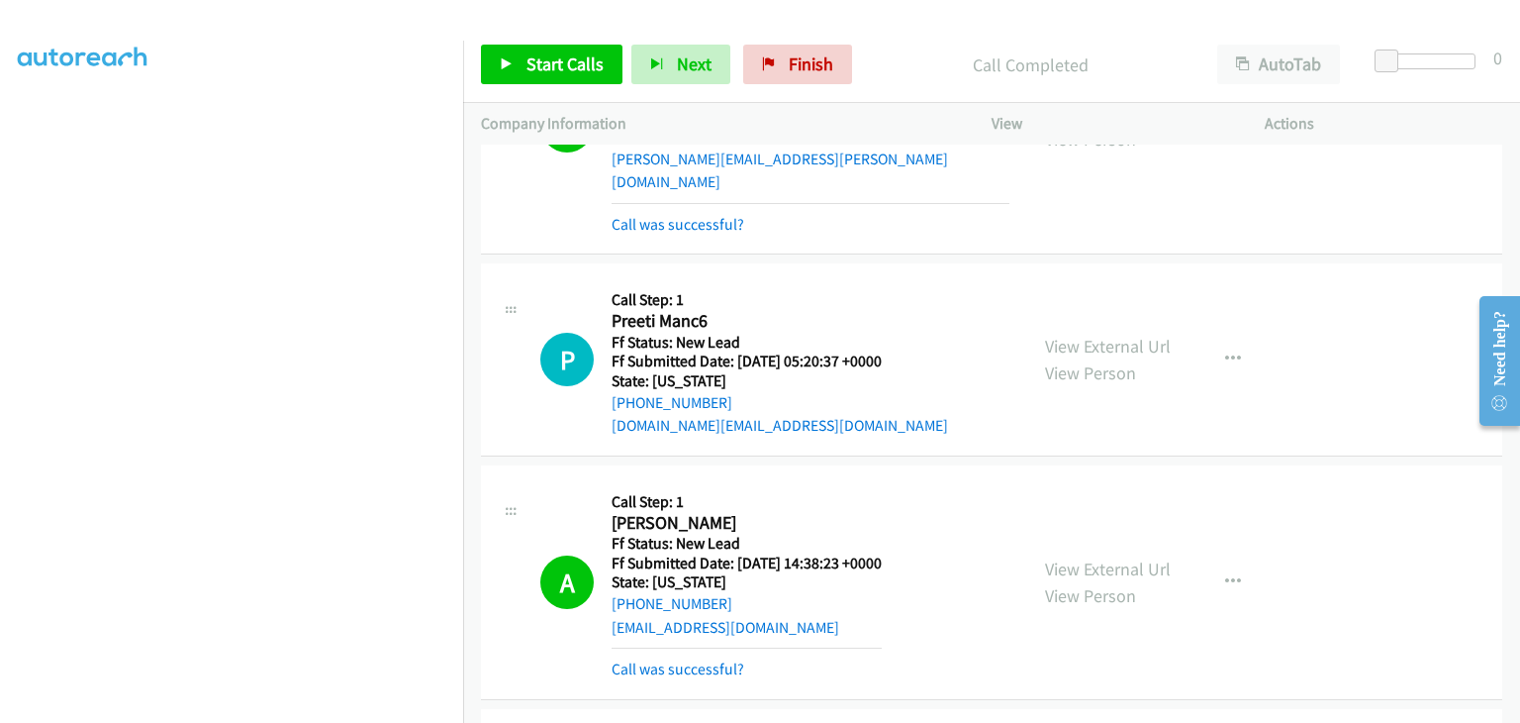
drag, startPoint x: 671, startPoint y: 646, endPoint x: 723, endPoint y: 628, distance: 54.8
click at [671, 659] on link "Call was successful?" at bounding box center [678, 668] width 133 height 19
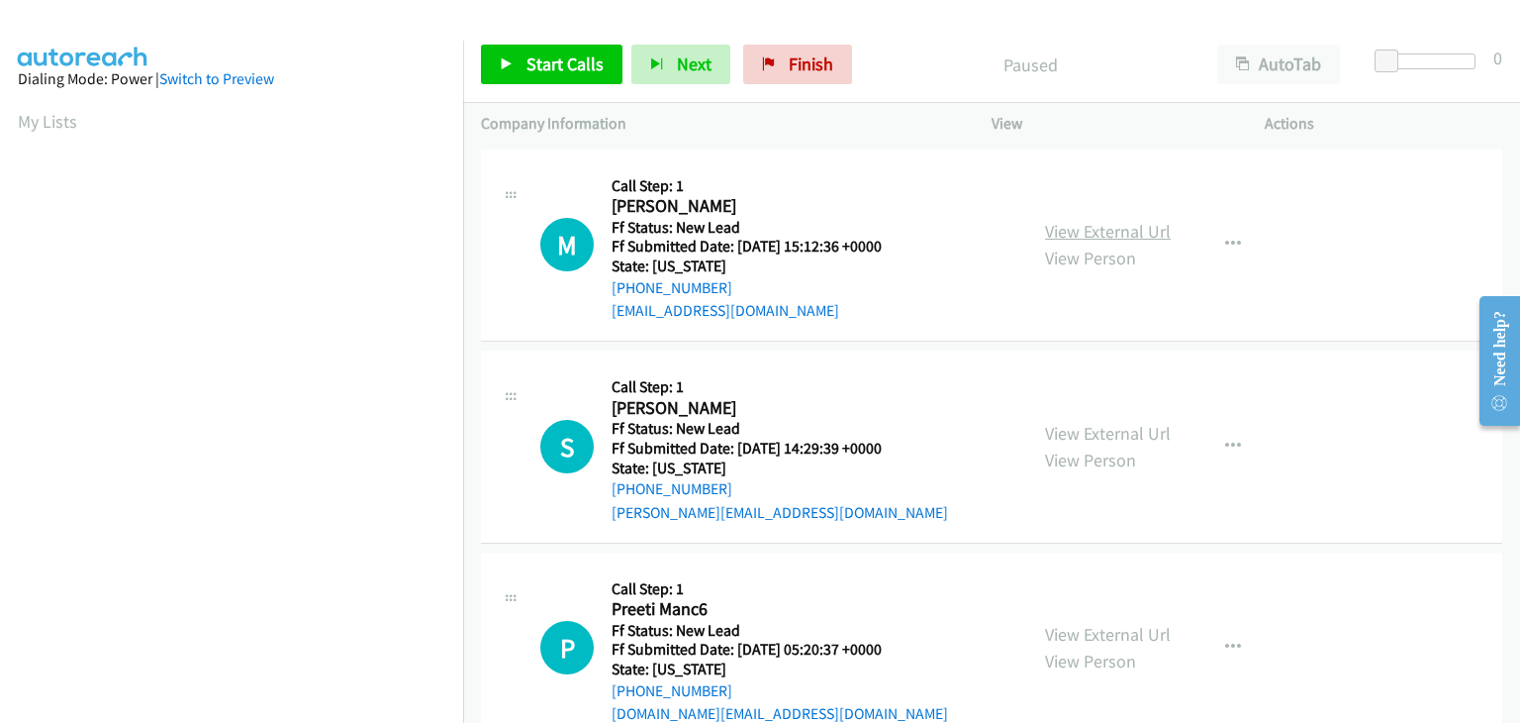
click at [1056, 231] on link "View External Url" at bounding box center [1108, 231] width 126 height 23
click at [531, 50] on link "Start Calls" at bounding box center [552, 65] width 142 height 40
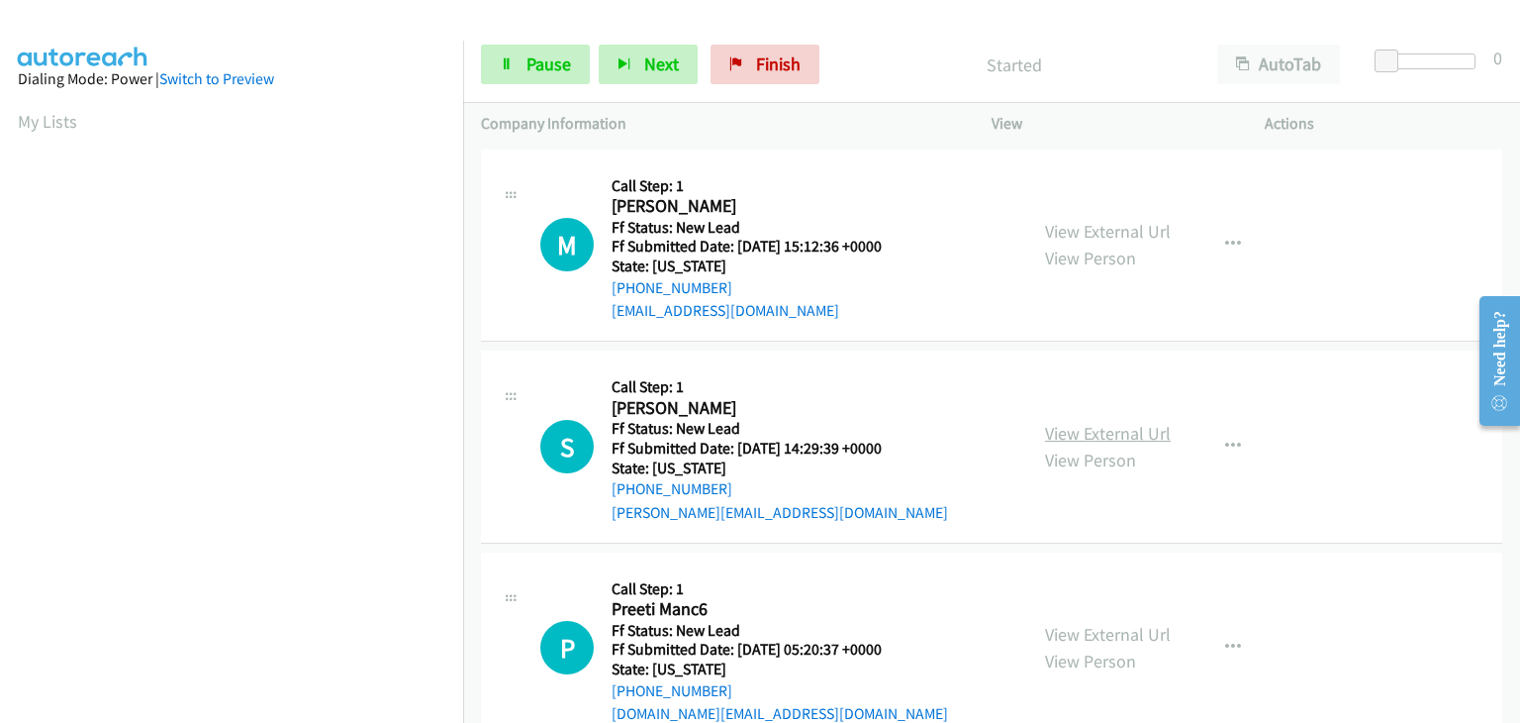
click at [1059, 432] on link "View External Url" at bounding box center [1108, 433] width 126 height 23
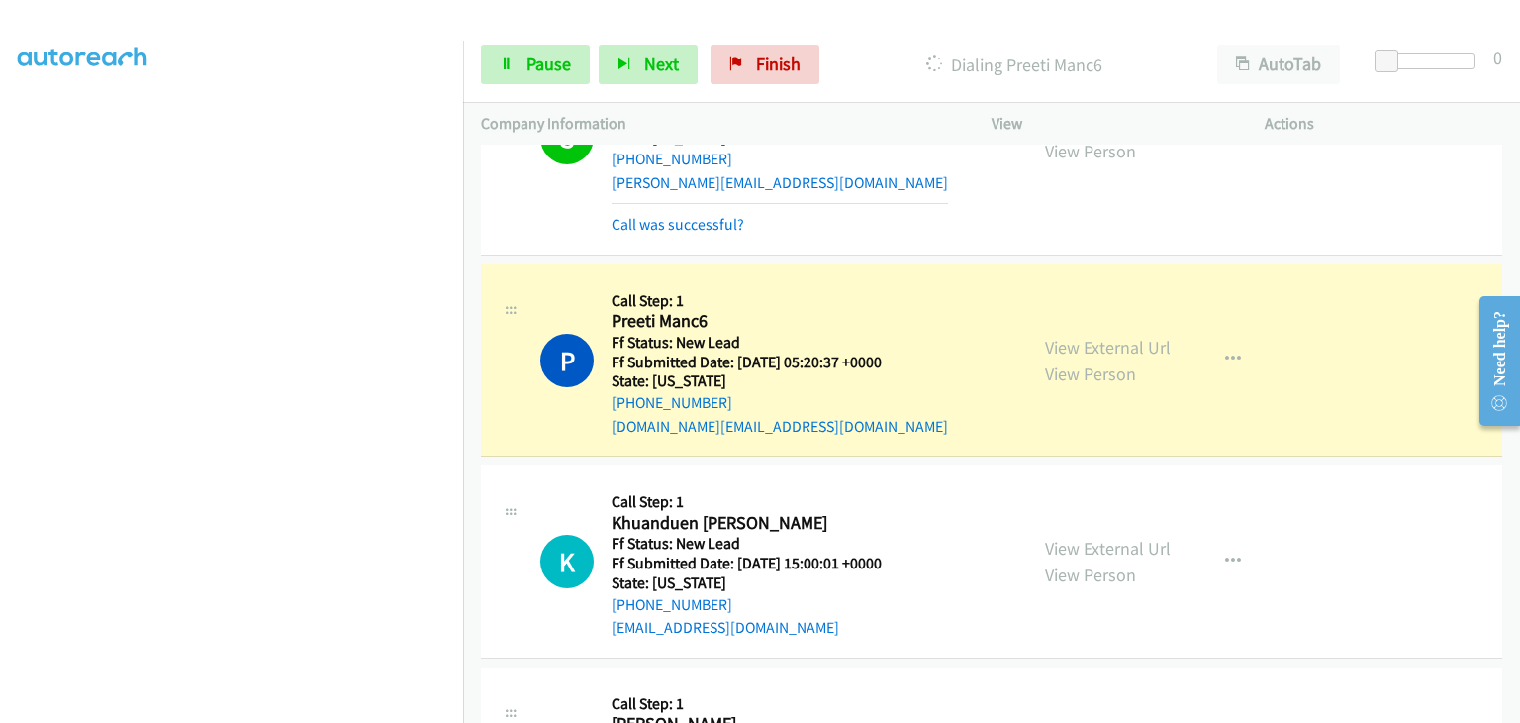
scroll to position [495, 0]
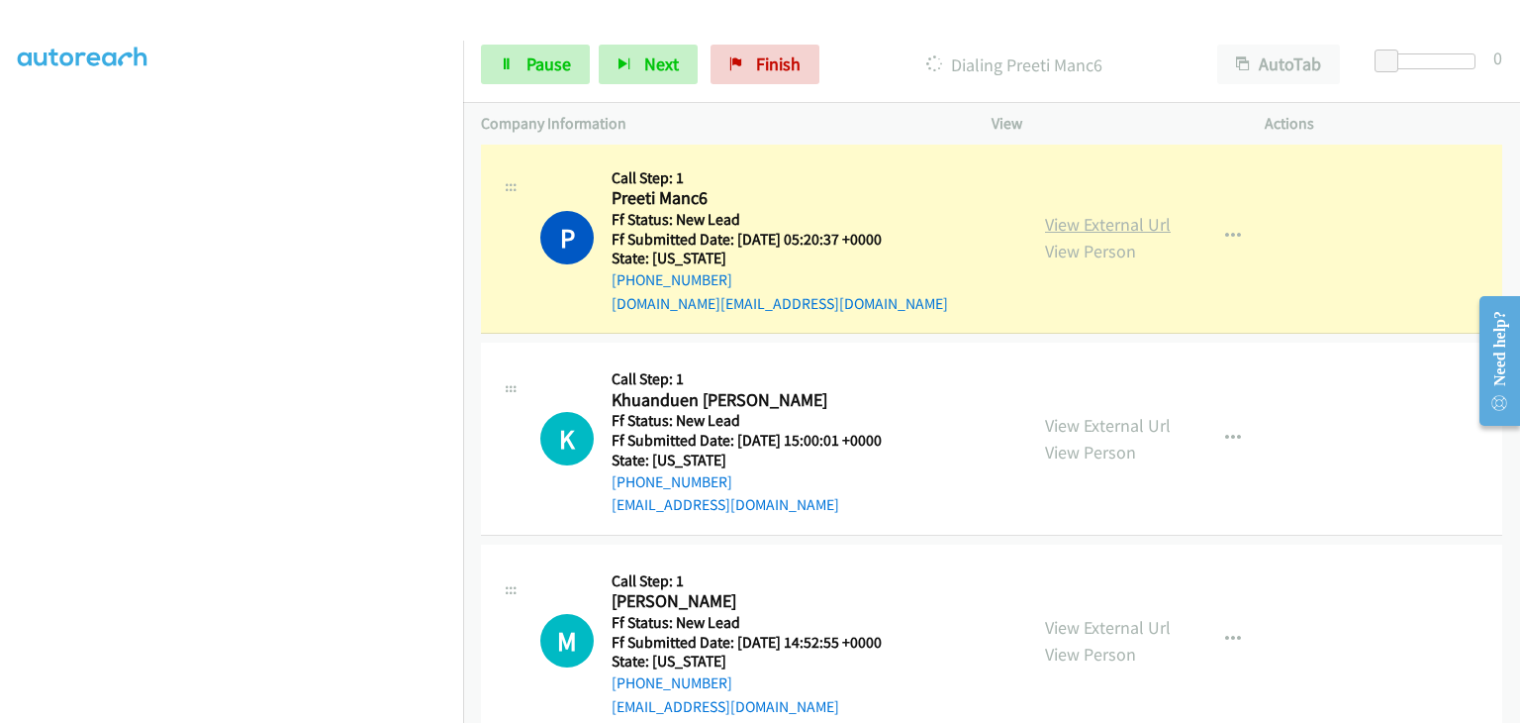
click at [1105, 225] on link "View External Url" at bounding box center [1108, 224] width 126 height 23
click at [571, 53] on link "Pause" at bounding box center [535, 65] width 109 height 40
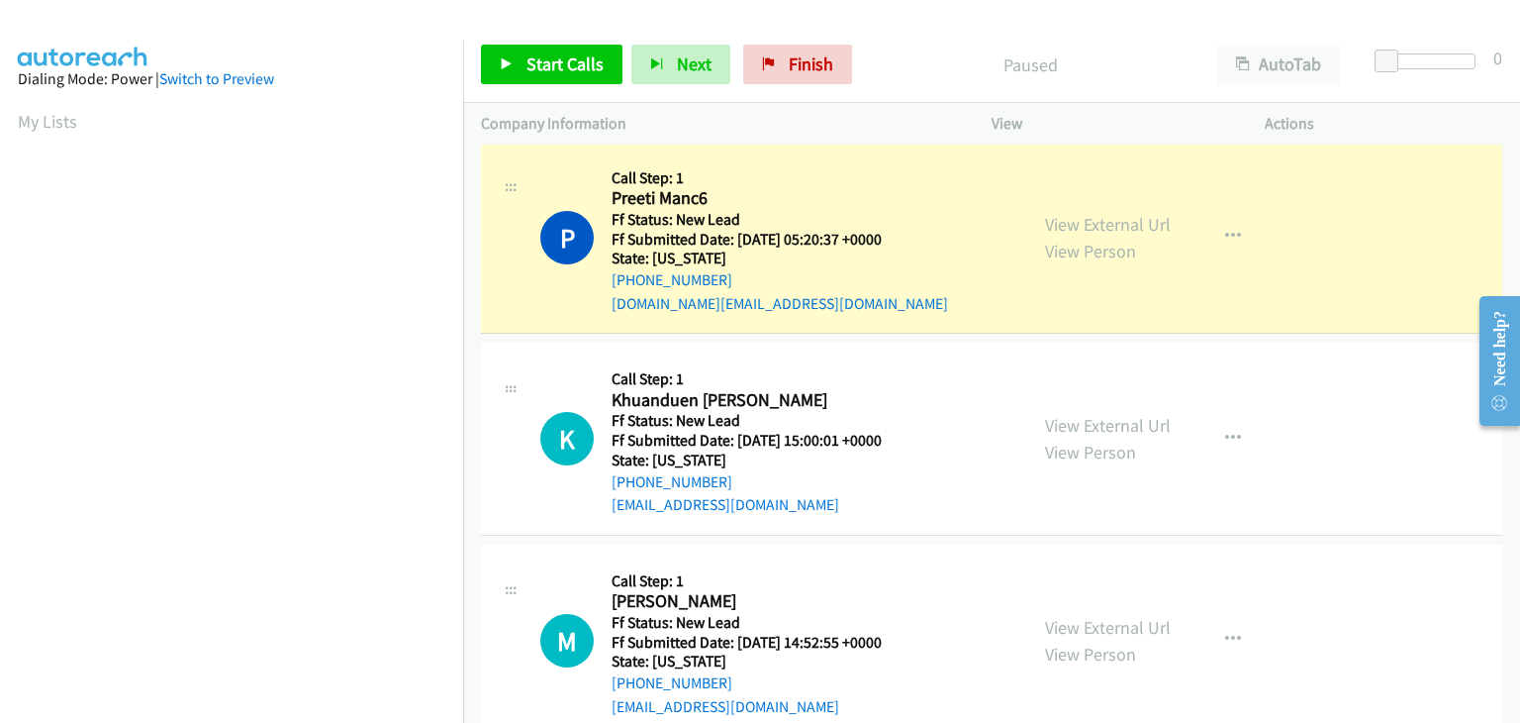
scroll to position [388, 0]
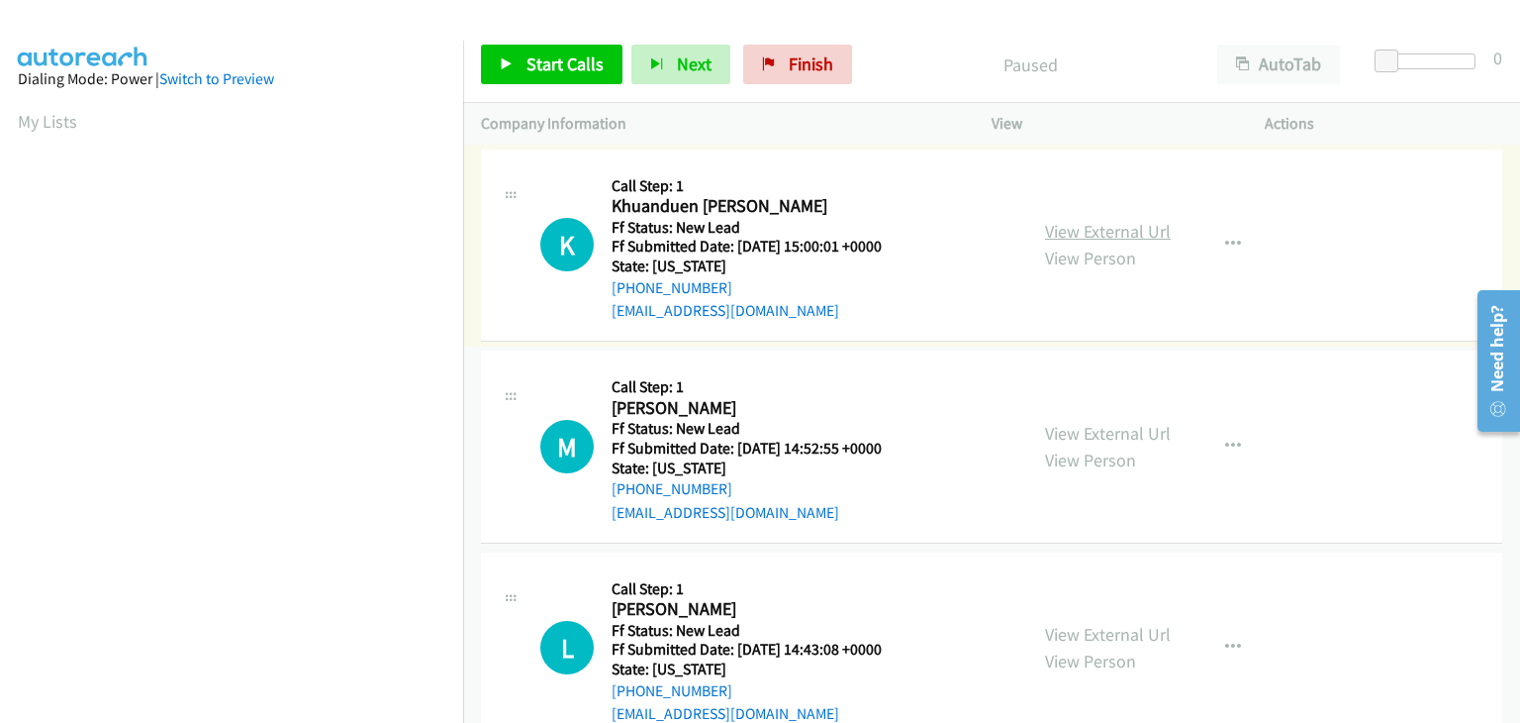
click at [1095, 230] on link "View External Url" at bounding box center [1108, 231] width 126 height 23
drag, startPoint x: 572, startPoint y: 66, endPoint x: 664, endPoint y: 6, distance: 110.1
click at [572, 66] on span "Start Calls" at bounding box center [565, 63] width 77 height 23
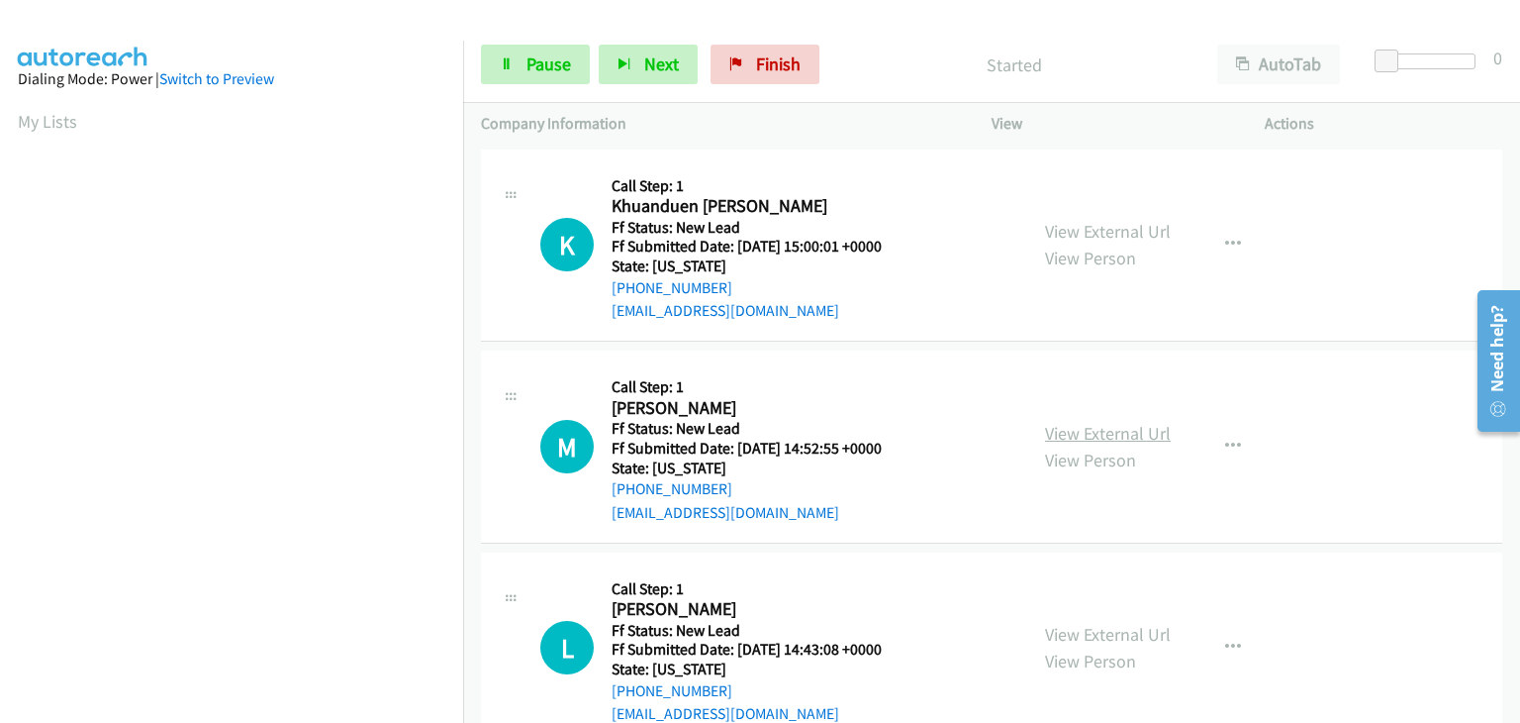
click at [1088, 436] on link "View External Url" at bounding box center [1108, 433] width 126 height 23
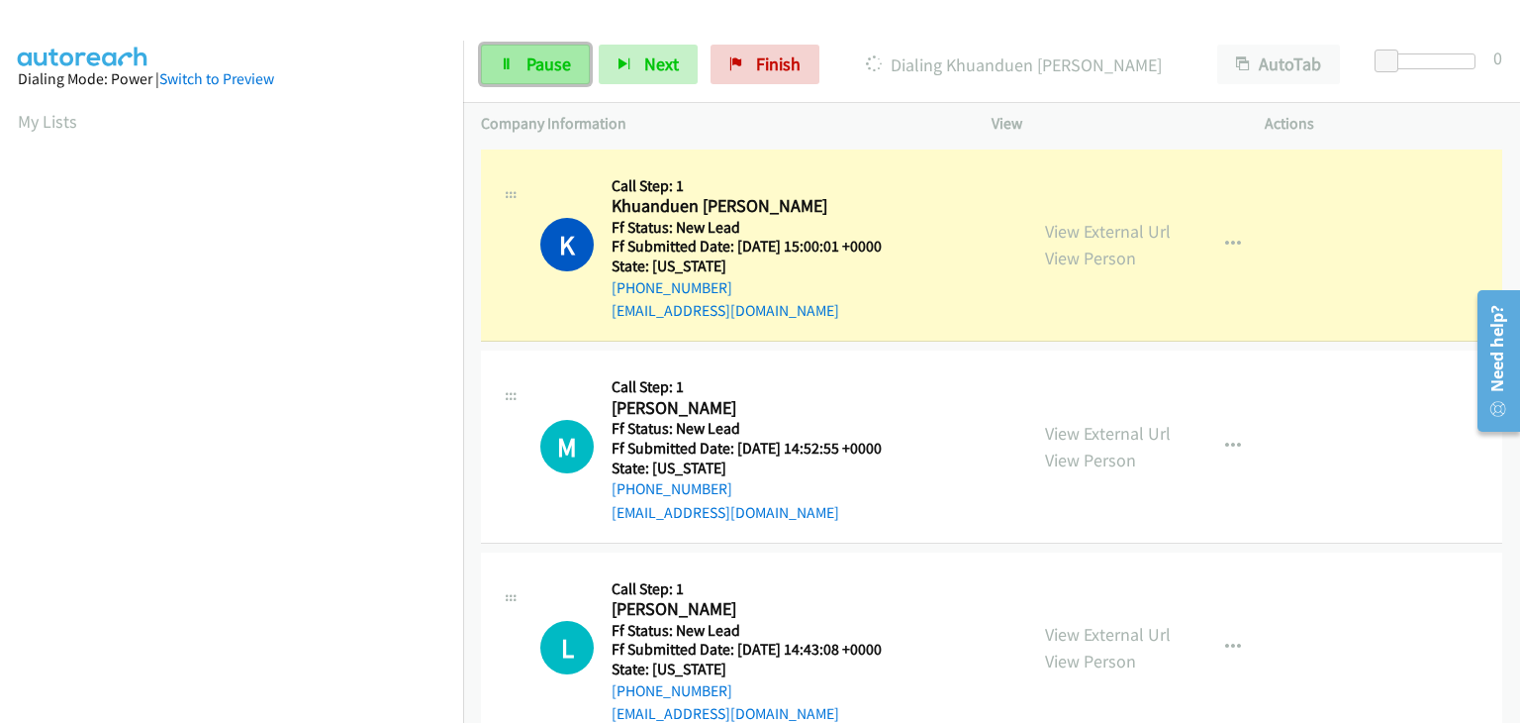
click at [538, 60] on span "Pause" at bounding box center [549, 63] width 45 height 23
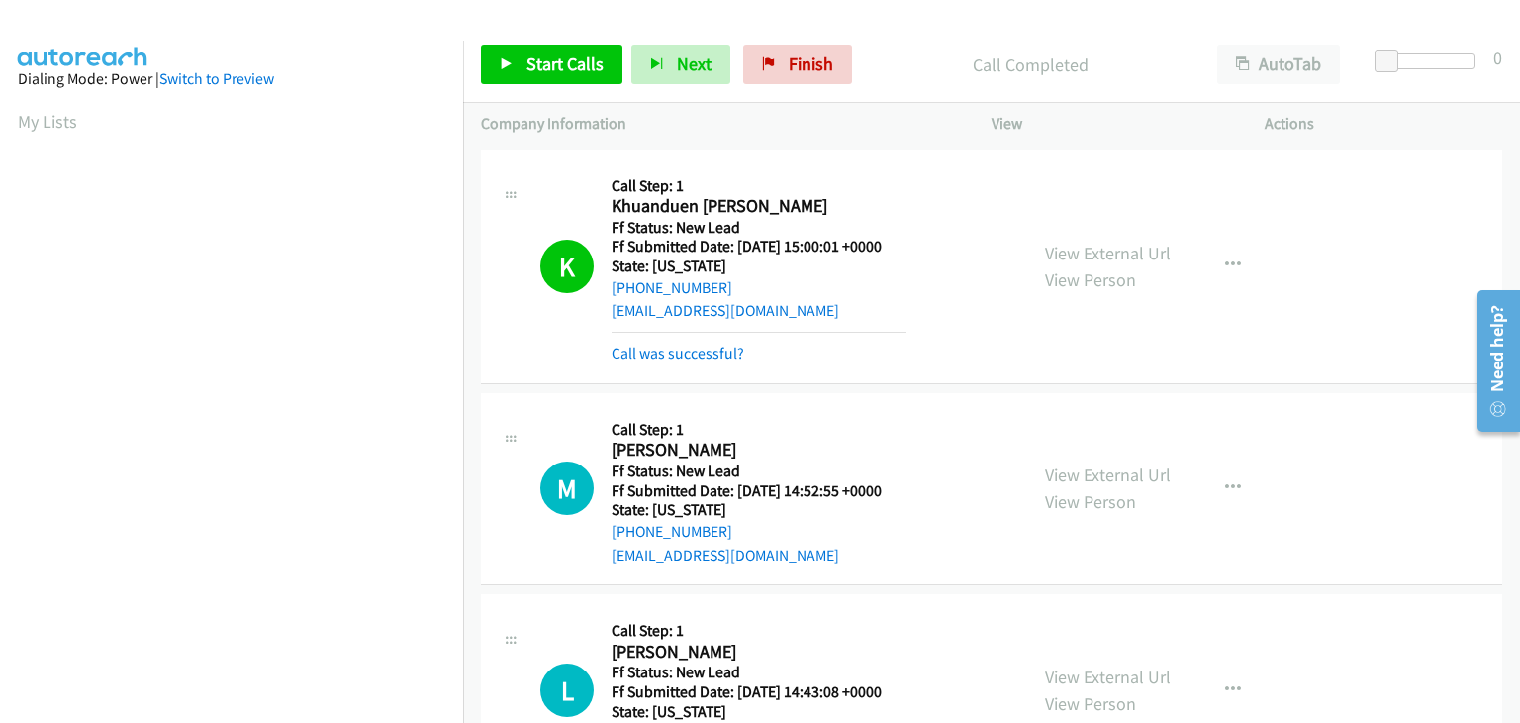
scroll to position [388, 0]
drag, startPoint x: 715, startPoint y: 353, endPoint x: 902, endPoint y: 343, distance: 187.3
click at [715, 353] on link "Call was successful?" at bounding box center [678, 352] width 133 height 19
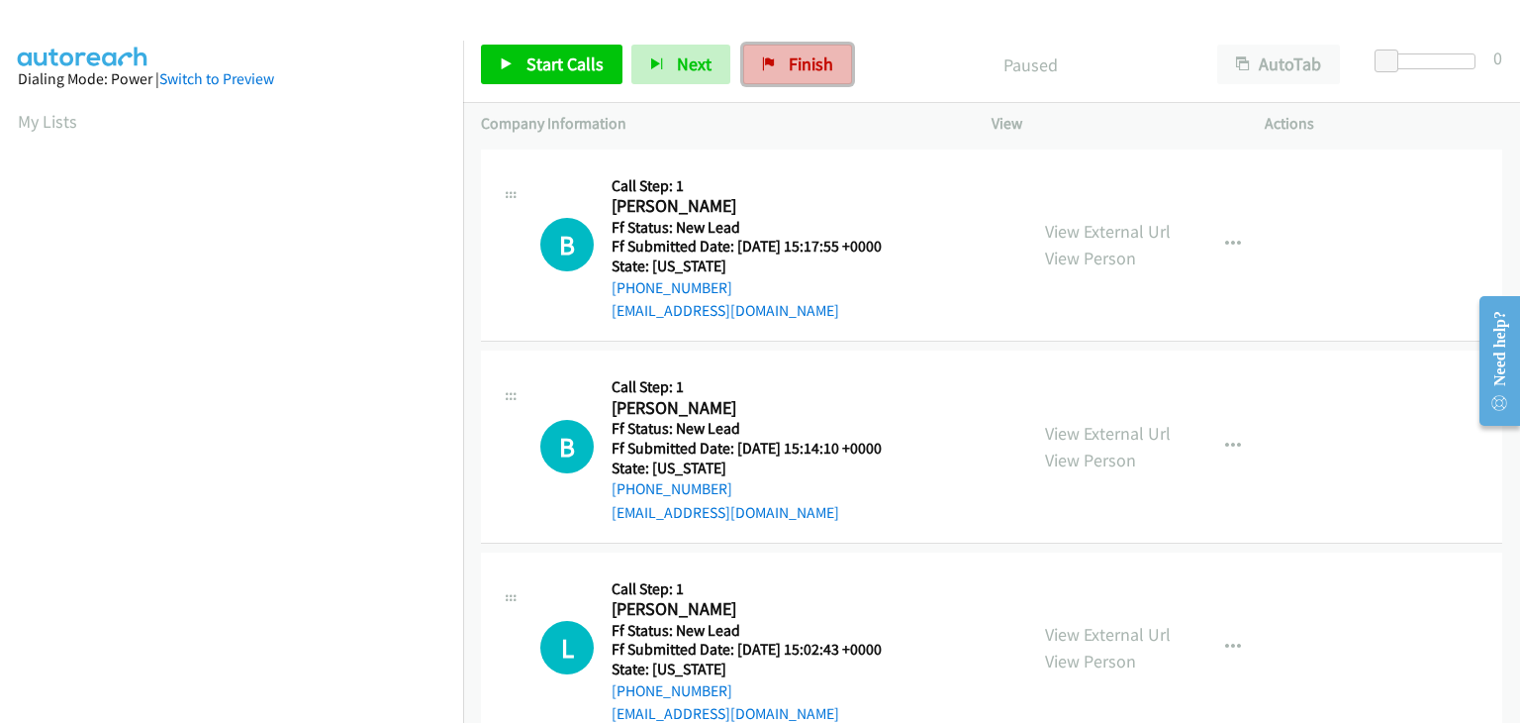
click at [795, 57] on span "Finish" at bounding box center [811, 63] width 45 height 23
click at [1121, 233] on link "View External Url" at bounding box center [1108, 231] width 126 height 23
click at [538, 67] on span "Start Calls" at bounding box center [565, 63] width 77 height 23
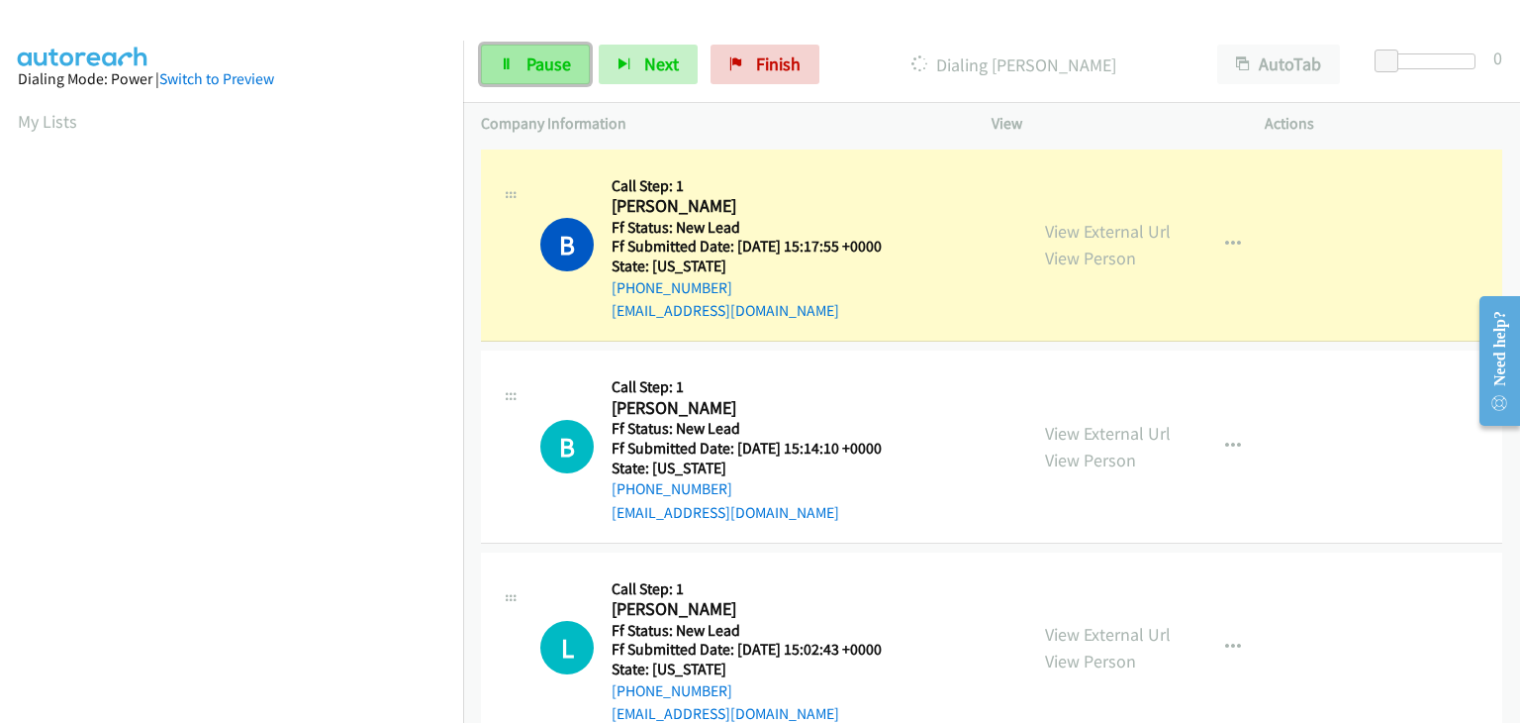
click at [531, 59] on span "Pause" at bounding box center [549, 63] width 45 height 23
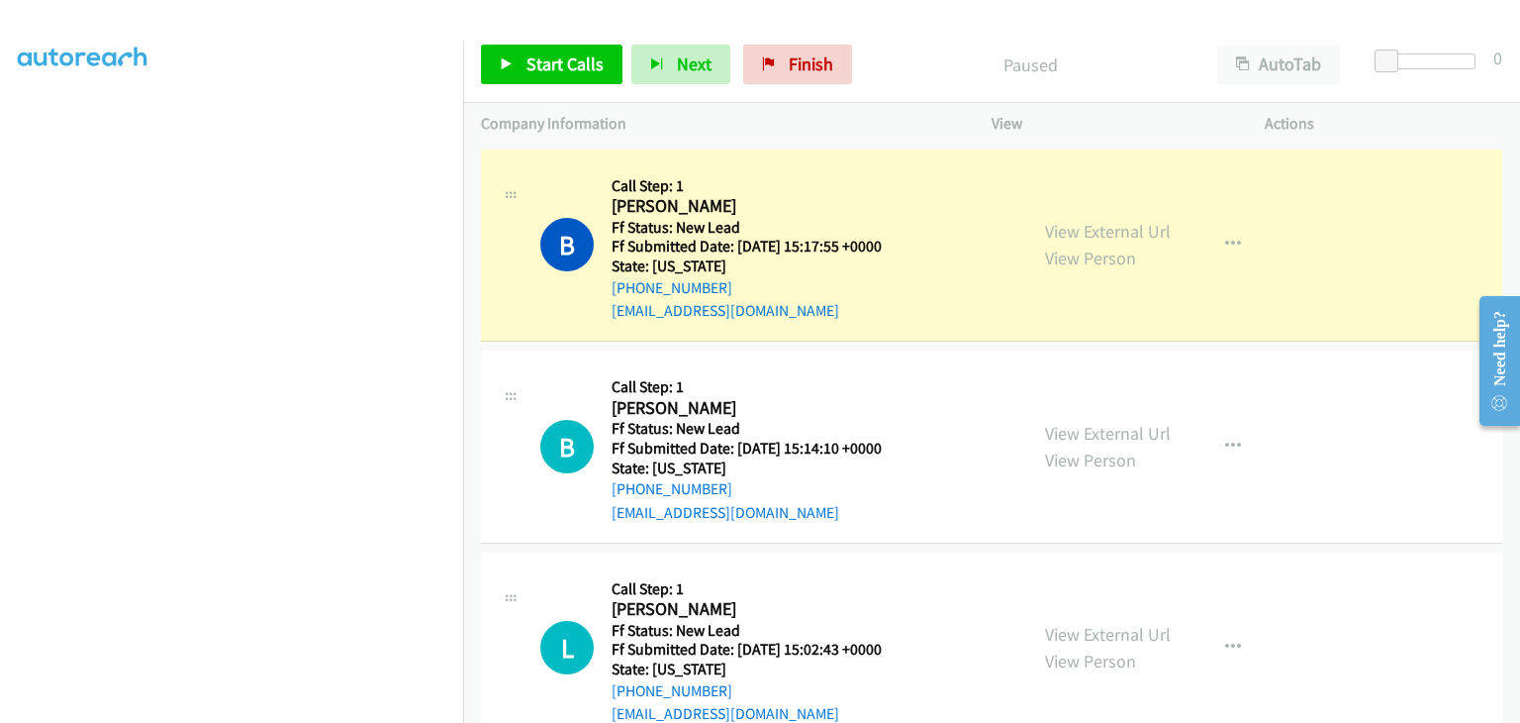
scroll to position [388, 0]
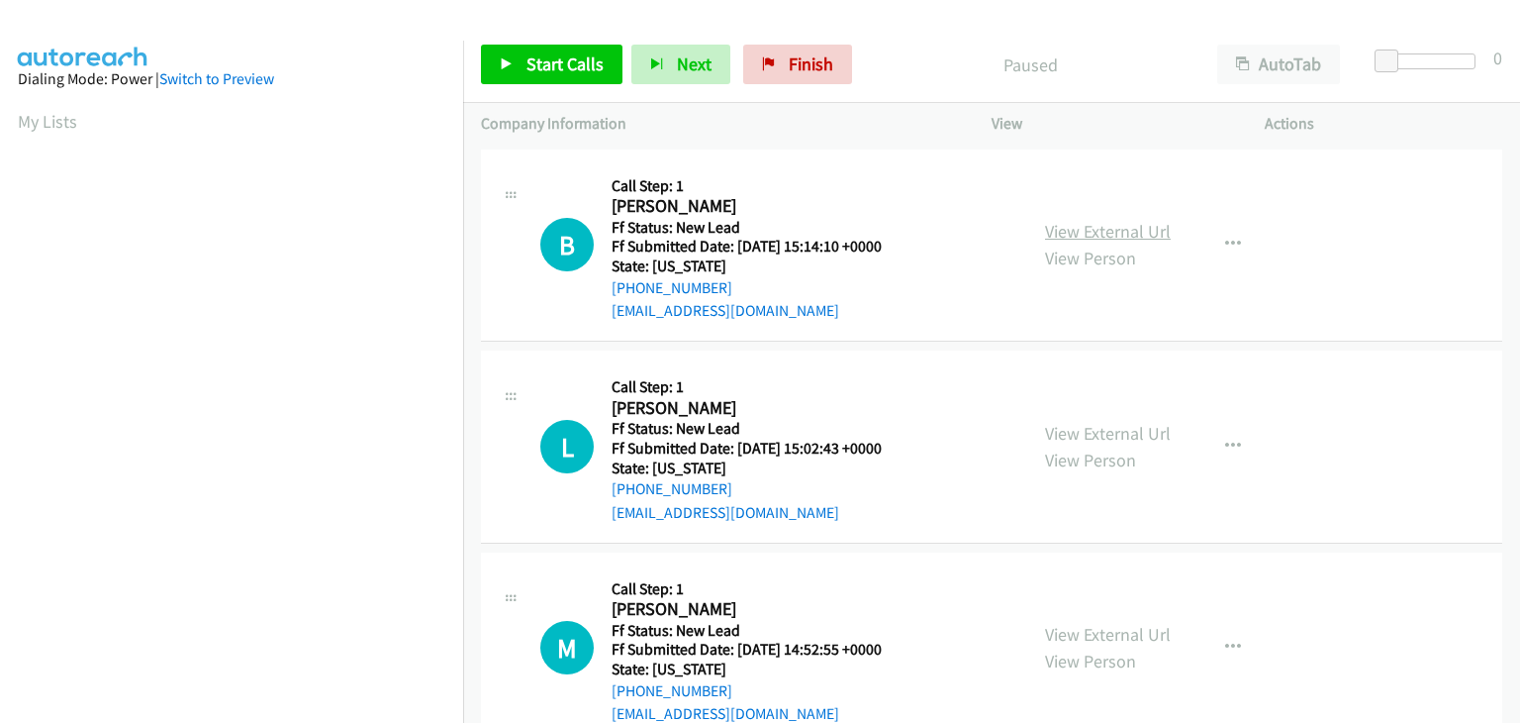
click at [1134, 238] on link "View External Url" at bounding box center [1108, 231] width 126 height 23
click at [536, 67] on span "Start Calls" at bounding box center [565, 63] width 77 height 23
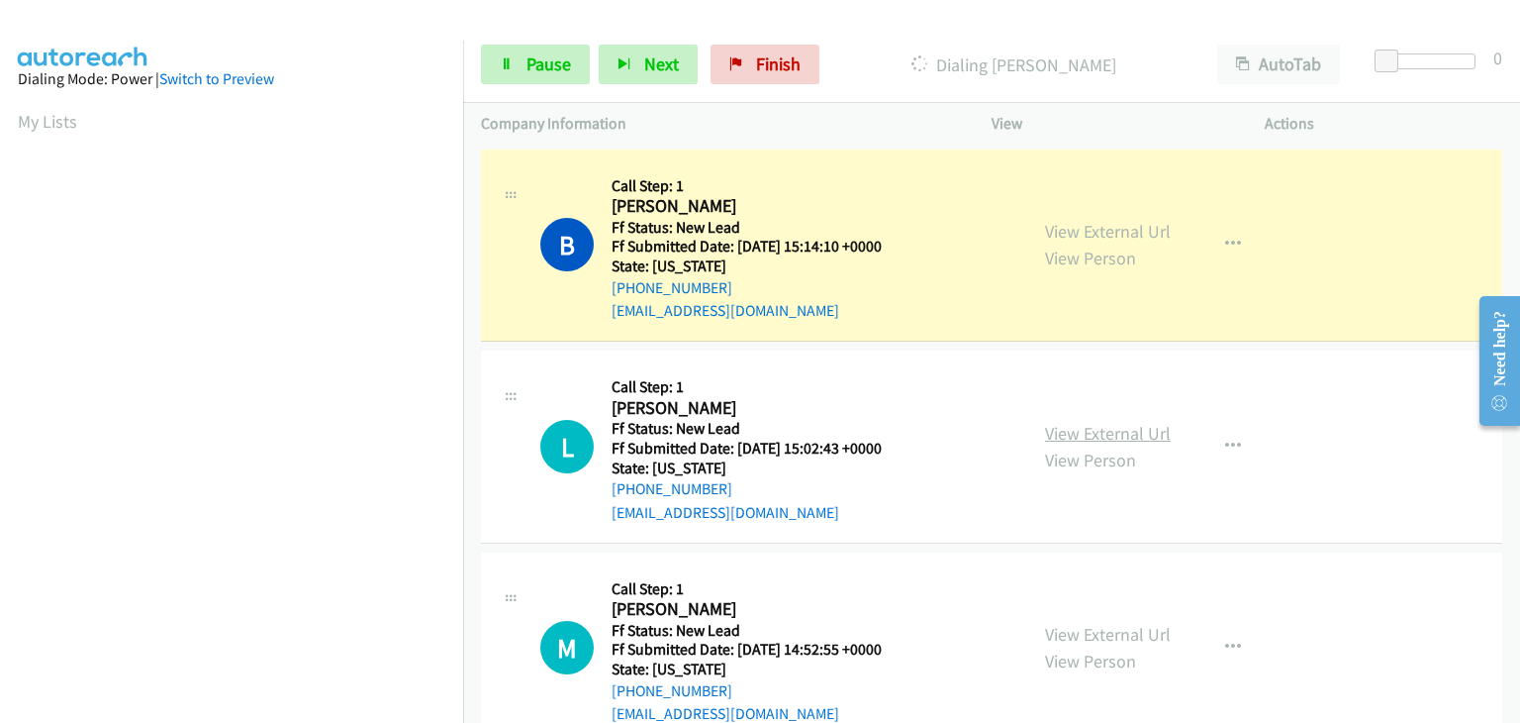
click at [1130, 424] on link "View External Url" at bounding box center [1108, 433] width 126 height 23
drag, startPoint x: 541, startPoint y: 79, endPoint x: 974, endPoint y: 102, distance: 433.2
click at [542, 81] on link "Pause" at bounding box center [535, 65] width 109 height 40
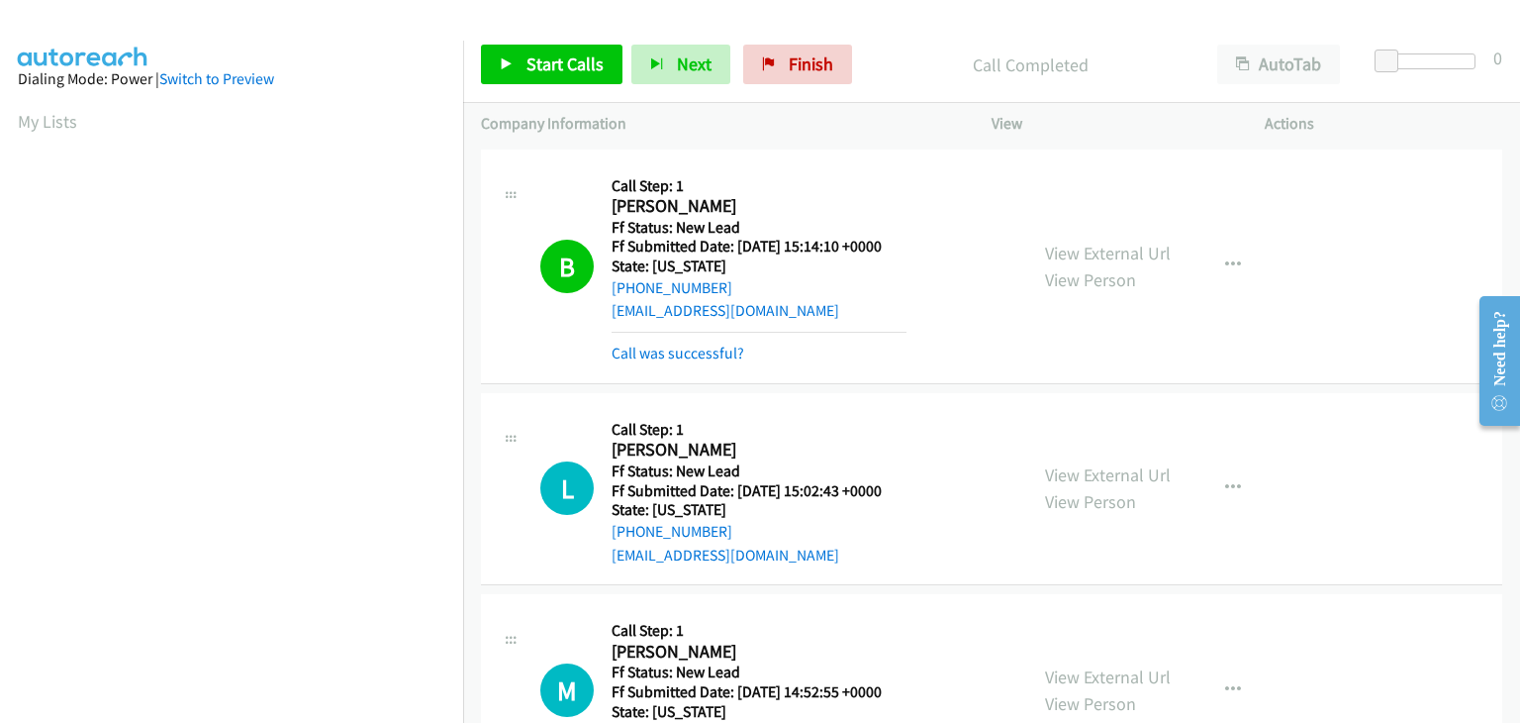
scroll to position [388, 0]
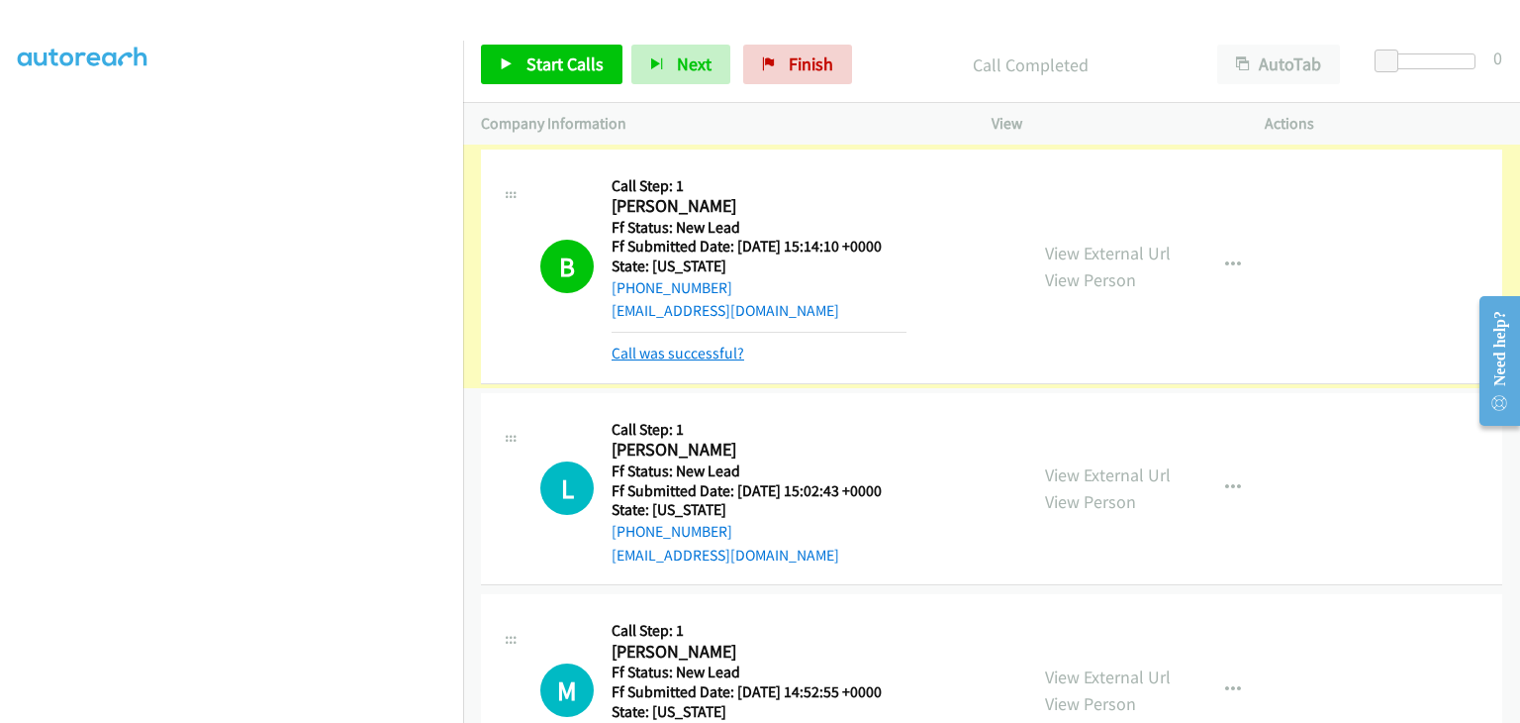
click at [693, 361] on link "Call was successful?" at bounding box center [678, 352] width 133 height 19
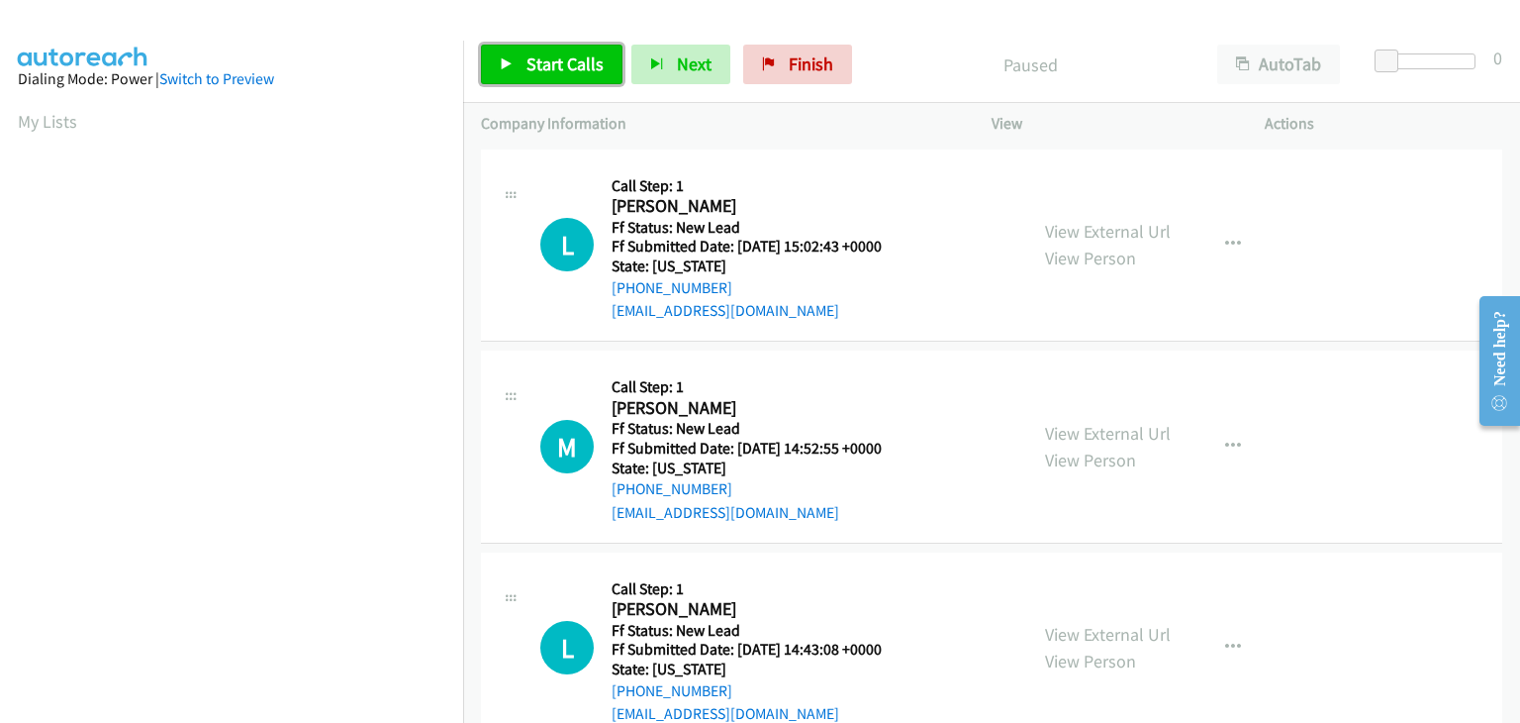
click at [587, 72] on span "Start Calls" at bounding box center [565, 63] width 77 height 23
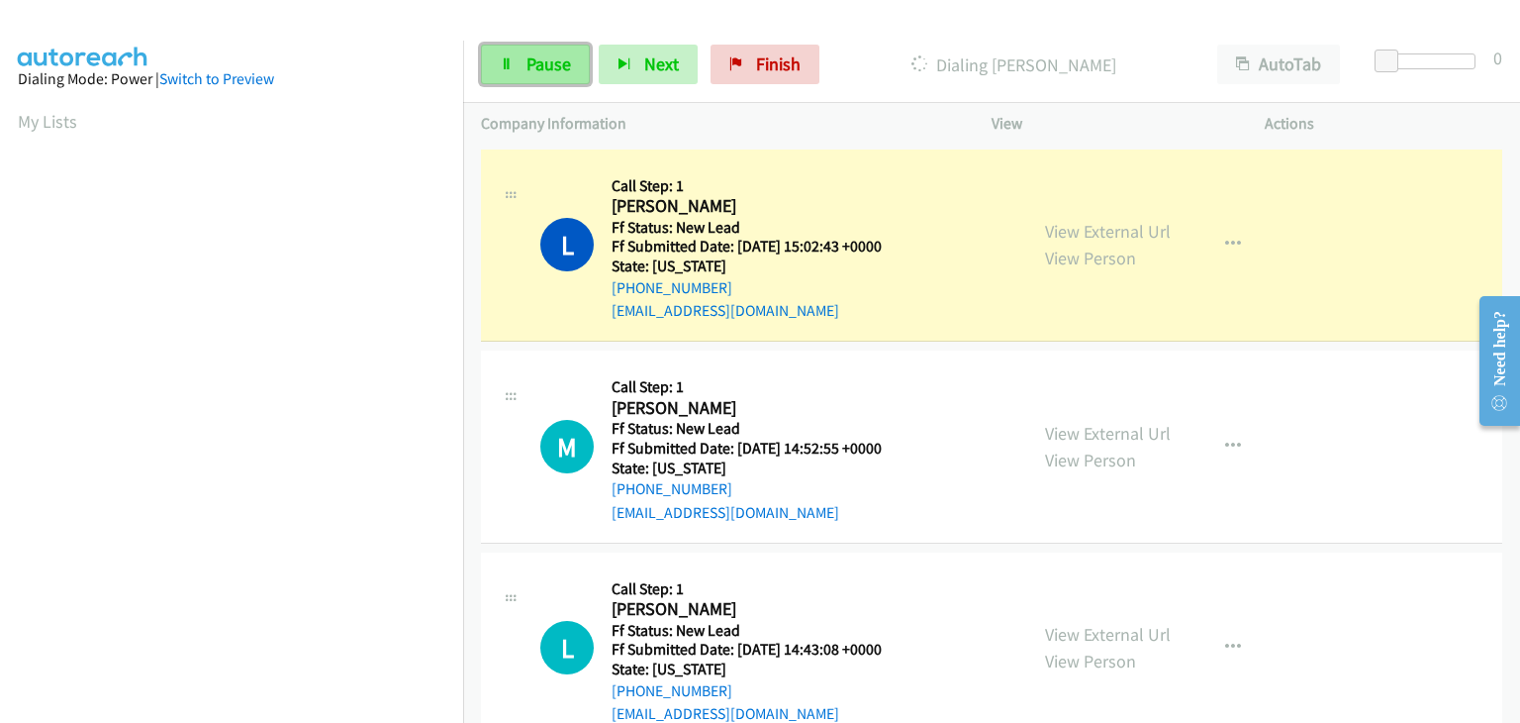
click at [574, 64] on link "Pause" at bounding box center [535, 65] width 109 height 40
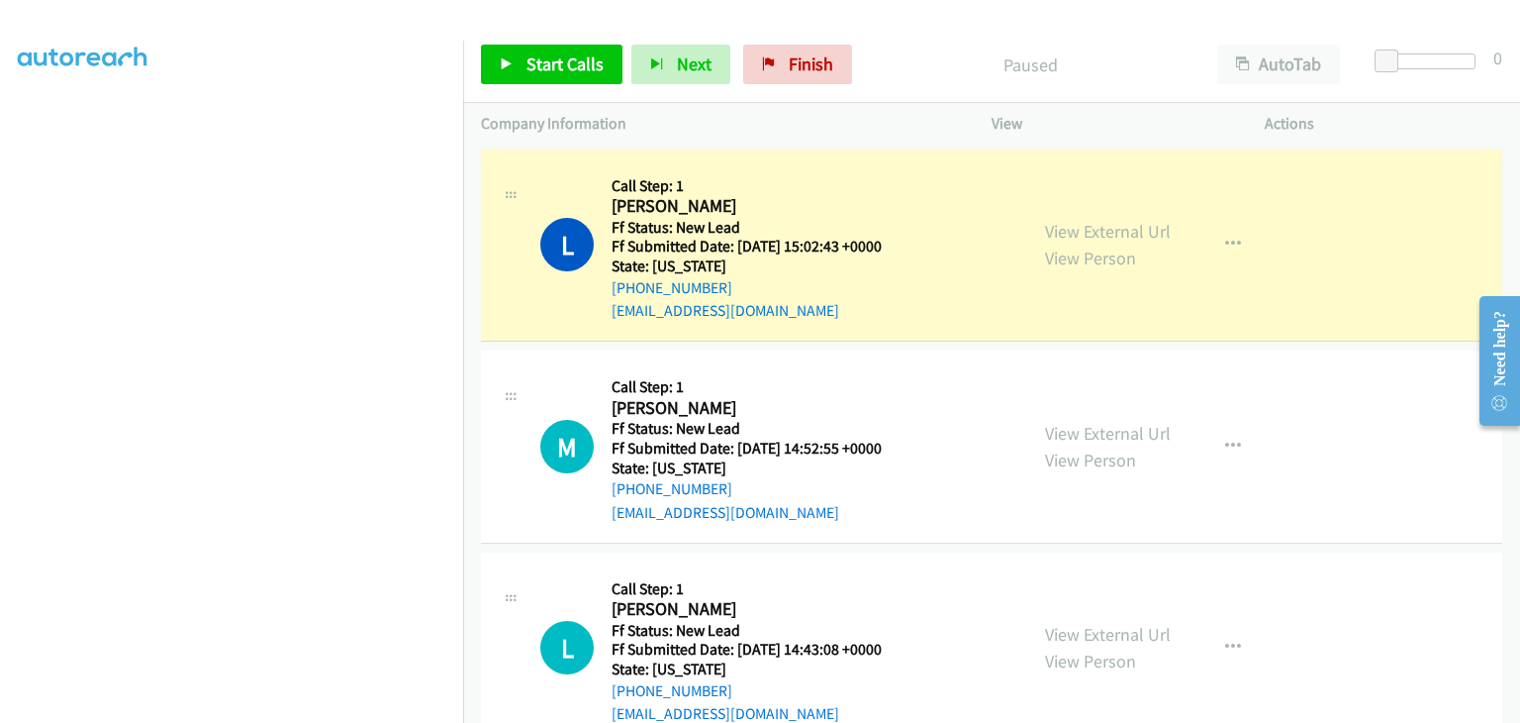
scroll to position [388, 0]
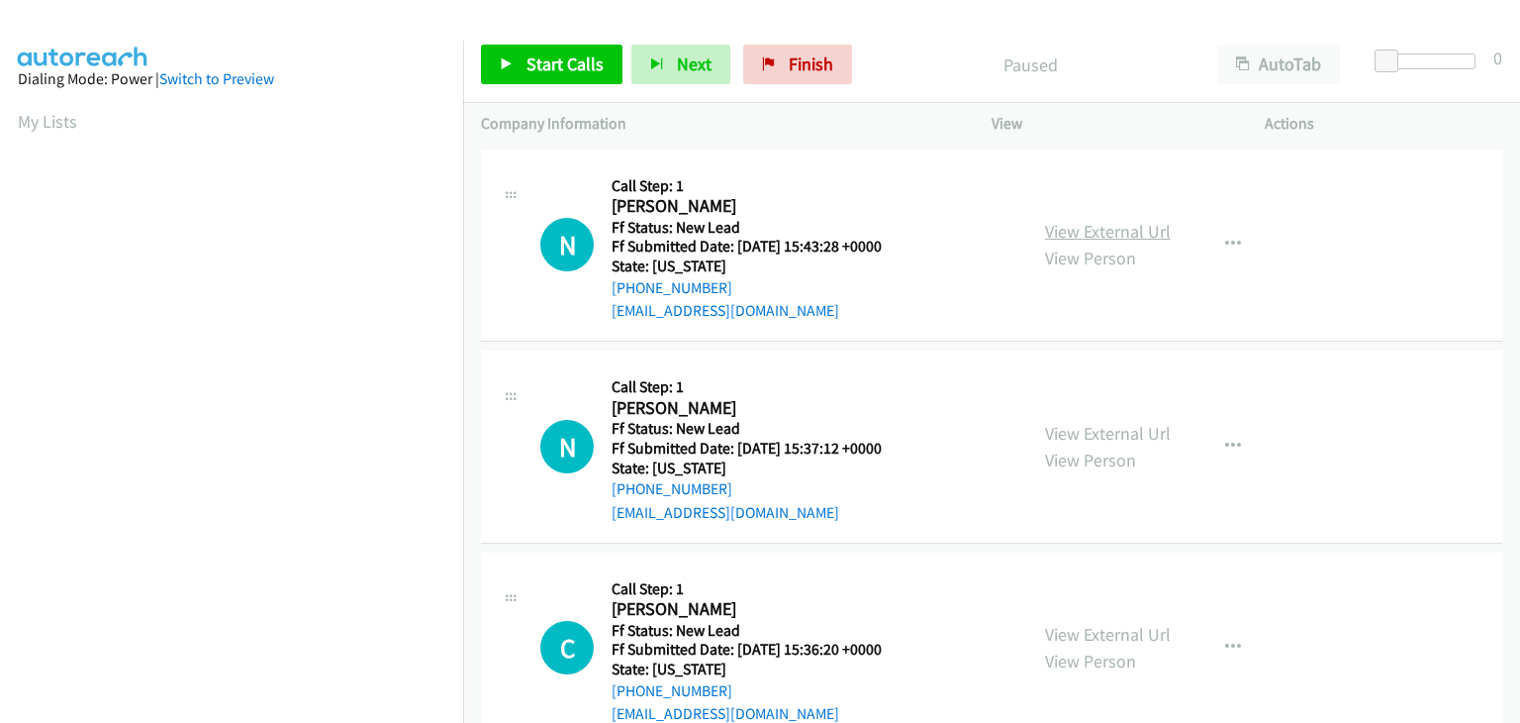
click at [1131, 224] on link "View External Url" at bounding box center [1108, 231] width 126 height 23
click at [590, 72] on span "Start Calls" at bounding box center [565, 63] width 77 height 23
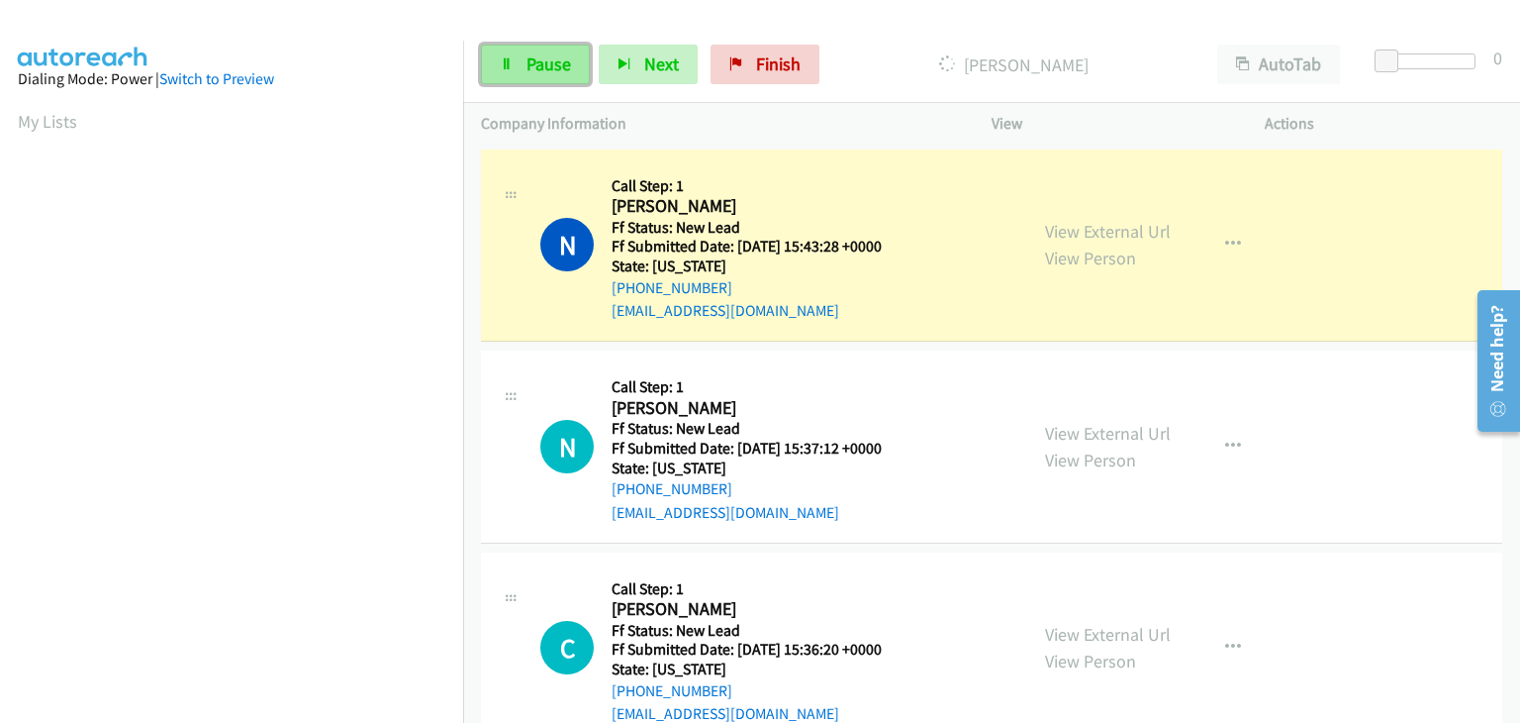
drag, startPoint x: 542, startPoint y: 72, endPoint x: 530, endPoint y: 64, distance: 15.1
click at [542, 70] on span "Pause" at bounding box center [549, 63] width 45 height 23
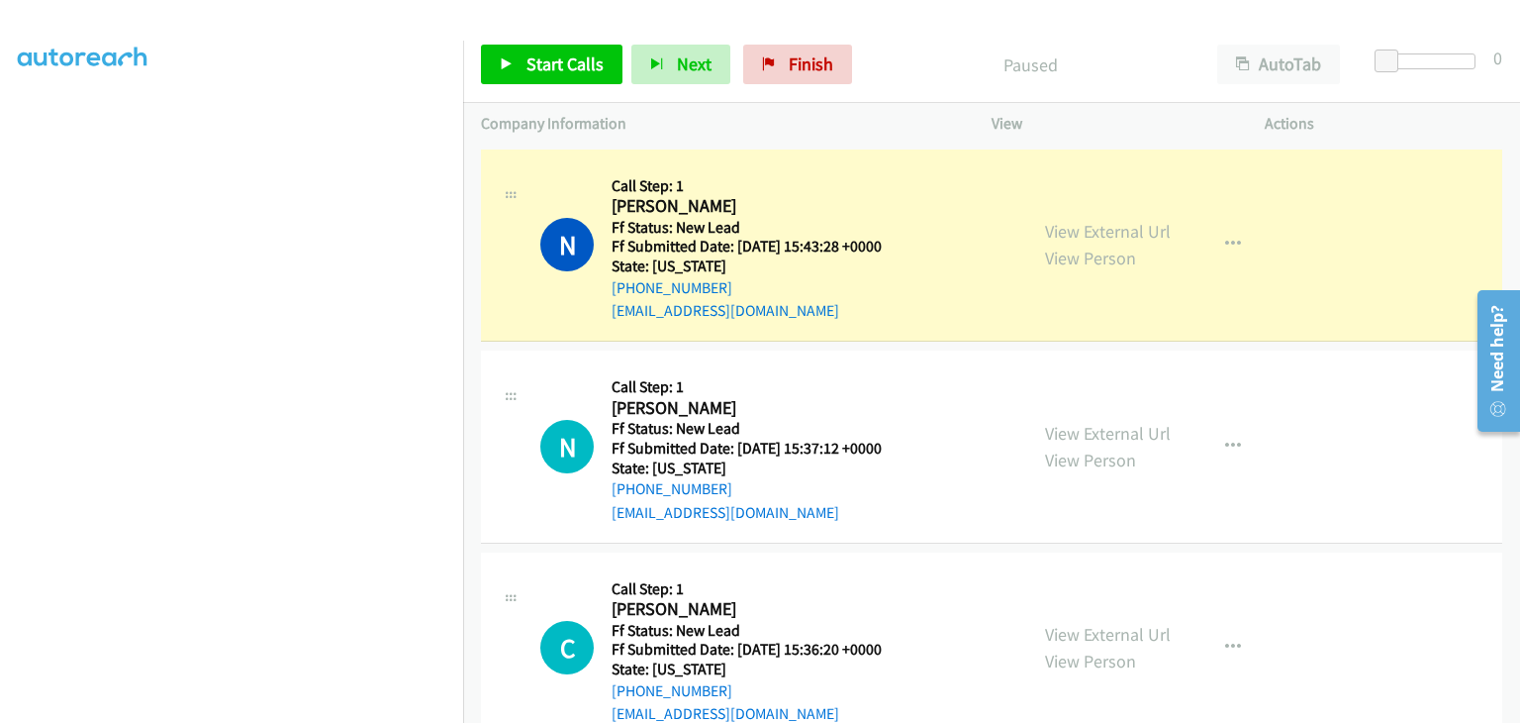
scroll to position [388, 0]
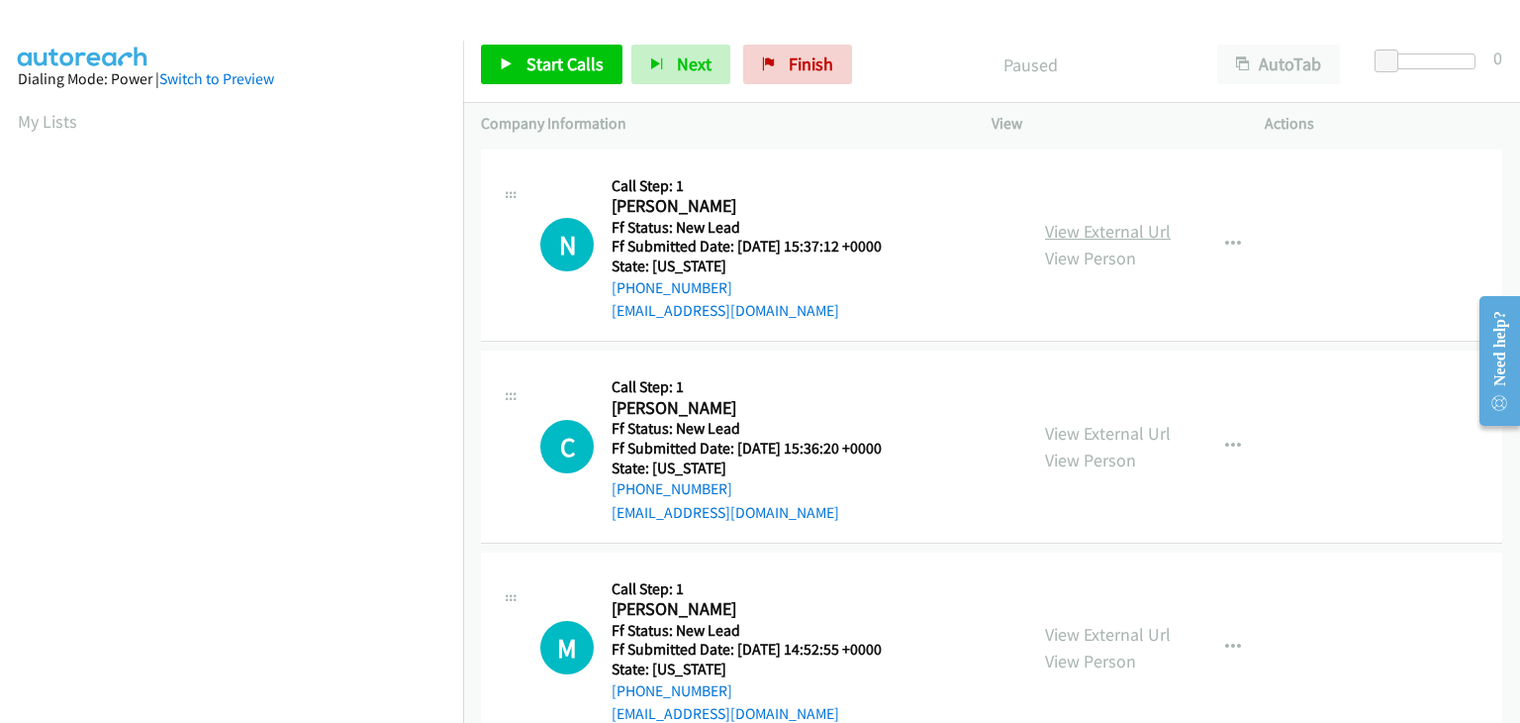
click at [1065, 223] on link "View External Url" at bounding box center [1108, 231] width 126 height 23
drag, startPoint x: 524, startPoint y: 60, endPoint x: 582, endPoint y: 56, distance: 58.5
click at [524, 60] on link "Start Calls" at bounding box center [552, 65] width 142 height 40
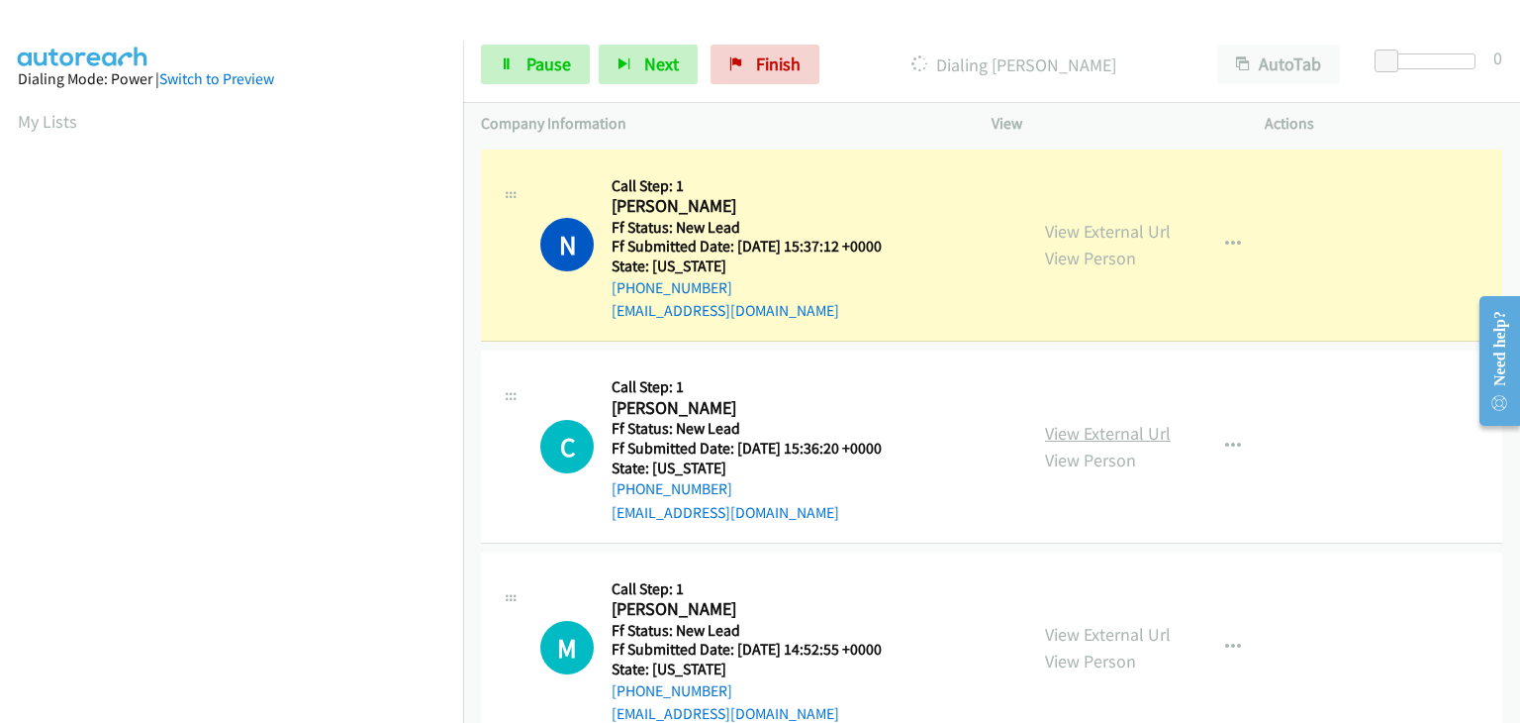
click at [1095, 434] on link "View External Url" at bounding box center [1108, 433] width 126 height 23
click at [542, 69] on span "Pause" at bounding box center [549, 63] width 45 height 23
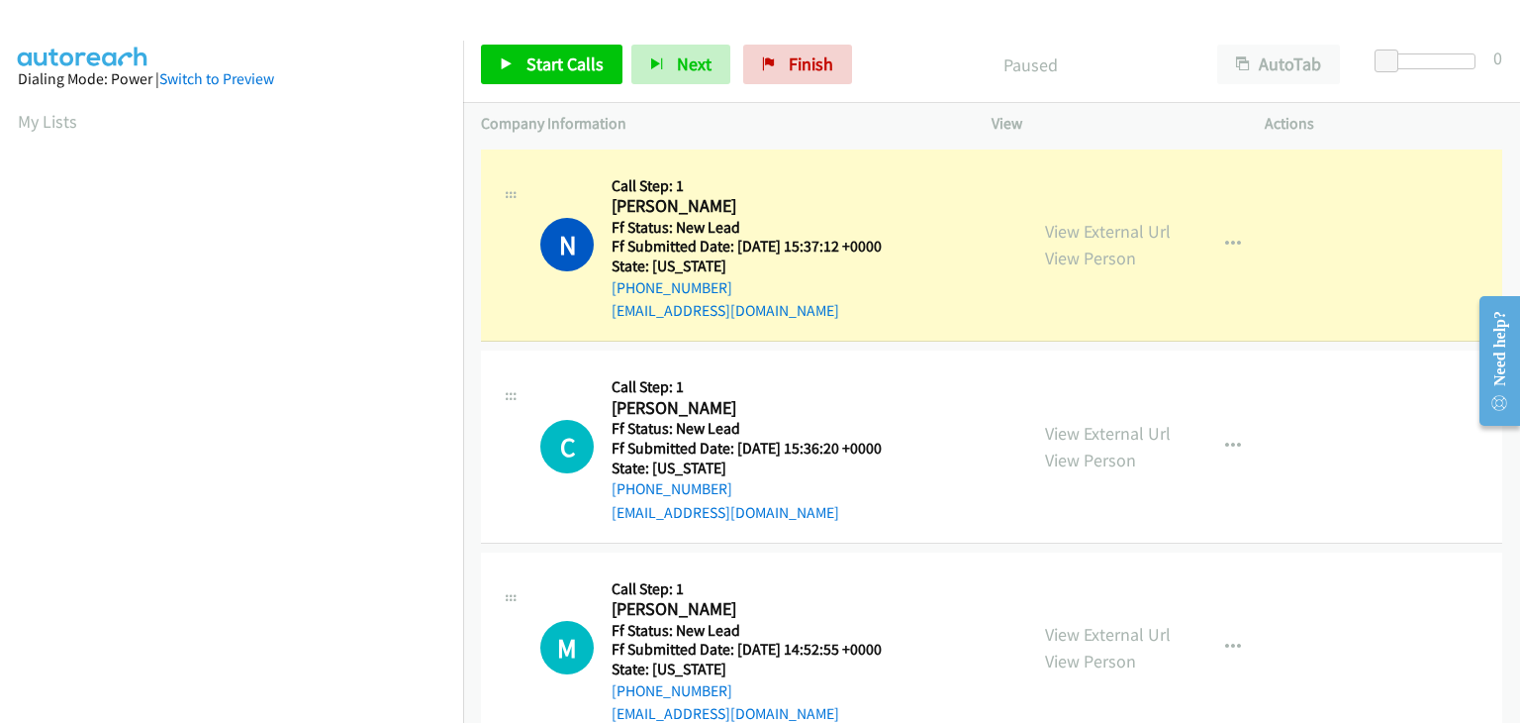
scroll to position [388, 0]
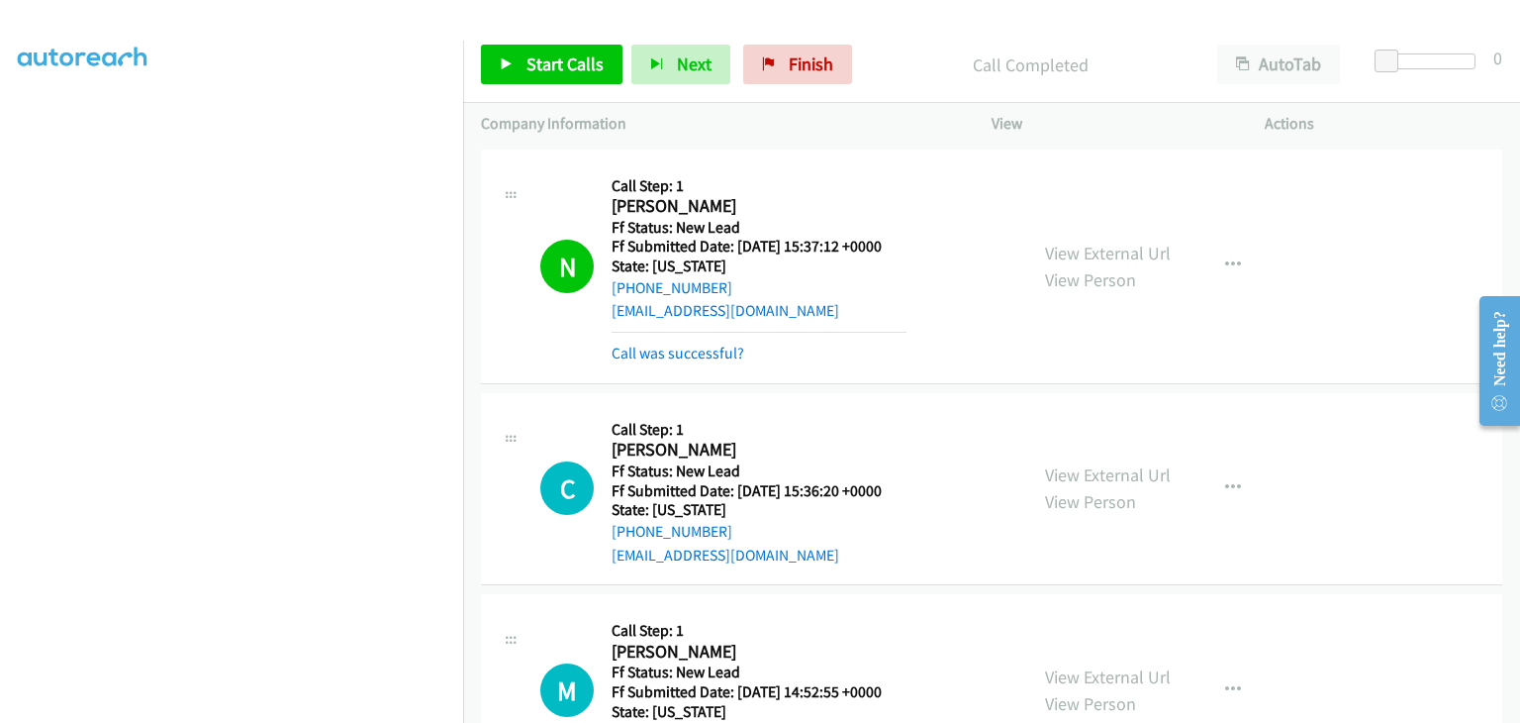
drag, startPoint x: 716, startPoint y: 359, endPoint x: 818, endPoint y: 350, distance: 102.3
click at [716, 359] on link "Call was successful?" at bounding box center [678, 352] width 133 height 19
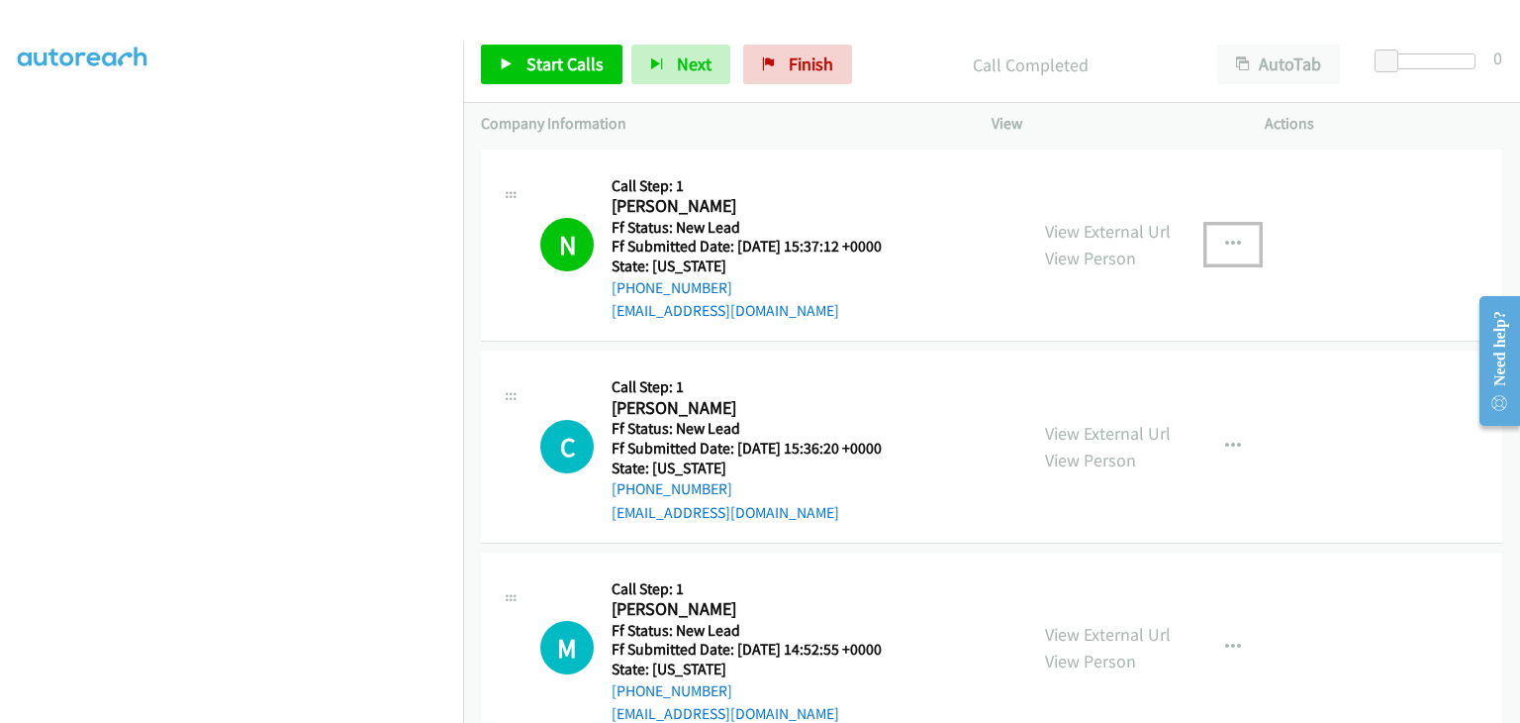
click at [1219, 256] on button "button" at bounding box center [1233, 245] width 53 height 40
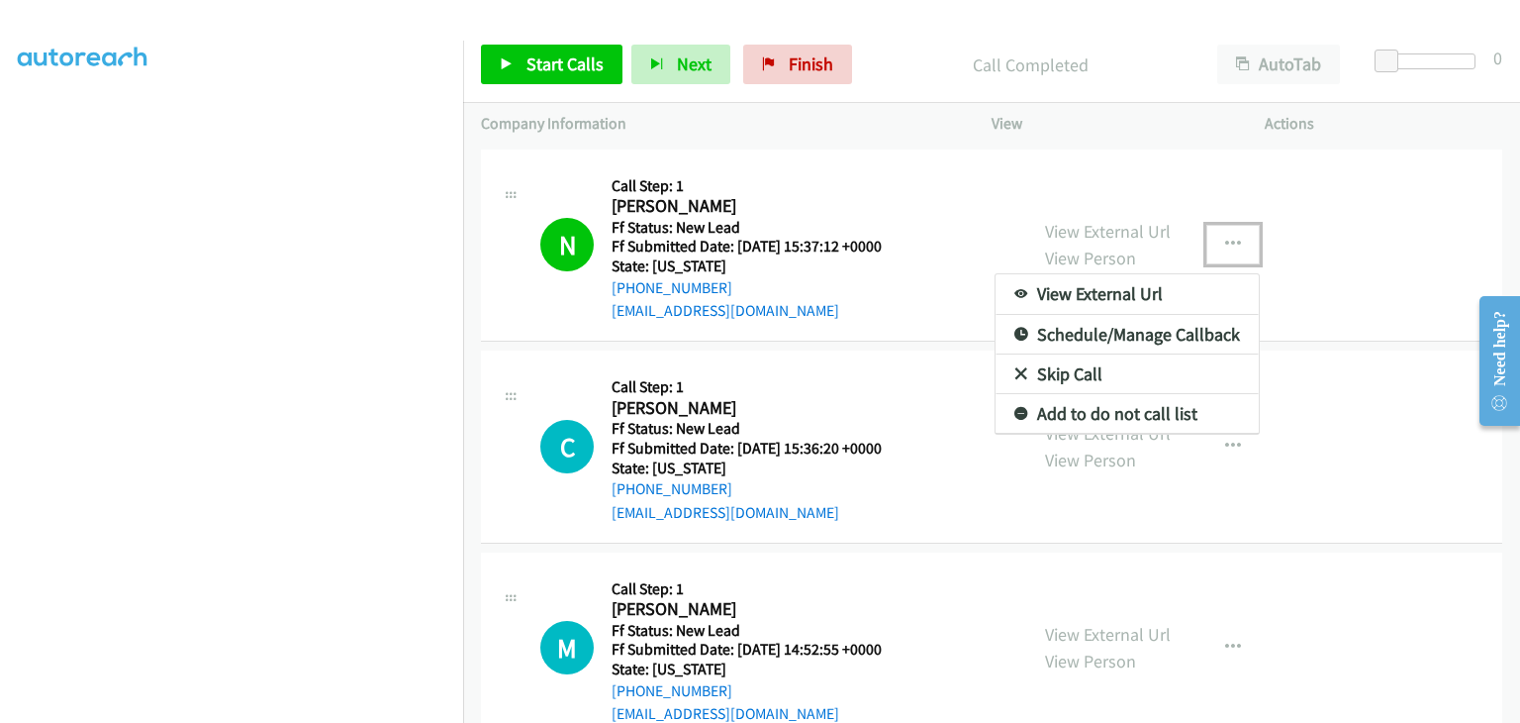
click at [1082, 421] on link "Add to do not call list" at bounding box center [1127, 414] width 263 height 40
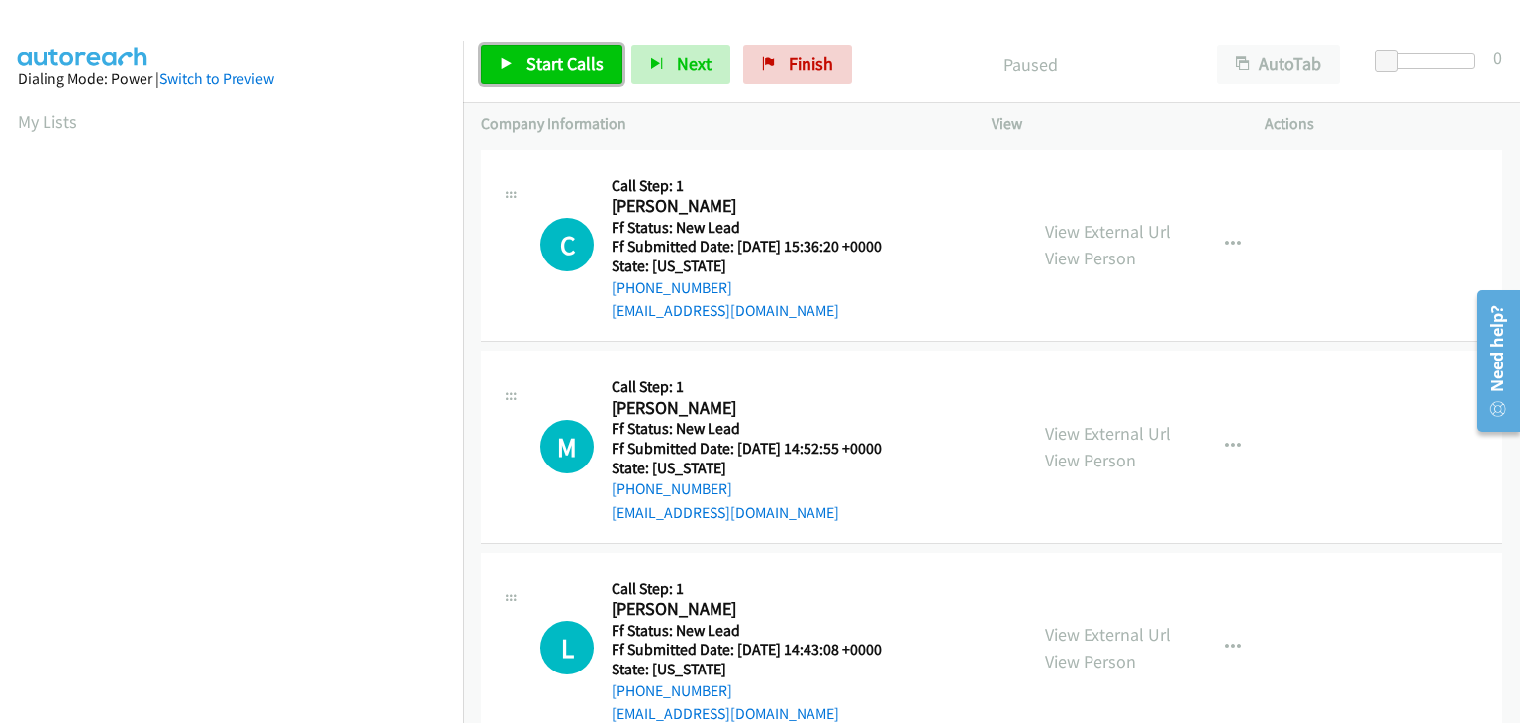
drag, startPoint x: 538, startPoint y: 60, endPoint x: 753, endPoint y: 150, distance: 232.9
click at [538, 60] on span "Start Calls" at bounding box center [565, 63] width 77 height 23
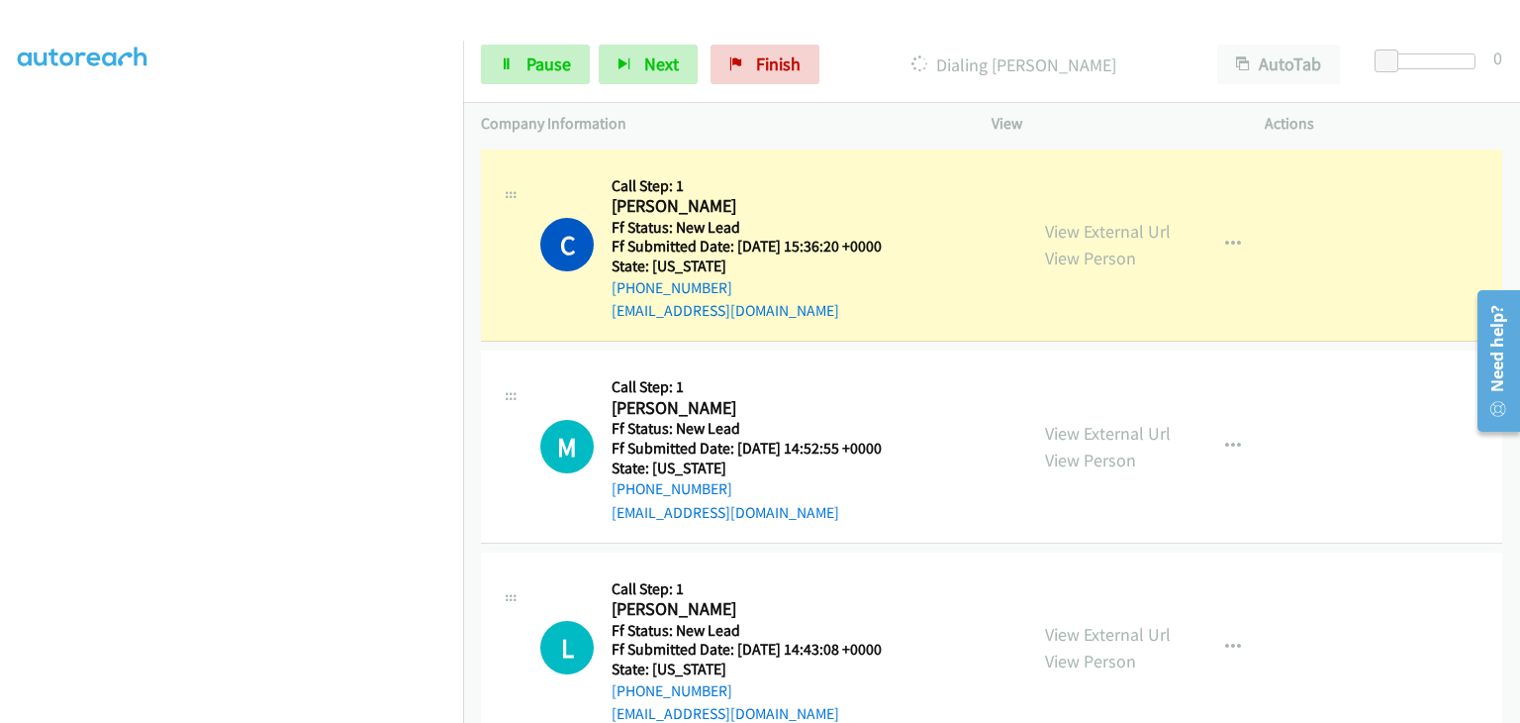
scroll to position [388, 0]
click at [518, 69] on link "Pause" at bounding box center [535, 65] width 109 height 40
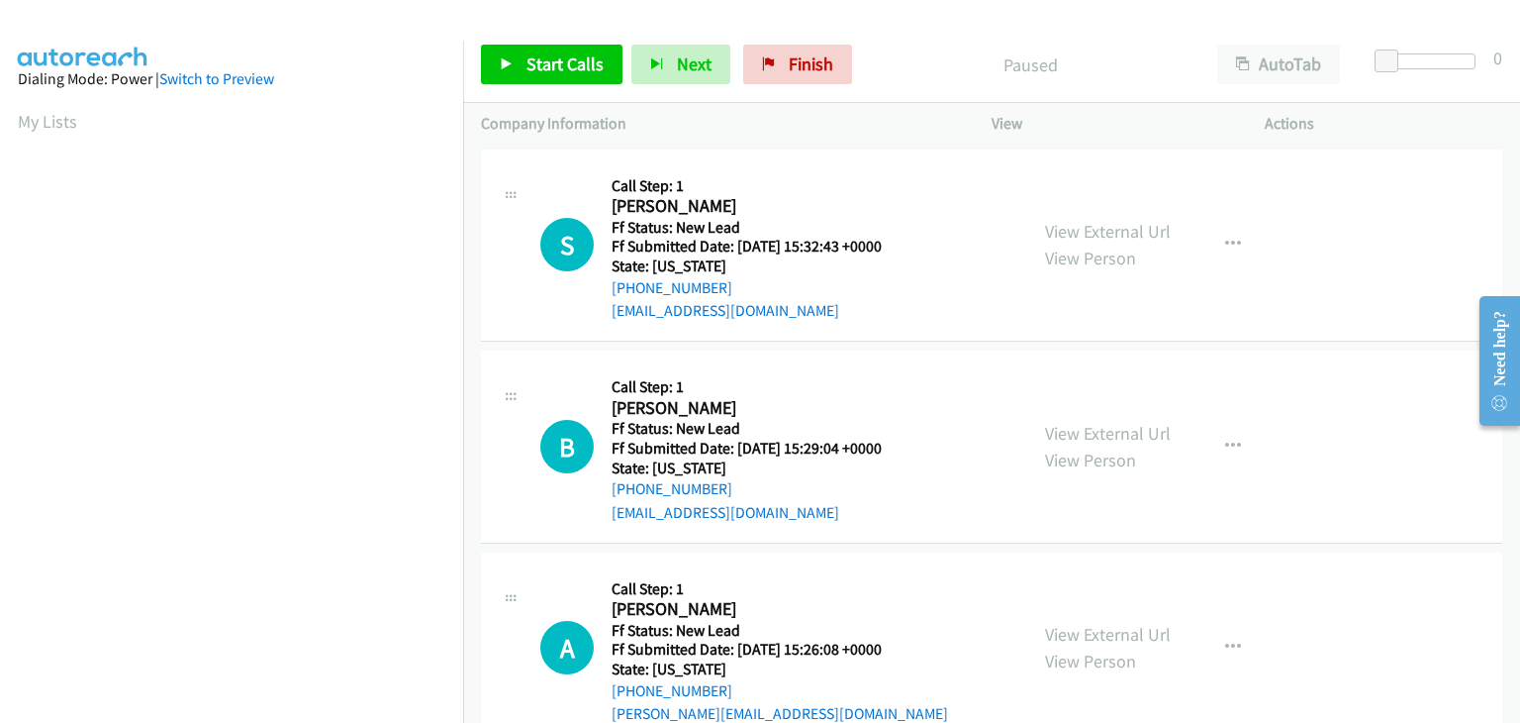
drag, startPoint x: 1074, startPoint y: 235, endPoint x: 1029, endPoint y: 235, distance: 44.5
click at [1061, 232] on link "View External Url" at bounding box center [1108, 231] width 126 height 23
drag, startPoint x: 586, startPoint y: 67, endPoint x: 686, endPoint y: 122, distance: 113.8
click at [586, 66] on span "Start Calls" at bounding box center [565, 63] width 77 height 23
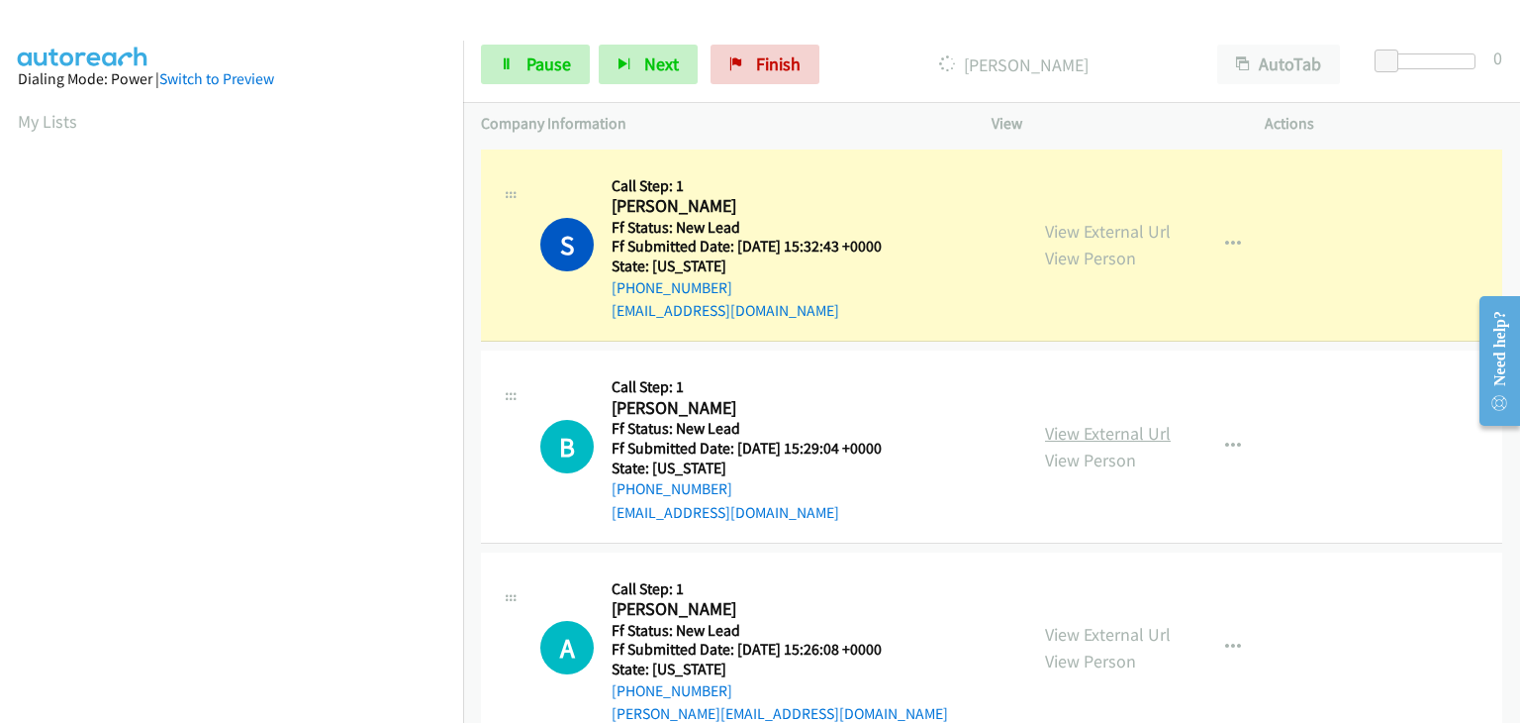
click at [1100, 430] on link "View External Url" at bounding box center [1108, 433] width 126 height 23
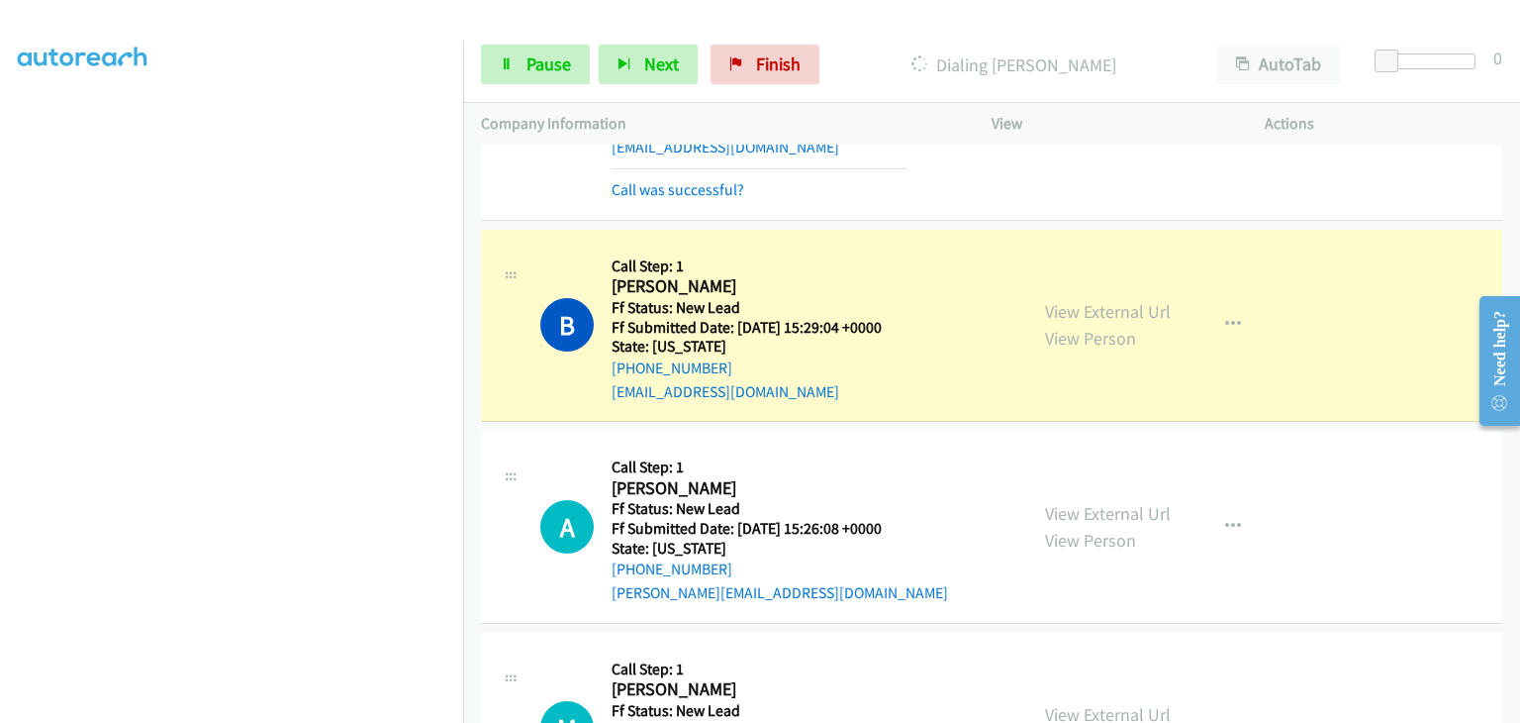
scroll to position [198, 0]
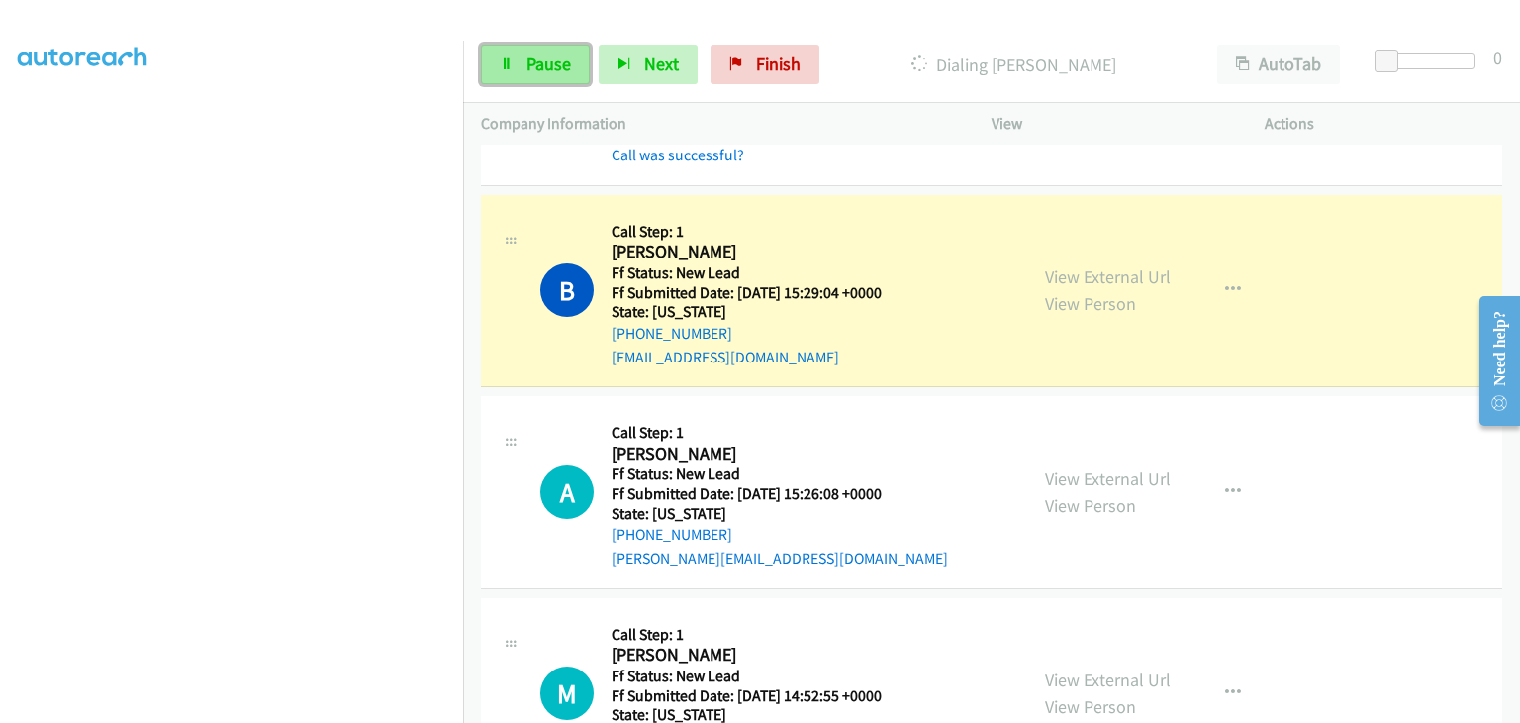
click at [561, 62] on span "Pause" at bounding box center [549, 63] width 45 height 23
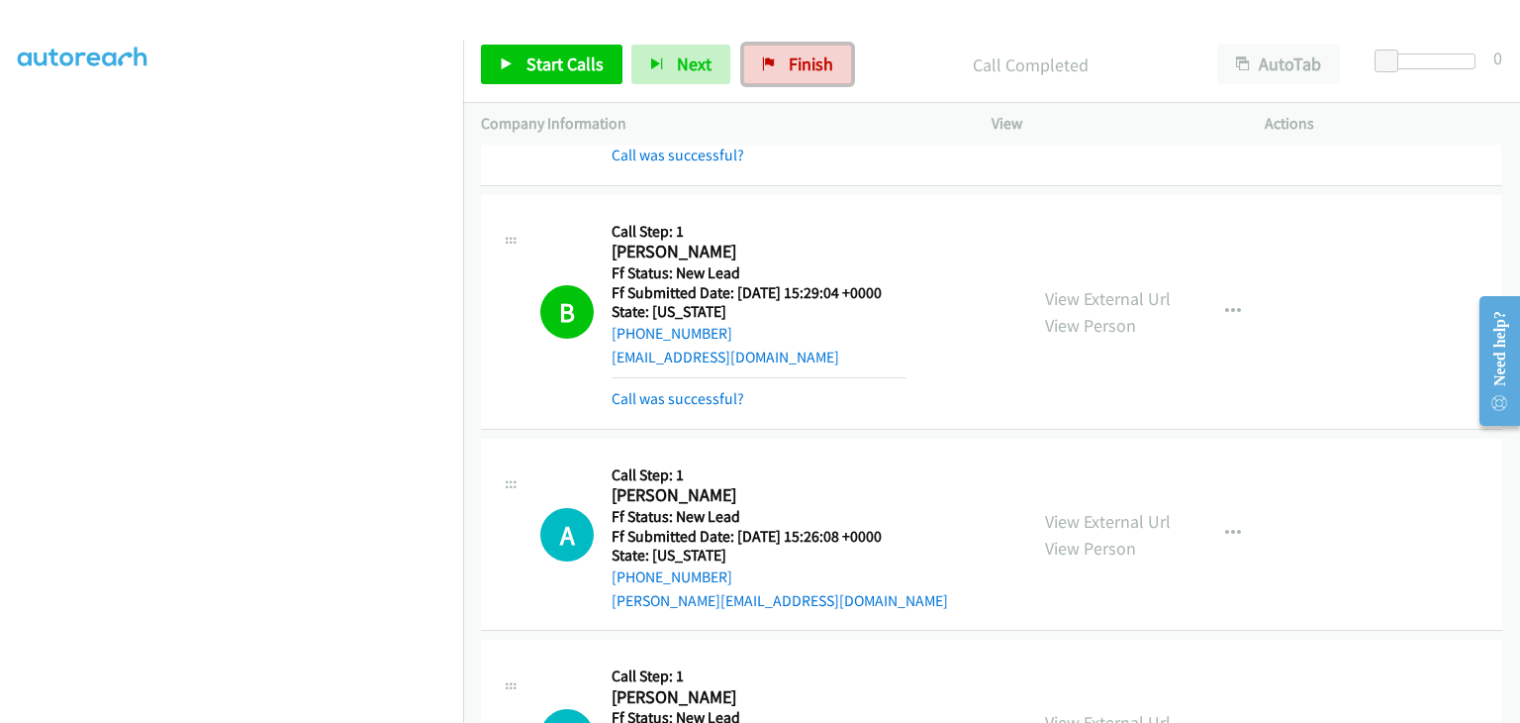
drag, startPoint x: 764, startPoint y: 71, endPoint x: 831, endPoint y: 104, distance: 74.8
click at [764, 71] on link "Finish" at bounding box center [797, 65] width 109 height 40
